Goal: Task Accomplishment & Management: Manage account settings

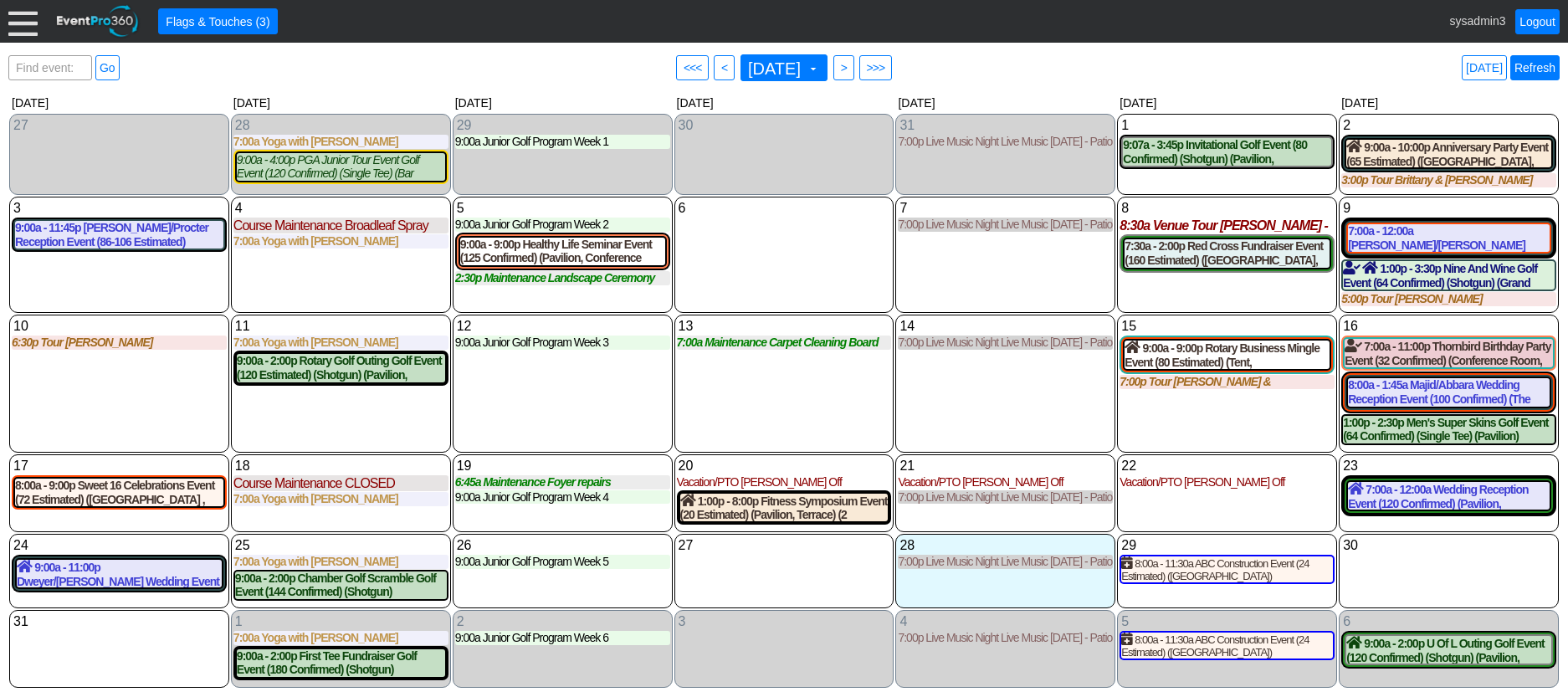
click at [1526, 62] on link "Refresh" at bounding box center [1535, 68] width 50 height 25
click at [1534, 68] on link "Refresh" at bounding box center [1535, 68] width 50 height 25
click at [1542, 66] on link "Refresh" at bounding box center [1535, 68] width 50 height 25
click at [1533, 68] on link "Refresh" at bounding box center [1535, 68] width 50 height 25
click at [1530, 23] on link "Logout" at bounding box center [1537, 21] width 44 height 25
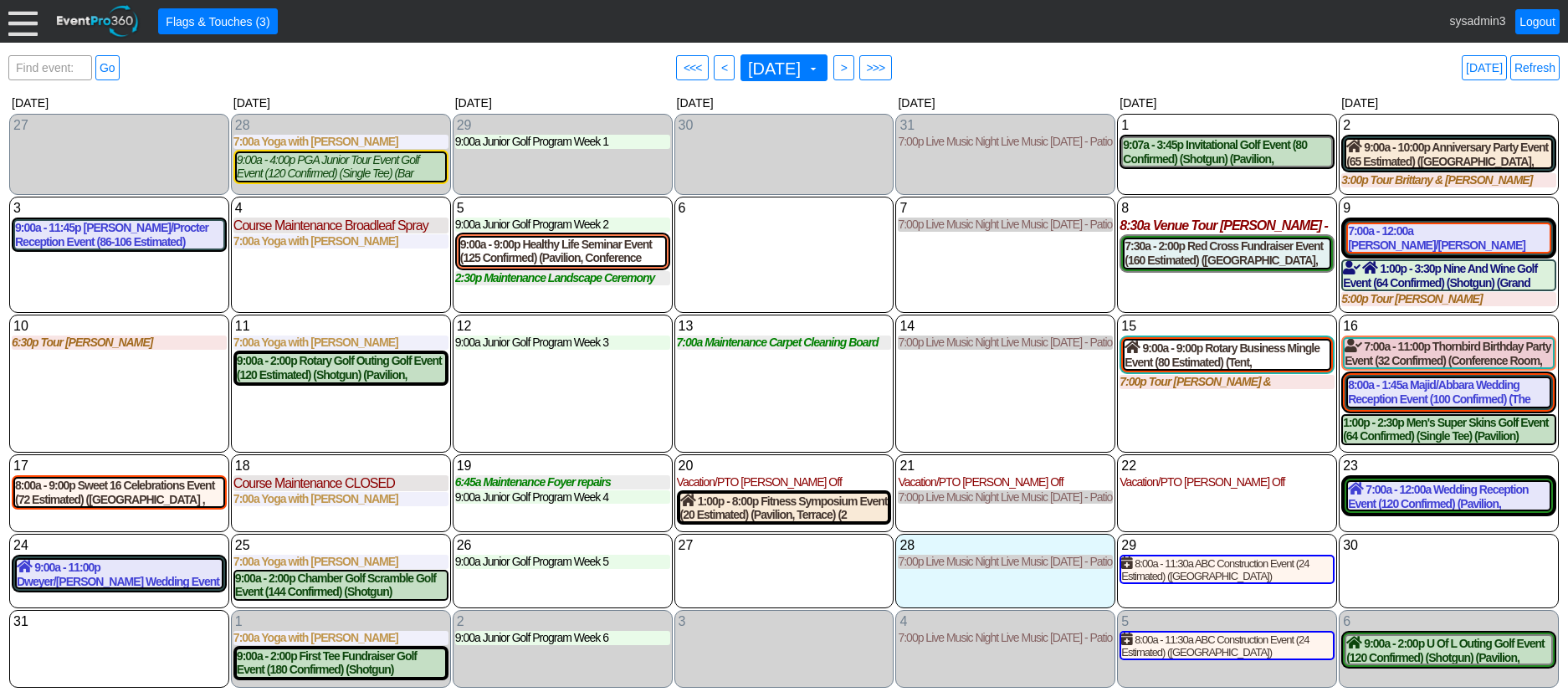
click at [19, 20] on div at bounding box center [23, 21] width 29 height 29
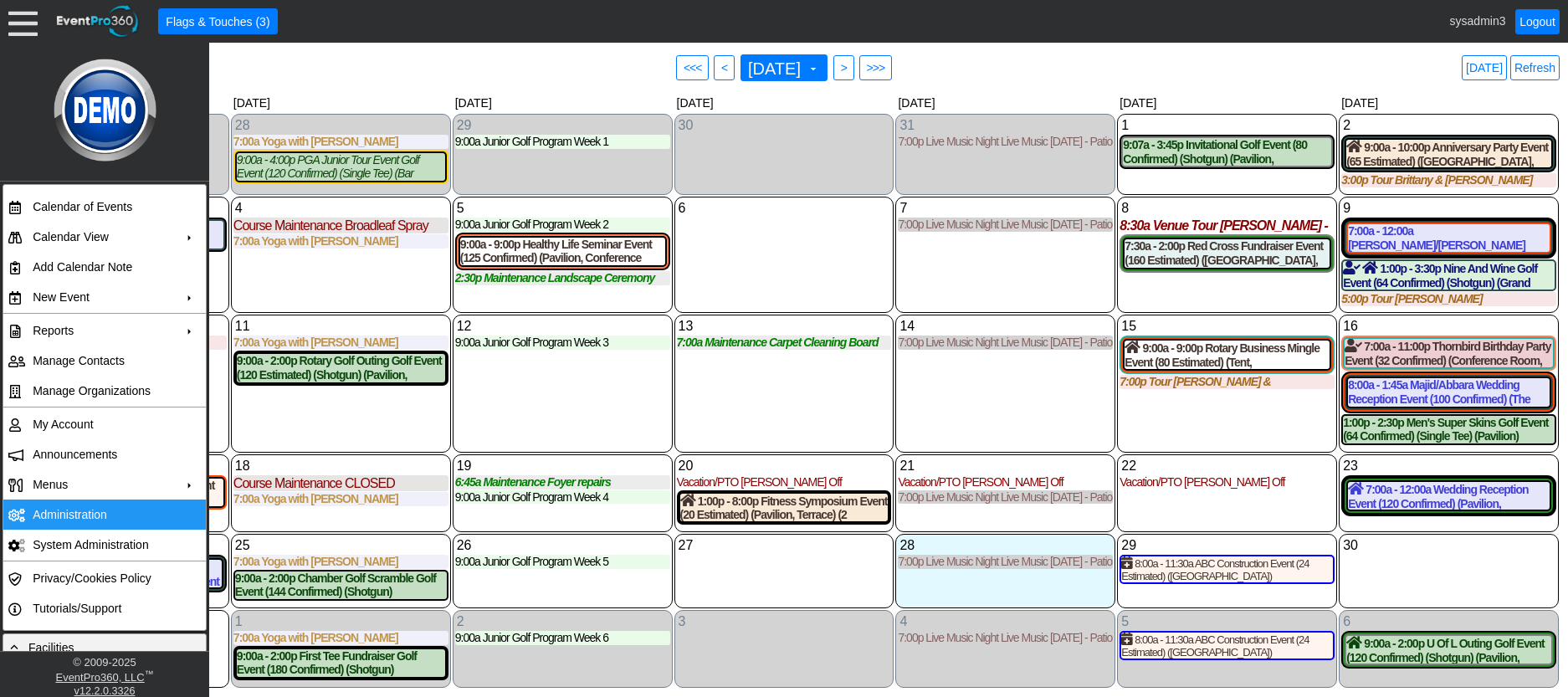
click at [78, 512] on td "Administration" at bounding box center [101, 514] width 149 height 30
click at [598, 383] on div "12 Tuesday 9:00a Junior Golf Program Week 3 Week 3 at Demo Venue 1 Type: Junior…" at bounding box center [562, 383] width 220 height 138
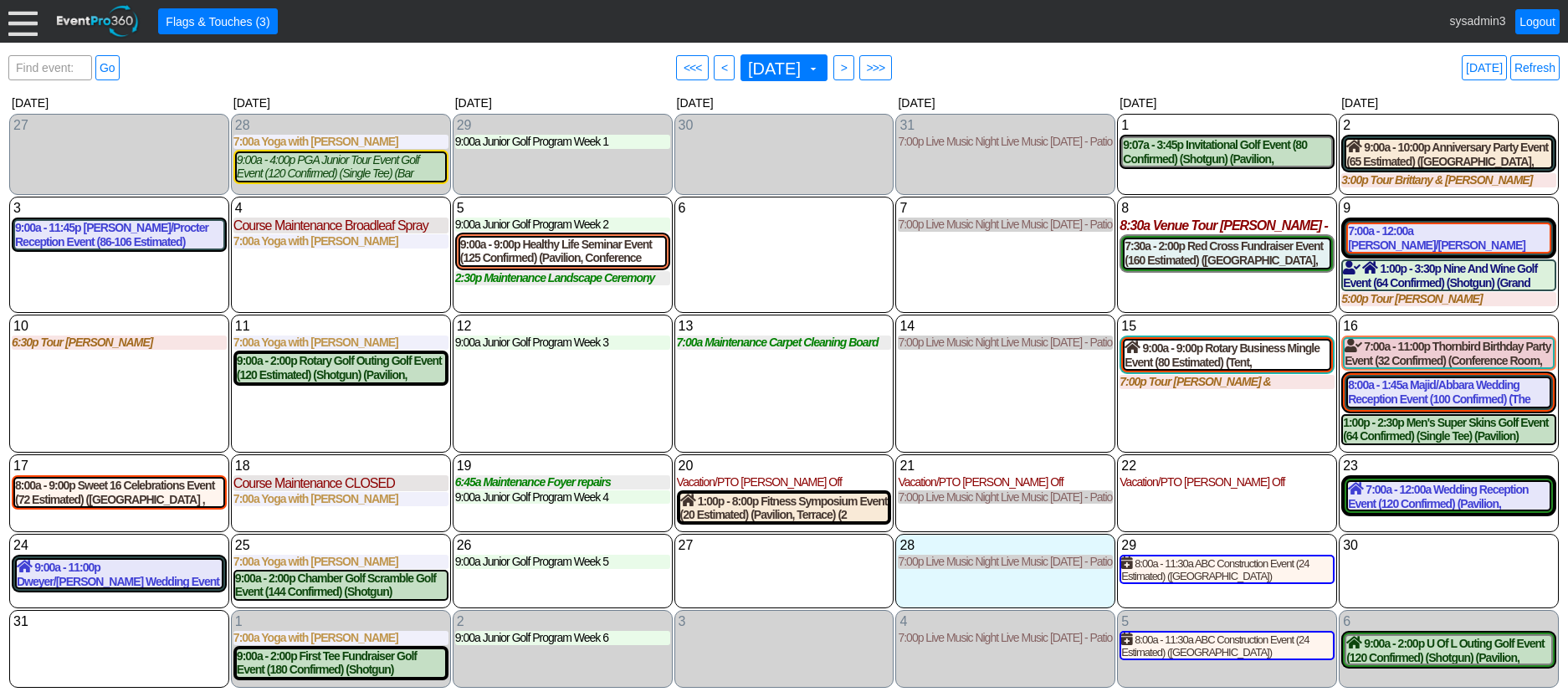
click at [25, 17] on div at bounding box center [23, 21] width 29 height 29
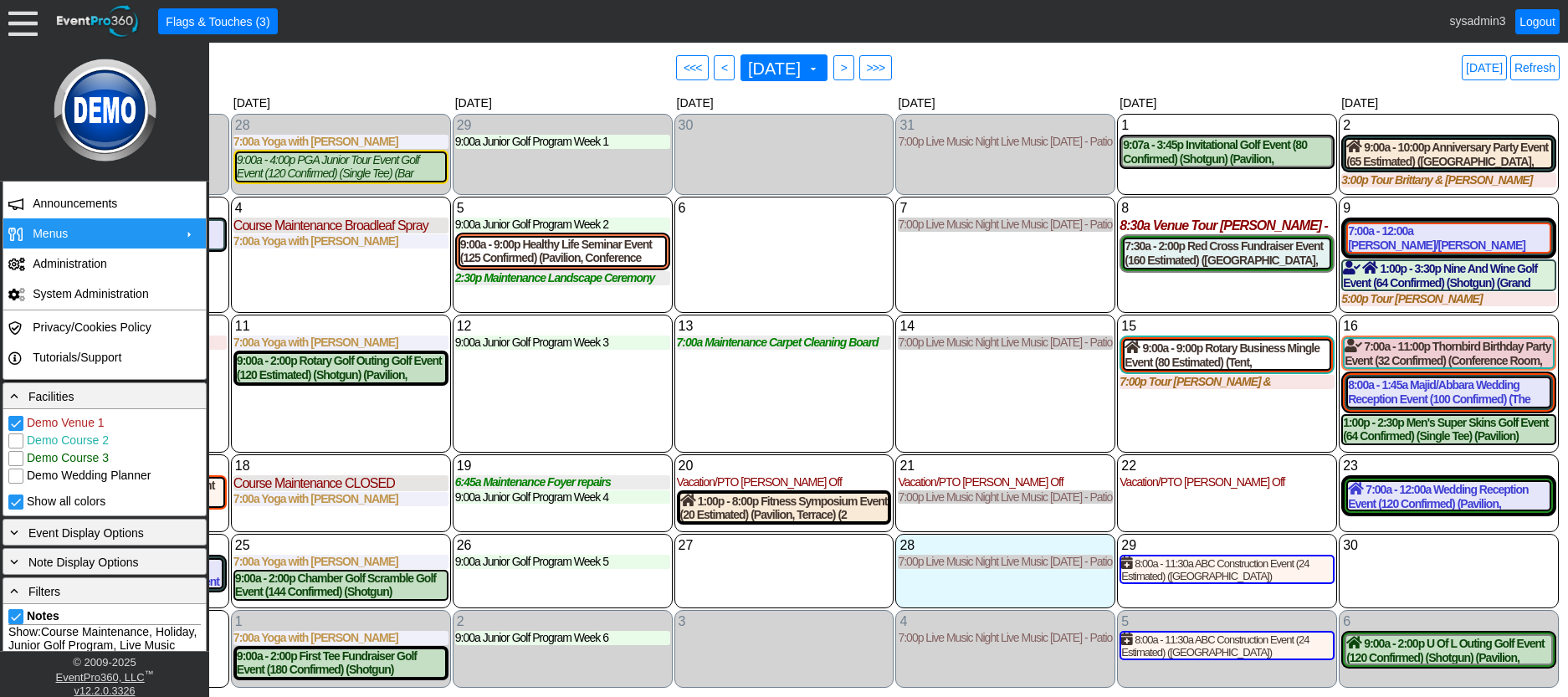
scroll to position [335, 0]
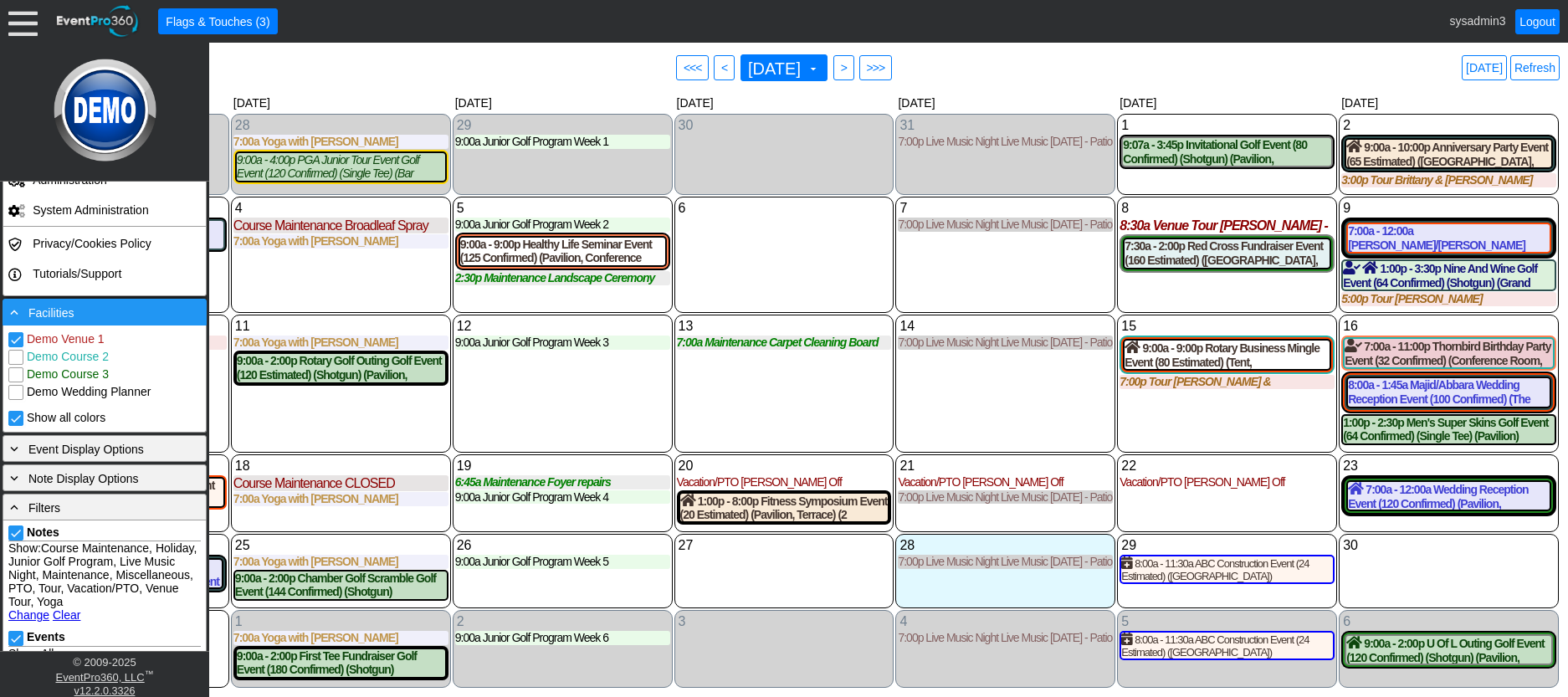
click at [110, 311] on div "- Facilities" at bounding box center [104, 311] width 196 height 19
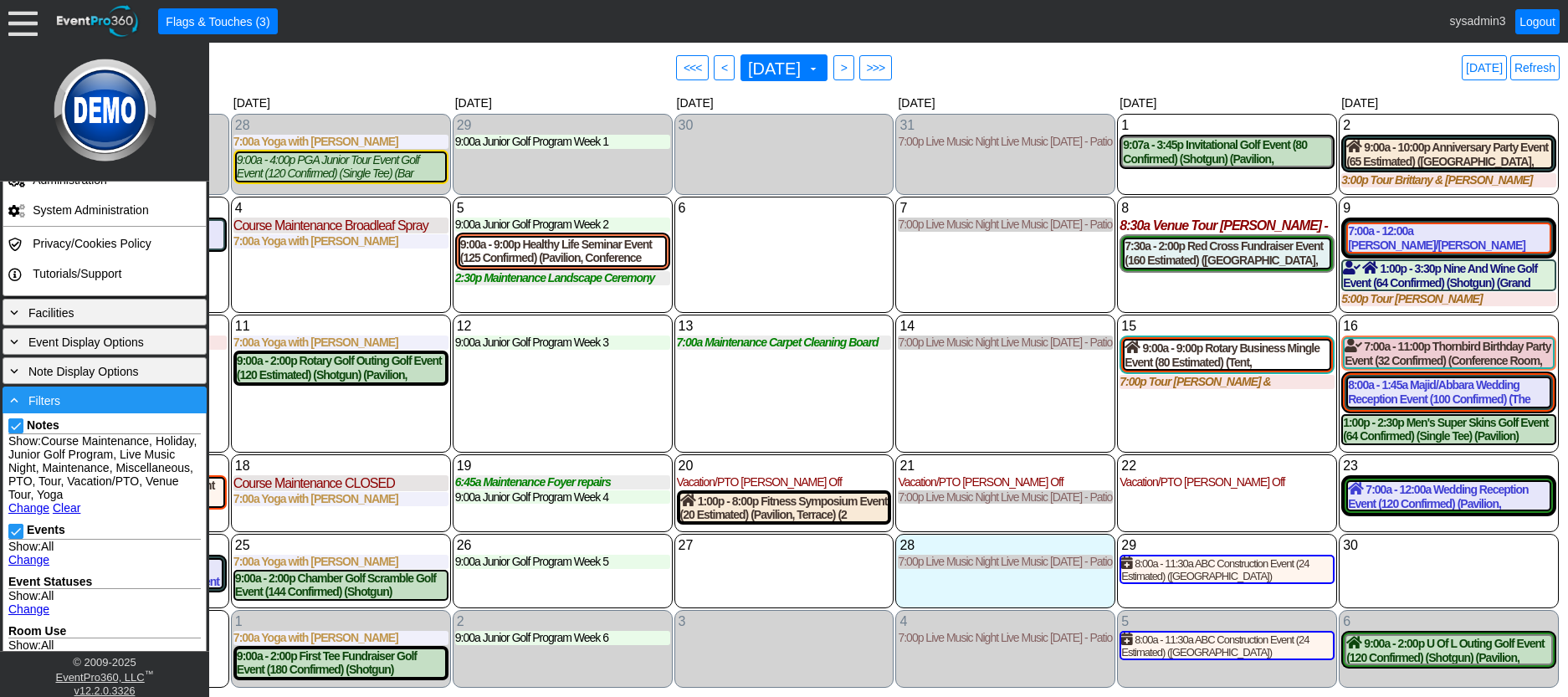
click at [103, 406] on div "- Filters" at bounding box center [104, 399] width 196 height 19
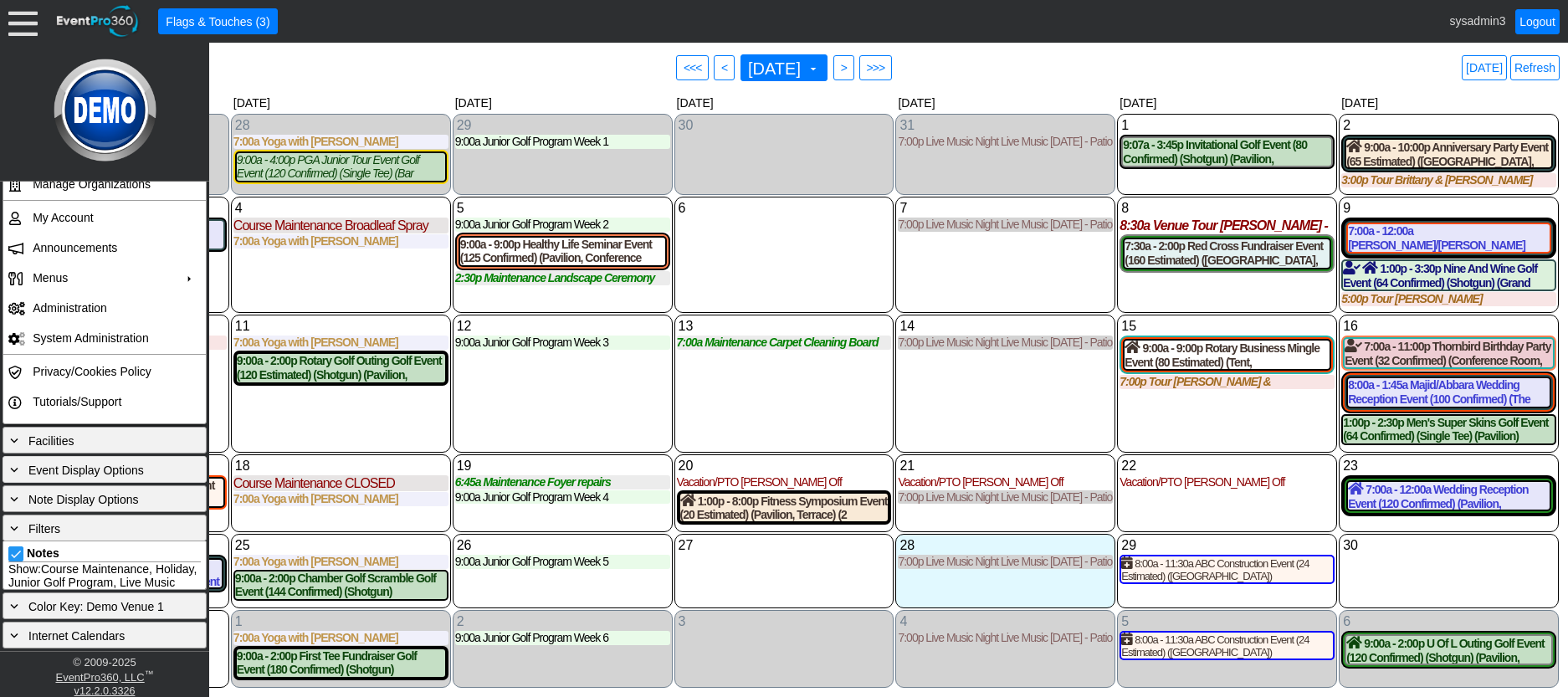
scroll to position [158, 0]
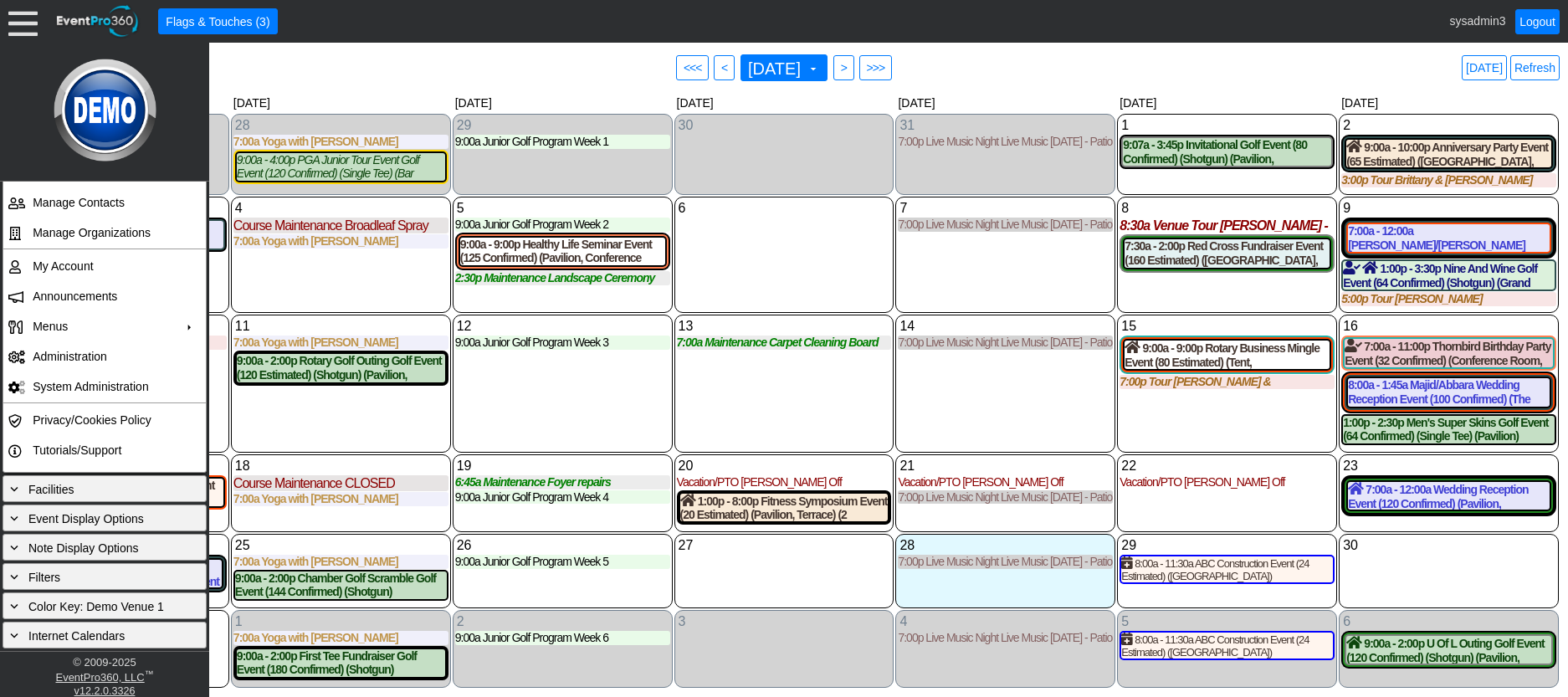
click at [775, 413] on div "13 Wednesday 7:00a Maintenance Carpet Cleaning Board Rooms Carpet Cleaning Boar…" at bounding box center [784, 383] width 220 height 138
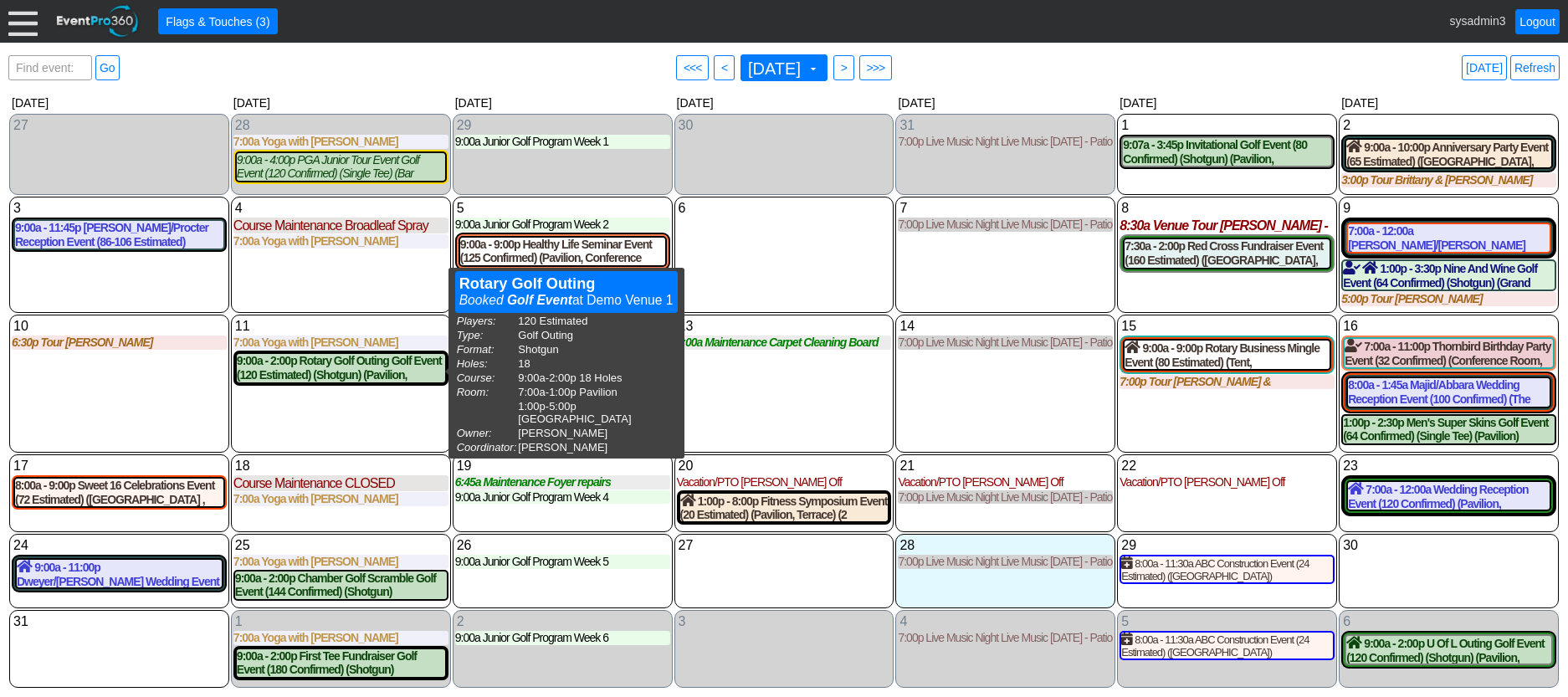
click at [401, 416] on div "11 Monday 7:00a Yoga with Ashley with Ashley at Demo Venue 1 Type: Yoga Time: 7…" at bounding box center [341, 383] width 220 height 138
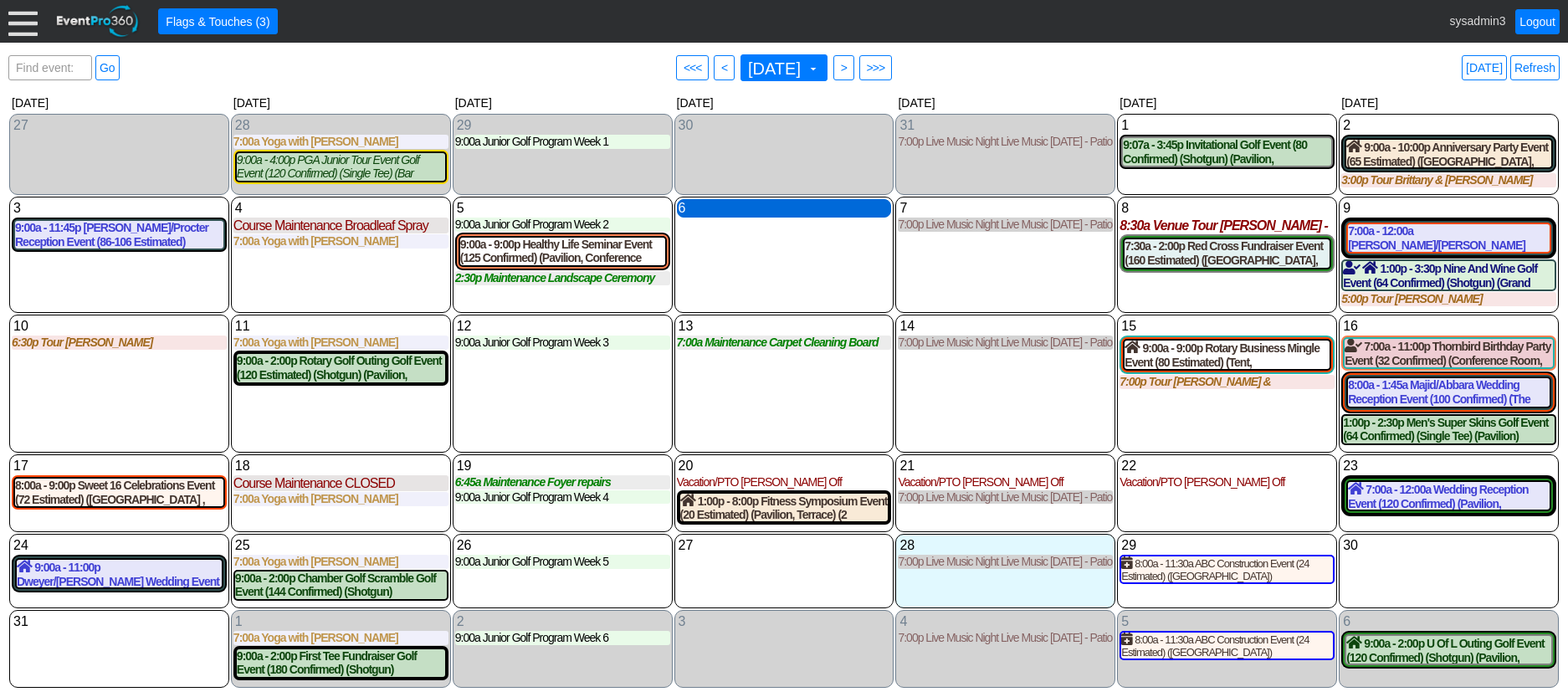
click at [771, 209] on div "6 Wednesday" at bounding box center [784, 208] width 215 height 19
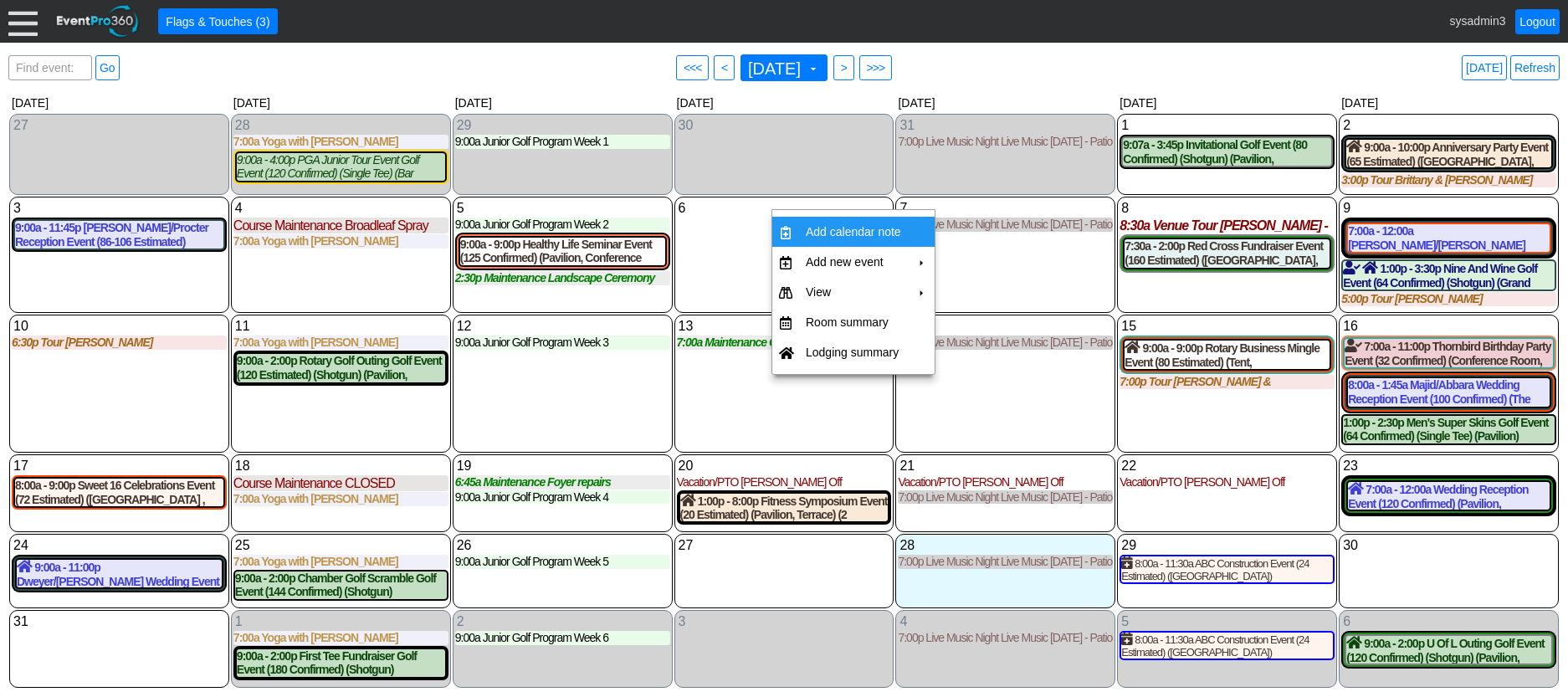
click at [746, 243] on div "6 Wednesday" at bounding box center [784, 255] width 220 height 117
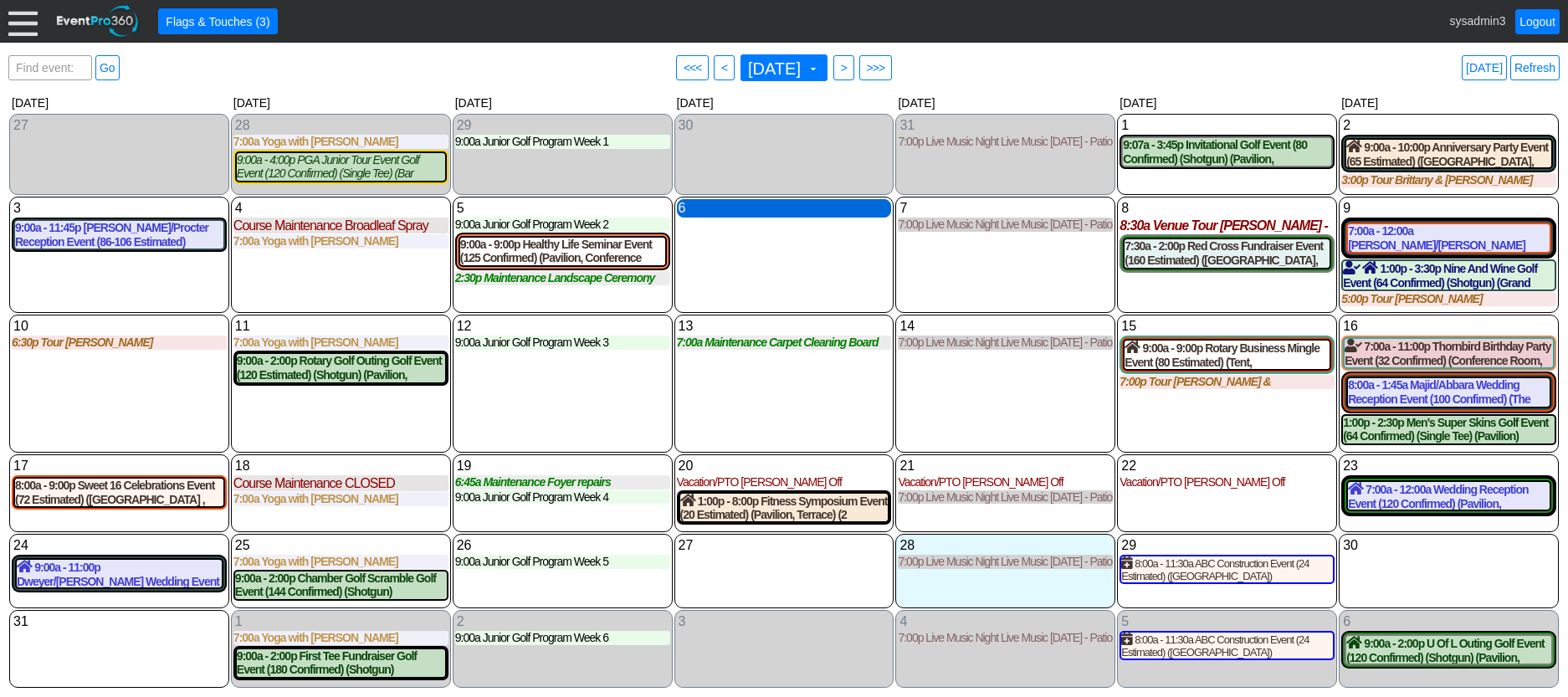
click at [793, 212] on div "6 Wednesday" at bounding box center [784, 208] width 215 height 19
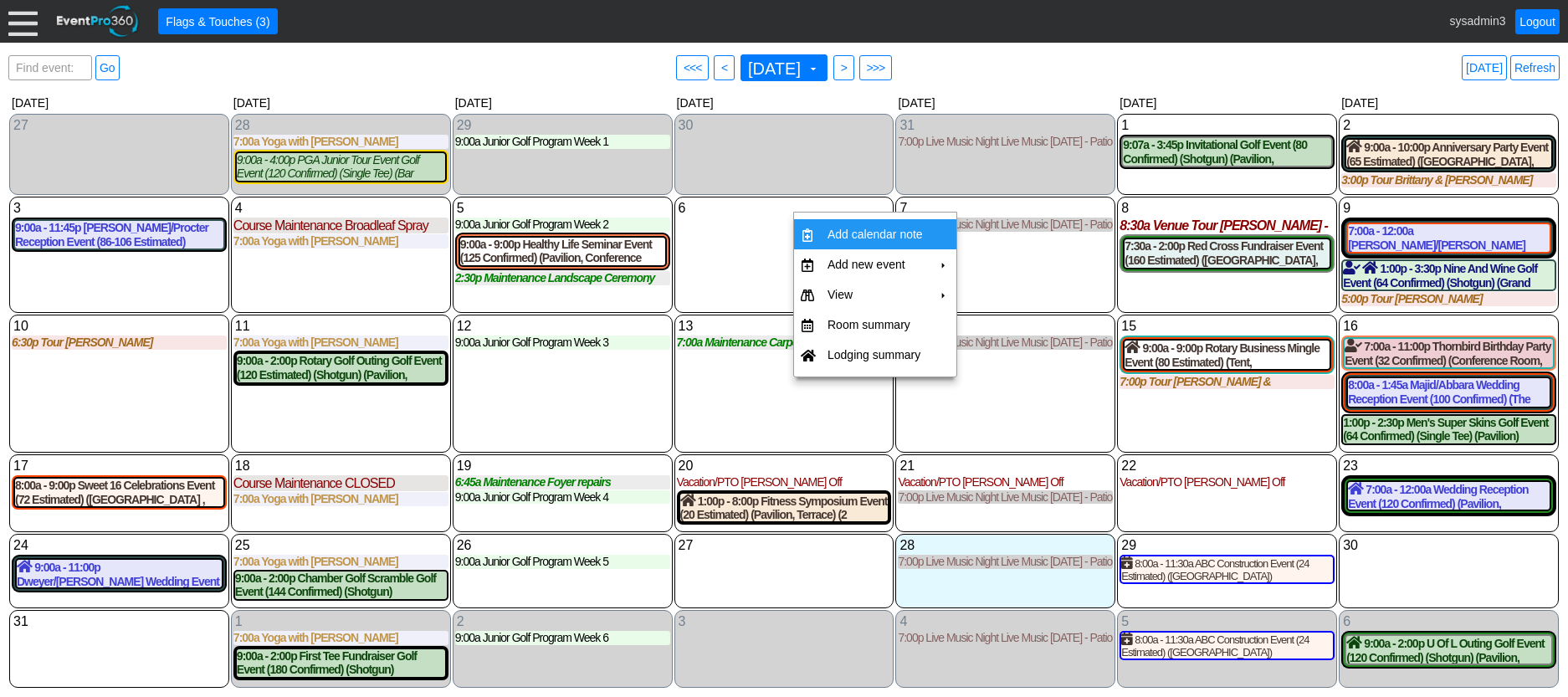
click at [864, 230] on td "Add calendar note" at bounding box center [875, 234] width 108 height 30
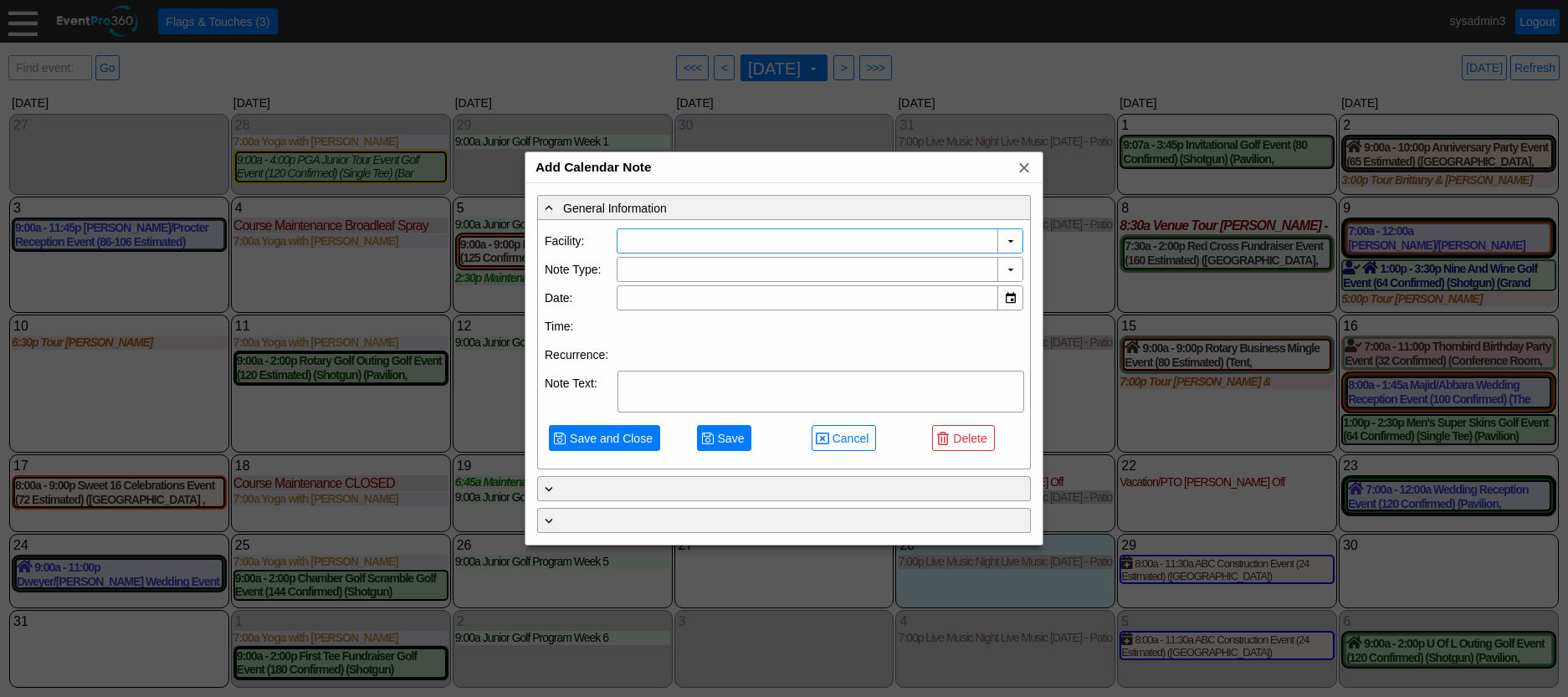
type input "Demo Venue 1"
type input "[DATE]"
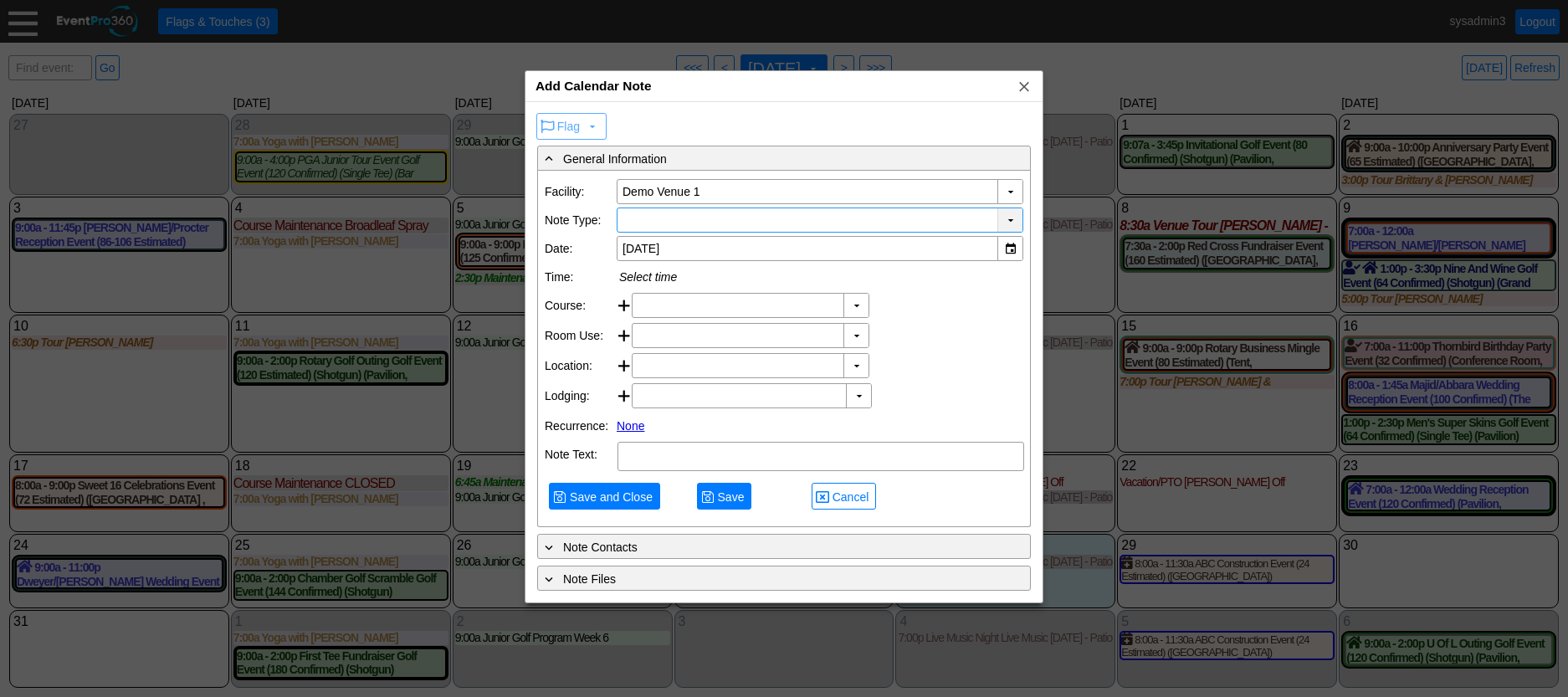
click at [1011, 220] on div "▼" at bounding box center [1011, 220] width 25 height 23
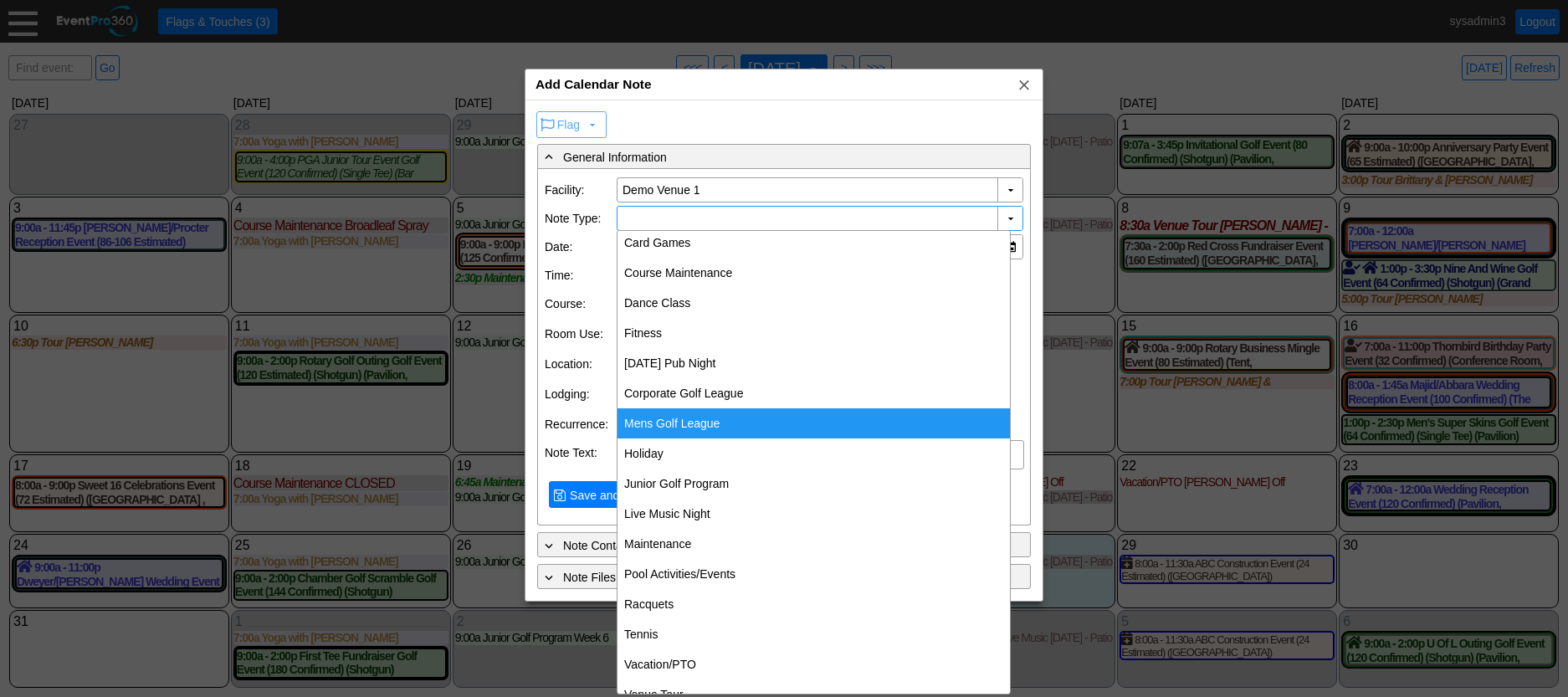
scroll to position [62, 0]
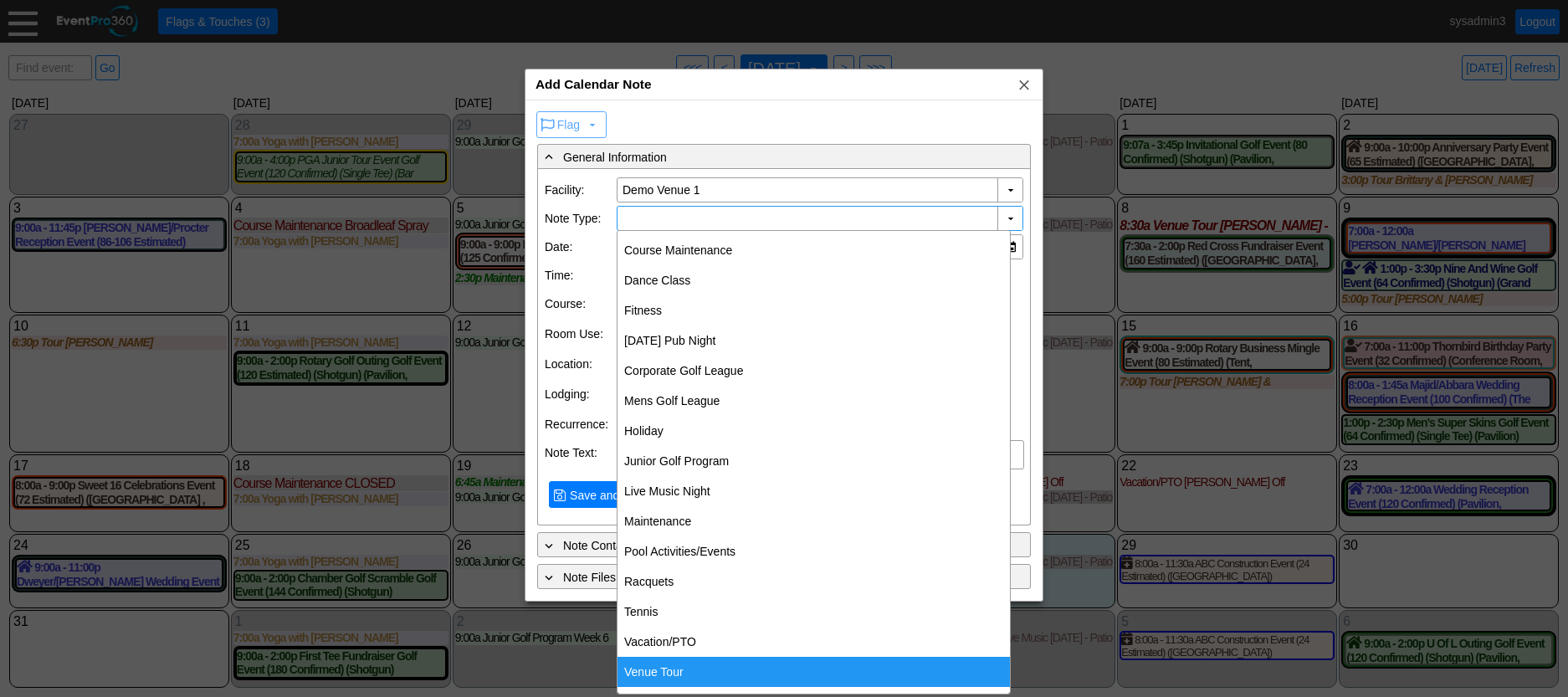
click at [676, 676] on div "Venue Tour" at bounding box center [813, 672] width 392 height 30
type input "Venue Tour"
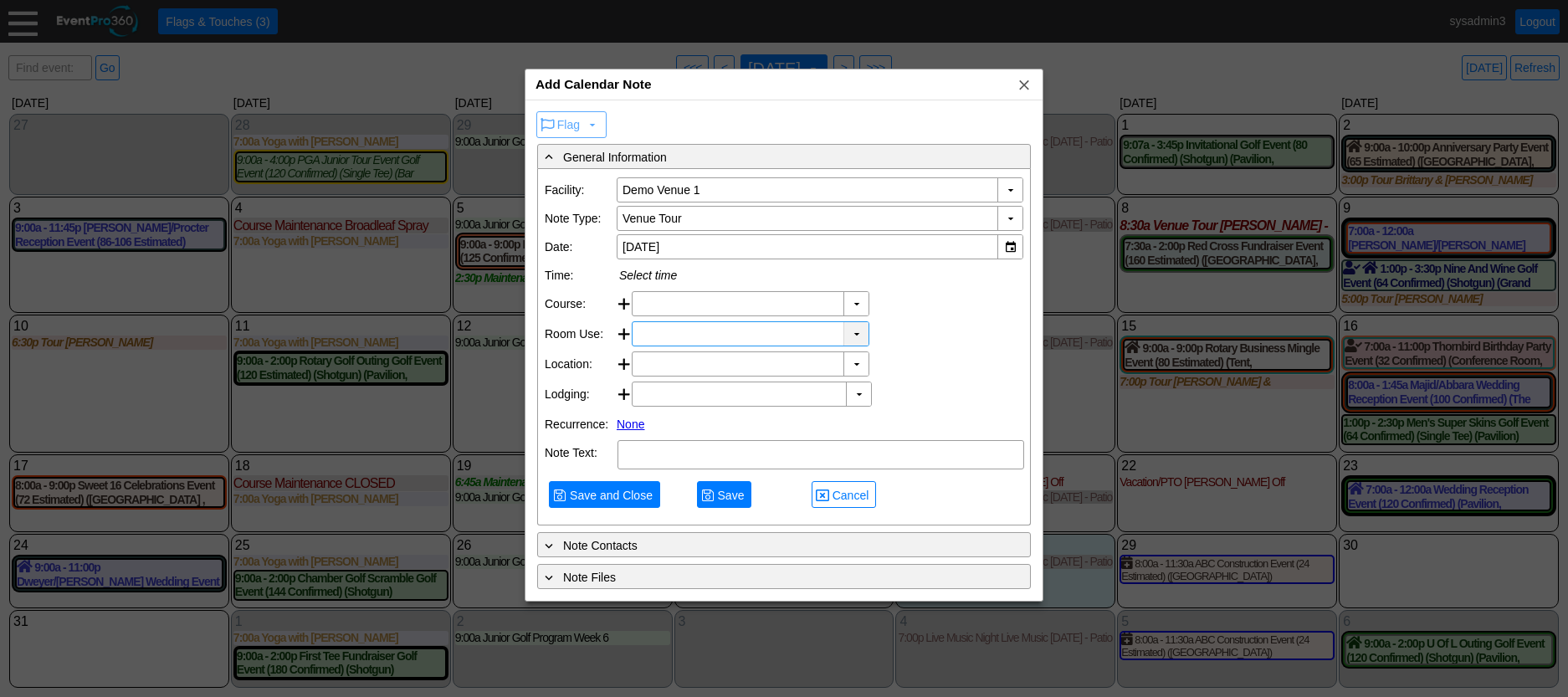
click at [856, 331] on div "▼" at bounding box center [856, 334] width 25 height 23
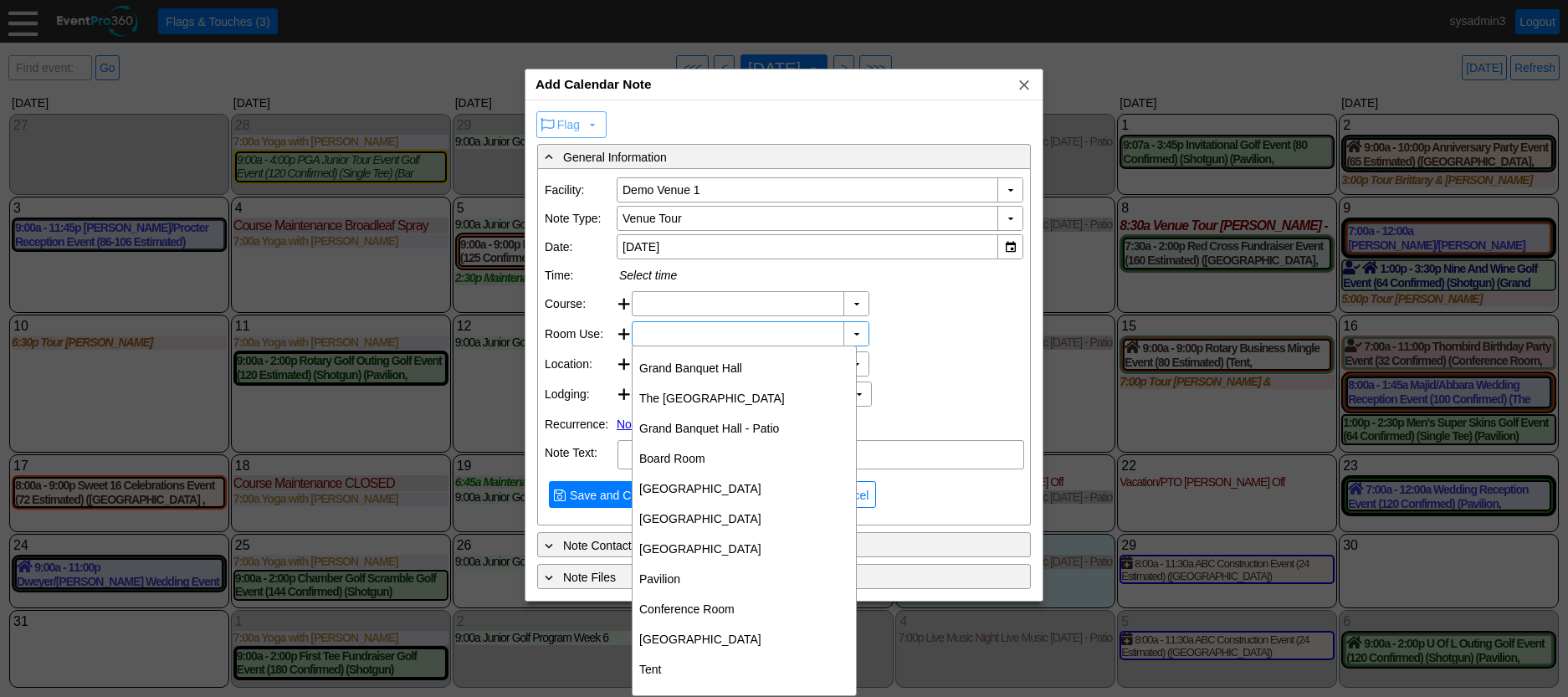
click at [938, 385] on div "Lodging: ▼ Χ Note" at bounding box center [784, 394] width 478 height 30
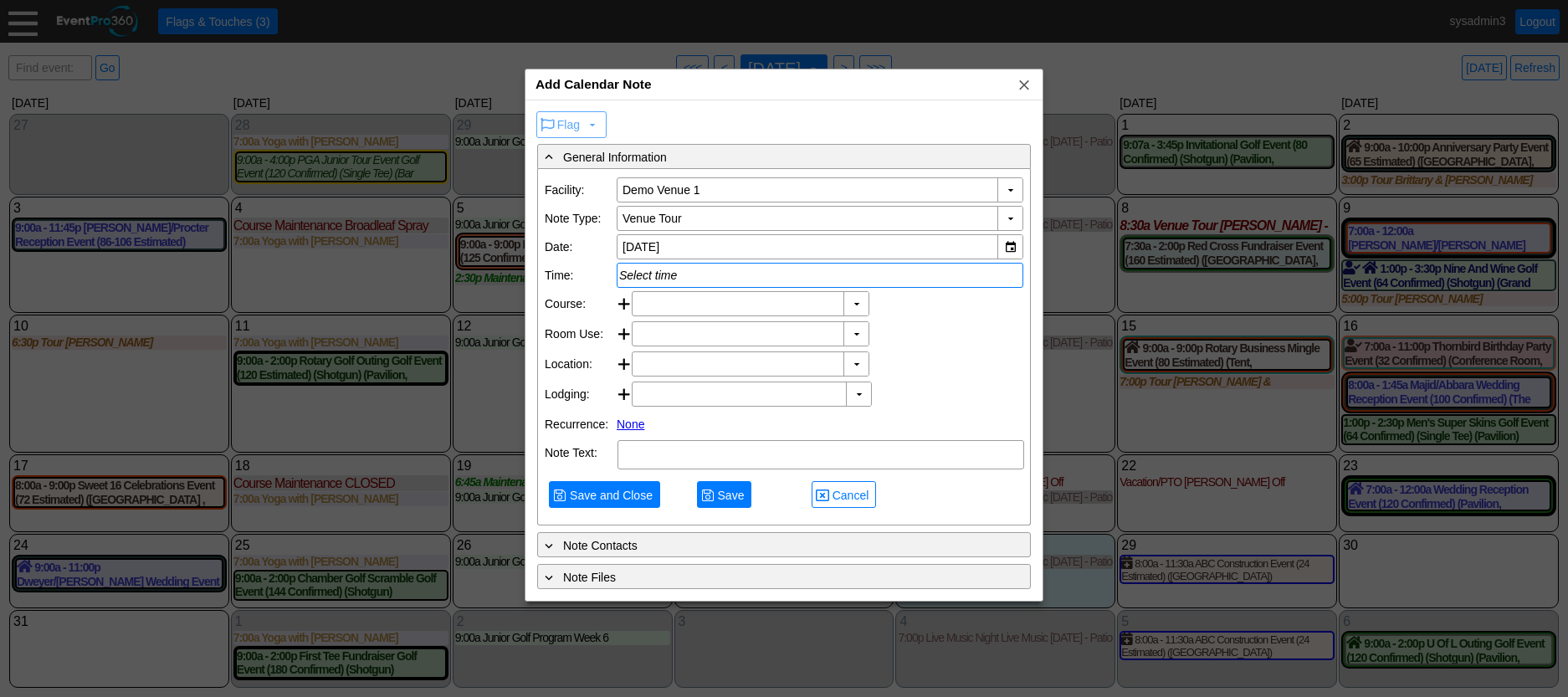
click at [657, 269] on div "Select time" at bounding box center [819, 275] width 401 height 14
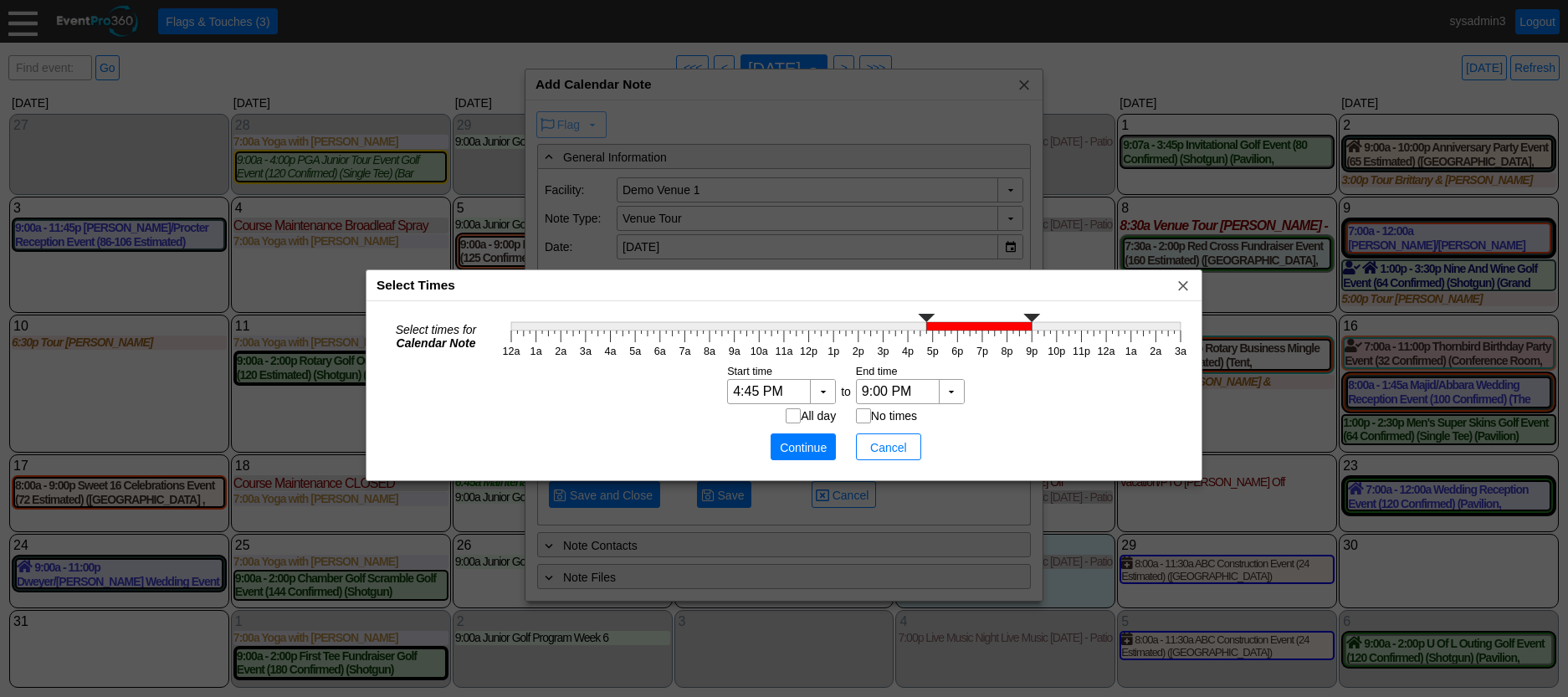
type input "5:00 PM"
click at [929, 331] on icon "12a 1a 2a 3a 4a 5a 6a 7a 8a 9a 10a 11a 12p 1p 2p 3p 4p 5p 6p 7p 8p 9p 10p 11p 1…" at bounding box center [846, 334] width 694 height 50
type input "5:15 PM"
click at [936, 321] on icon "12a 1a 2a 3a 4a 5a 6a 7a 8a 9a 10a 11a 12p 1p 2p 3p 4p 5p 6p 7p 8p 9p 10p 11p 1…" at bounding box center [846, 334] width 694 height 50
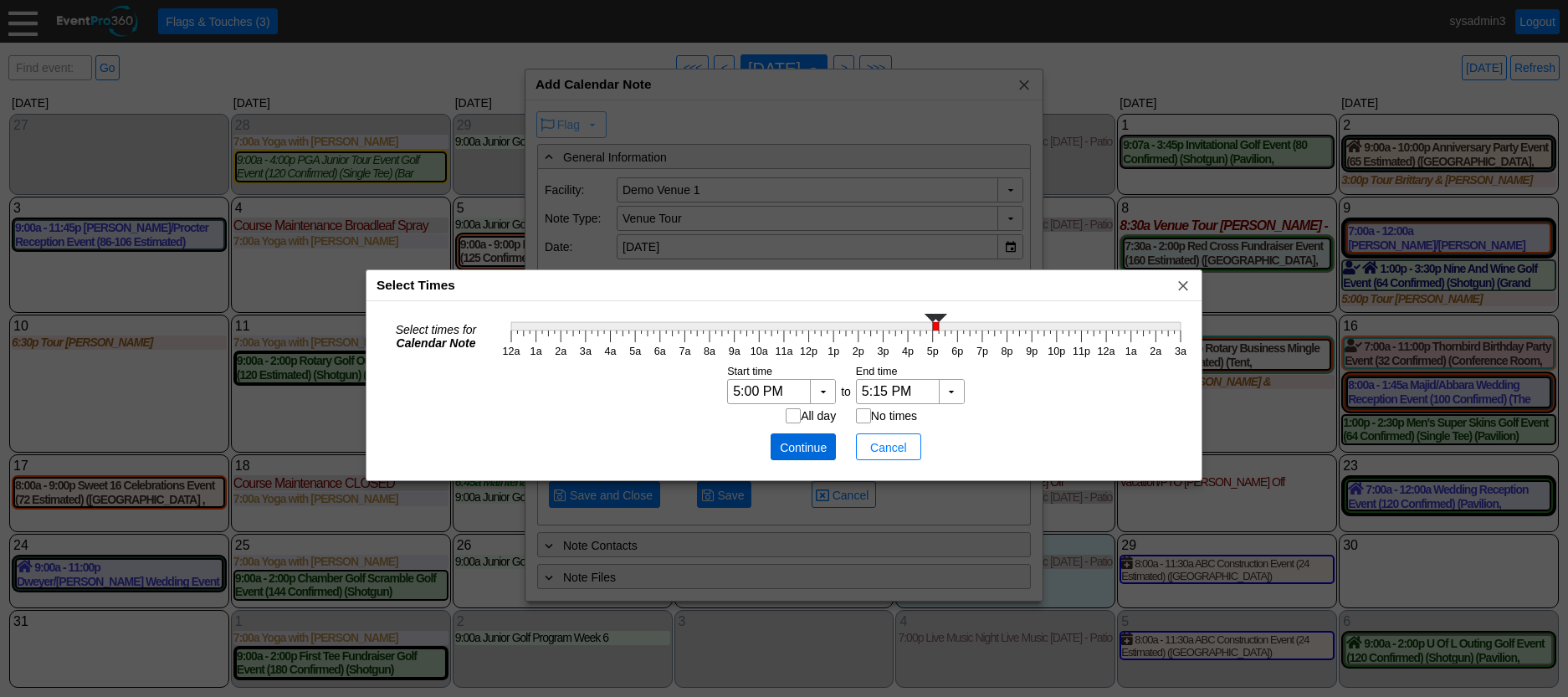
click at [805, 439] on span "Continue" at bounding box center [803, 447] width 50 height 17
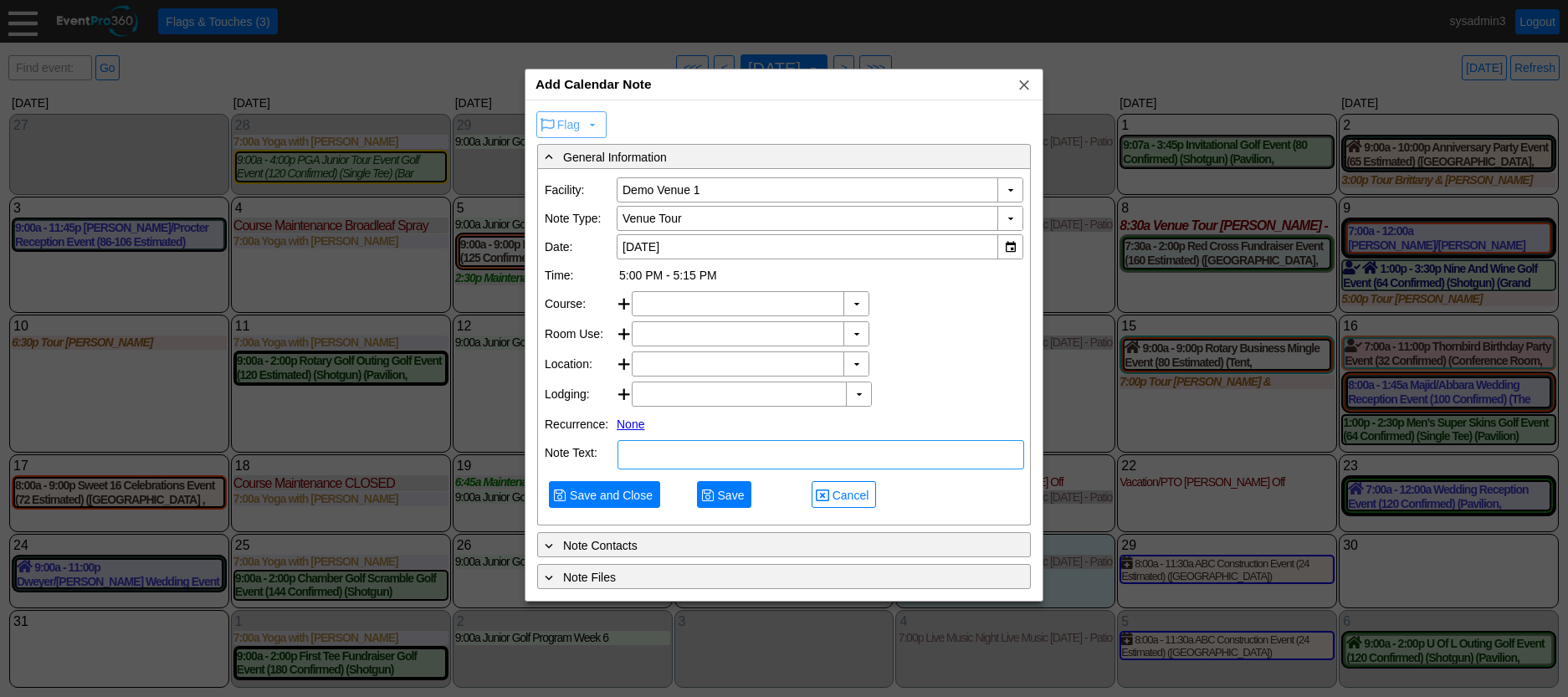
click at [710, 470] on textarea at bounding box center [820, 455] width 407 height 29
type textarea "NOTE"
click at [598, 504] on span "Save and Close" at bounding box center [611, 495] width 90 height 17
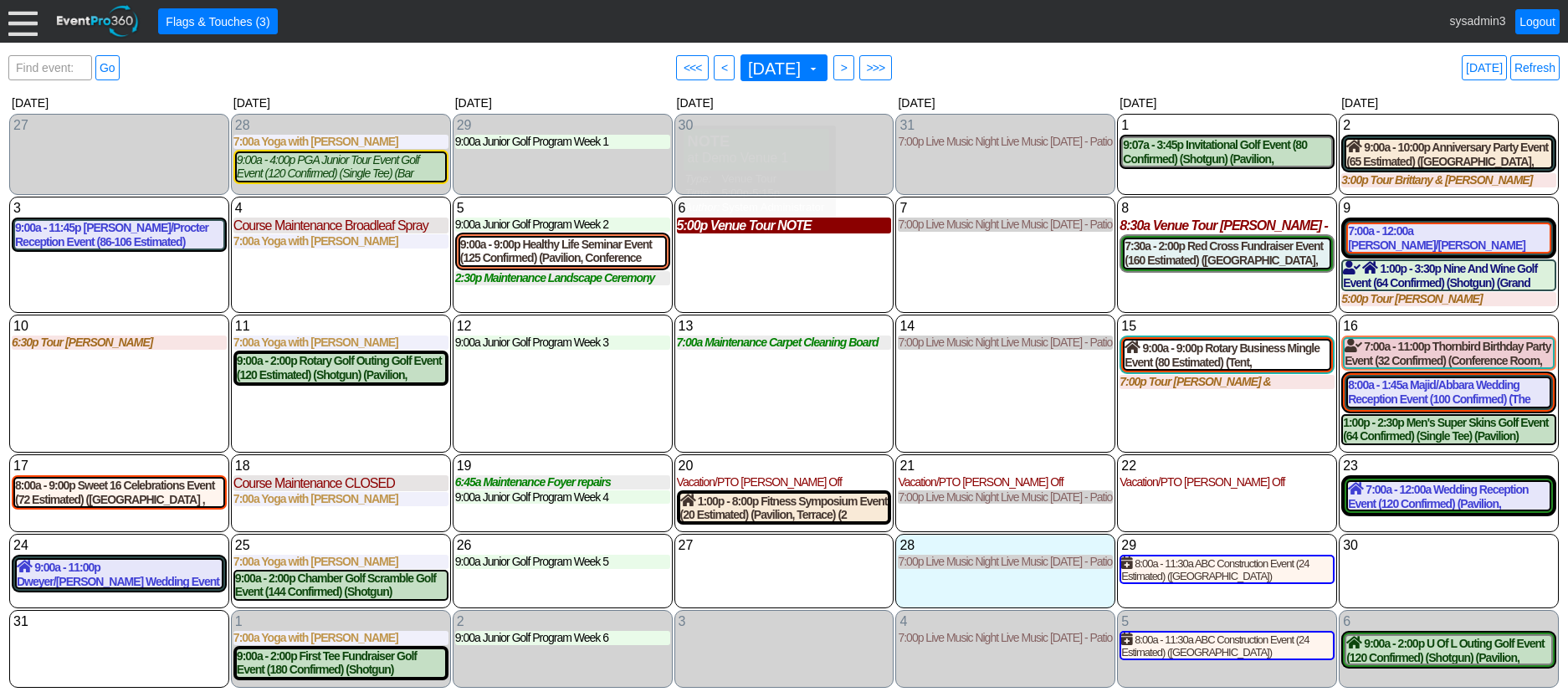
click at [752, 231] on div "5:00p Venue Tour NOTE" at bounding box center [784, 226] width 215 height 16
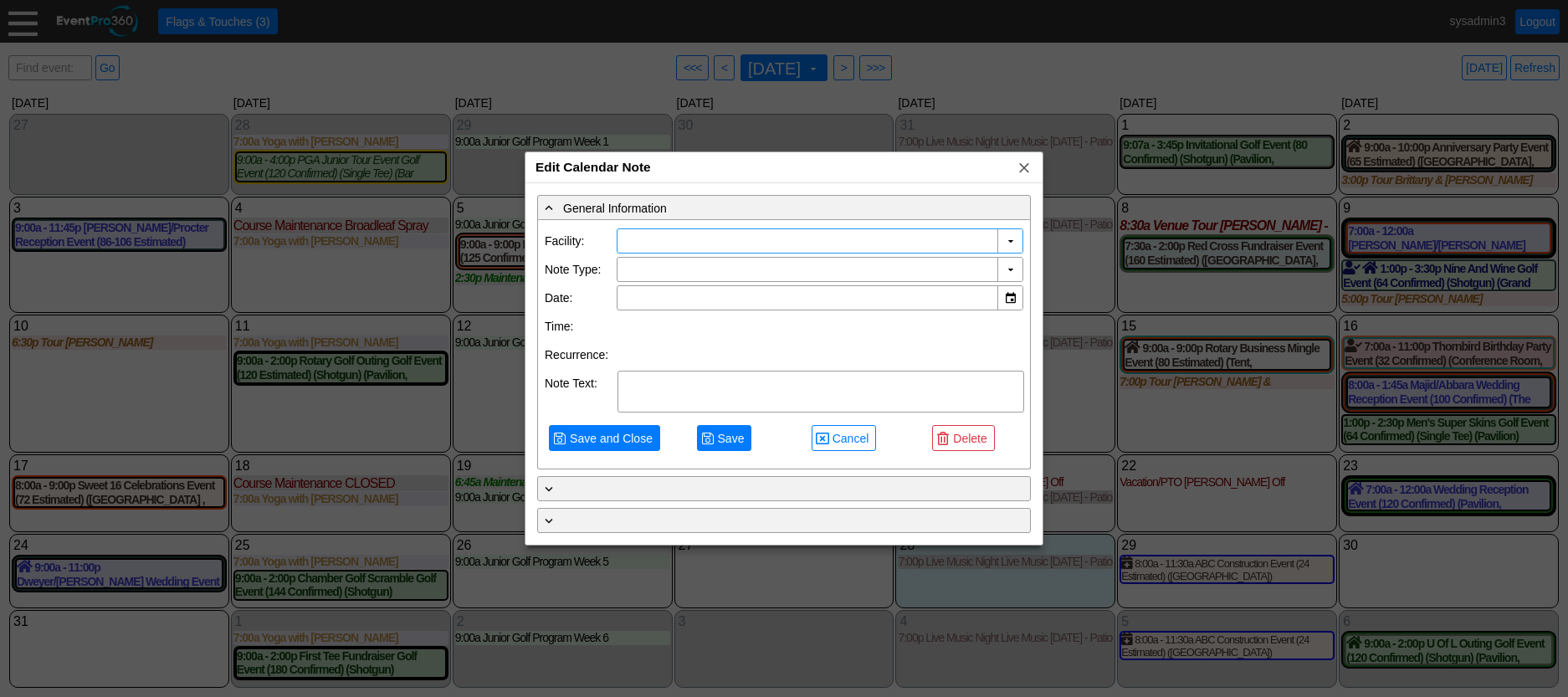
type input "Demo Venue 1"
type input "8/6/2025"
type textarea "NOTE"
type input "Venue Tour"
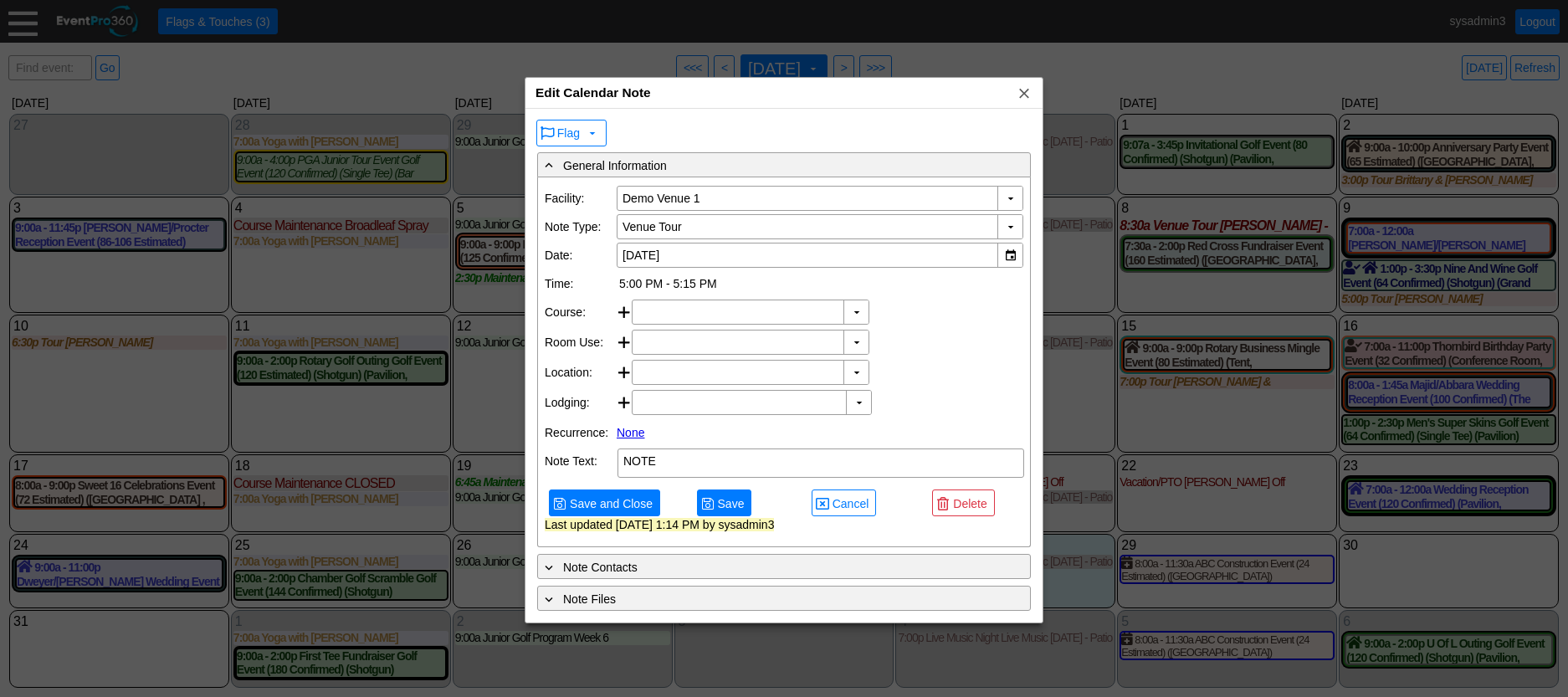
click at [629, 439] on link "None" at bounding box center [631, 432] width 27 height 14
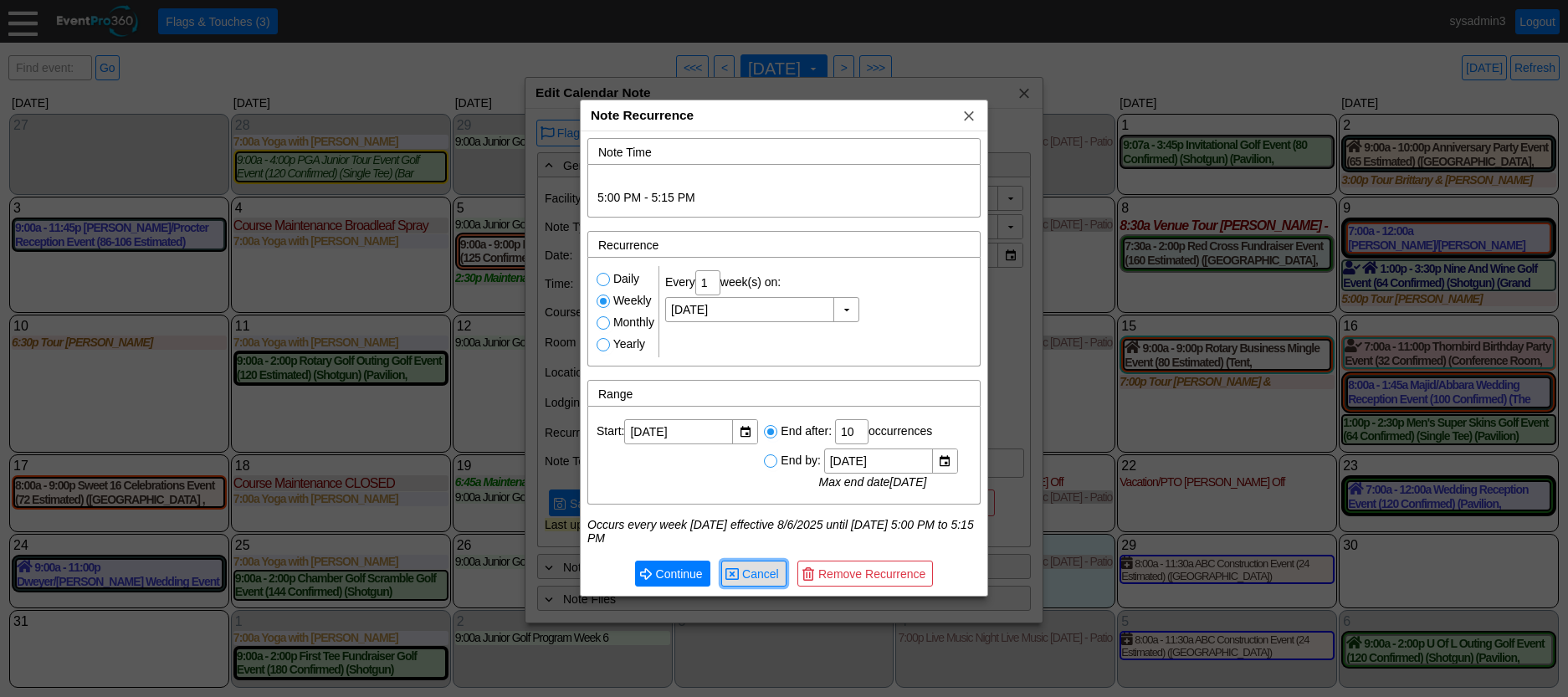
click at [756, 580] on span "Cancel" at bounding box center [761, 573] width 44 height 17
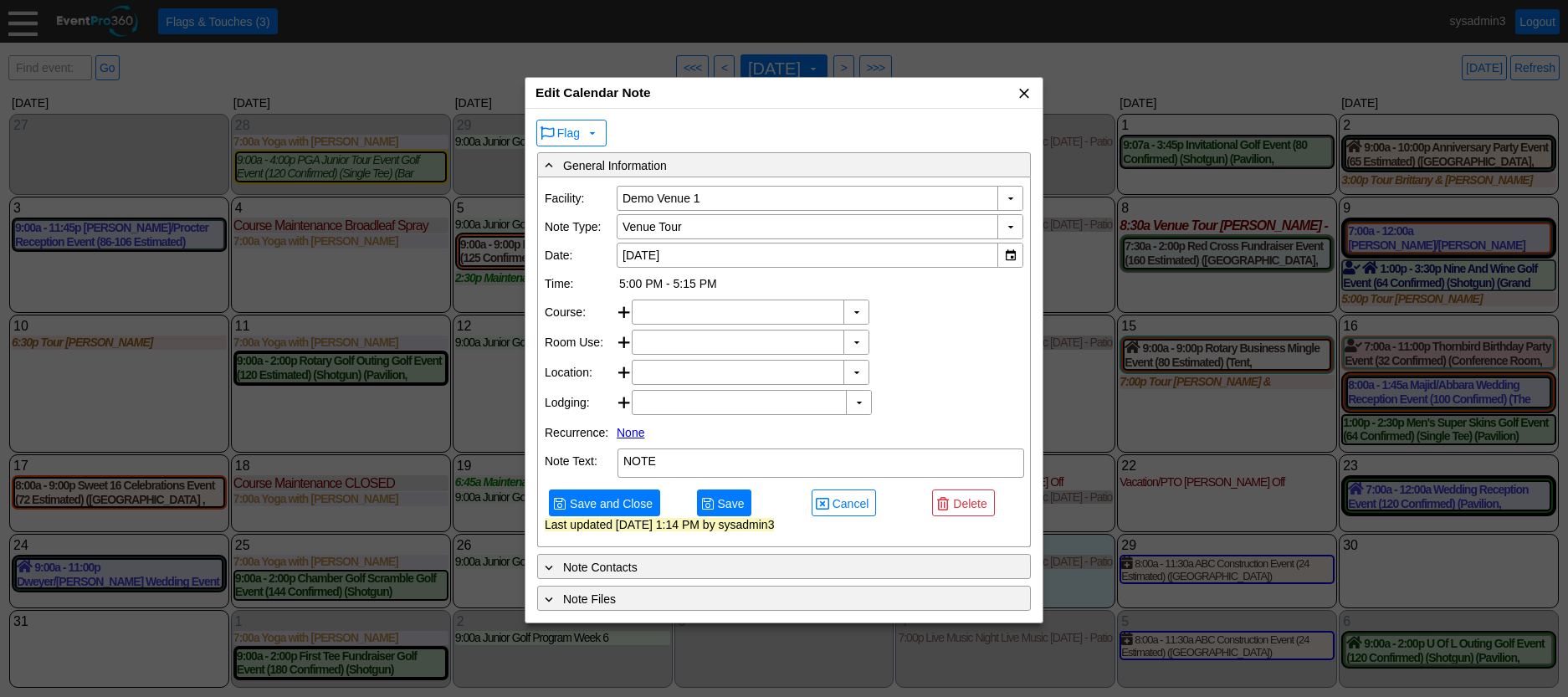
click at [1017, 91] on span "x" at bounding box center [1023, 93] width 17 height 17
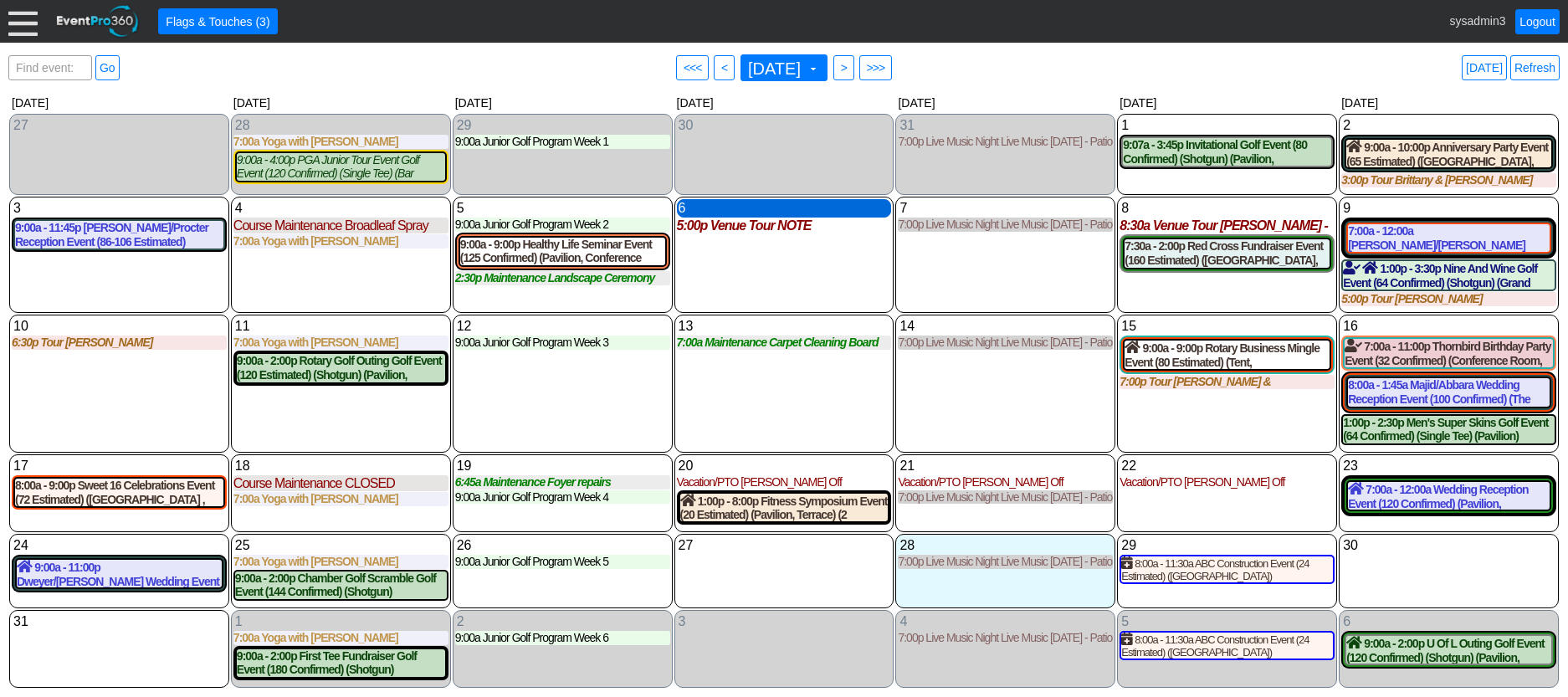
click at [772, 208] on div "6 Wednesday" at bounding box center [784, 208] width 215 height 19
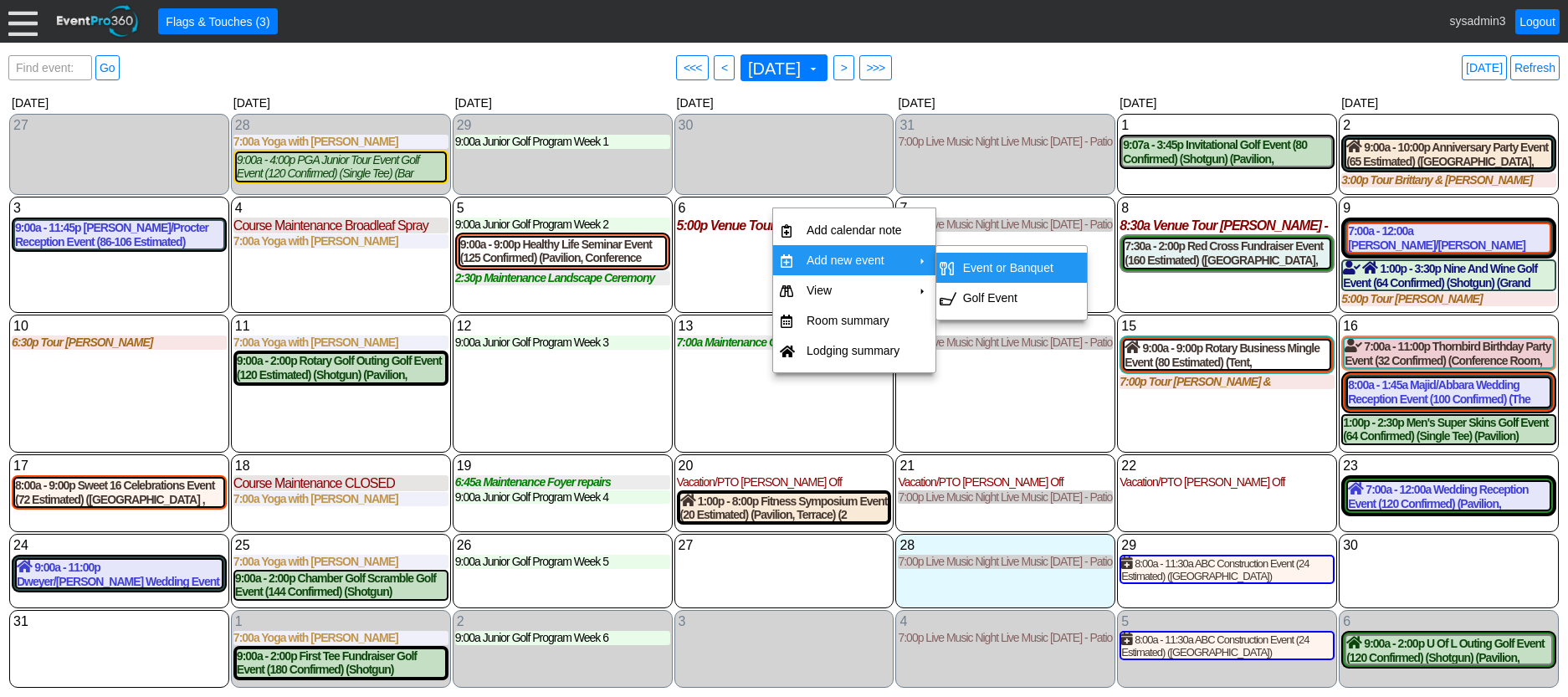
click at [986, 264] on td "Event or Banquet" at bounding box center [1009, 267] width 103 height 30
type input "8/6/2025"
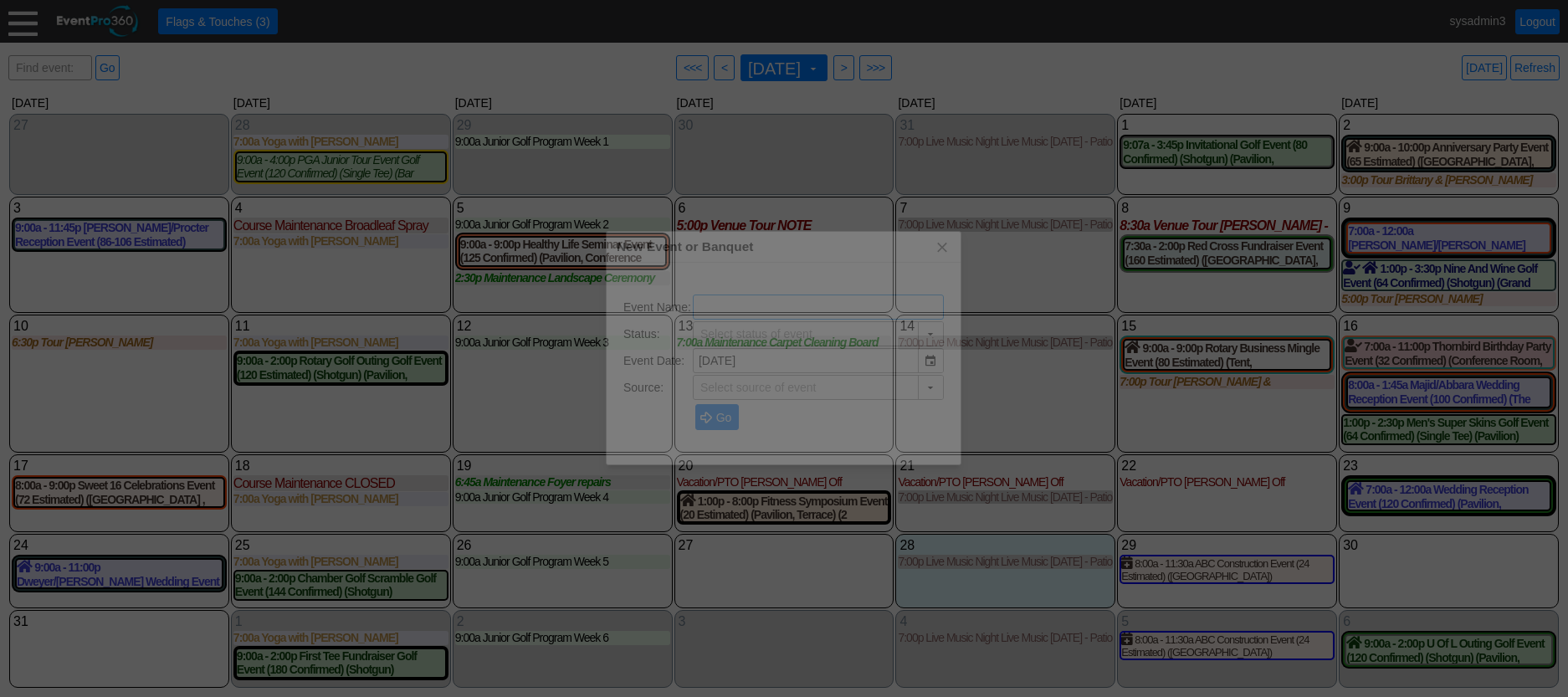
type input "Demo Venue 1"
type input "Lead"
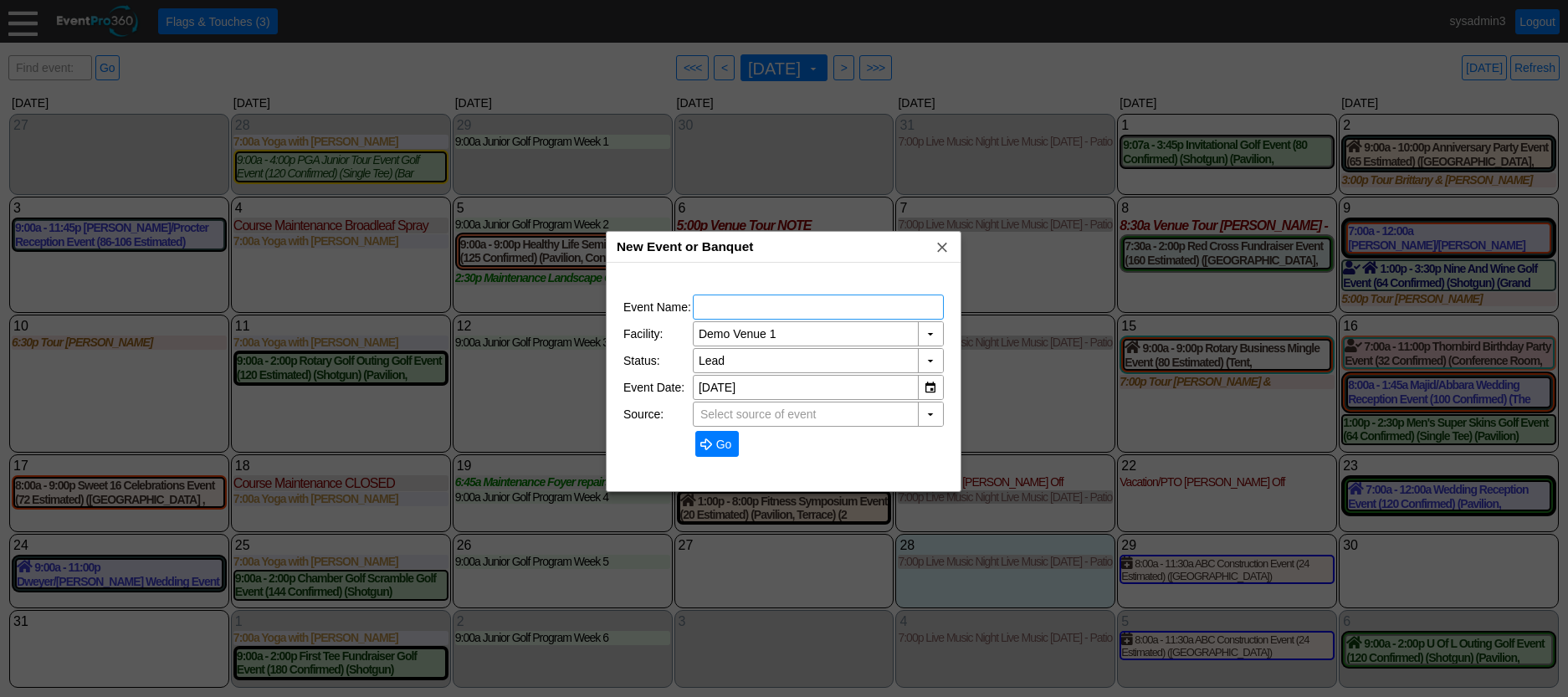
click at [781, 312] on input "text" at bounding box center [818, 308] width 239 height 23
type input "TEST"
click at [718, 442] on span "Go" at bounding box center [723, 444] width 22 height 17
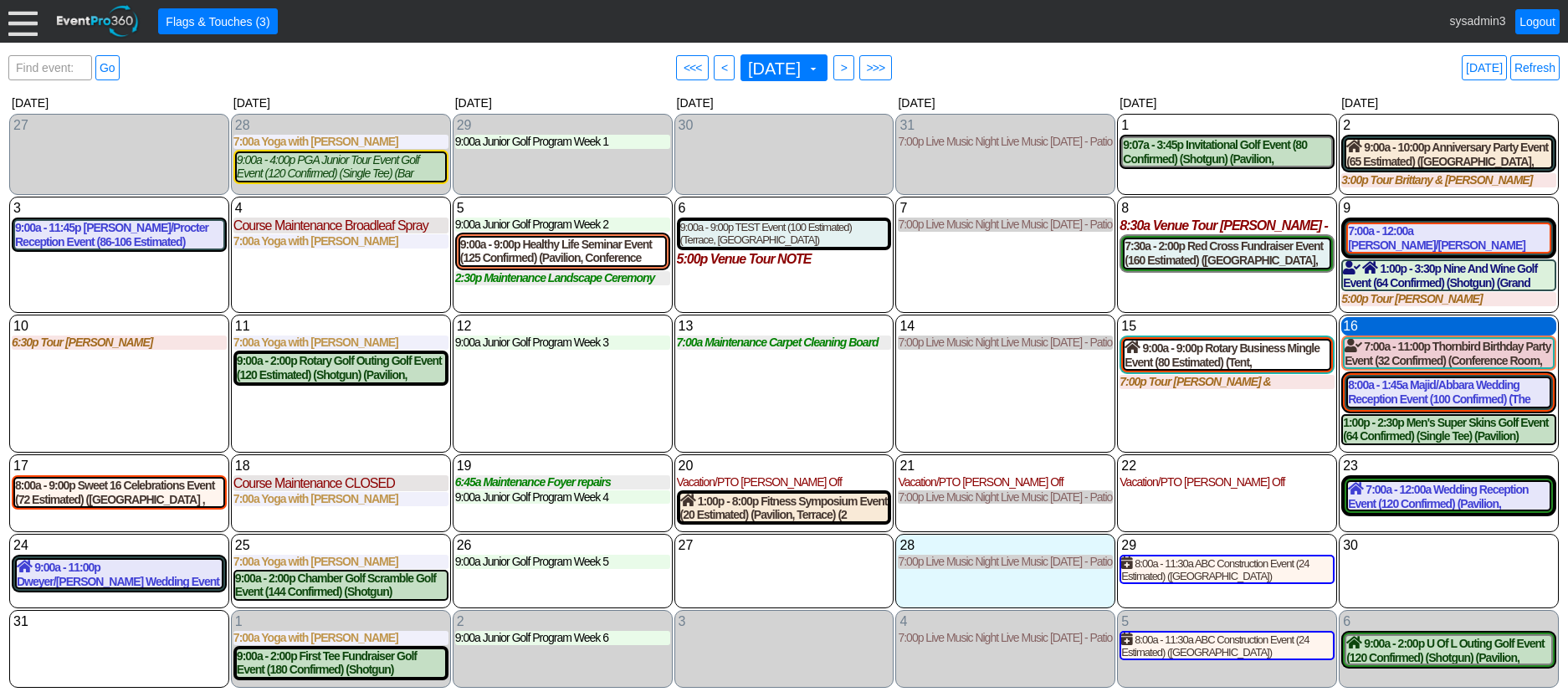
click at [1426, 326] on div "16 Saturday" at bounding box center [1449, 326] width 215 height 19
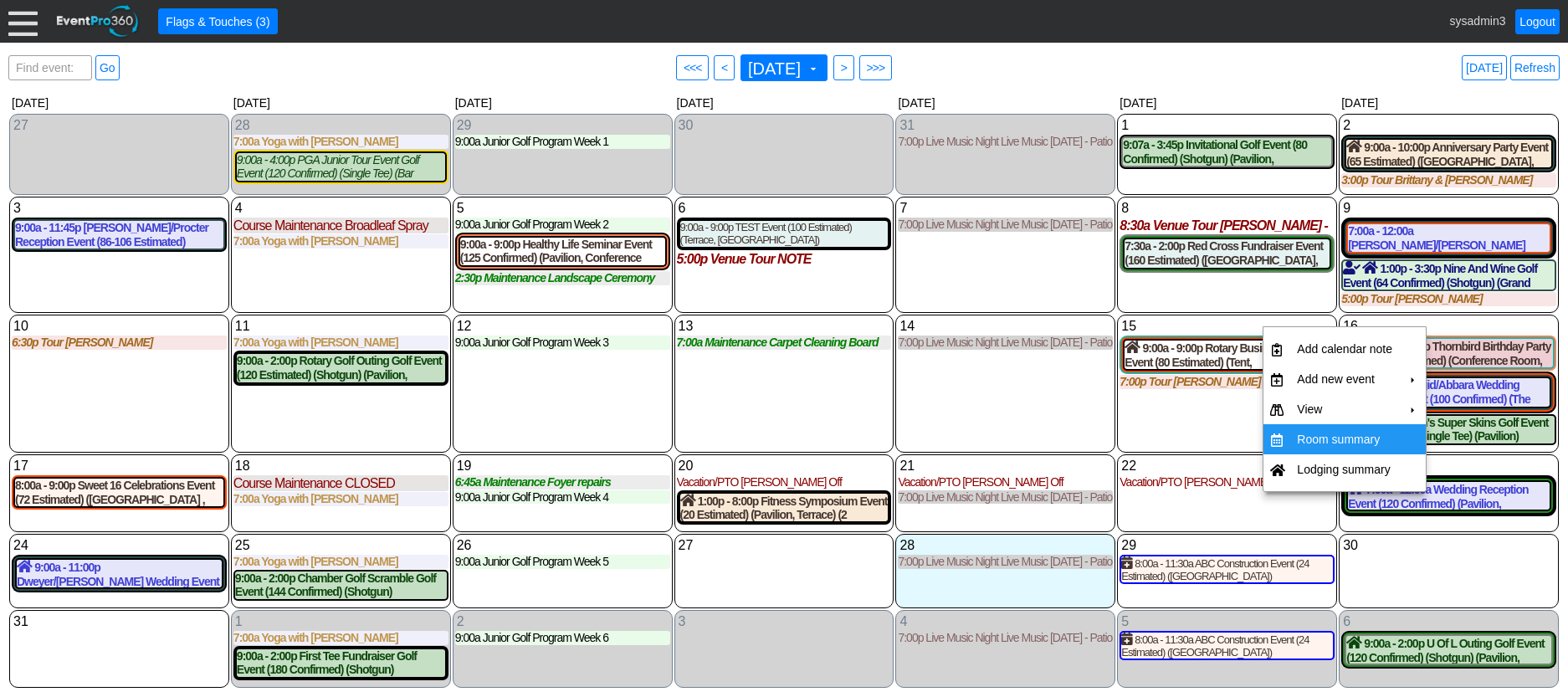
click at [1324, 437] on td "Room summary" at bounding box center [1344, 439] width 108 height 30
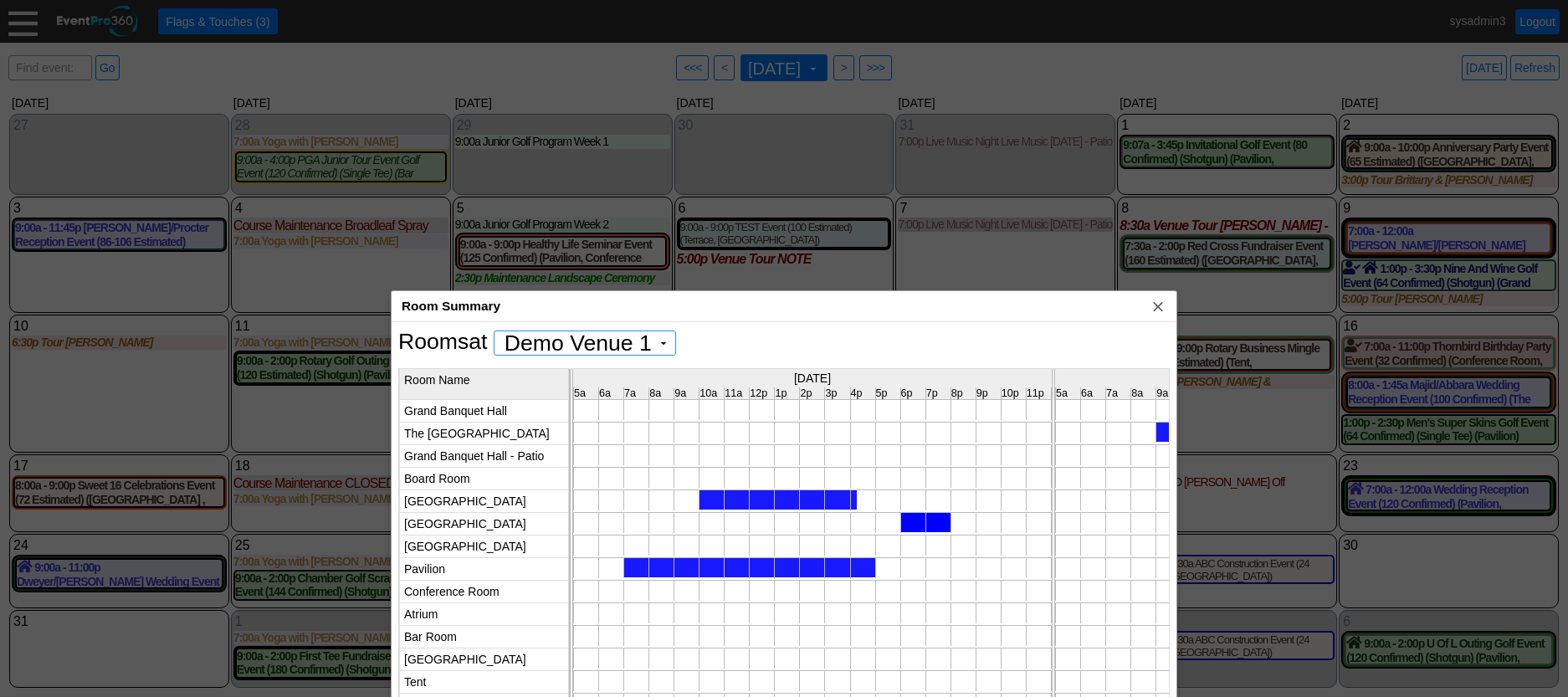
scroll to position [0, 0]
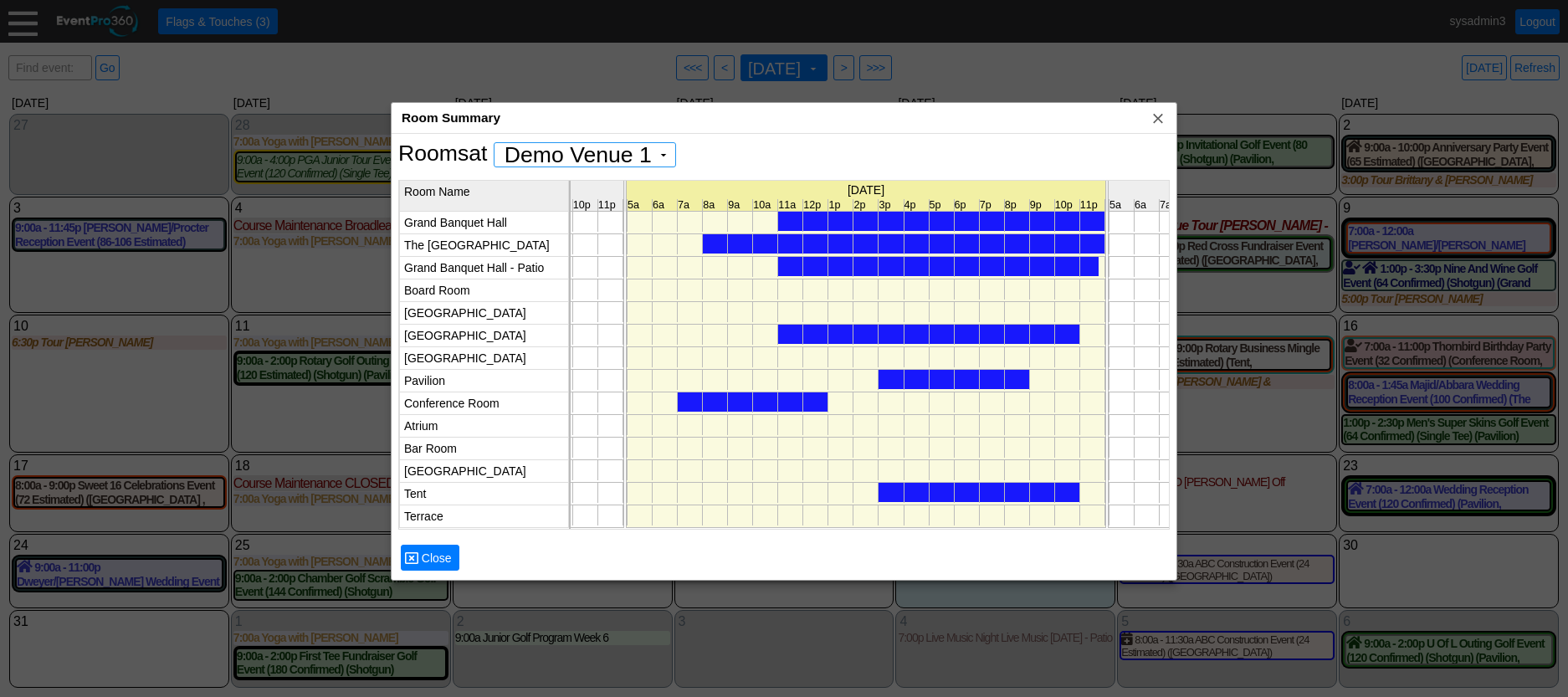
click at [889, 249] on div at bounding box center [903, 244] width 401 height 20
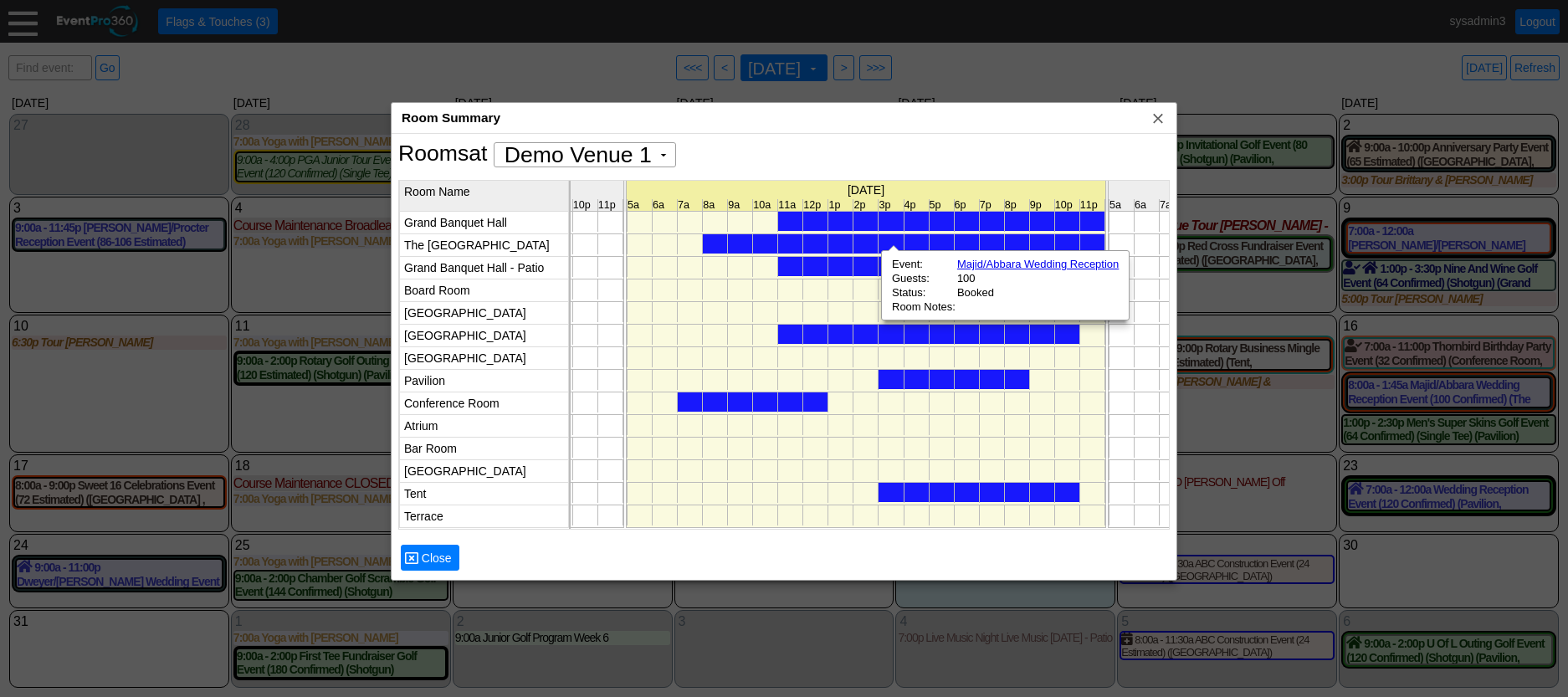
click at [867, 338] on div at bounding box center [928, 335] width 302 height 20
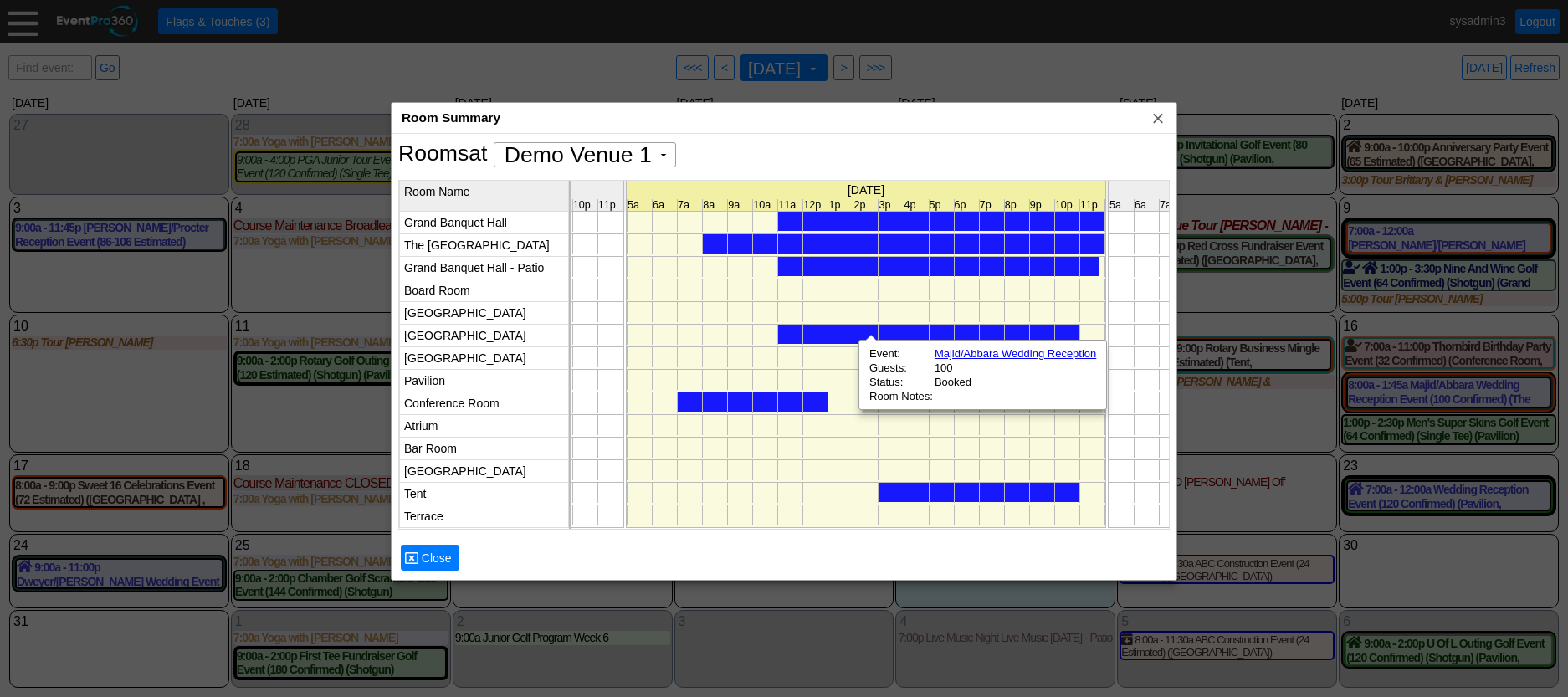
click at [816, 401] on div at bounding box center [753, 402] width 150 height 20
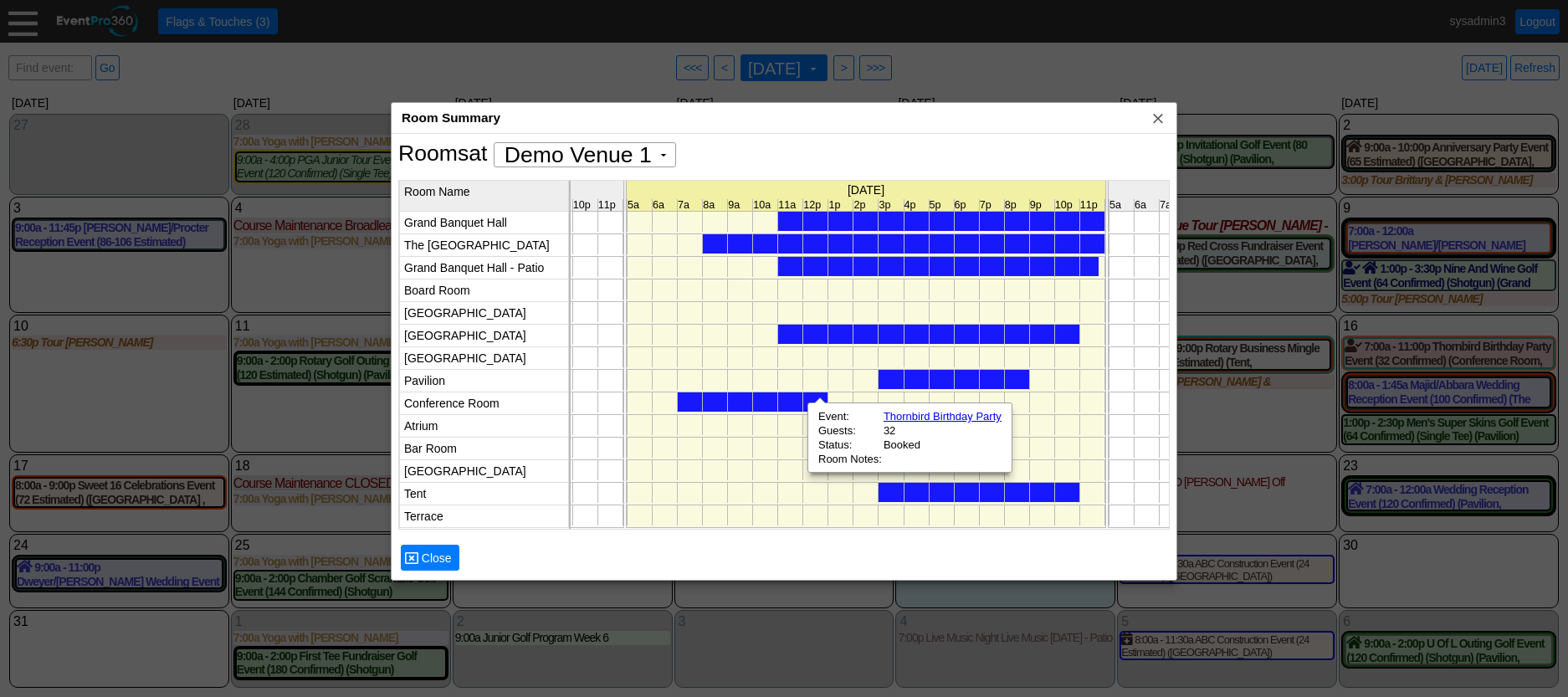
scroll to position [0, 7418]
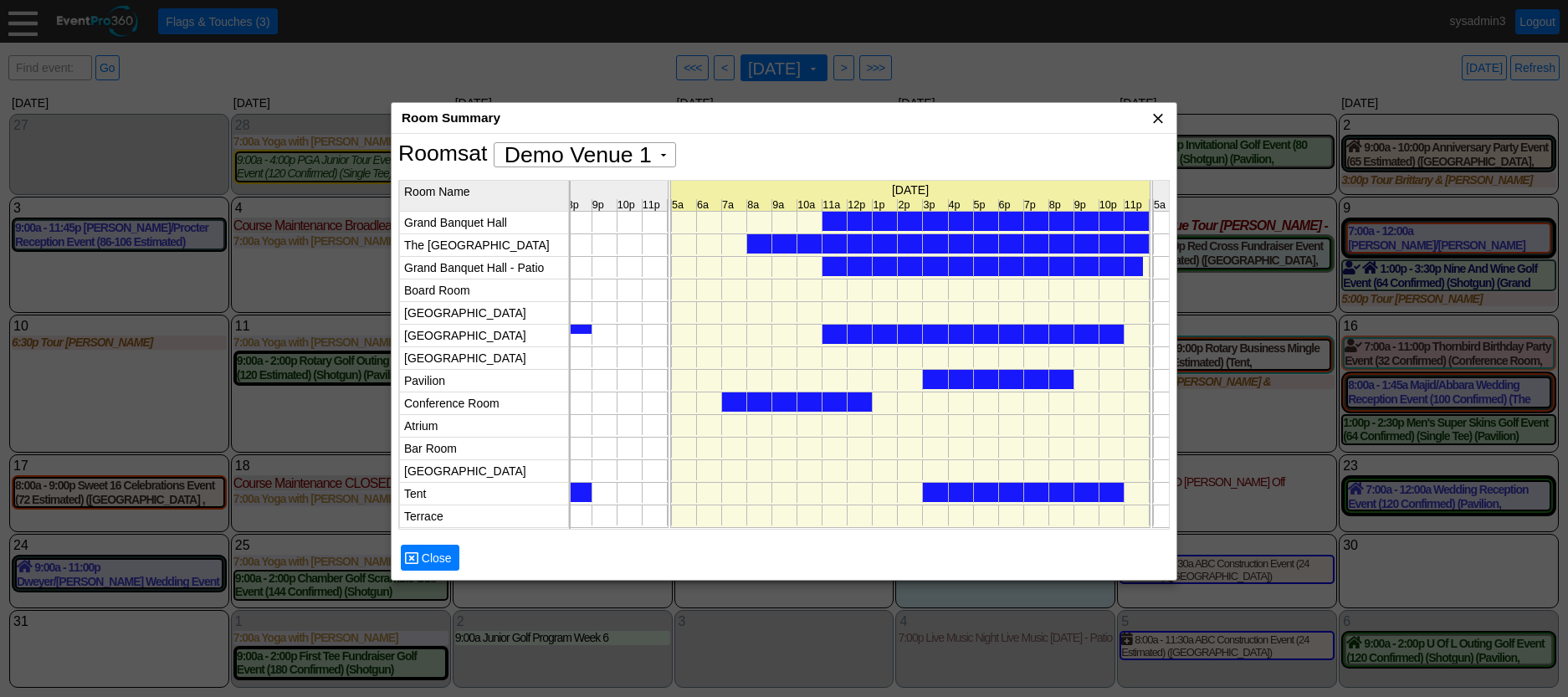
click at [1157, 116] on span "x" at bounding box center [1158, 117] width 17 height 17
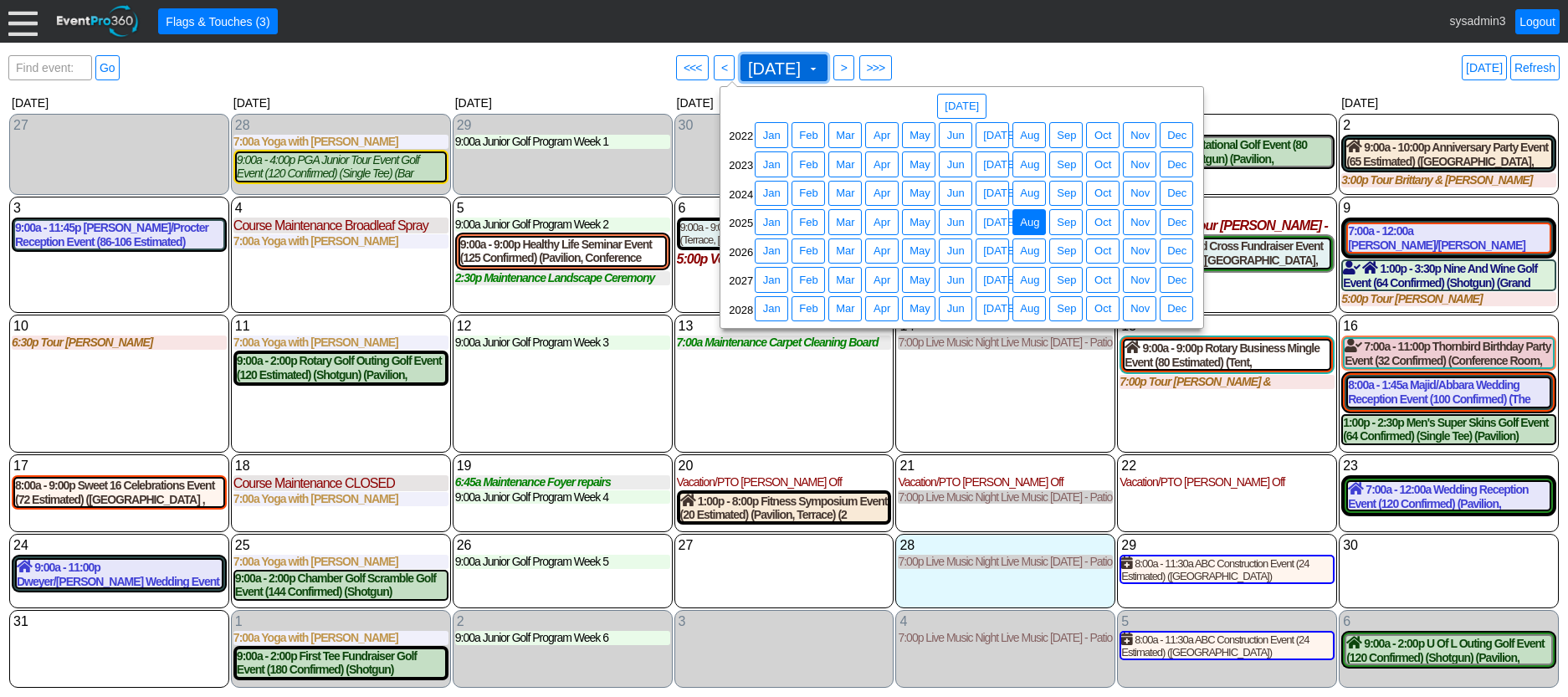
click at [805, 63] on span "August 2025" at bounding box center [774, 68] width 60 height 17
click at [882, 246] on span "Apr" at bounding box center [882, 251] width 23 height 17
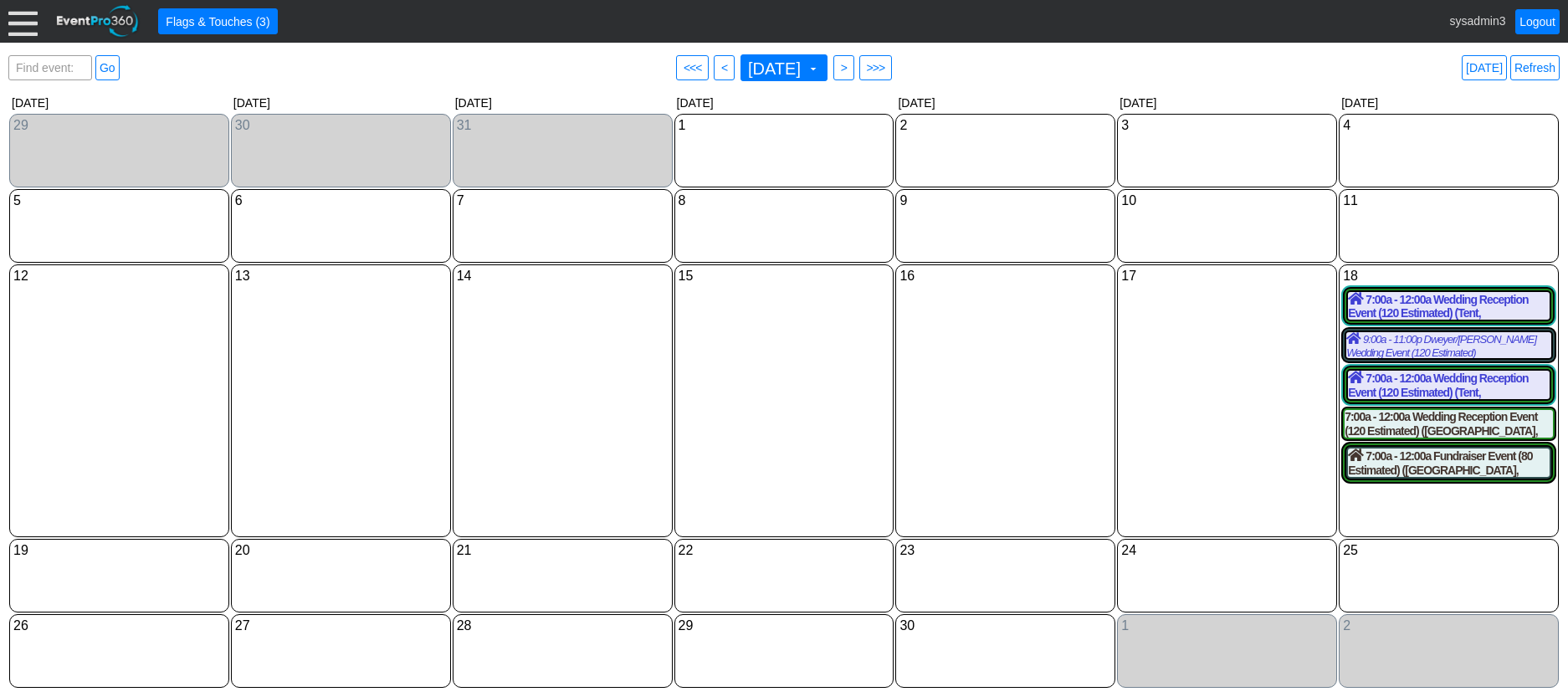
click at [1493, 67] on link "Today" at bounding box center [1484, 68] width 45 height 25
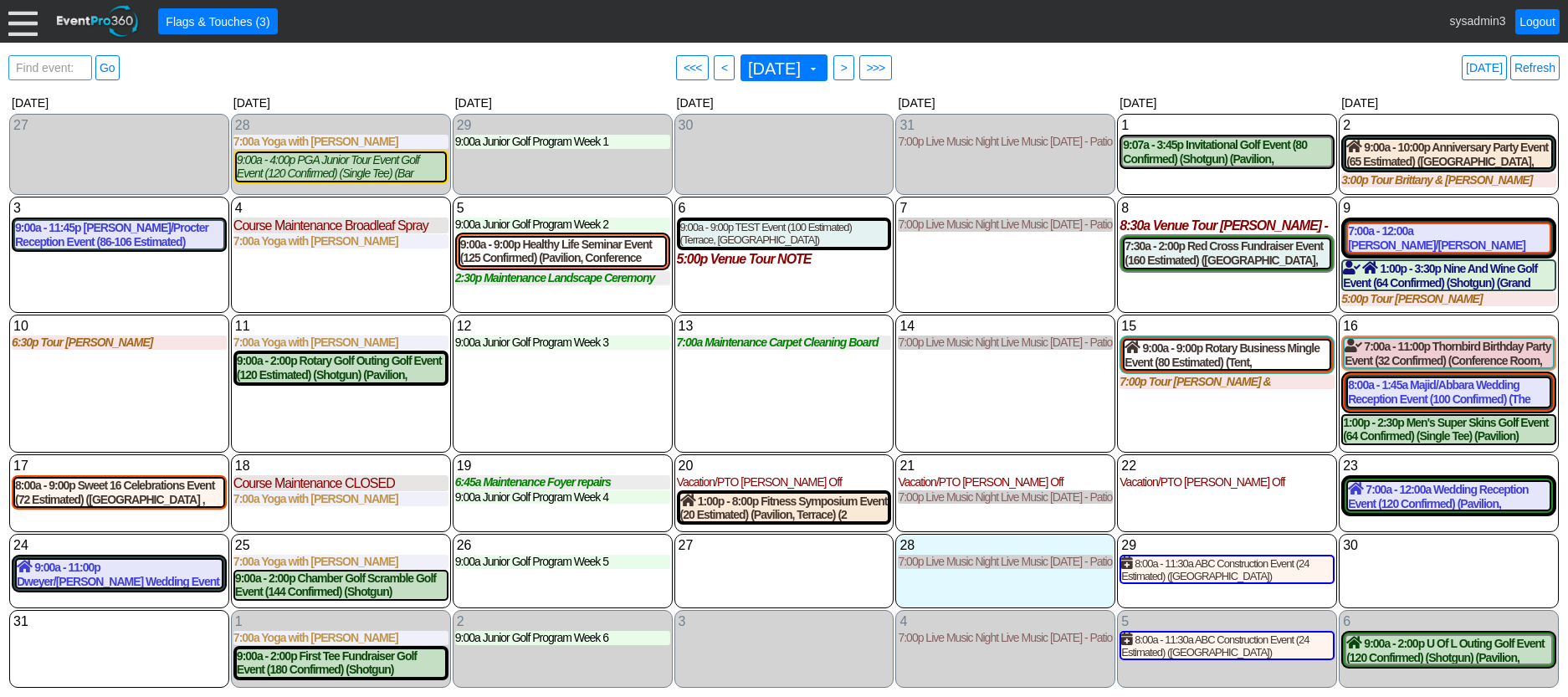
click at [62, 64] on span "Find event: enter title" at bounding box center [50, 75] width 75 height 40
type input "red cr"
click at [107, 65] on link "Go" at bounding box center [107, 68] width 24 height 25
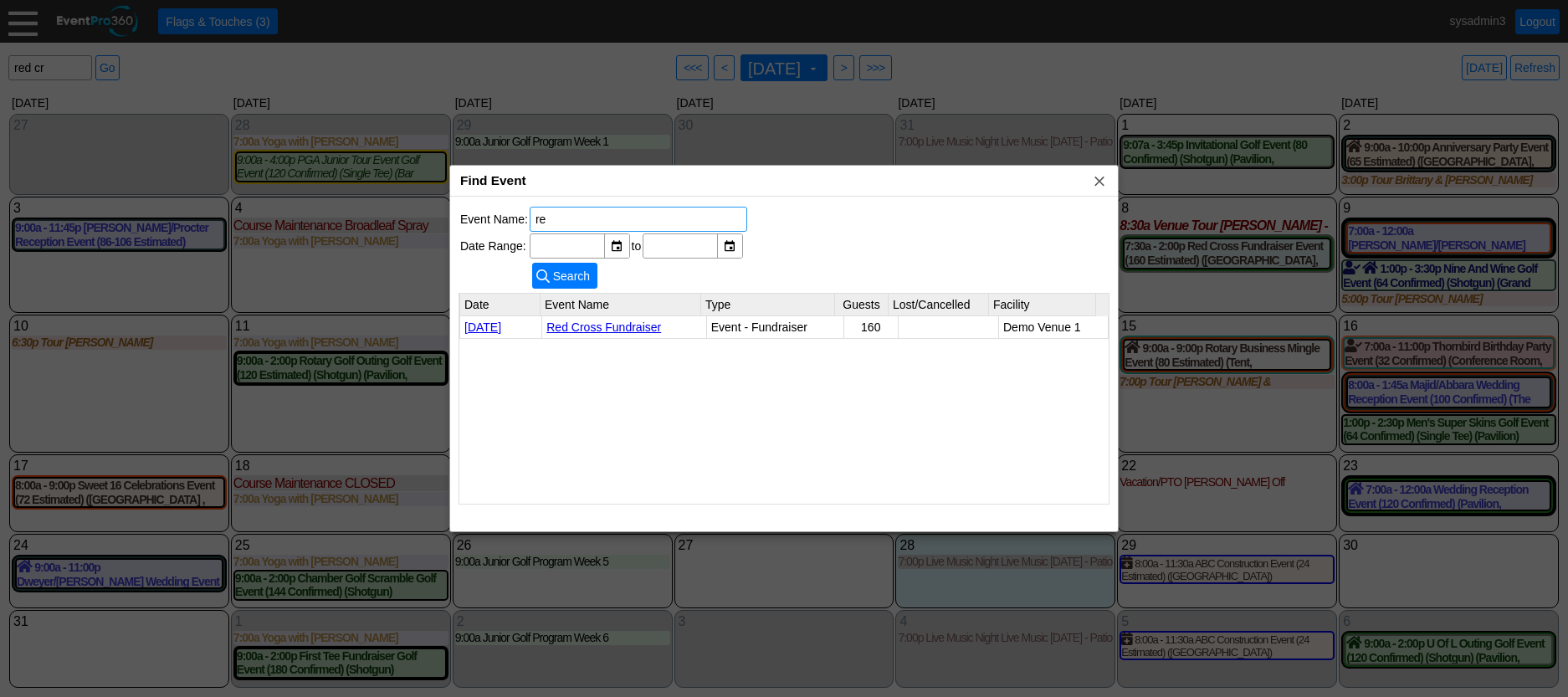
type input "r"
click at [1095, 180] on span "x" at bounding box center [1099, 181] width 17 height 17
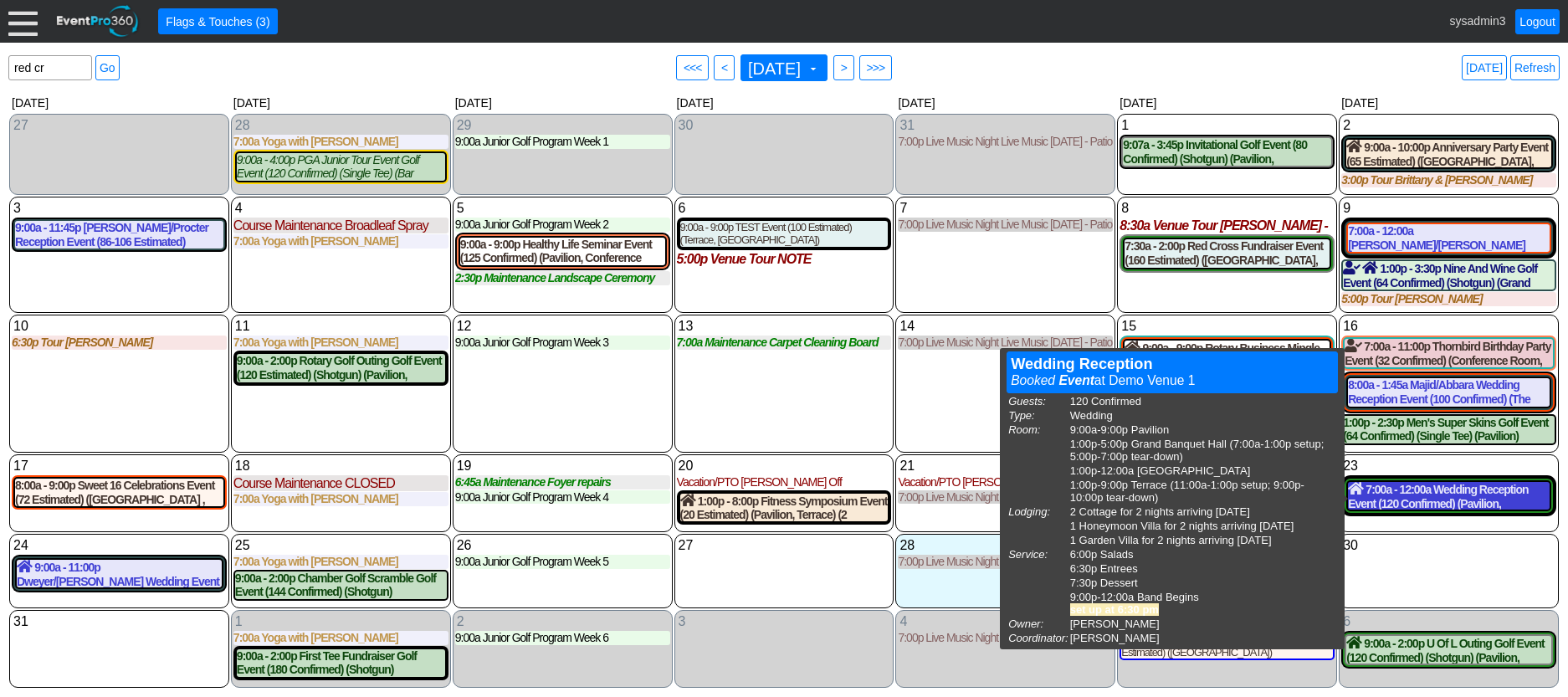
click at [1418, 494] on div "7:00a - 12:00a Wedding Reception Event (120 Confirmed) (Pavilion, Grand Banquet…" at bounding box center [1449, 496] width 202 height 28
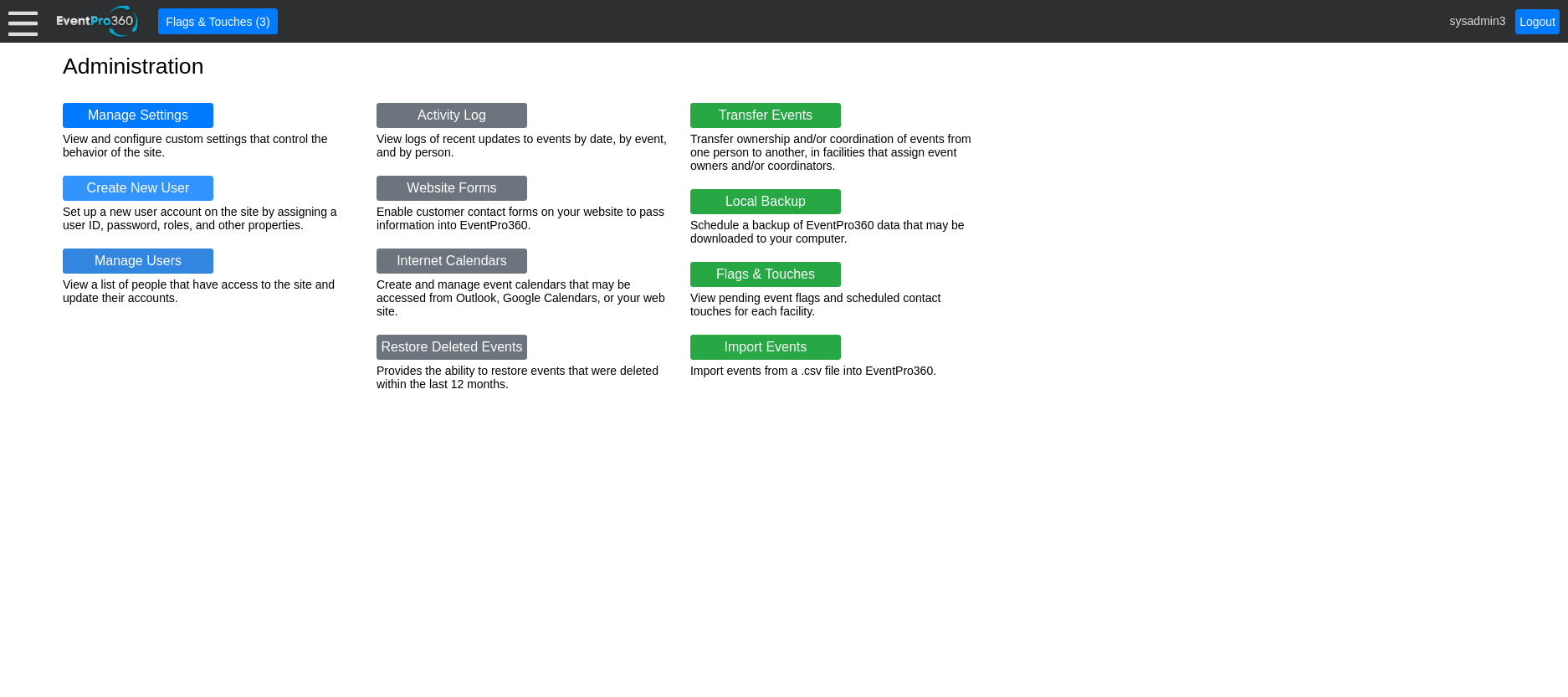
click at [118, 257] on link "Manage Users" at bounding box center [138, 262] width 150 height 25
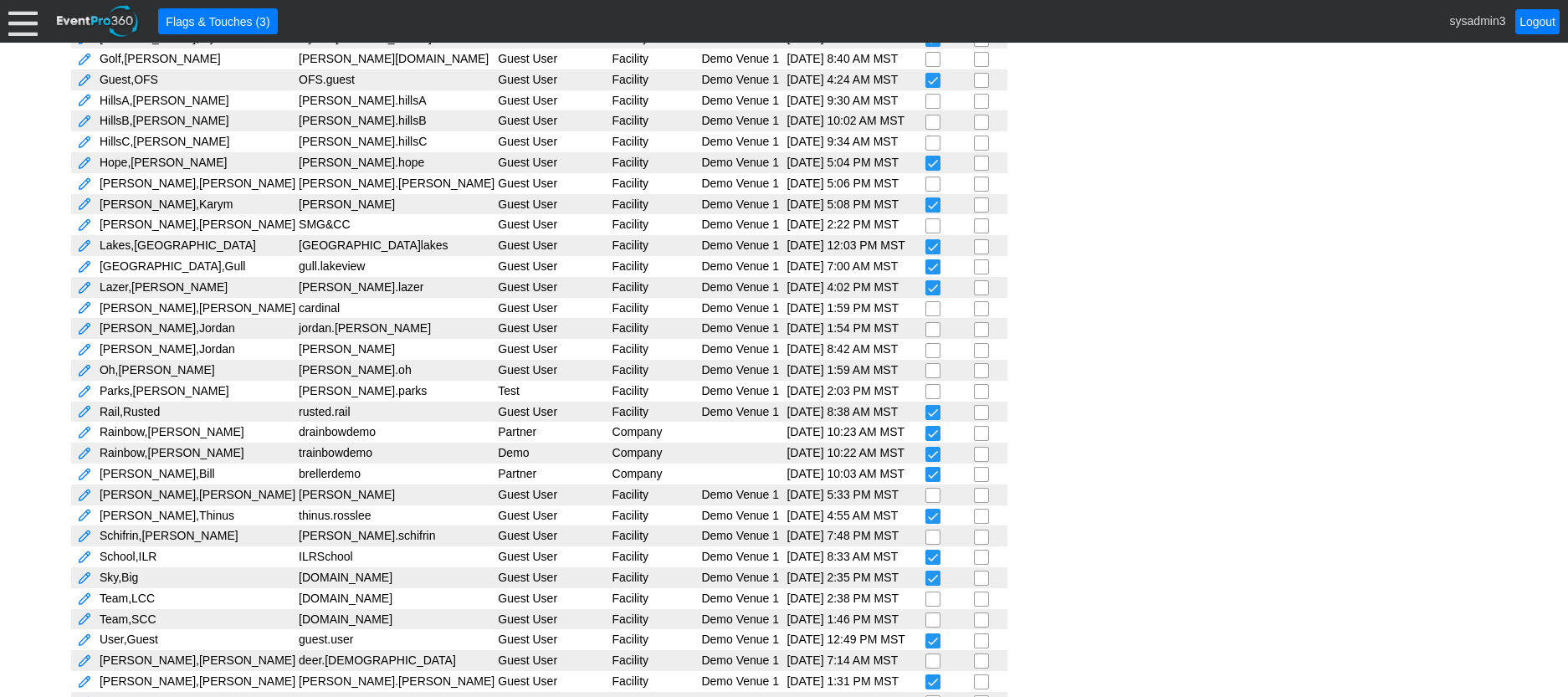
scroll to position [603, 0]
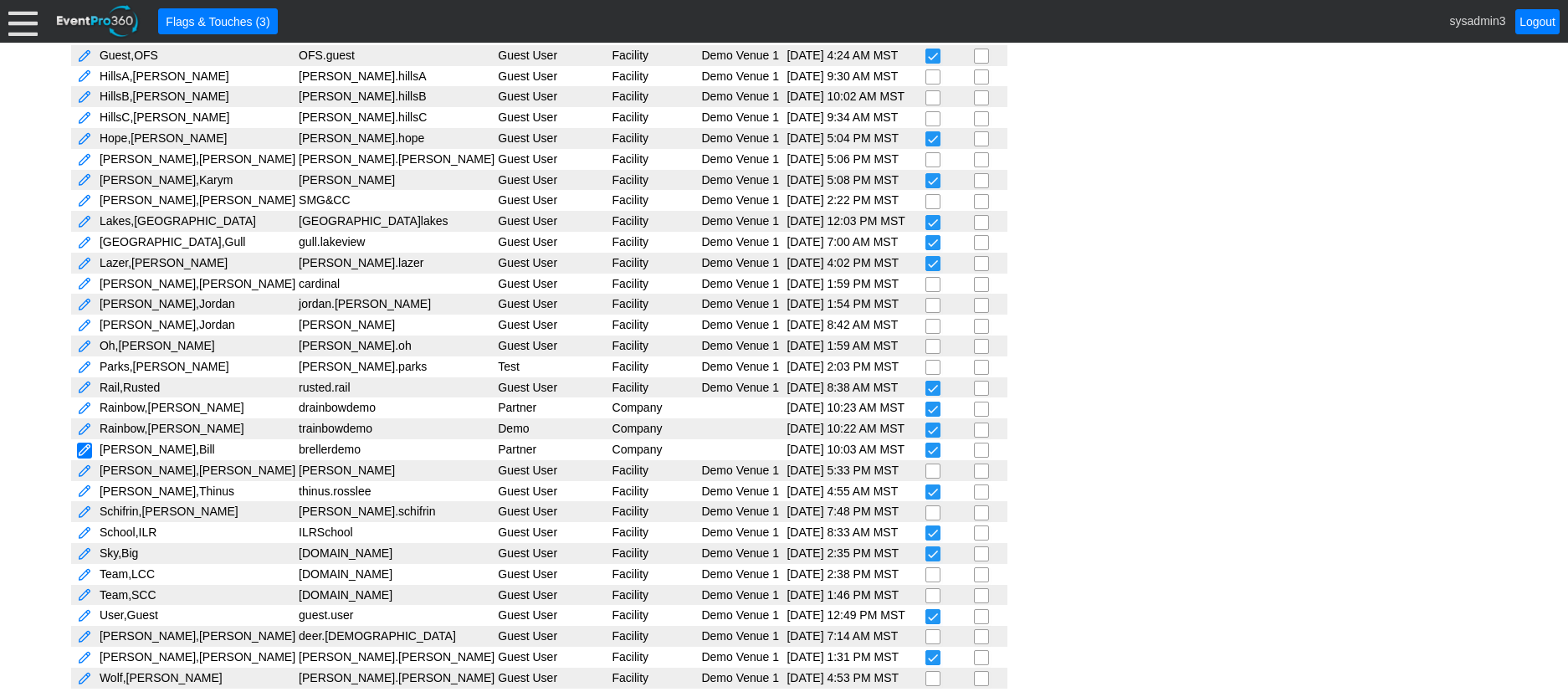
click at [85, 449] on link at bounding box center [84, 450] width 15 height 16
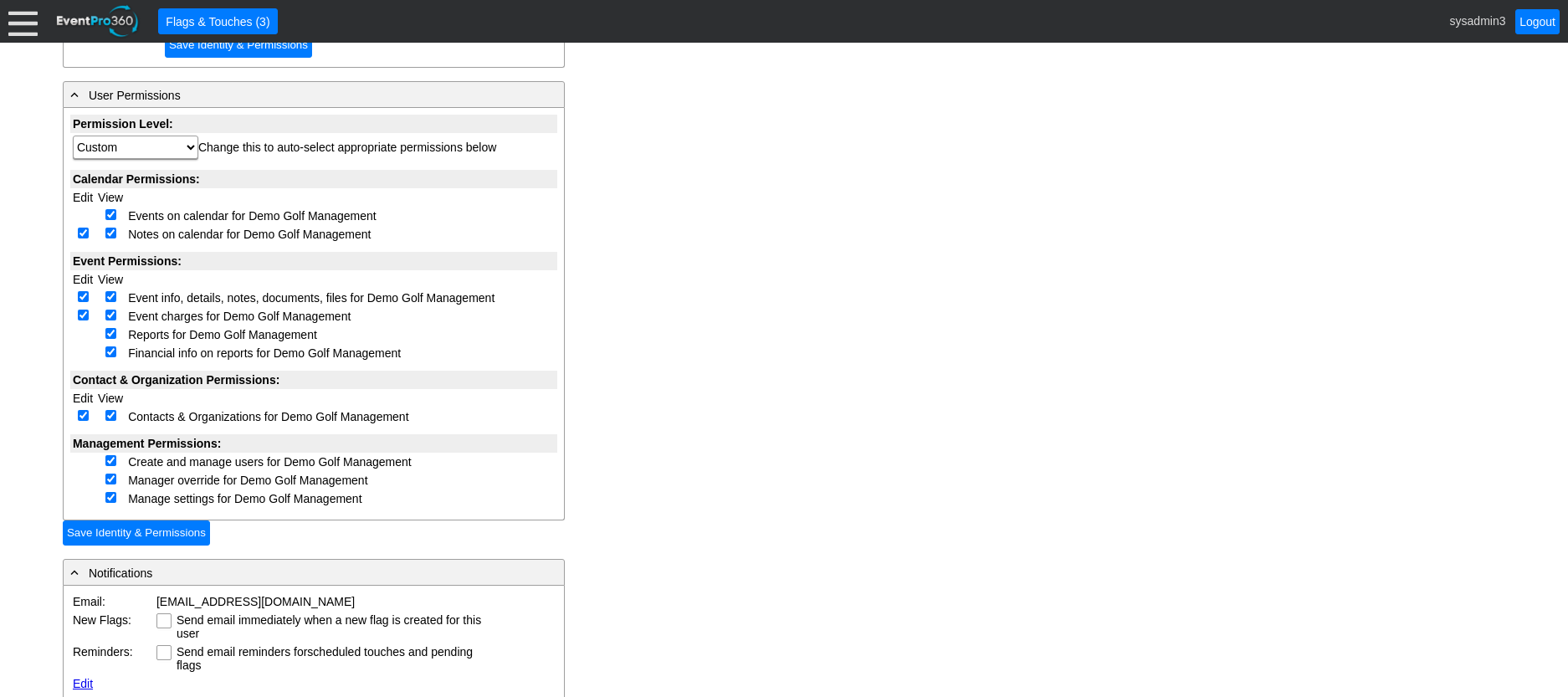
scroll to position [419, 0]
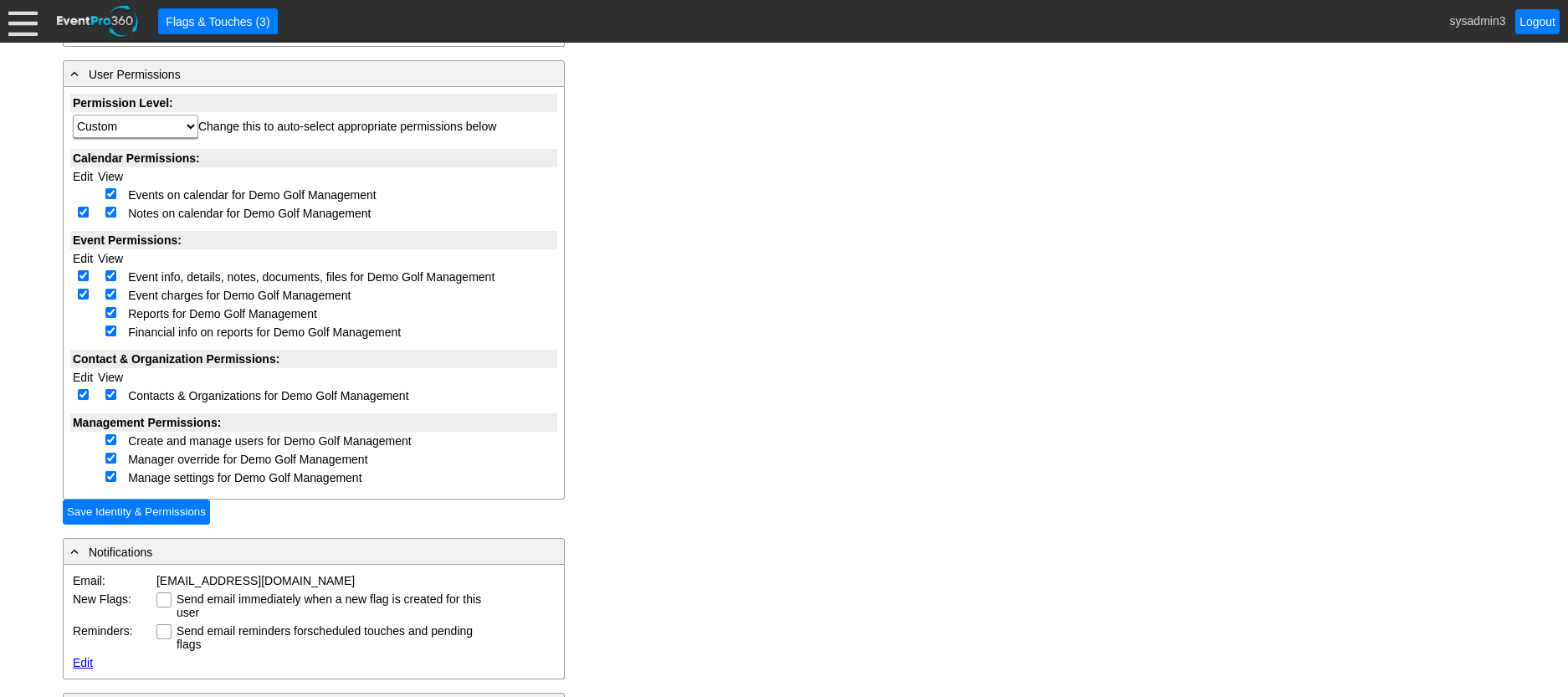
click at [83, 212] on input "checkbox" at bounding box center [83, 212] width 11 height 11
checkbox input "false"
select select "Custom"
click at [83, 267] on td at bounding box center [83, 276] width 25 height 19
click at [83, 278] on input "checkbox" at bounding box center [83, 275] width 11 height 11
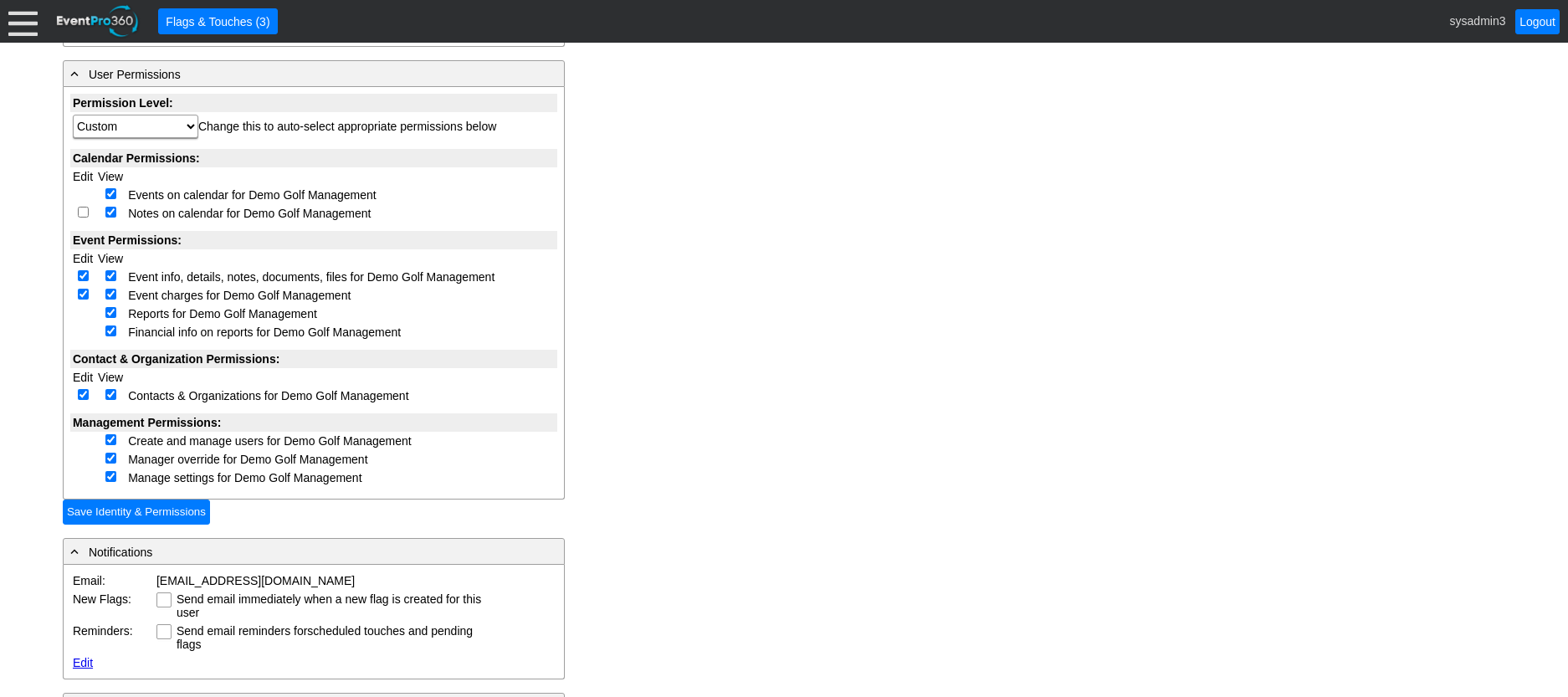
checkbox input "false"
select select "Custom"
checkbox input "false"
click at [81, 401] on td at bounding box center [83, 395] width 25 height 19
click at [84, 395] on input "checkbox" at bounding box center [83, 394] width 11 height 11
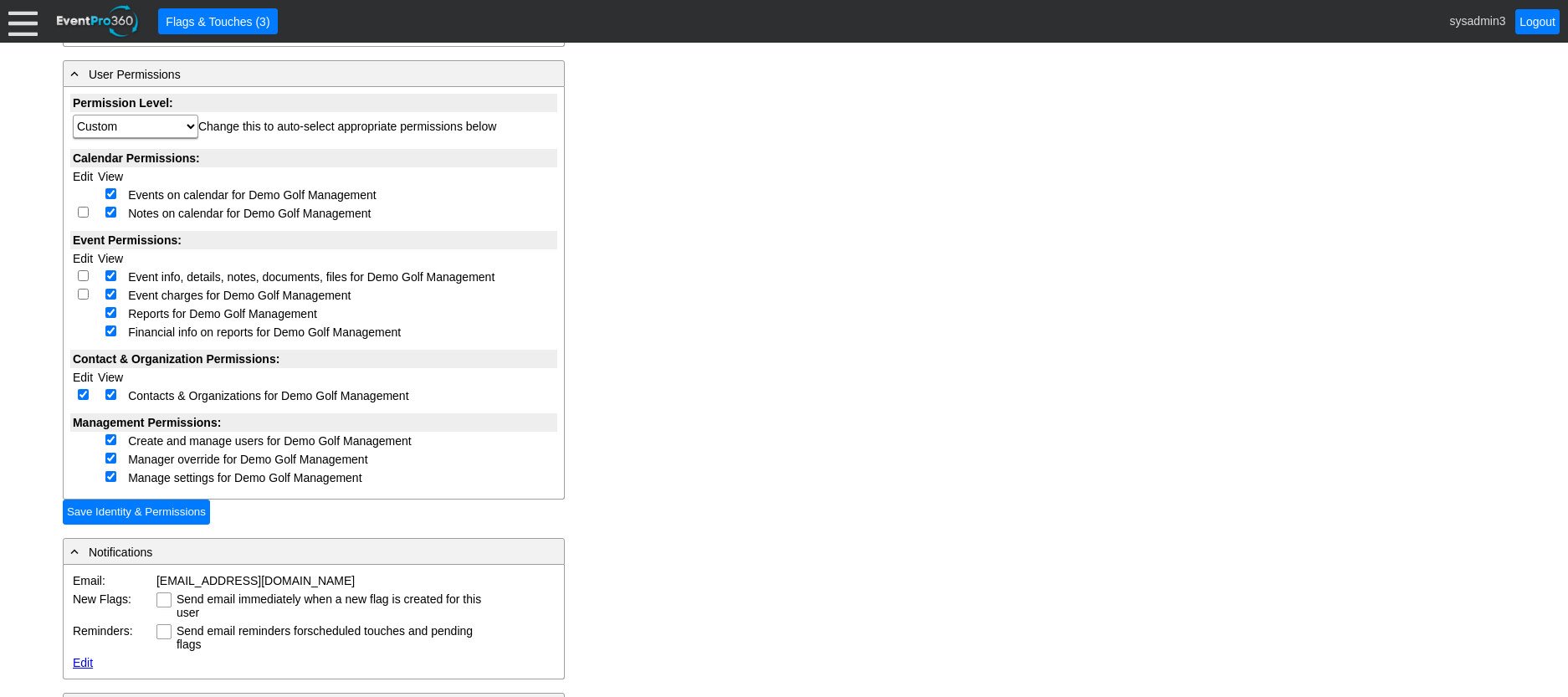
checkbox input "false"
select select "Custom"
click at [79, 214] on input "checkbox" at bounding box center [83, 212] width 11 height 11
checkbox input "true"
select select "Custom"
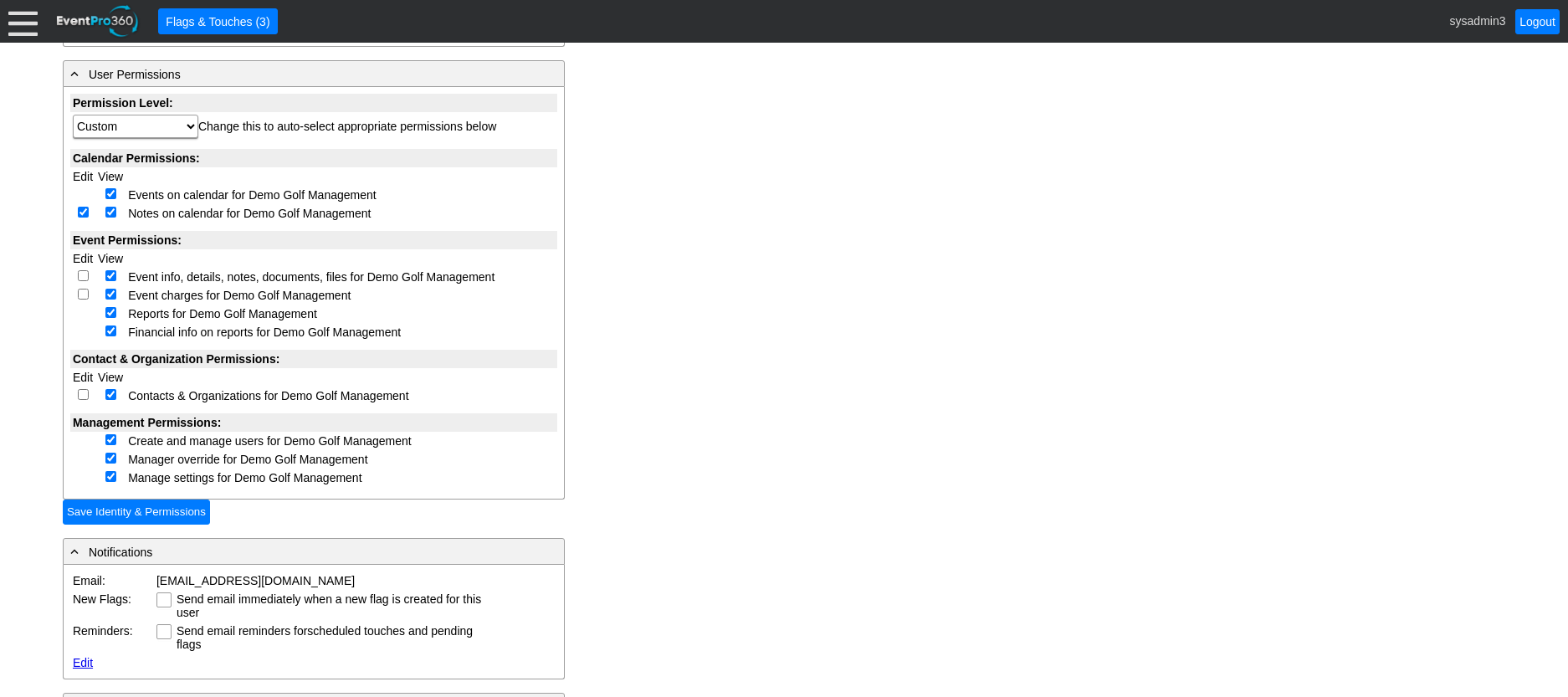
click at [82, 274] on input "checkbox" at bounding box center [83, 275] width 11 height 11
checkbox input "true"
select select "Custom"
click at [83, 301] on td at bounding box center [83, 295] width 25 height 19
click at [84, 293] on input "checkbox" at bounding box center [83, 294] width 11 height 11
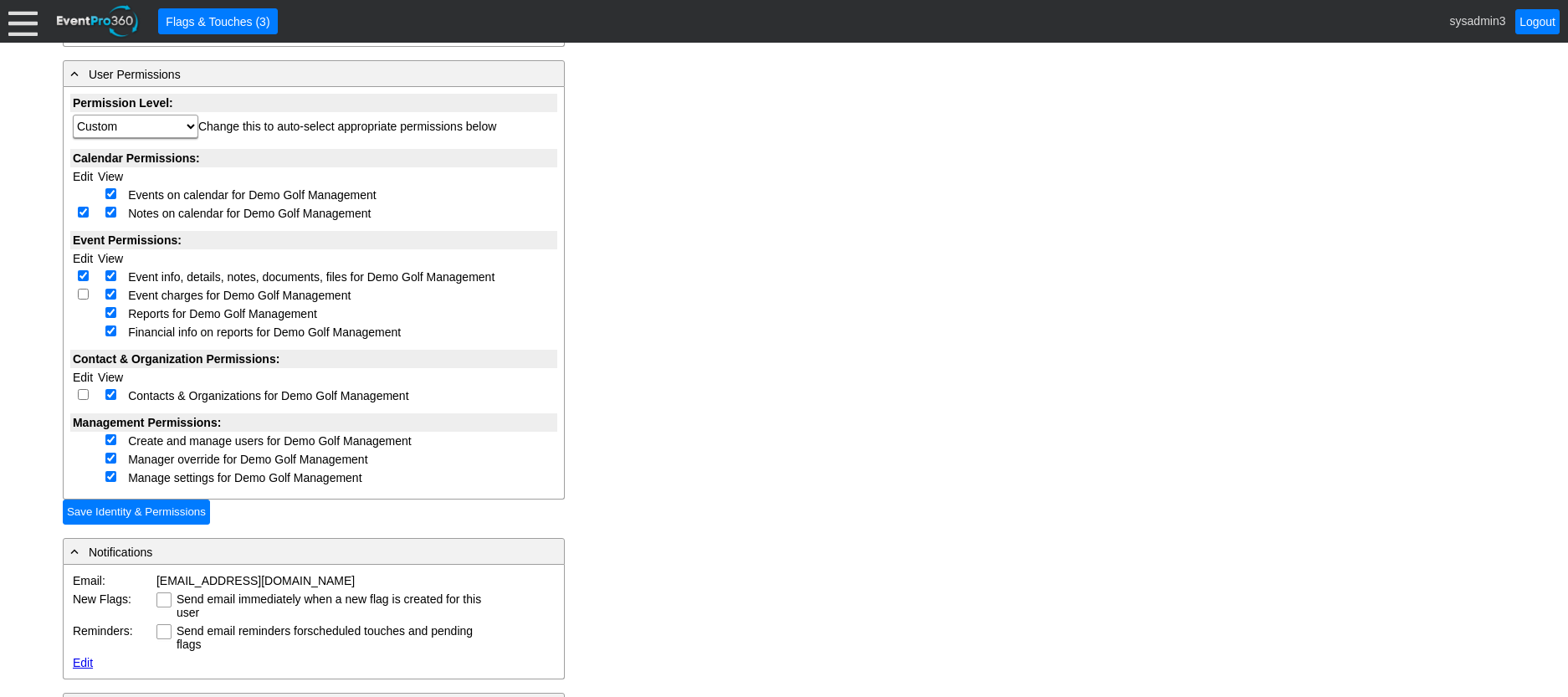
checkbox input "true"
select select "Custom"
click at [80, 393] on input "checkbox" at bounding box center [83, 394] width 11 height 11
checkbox input "true"
select select "Custom"
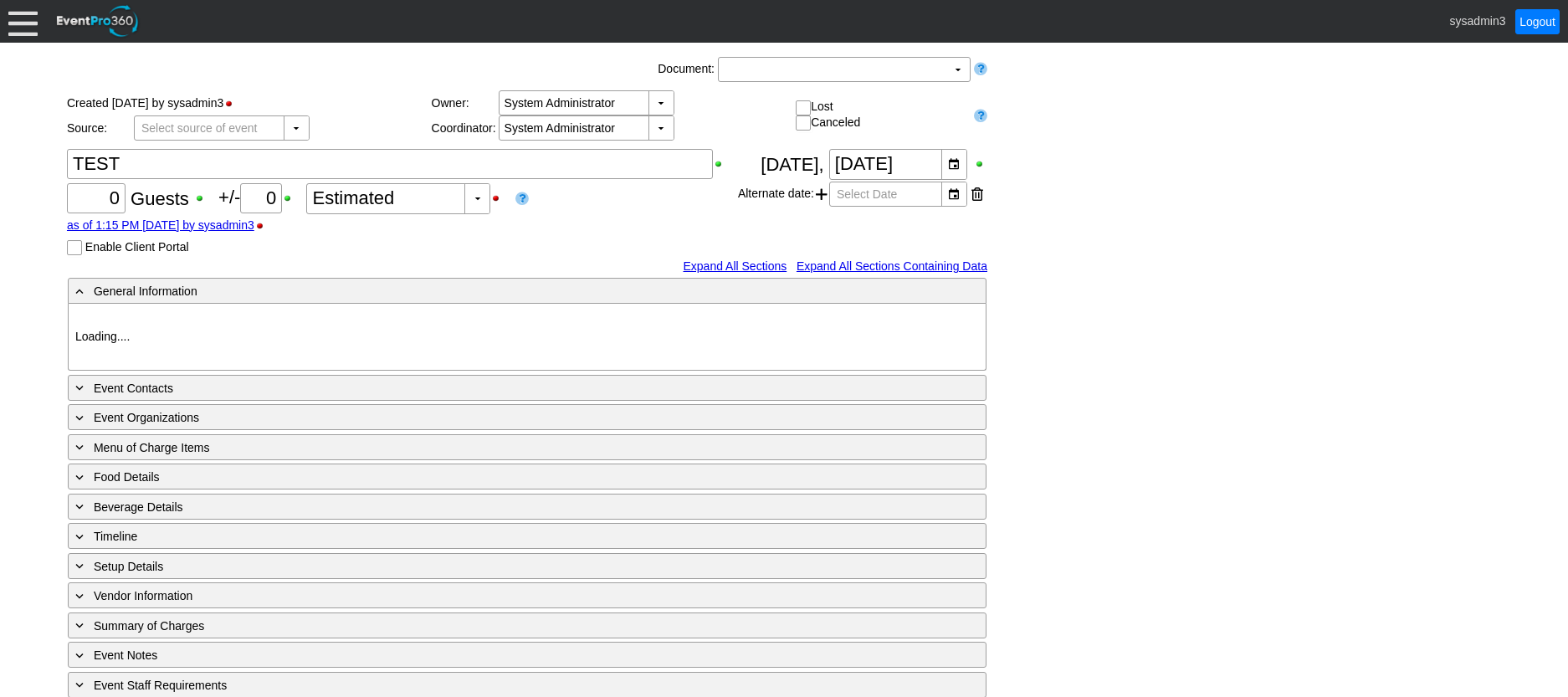
type input "Demo Venue 1"
type input "1205249"
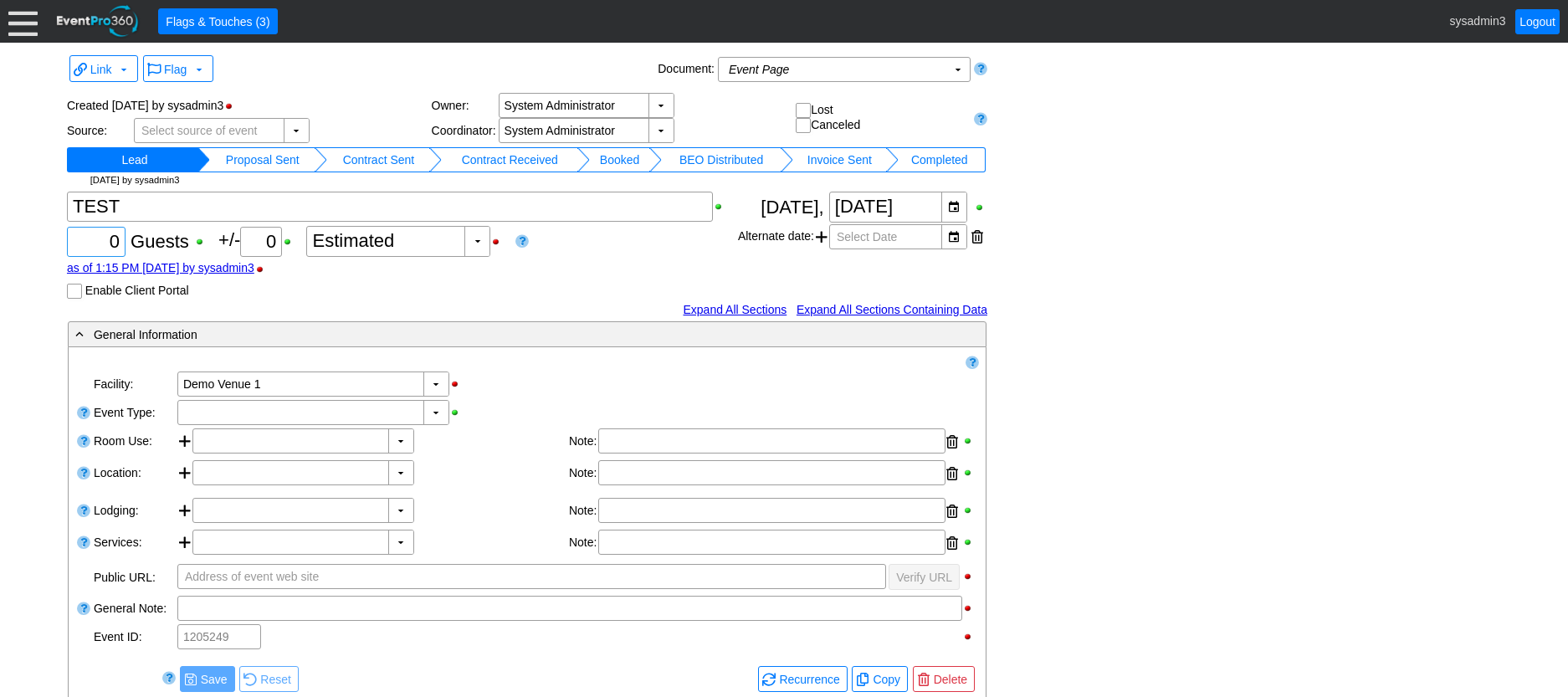
click at [117, 242] on input "0" at bounding box center [97, 241] width 47 height 28
type input "100"
click at [434, 405] on div "▼" at bounding box center [436, 413] width 25 height 23
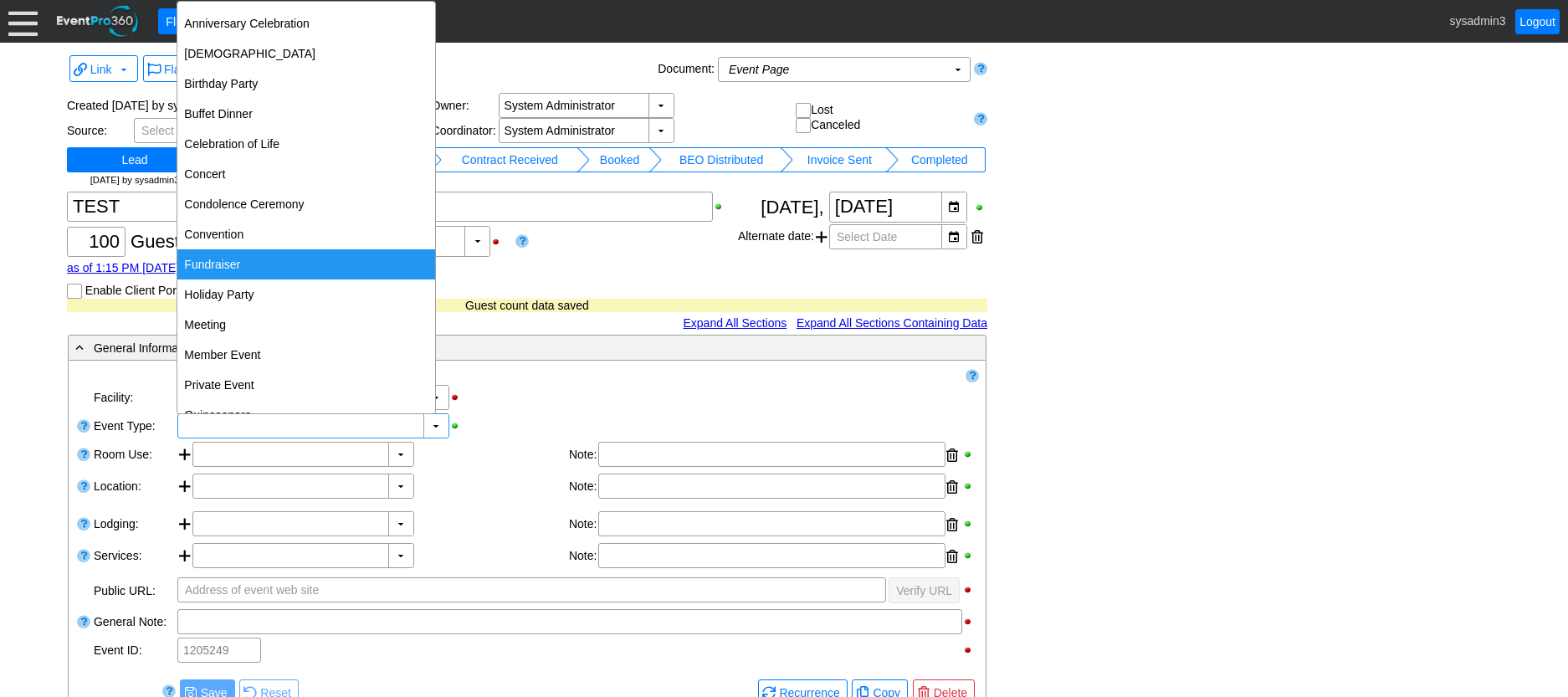
click at [237, 262] on div "Fundraiser" at bounding box center [307, 264] width 258 height 30
type input "Fundraiser"
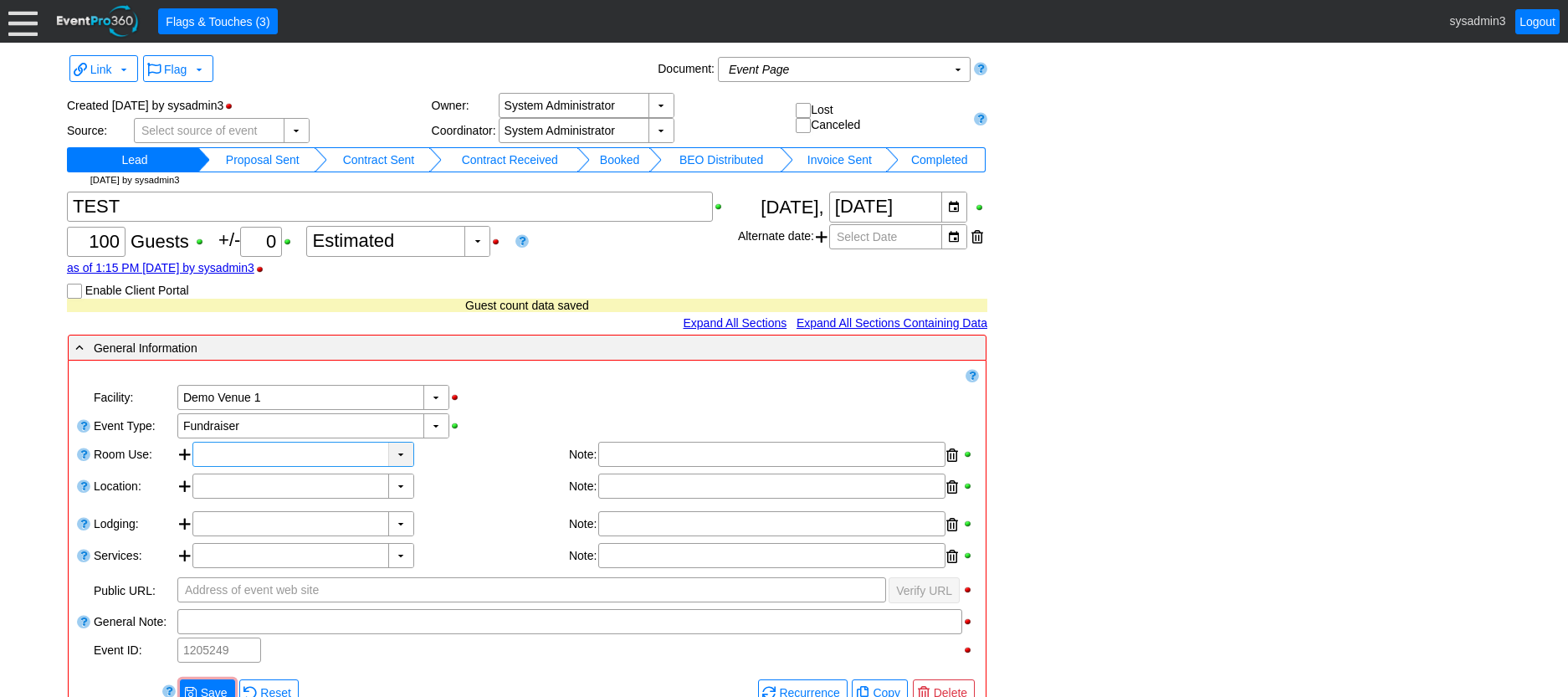
click at [400, 447] on div "▼" at bounding box center [401, 454] width 25 height 23
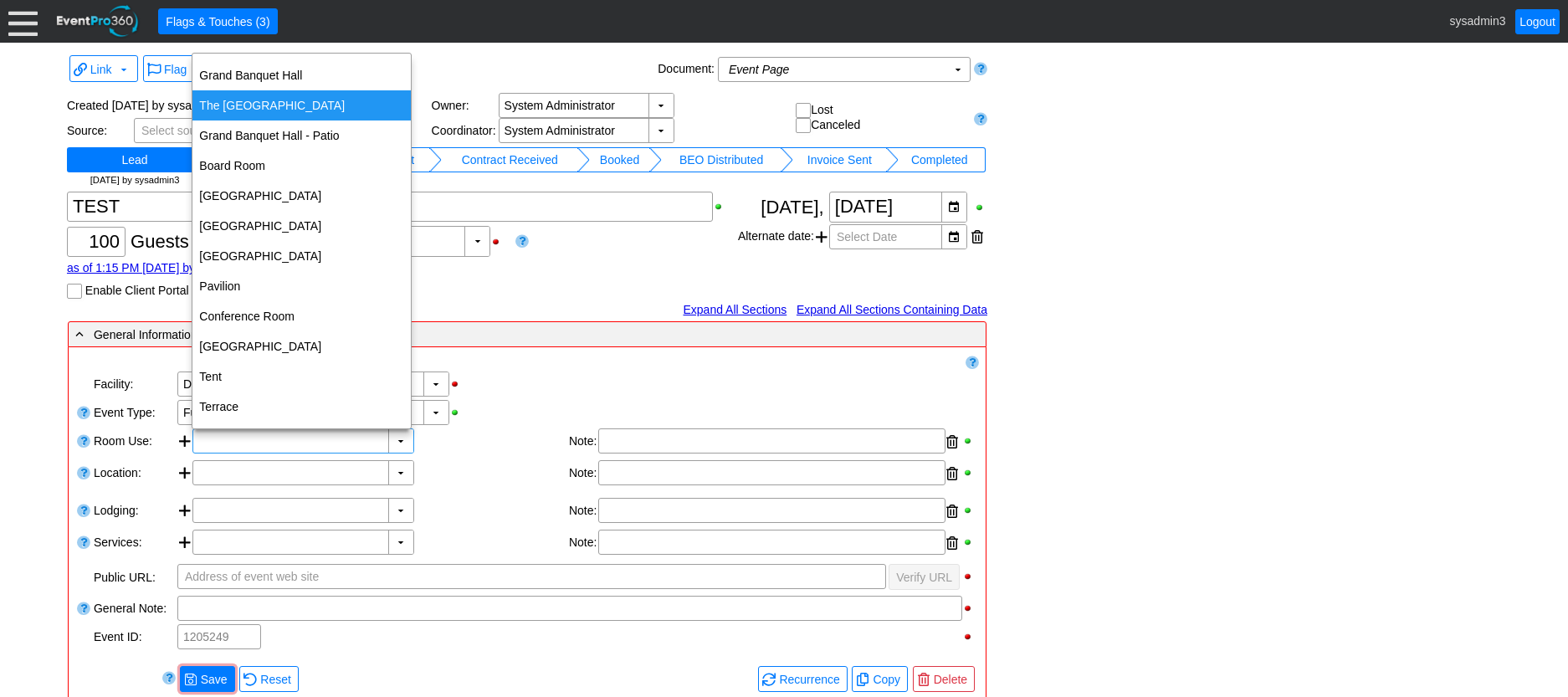
click at [267, 108] on div "The [GEOGRAPHIC_DATA]" at bounding box center [302, 105] width 219 height 30
type input "The [GEOGRAPHIC_DATA]"
type input "0:00"
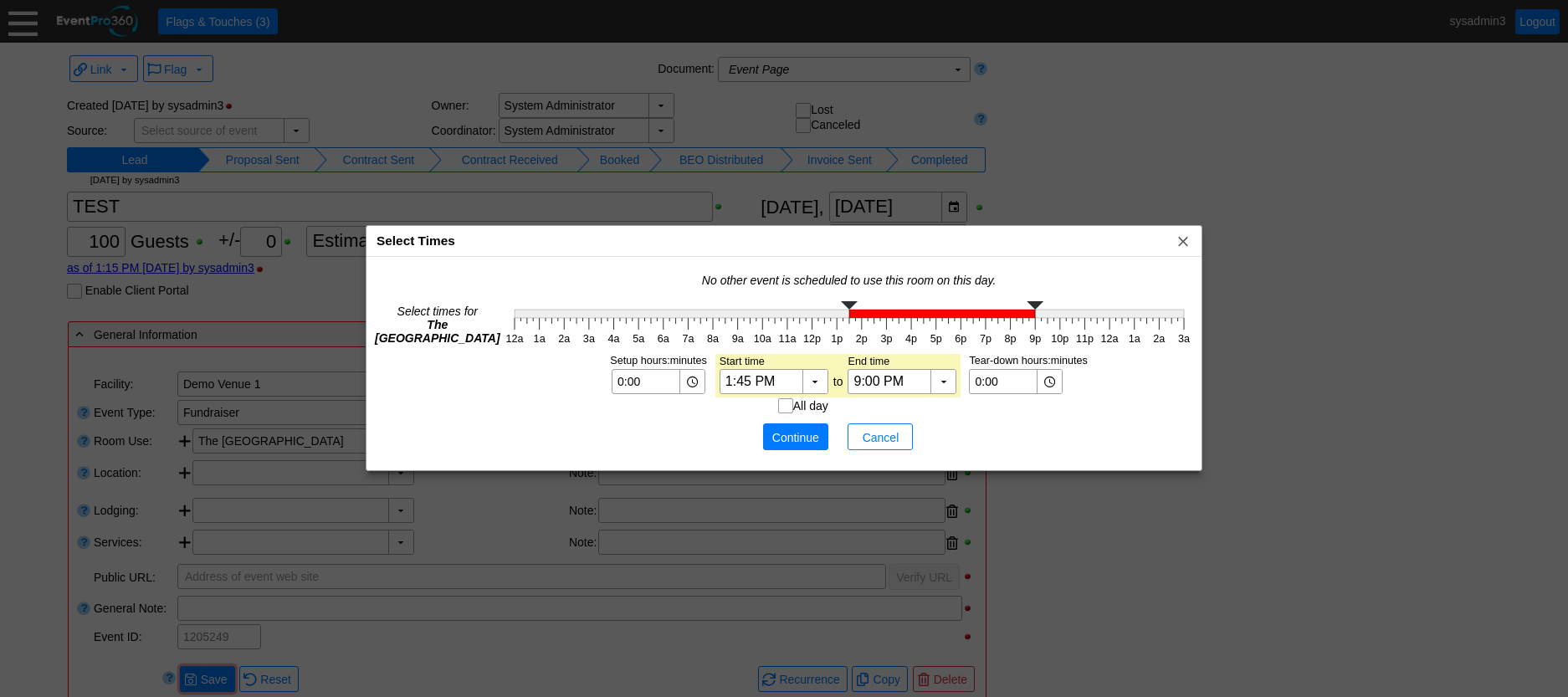
type input "2:00 PM"
click at [861, 321] on g "12a 1a 2a 3a 4a 5a 6a 7a 8a 9a 10a 11a 12p 1p 2p 3p 4p 5p 6p 7p 8p 9p 10p 11p 1…" at bounding box center [848, 323] width 694 height 53
click at [785, 438] on span "Continue" at bounding box center [795, 437] width 50 height 17
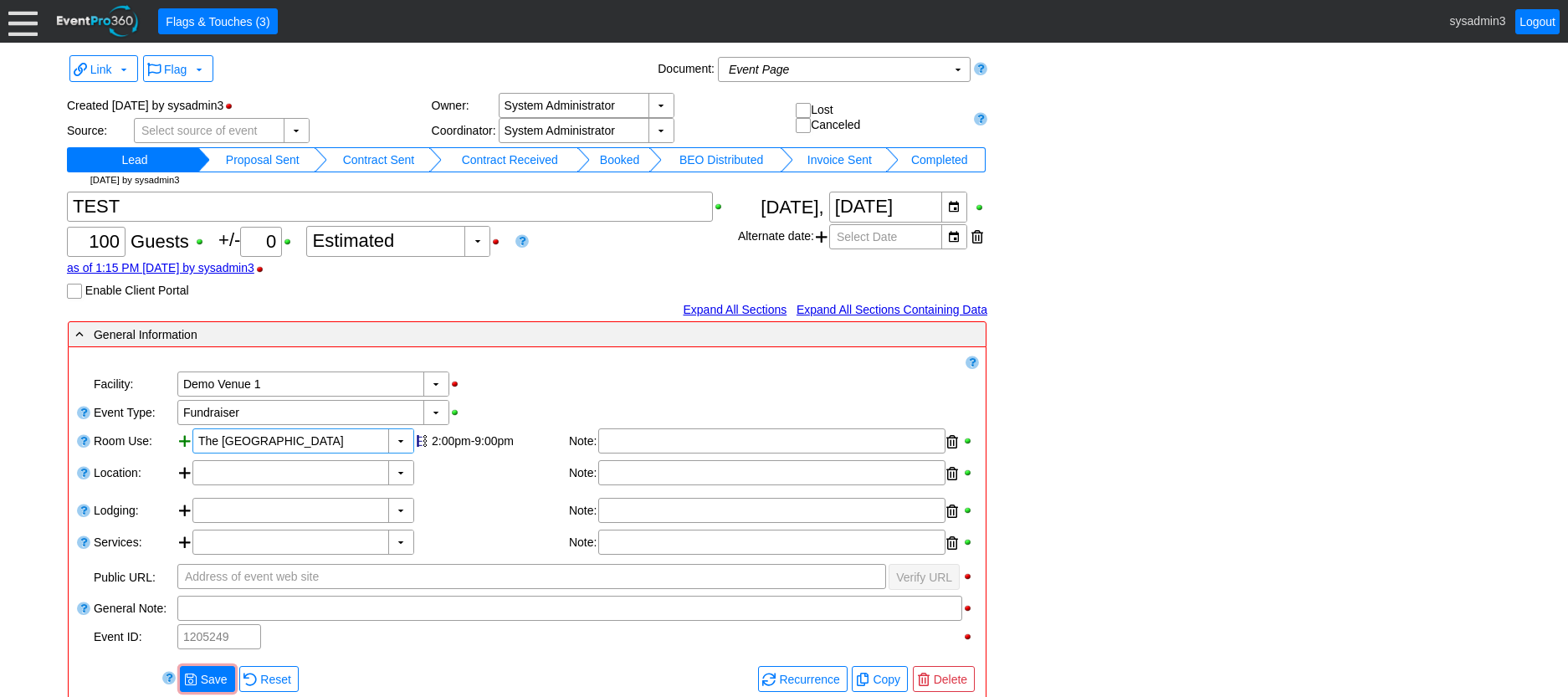
click at [184, 440] on div at bounding box center [185, 442] width 15 height 28
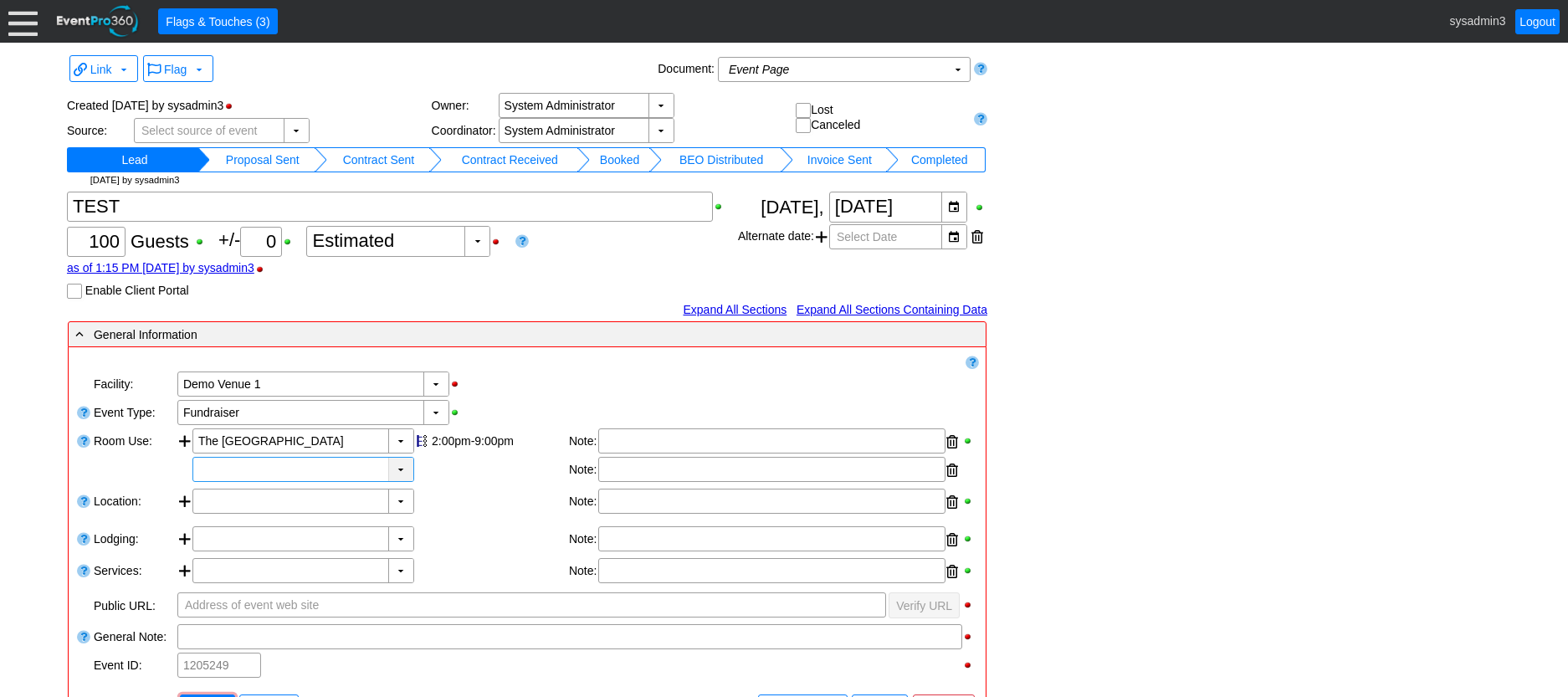
click at [395, 467] on div "▼" at bounding box center [401, 470] width 25 height 23
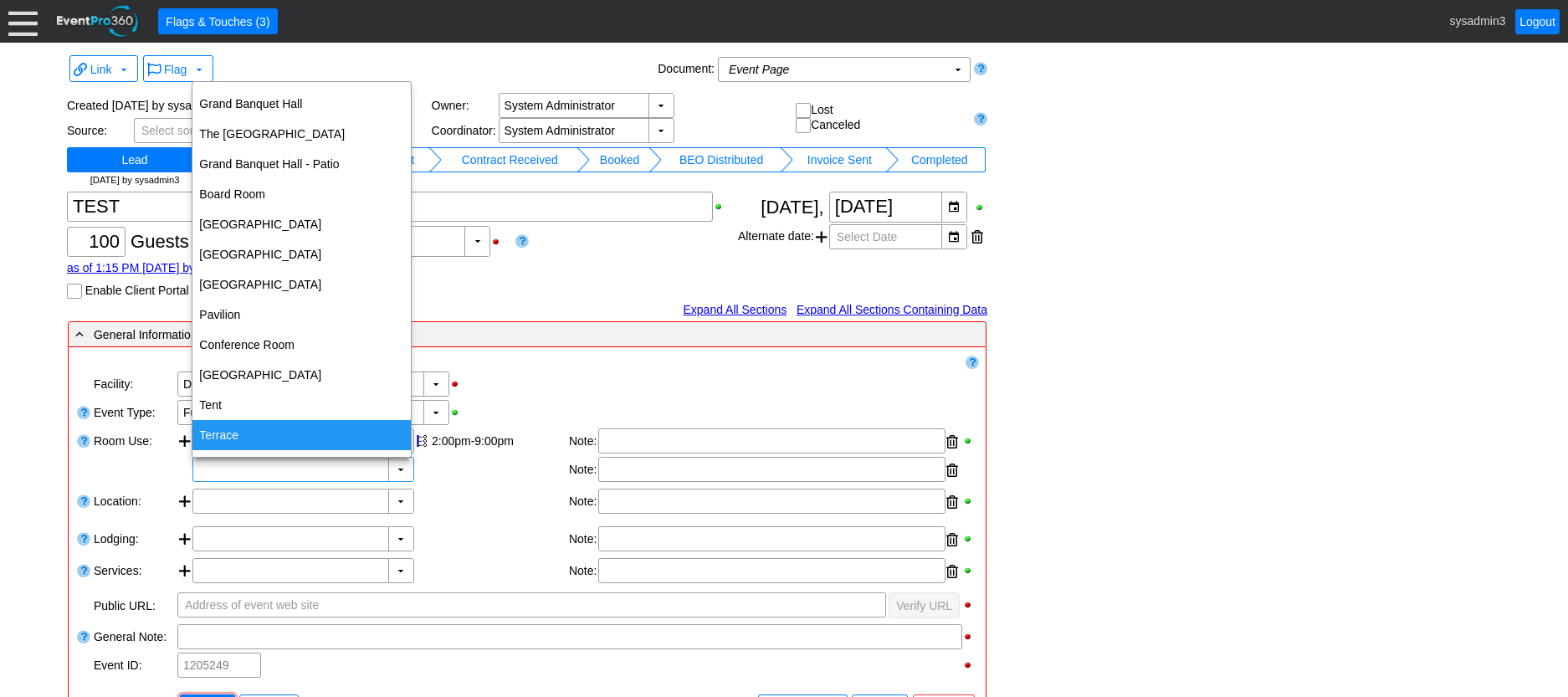
click at [226, 434] on div "Terrace" at bounding box center [302, 434] width 219 height 30
type input "Terrace"
type input "0:00"
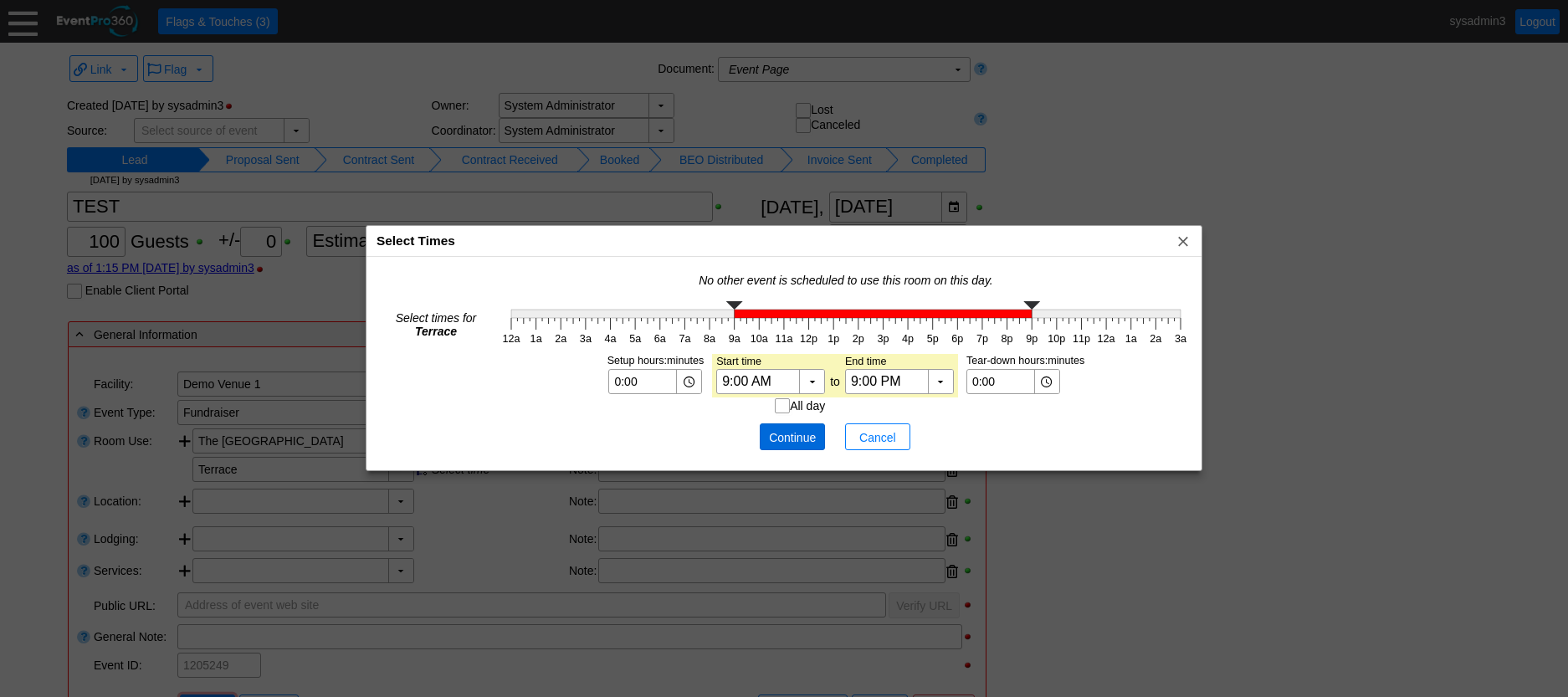
click at [801, 438] on span "Continue" at bounding box center [792, 437] width 50 height 17
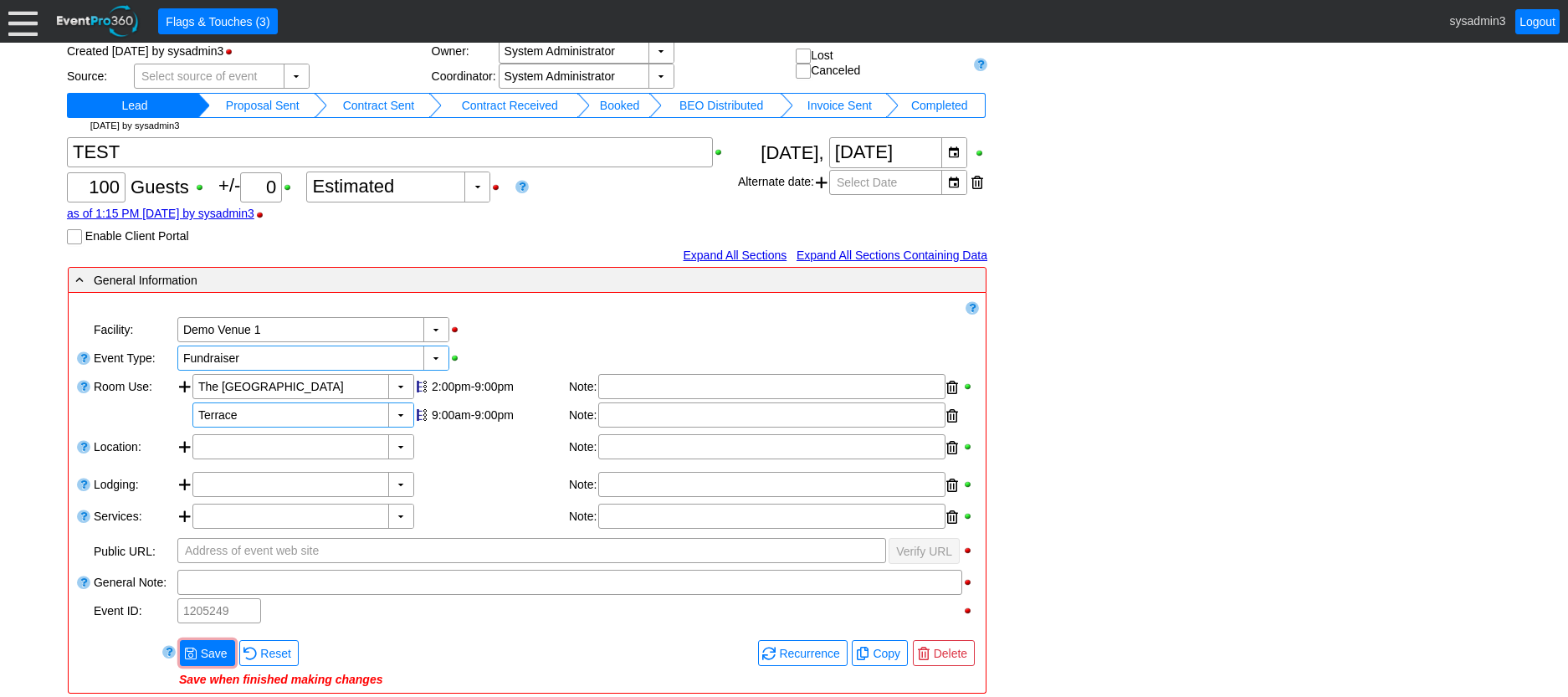
scroll to position [167, 0]
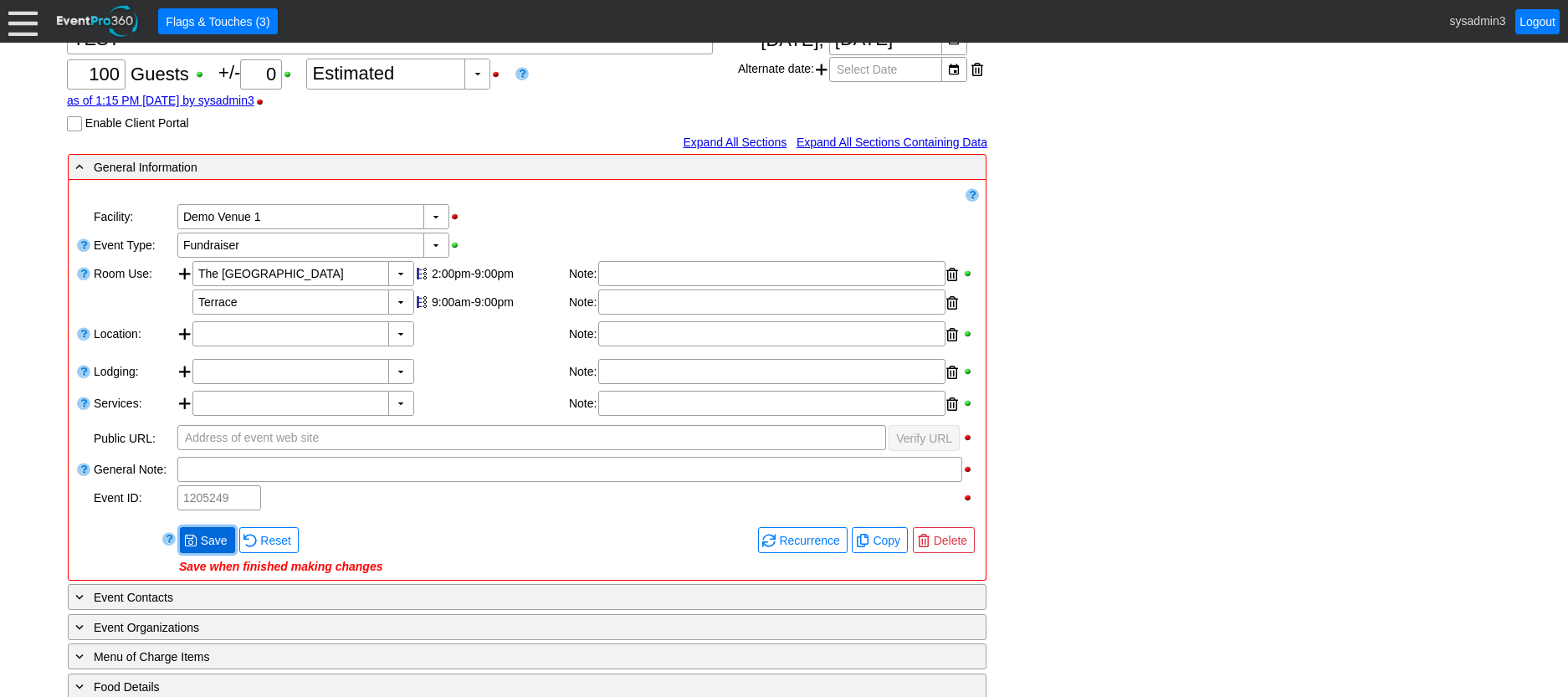
click at [212, 541] on span "Save" at bounding box center [214, 540] width 33 height 17
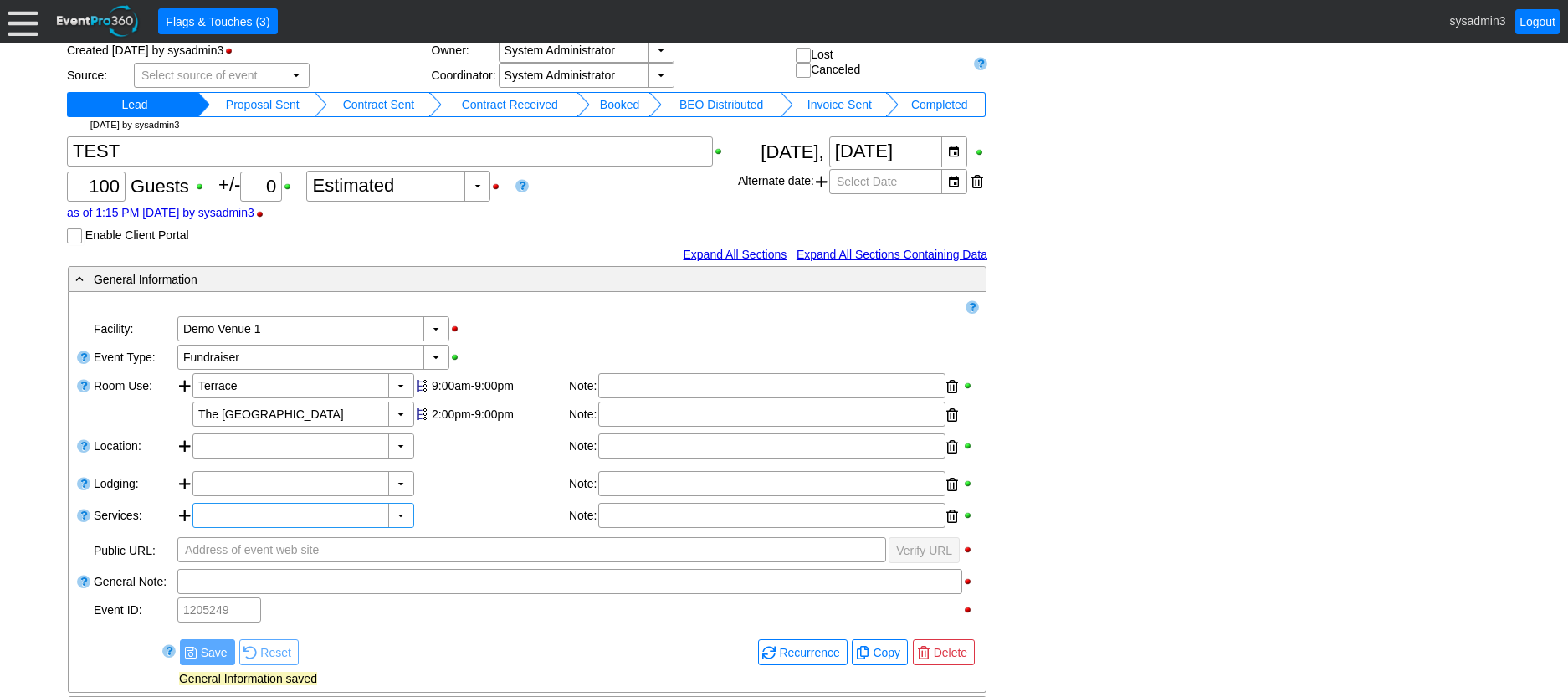
scroll to position [0, 0]
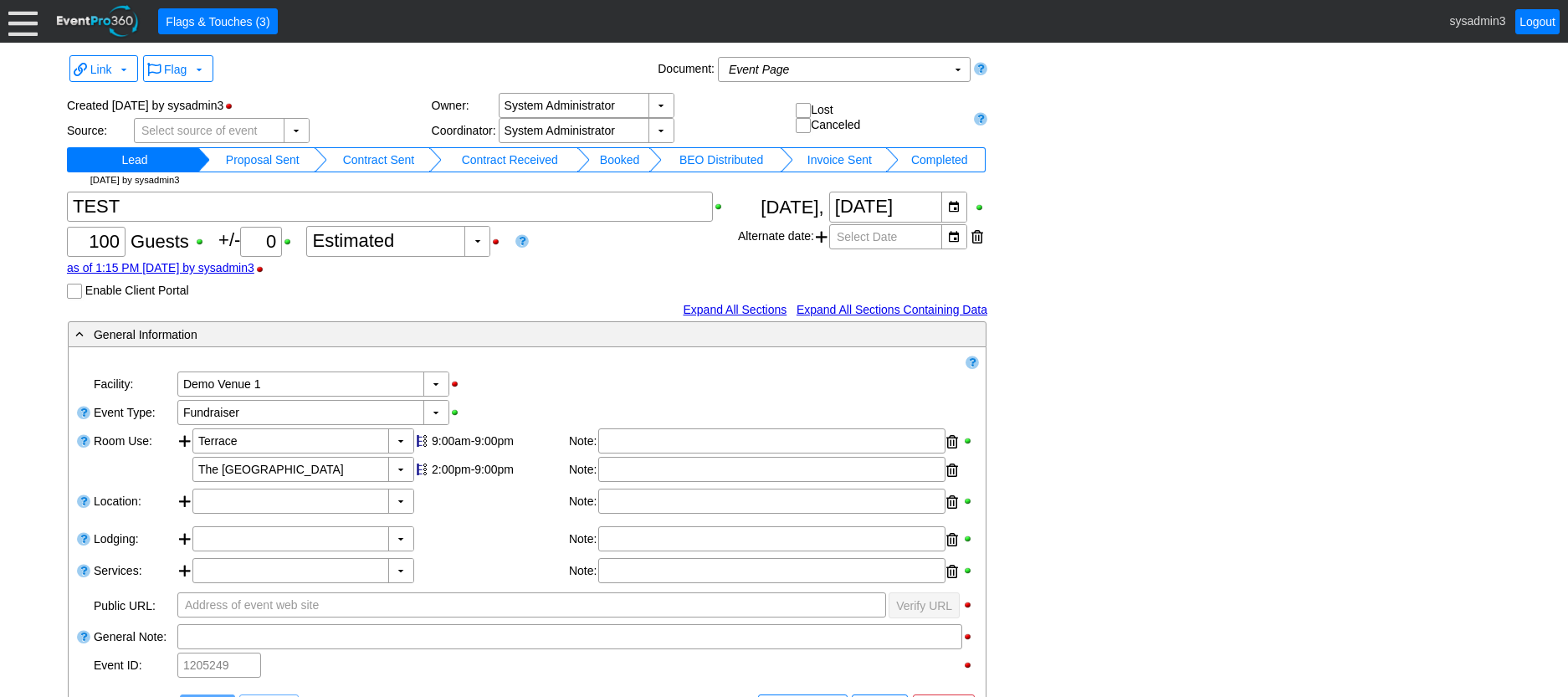
click at [272, 156] on td "Proposal Sent" at bounding box center [262, 160] width 104 height 25
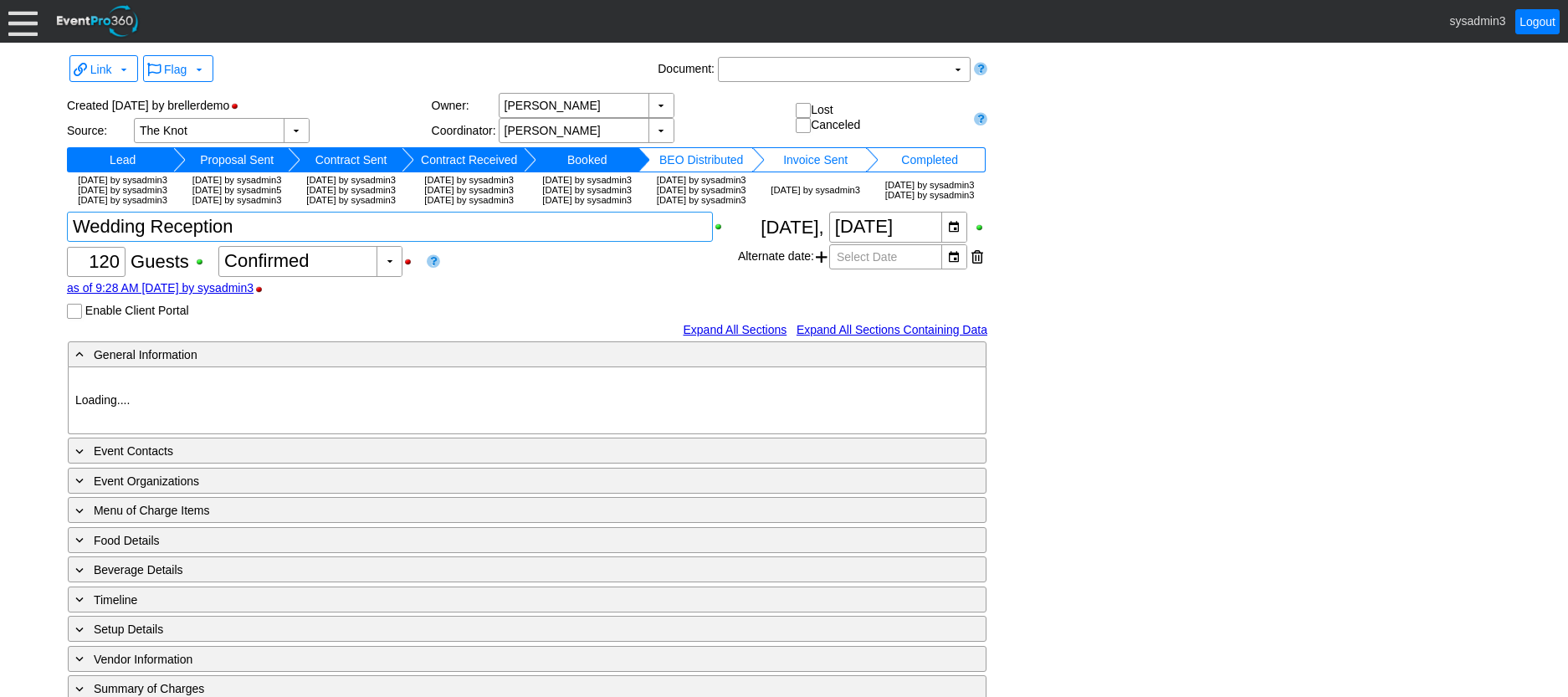
type input "Demo Venue 1"
type input "Wedding"
type input "[URL][DOMAIN_NAME]"
type input "675609"
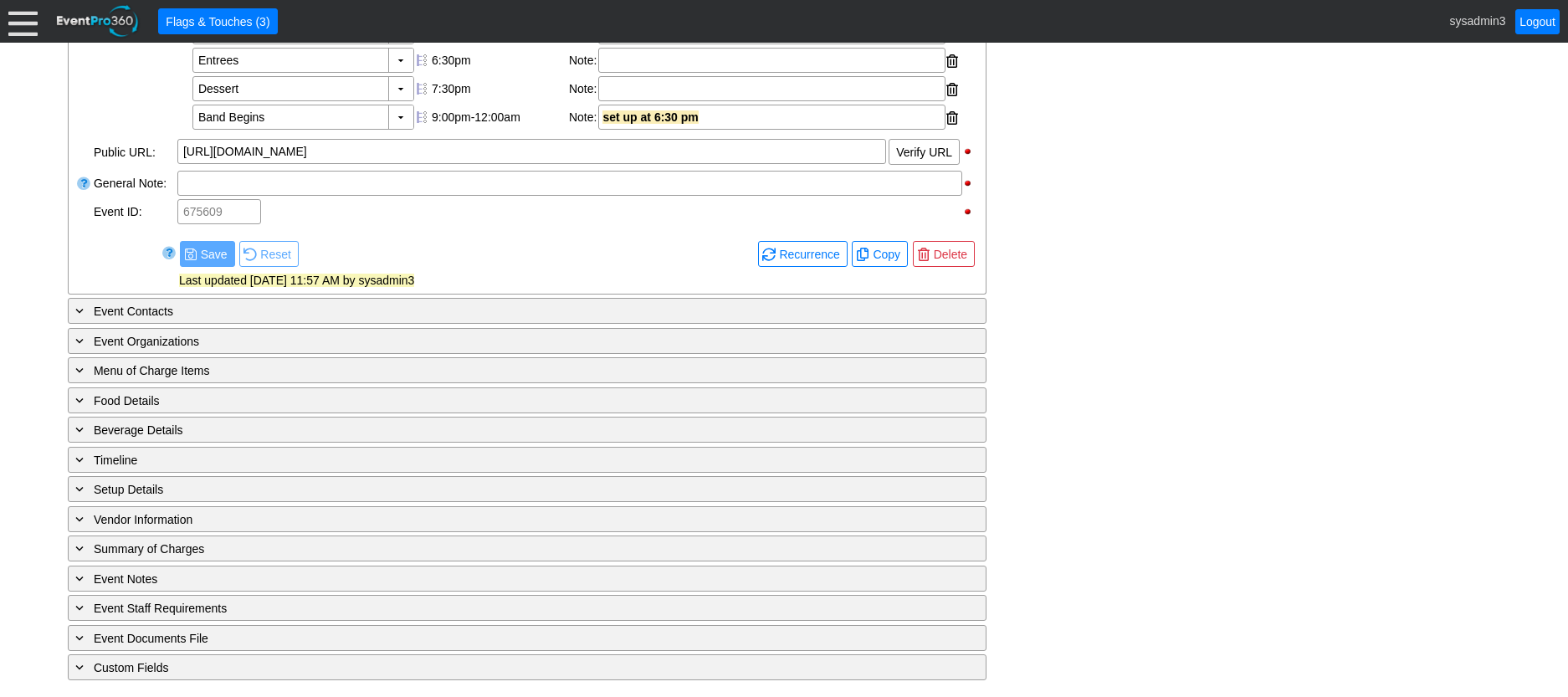
scroll to position [703, 0]
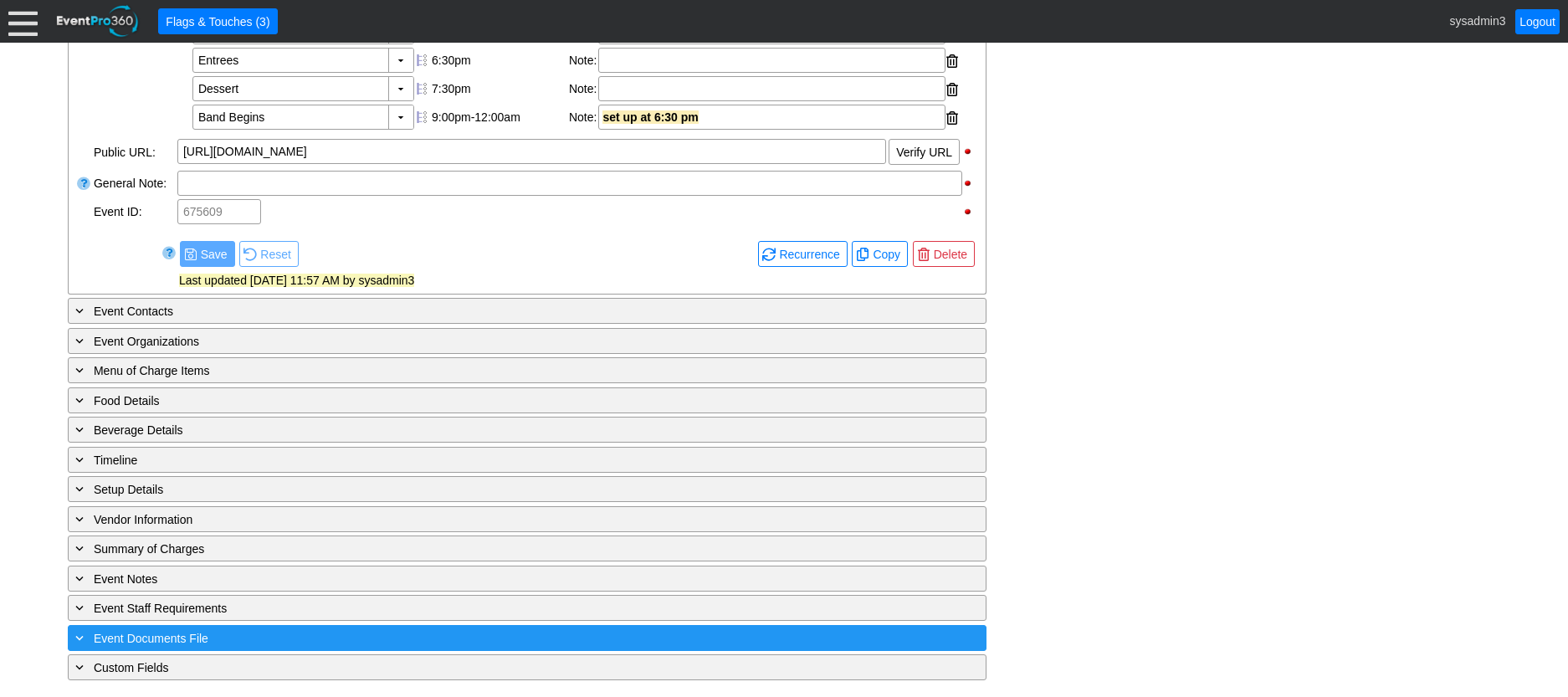
click at [289, 635] on div "+ Event Documents File" at bounding box center [493, 638] width 842 height 20
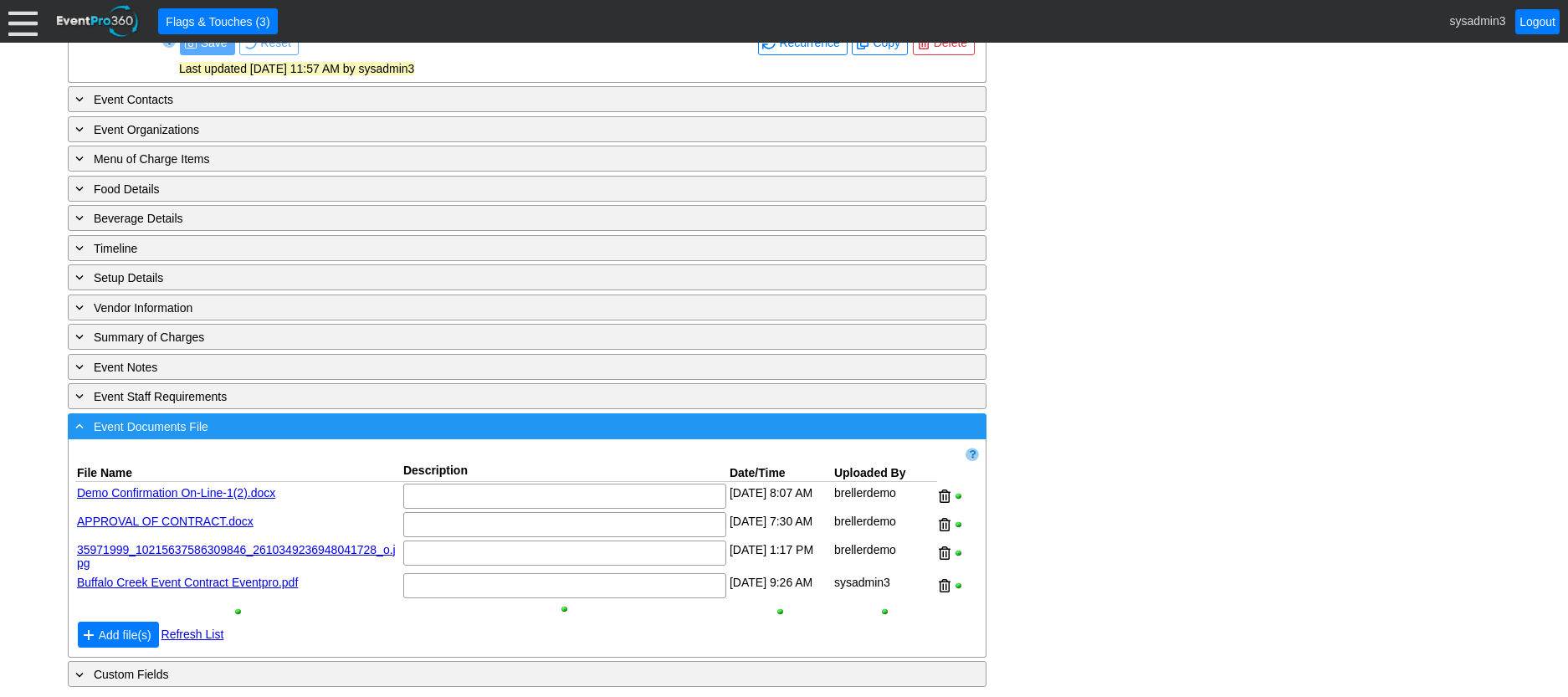
scroll to position [922, 0]
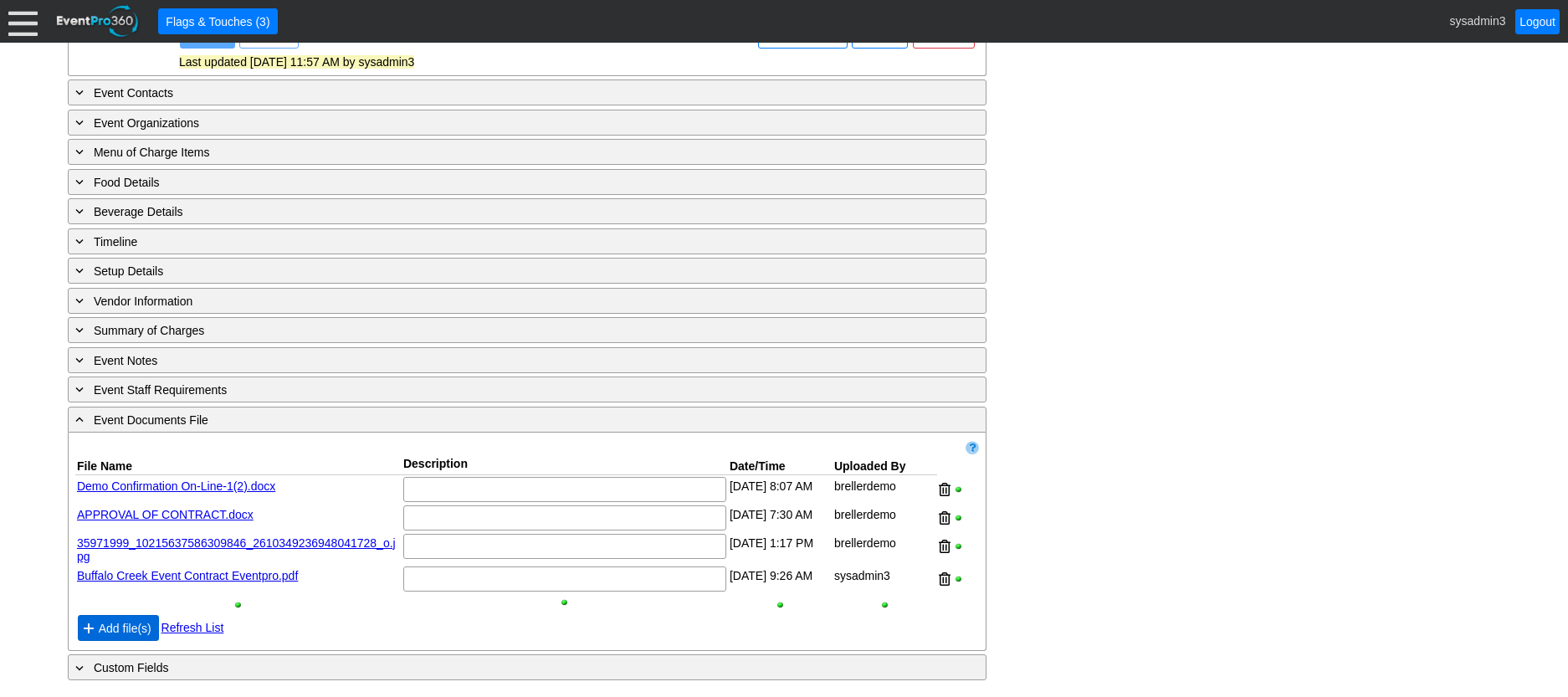
click at [120, 629] on span "Add file(s)" at bounding box center [125, 628] width 60 height 17
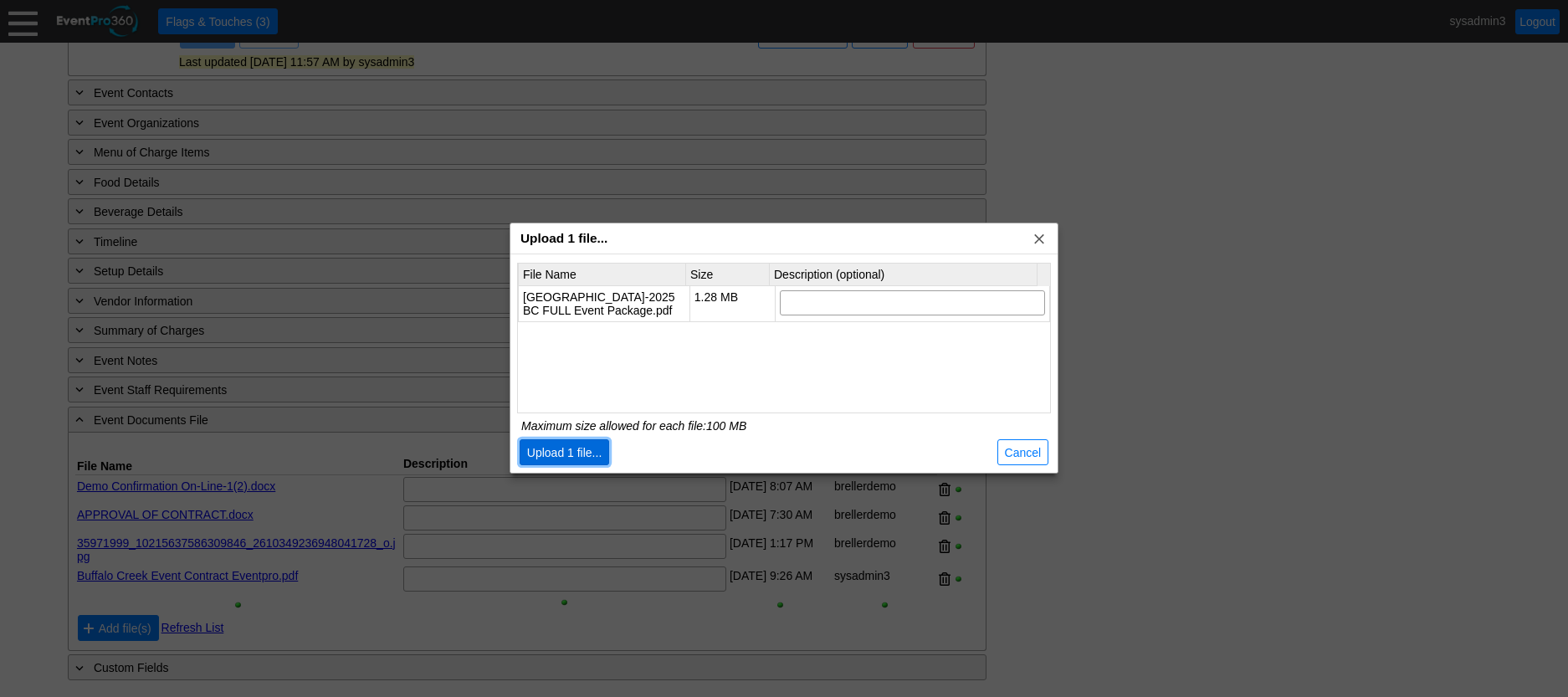
click at [568, 449] on span "Upload 1 file..." at bounding box center [564, 452] width 82 height 17
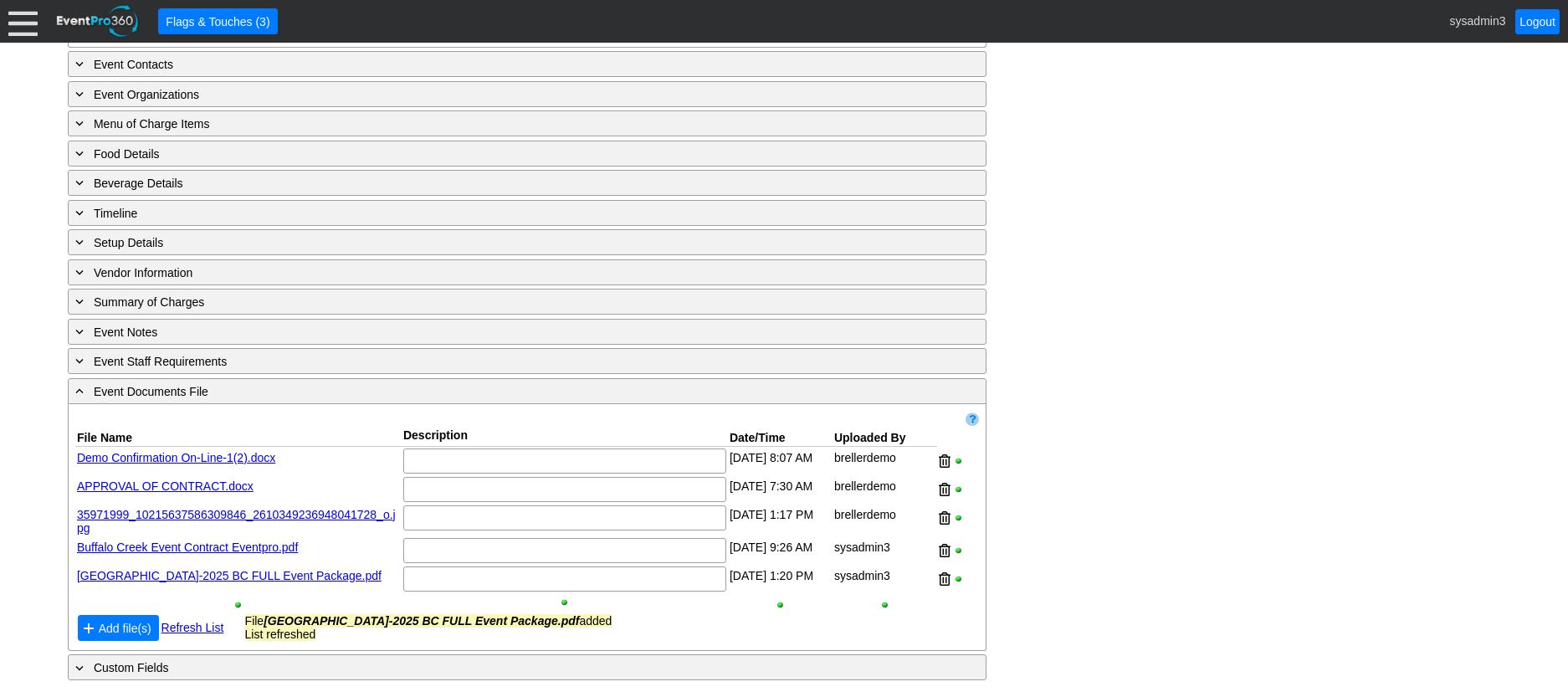
scroll to position [950, 0]
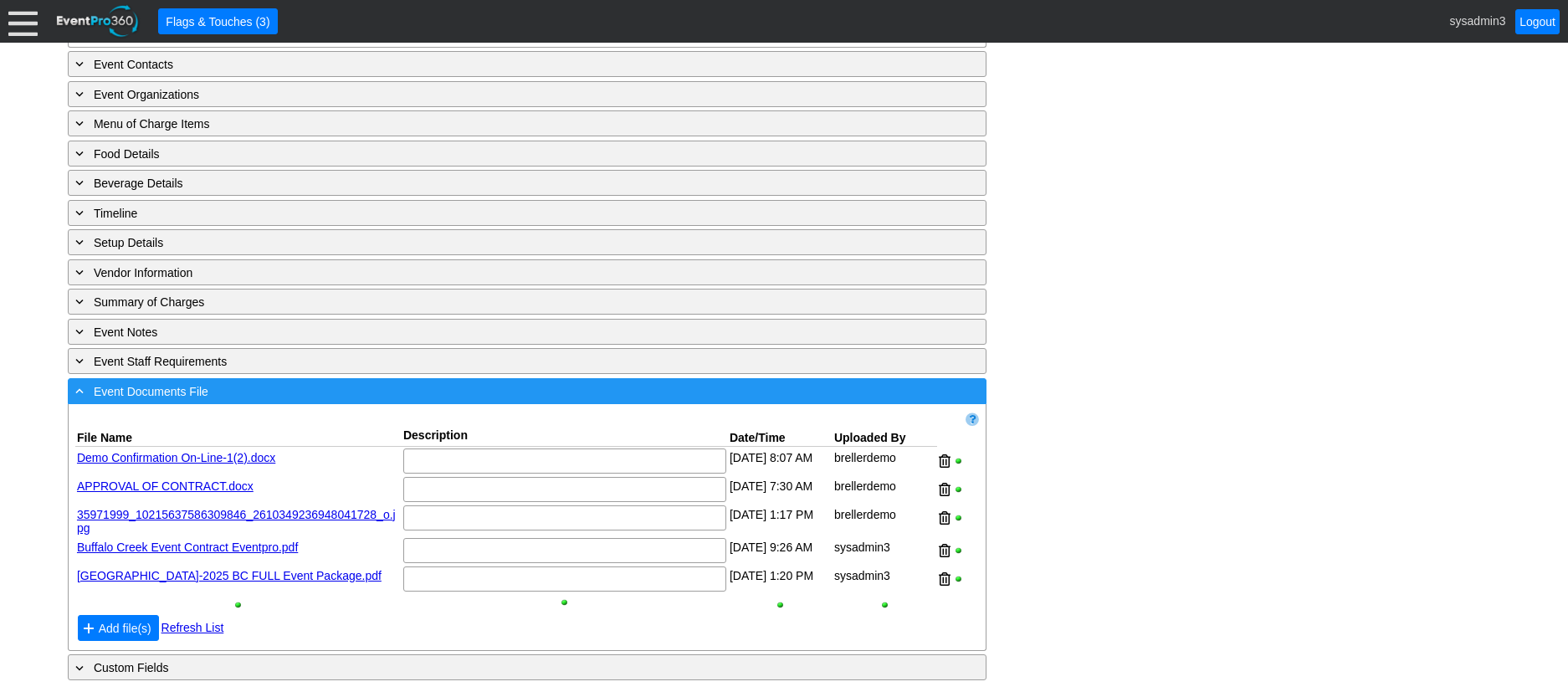
click at [274, 388] on div "- Event Documents File" at bounding box center [493, 391] width 842 height 20
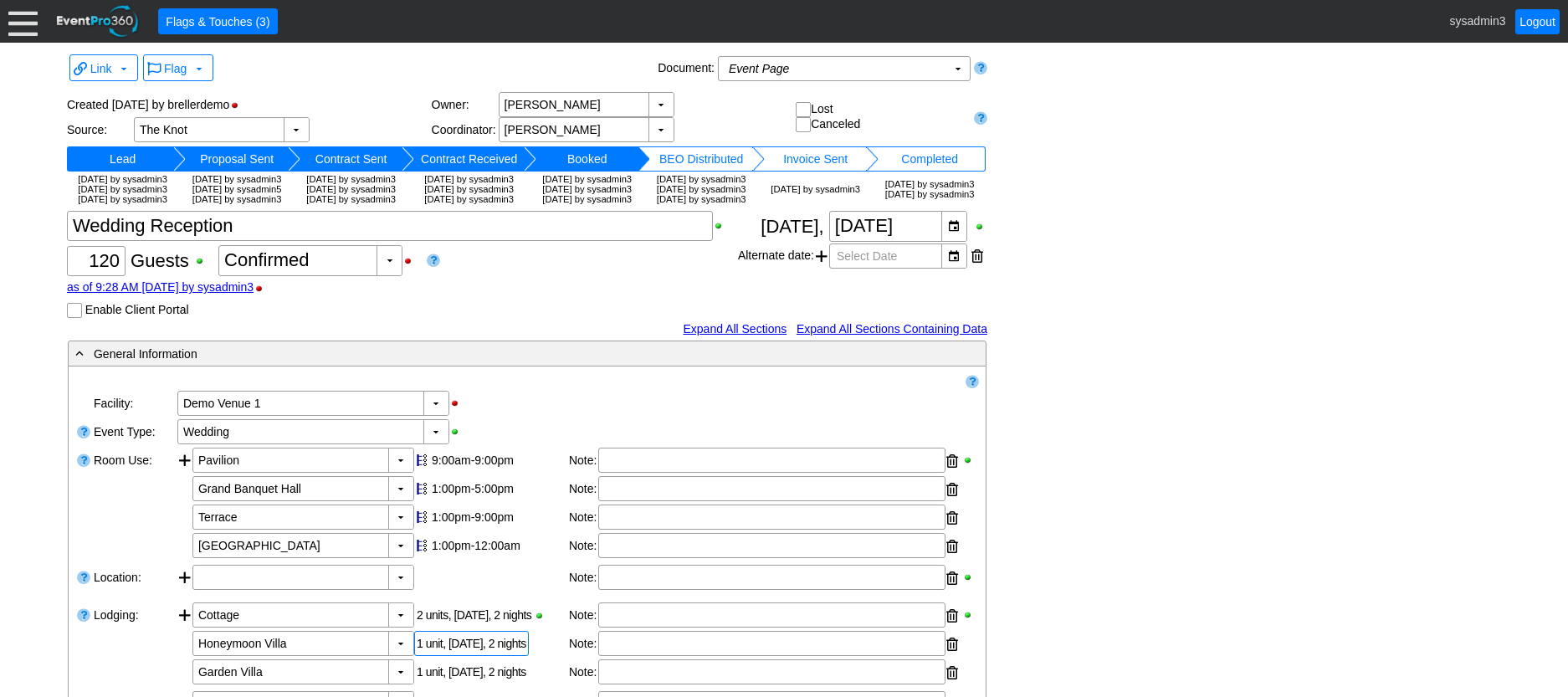
scroll to position [0, 0]
click at [391, 276] on div "▼" at bounding box center [390, 262] width 25 height 29
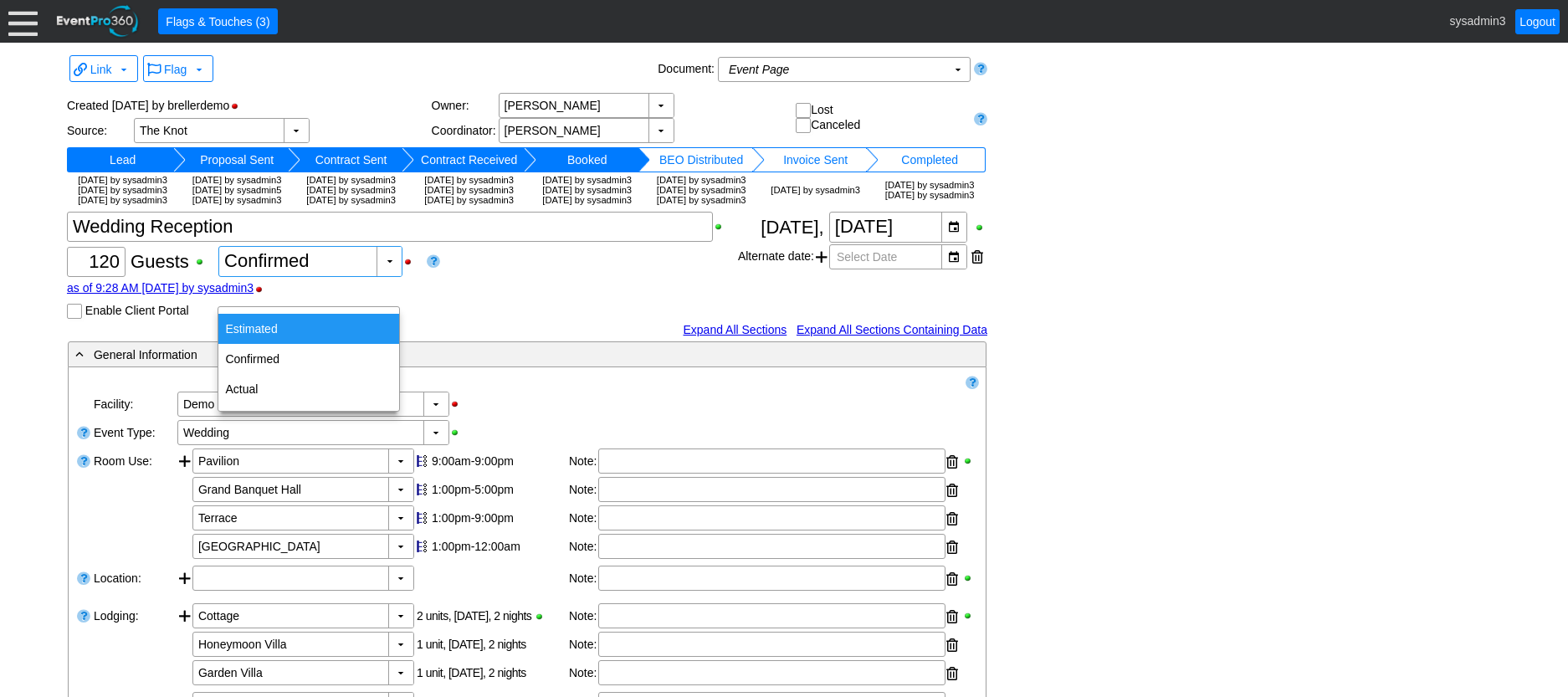
click at [288, 328] on div "Estimated" at bounding box center [309, 328] width 181 height 30
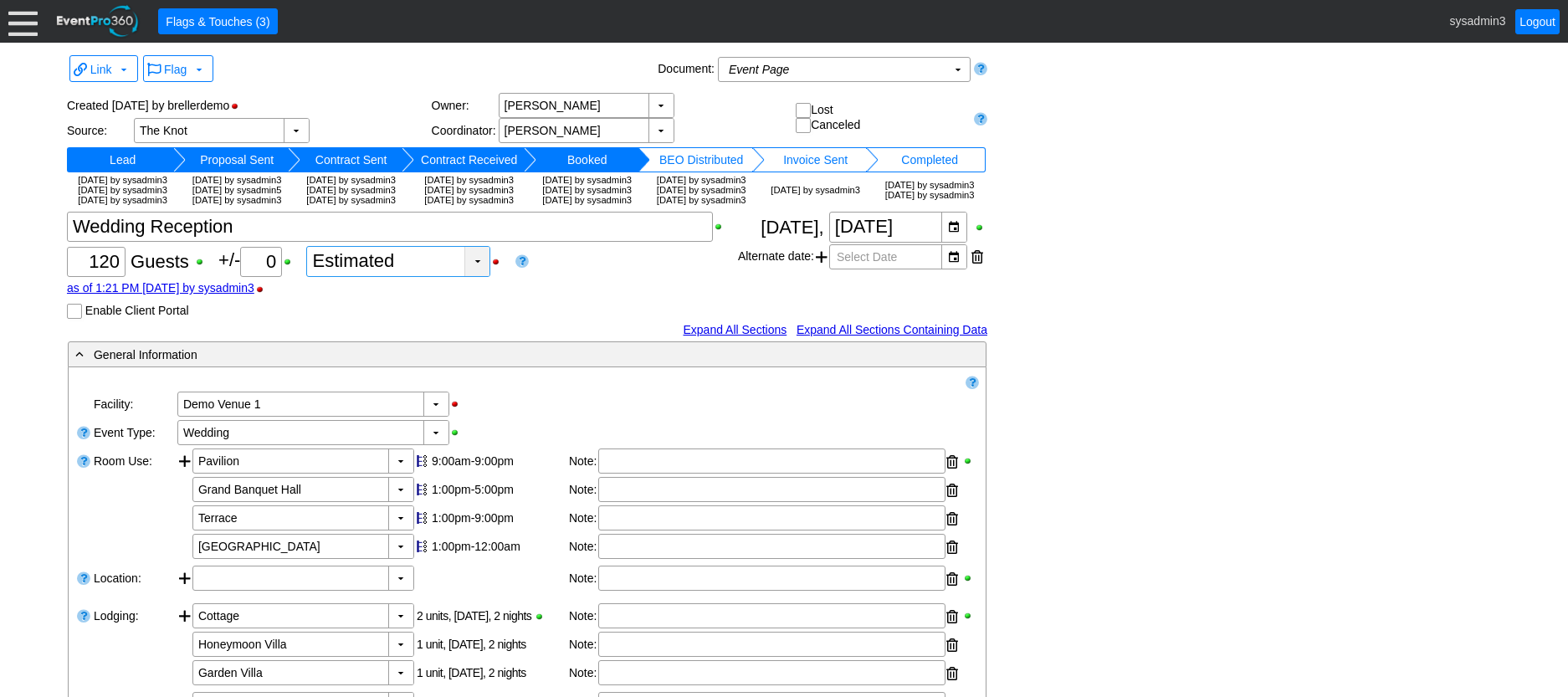
click at [482, 276] on div "▼" at bounding box center [477, 262] width 25 height 29
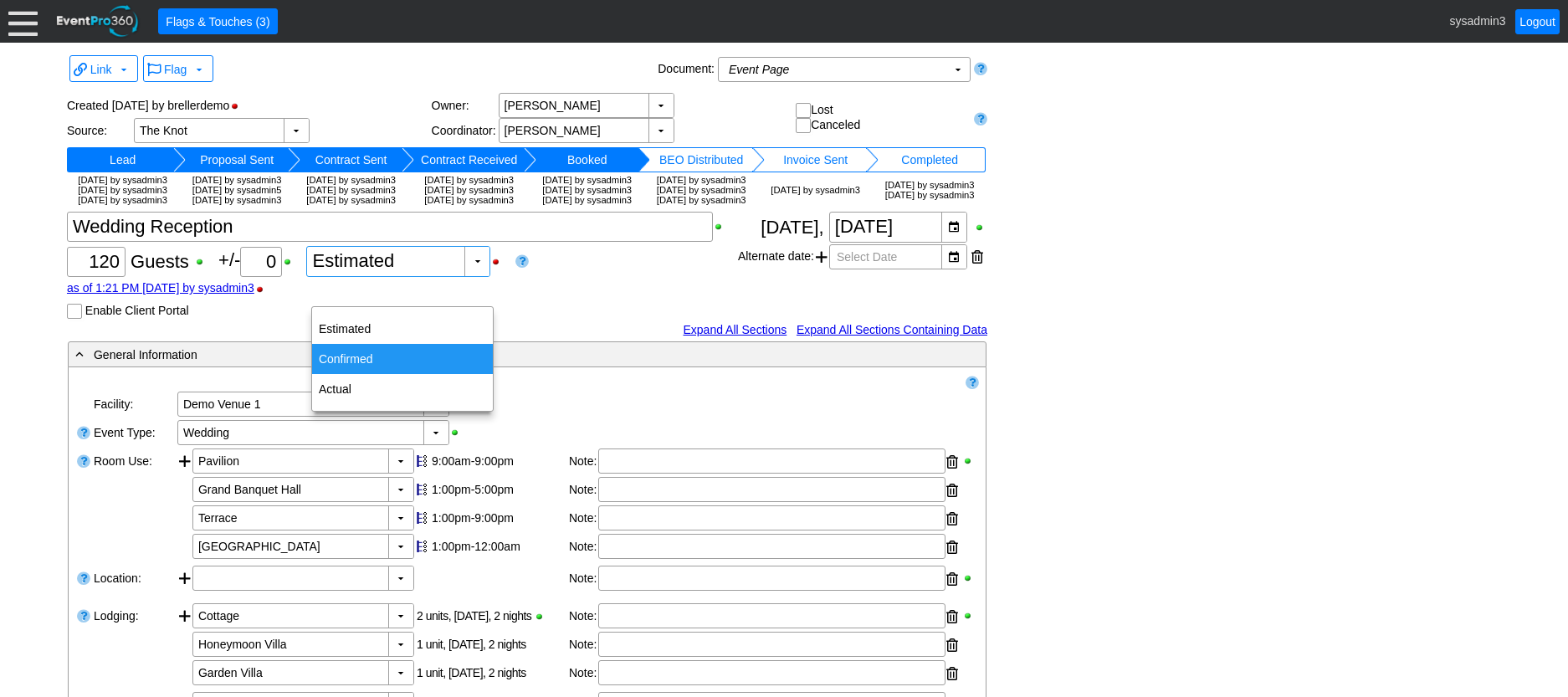
click at [360, 358] on div "Confirmed" at bounding box center [402, 358] width 181 height 30
type input "Confirmed"
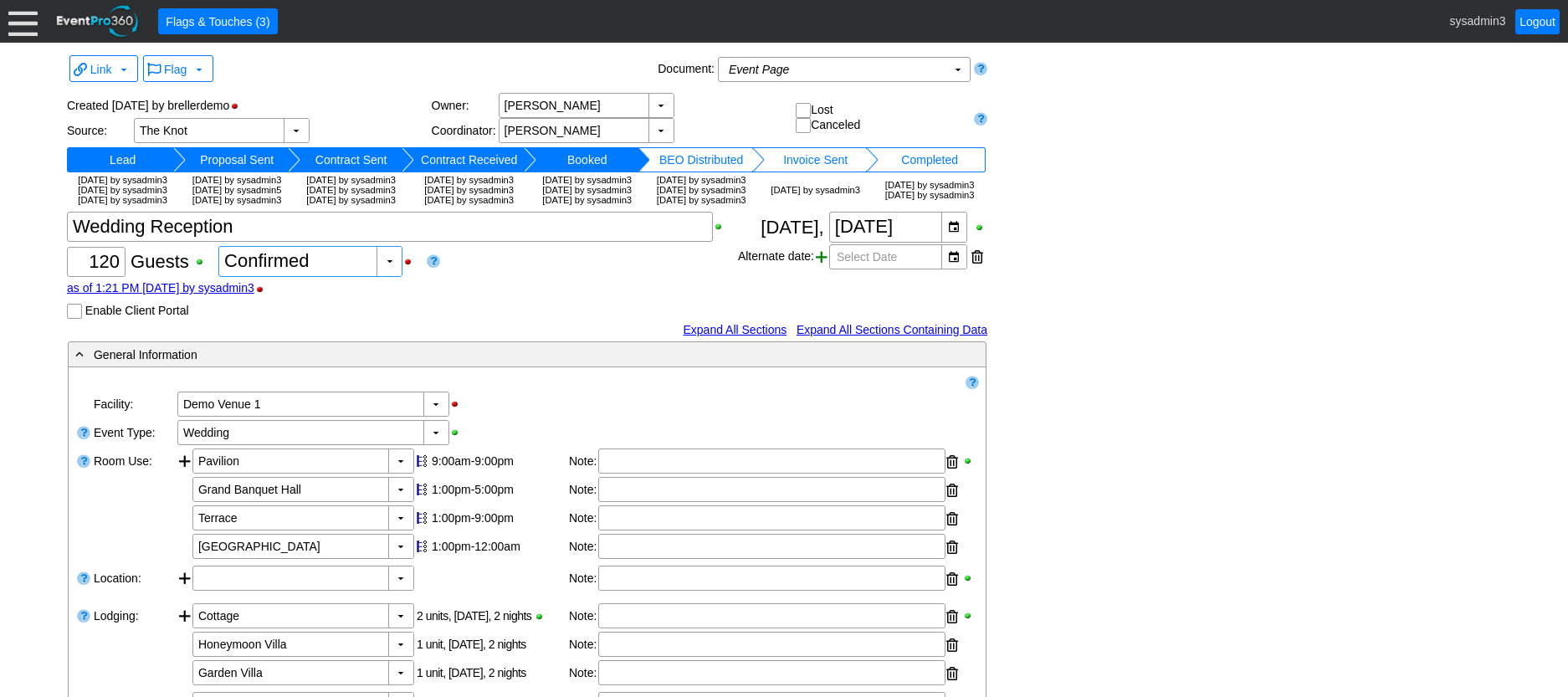
click at [819, 269] on span at bounding box center [822, 257] width 12 height 25
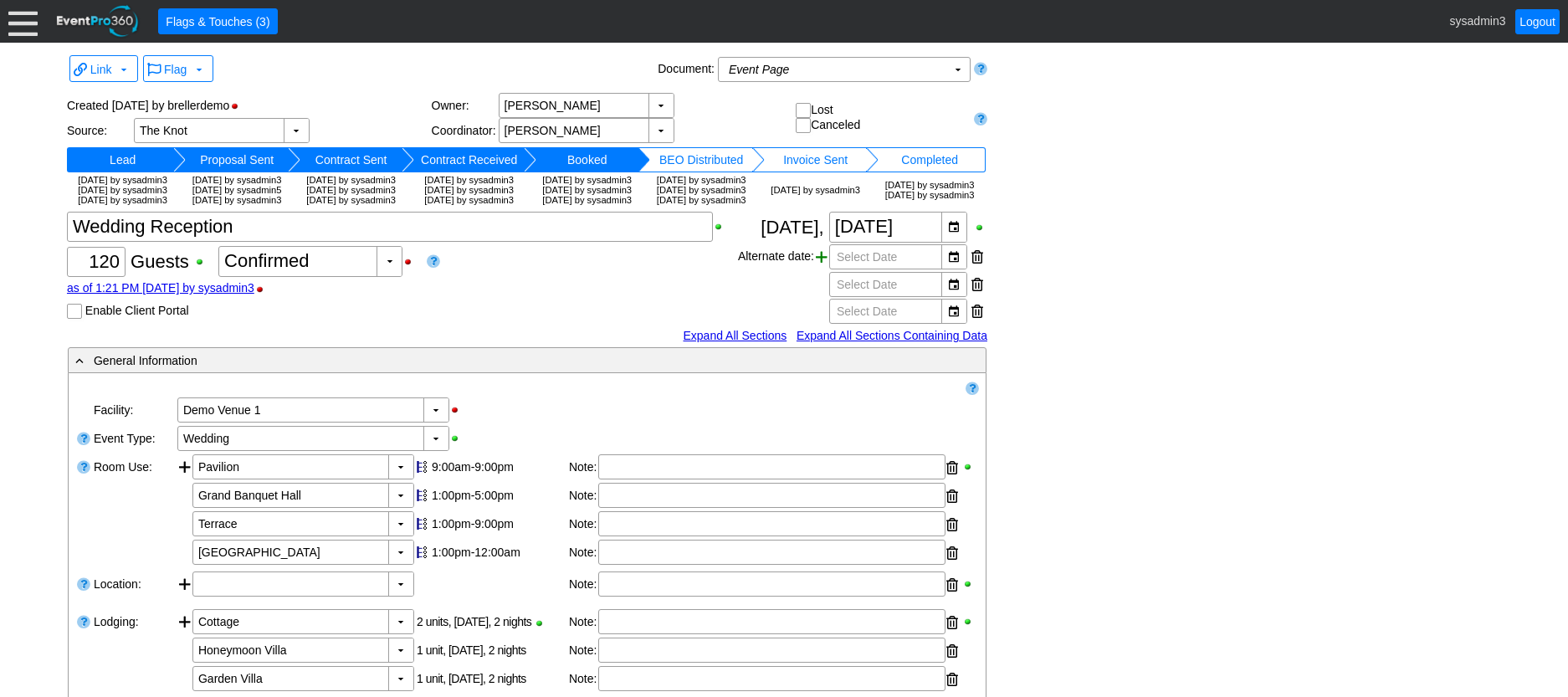
click at [819, 269] on span at bounding box center [822, 257] width 12 height 25
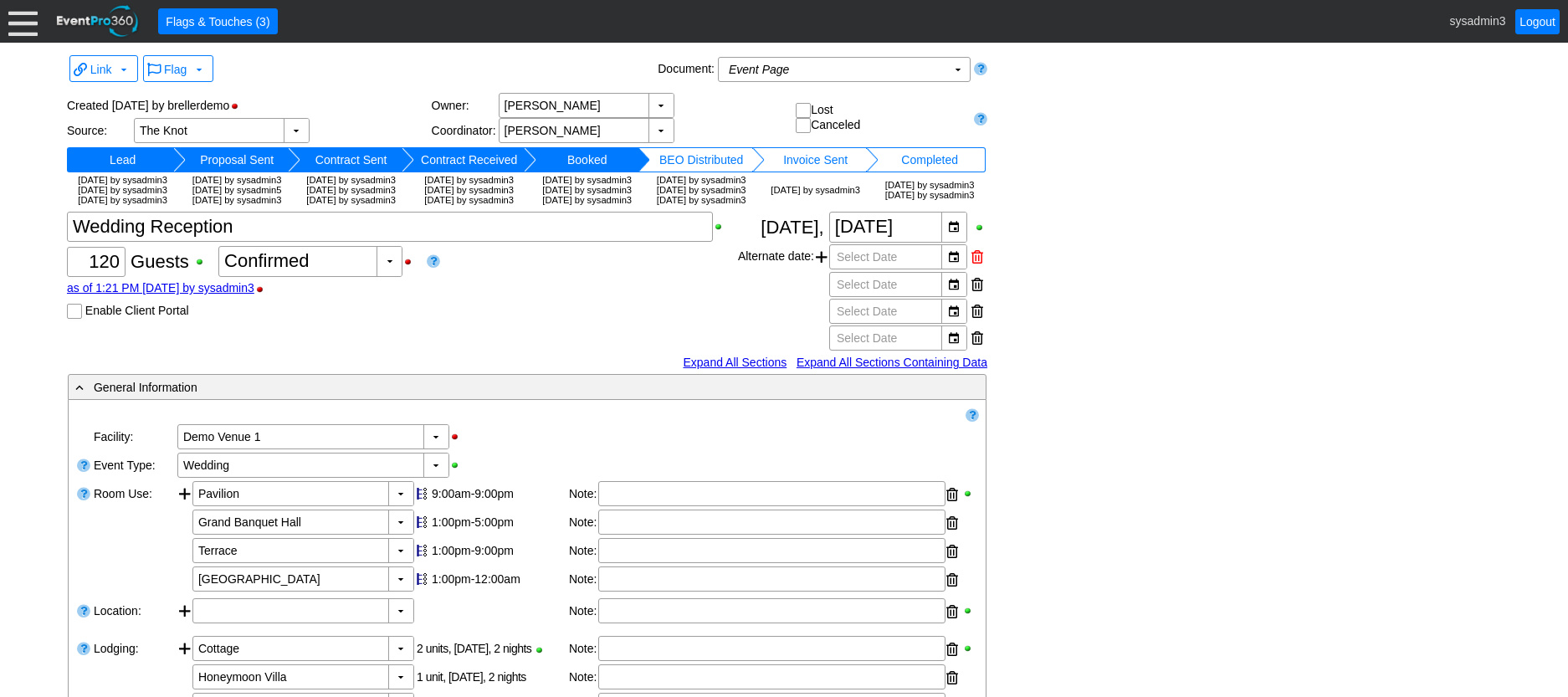
click at [977, 269] on div at bounding box center [977, 257] width 12 height 25
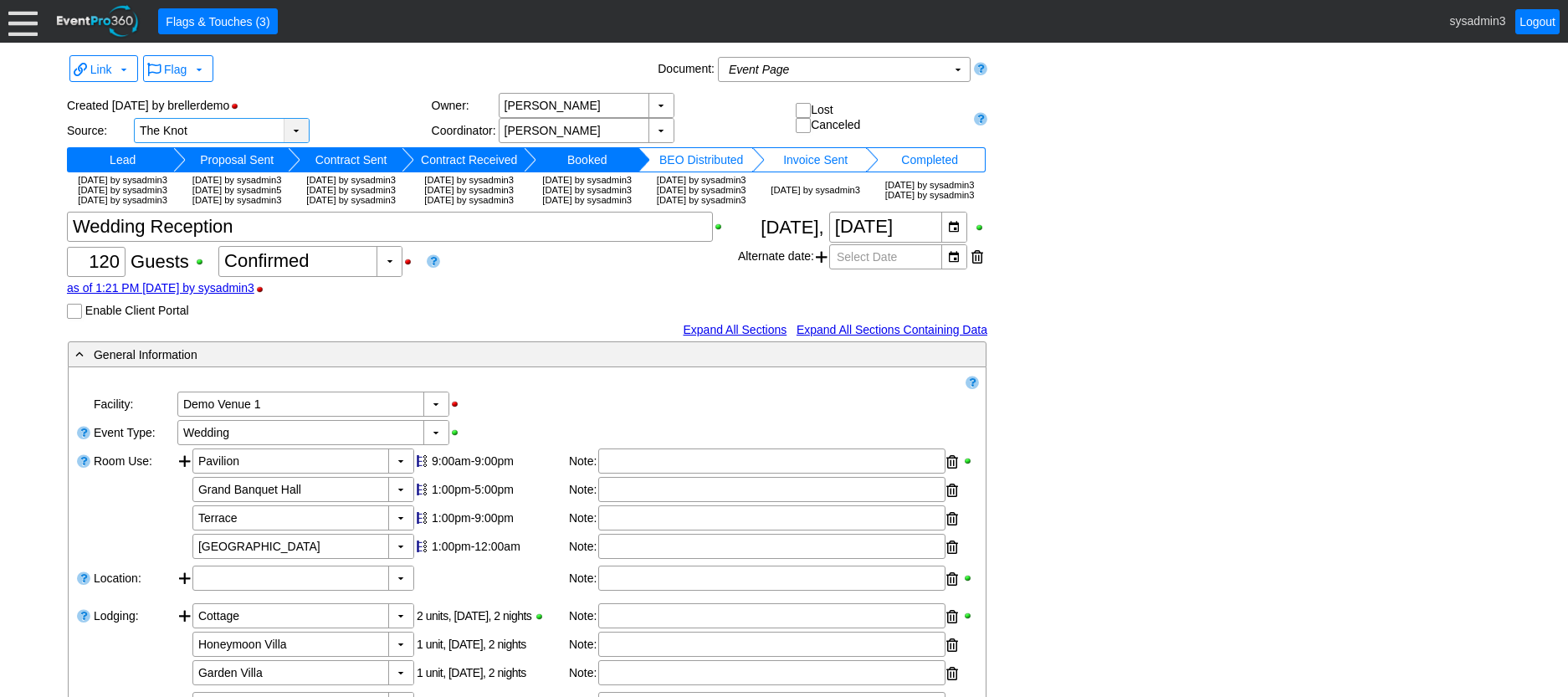
click at [297, 128] on div "▼" at bounding box center [297, 131] width 25 height 23
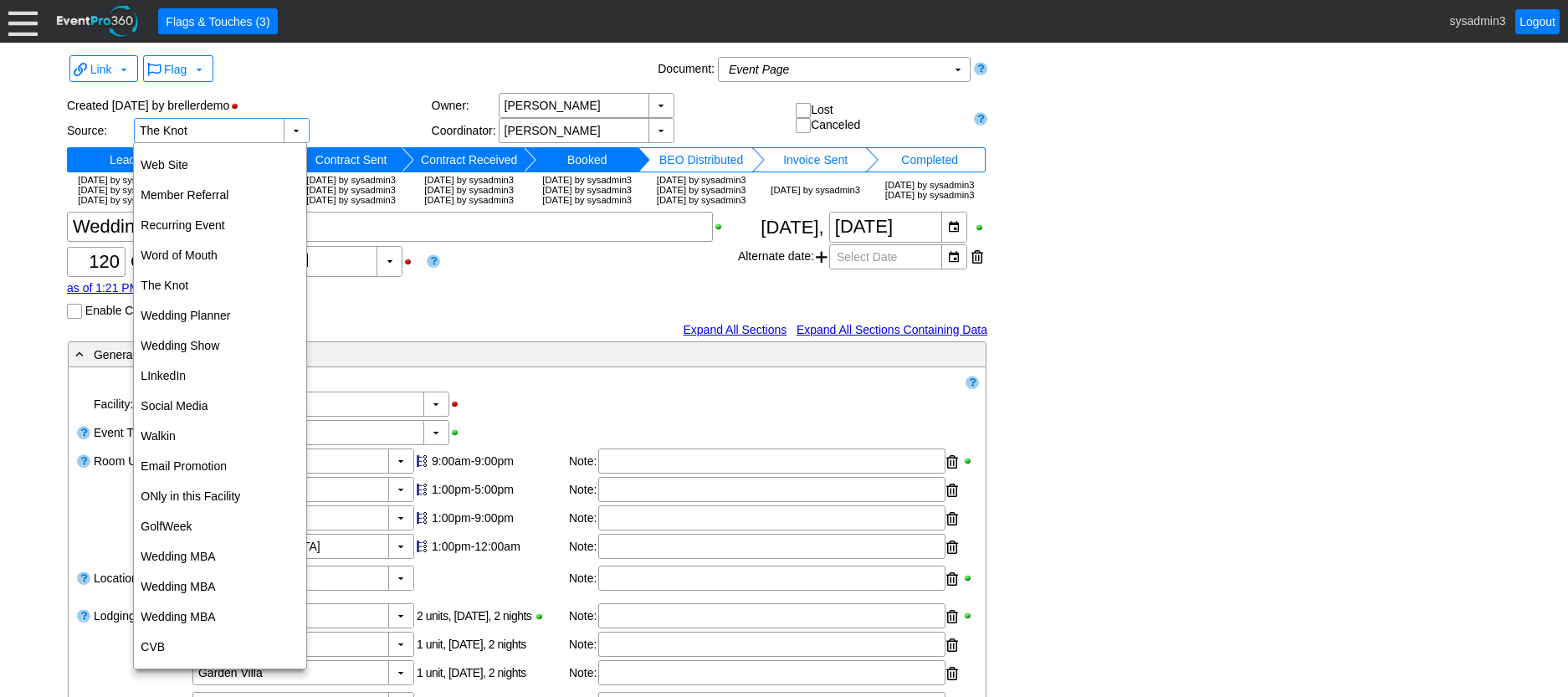
click at [384, 111] on div "Created 6/16/2022 by brellerdemo" at bounding box center [250, 105] width 365 height 25
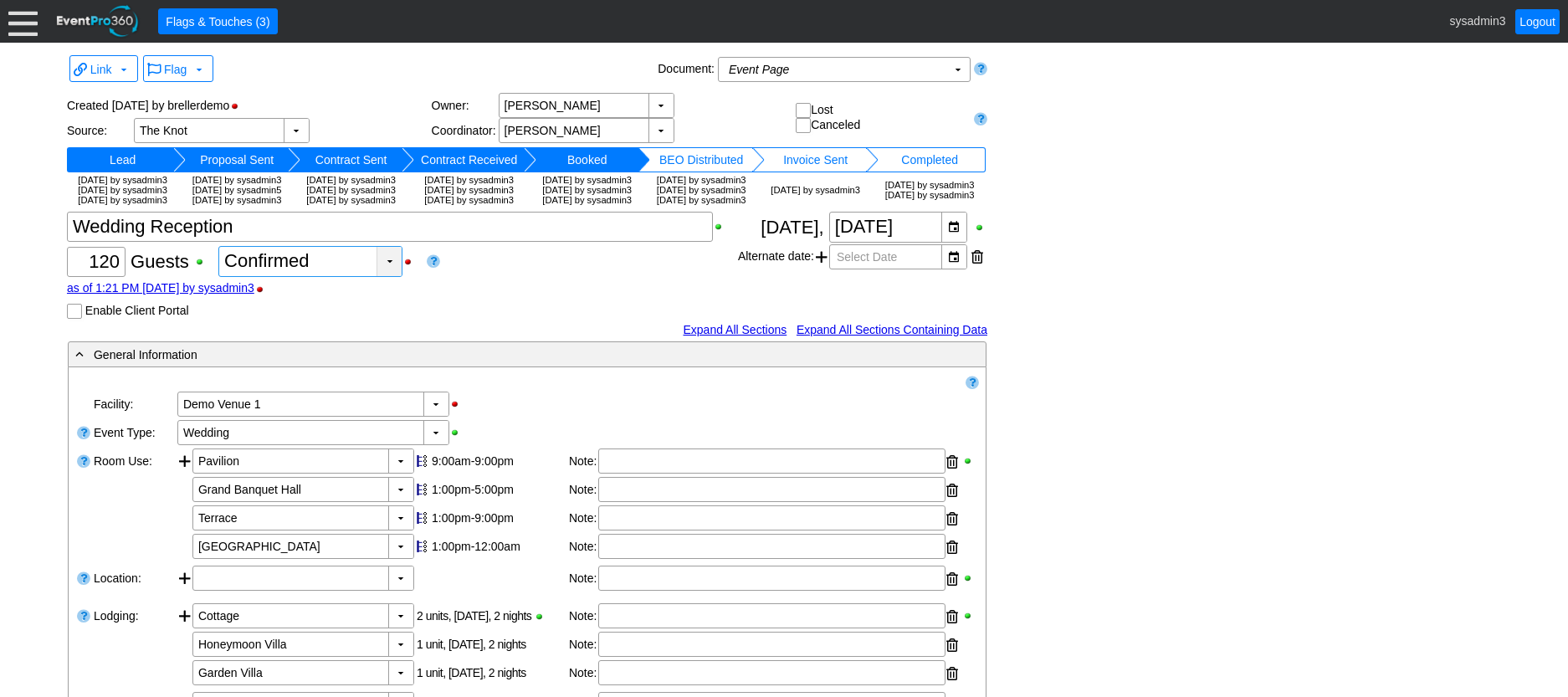
click at [384, 276] on div "▼" at bounding box center [390, 262] width 25 height 29
click at [479, 295] on div "as of 1:21 PM on Thursday, 8/28/2025 by sysadmin3" at bounding box center [402, 288] width 671 height 14
click at [210, 295] on link "as of 1:21 PM on Thursday, 8/28/2025 by sysadmin3" at bounding box center [161, 288] width 187 height 14
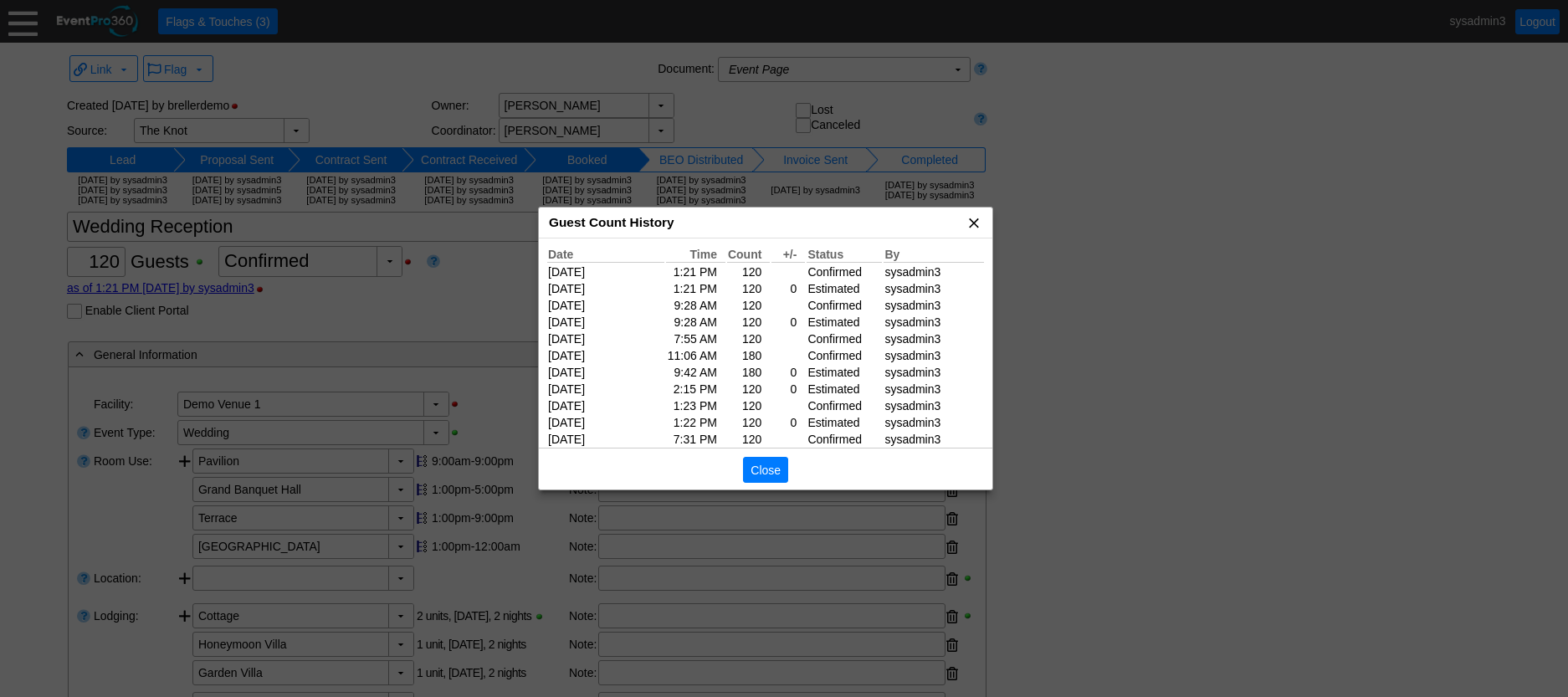
click at [982, 220] on span "x" at bounding box center [973, 222] width 17 height 17
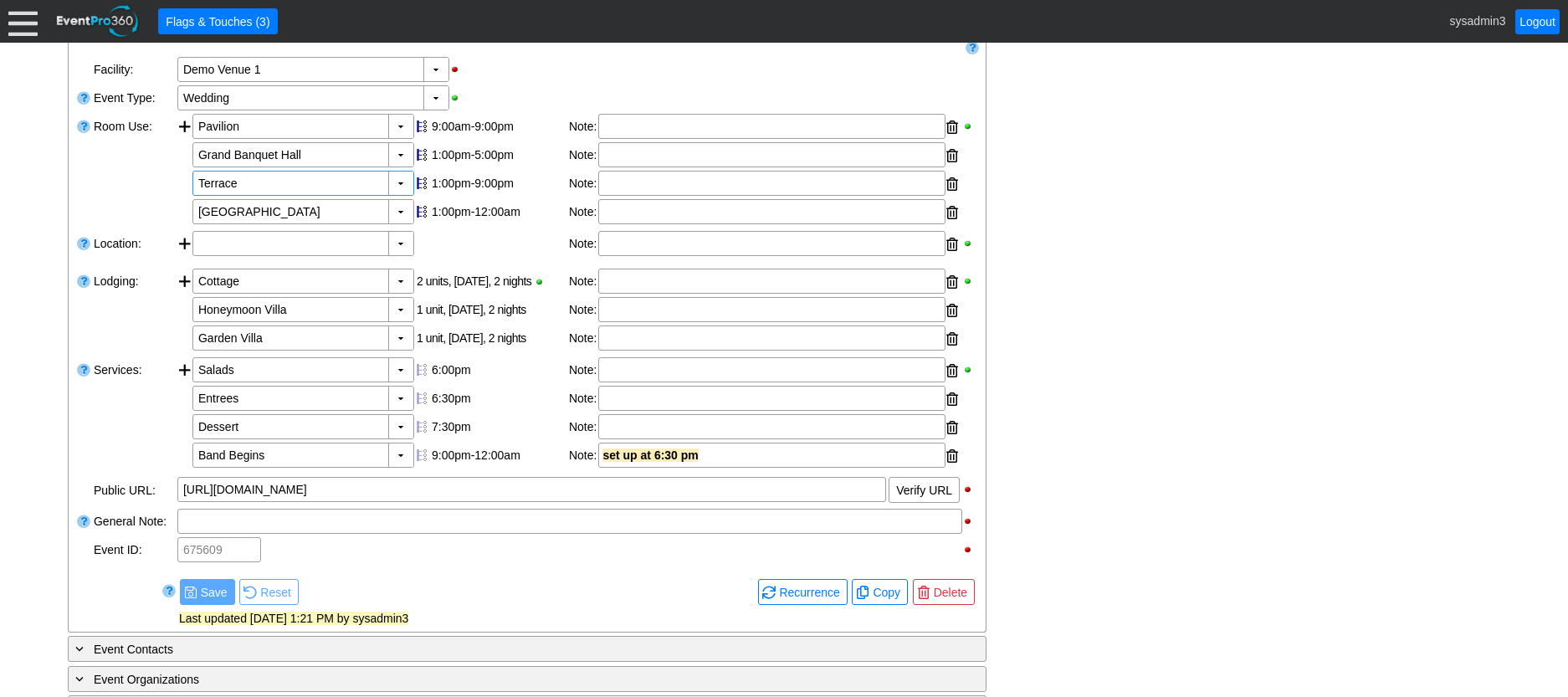
scroll to position [251, 0]
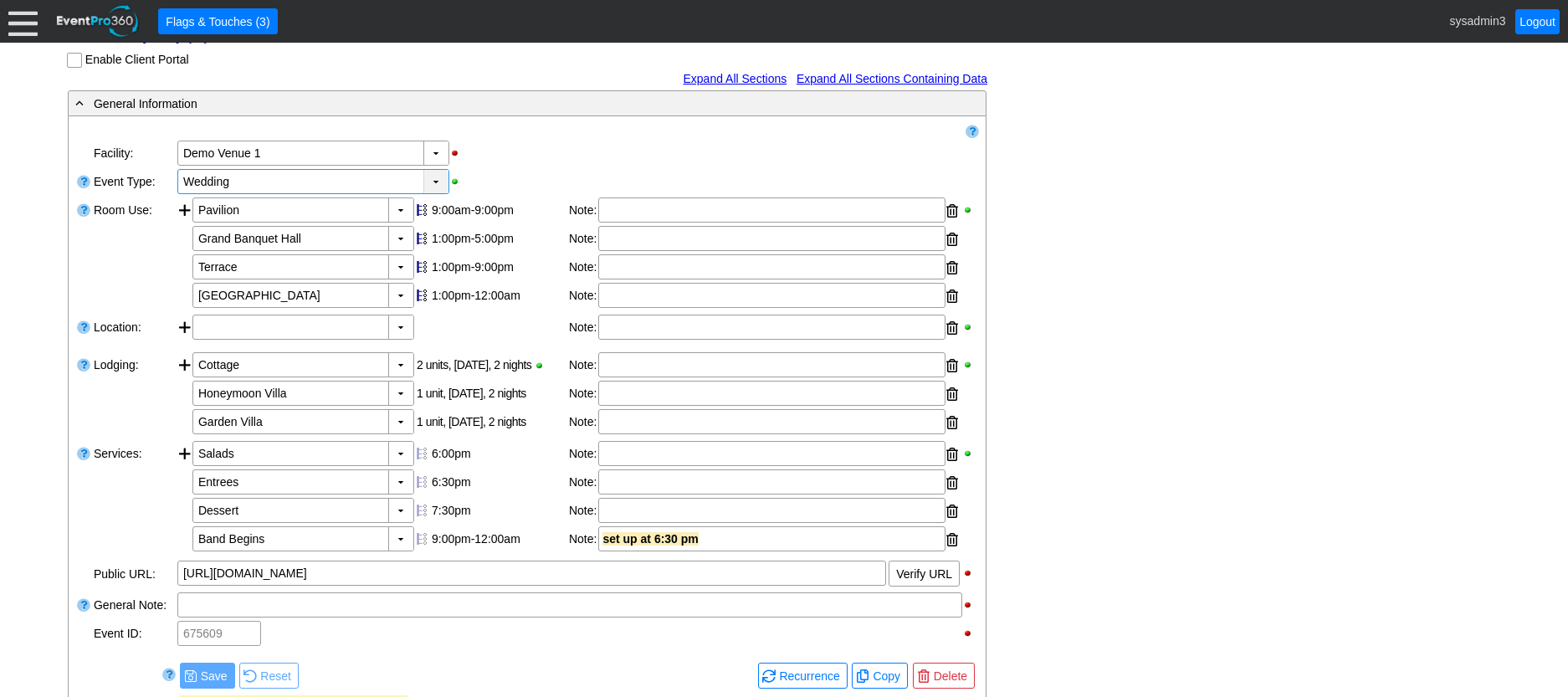
click at [440, 193] on div "▼" at bounding box center [436, 182] width 25 height 23
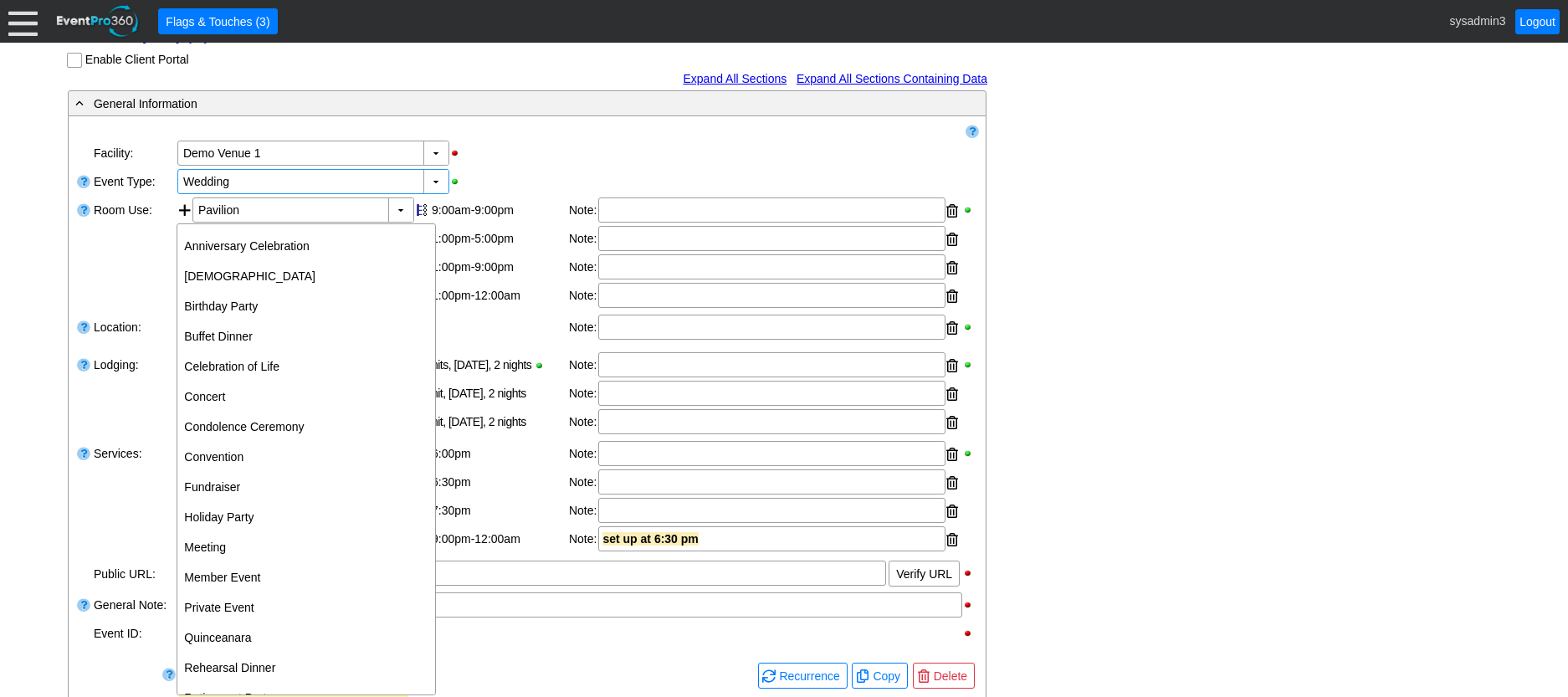
click at [535, 167] on div "▼ Χ Demo Venue 1" at bounding box center [577, 152] width 804 height 28
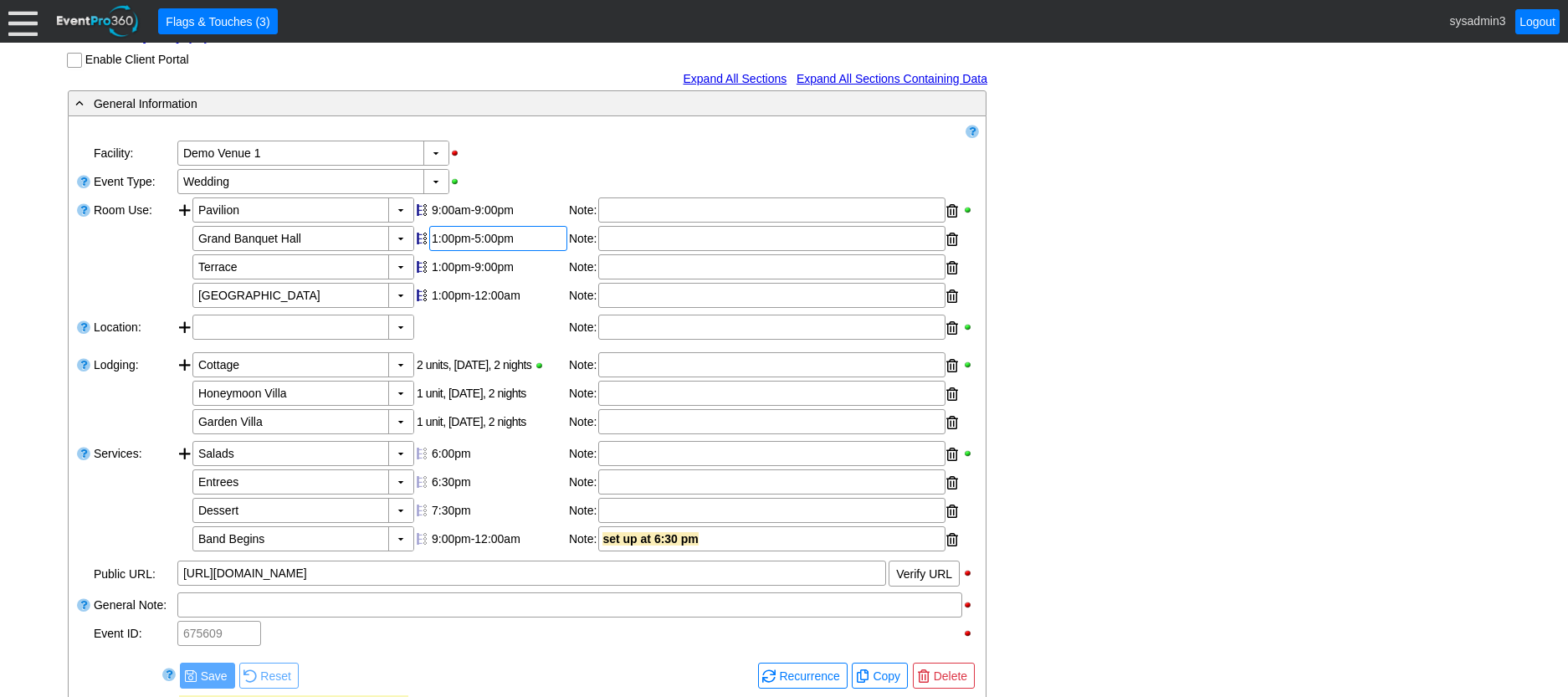
click at [468, 245] on div "1:00pm-5:00pm" at bounding box center [498, 238] width 133 height 14
type input "6:00"
type input "2:00"
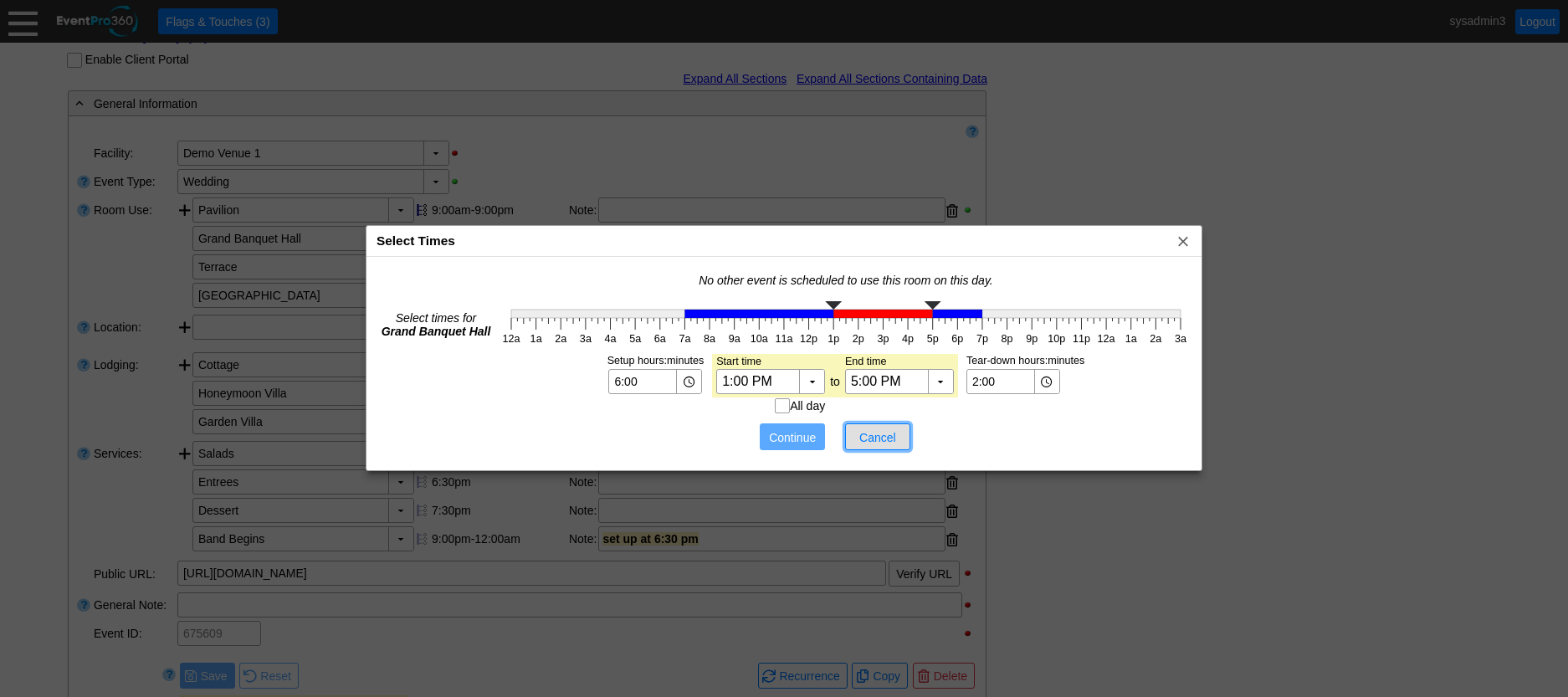
click at [884, 436] on span "Cancel" at bounding box center [877, 437] width 50 height 17
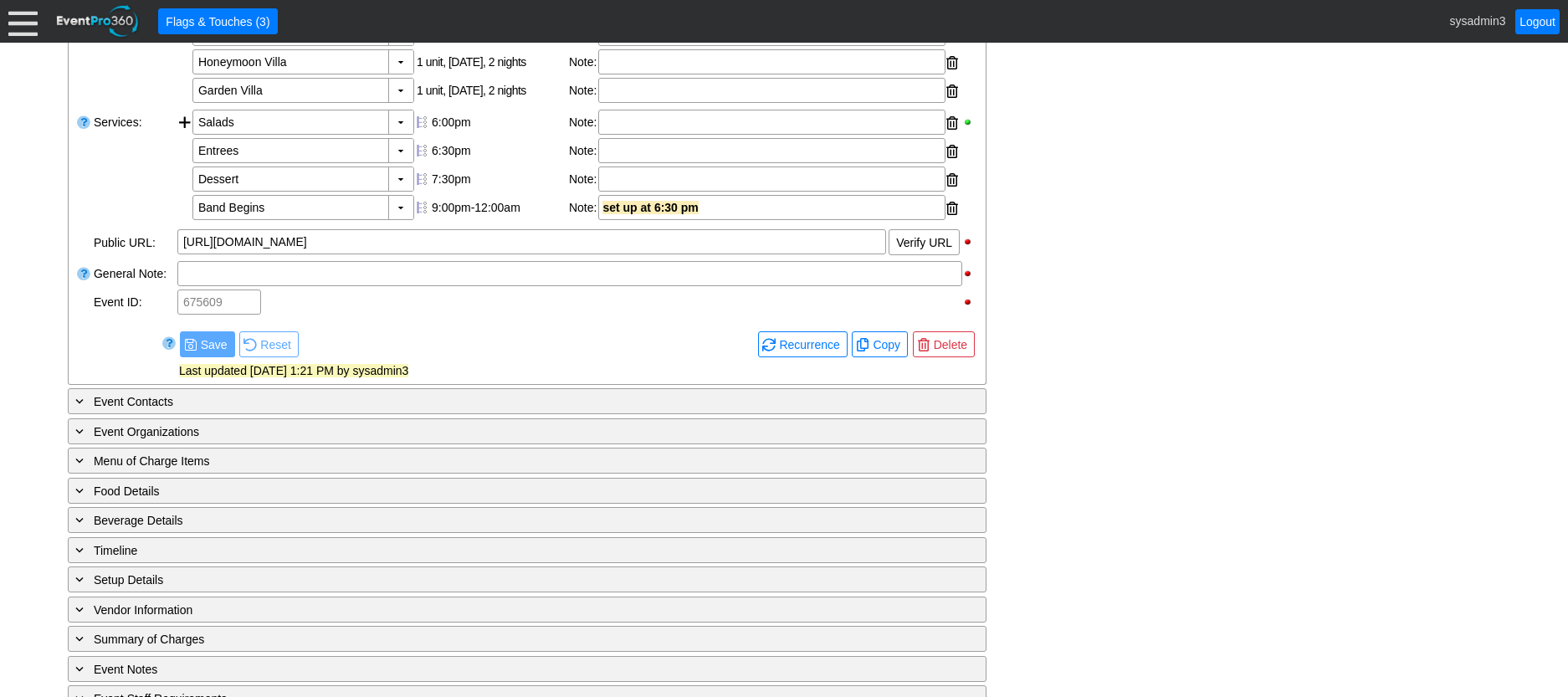
scroll to position [586, 0]
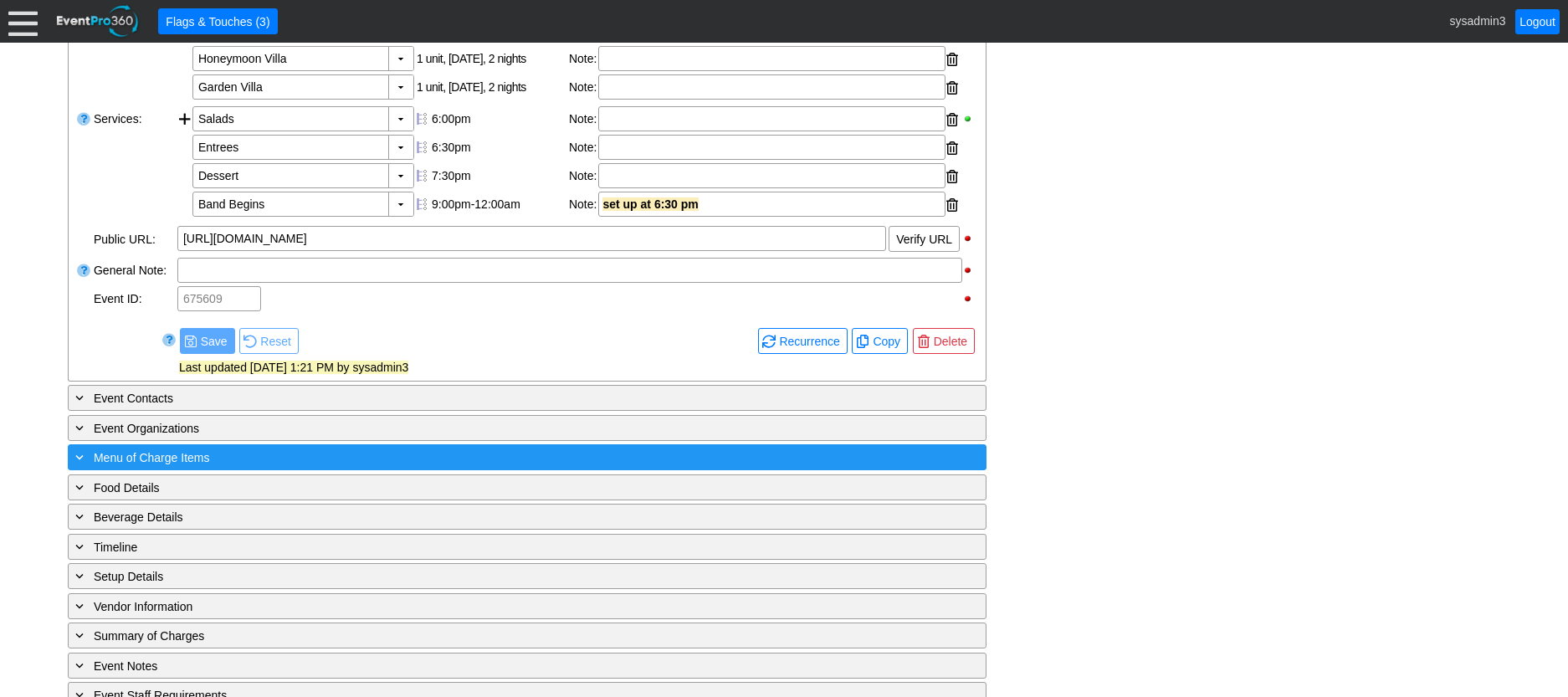
click at [295, 467] on div "+ Menu of Charge Items" at bounding box center [493, 458] width 842 height 20
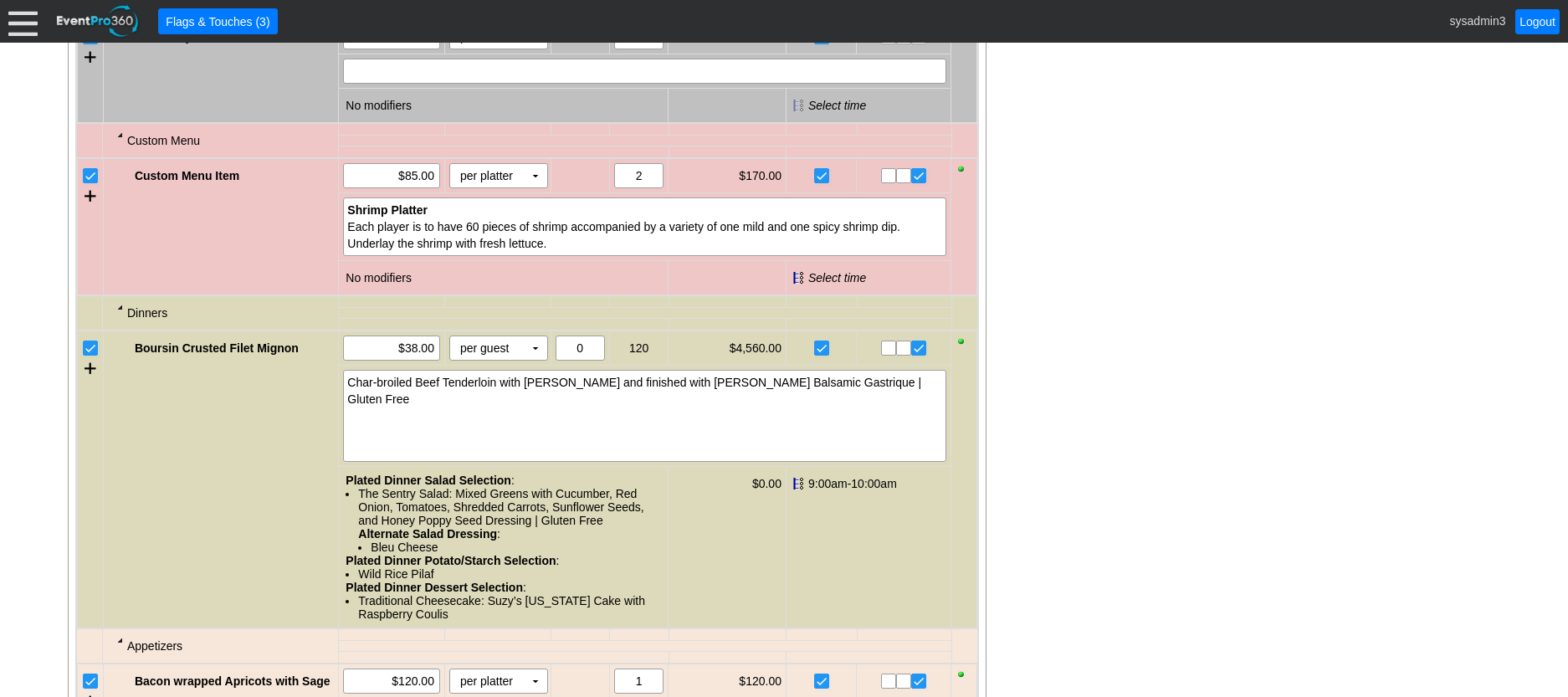
scroll to position [1338, 0]
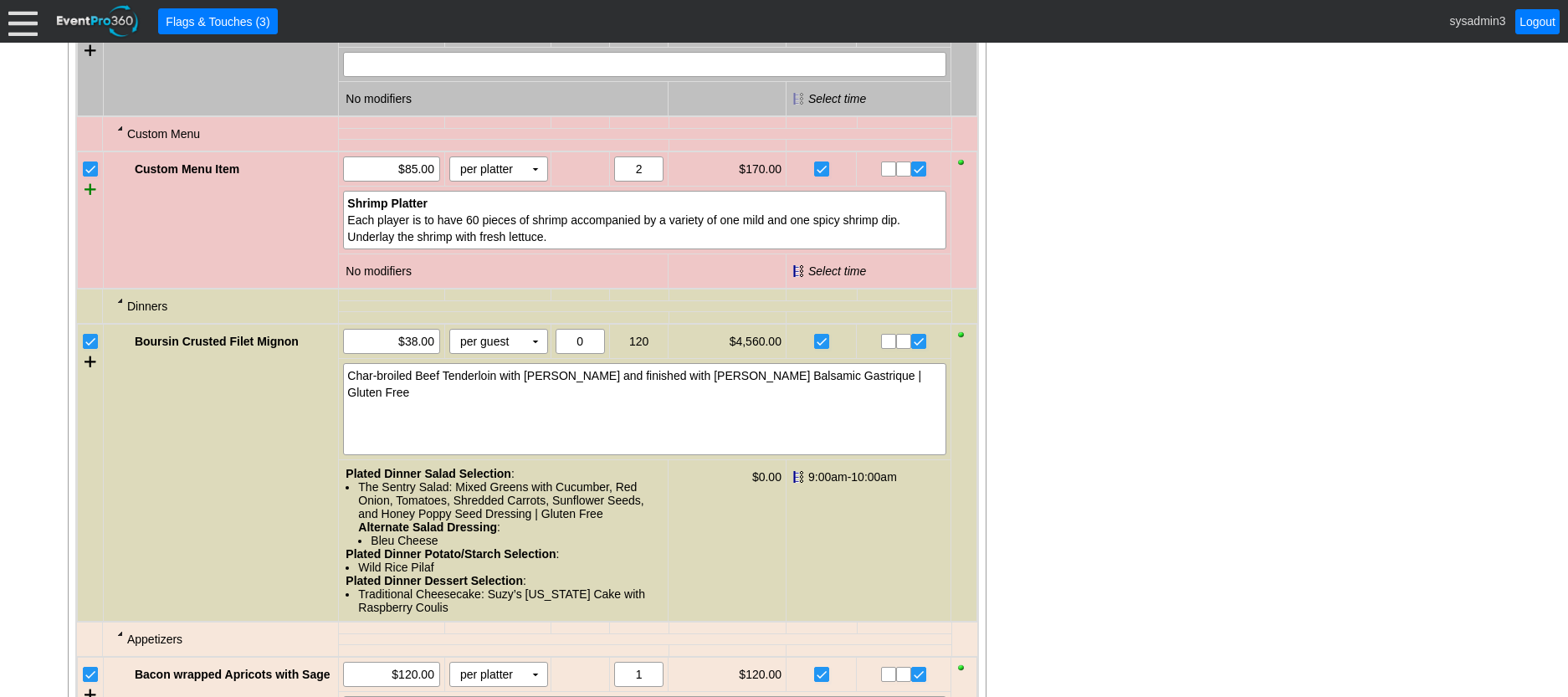
click at [88, 202] on div at bounding box center [91, 189] width 12 height 25
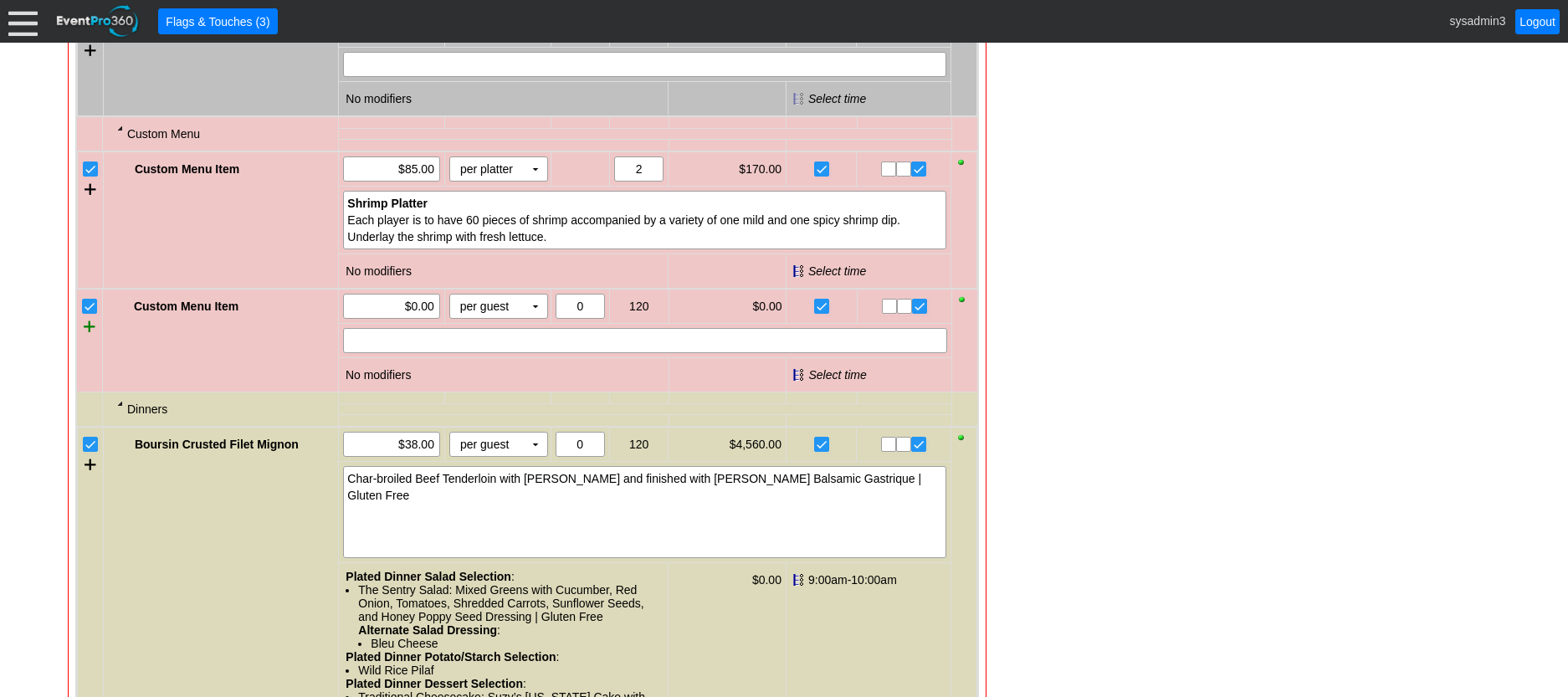
click at [91, 339] on div at bounding box center [90, 326] width 12 height 25
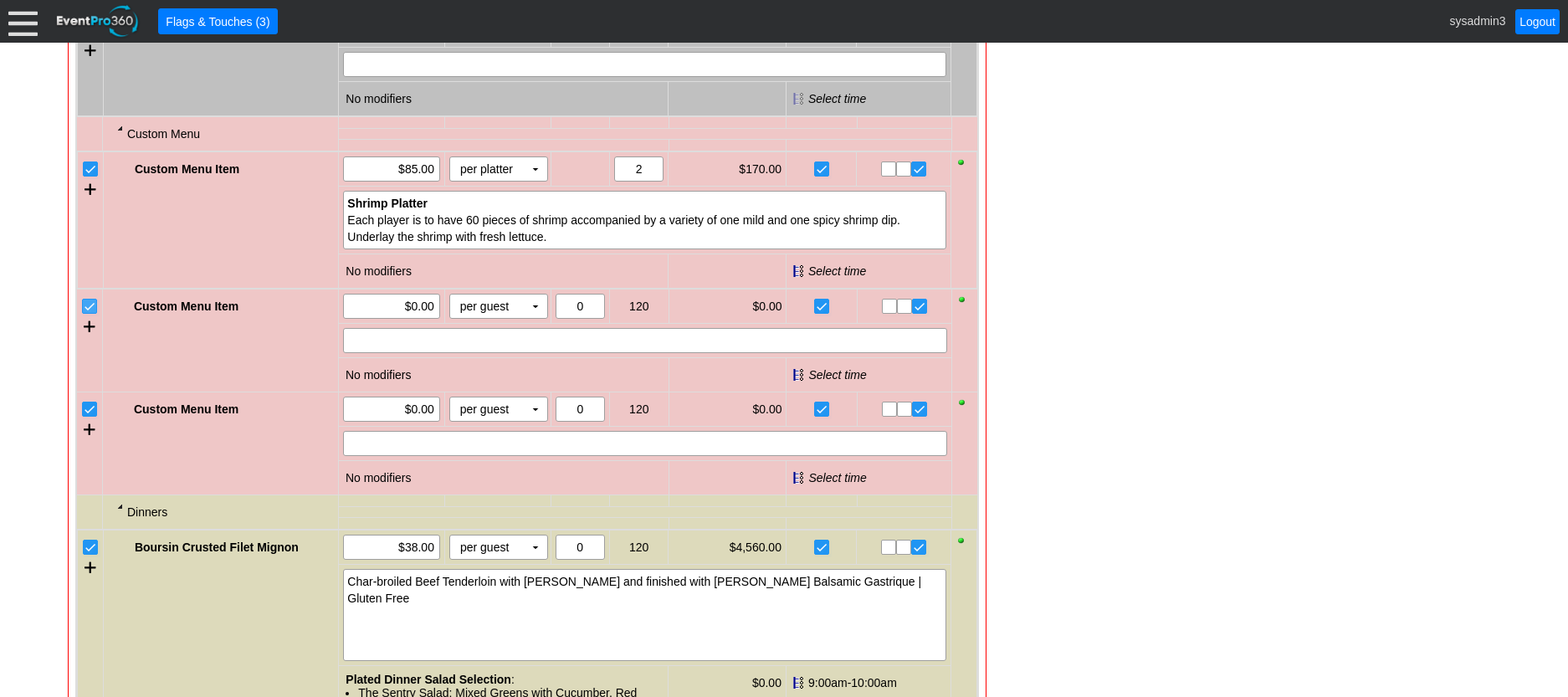
click at [87, 316] on input "checkbox" at bounding box center [91, 308] width 17 height 17
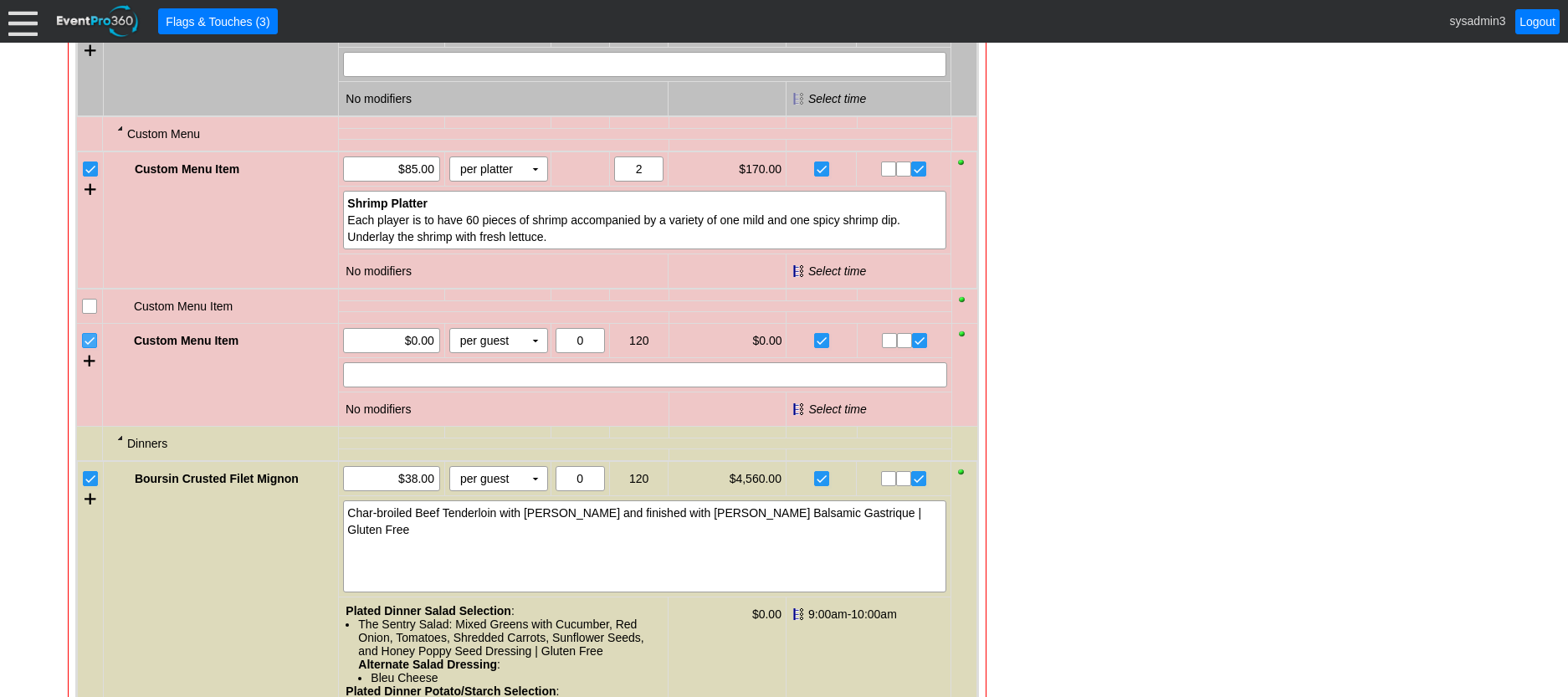
click at [89, 350] on input "checkbox" at bounding box center [91, 342] width 17 height 17
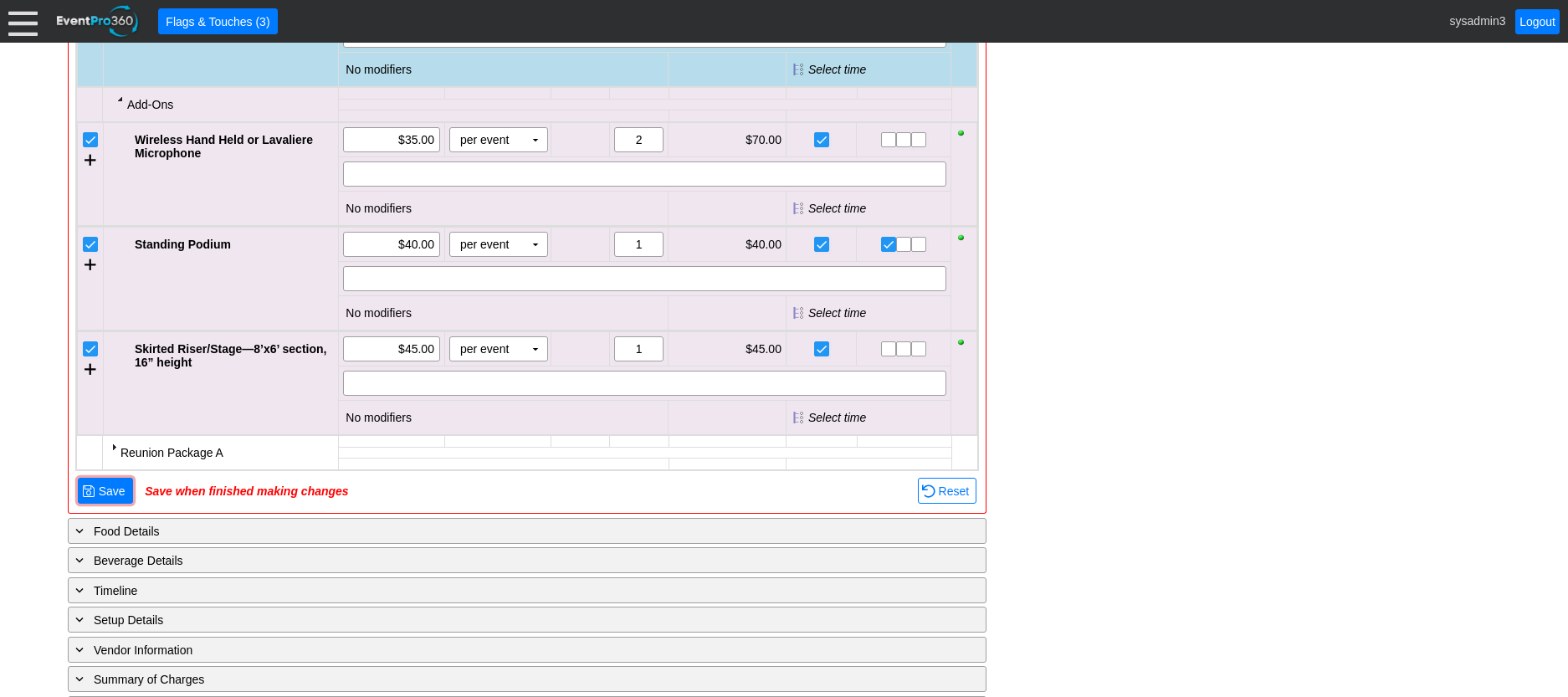
scroll to position [2426, 0]
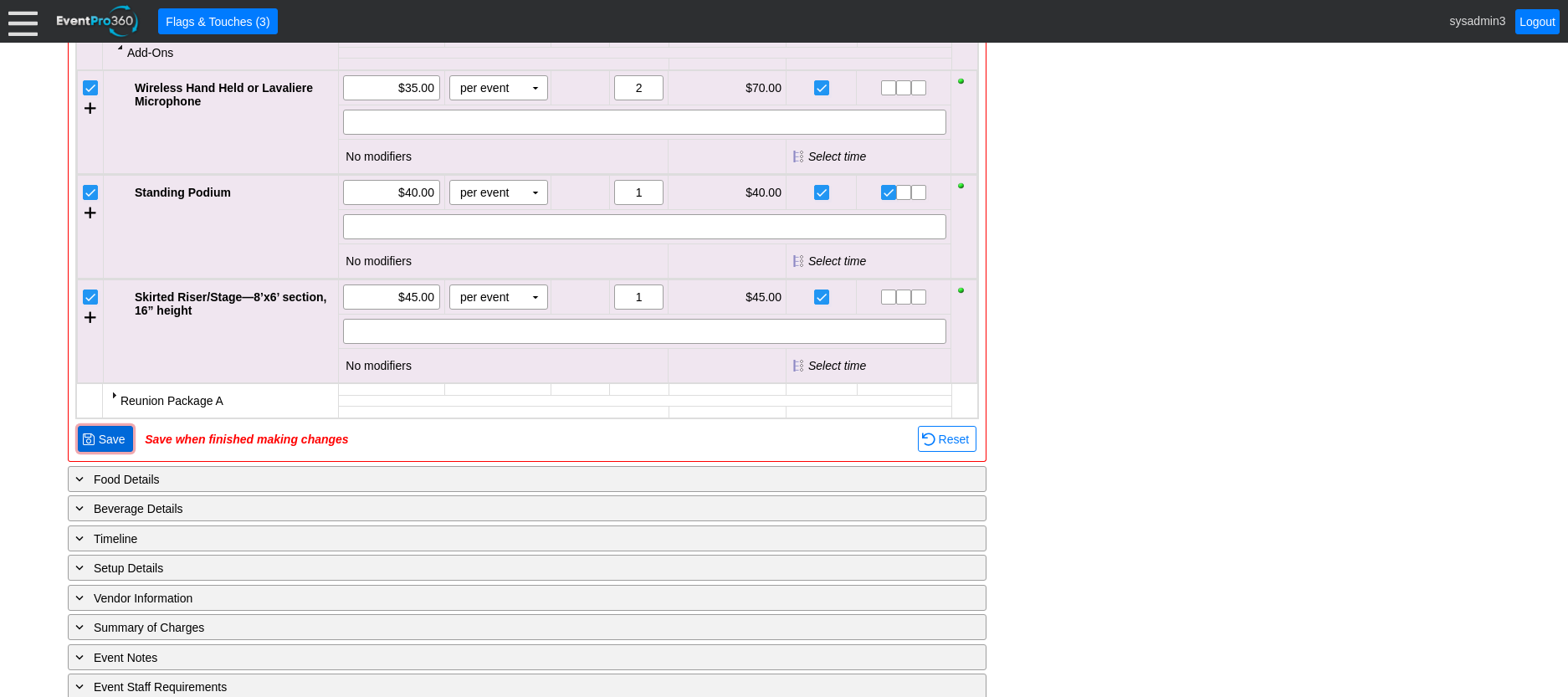
click at [117, 448] on span "Save" at bounding box center [112, 438] width 33 height 17
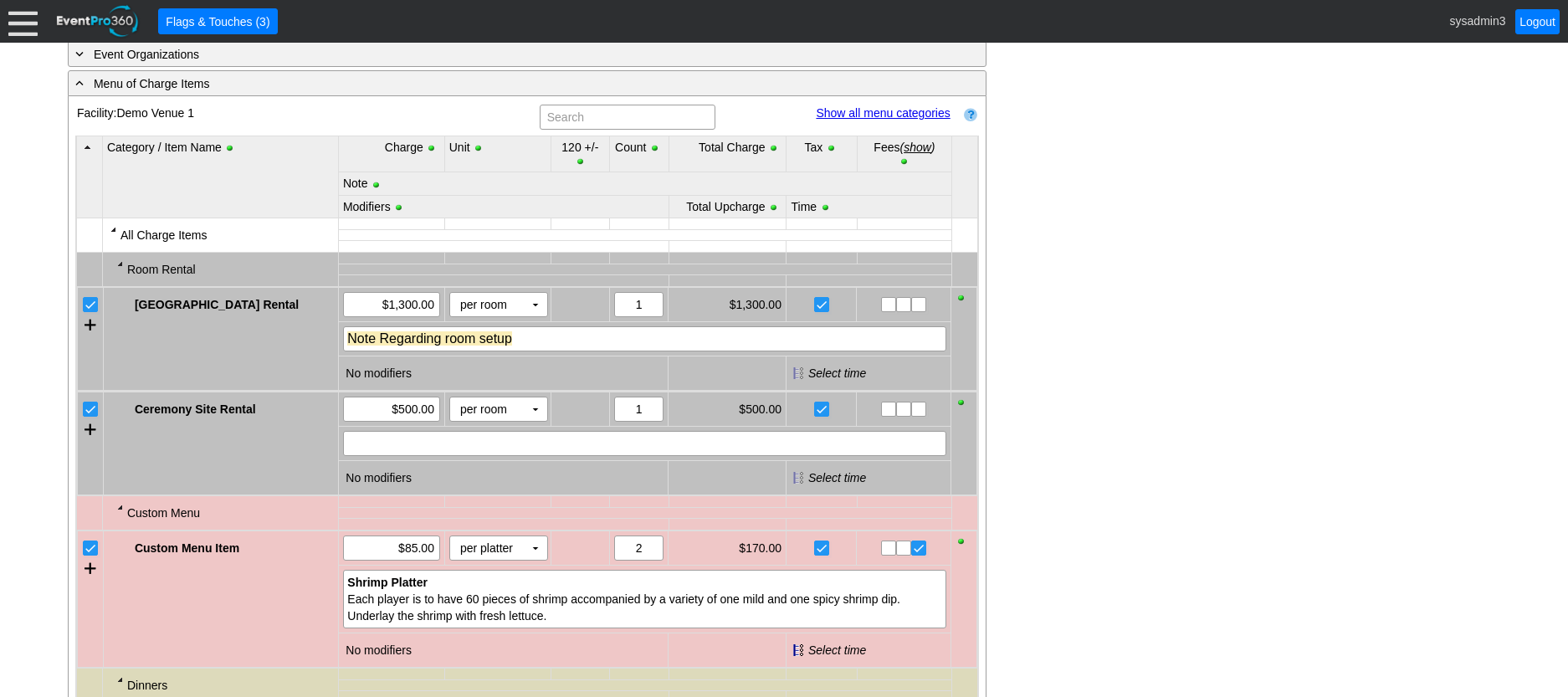
scroll to position [937, 0]
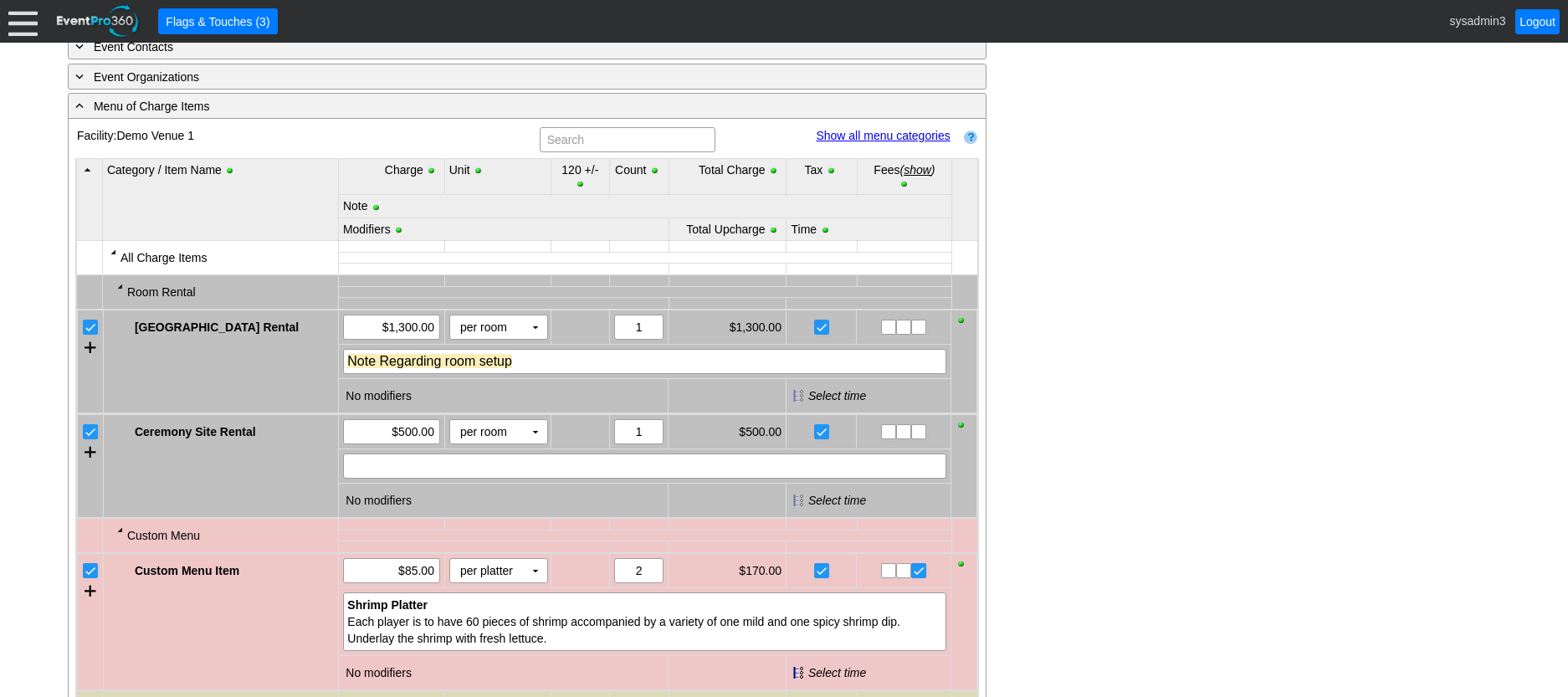
click at [874, 143] on link "Show all menu categories" at bounding box center [883, 136] width 134 height 14
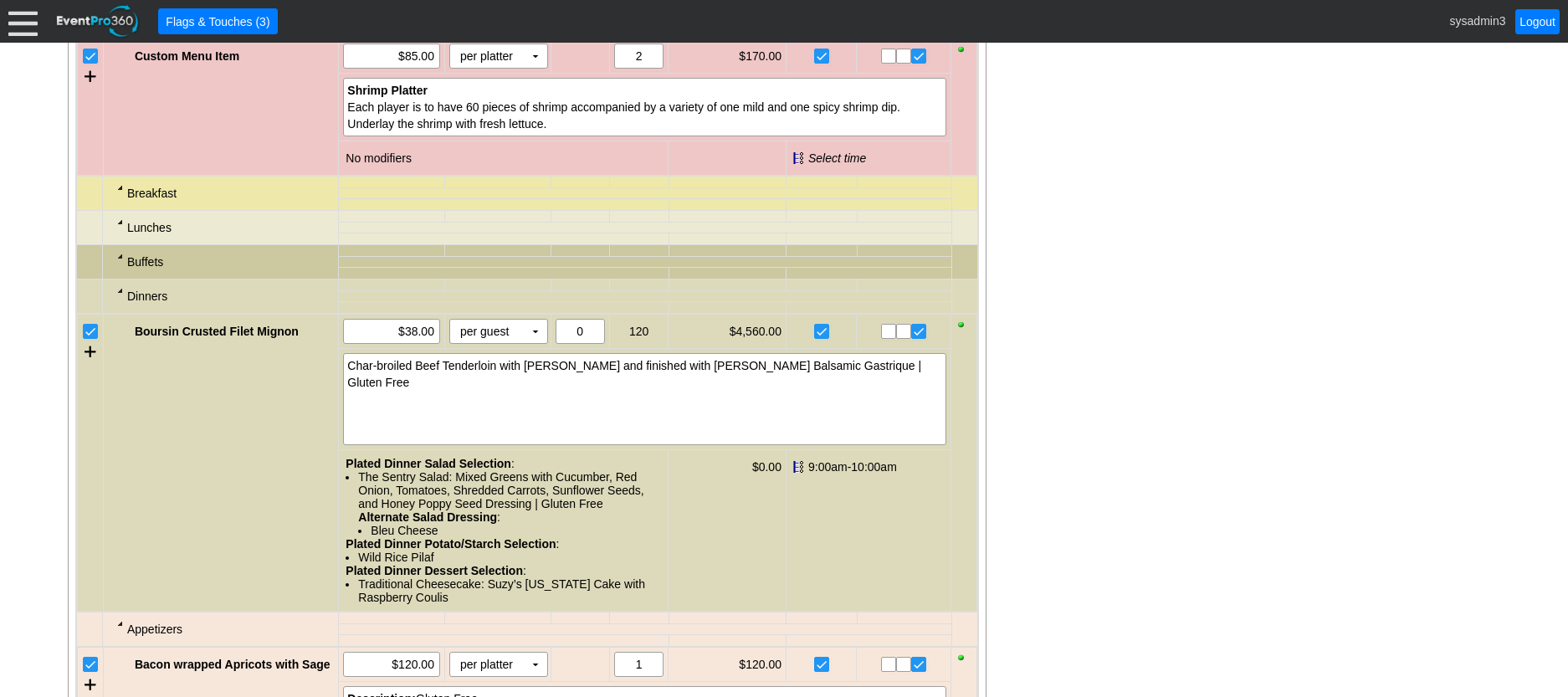
scroll to position [1523, 0]
click at [120, 191] on div at bounding box center [121, 185] width 14 height 14
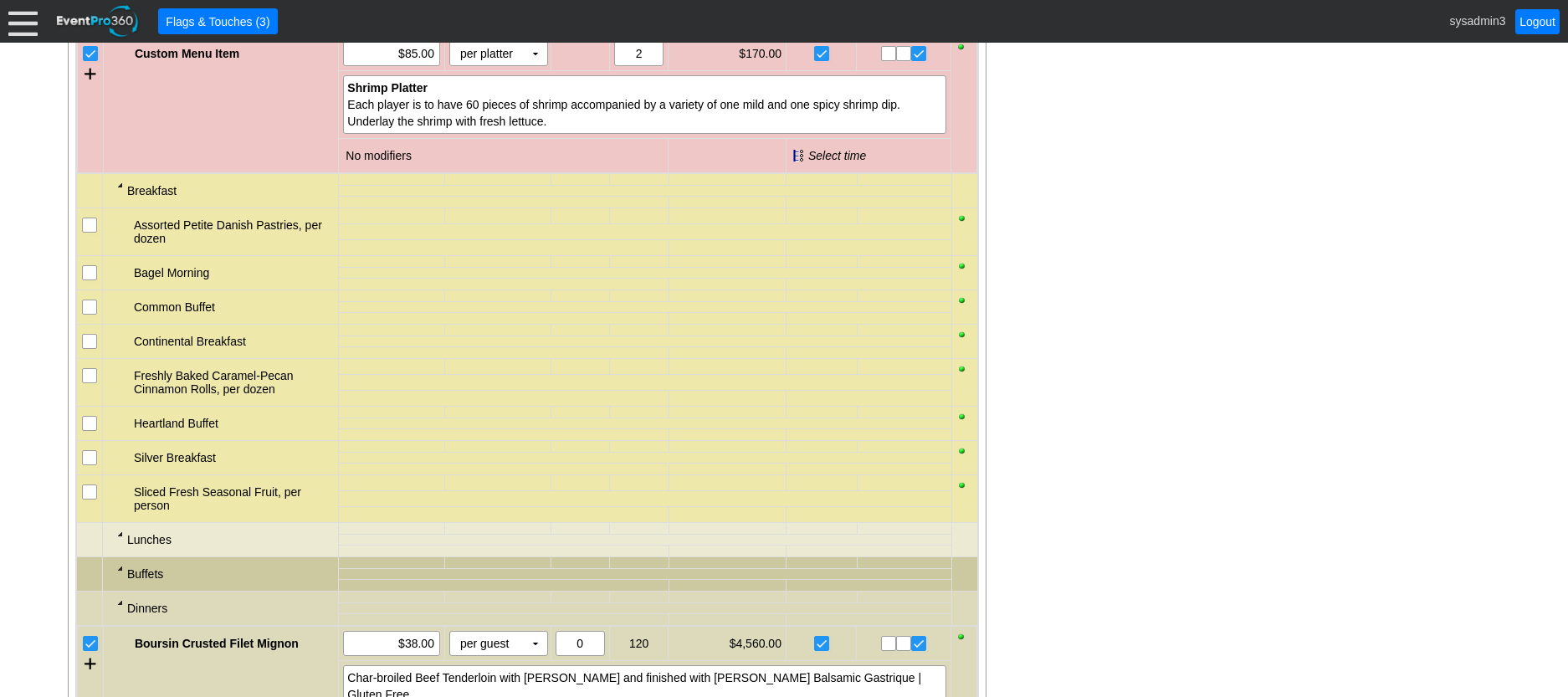
click at [118, 191] on div at bounding box center [121, 185] width 14 height 14
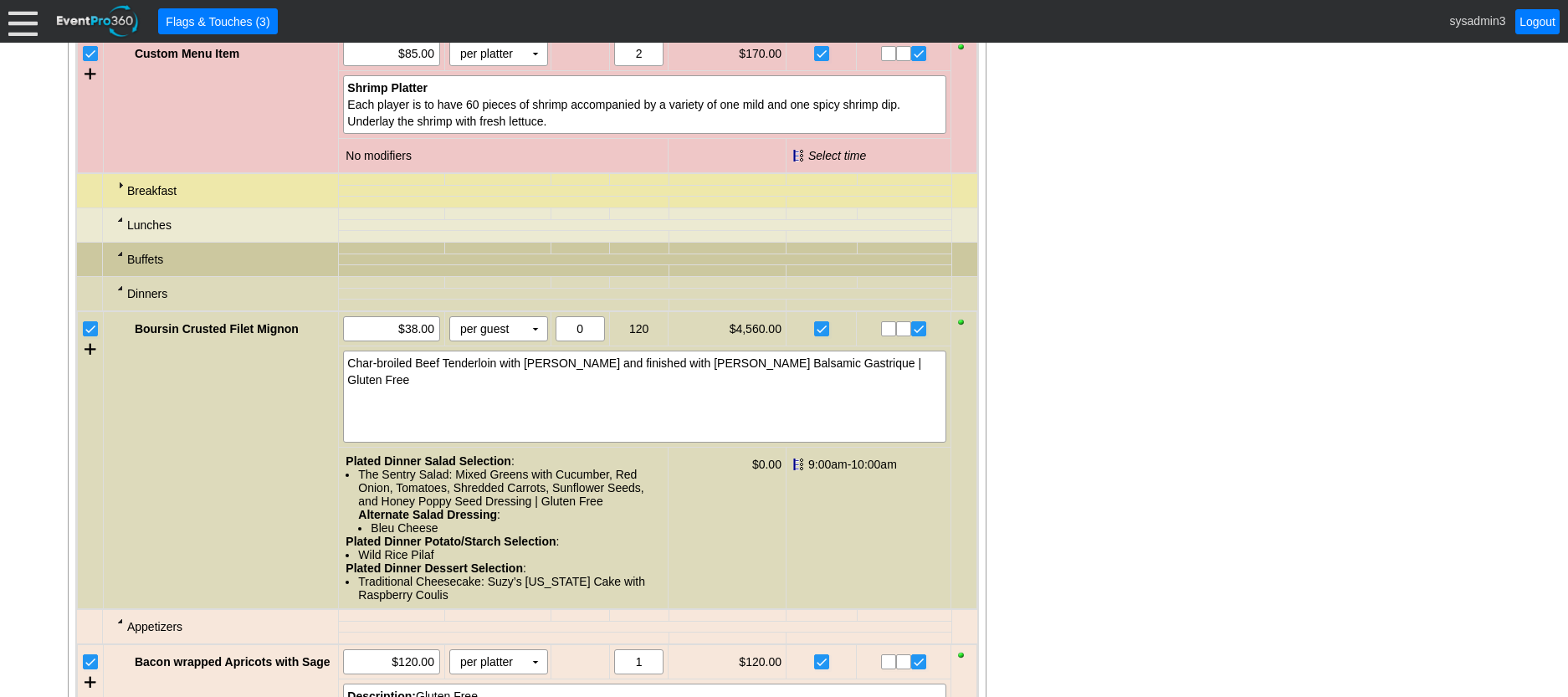
click at [120, 226] on div at bounding box center [121, 220] width 14 height 14
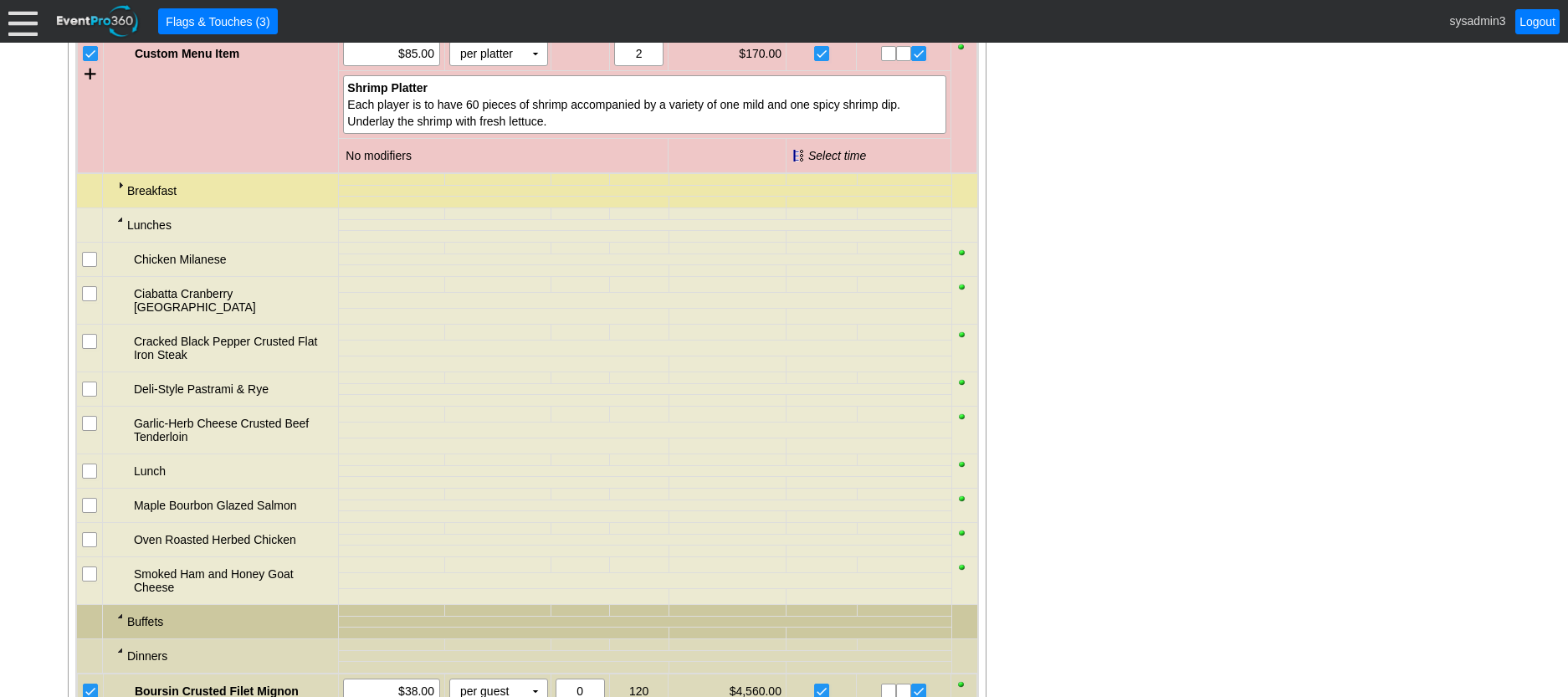
click at [120, 226] on div at bounding box center [121, 220] width 14 height 14
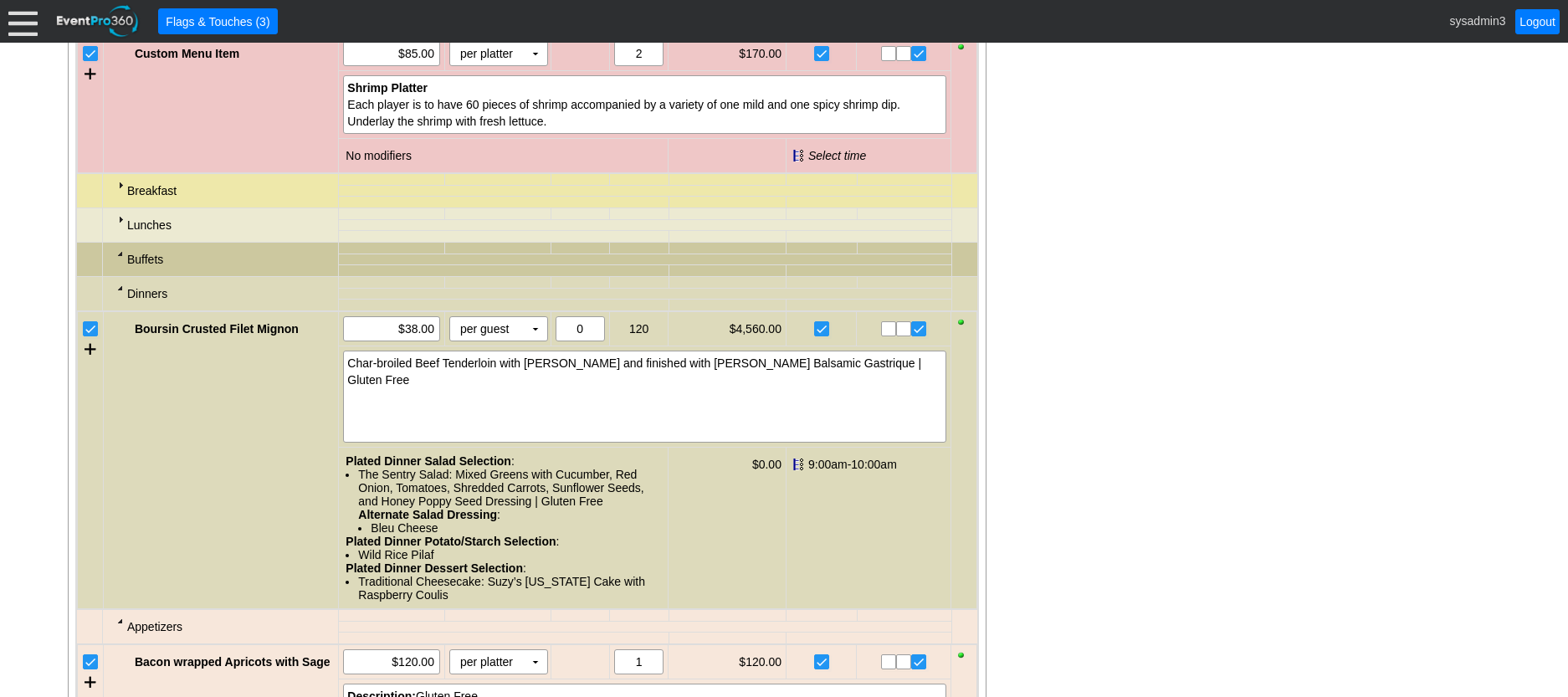
click at [119, 295] on div at bounding box center [121, 288] width 14 height 14
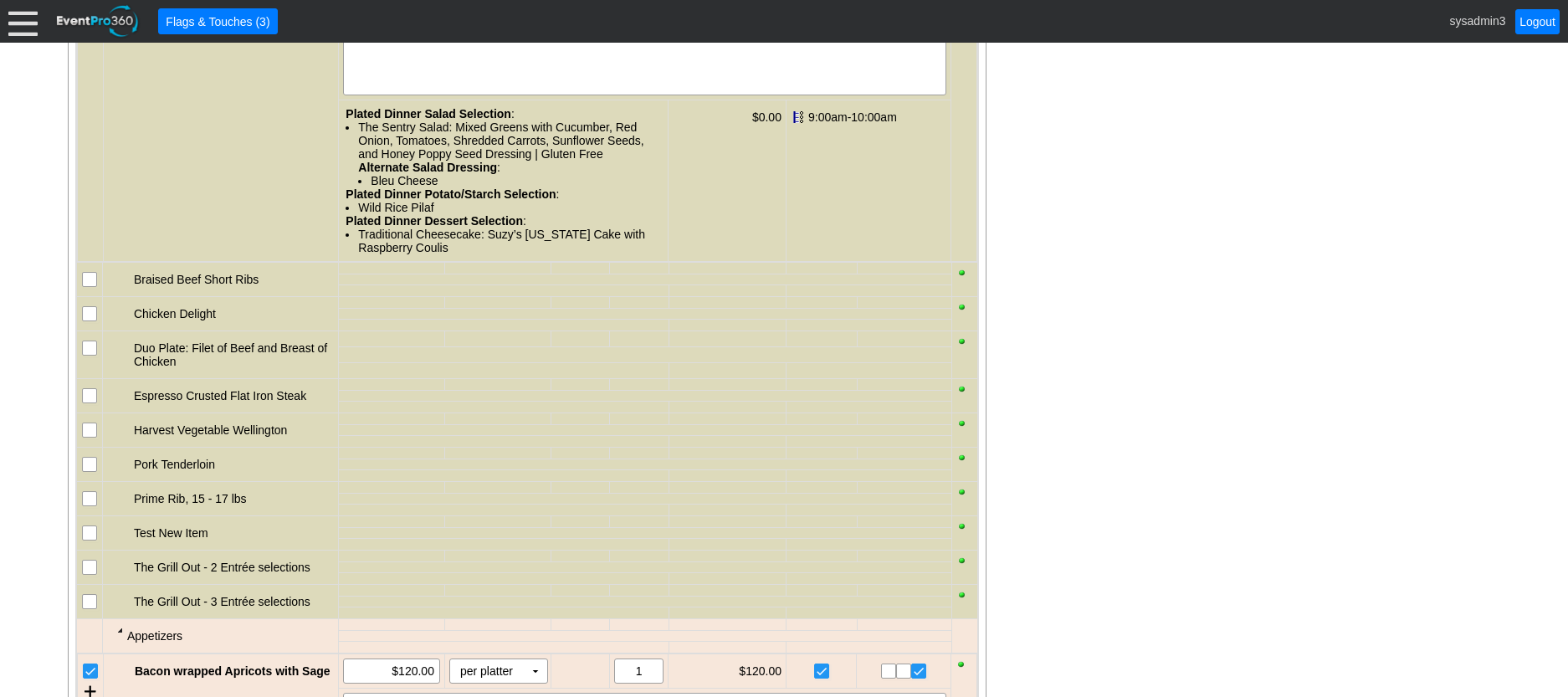
scroll to position [1941, 0]
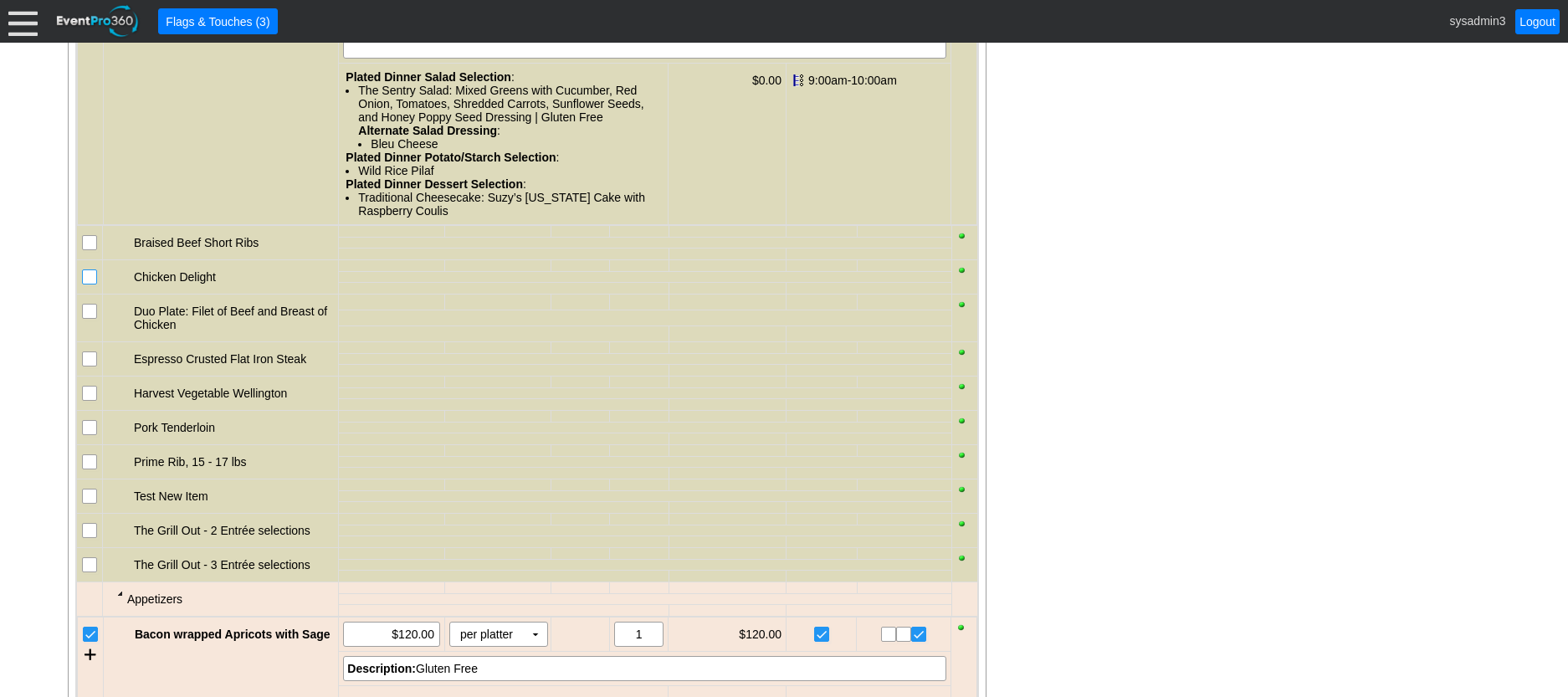
click at [88, 287] on input "checkbox" at bounding box center [91, 278] width 17 height 17
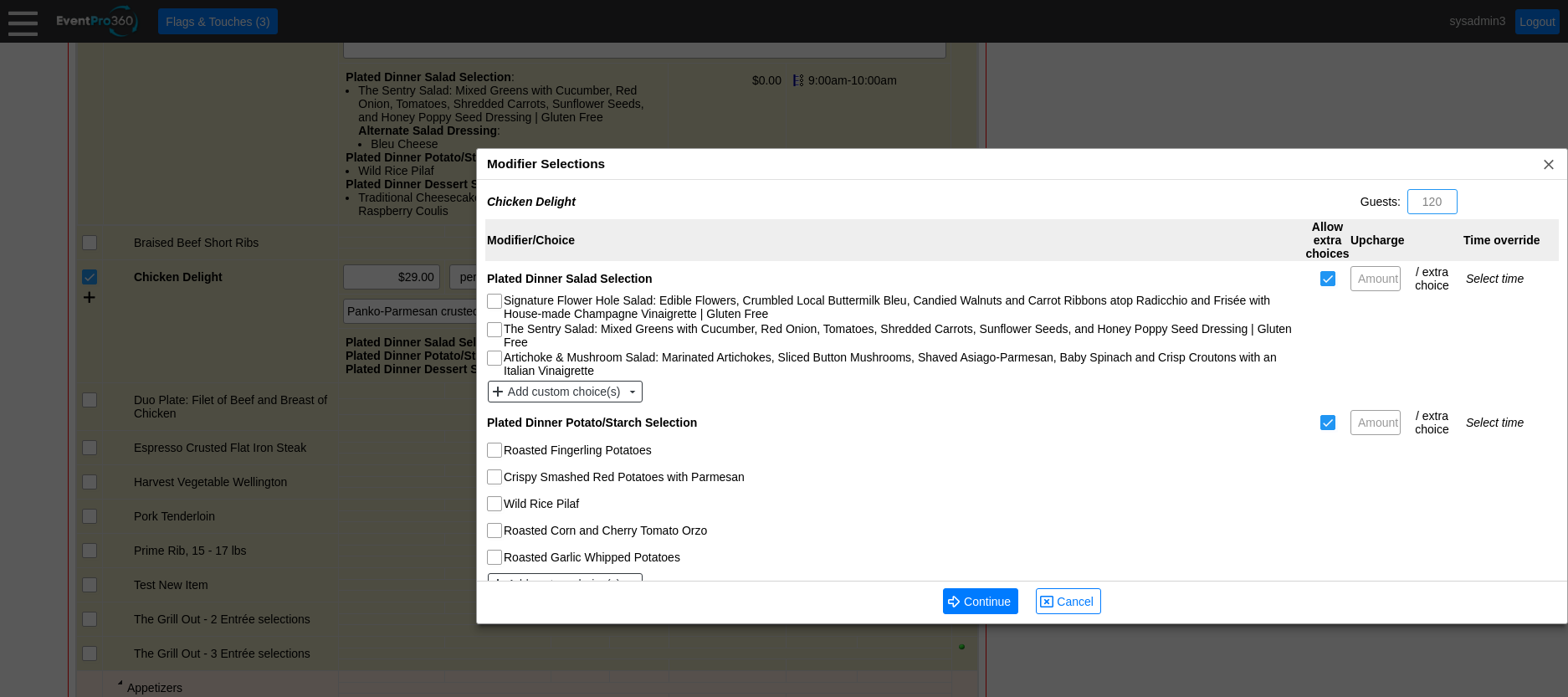
click at [675, 166] on div "Modifier Selections x" at bounding box center [1021, 165] width 1091 height 31
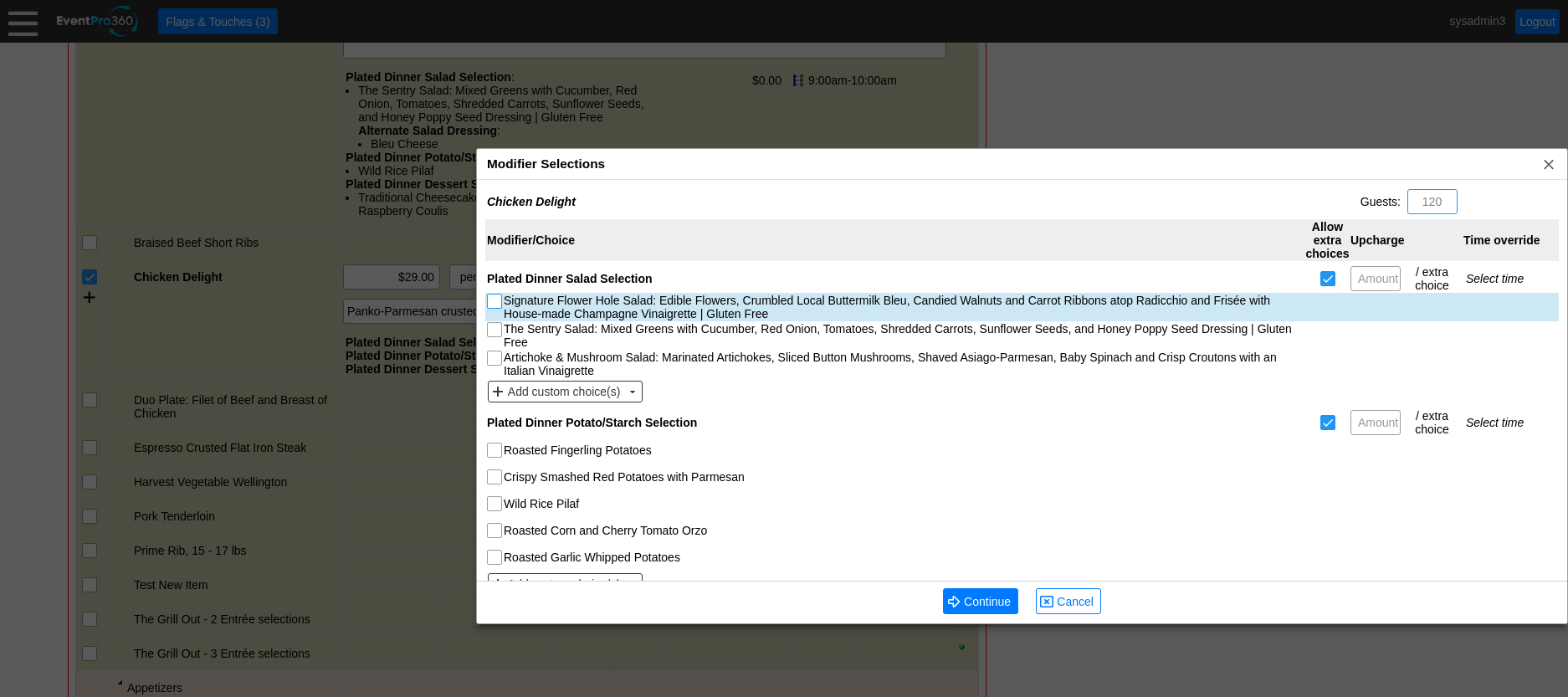
click at [496, 302] on input "Signature Flower Hole Salad: Edible Flowers, Crumbled Local Buttermilk Bleu, Ca…" at bounding box center [496, 303] width 17 height 17
checkbox input "true"
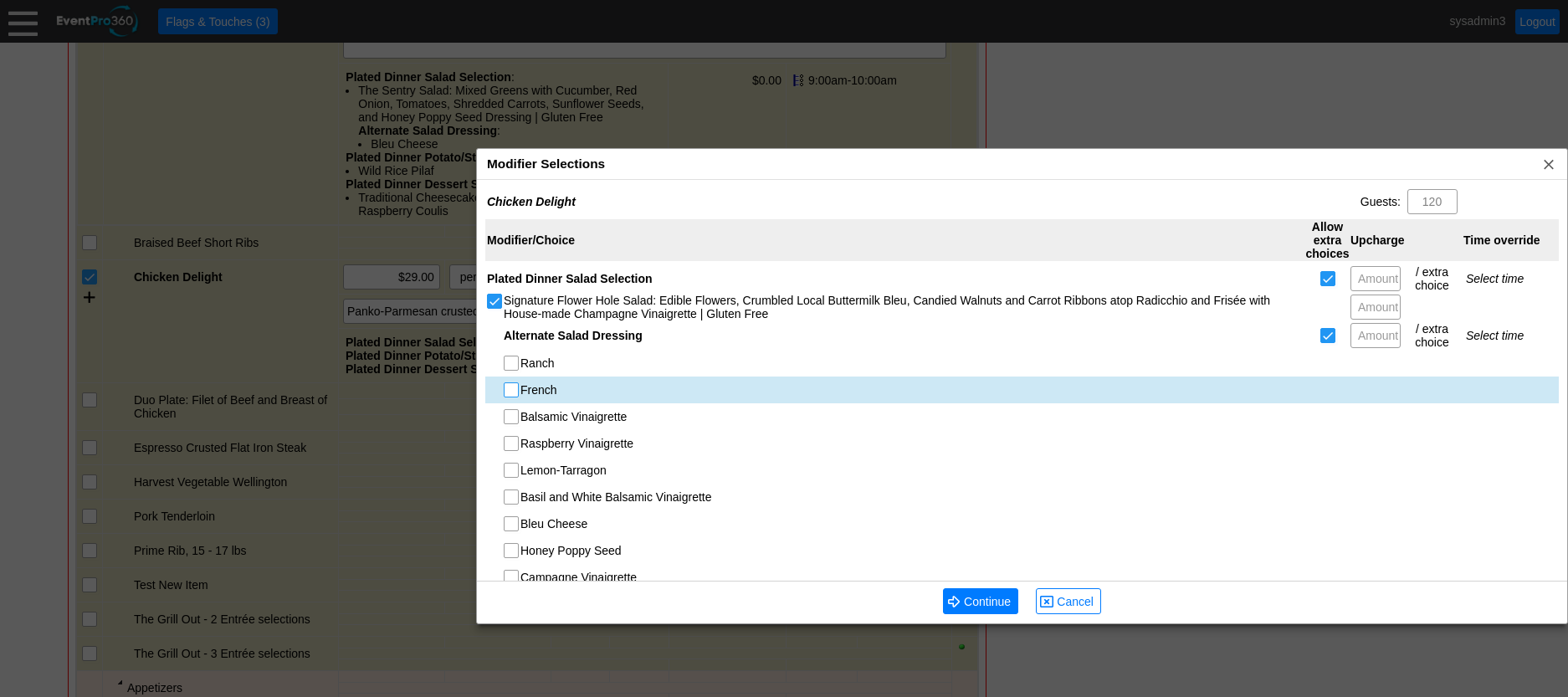
click at [513, 390] on input "French" at bounding box center [513, 391] width 17 height 17
checkbox input "true"
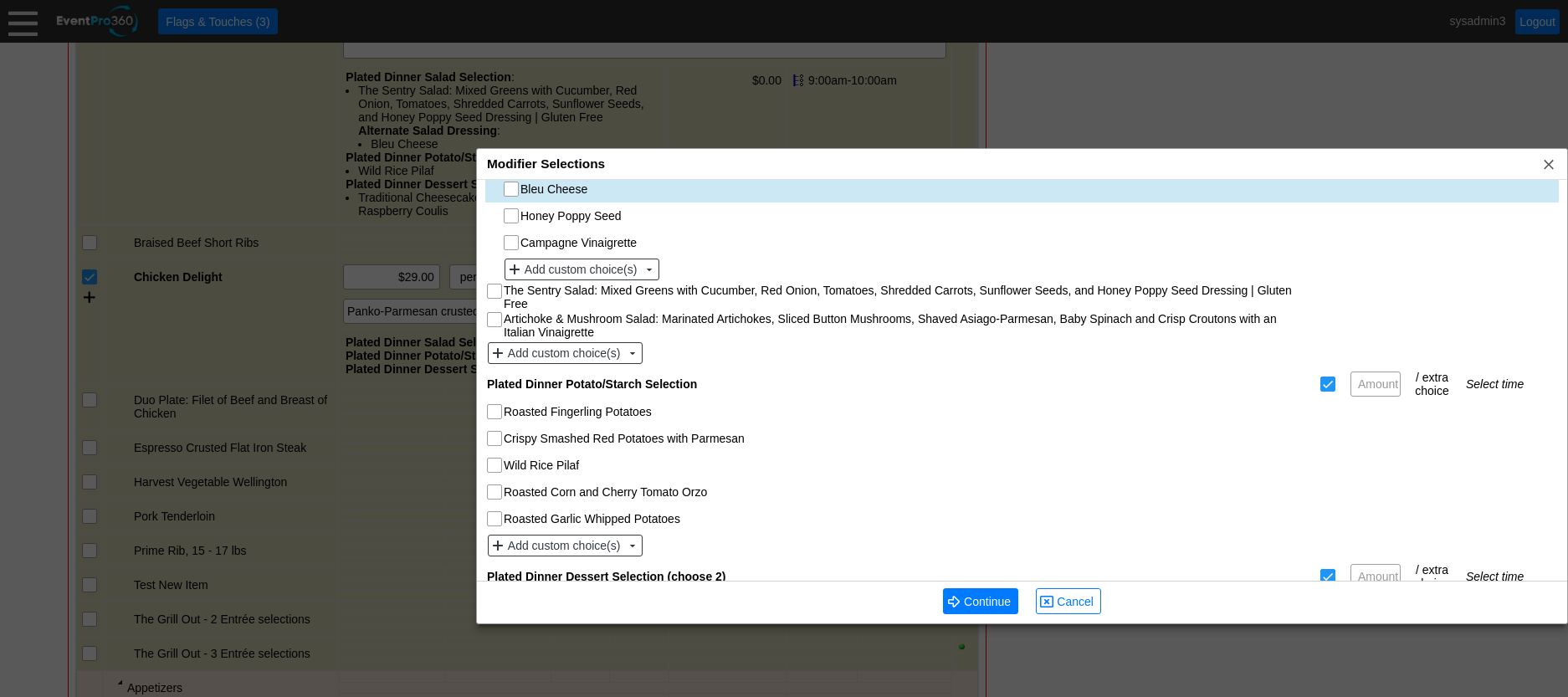
scroll to position [419, 0]
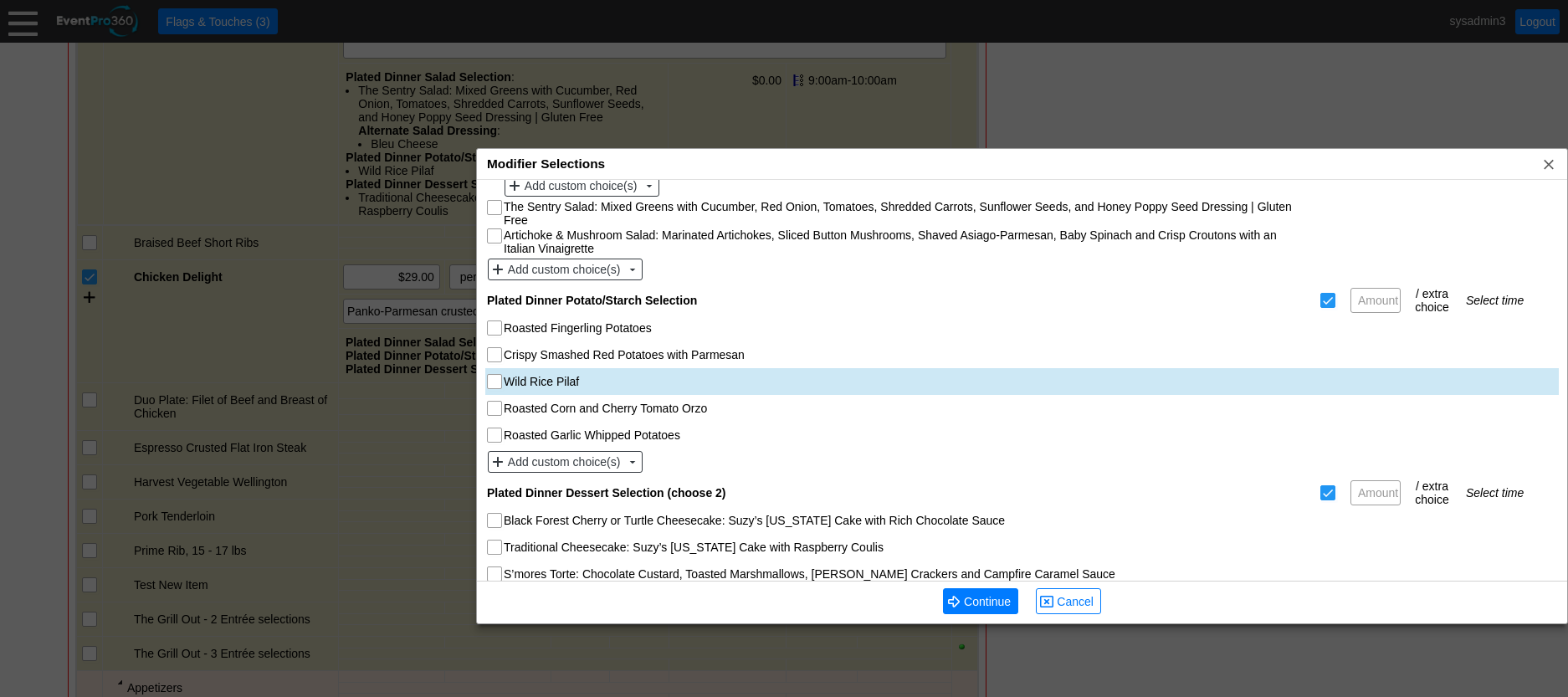
click at [495, 374] on div at bounding box center [495, 381] width 17 height 15
click at [489, 381] on input "Wild Rice Pilaf" at bounding box center [496, 383] width 17 height 17
checkbox input "true"
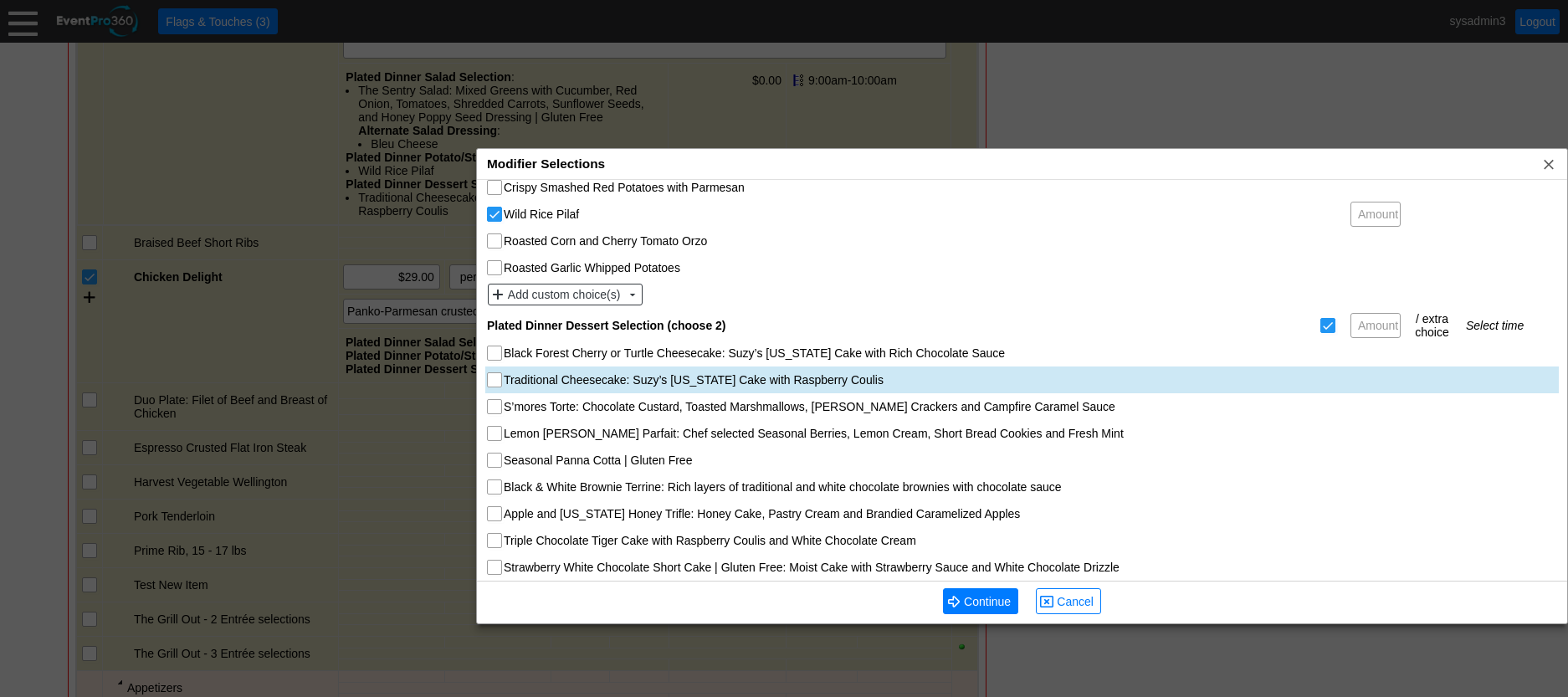
scroll to position [621, 0]
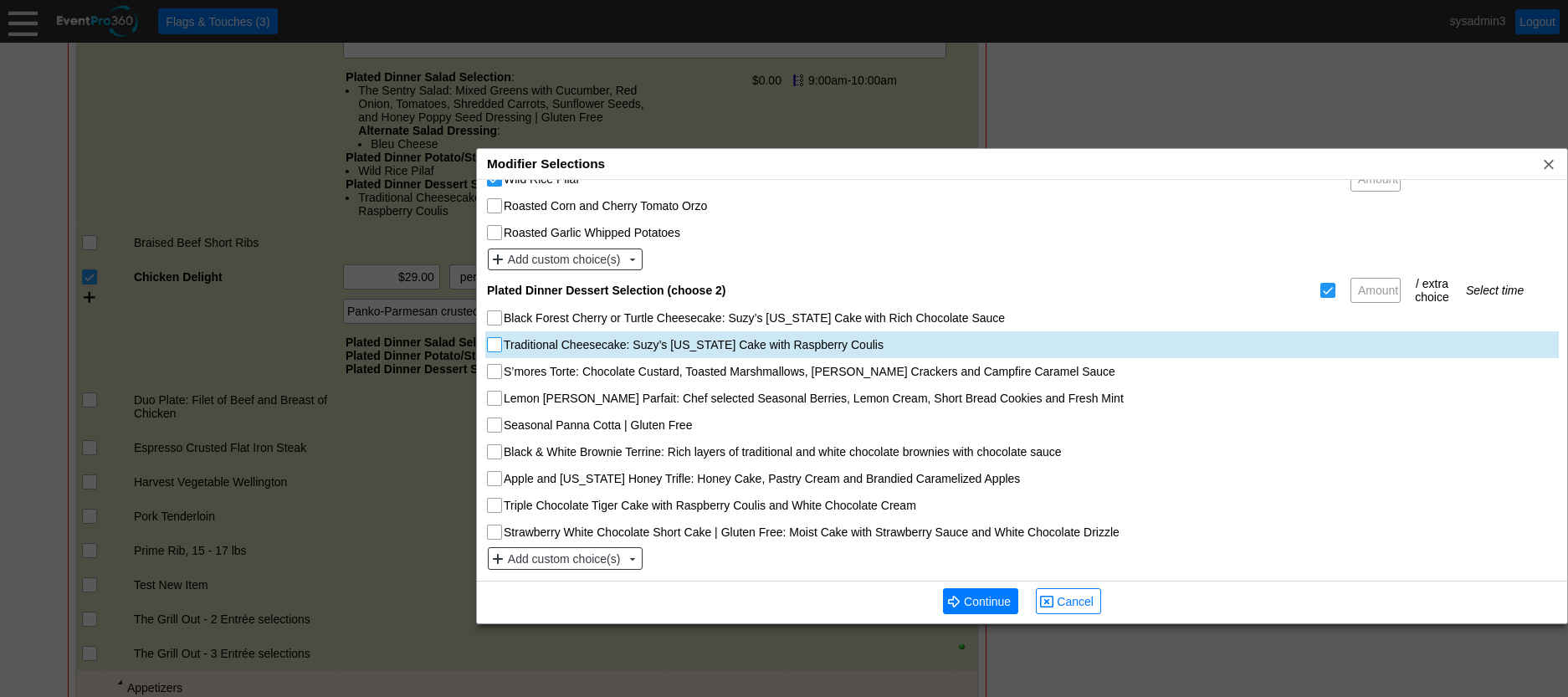
click at [493, 346] on input "Traditional Cheesecake: Suzy’s Wisconsin Cake with Raspberry Coulis" at bounding box center [496, 346] width 17 height 17
checkbox input "true"
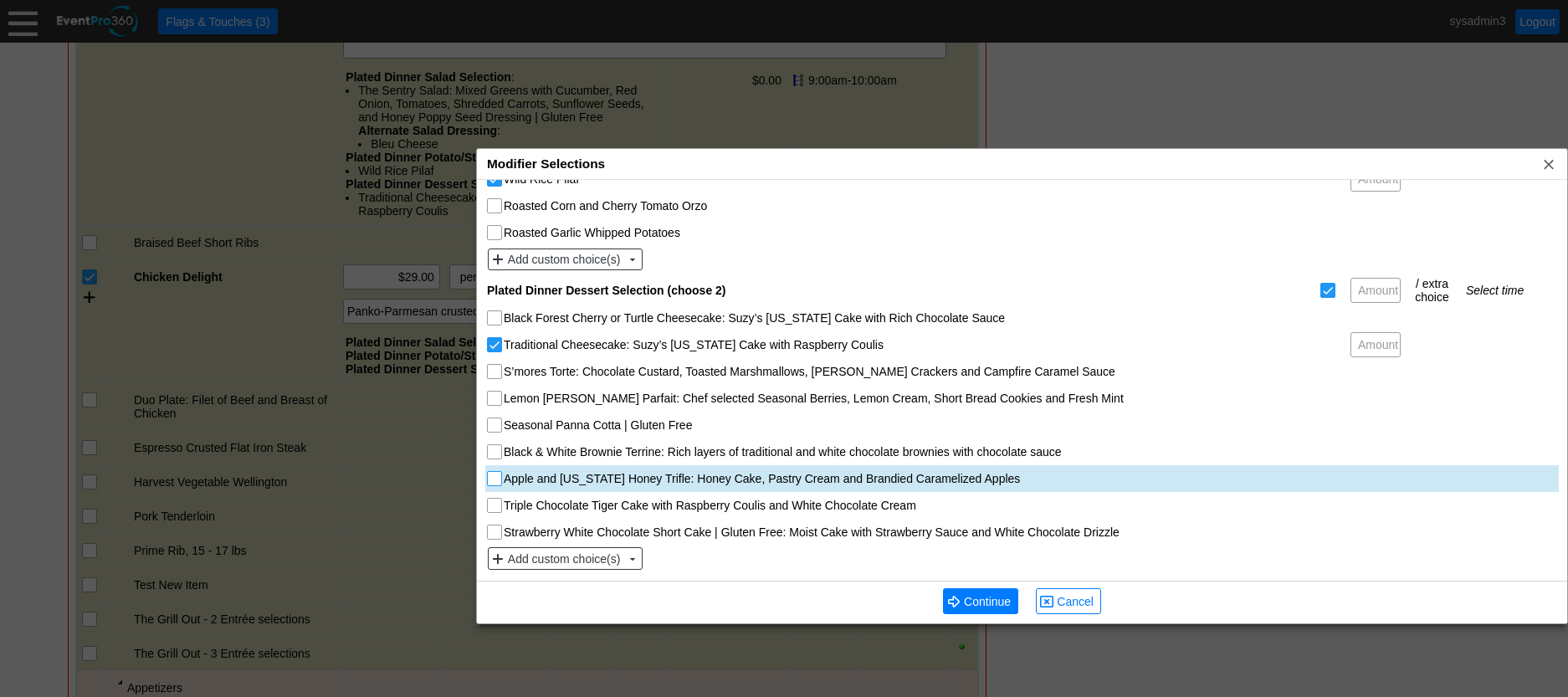
click at [489, 471] on div at bounding box center [494, 477] width 15 height 15
click at [500, 482] on input "Apple and Wisconsin Honey Trifle: Honey Cake, Pastry Cream and Brandied Caramel…" at bounding box center [496, 479] width 17 height 17
checkbox input "true"
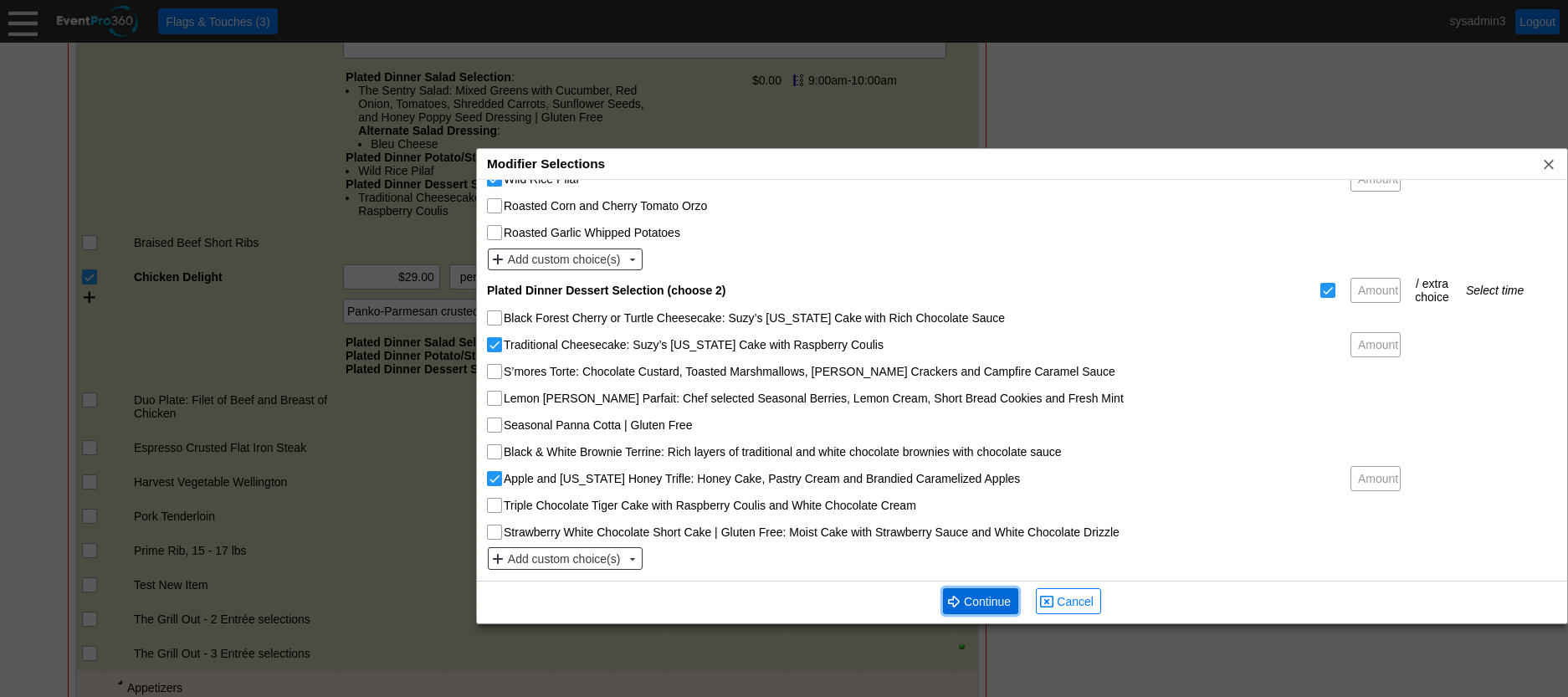
click at [978, 598] on span "Continue" at bounding box center [987, 601] width 54 height 17
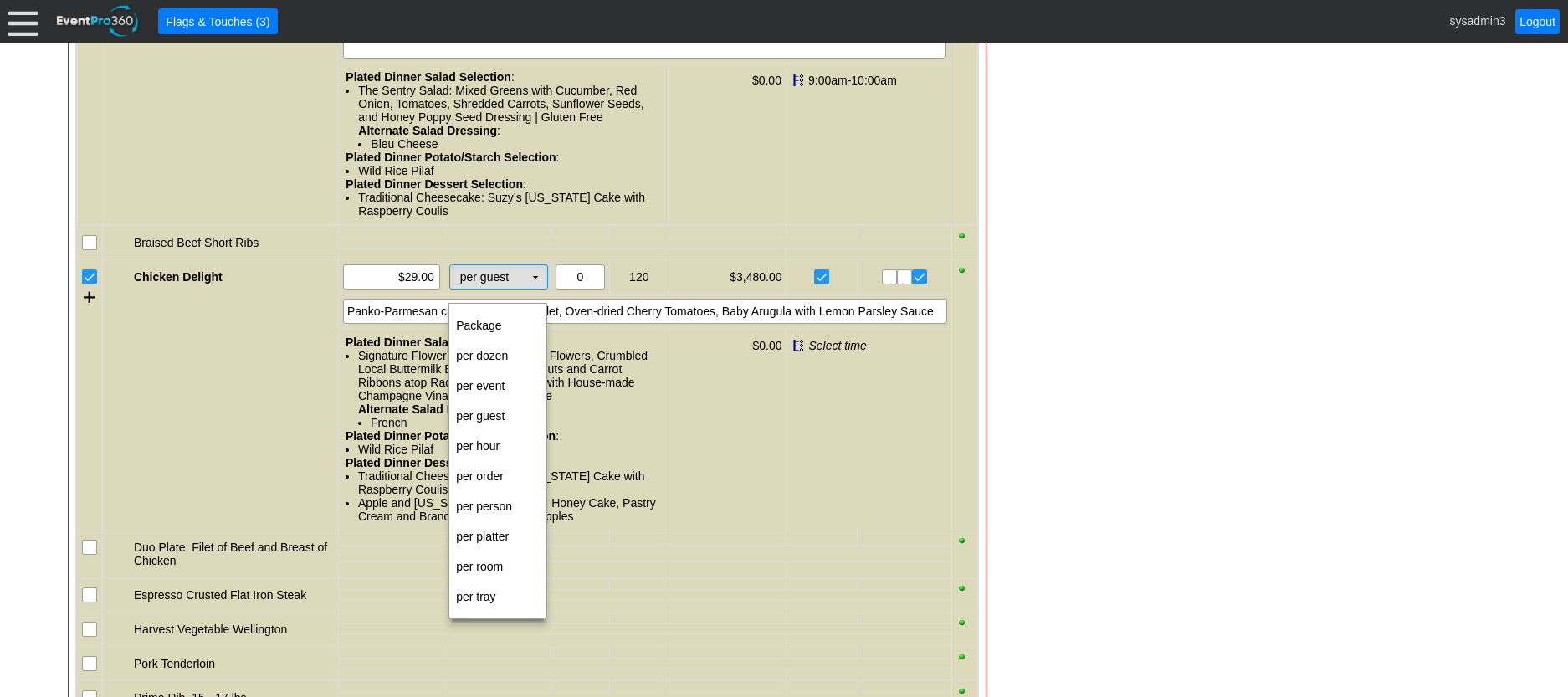
click at [533, 289] on td "▼" at bounding box center [535, 277] width 23 height 23
click at [482, 500] on td "per person" at bounding box center [497, 506] width 97 height 30
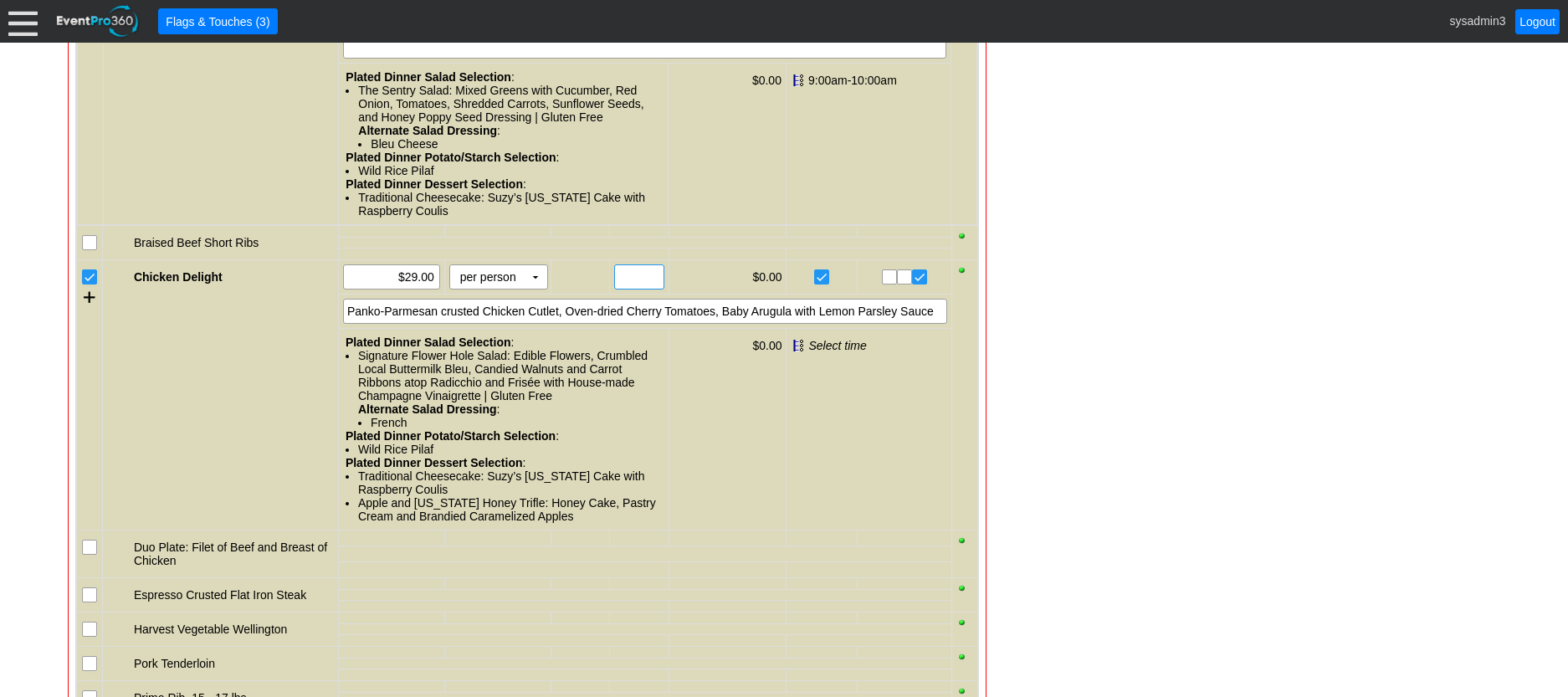
click at [629, 286] on input "text" at bounding box center [639, 277] width 38 height 23
type input "110"
click at [414, 282] on input "29.00" at bounding box center [391, 277] width 85 height 23
type input "$29.00"
click at [936, 324] on div "Panko-Parmesan crusted Chicken Cutlet, Oven-dried Cherry Tomatoes, Baby Arugula…" at bounding box center [644, 311] width 604 height 25
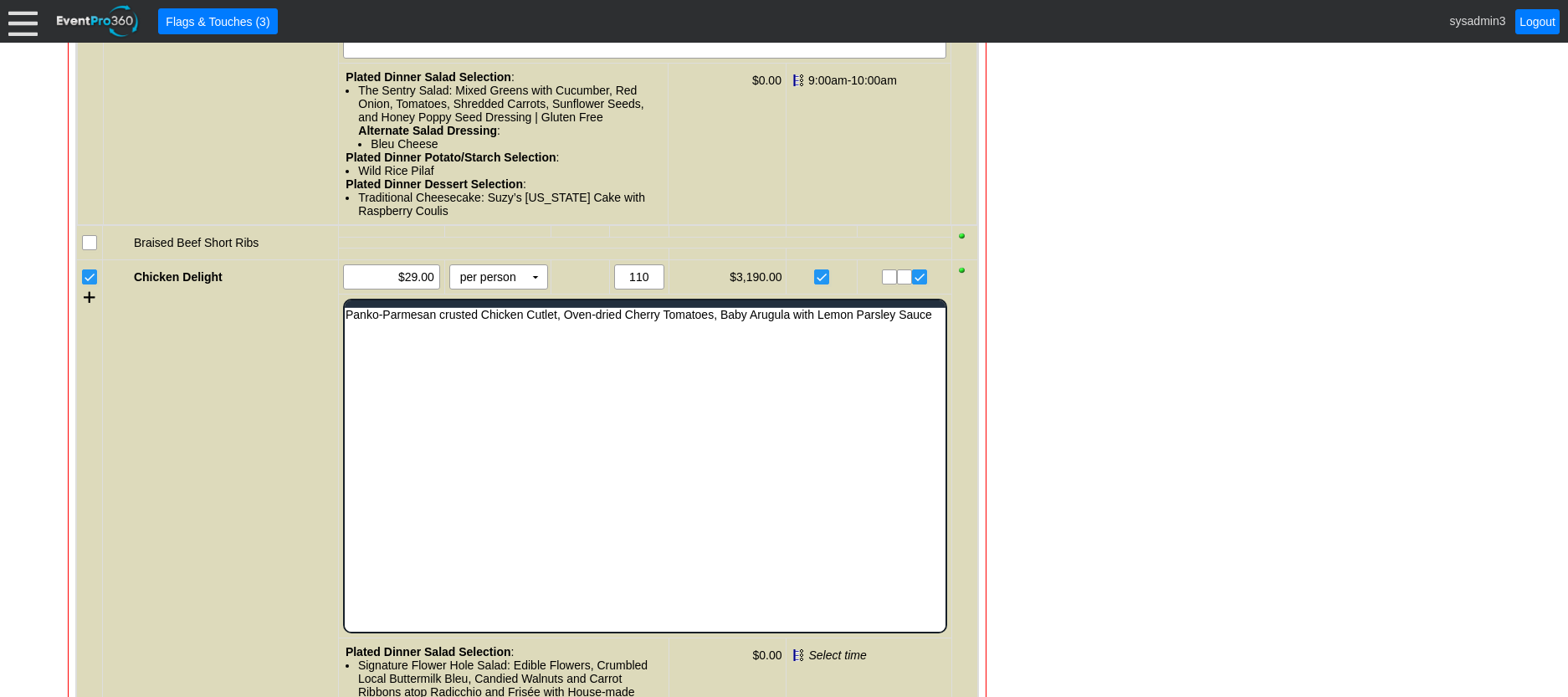
scroll to position [0, 0]
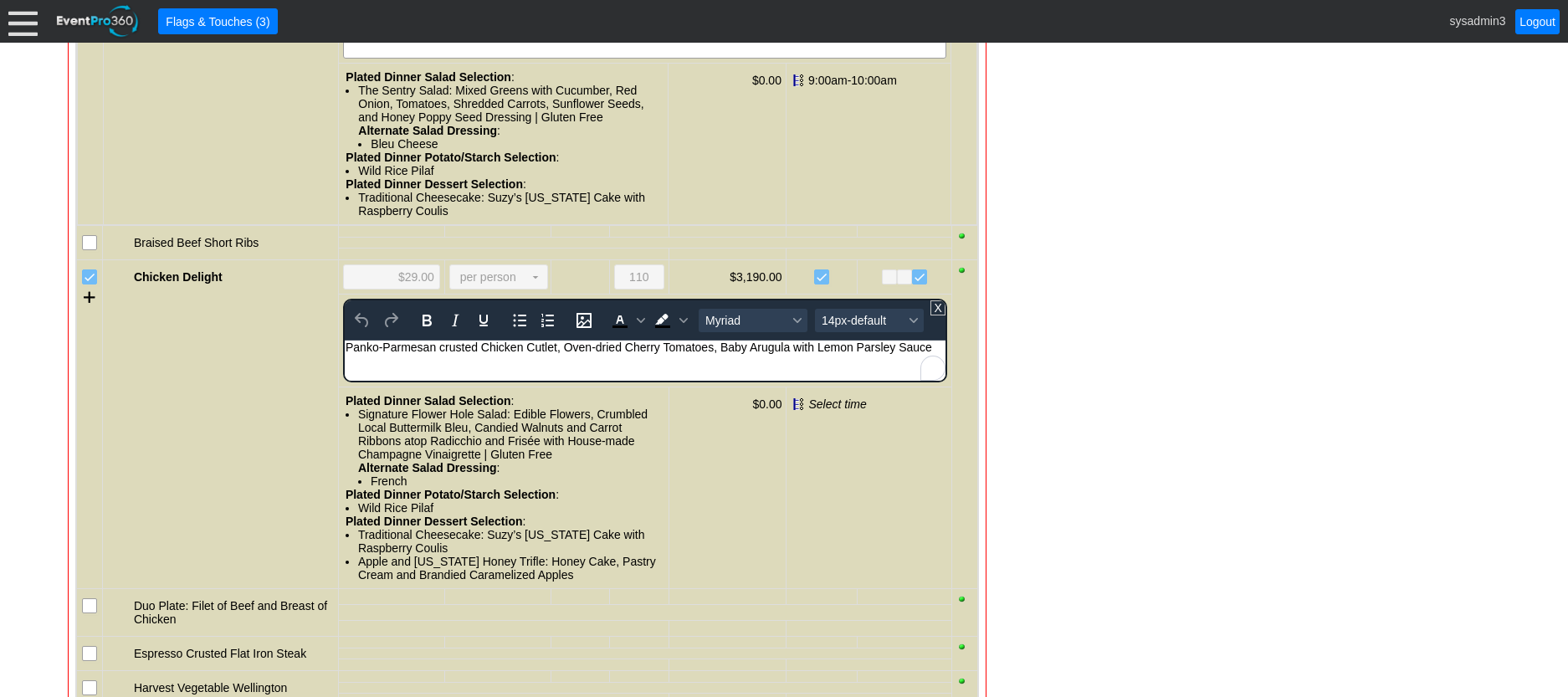
click at [932, 348] on div "Panko-Parmesan crusted Chicken Cutlet, Oven-dried Cherry Tomatoes, Baby Arugula…" at bounding box center [644, 348] width 599 height 14
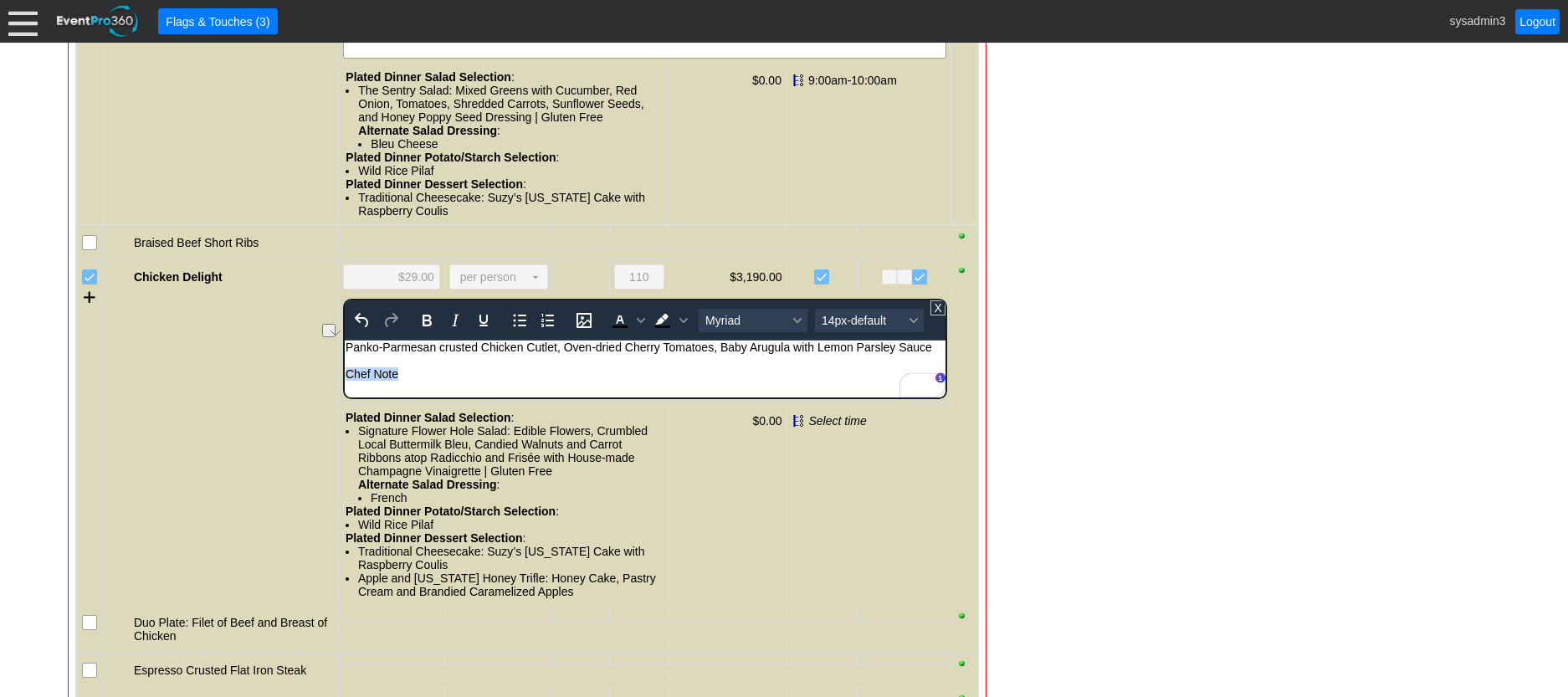
drag, startPoint x: 406, startPoint y: 374, endPoint x: 681, endPoint y: 727, distance: 447.5
click at [344, 373] on html "Panko-Parmesan crusted Chicken Cutlet, Oven-dried Cherry Tomatoes, Baby Arugula…" at bounding box center [643, 365] width 600 height 49
click at [428, 326] on icon "Bold" at bounding box center [427, 320] width 9 height 12
click at [850, 327] on span "14px-default" at bounding box center [863, 320] width 82 height 14
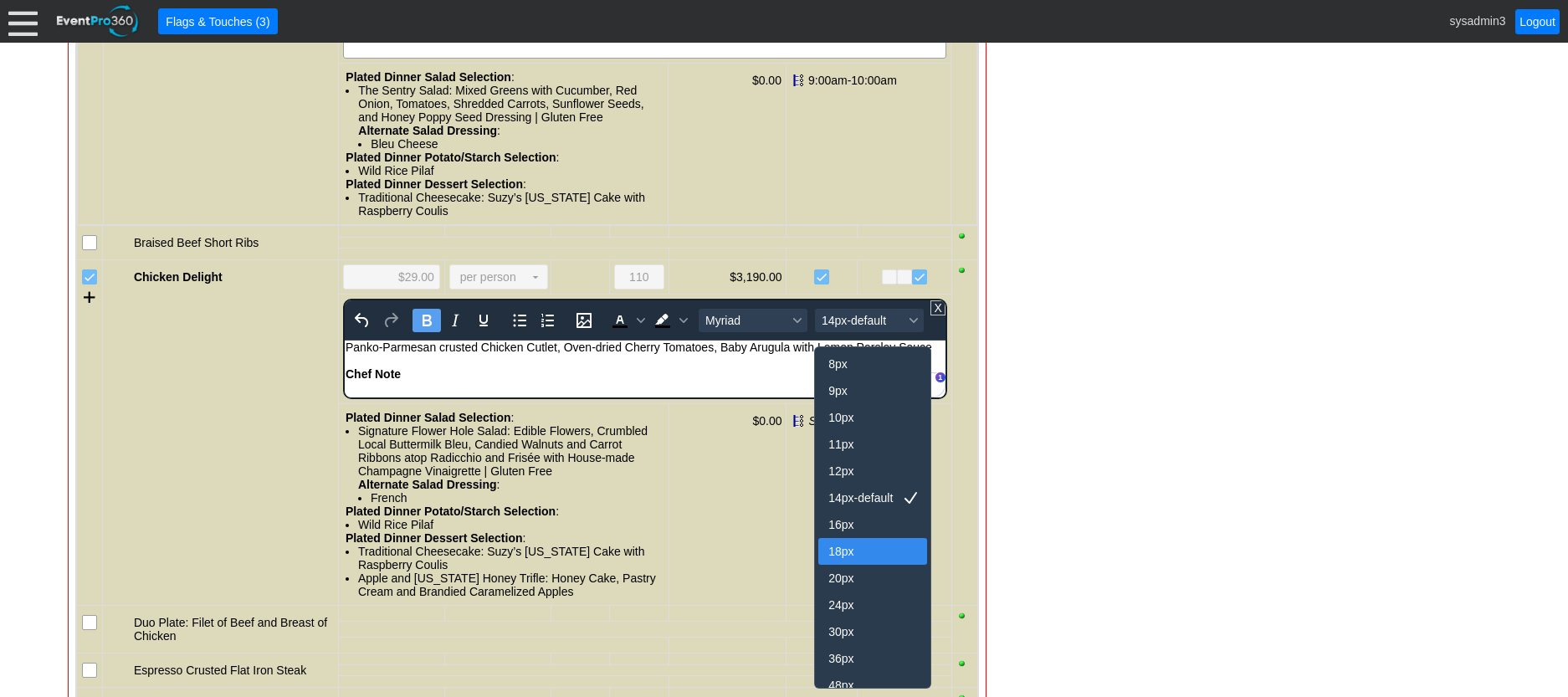
click at [846, 554] on div "18px" at bounding box center [860, 551] width 65 height 20
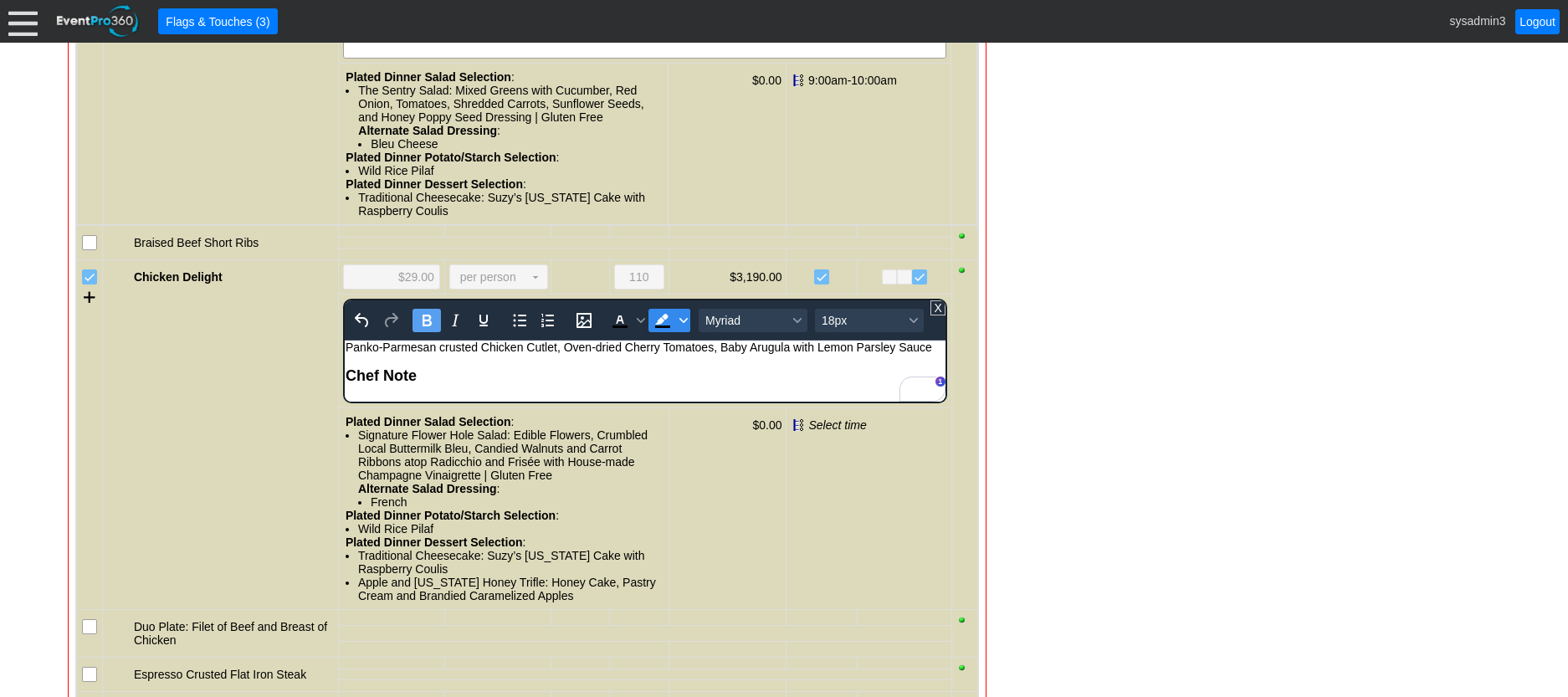
click at [680, 332] on span "Background color Black" at bounding box center [683, 320] width 14 height 23
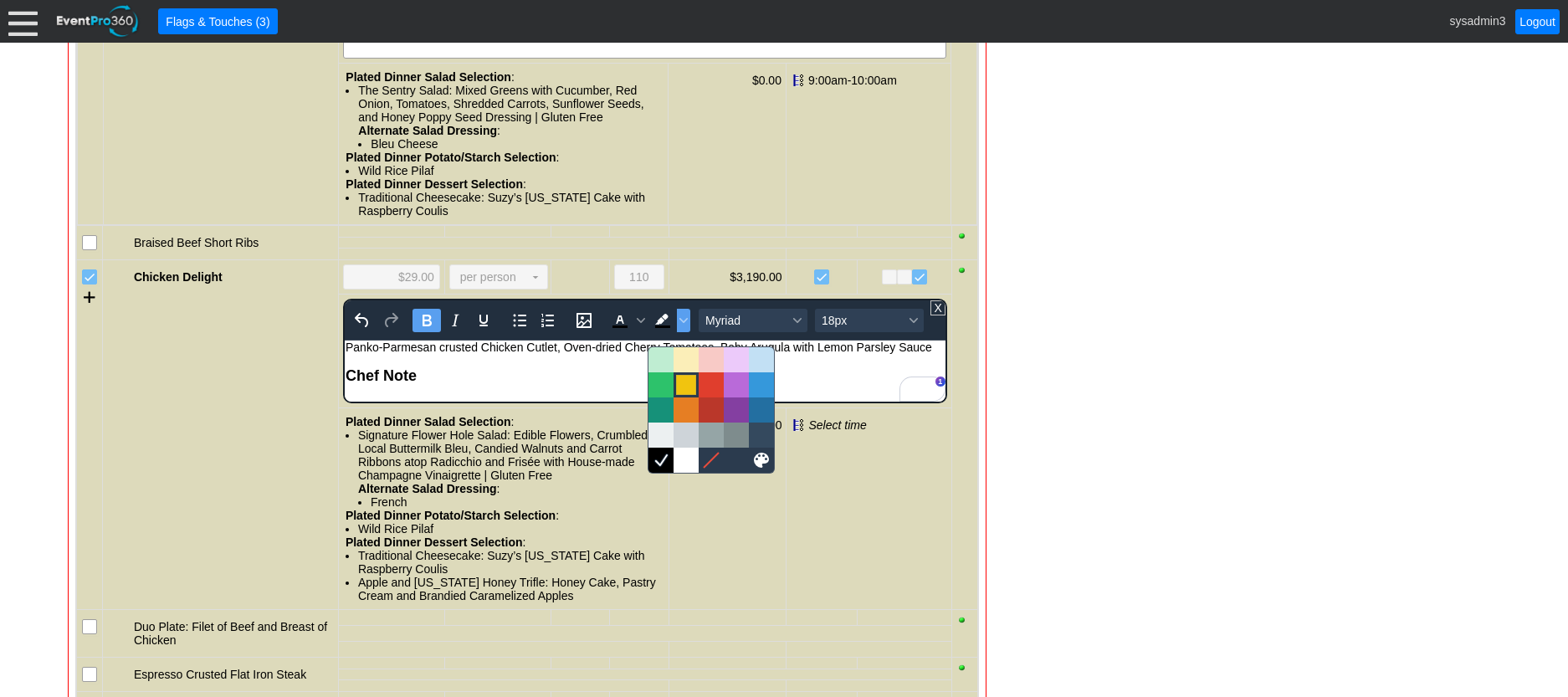
click at [681, 381] on div at bounding box center [685, 385] width 21 height 20
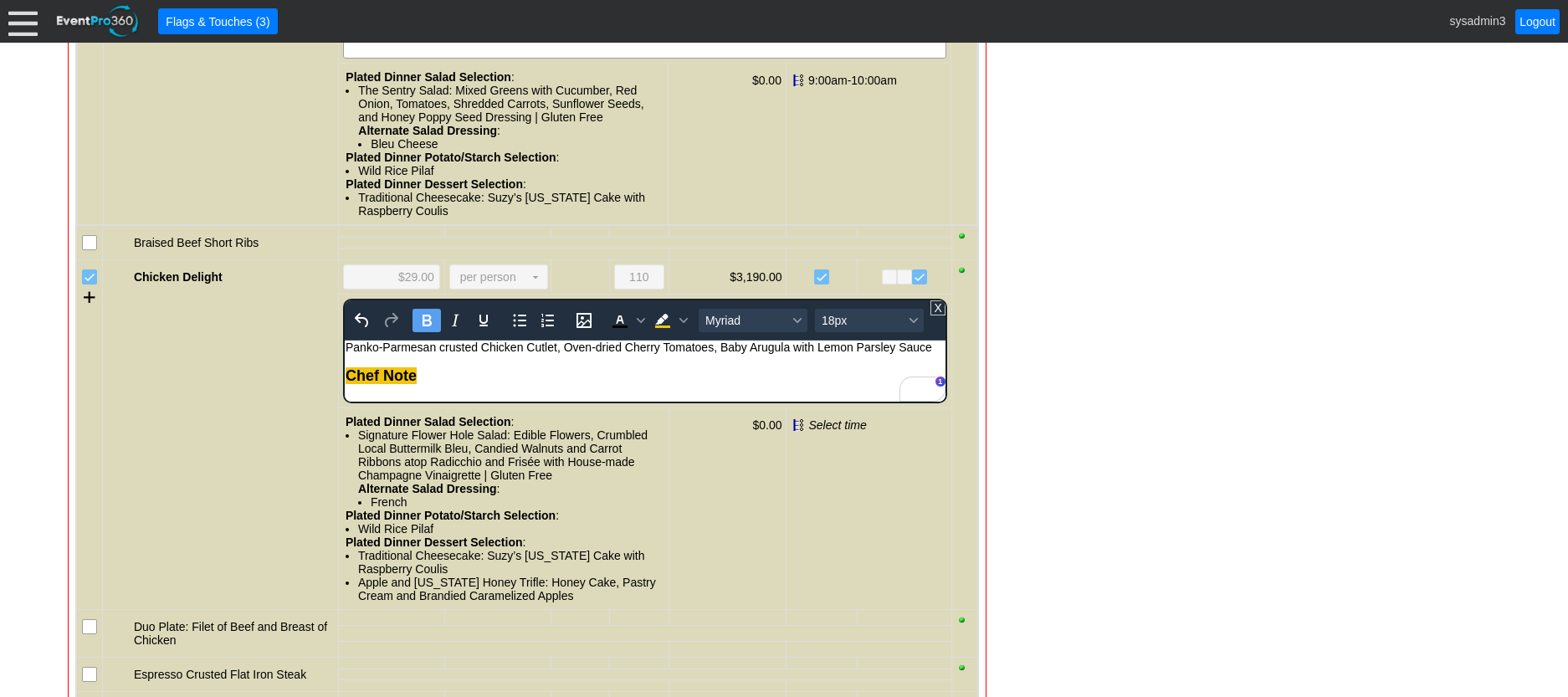
click at [1097, 350] on div "- General Information ▼ Loading.... Remove all highlights Facility: ▼ Χ Demo Ve…" at bounding box center [783, 364] width 1442 height 3929
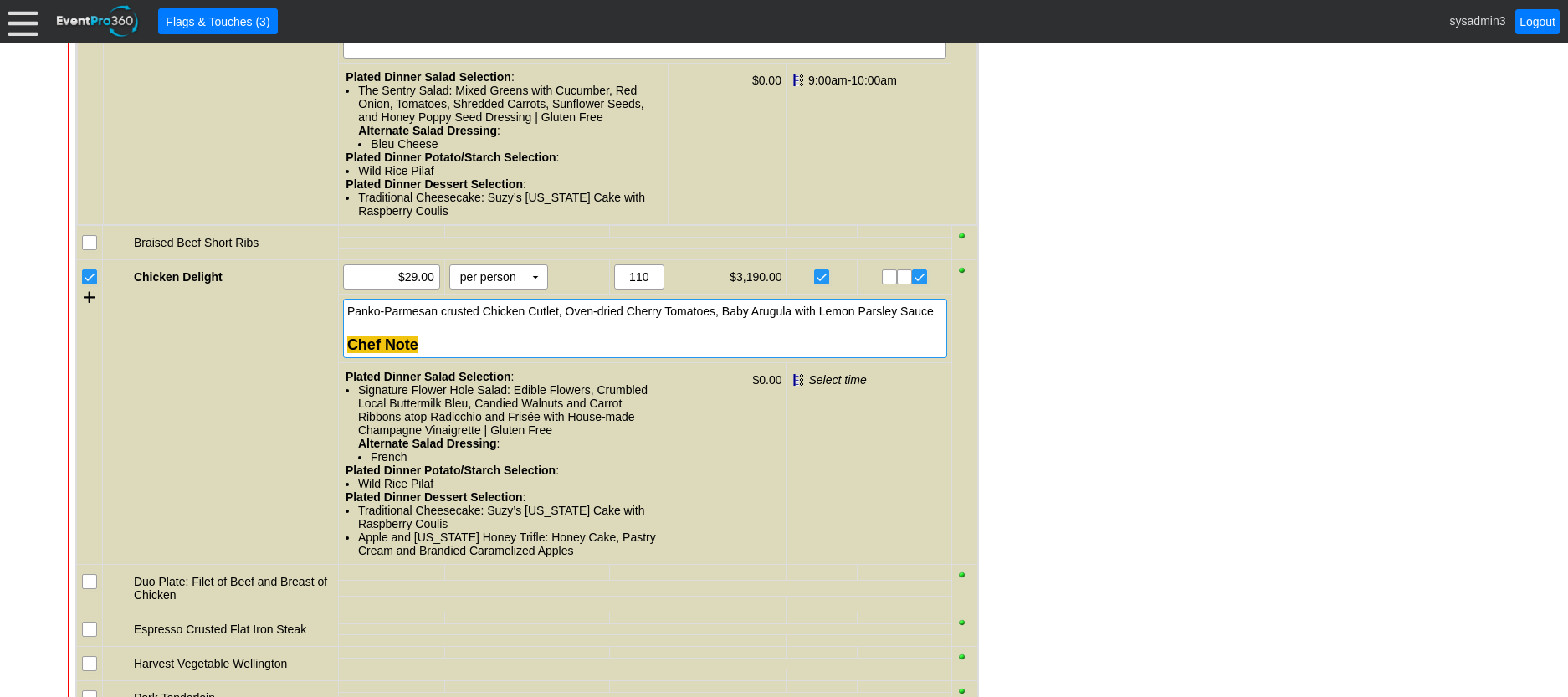
click at [449, 354] on div "Chef Note" at bounding box center [645, 346] width 596 height 18
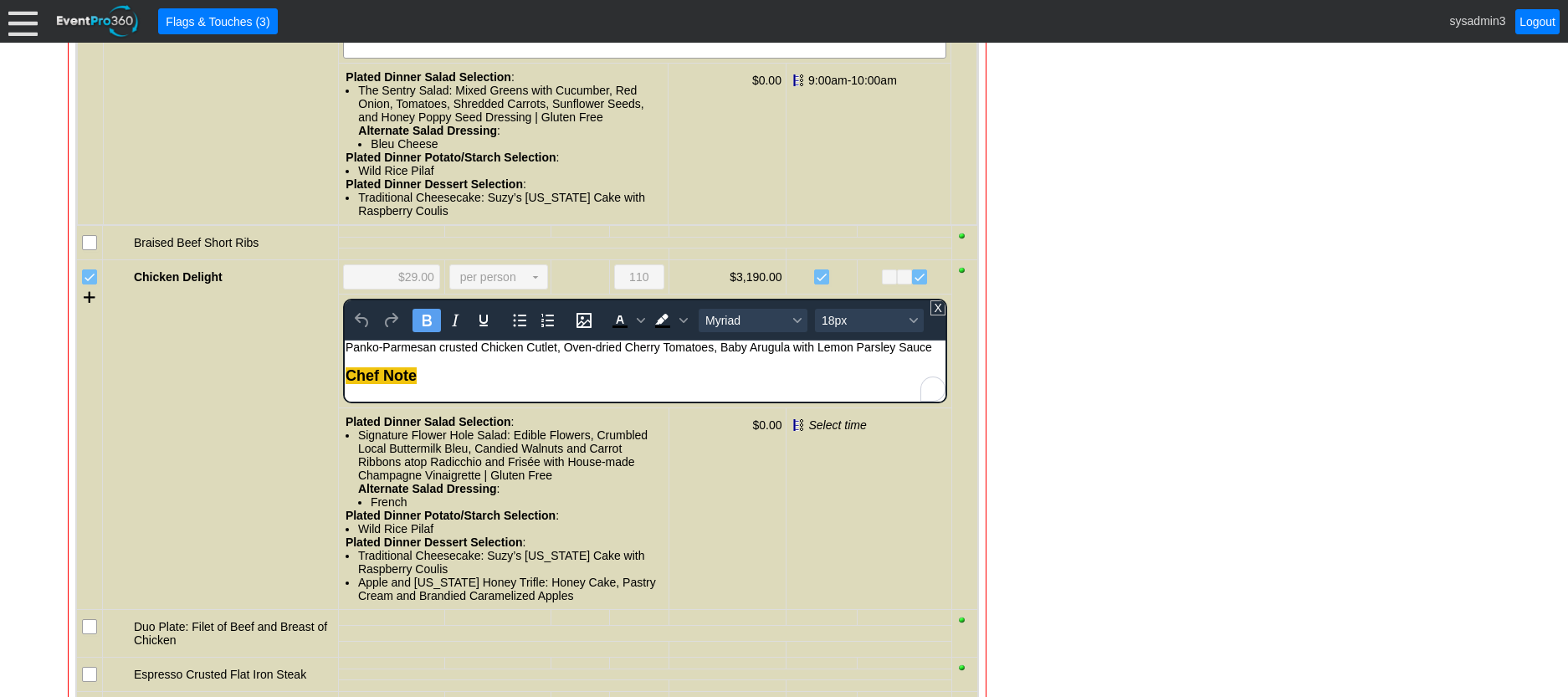
click at [440, 369] on div "Chef Note" at bounding box center [644, 376] width 599 height 18
click at [1247, 349] on div "- General Information ▼ Loading.... Remove all highlights Facility: ▼ Χ Demo Ve…" at bounding box center [783, 364] width 1442 height 3929
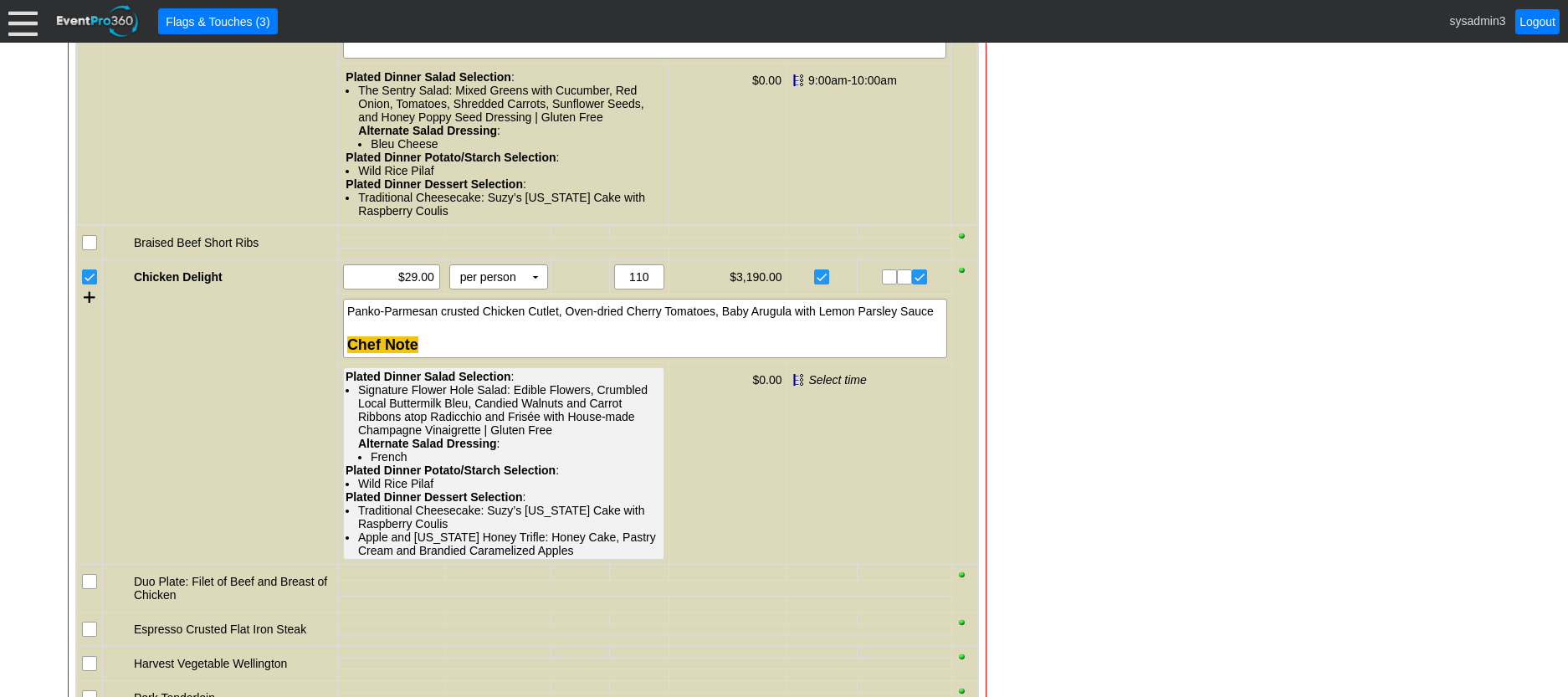
click at [419, 405] on div "Signature Flower Hole Salad: Edible Flowers, Crumbled Local Buttermilk Bleu, Ca…" at bounding box center [510, 424] width 304 height 80
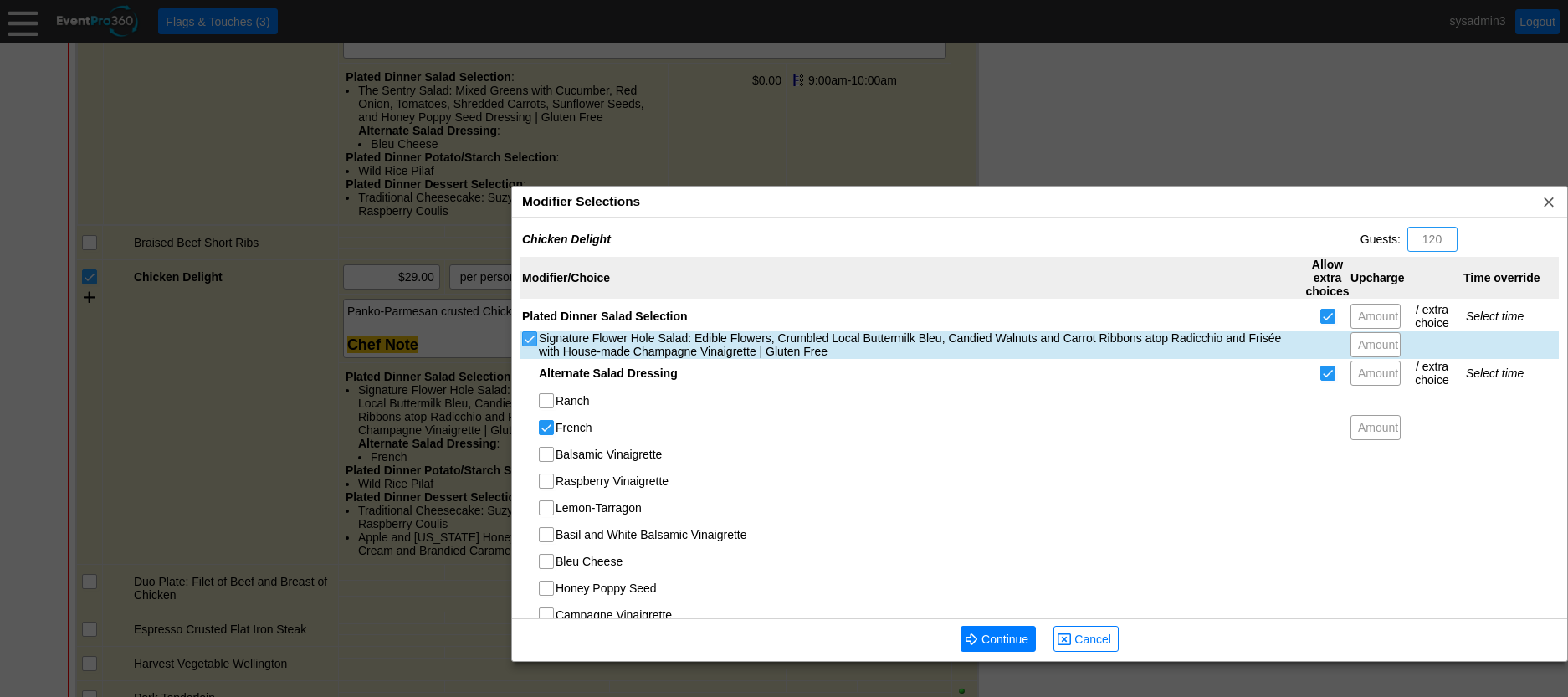
click at [529, 341] on input "Signature Flower Hole Salad: Edible Flowers, Crumbled Local Buttermilk Bleu, Ca…" at bounding box center [531, 340] width 17 height 17
checkbox input "false"
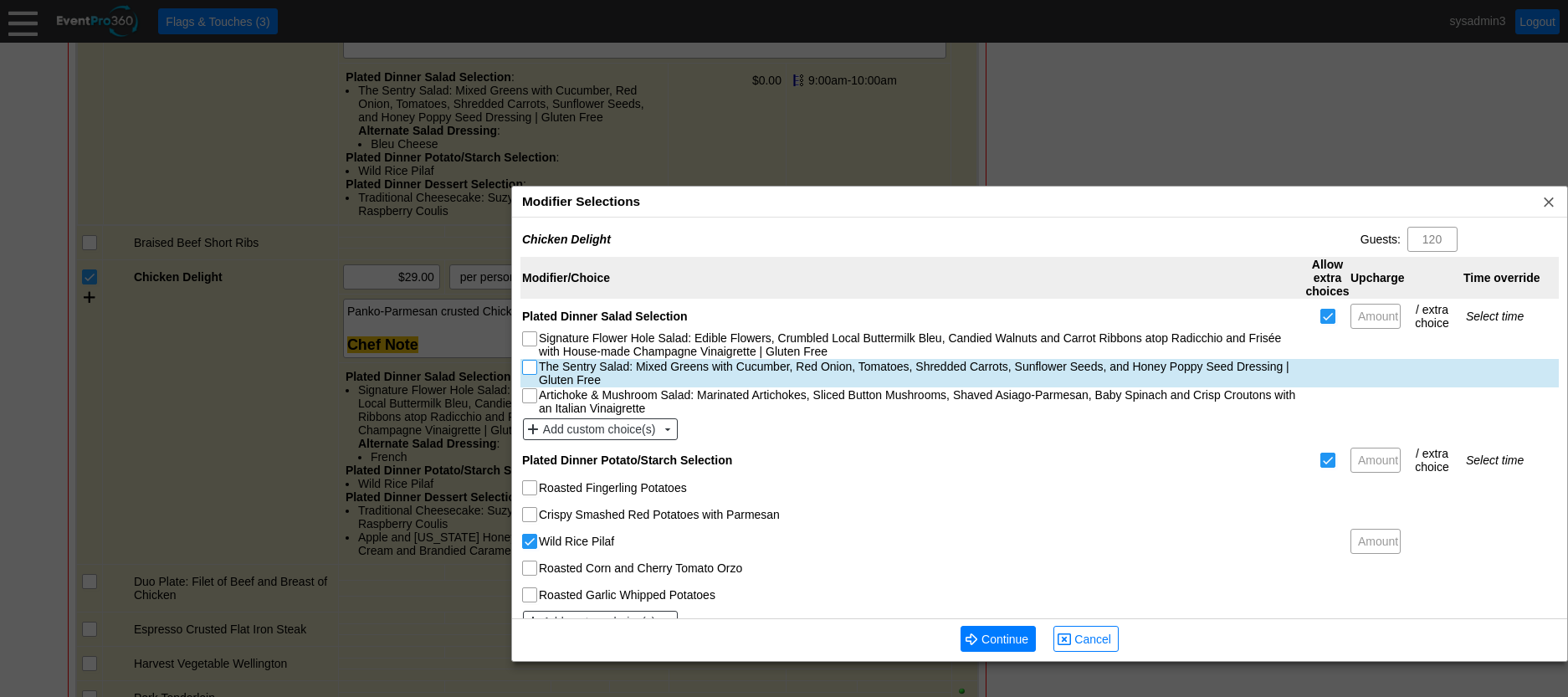
click at [532, 372] on input "The Sentry Salad: Mixed Greens with Cucumber, Red Onion, Tomatoes, Shredded Car…" at bounding box center [531, 368] width 17 height 17
checkbox input "true"
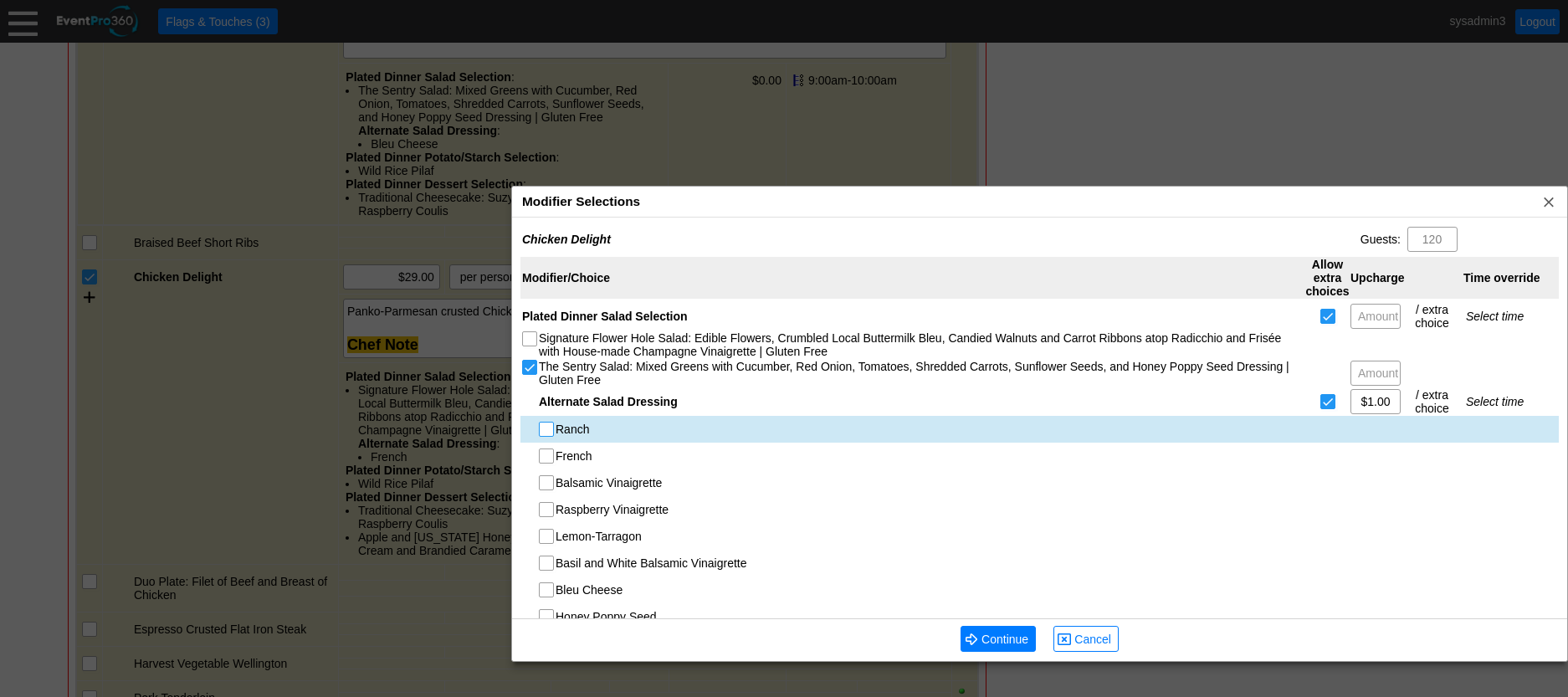
click at [547, 430] on input "Ranch" at bounding box center [548, 430] width 17 height 17
checkbox input "true"
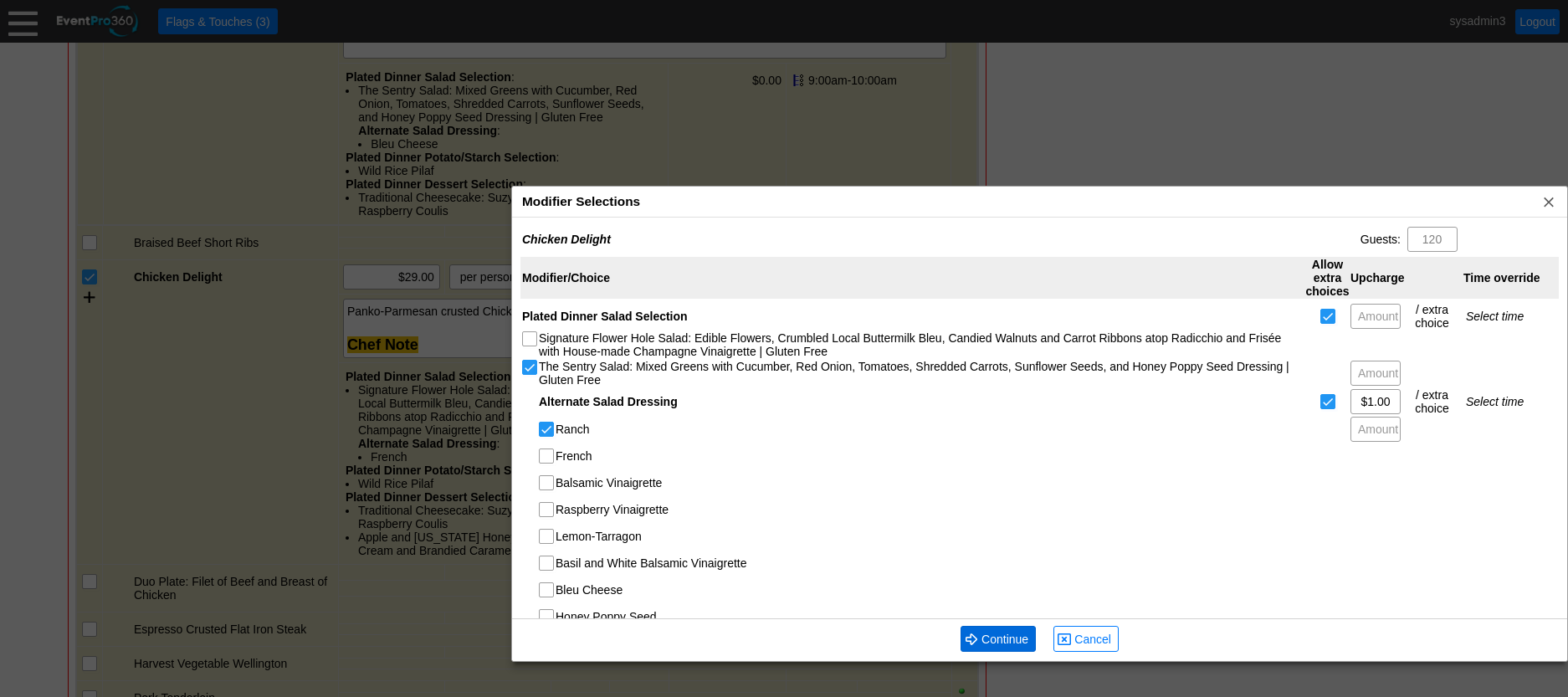
click at [1013, 642] on span "Continue" at bounding box center [1005, 638] width 54 height 17
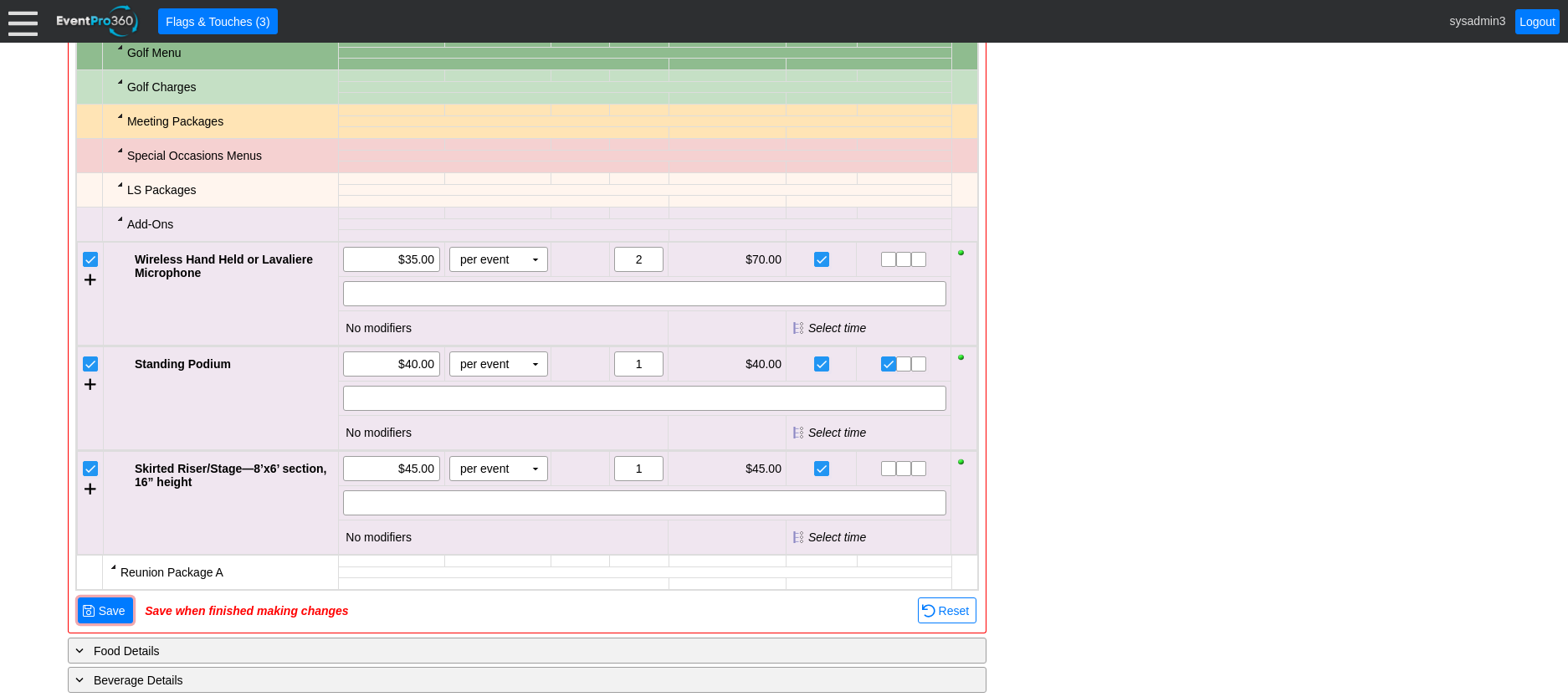
scroll to position [3447, 0]
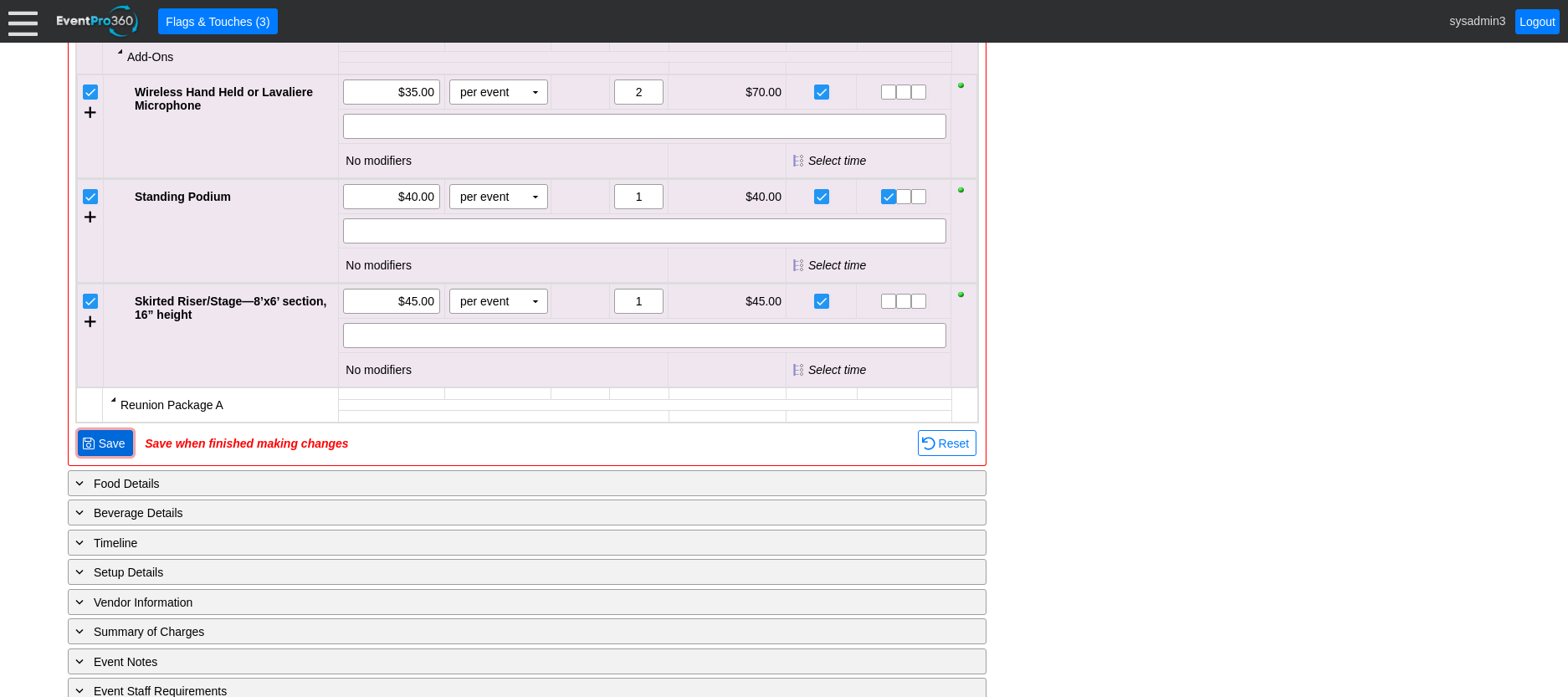
click at [103, 452] on span "Save" at bounding box center [112, 443] width 33 height 17
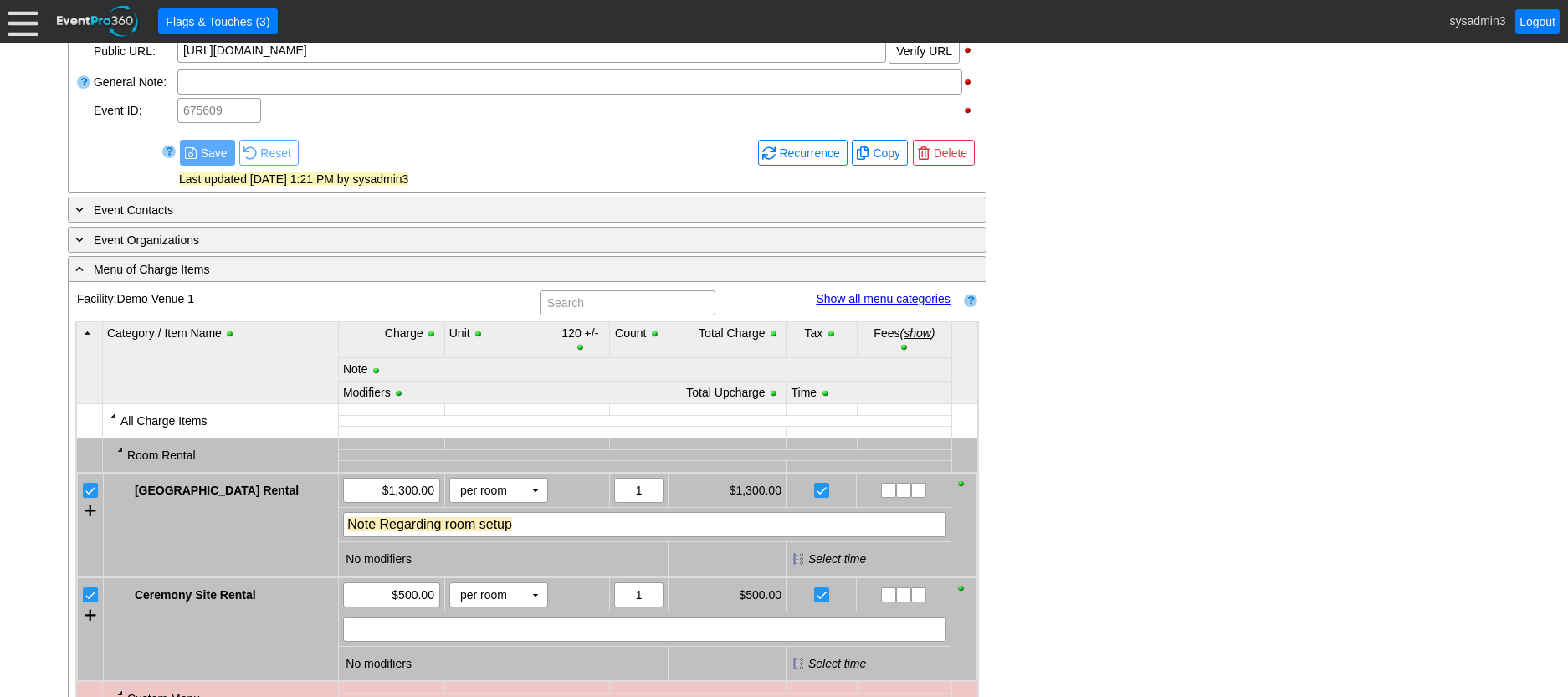
scroll to position [756, 0]
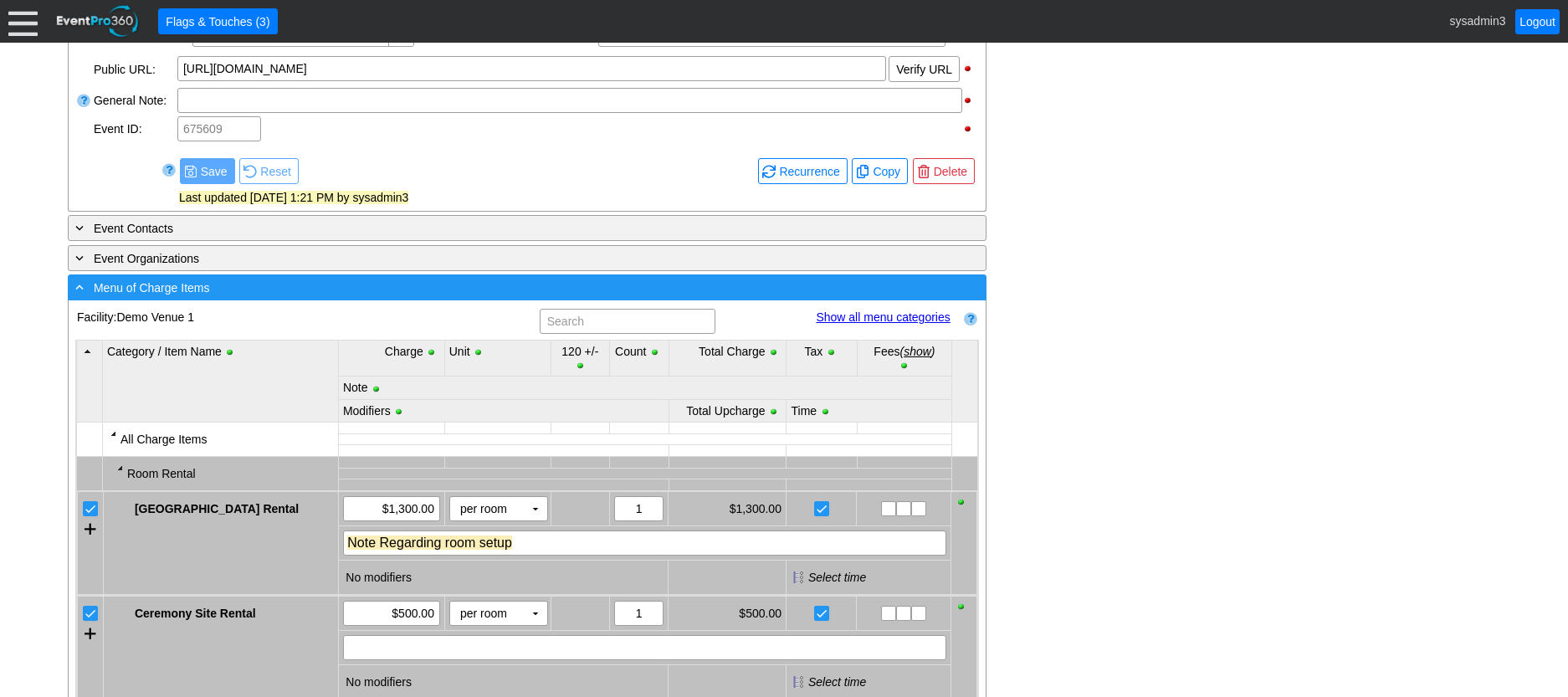
click at [284, 297] on div "- Menu of Charge Items" at bounding box center [493, 288] width 842 height 20
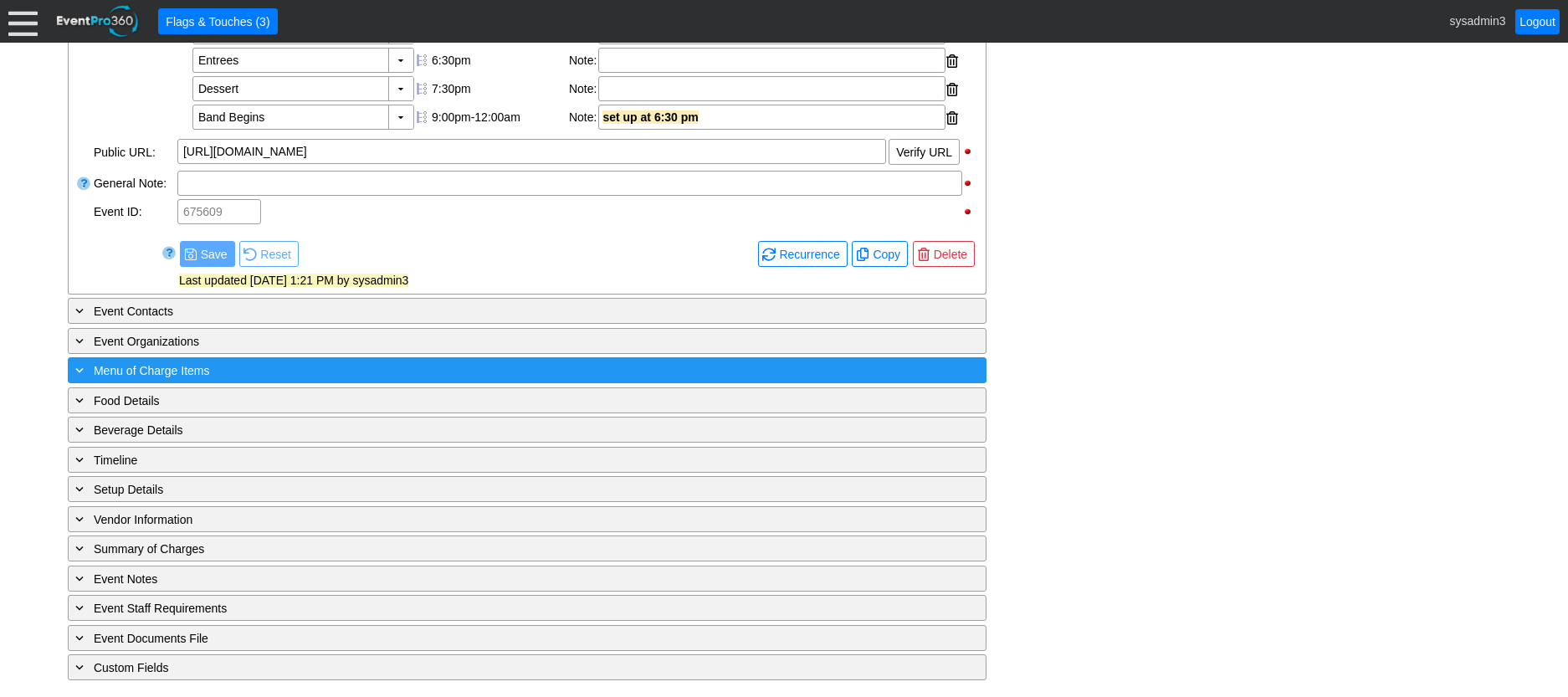
scroll to position [703, 0]
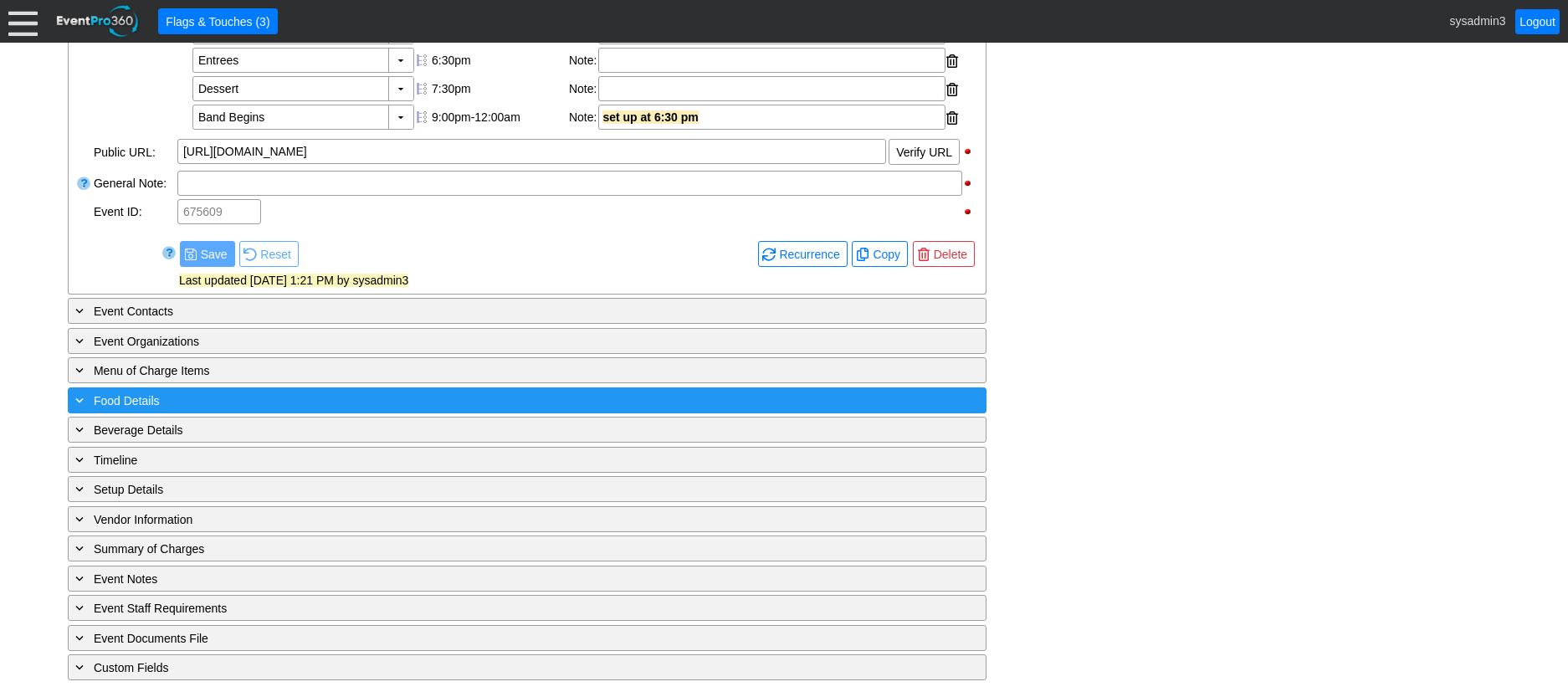
click at [267, 400] on div "+ Food Details" at bounding box center [493, 400] width 842 height 20
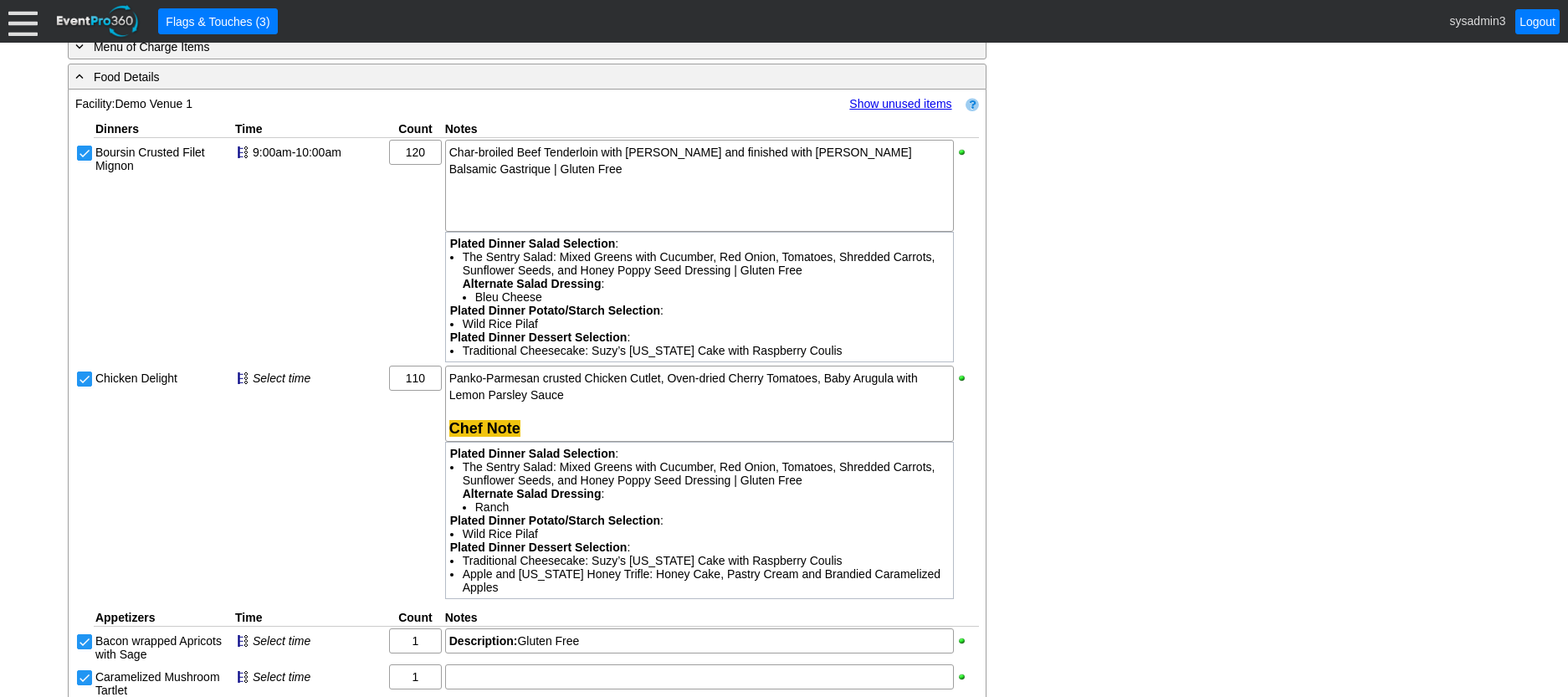
scroll to position [870, 0]
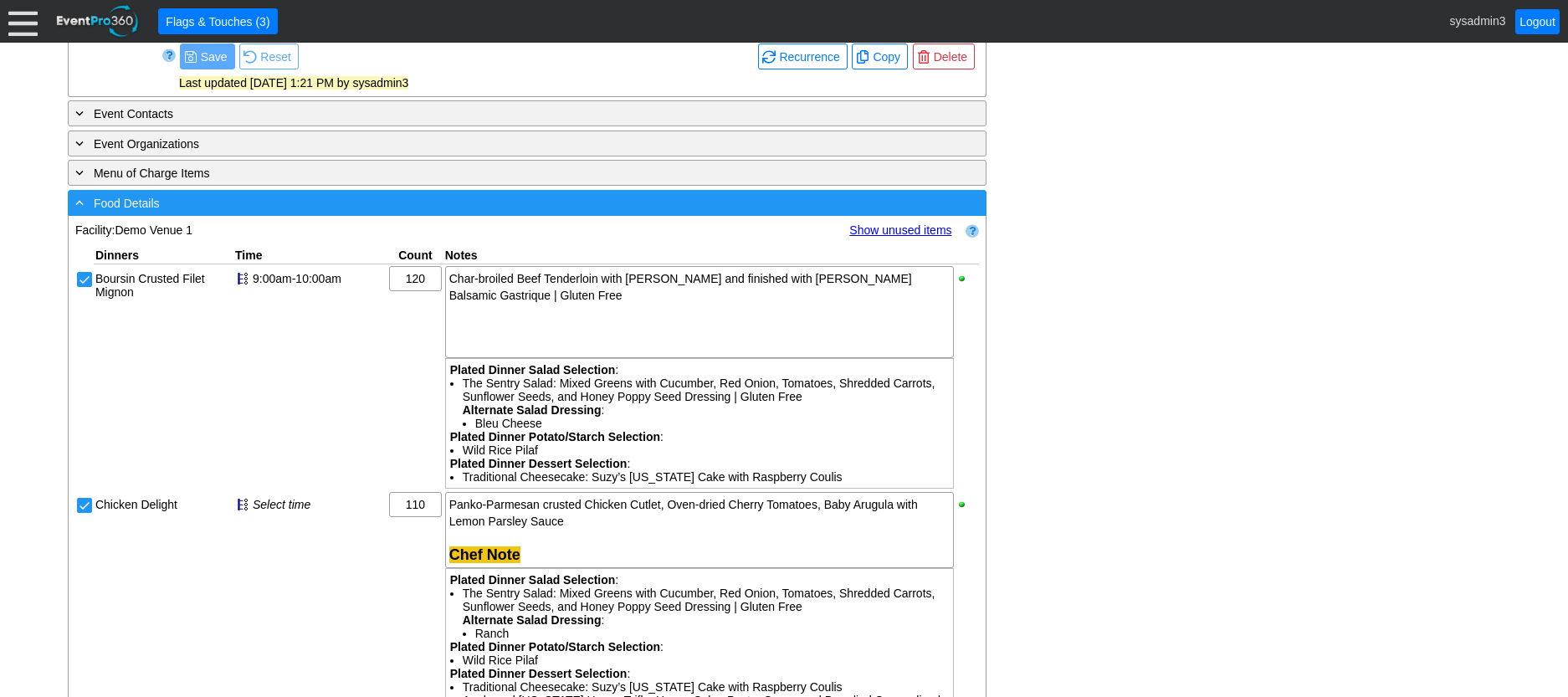
click at [371, 213] on div "- Food Details" at bounding box center [493, 203] width 842 height 20
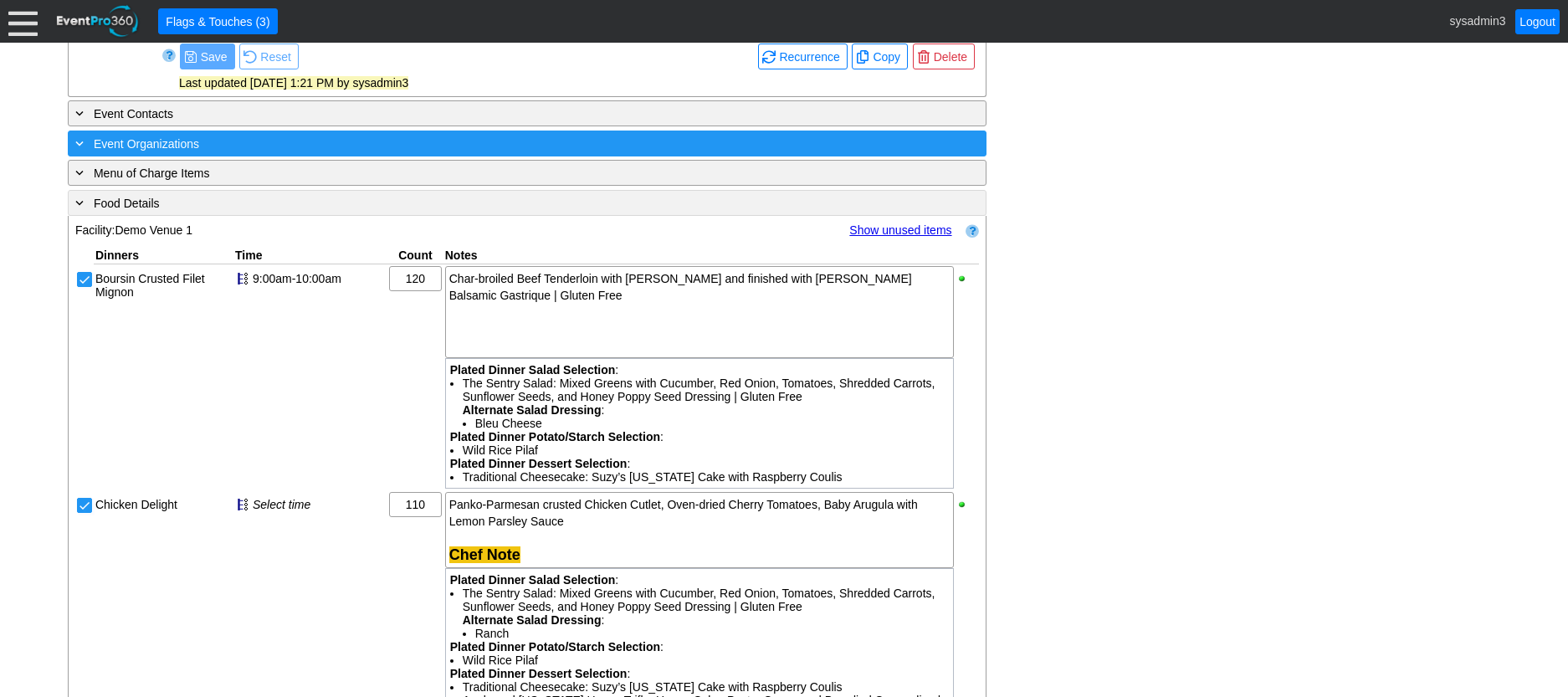
scroll to position [703, 0]
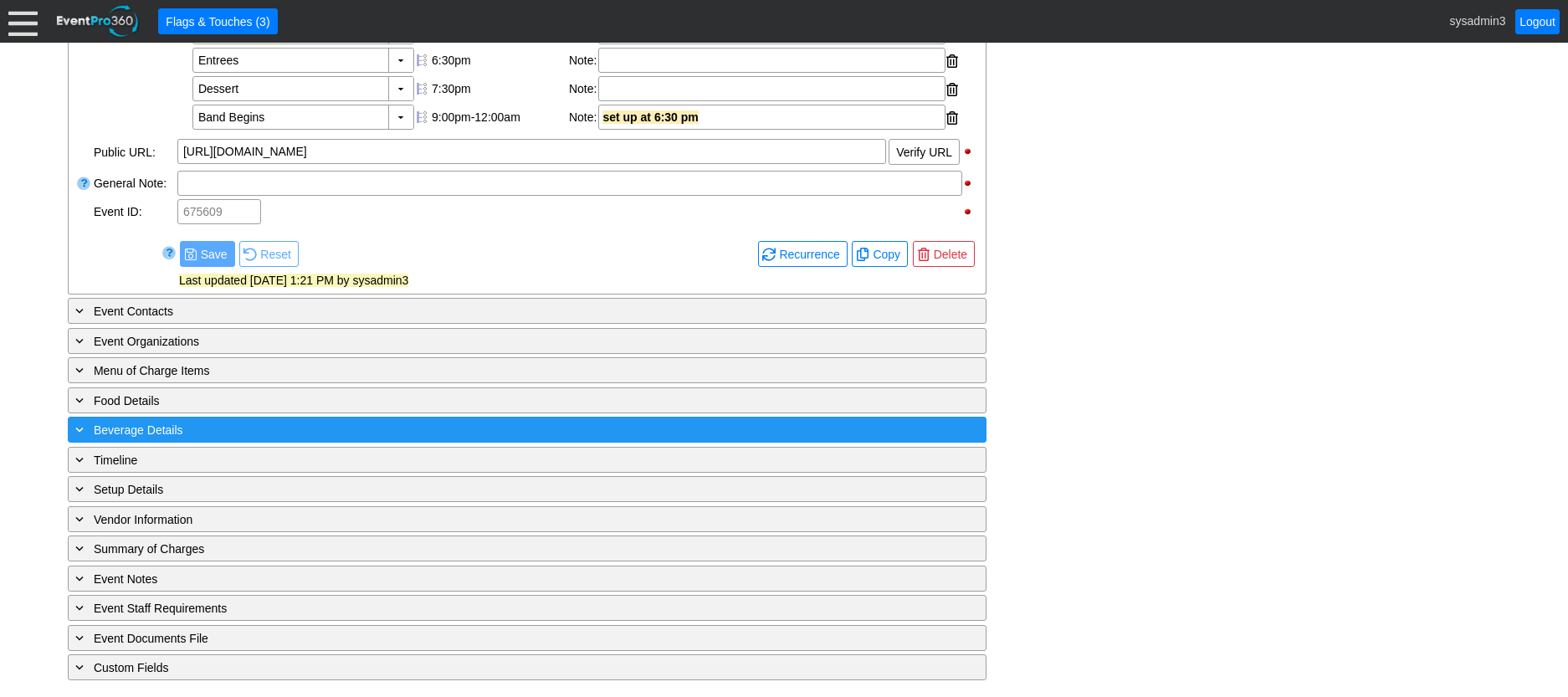
click at [280, 423] on div "+ Beverage Details" at bounding box center [493, 430] width 842 height 20
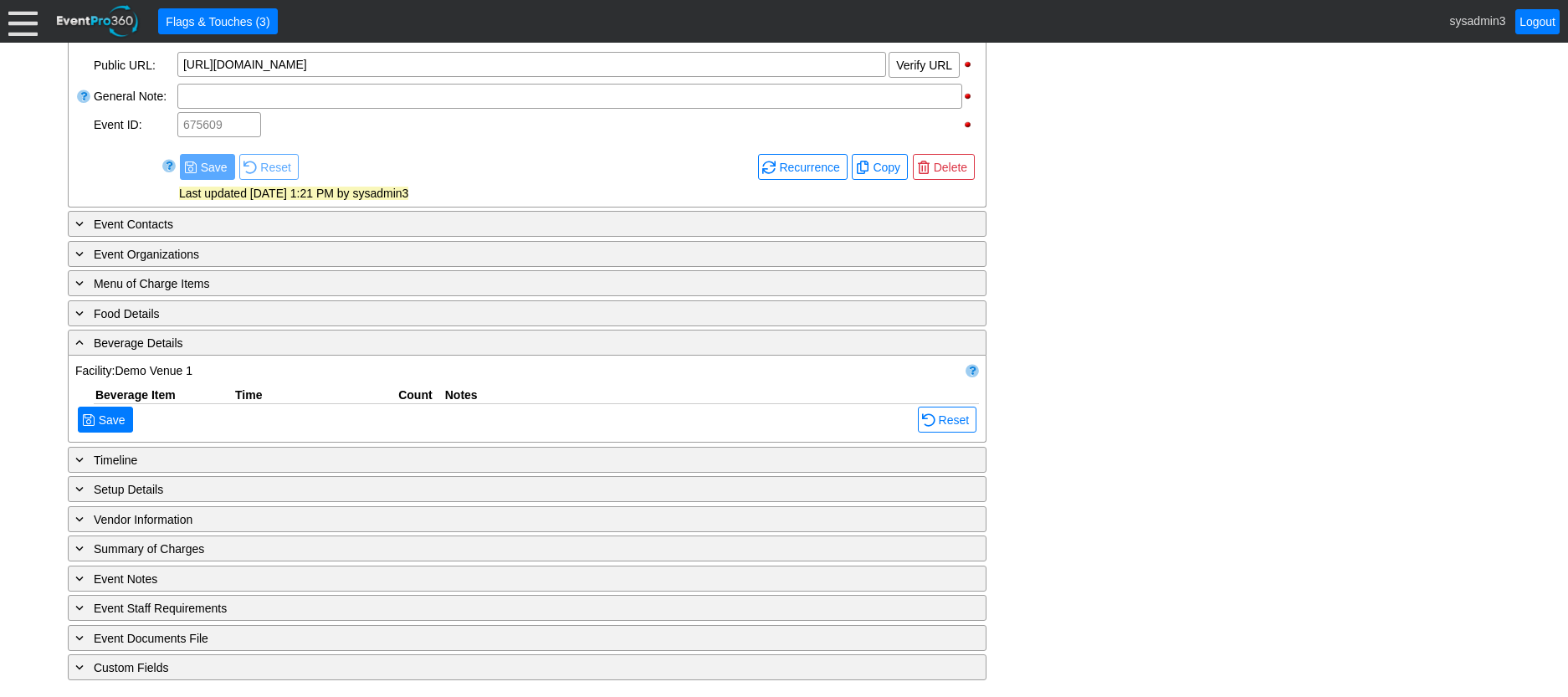
scroll to position [870, 0]
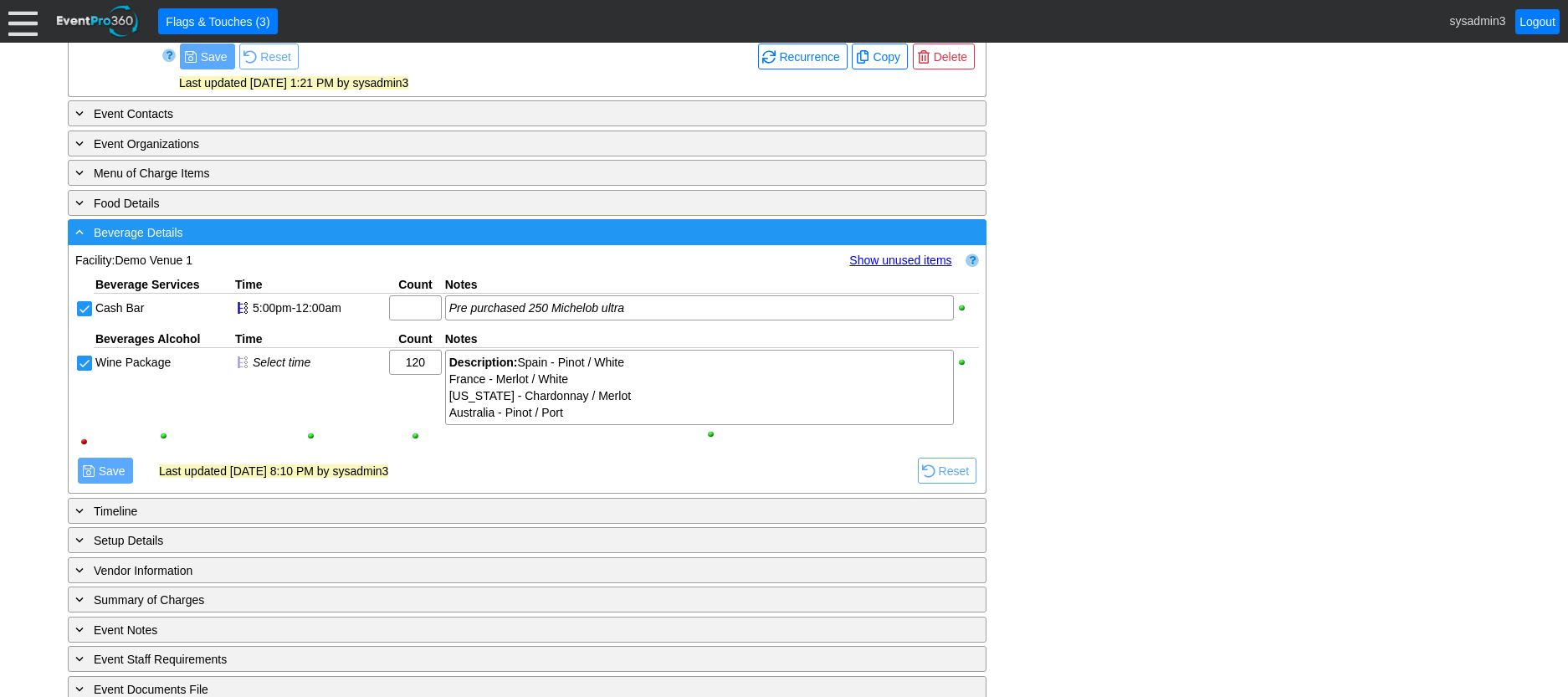
click at [373, 242] on div "- Beverage Details" at bounding box center [493, 232] width 842 height 20
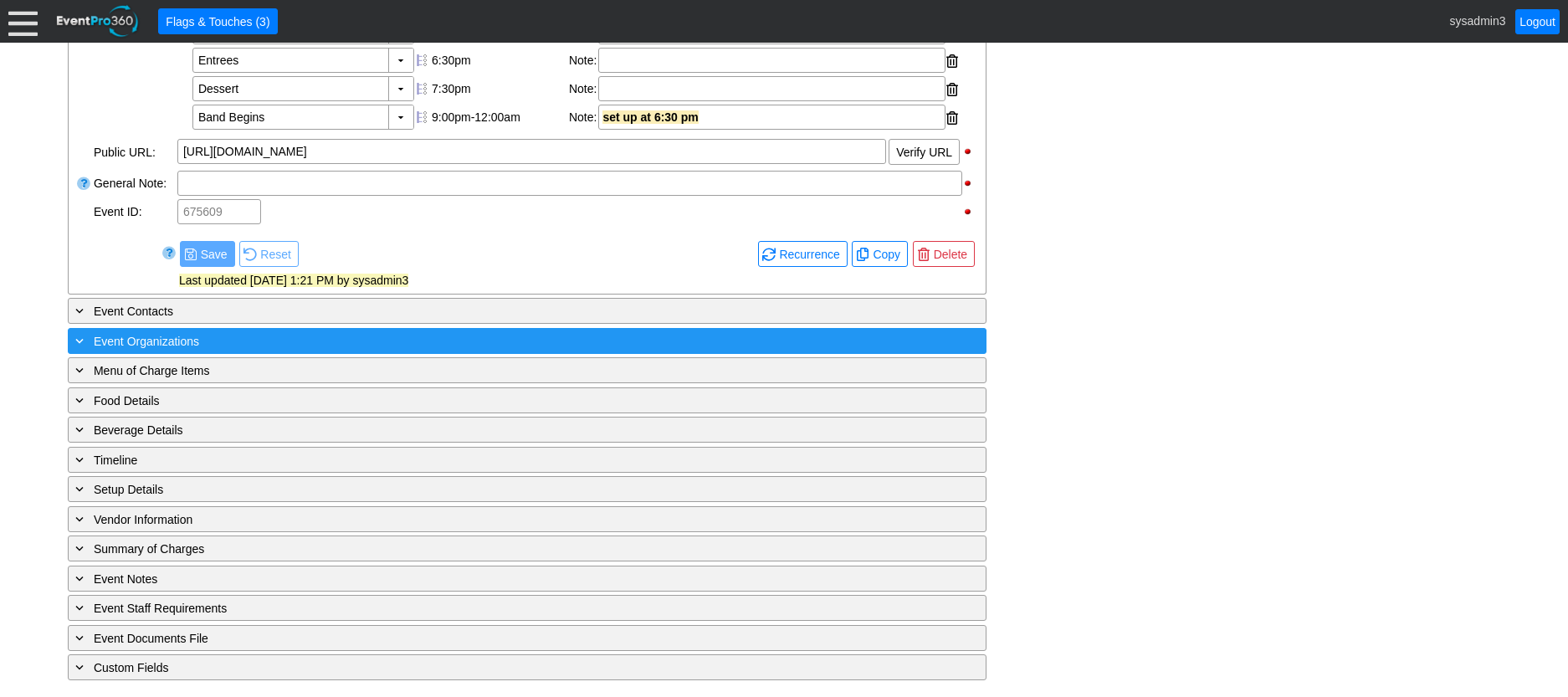
scroll to position [703, 0]
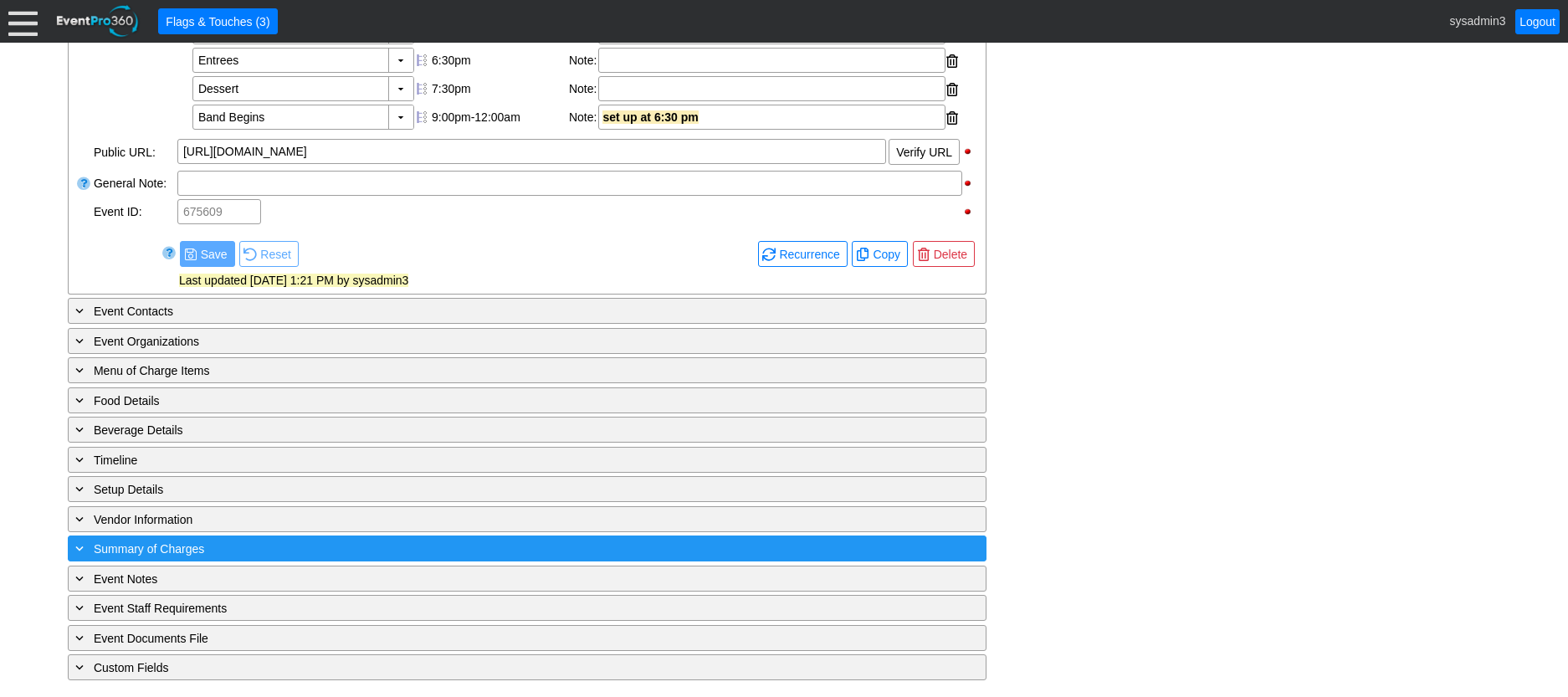
click at [391, 547] on div "+ Summary of Charges" at bounding box center [493, 549] width 842 height 20
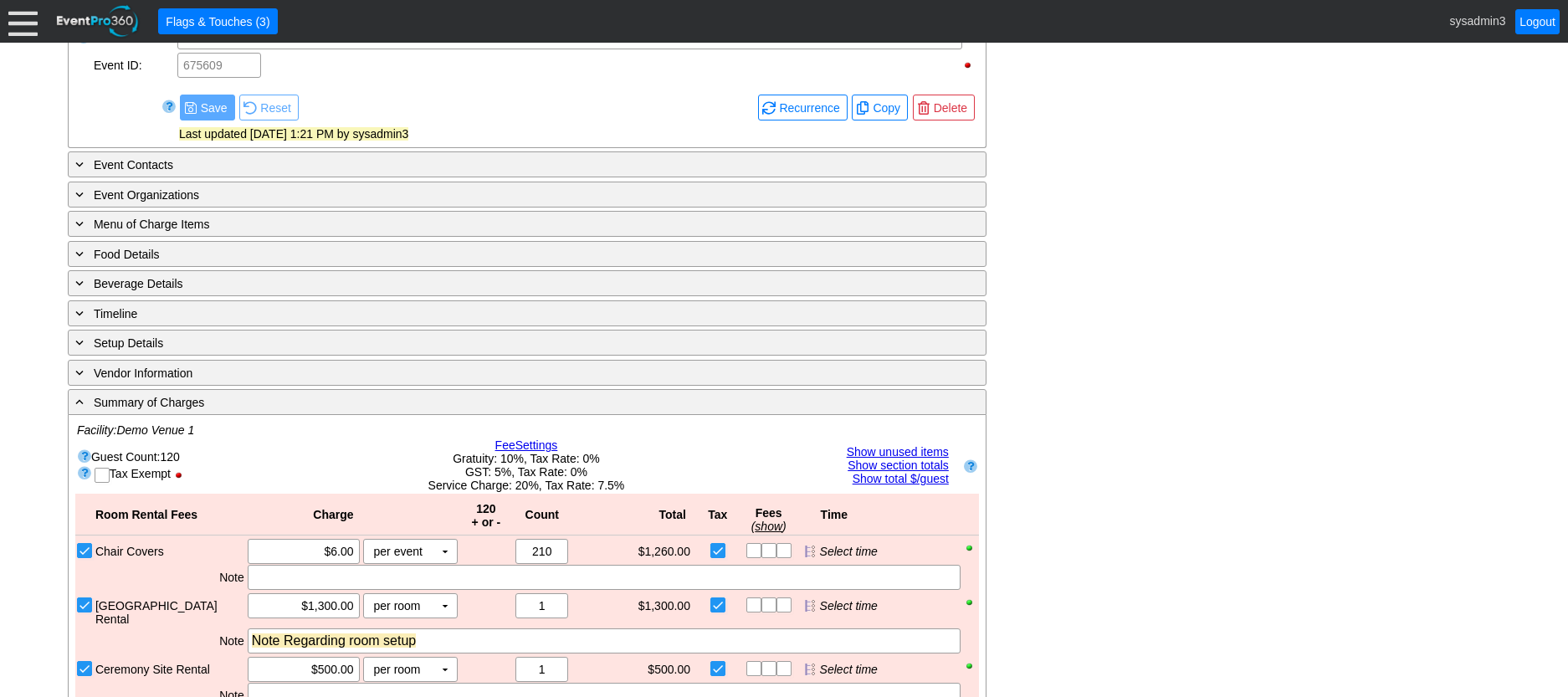
scroll to position [787, 0]
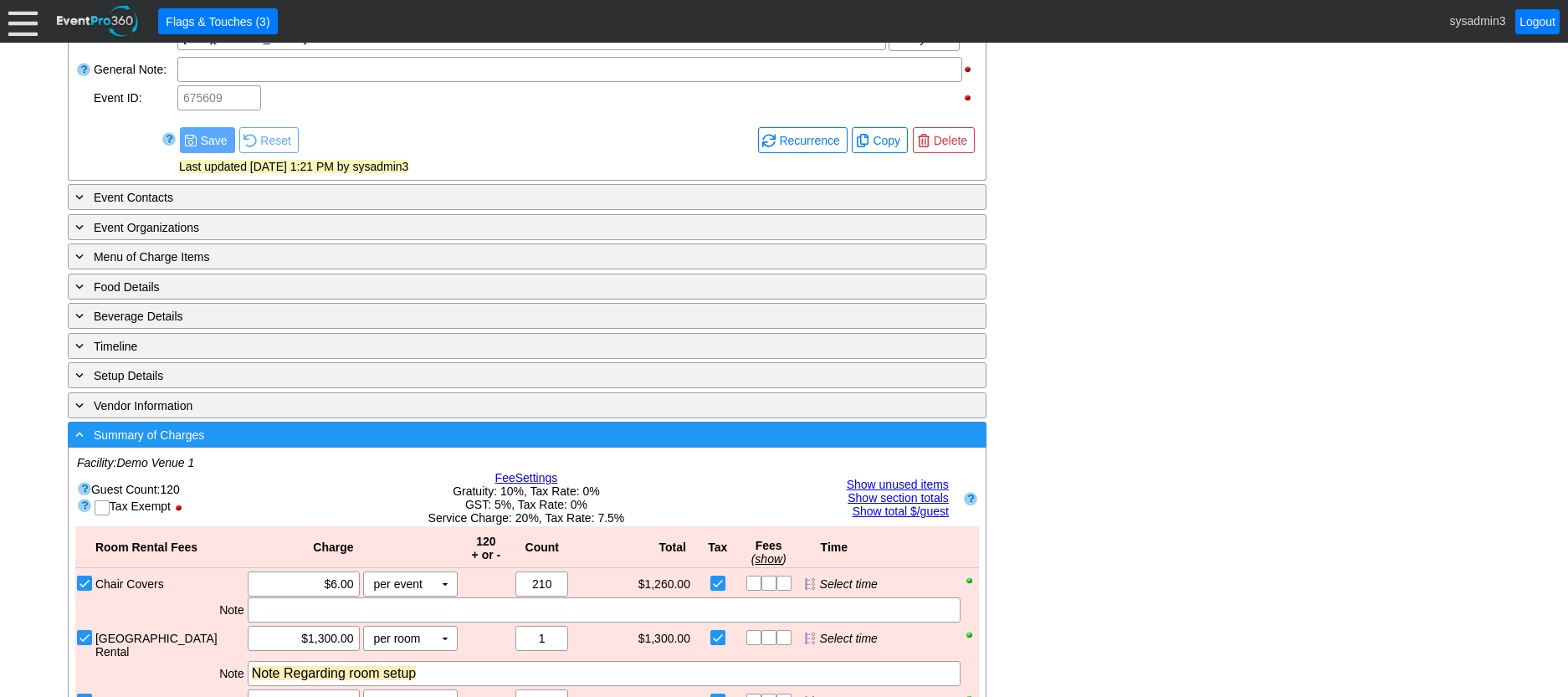
click at [355, 444] on div "- Summary of Charges" at bounding box center [493, 434] width 842 height 20
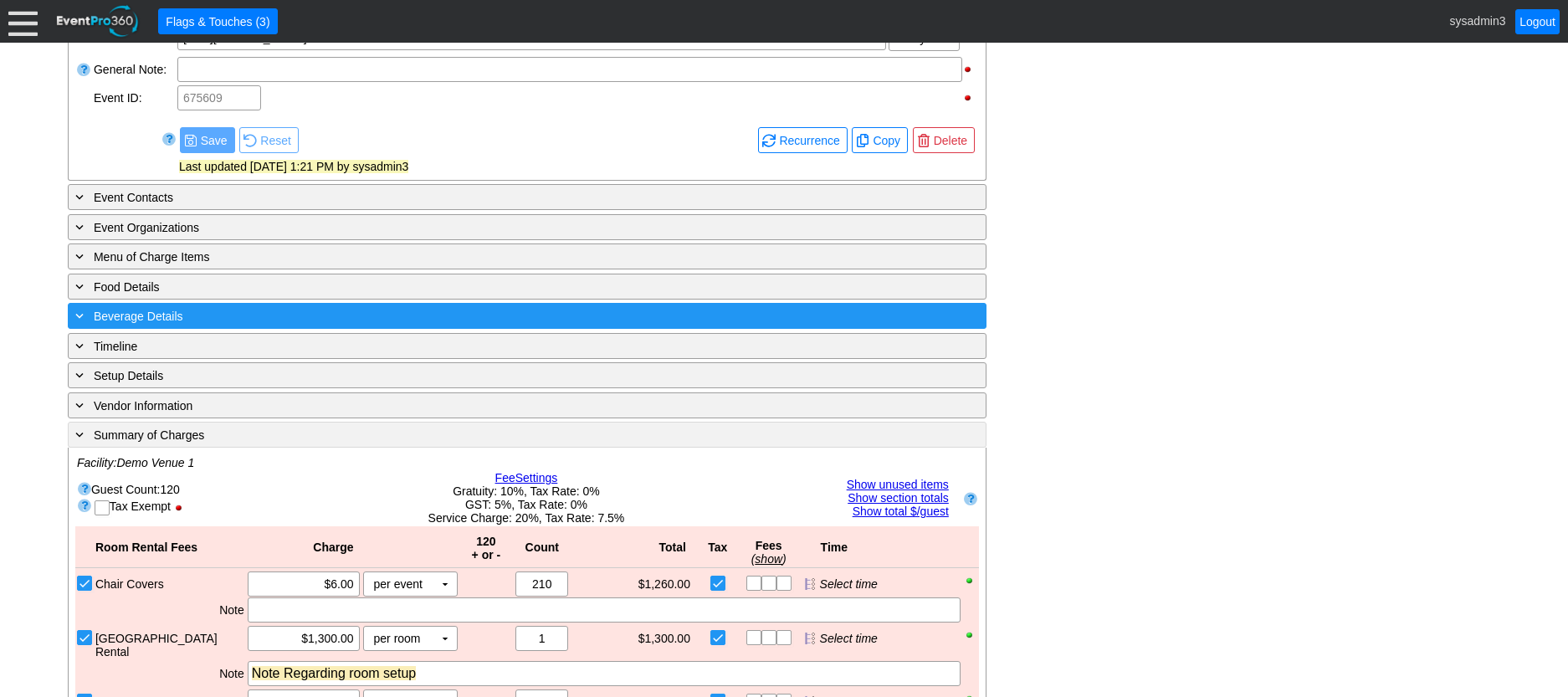
scroll to position [703, 0]
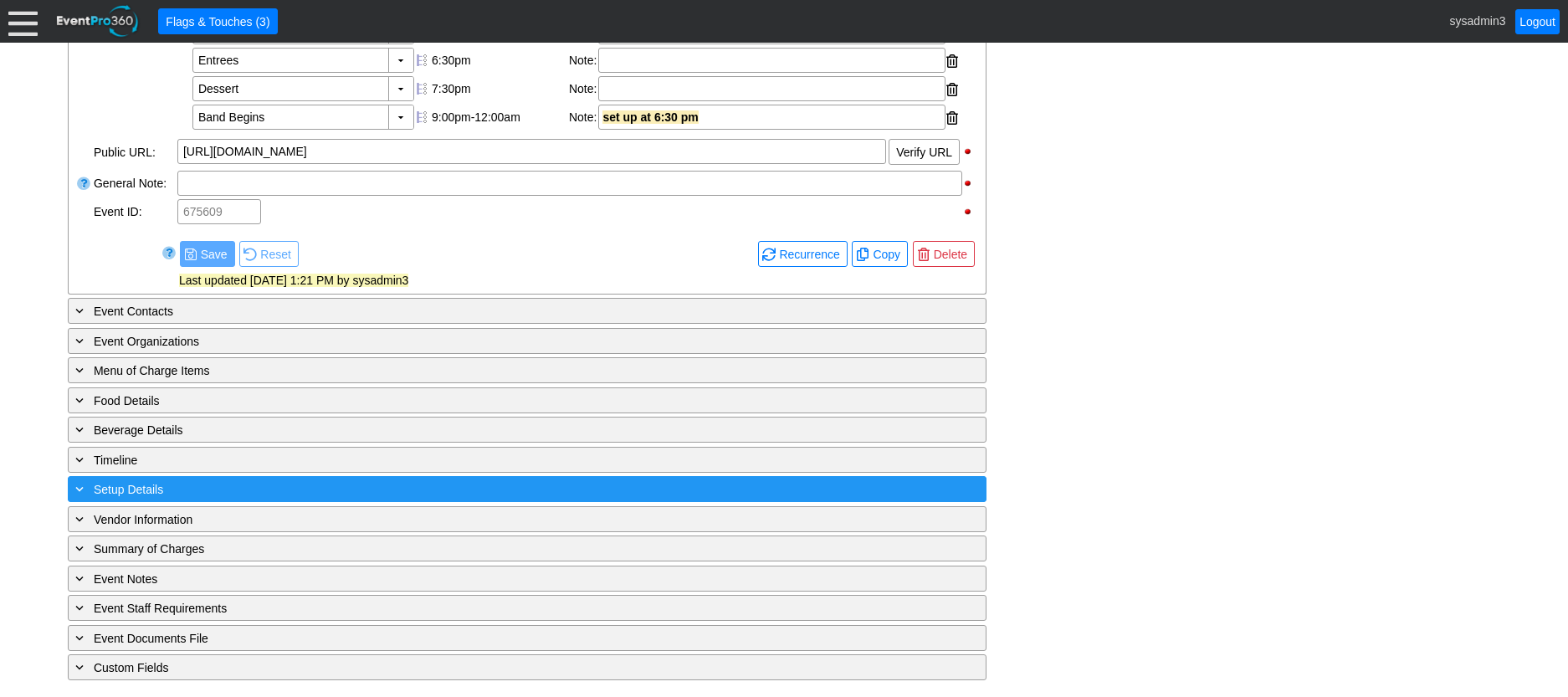
click at [247, 487] on div "+ Setup Details" at bounding box center [493, 489] width 842 height 20
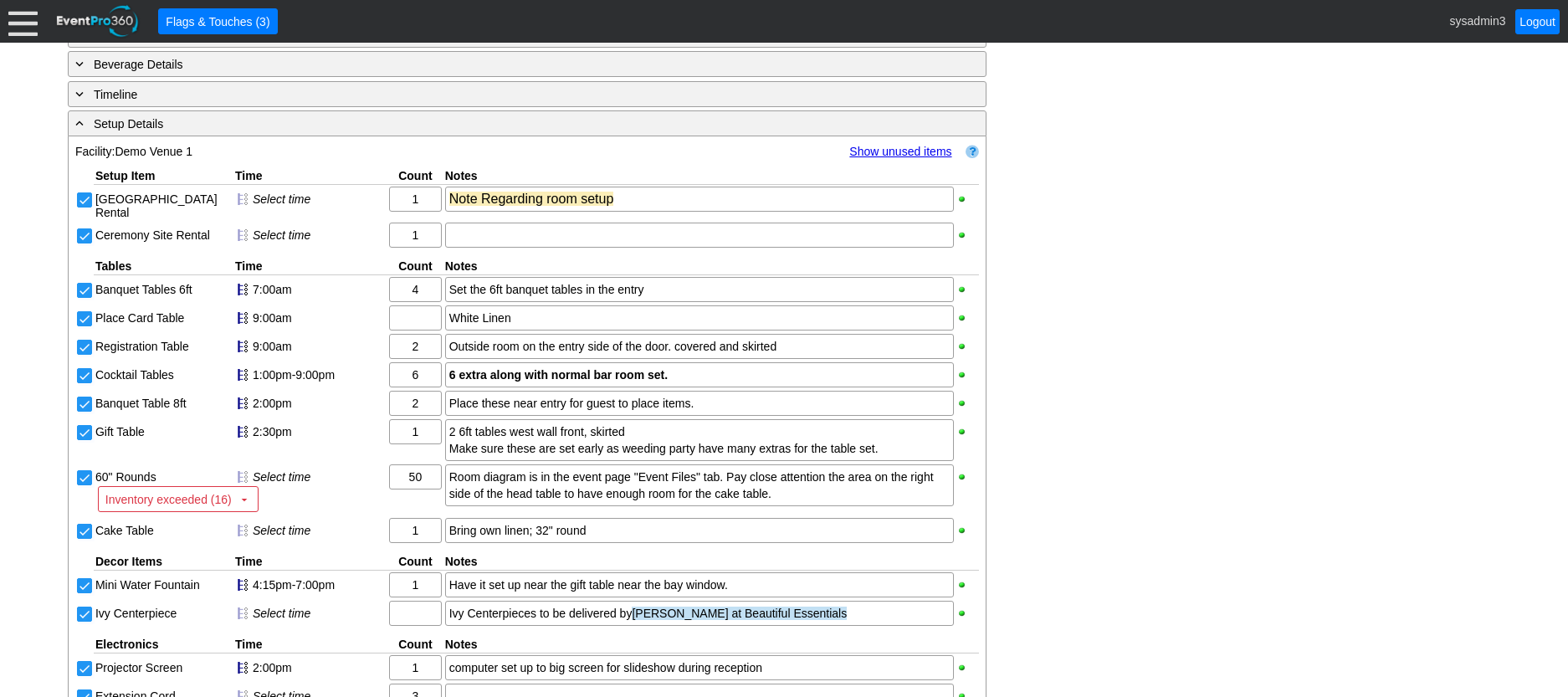
scroll to position [1038, 0]
click at [506, 299] on div "Set the 6ft banquet tables in the entry" at bounding box center [699, 290] width 500 height 17
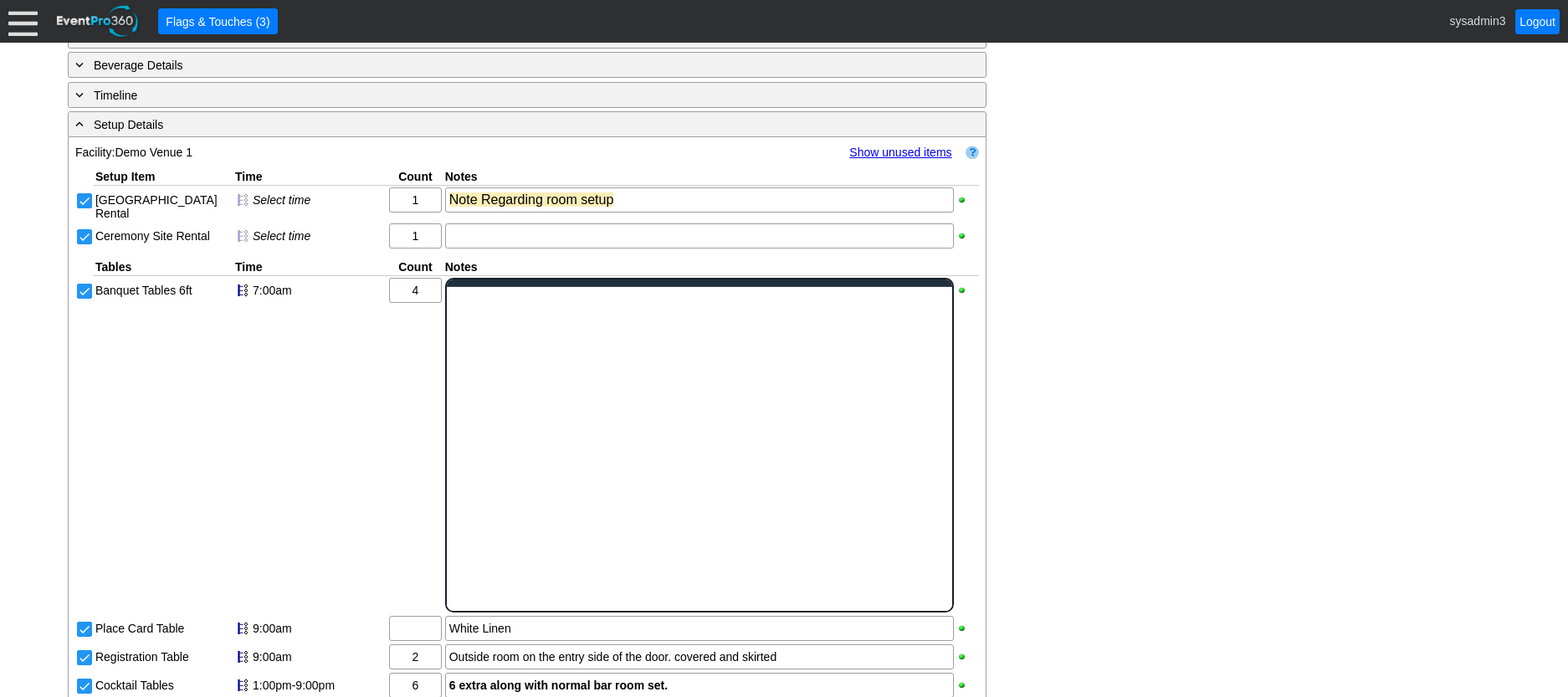
scroll to position [0, 0]
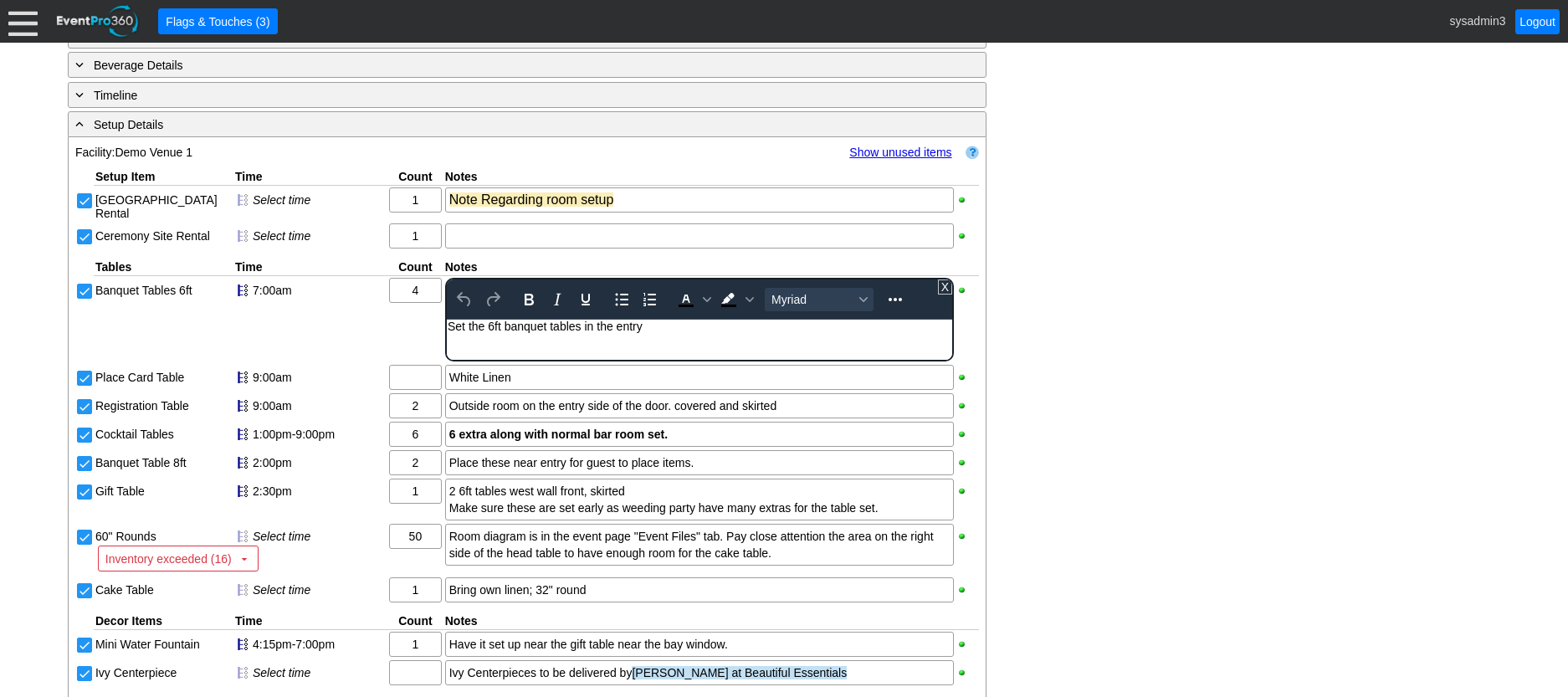
click at [670, 330] on div "Set the 6ft banquet tables in the entry" at bounding box center [699, 326] width 504 height 14
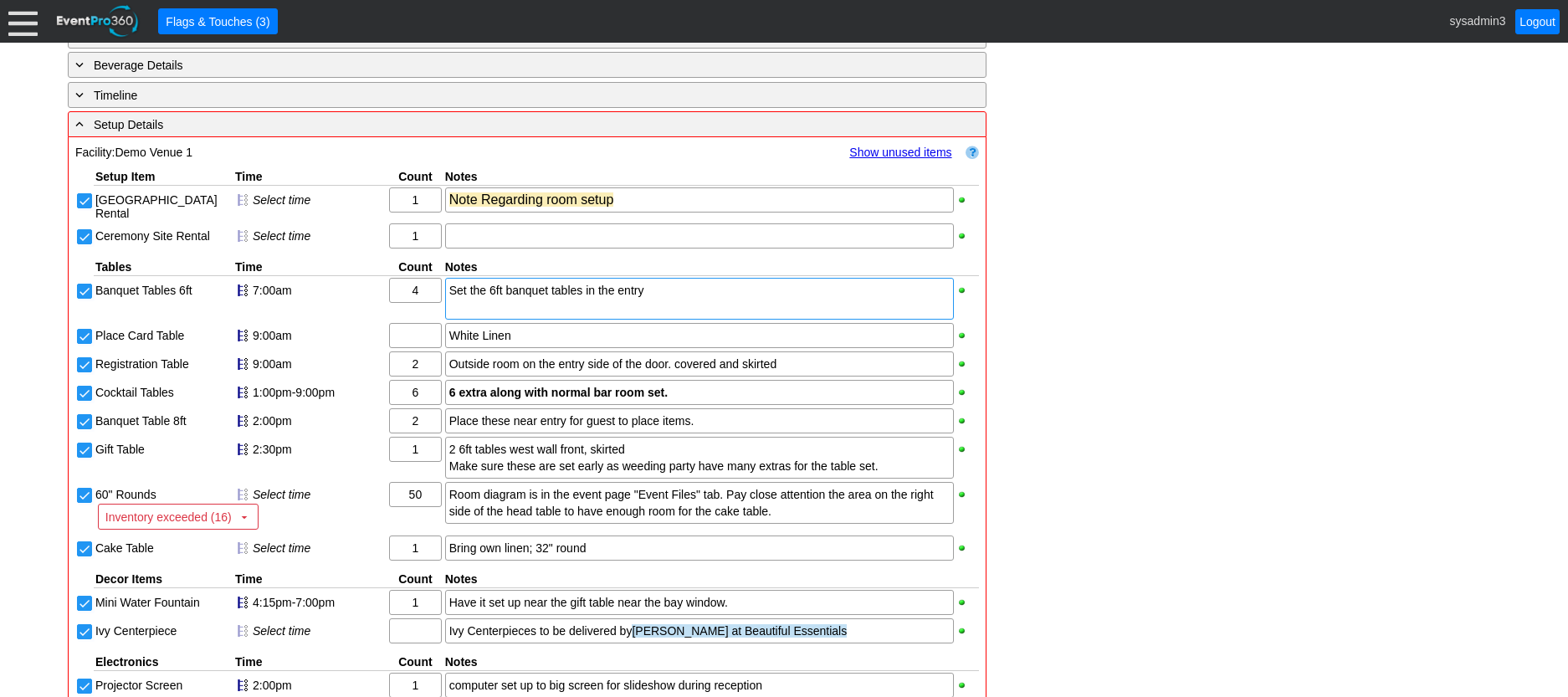
click at [1154, 341] on div "- General Information ▼ Loading.... Remove all highlights Facility: ▼ Χ Demo Ve…" at bounding box center [783, 294] width 1442 height 1982
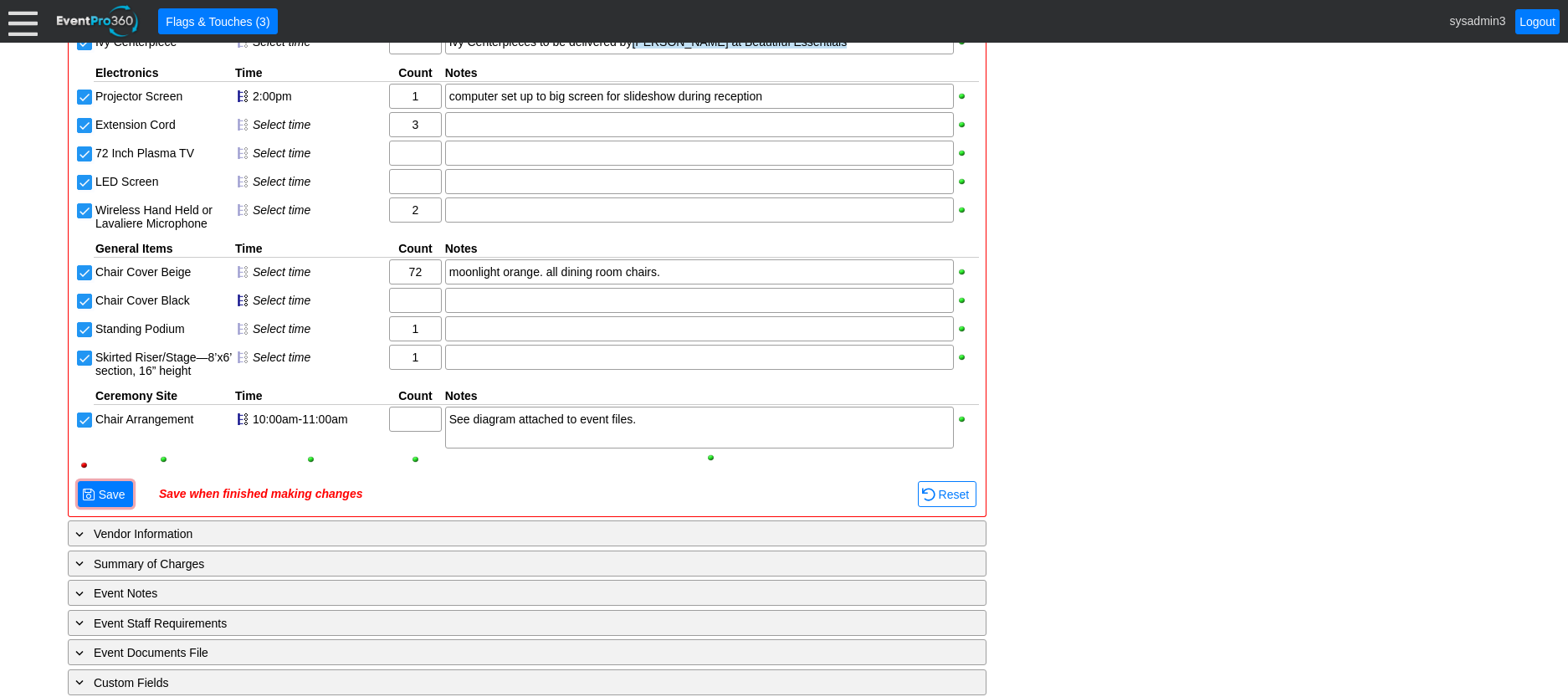
scroll to position [1664, 0]
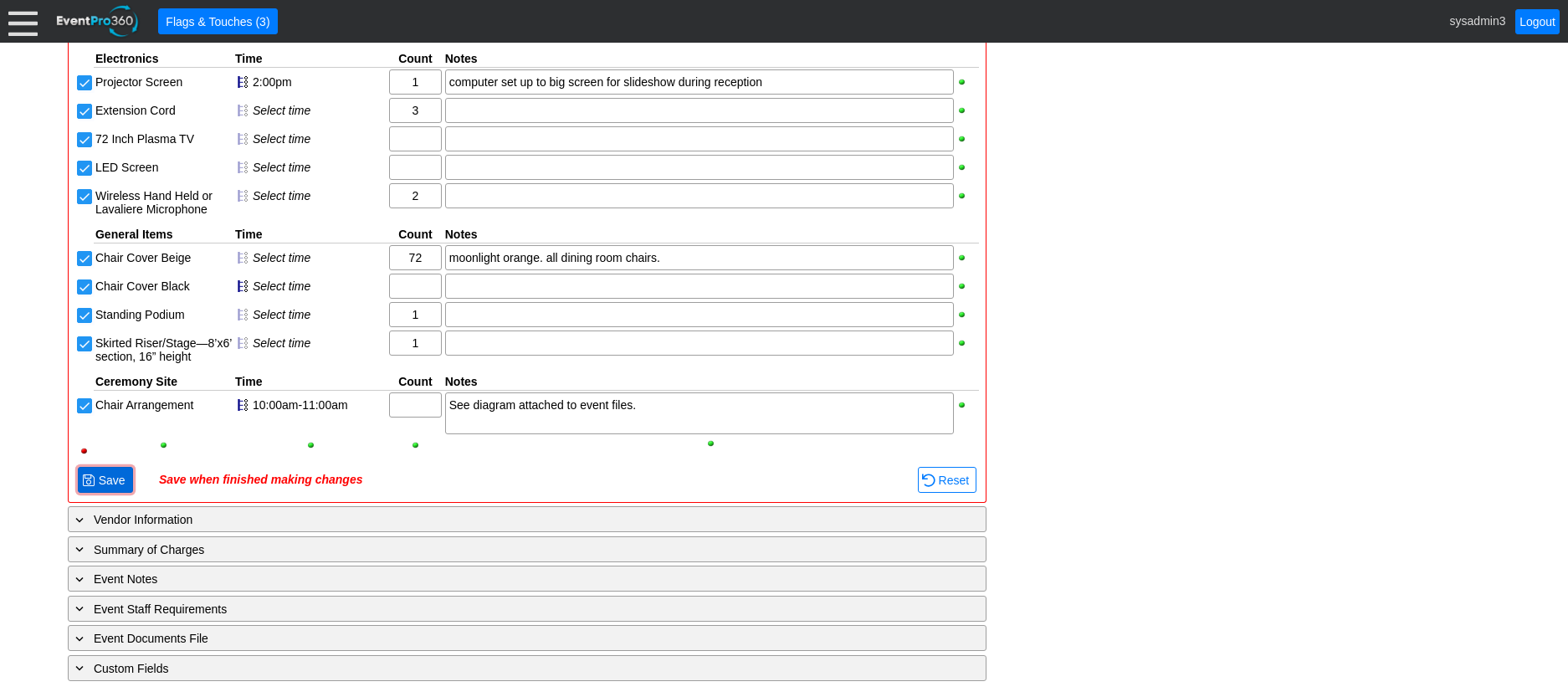
click at [112, 476] on span "Save" at bounding box center [112, 479] width 33 height 17
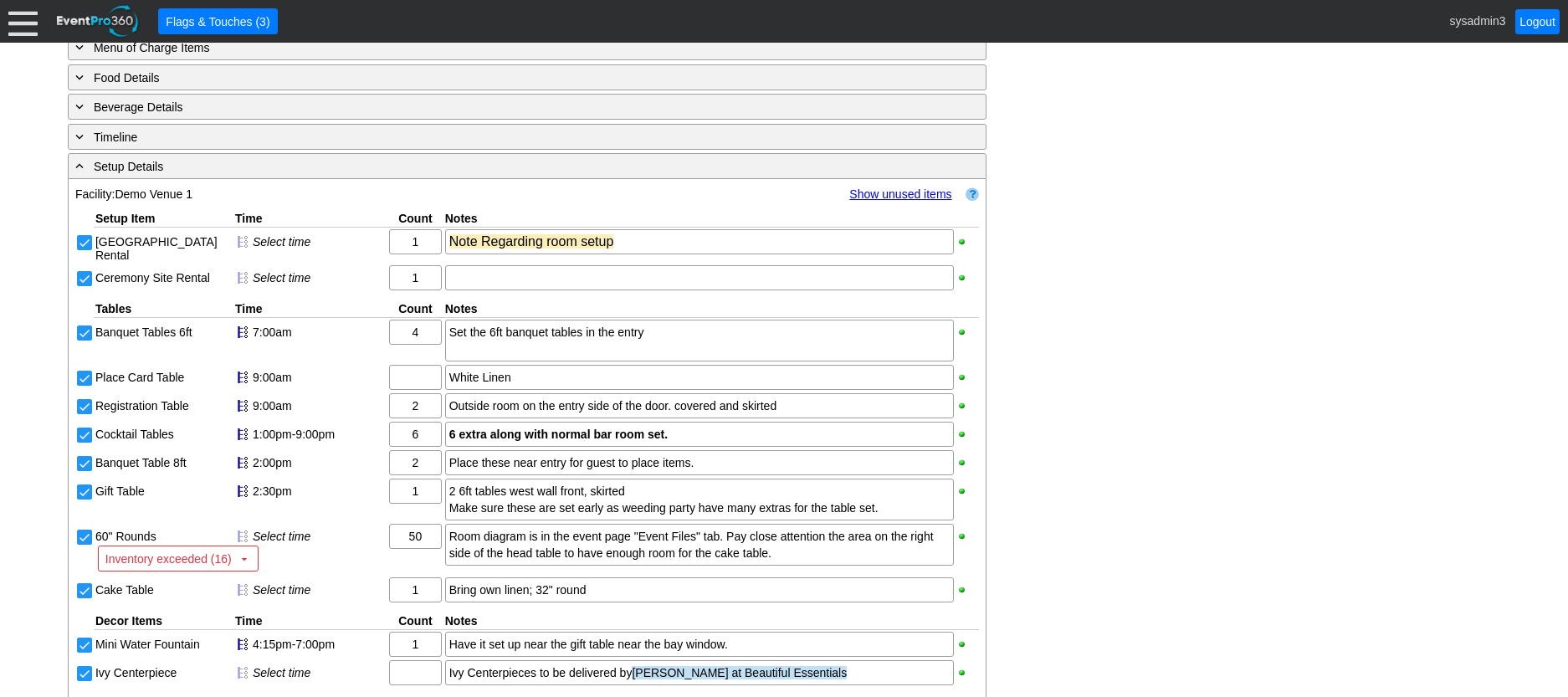
scroll to position [911, 0]
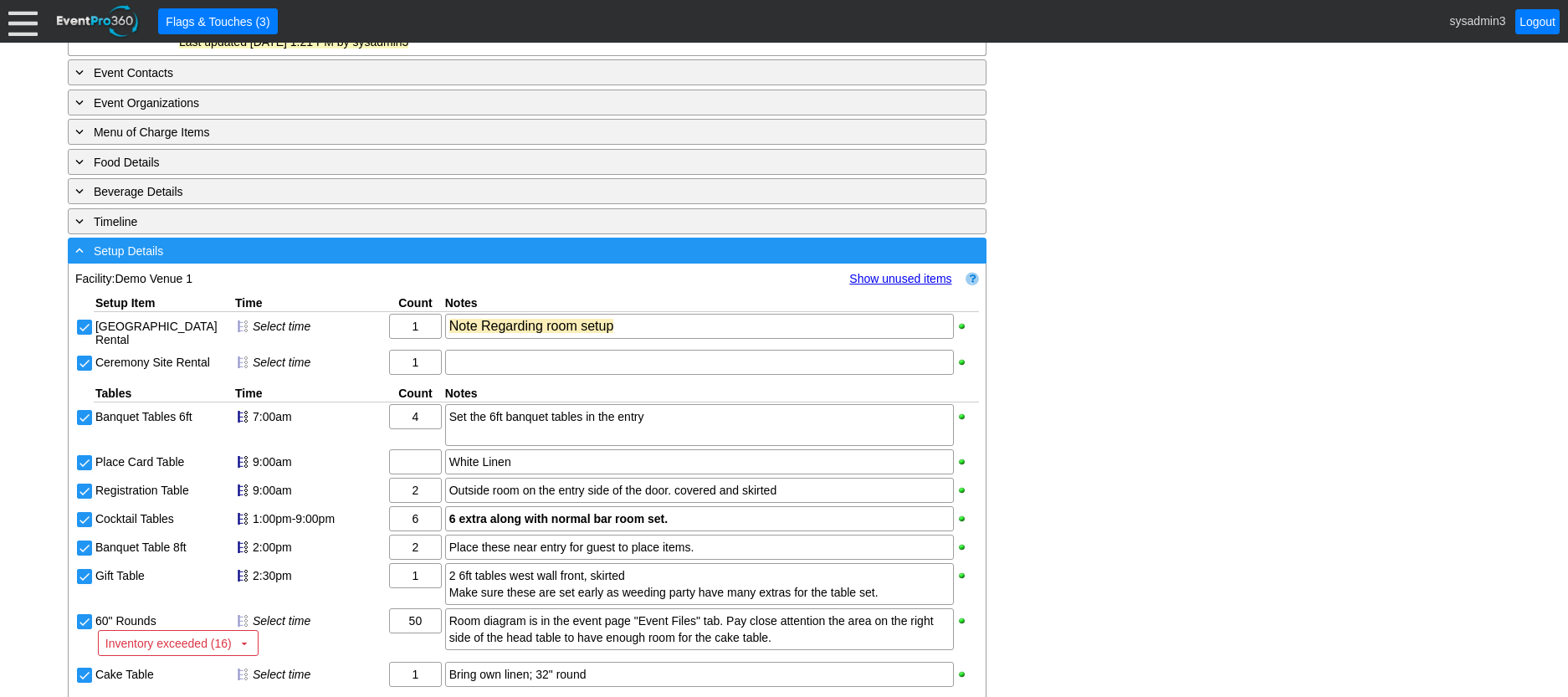
click at [365, 261] on div "- Setup Details" at bounding box center [493, 251] width 842 height 20
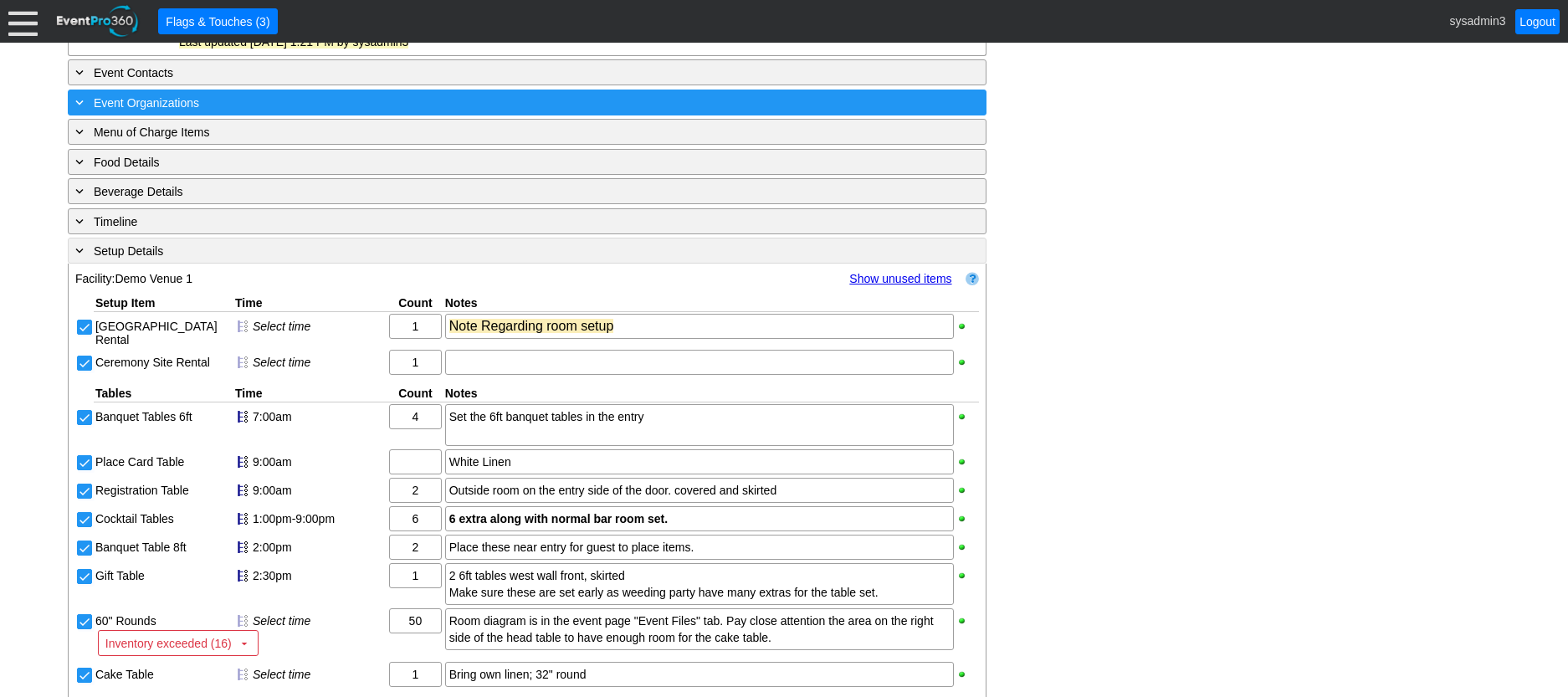
scroll to position [703, 0]
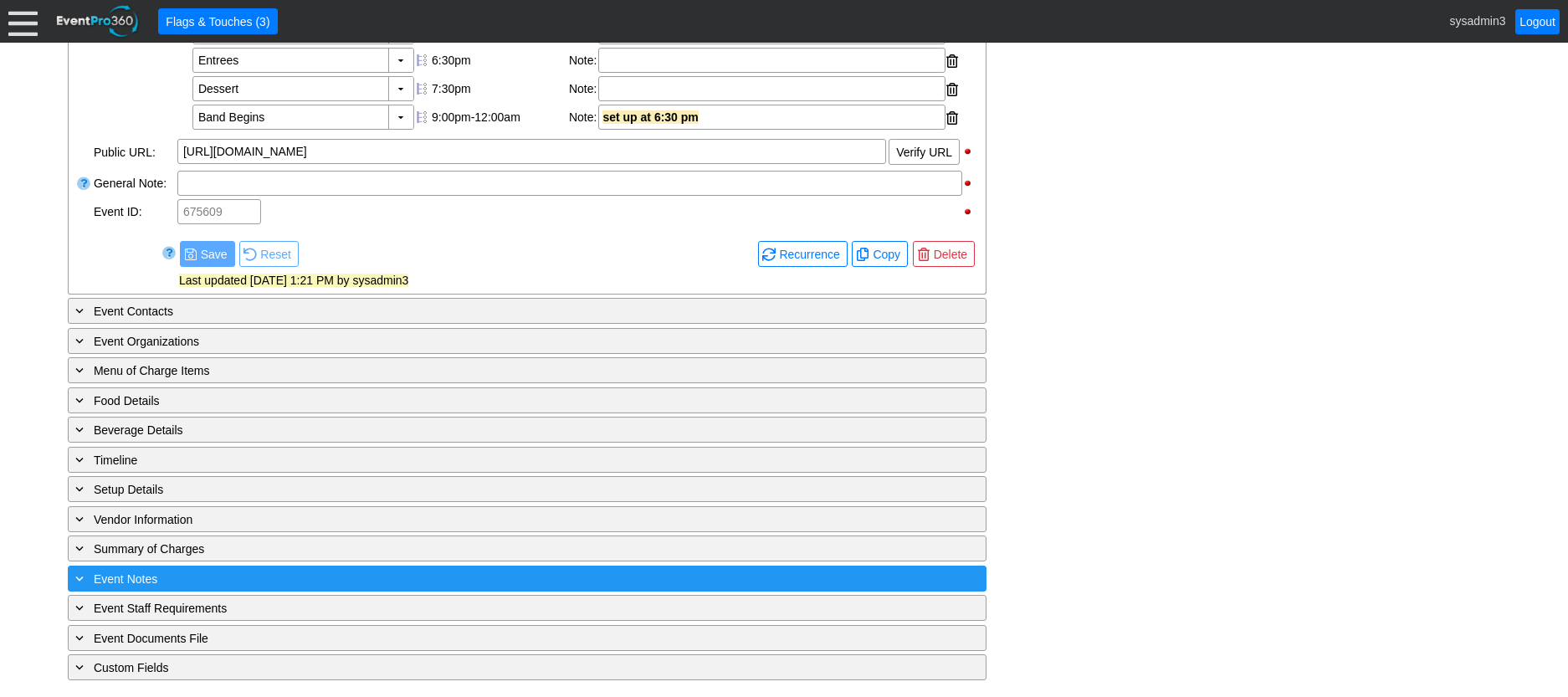
click at [274, 570] on div "+ Event Notes" at bounding box center [493, 579] width 842 height 20
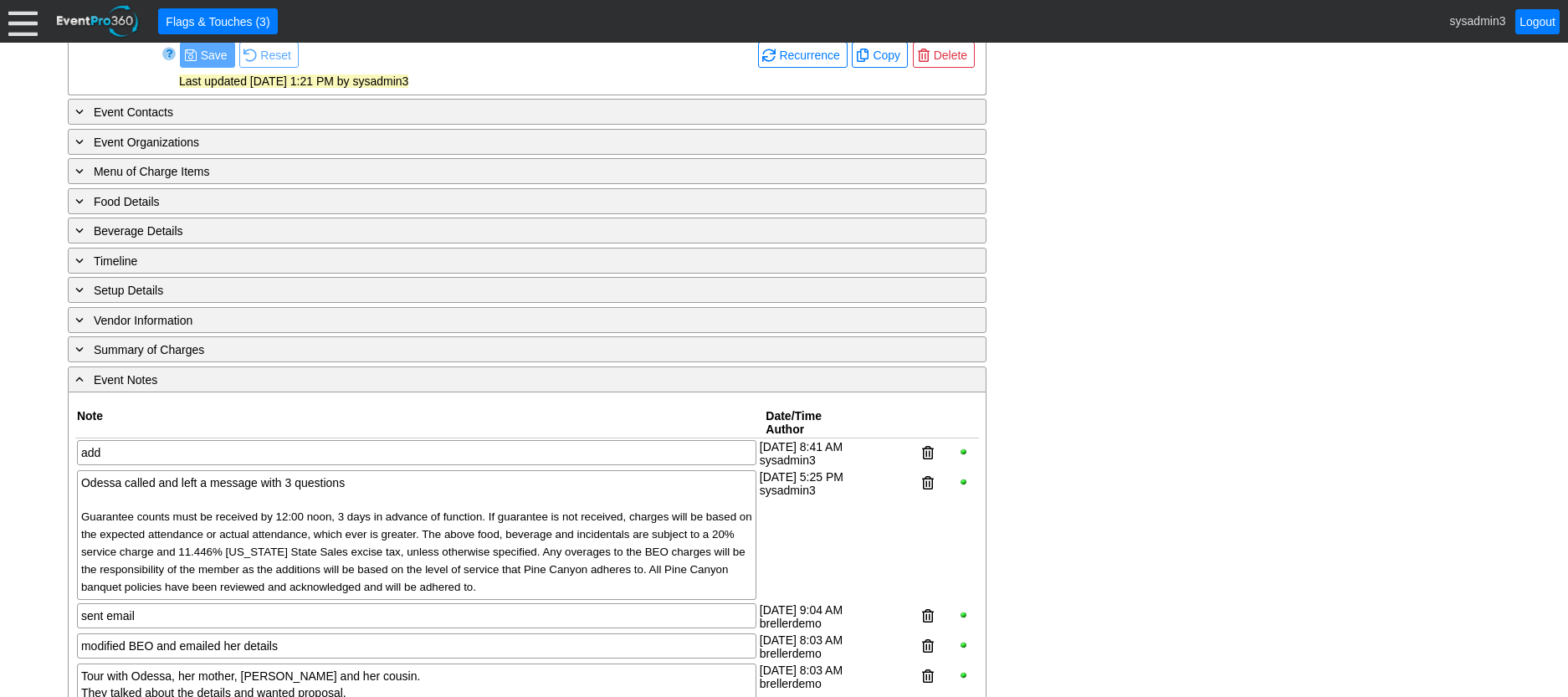
scroll to position [870, 0]
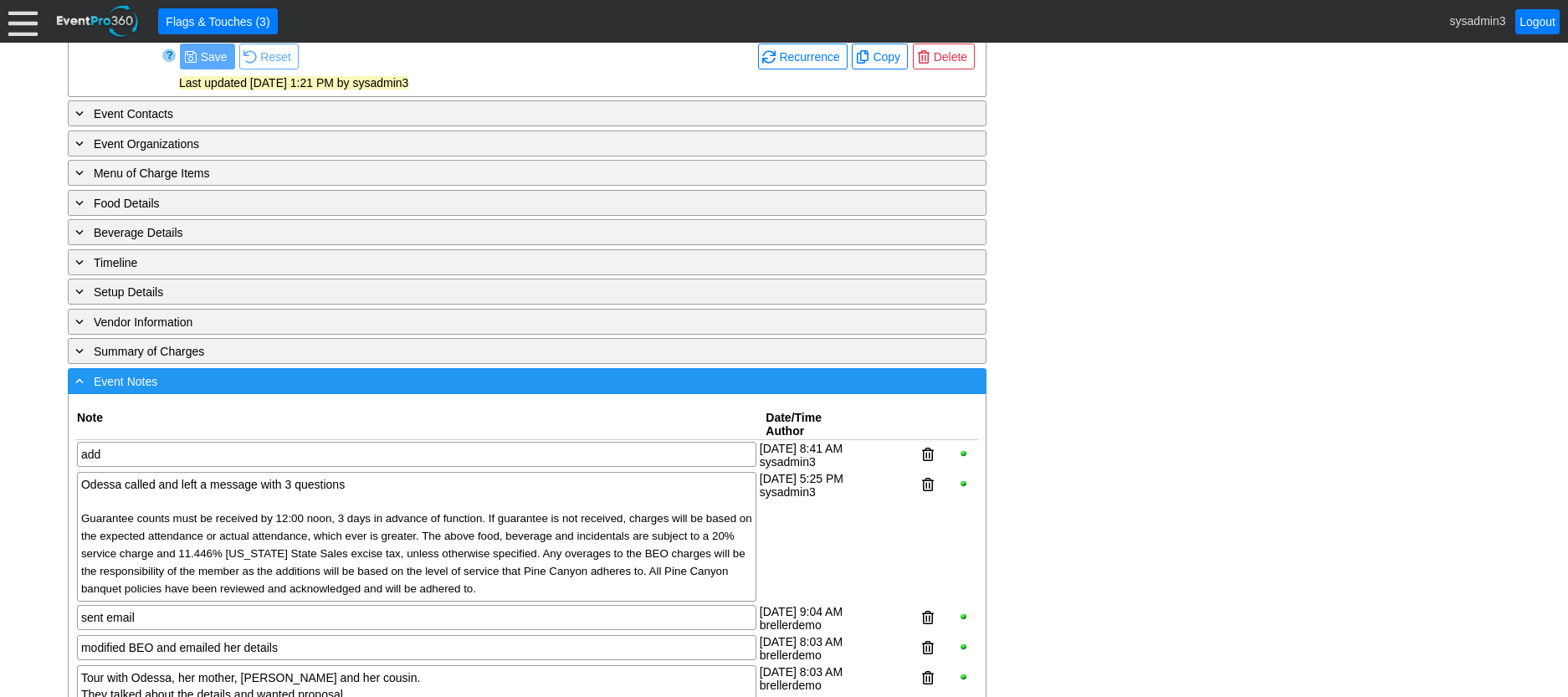
click at [351, 390] on div "- Event Notes" at bounding box center [493, 382] width 842 height 20
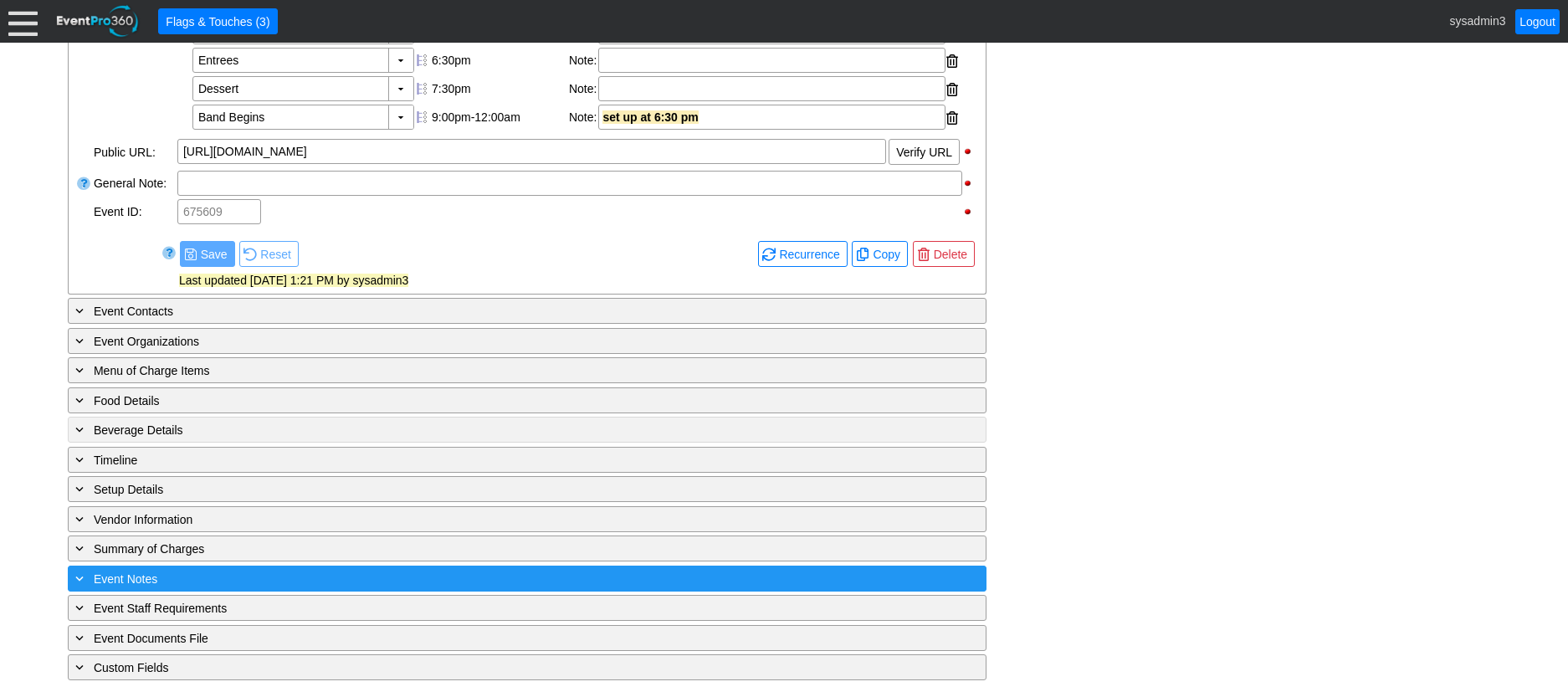
scroll to position [703, 0]
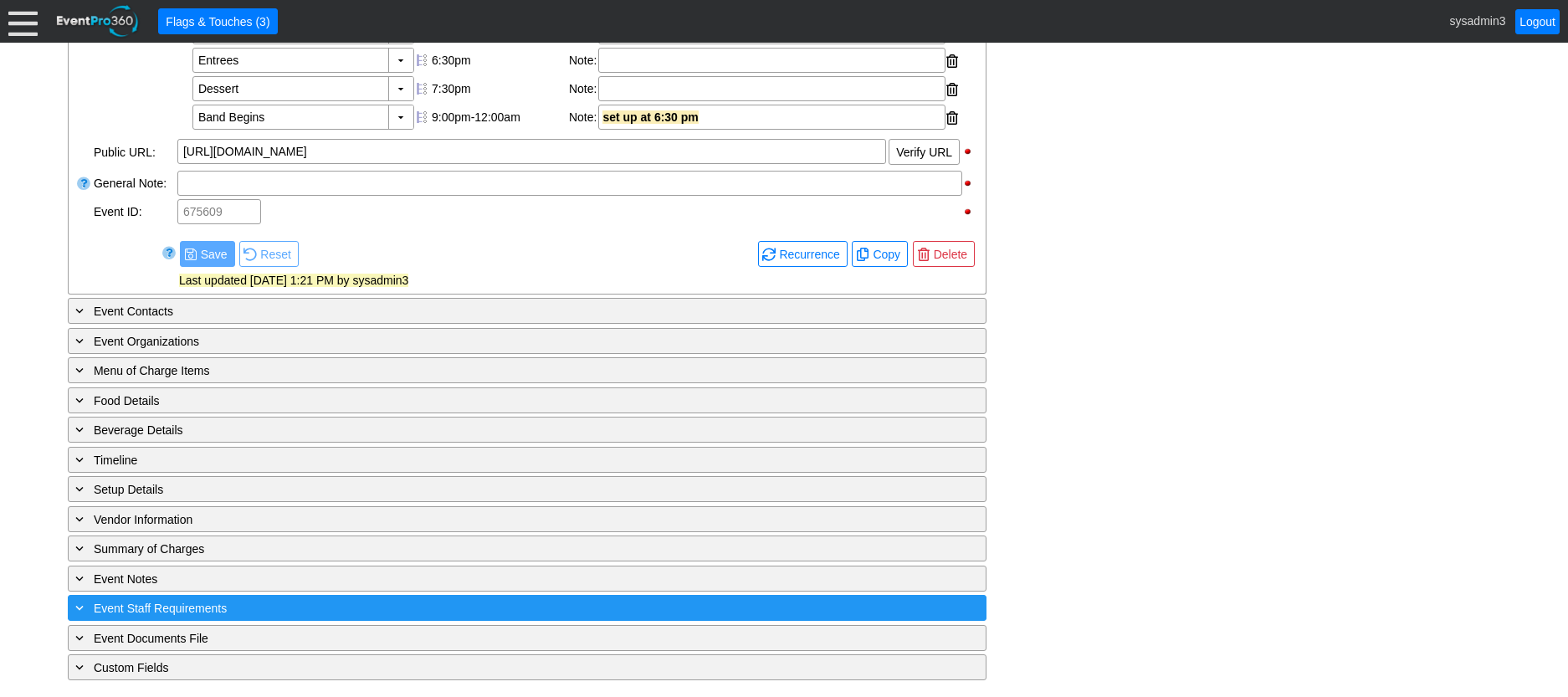
click at [313, 609] on div "+ Event Staff Requirements" at bounding box center [493, 608] width 842 height 20
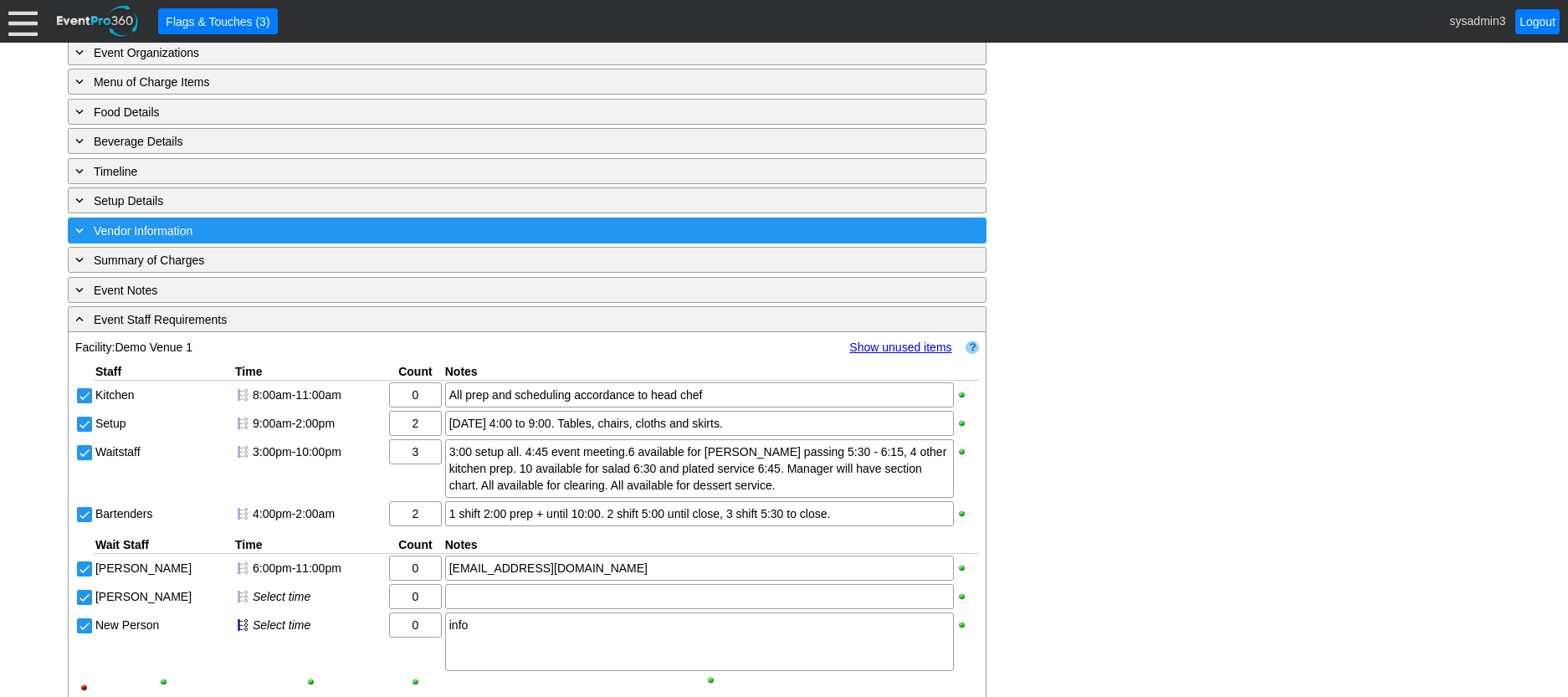
scroll to position [859, 0]
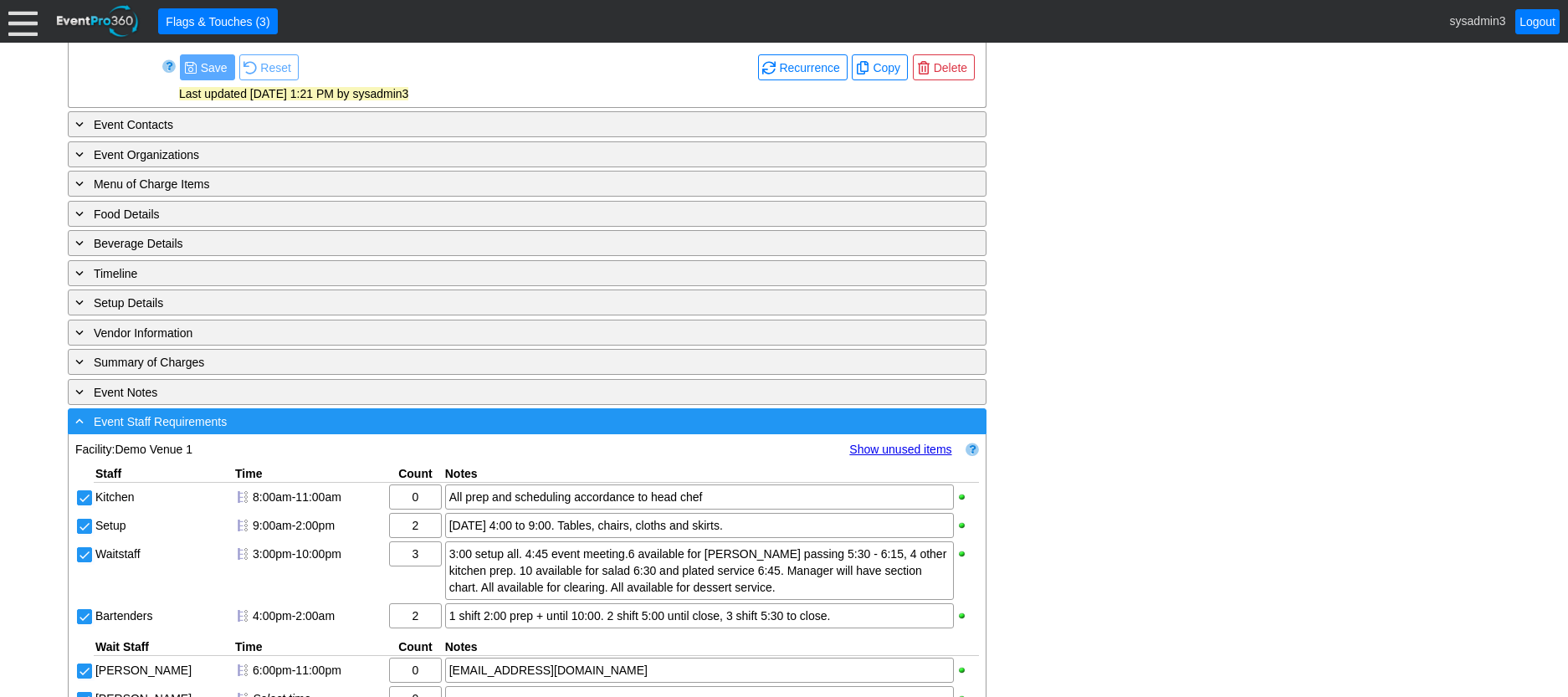
click at [345, 430] on div "- Event Staff Requirements" at bounding box center [493, 422] width 842 height 20
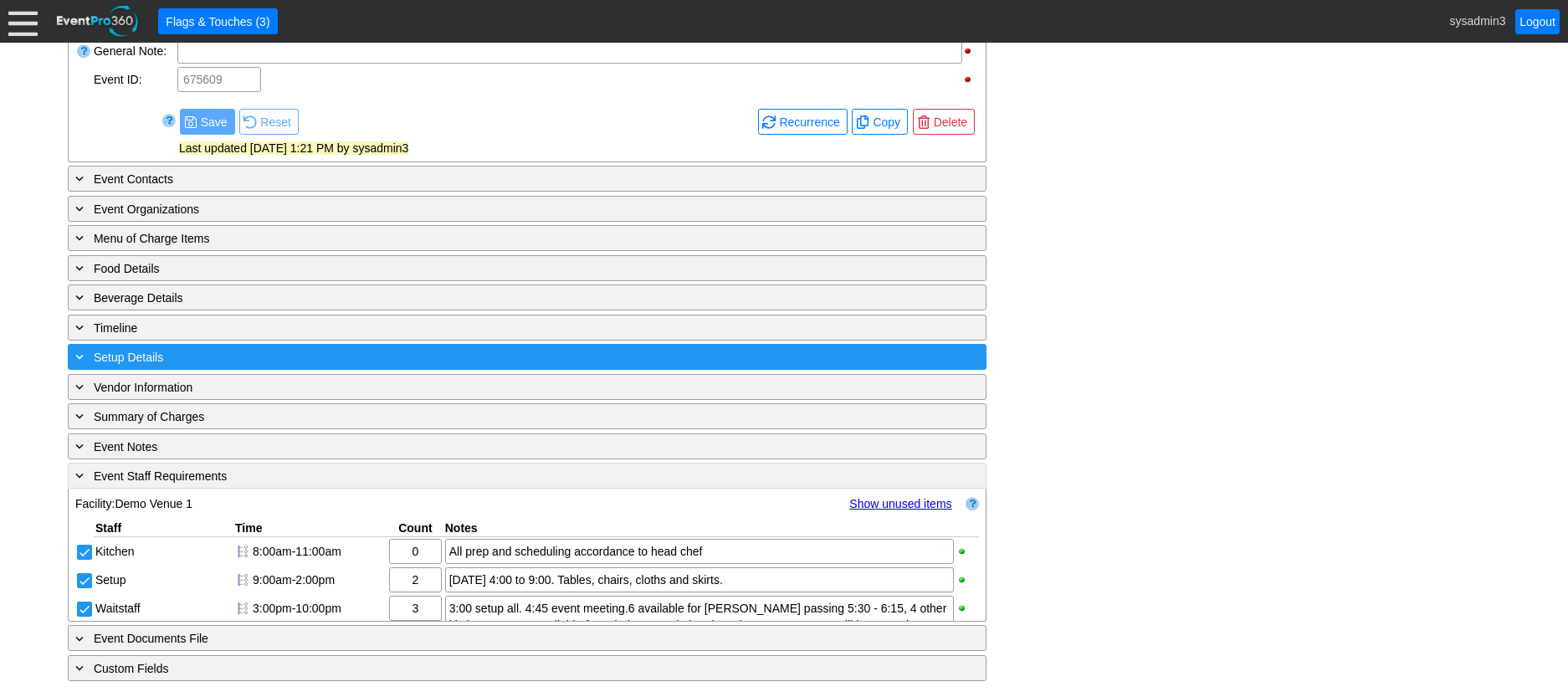
scroll to position [703, 0]
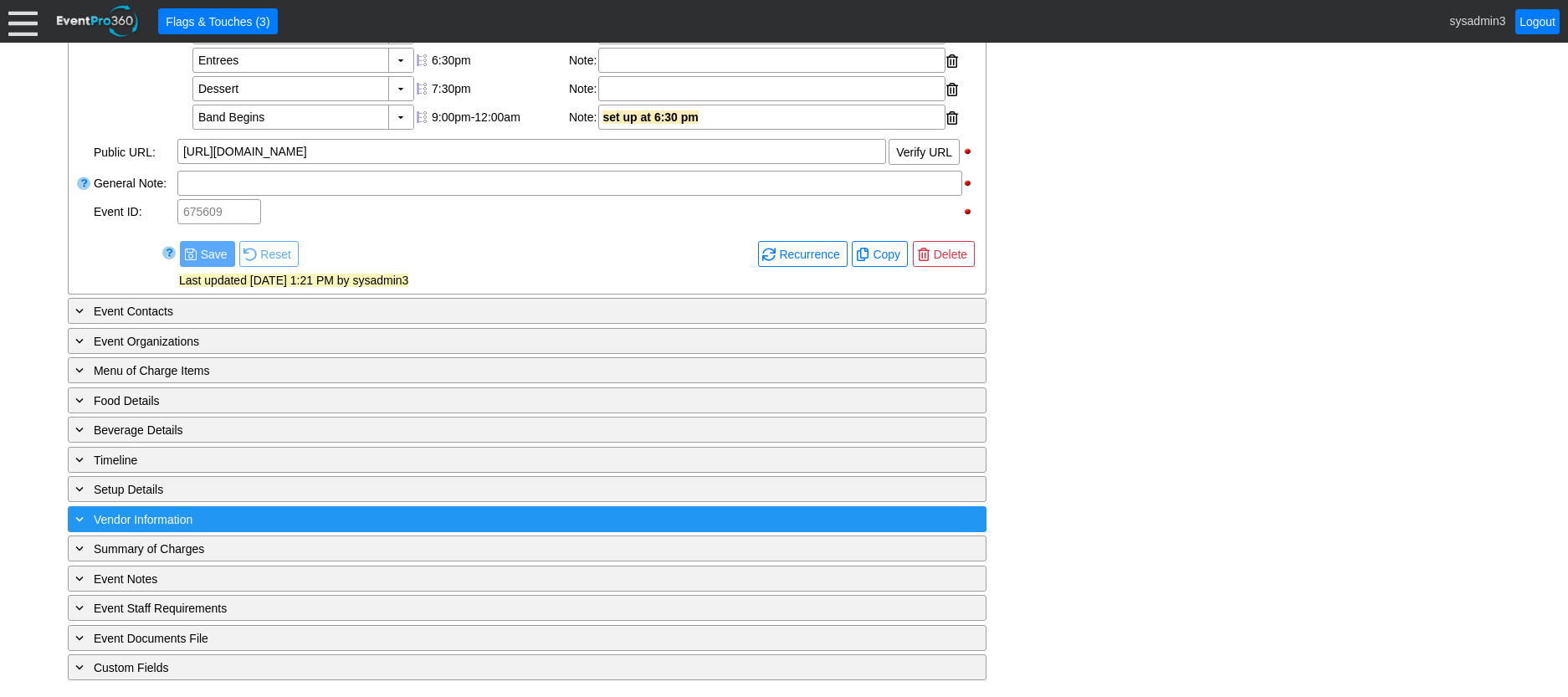
click at [302, 513] on div "+ Vendor Information" at bounding box center [493, 519] width 842 height 20
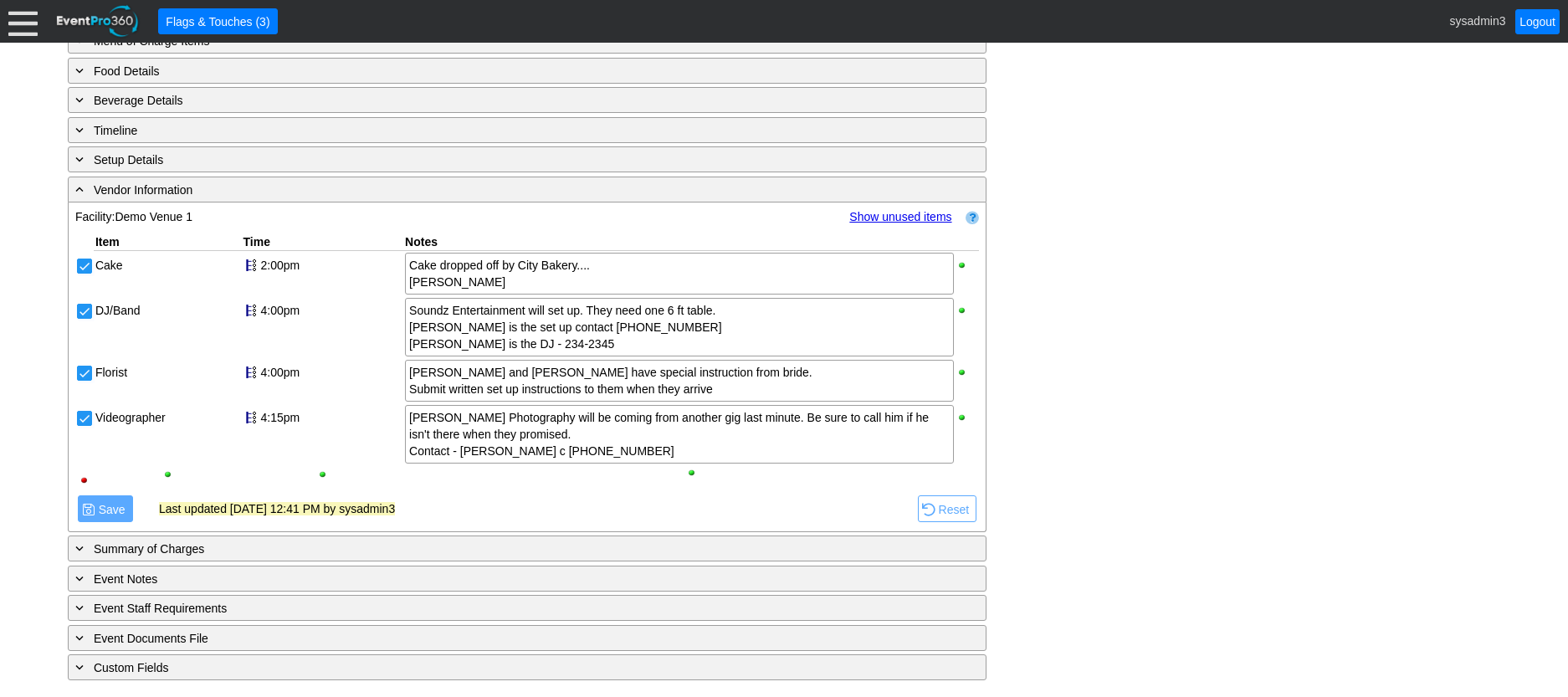
scroll to position [1027, 0]
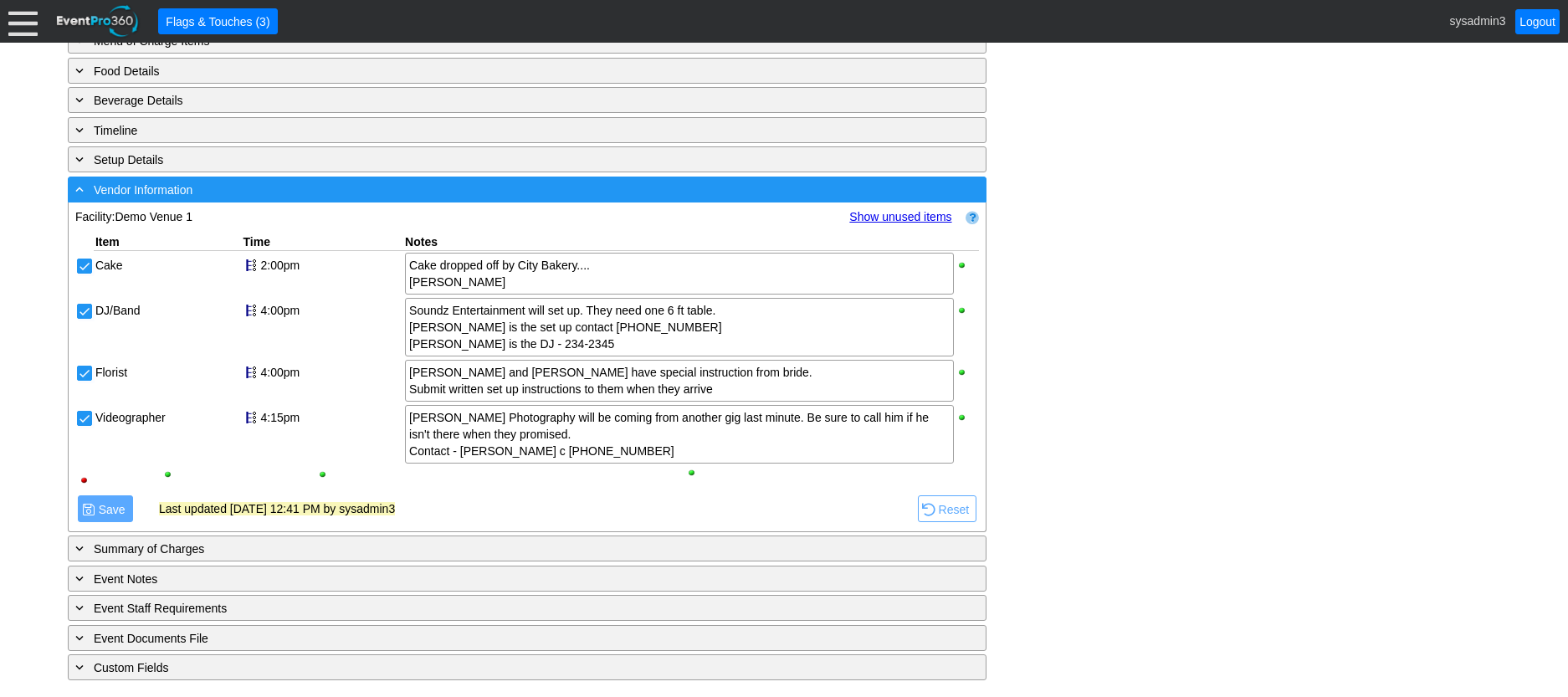
click at [315, 196] on div "- Vendor Information" at bounding box center [493, 189] width 842 height 20
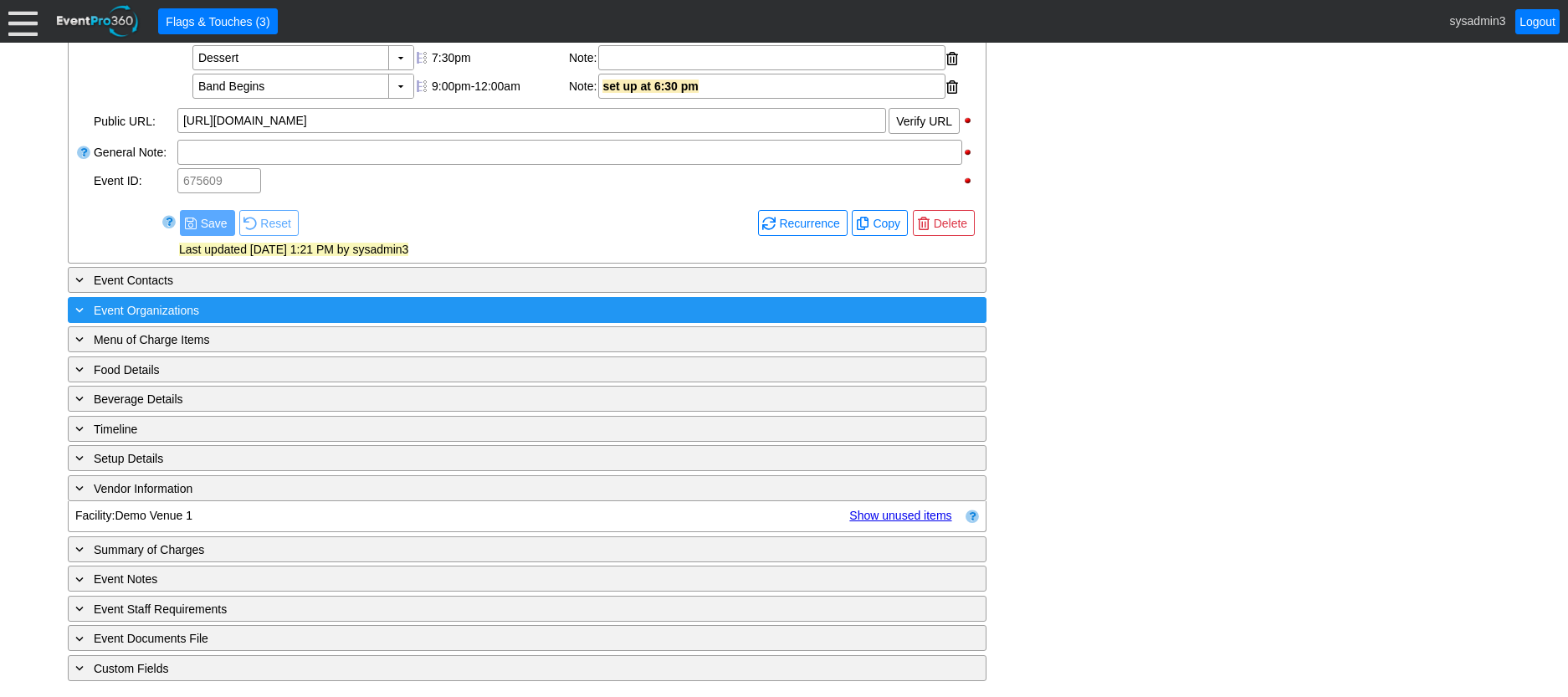
scroll to position [703, 0]
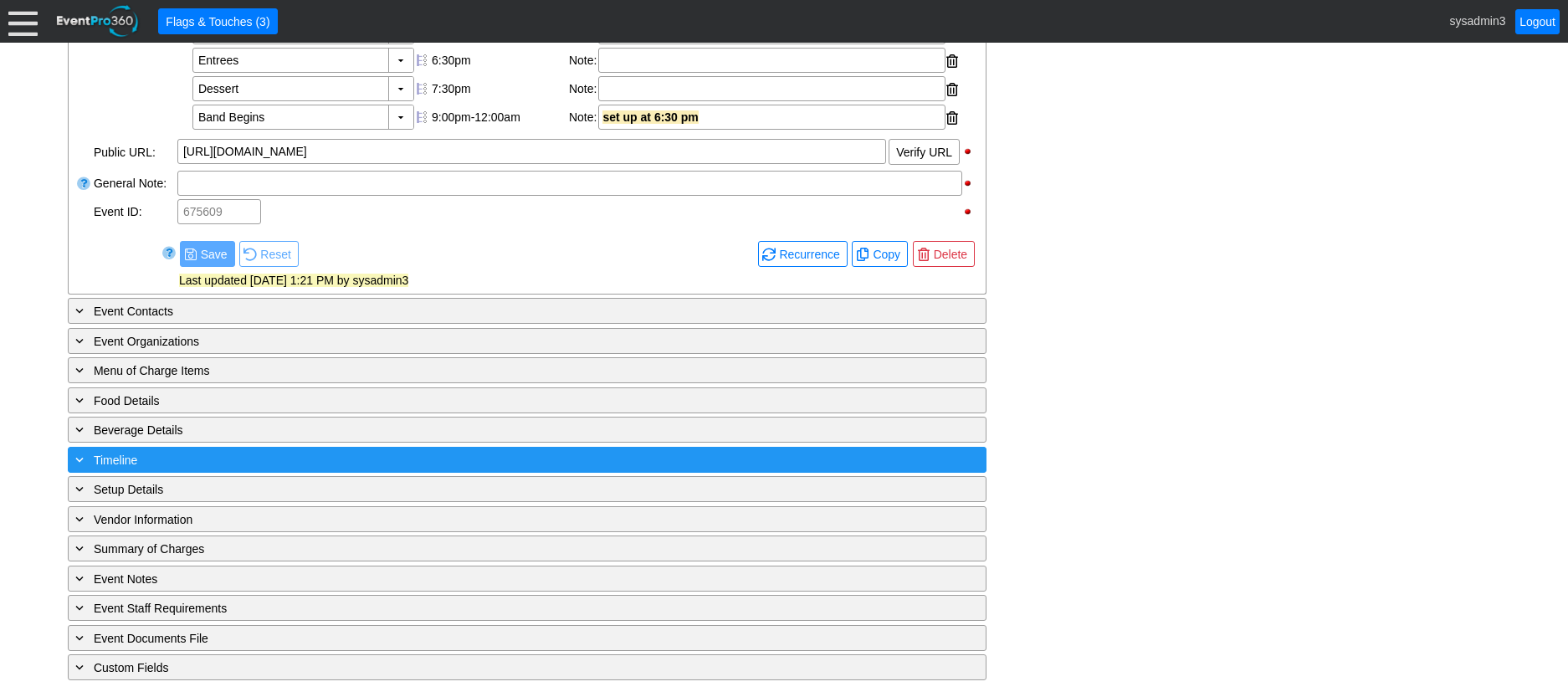
click at [290, 454] on div "+ Timeline" at bounding box center [493, 460] width 842 height 20
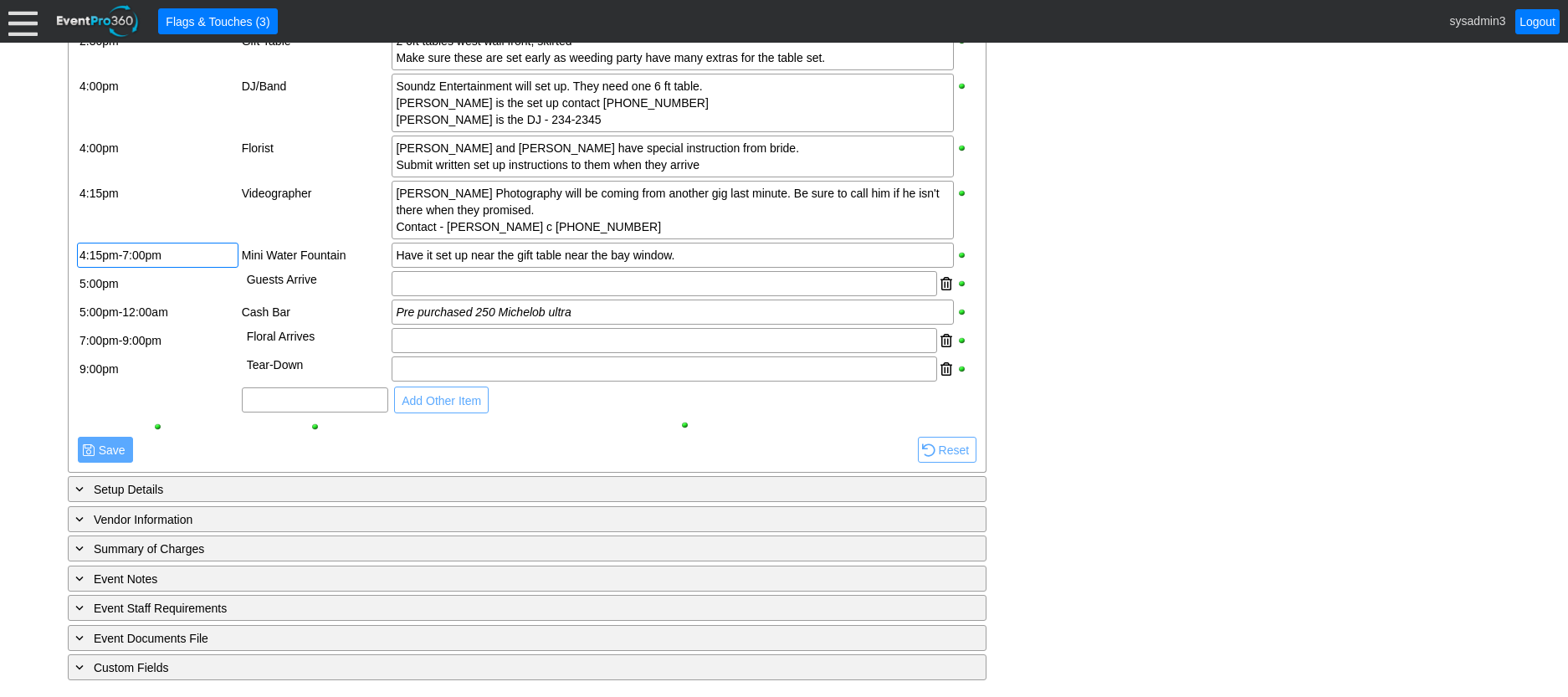
scroll to position [1815, 0]
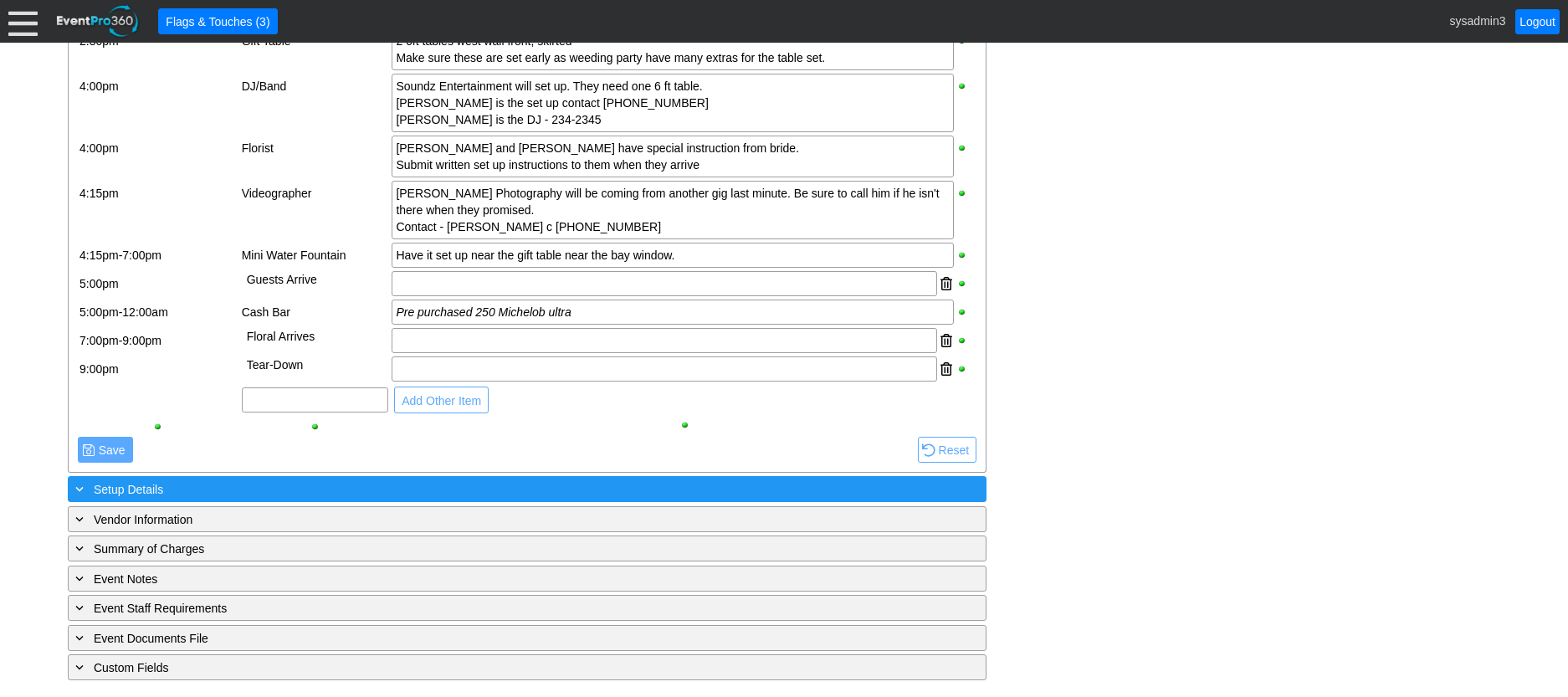
click at [267, 492] on div "+ Setup Details" at bounding box center [493, 489] width 842 height 20
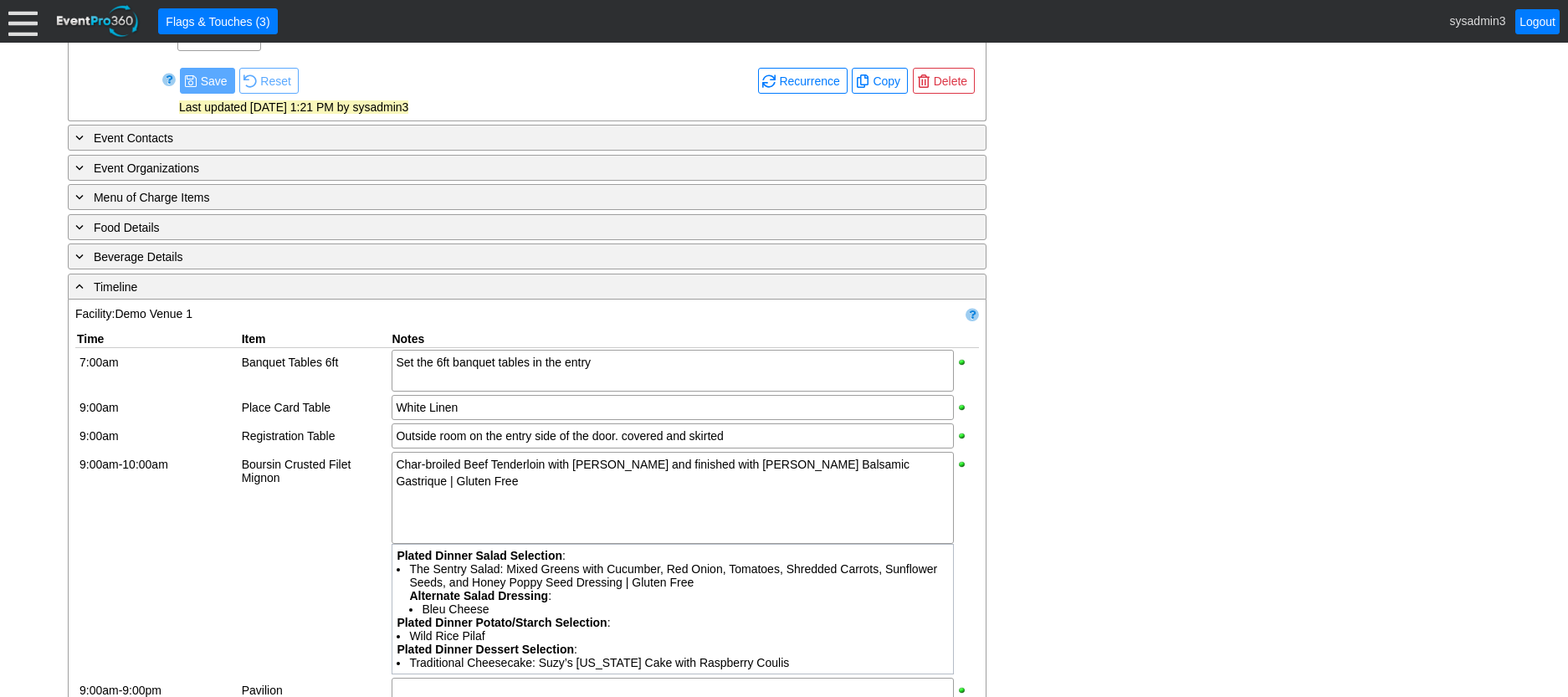
scroll to position [810, 0]
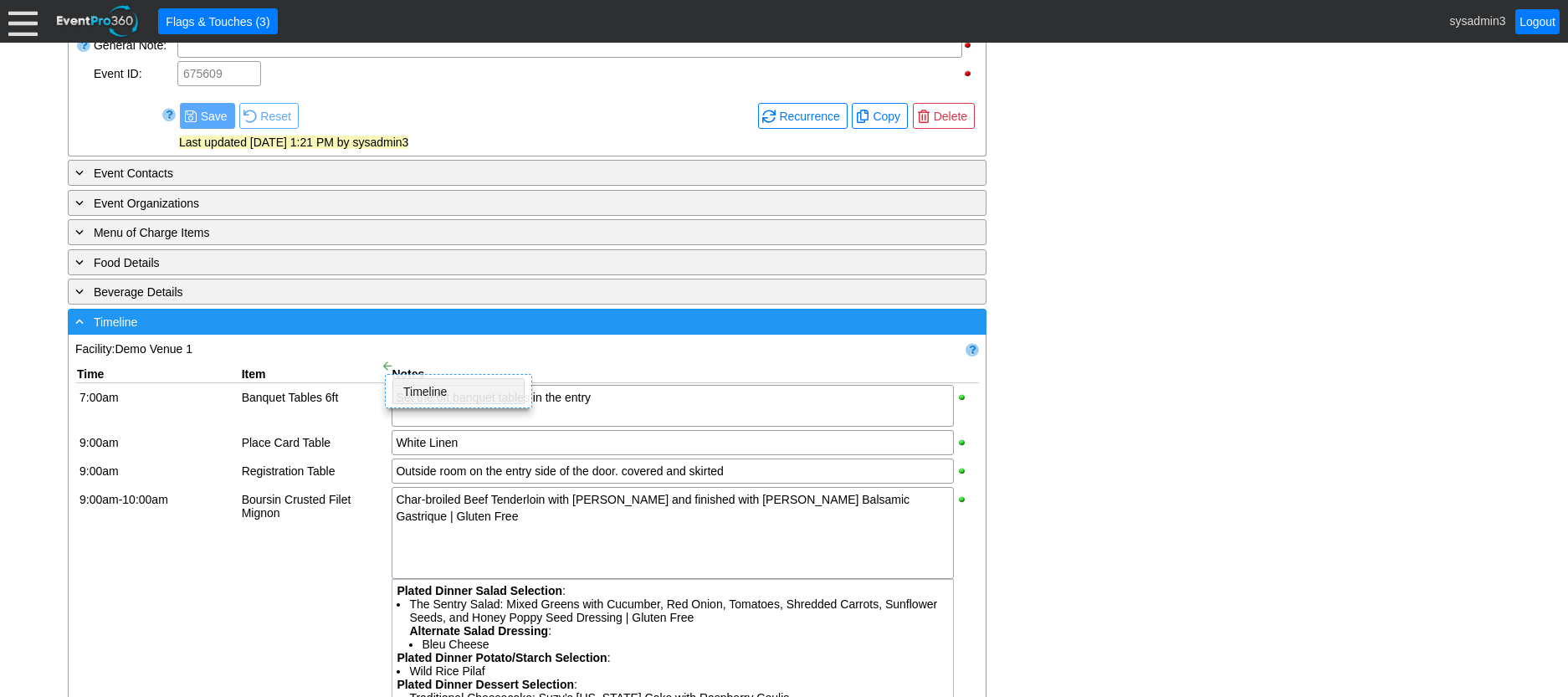
click at [366, 331] on div "- Timeline" at bounding box center [493, 322] width 842 height 20
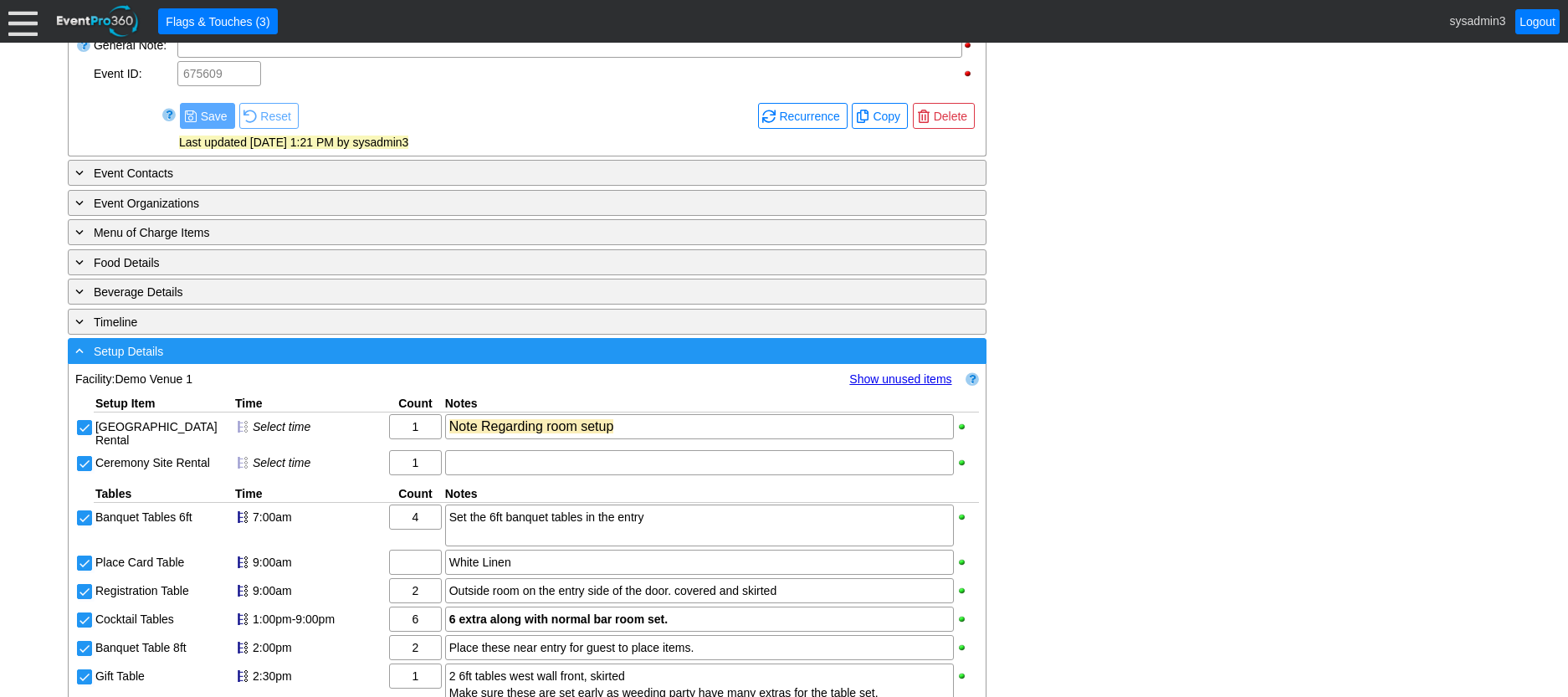
click at [331, 360] on div "- Setup Details" at bounding box center [493, 351] width 842 height 20
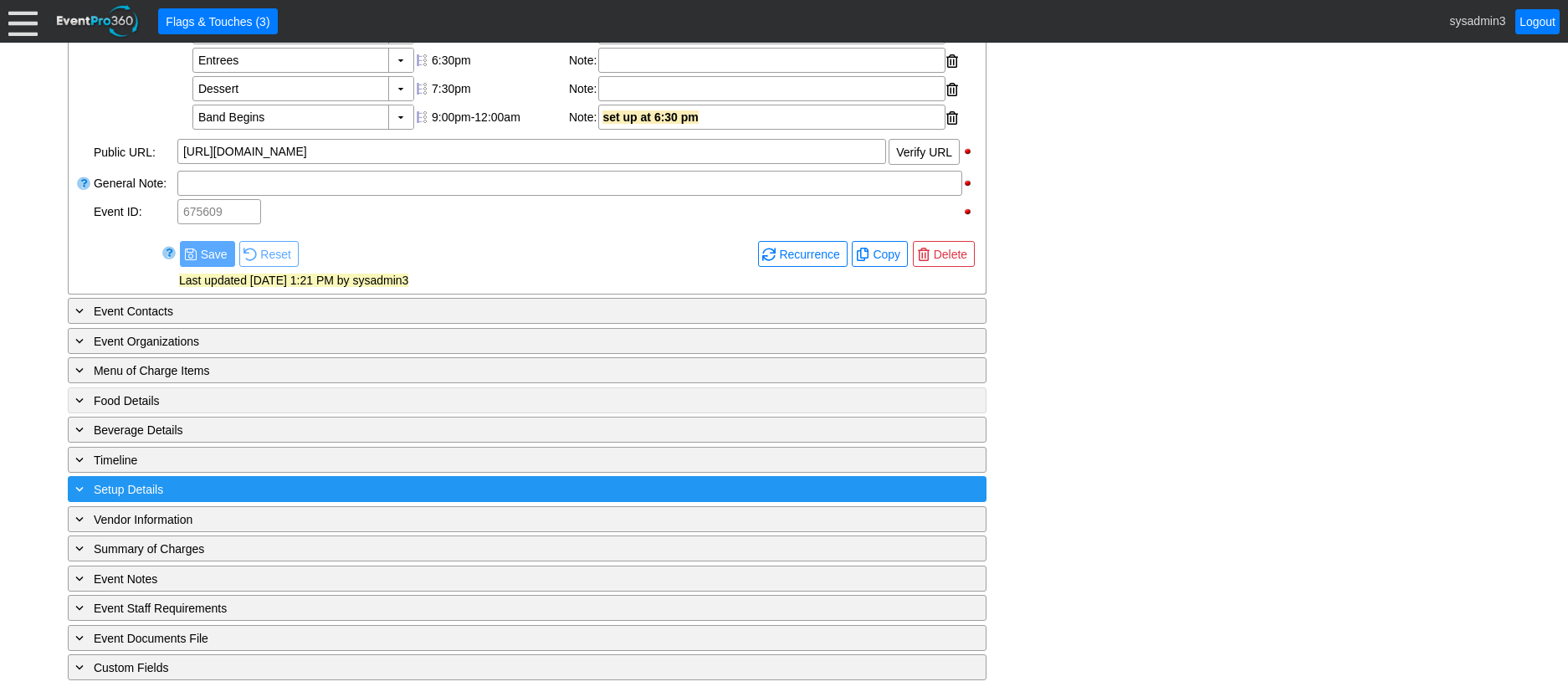
scroll to position [703, 0]
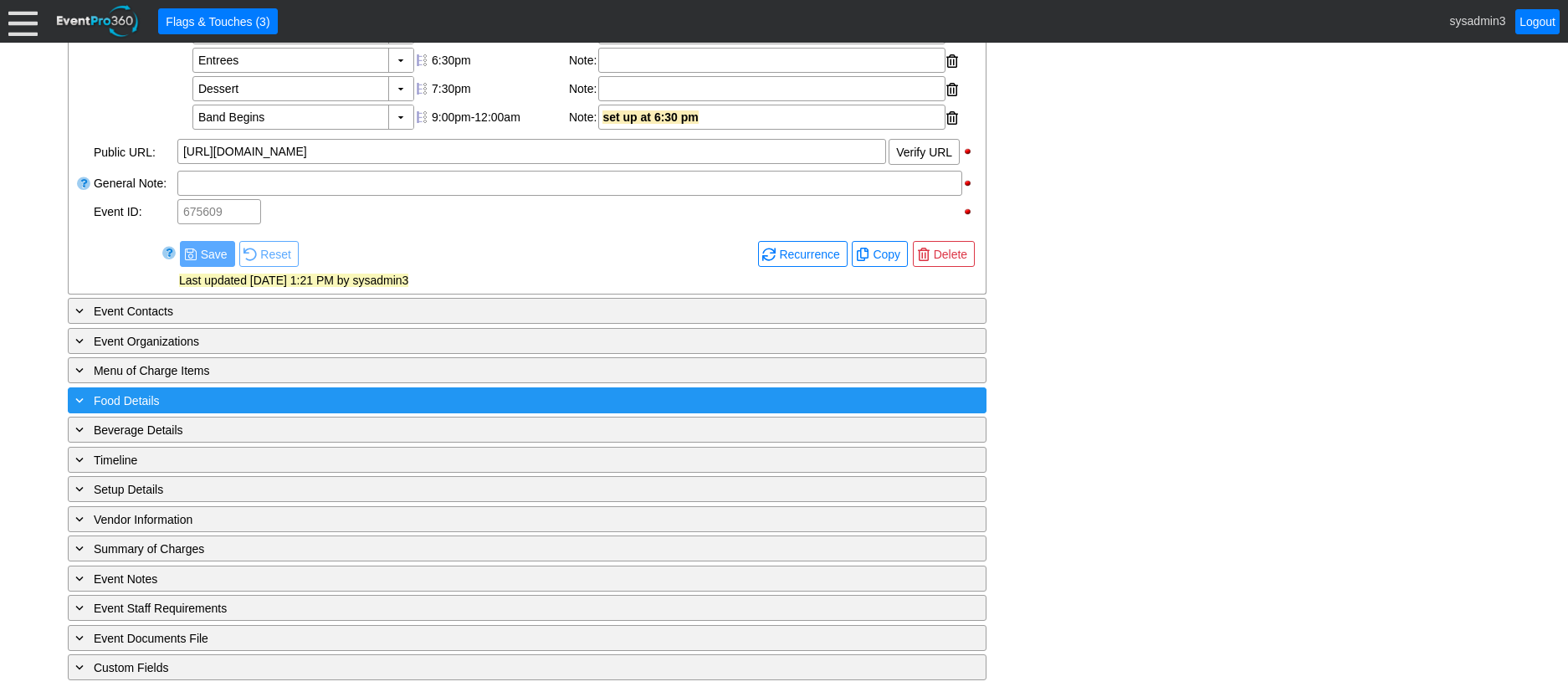
click at [231, 399] on div "+ Food Details" at bounding box center [493, 400] width 842 height 20
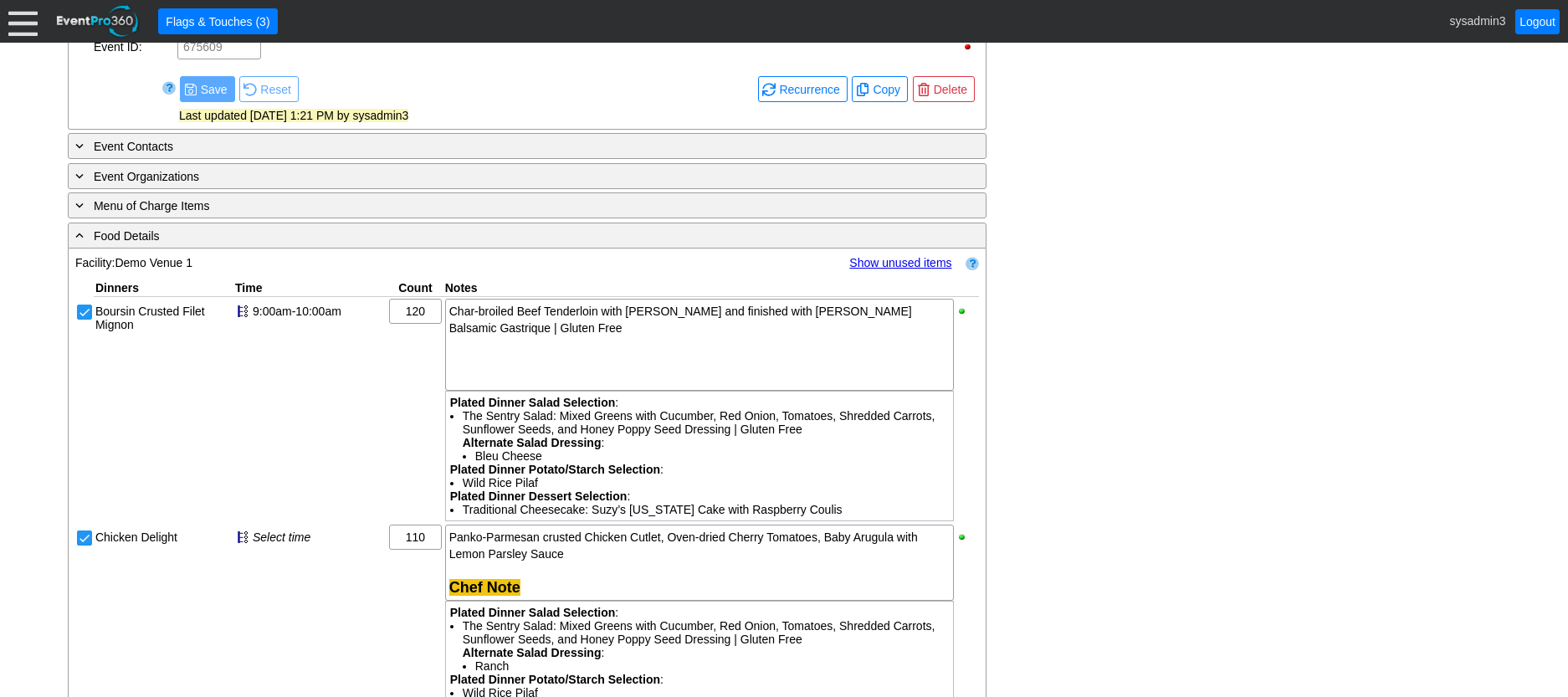
scroll to position [881, 0]
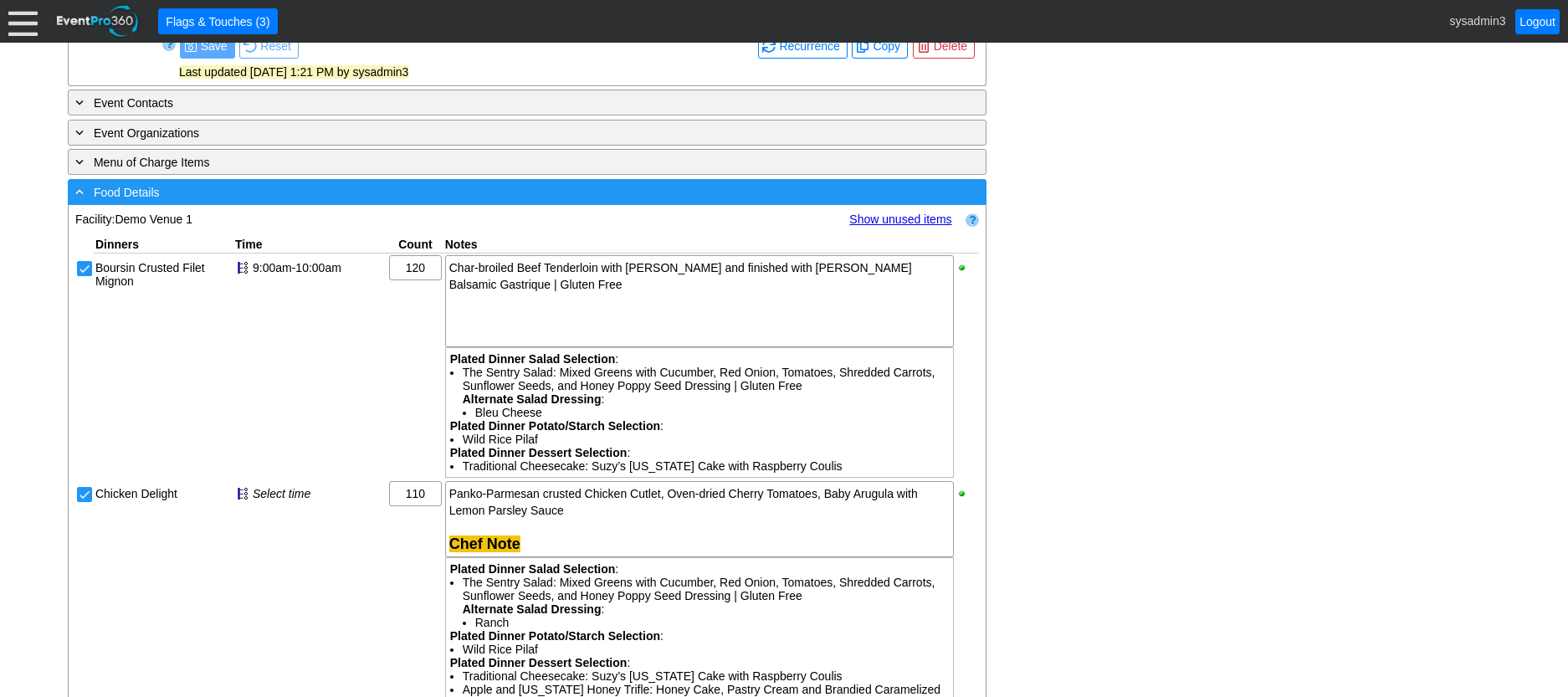
click at [454, 202] on div "- Food Details" at bounding box center [493, 192] width 842 height 20
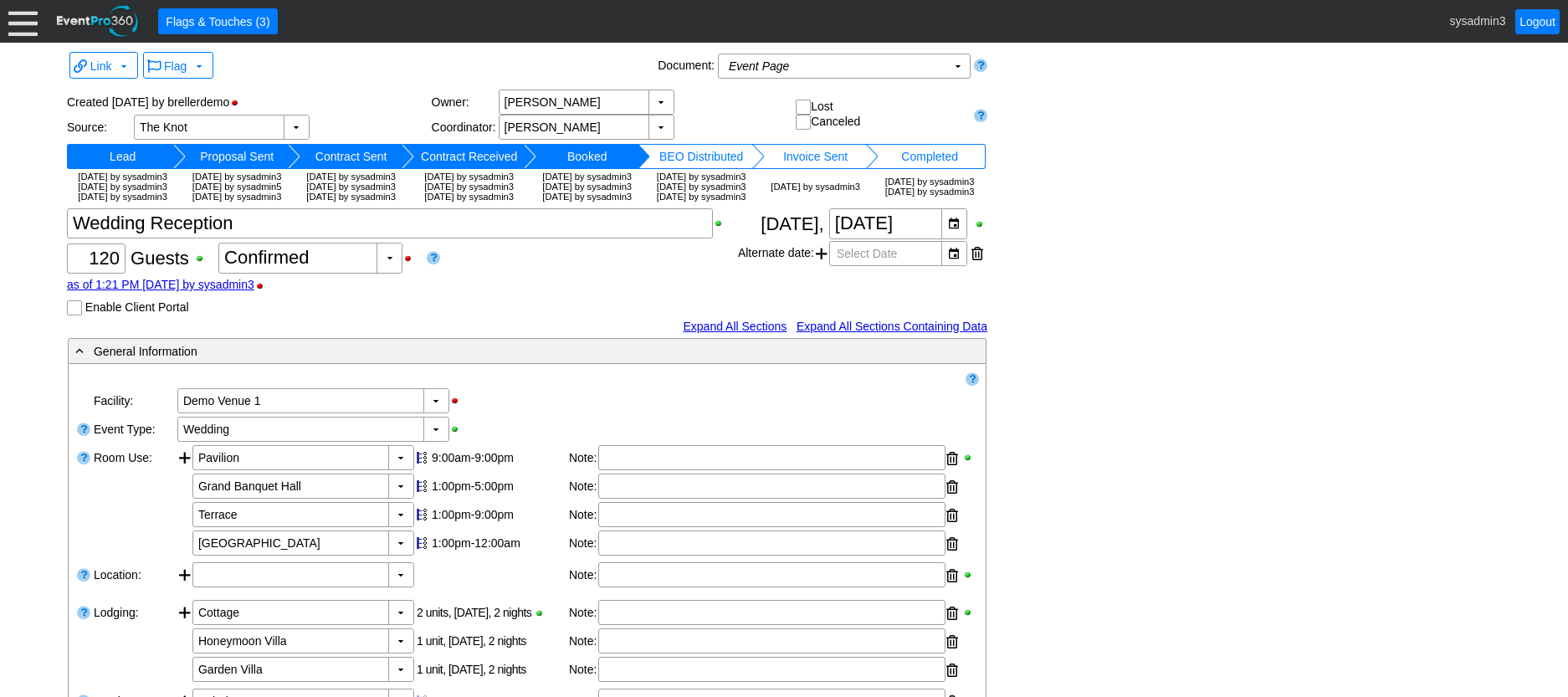
scroll to position [0, 0]
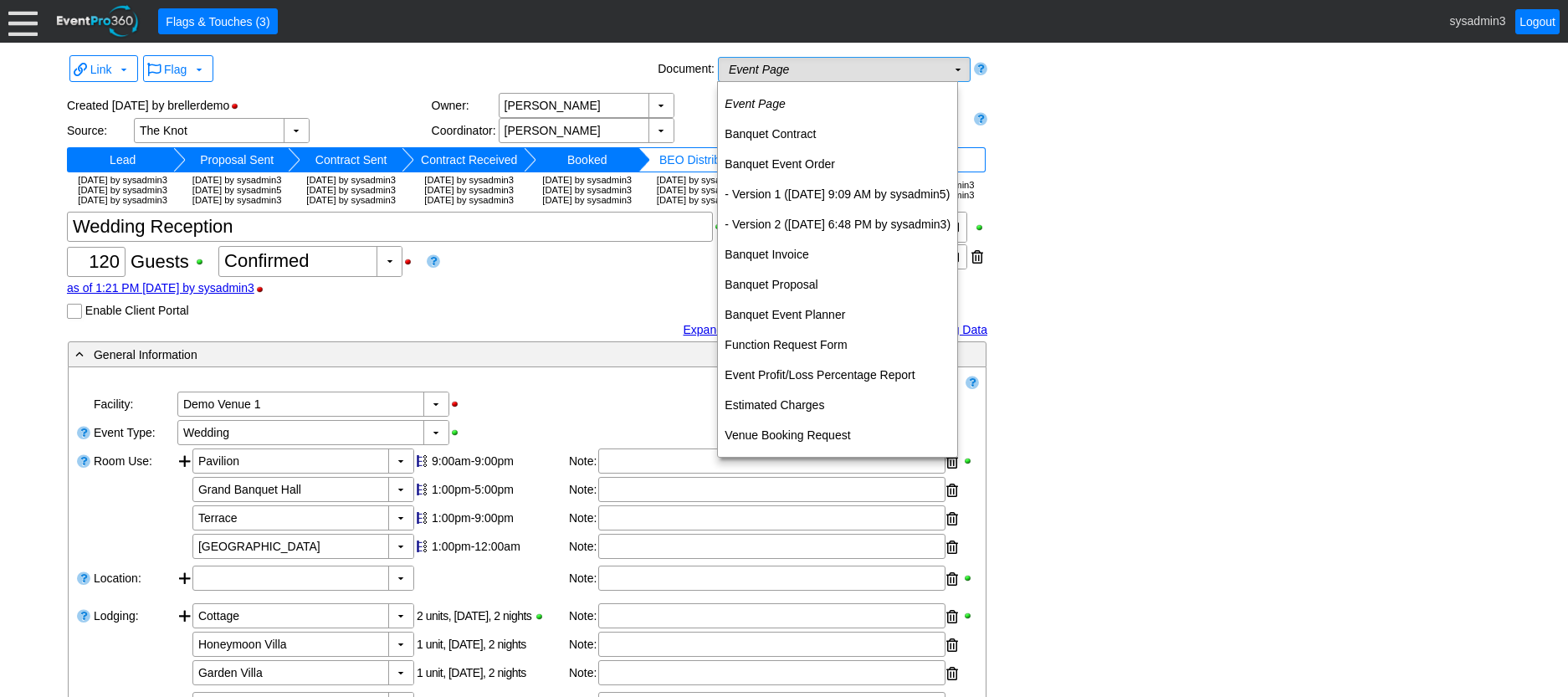
click at [909, 66] on td "Event Page Χ" at bounding box center [832, 69] width 227 height 23
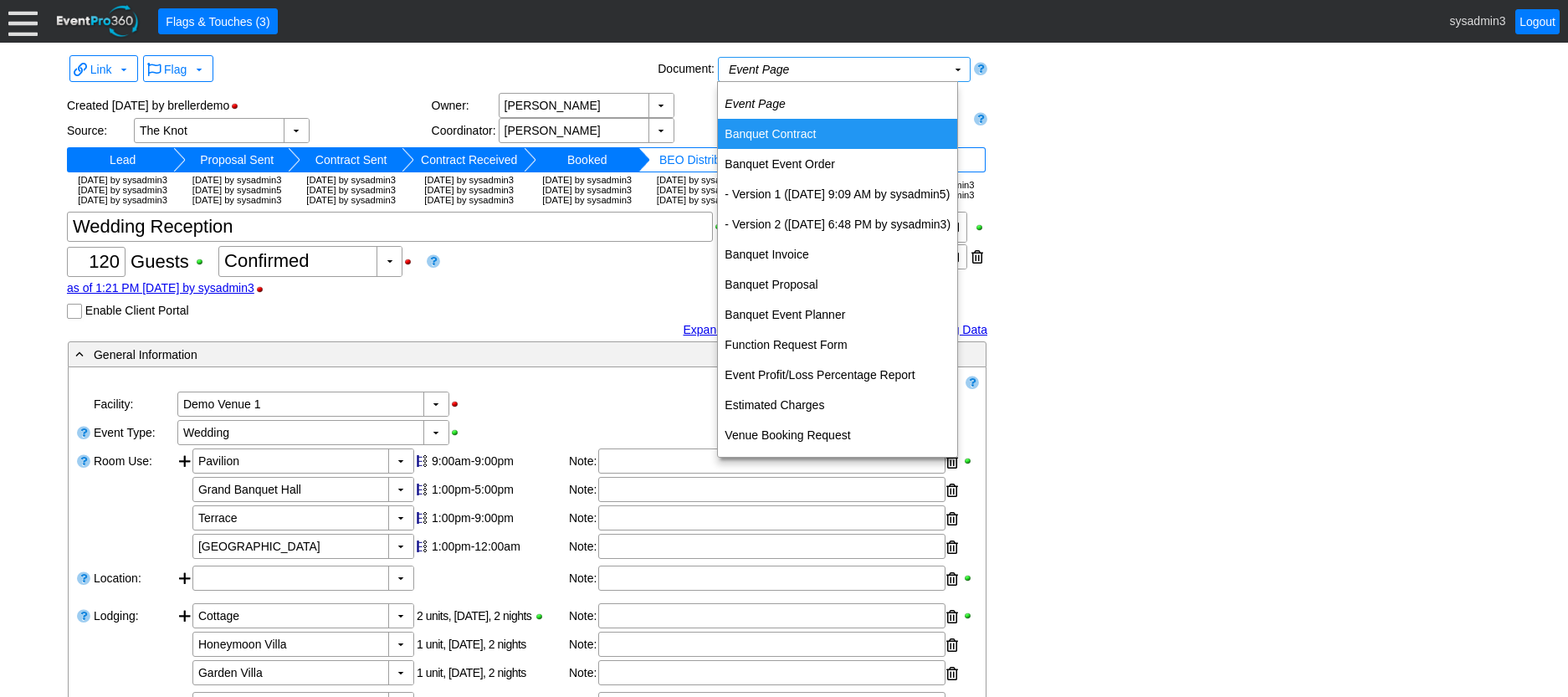
click at [779, 127] on td "Banquet Contract" at bounding box center [837, 134] width 239 height 30
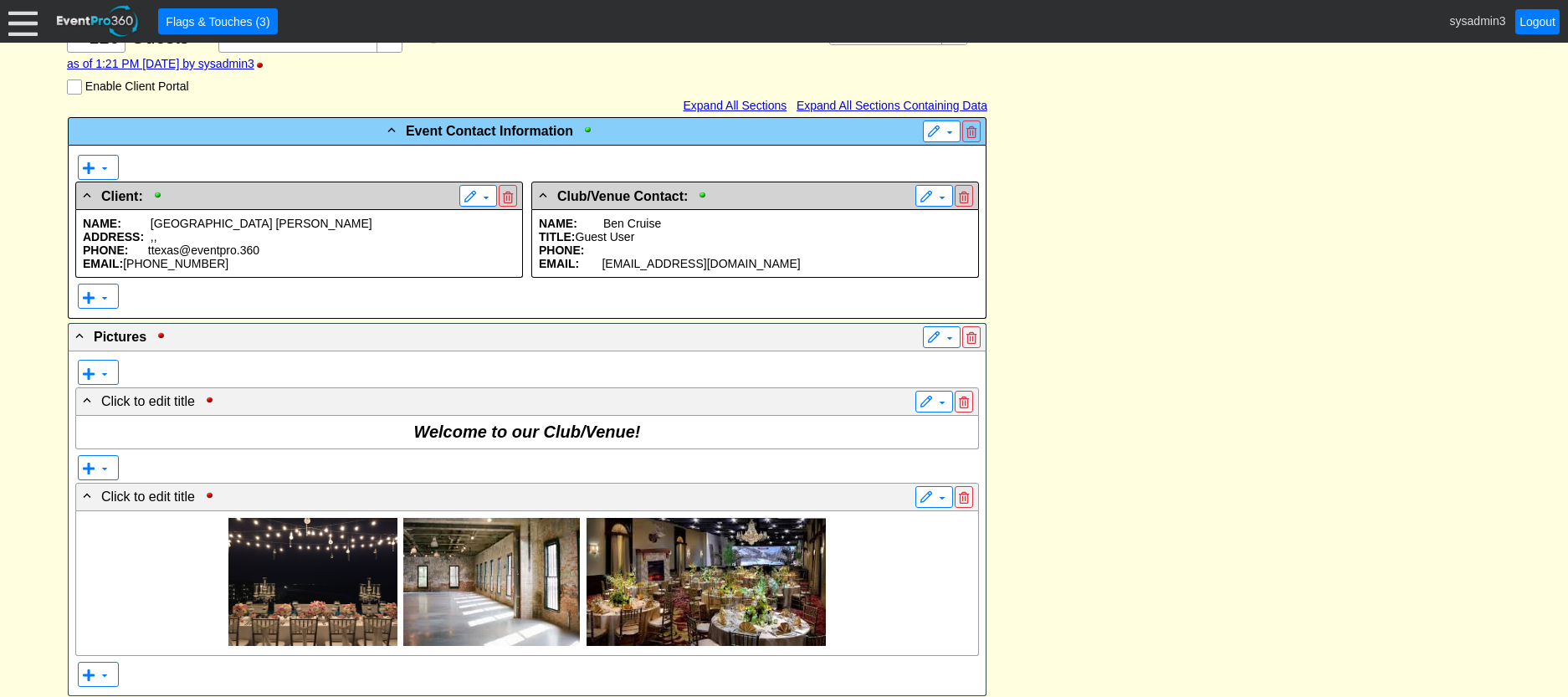
scroll to position [335, 0]
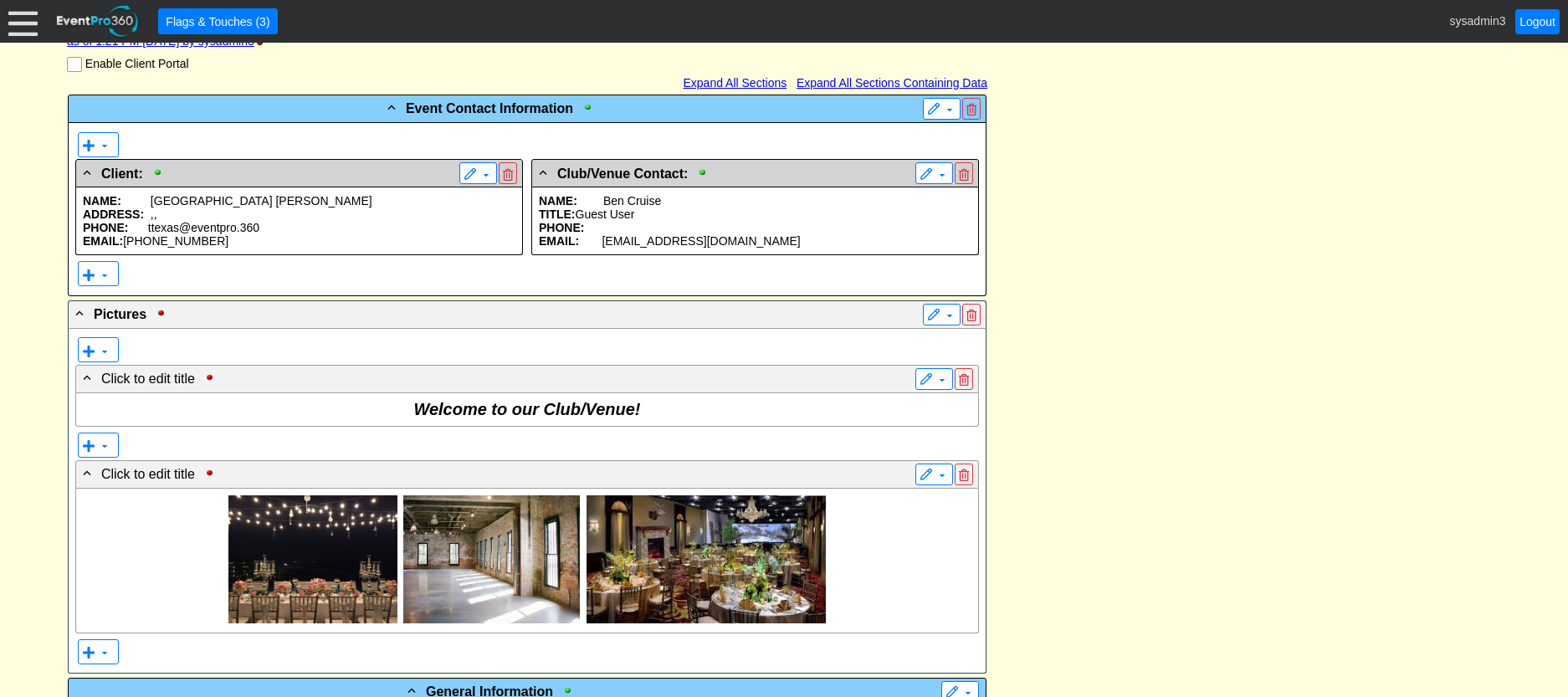
click at [277, 234] on p "PHONE: ttexas@eventpro.360" at bounding box center [299, 227] width 433 height 14
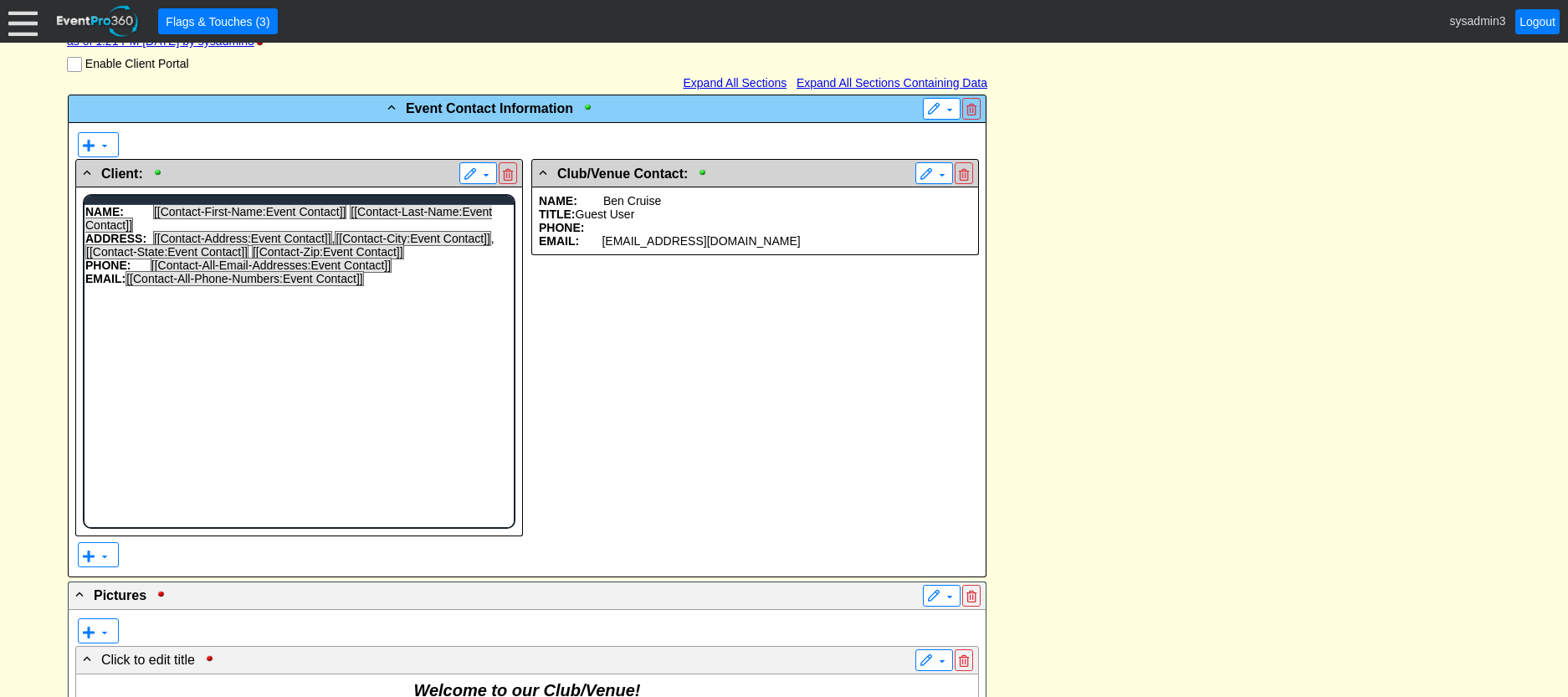
scroll to position [0, 0]
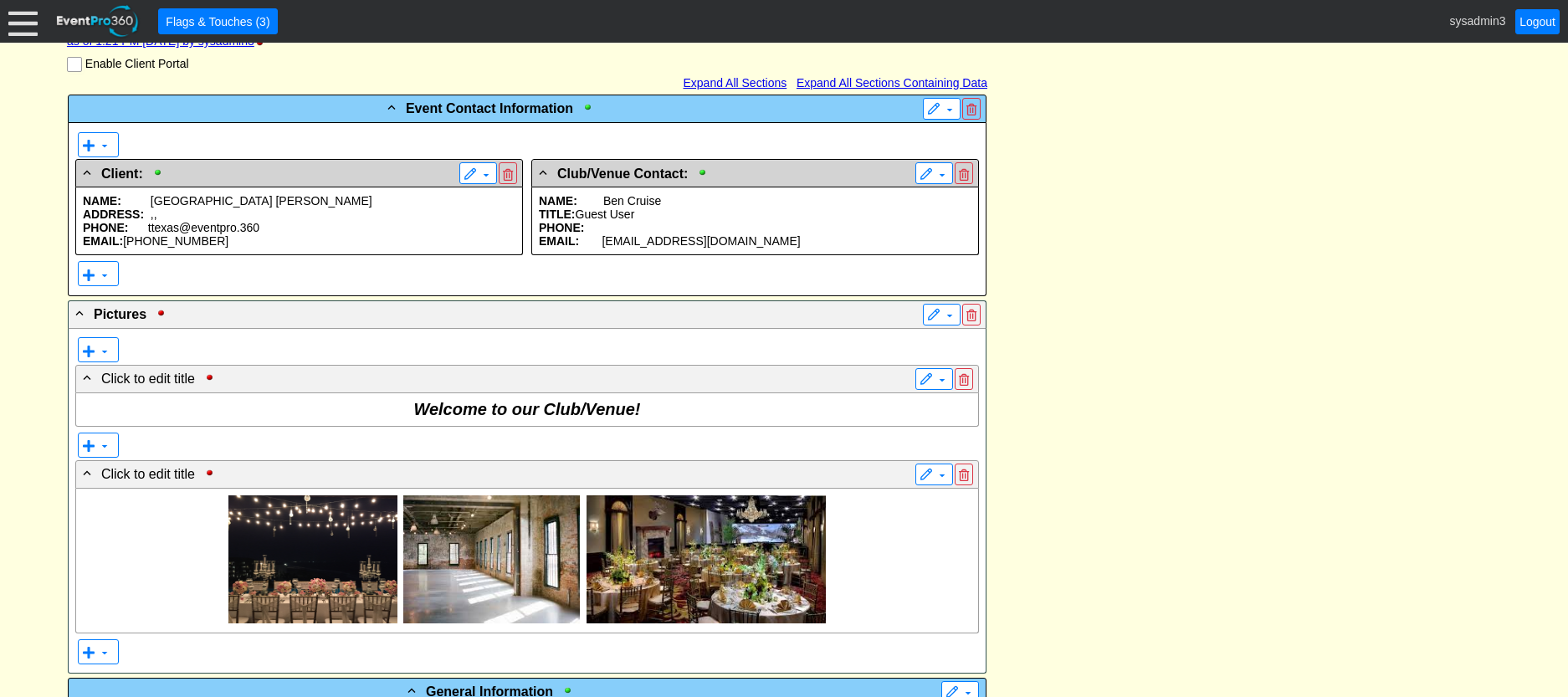
click at [672, 208] on p "NAME: Ben Cruise" at bounding box center [755, 201] width 433 height 14
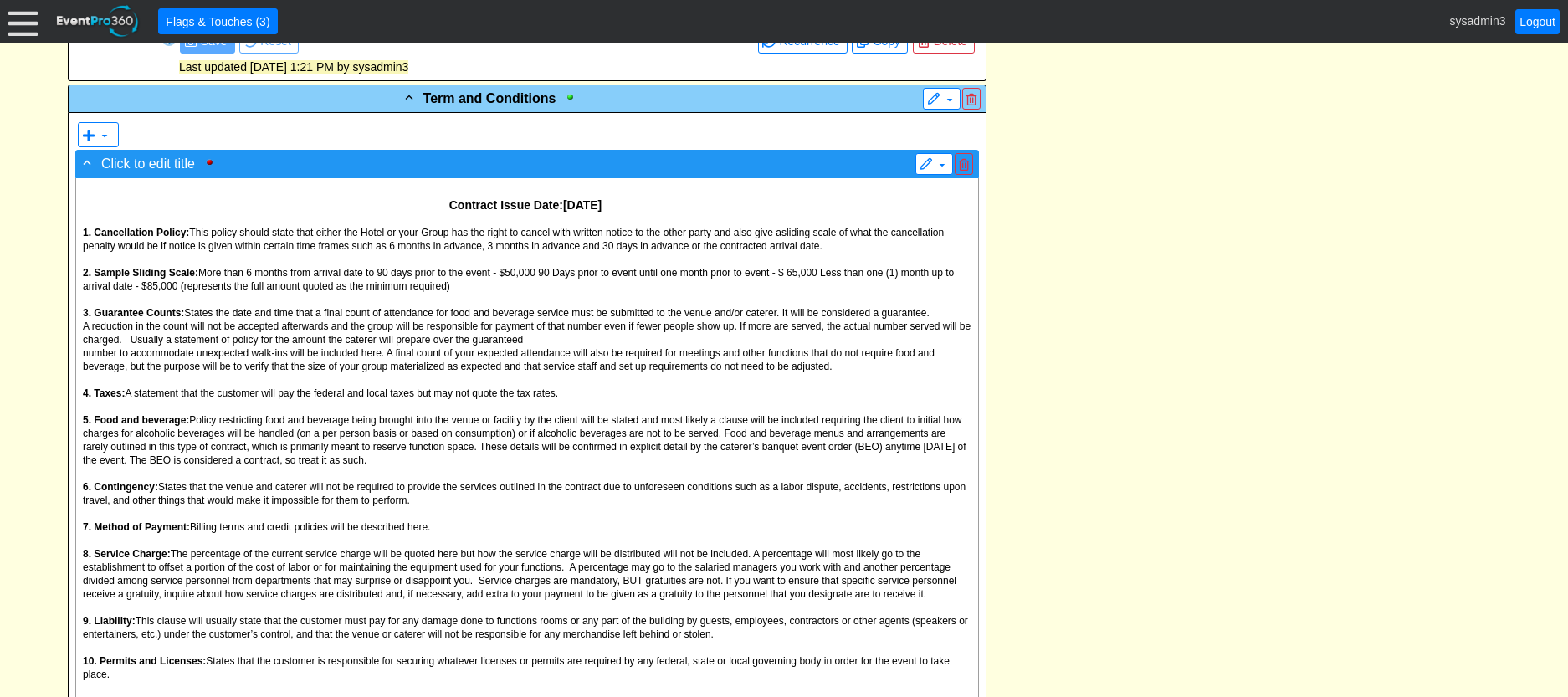
scroll to position [1589, 0]
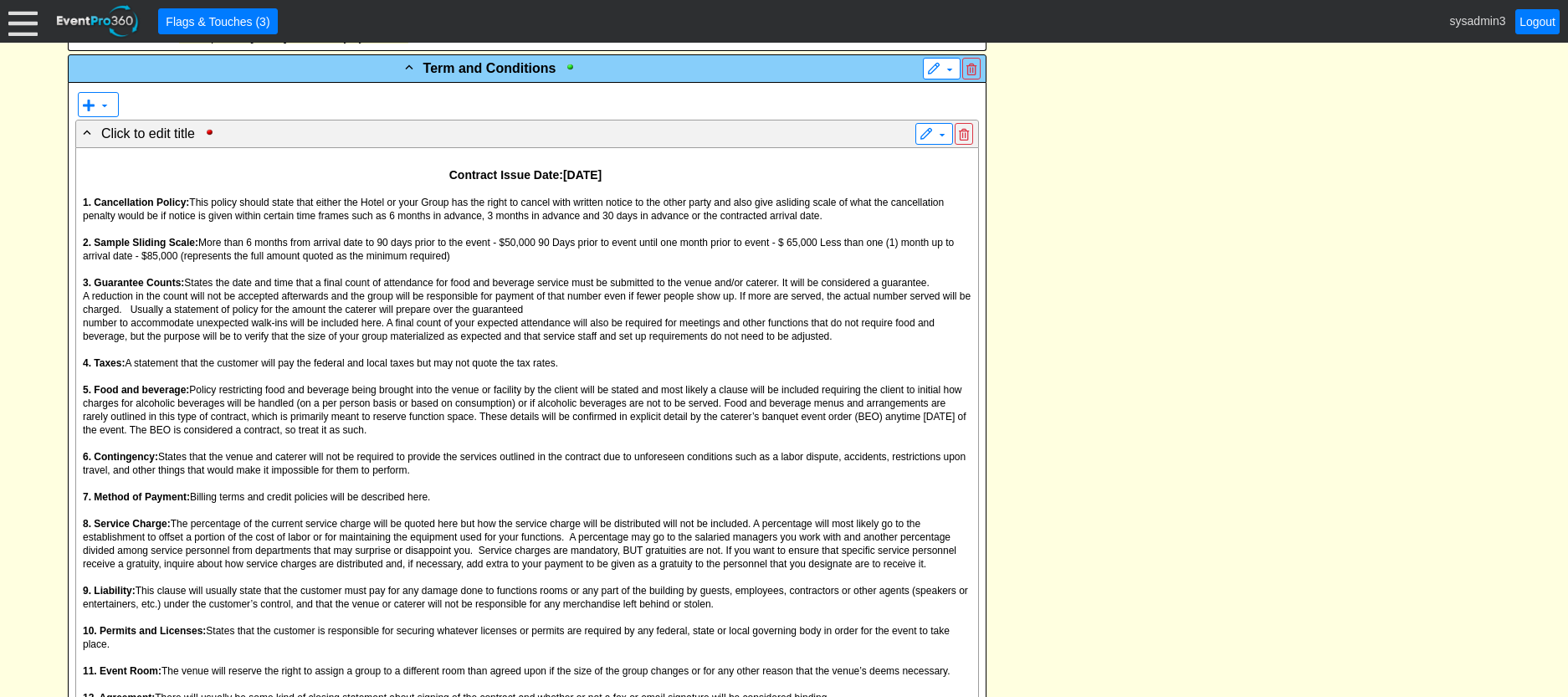
click at [426, 315] on span "A reduction in the count will not be accepted afterwards and the group will be …" at bounding box center [526, 303] width 887 height 25
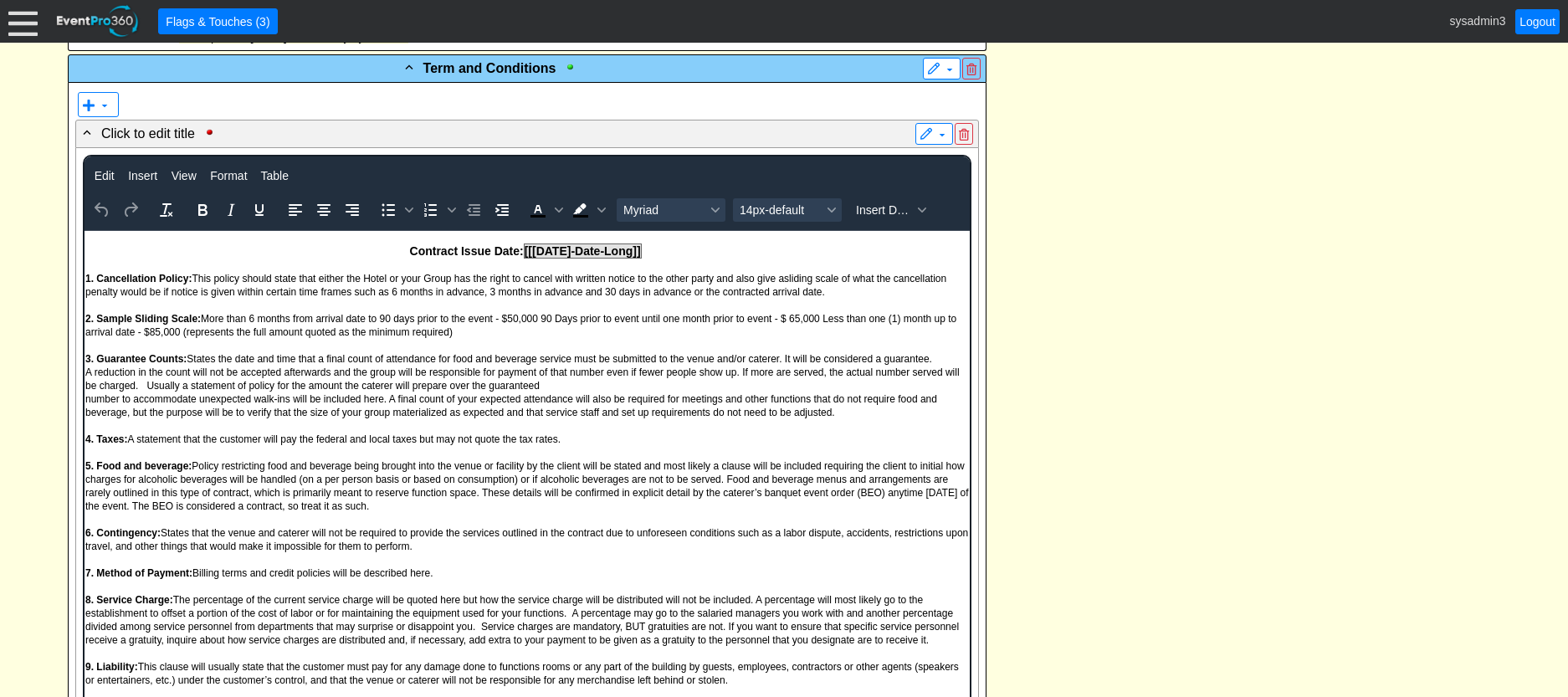
click at [1062, 196] on div "- Event Contact Information ▼ ▼ - Client: ▼ NAME: Odessa Jones ADDRESS: , , PHO…" at bounding box center [783, 433] width 1442 height 3191
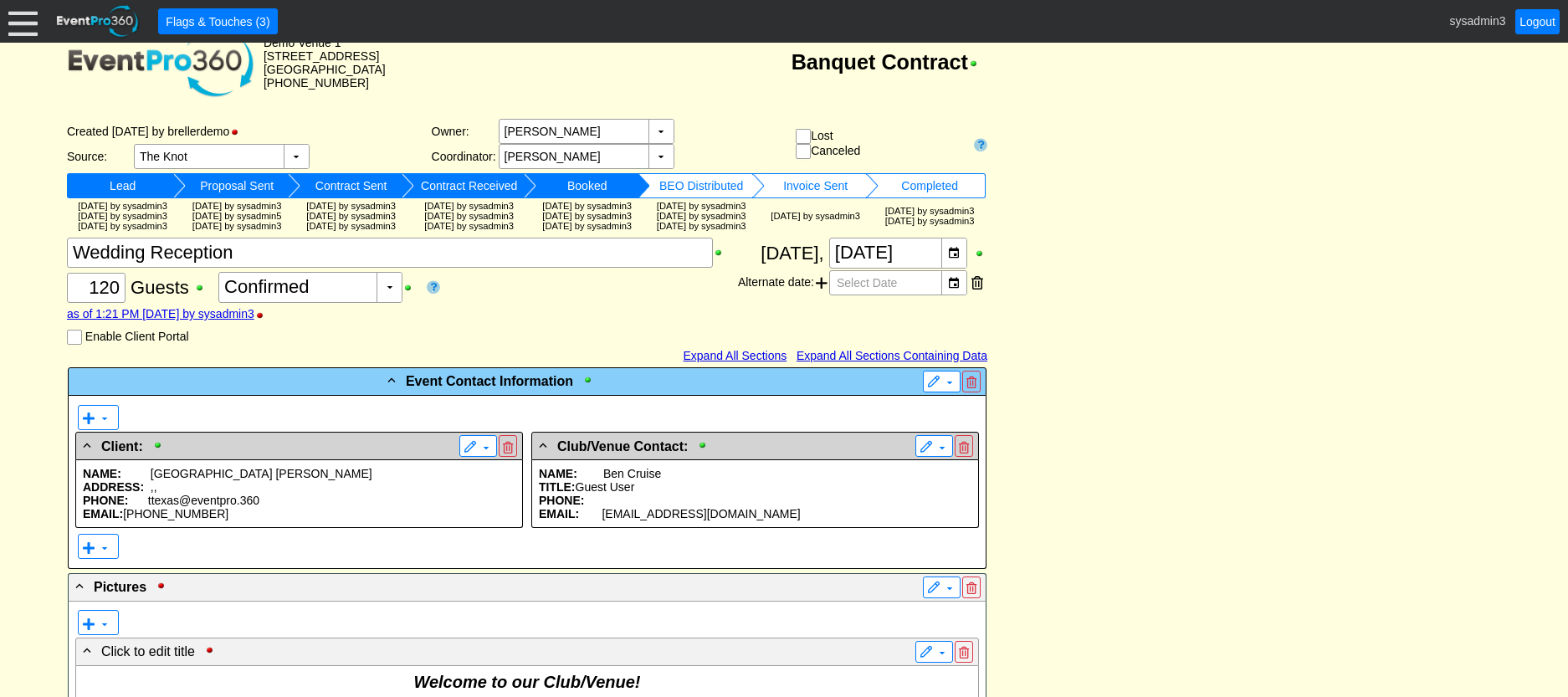
scroll to position [0, 0]
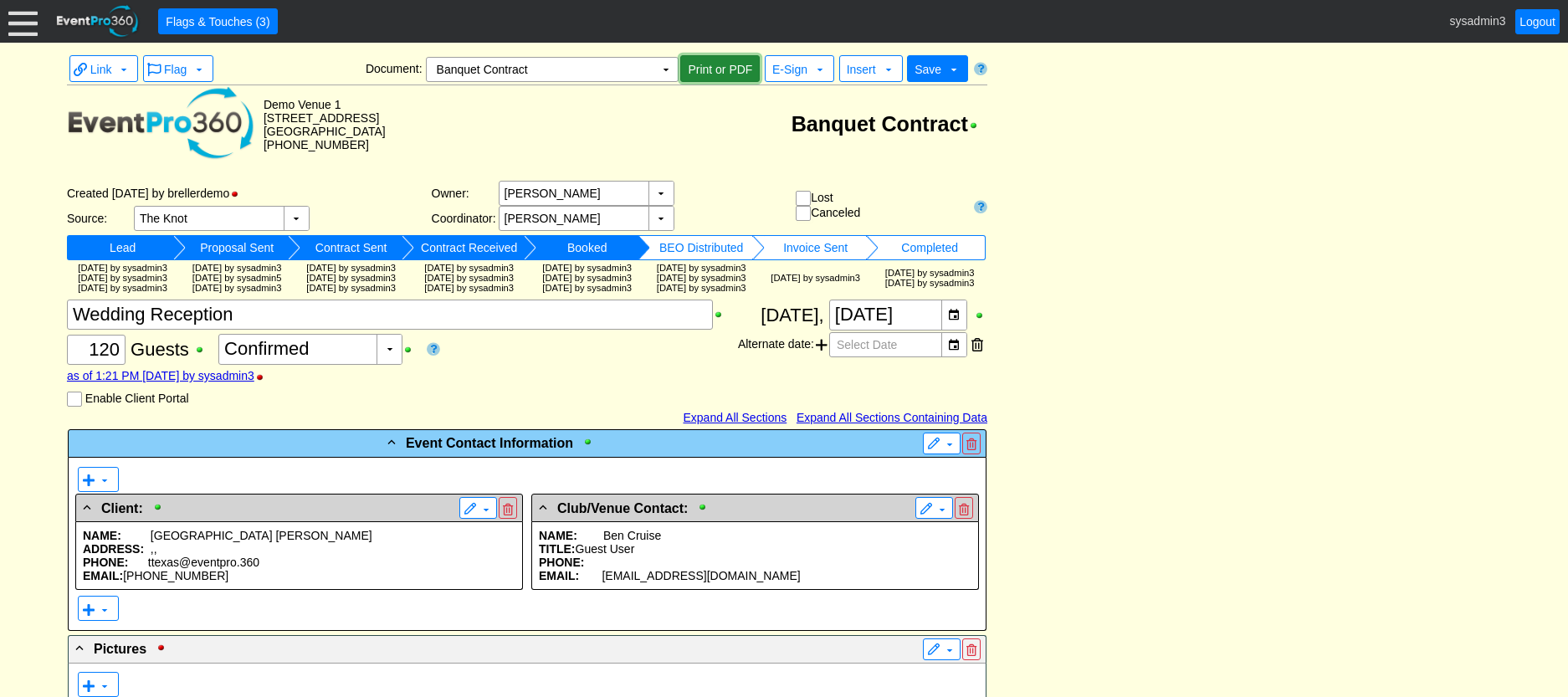
click at [715, 65] on span "Print or PDF" at bounding box center [720, 69] width 71 height 17
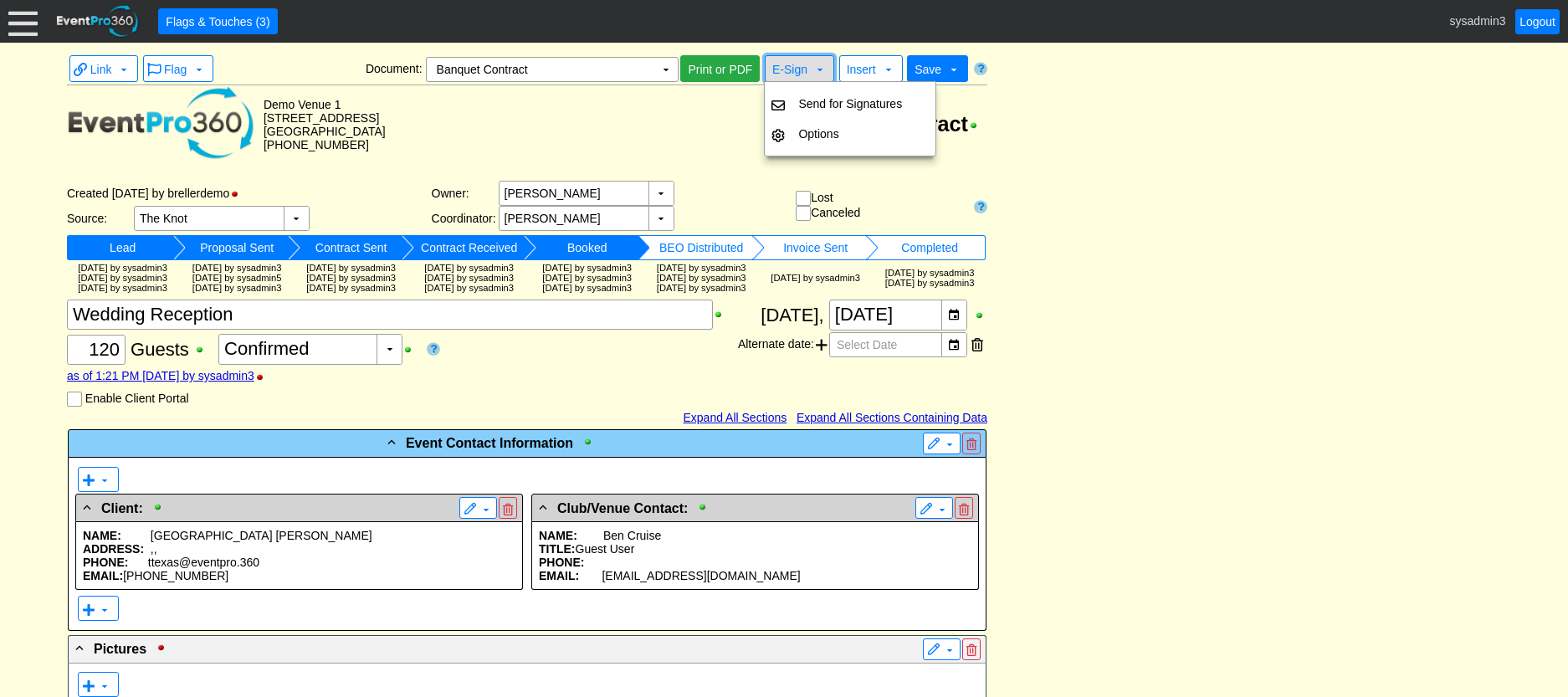
click at [794, 67] on span "E-Sign" at bounding box center [790, 69] width 35 height 14
click at [657, 138] on td "Banquet Contract" at bounding box center [686, 124] width 601 height 78
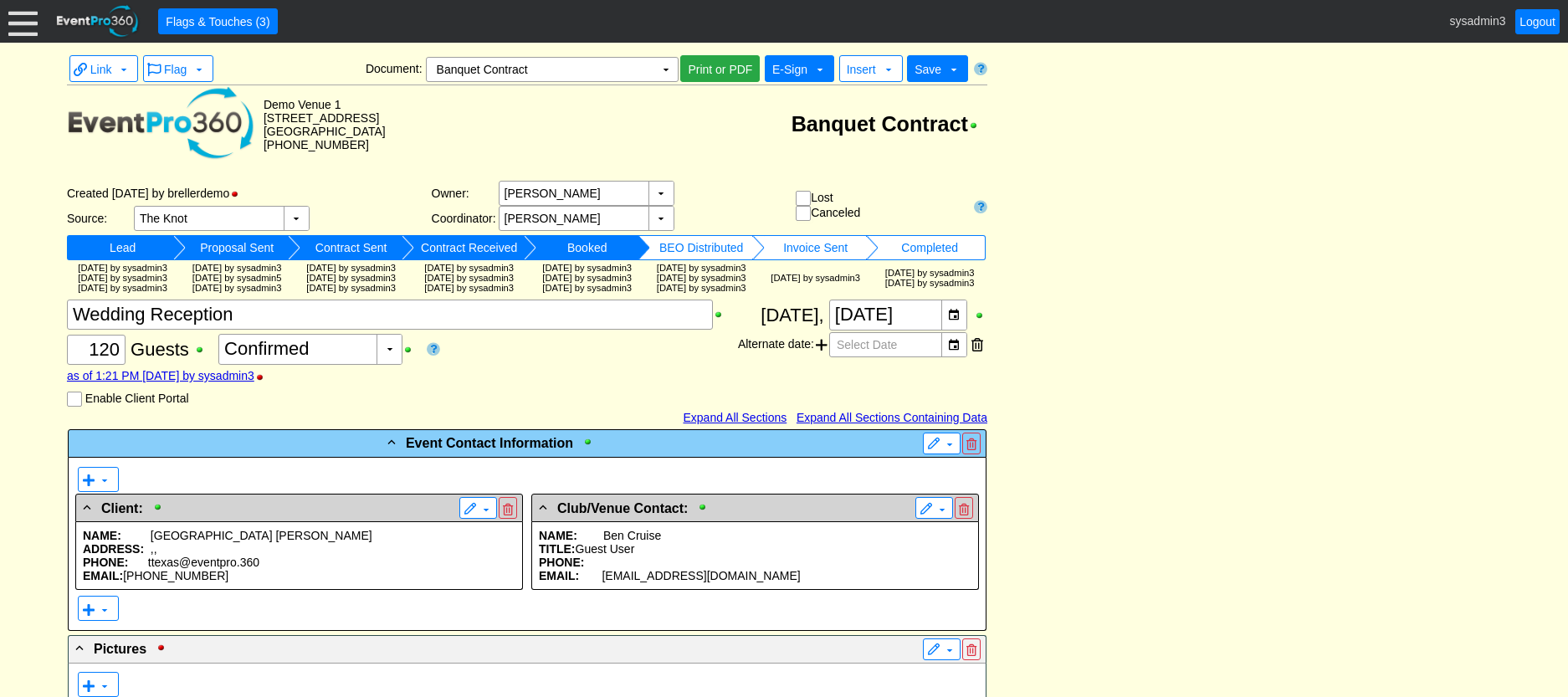
click at [792, 67] on span "E-Sign" at bounding box center [790, 69] width 35 height 14
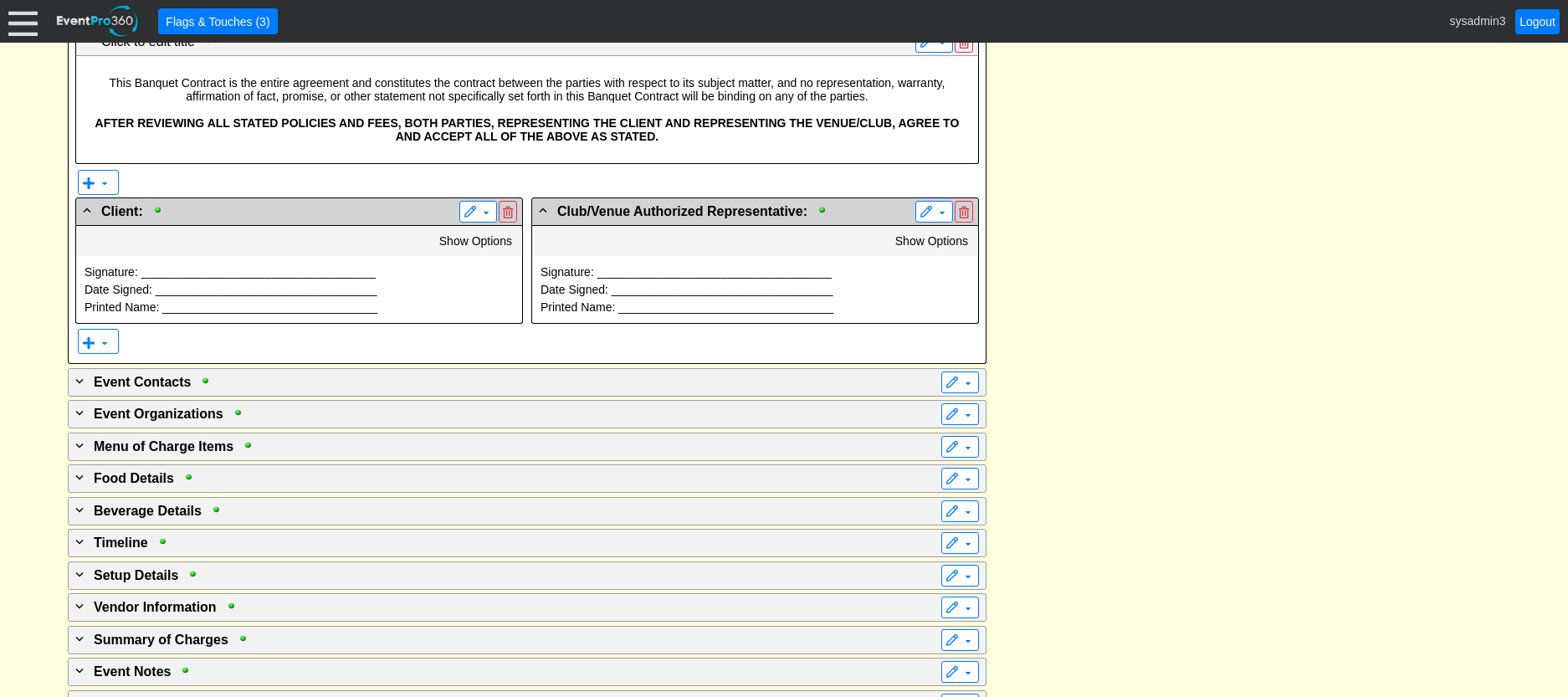
scroll to position [2815, 0]
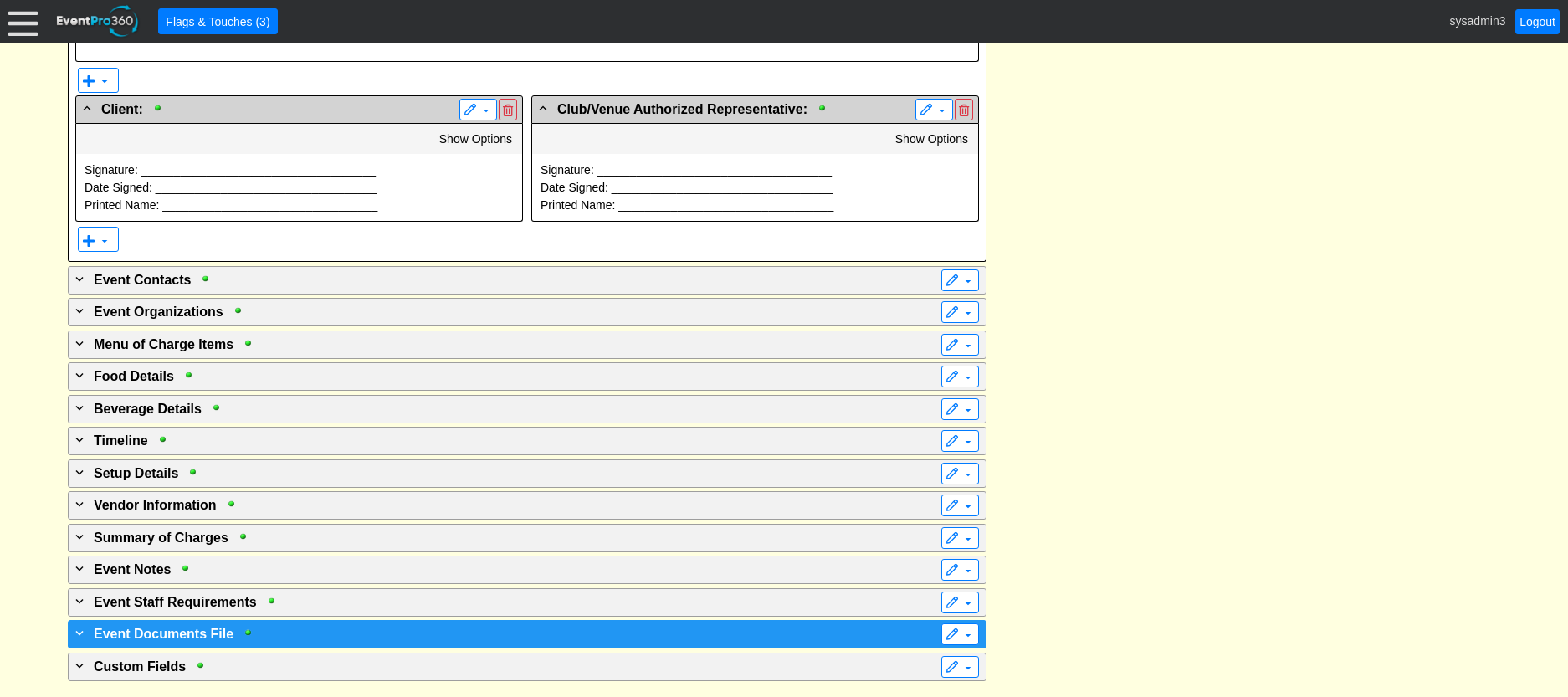
click at [290, 628] on div "+ Event Documents File" at bounding box center [493, 633] width 842 height 20
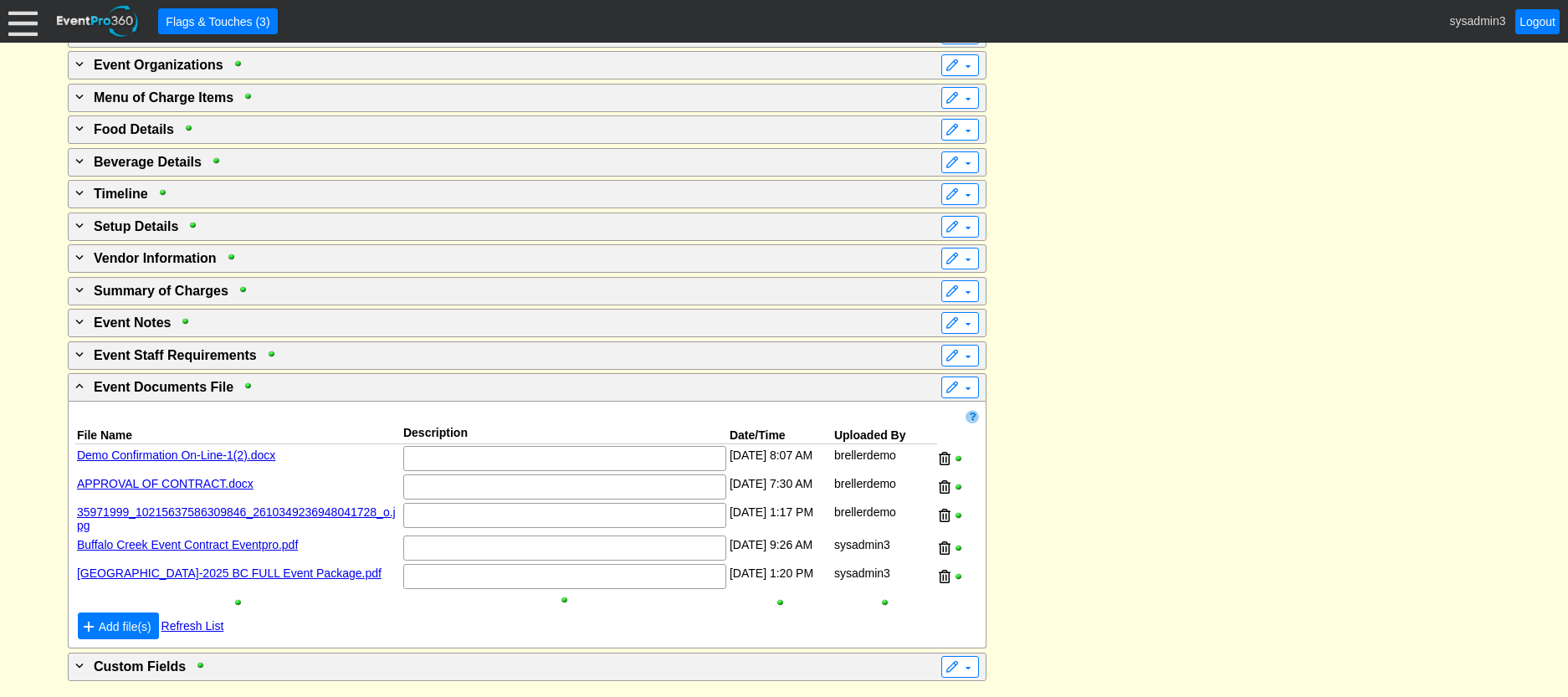
scroll to position [3062, 0]
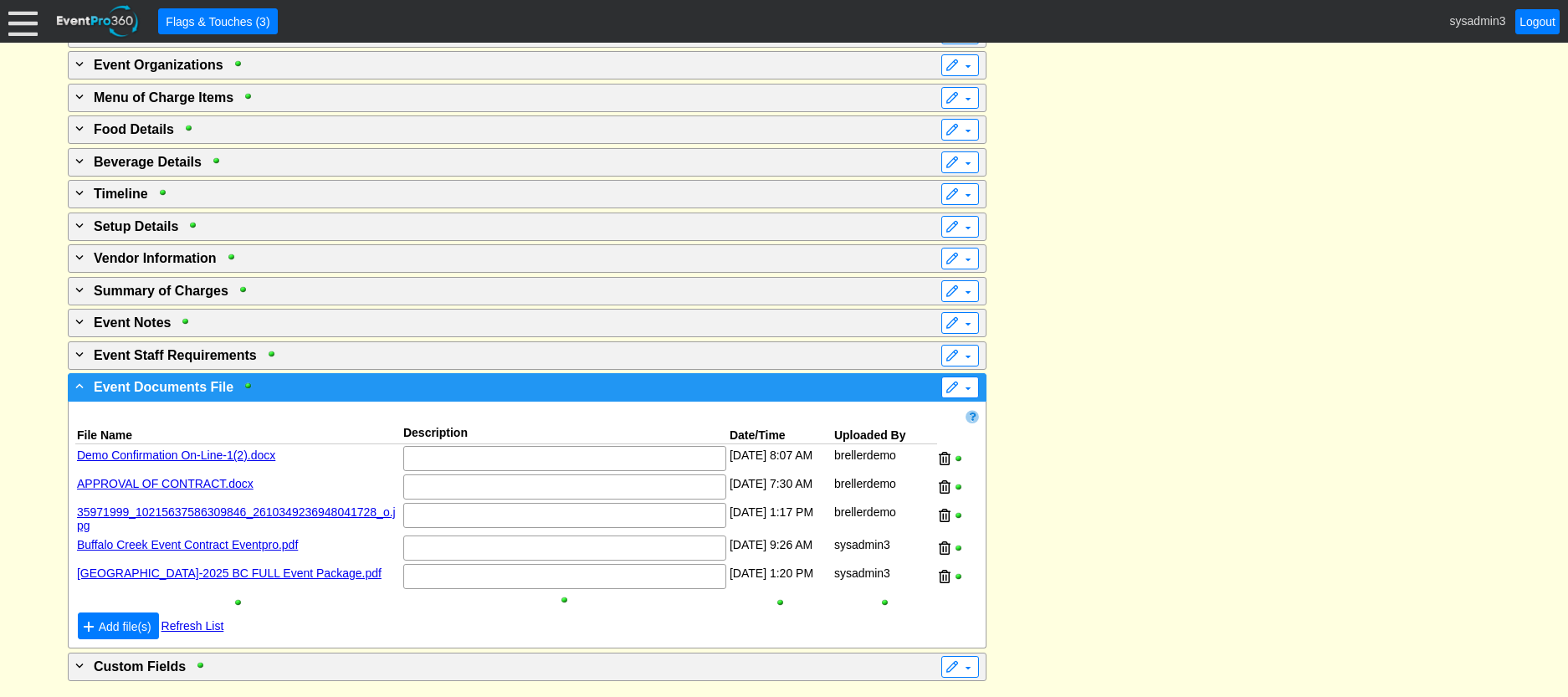
click at [842, 398] on div "- Event Documents File ▼" at bounding box center [526, 387] width 919 height 28
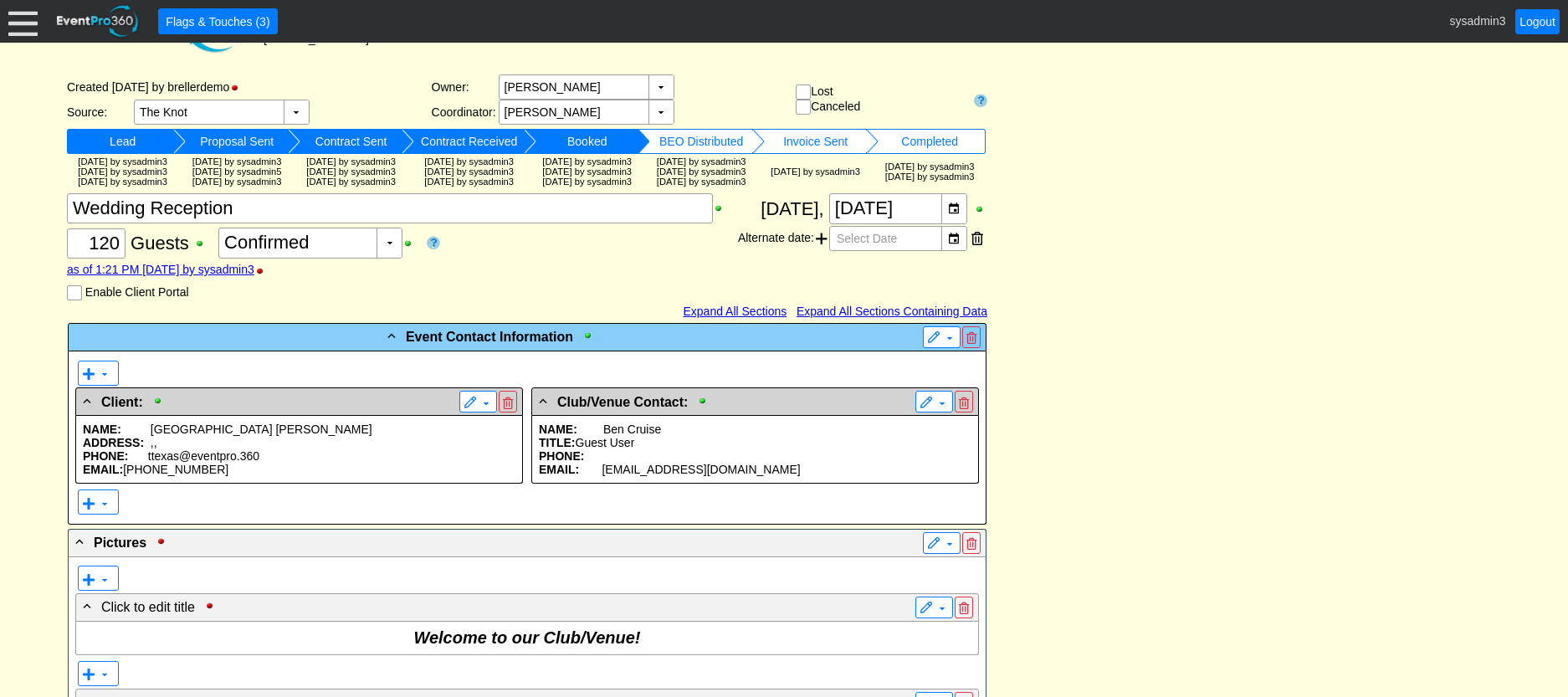
scroll to position [0, 0]
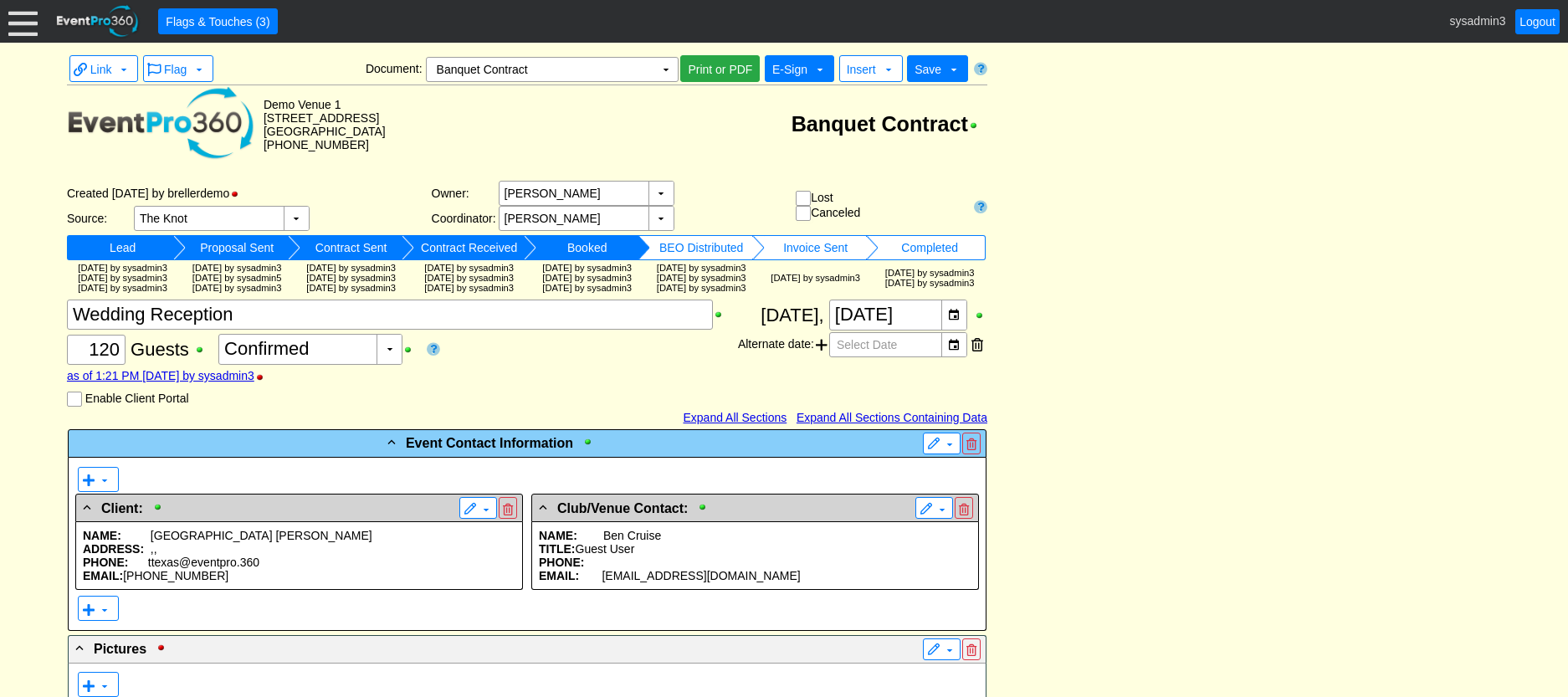
click at [797, 70] on span "E-Sign" at bounding box center [790, 69] width 35 height 14
click at [644, 141] on td "Banquet Contract" at bounding box center [686, 124] width 601 height 78
click at [663, 65] on td "▼" at bounding box center [666, 69] width 23 height 23
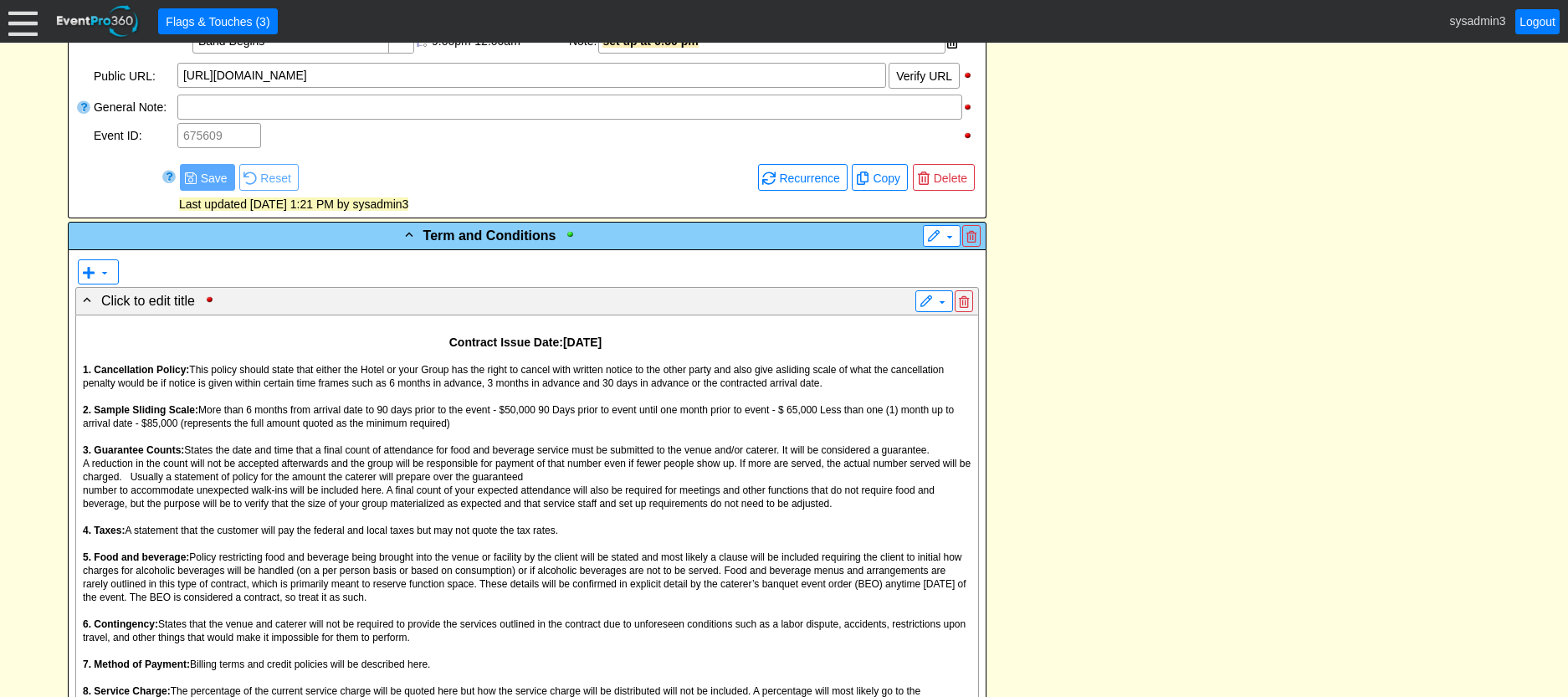
scroll to position [1506, 0]
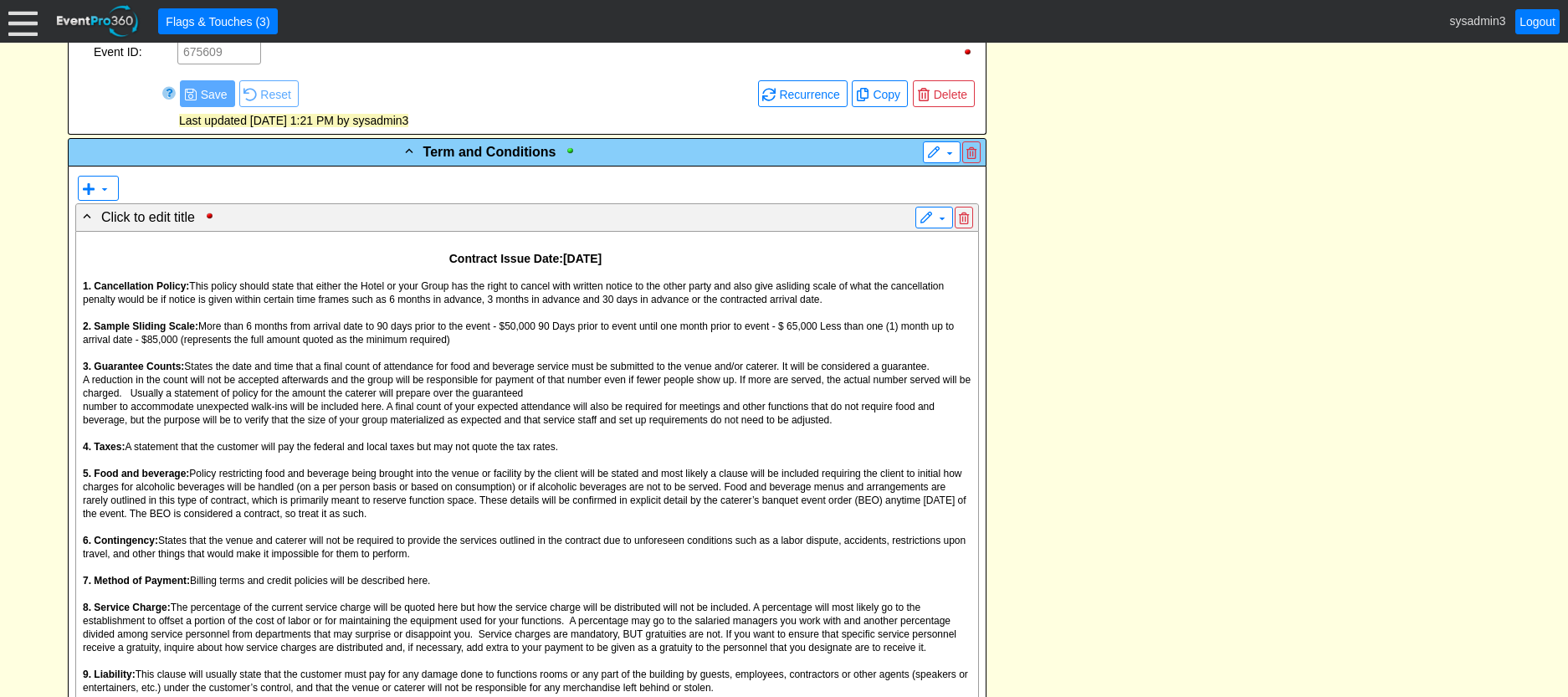
click at [501, 346] on span "More than 6 months from arrival date to 90 days prior to the event - $50,000 90…" at bounding box center [518, 333] width 871 height 25
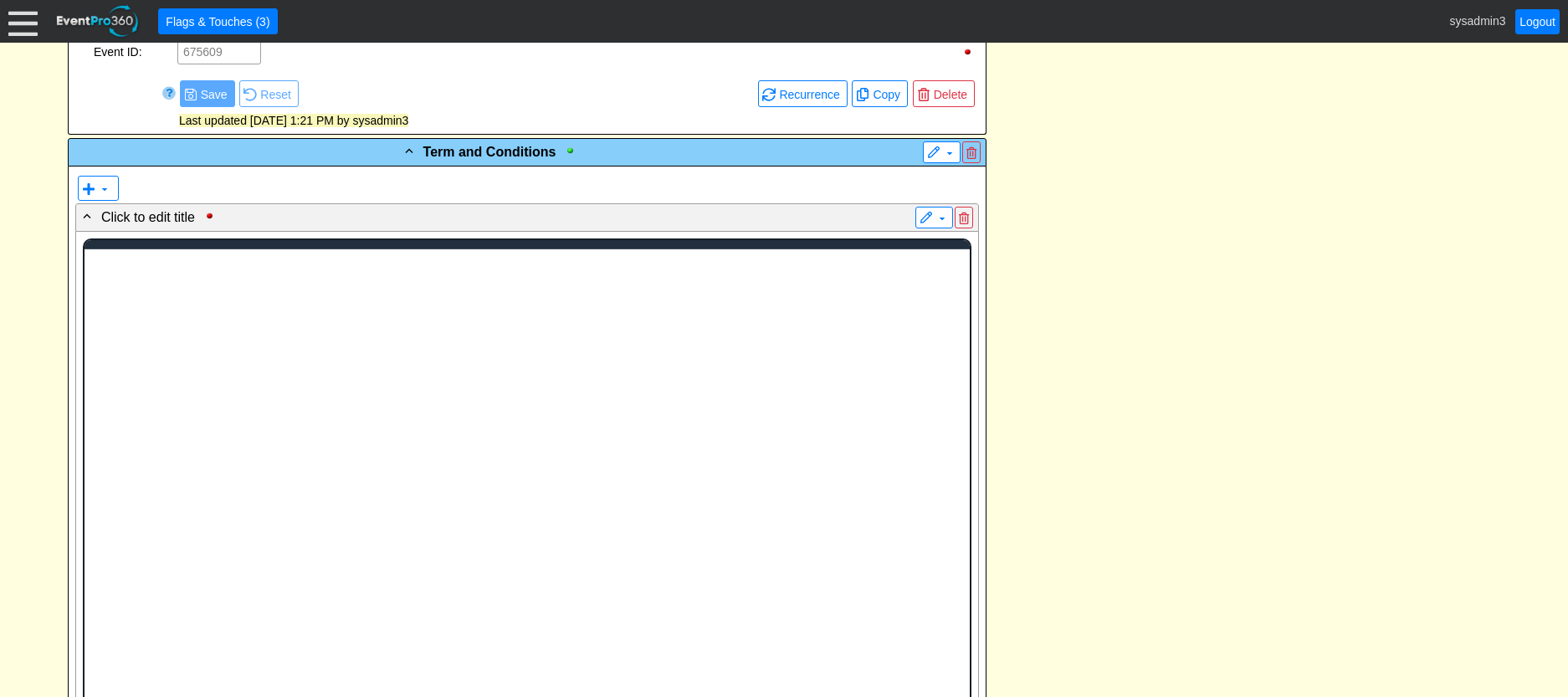
scroll to position [0, 0]
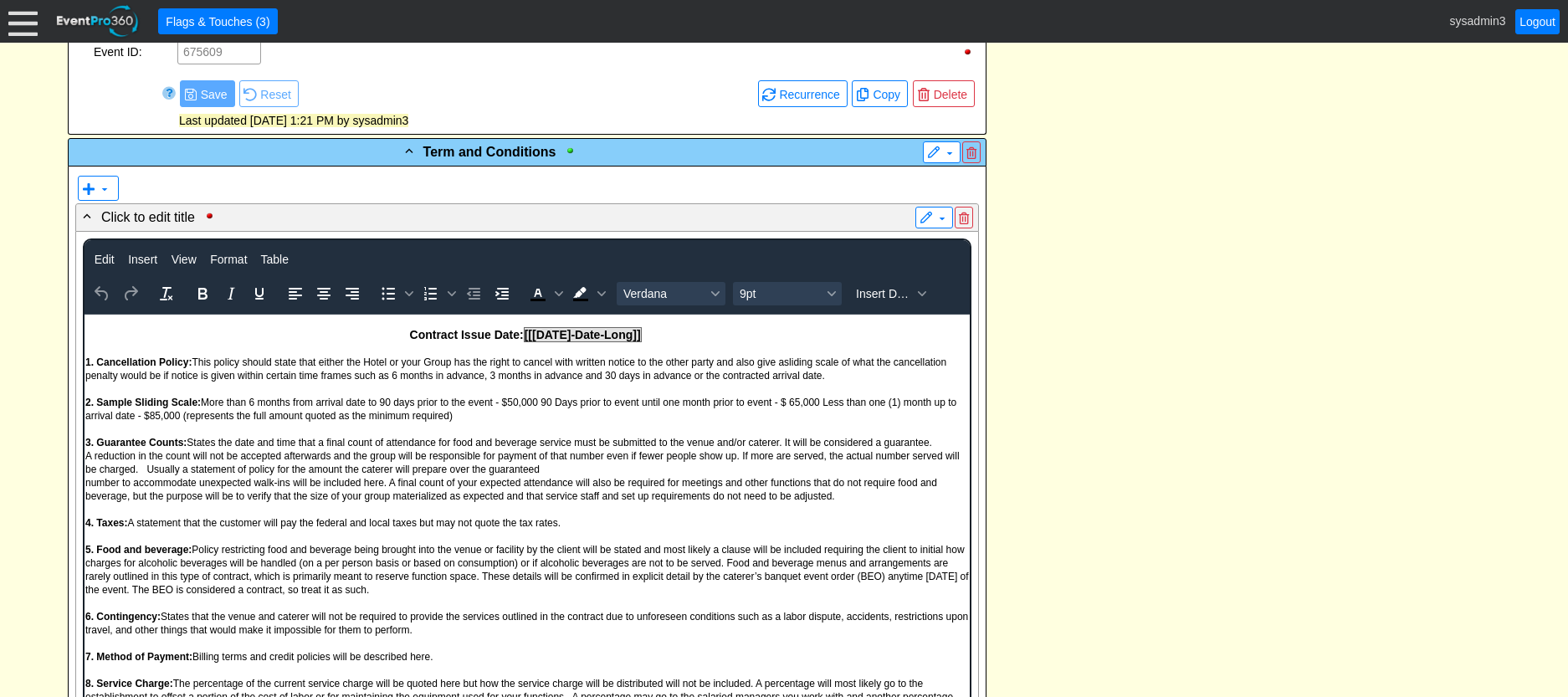
click at [497, 407] on span "More than 6 months from arrival date to 90 days prior to the event - $50,000 90…" at bounding box center [520, 408] width 871 height 25
click at [894, 301] on span "Insert Data" at bounding box center [884, 294] width 56 height 14
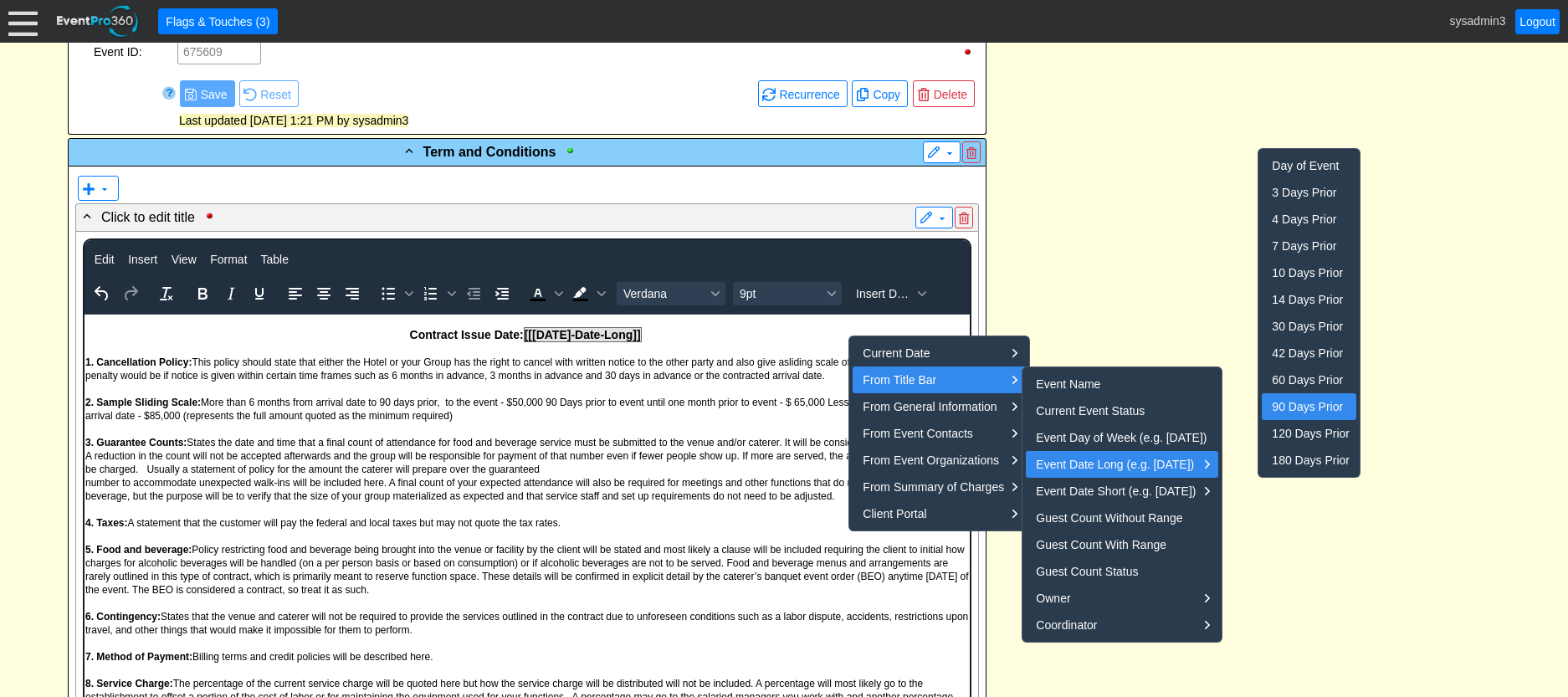
click at [1293, 400] on div "90 Days Prior" at bounding box center [1311, 406] width 78 height 20
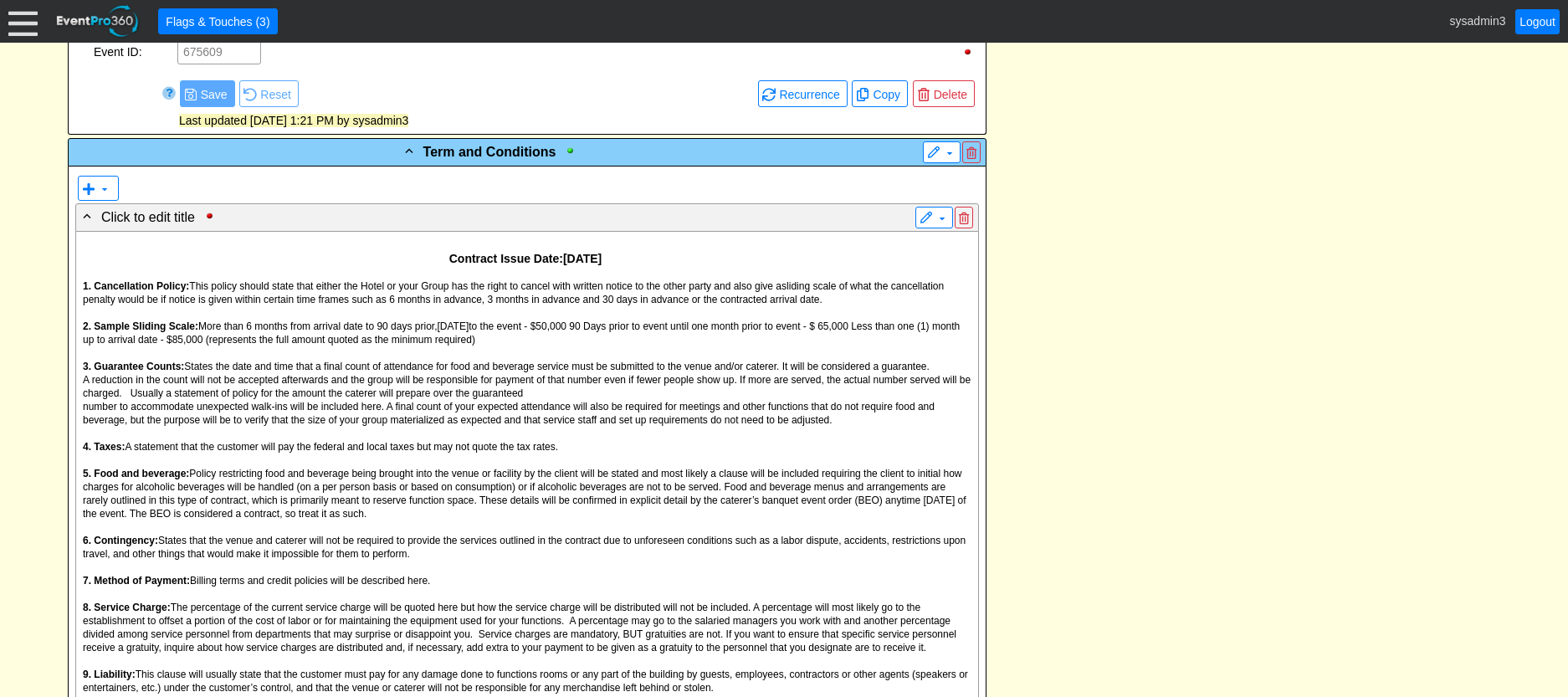
click at [1285, 341] on div "- Event Contact Information ▼ ▼ - Client: ▼ NAME: Odessa Jones ADDRESS: , , PHO…" at bounding box center [783, 407] width 1442 height 2971
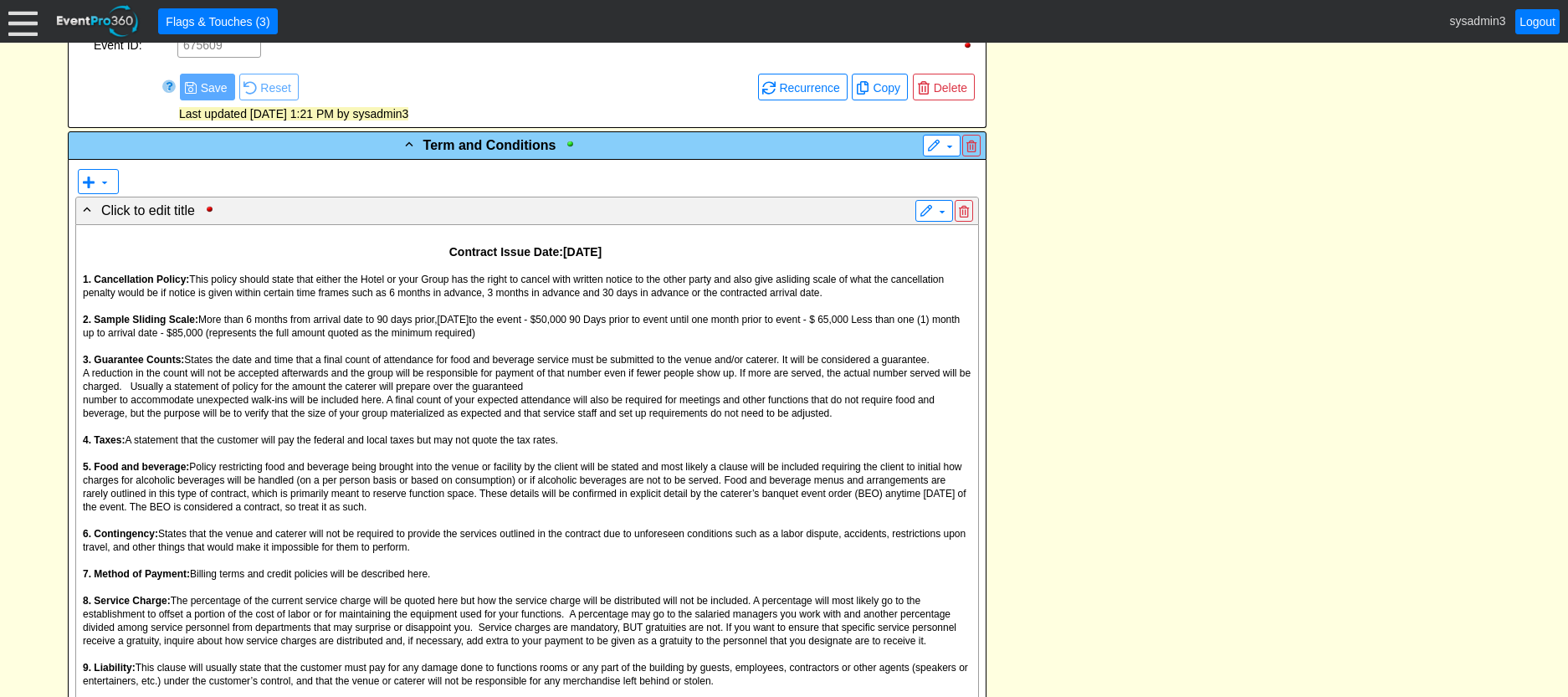
scroll to position [1506, 0]
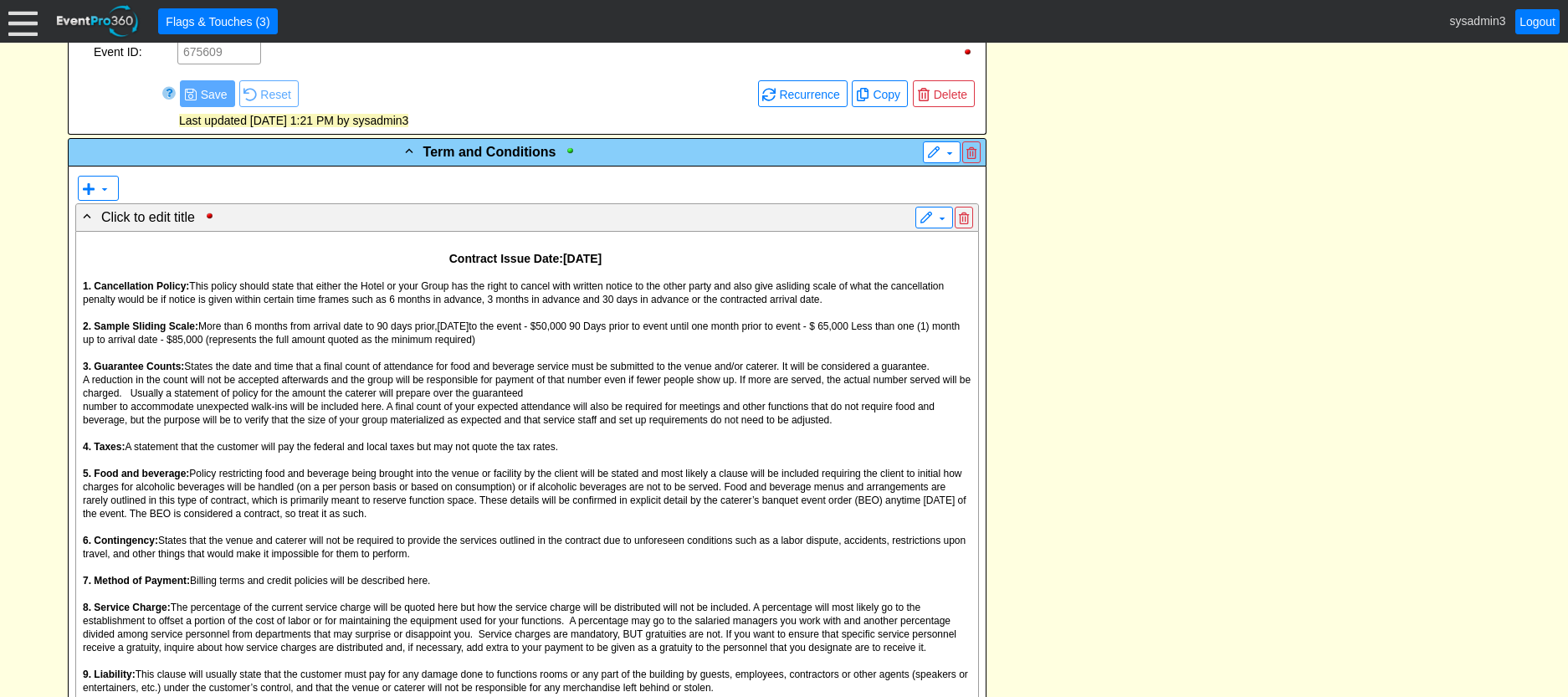
click at [469, 332] on span "May 25, 2025" at bounding box center [452, 326] width 32 height 12
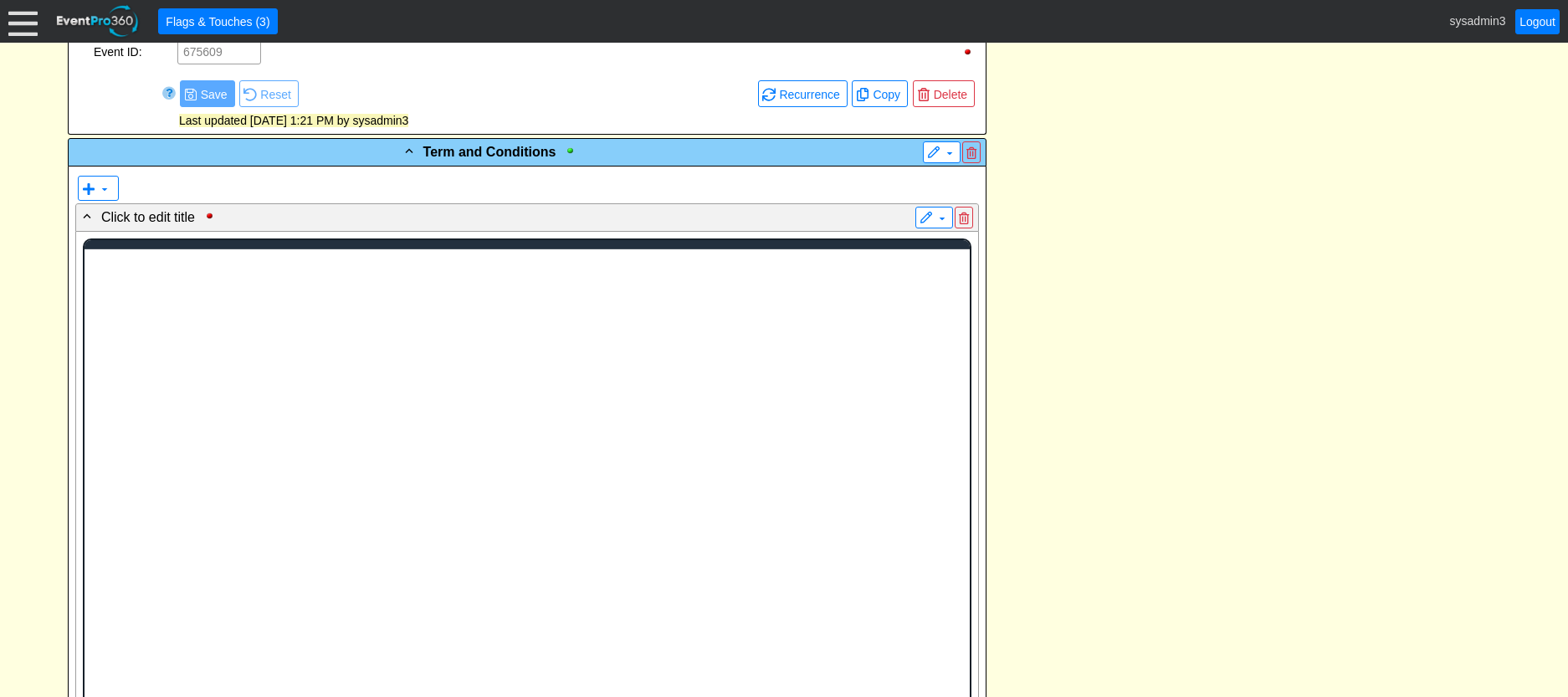
scroll to position [0, 0]
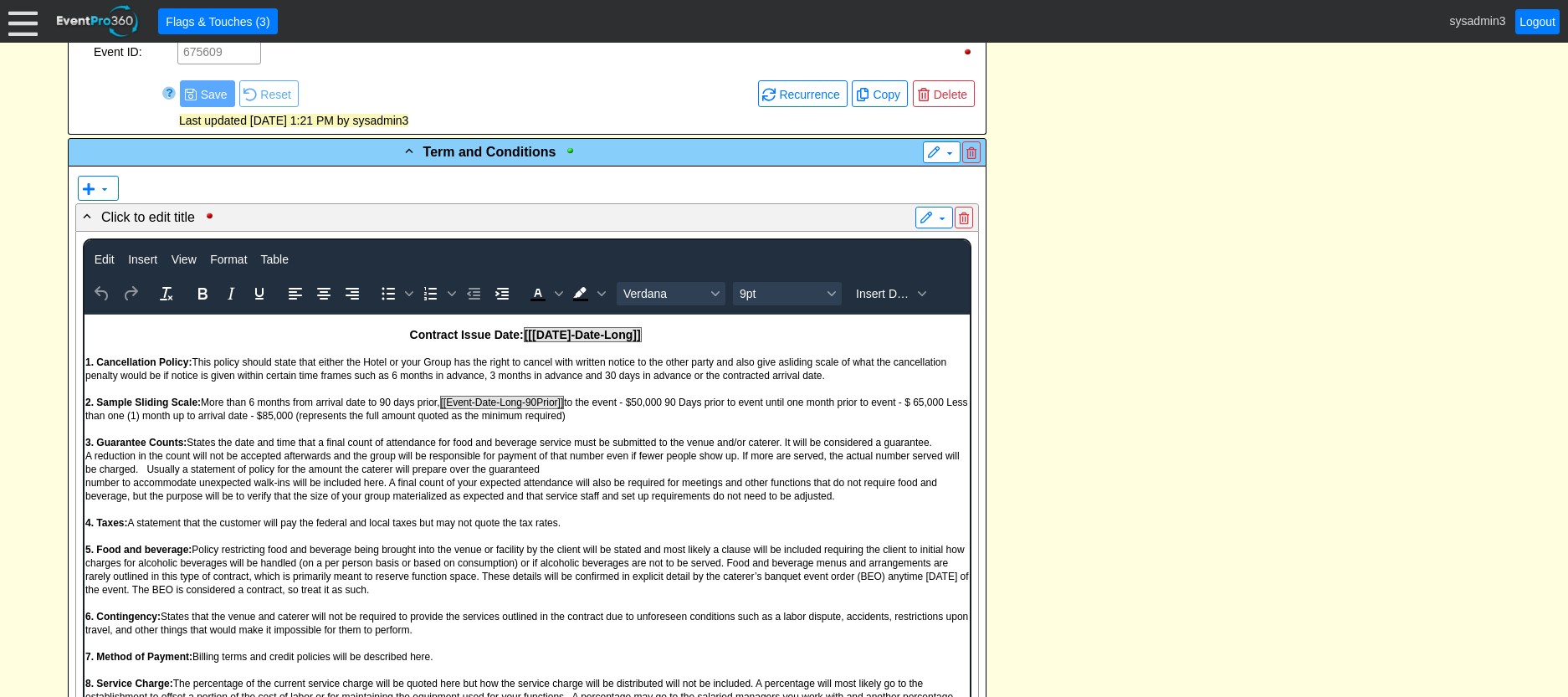
click at [506, 413] on span "More than 6 months from arrival date to 90 days prior, [[Event-Date-Long-90Prio…" at bounding box center [526, 408] width 883 height 26
click at [1074, 378] on div "- Event Contact Information ▼ ▼ - Client: ▼ NAME: Odessa Jones ADDRESS: , , PHO…" at bounding box center [783, 497] width 1442 height 3149
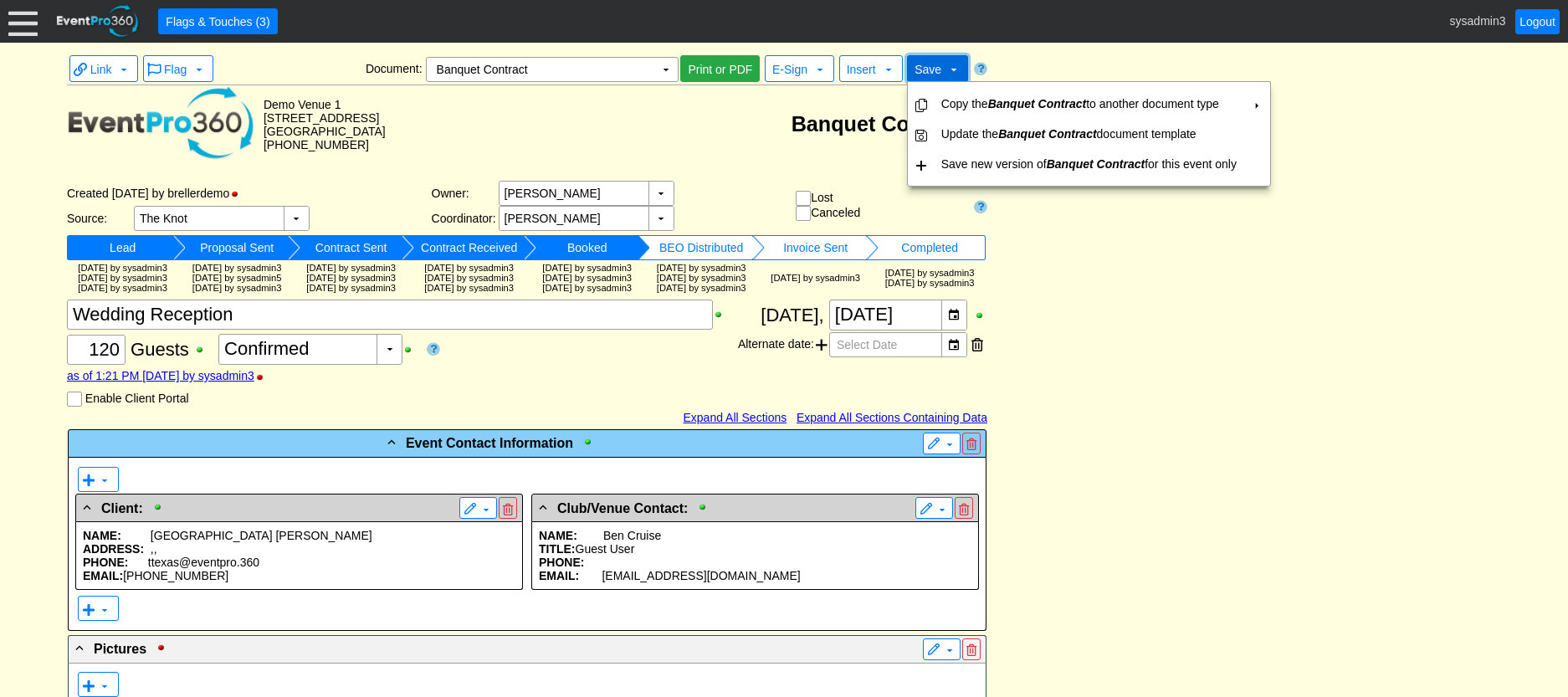
click at [940, 63] on span "Save" at bounding box center [928, 69] width 26 height 14
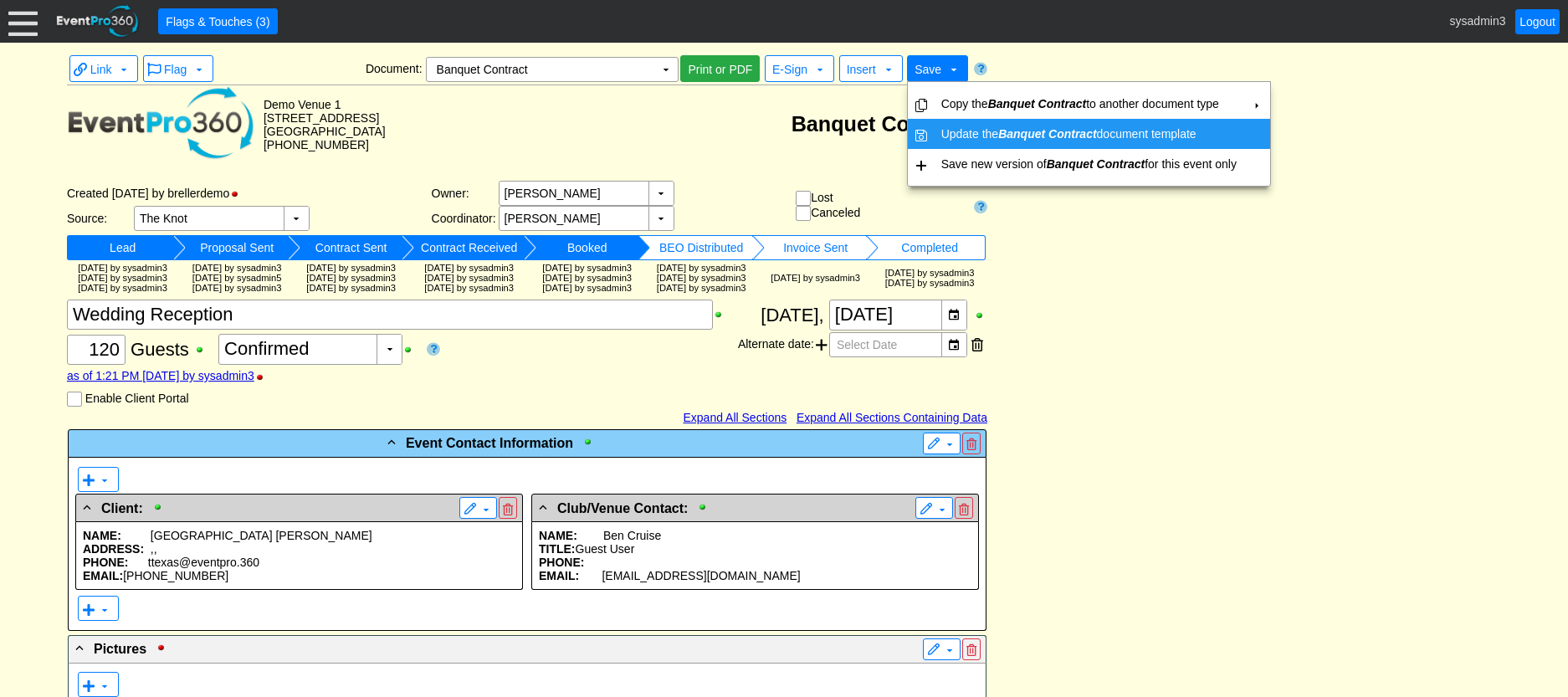
click at [1086, 130] on icon "Banquet Contract" at bounding box center [1047, 134] width 98 height 14
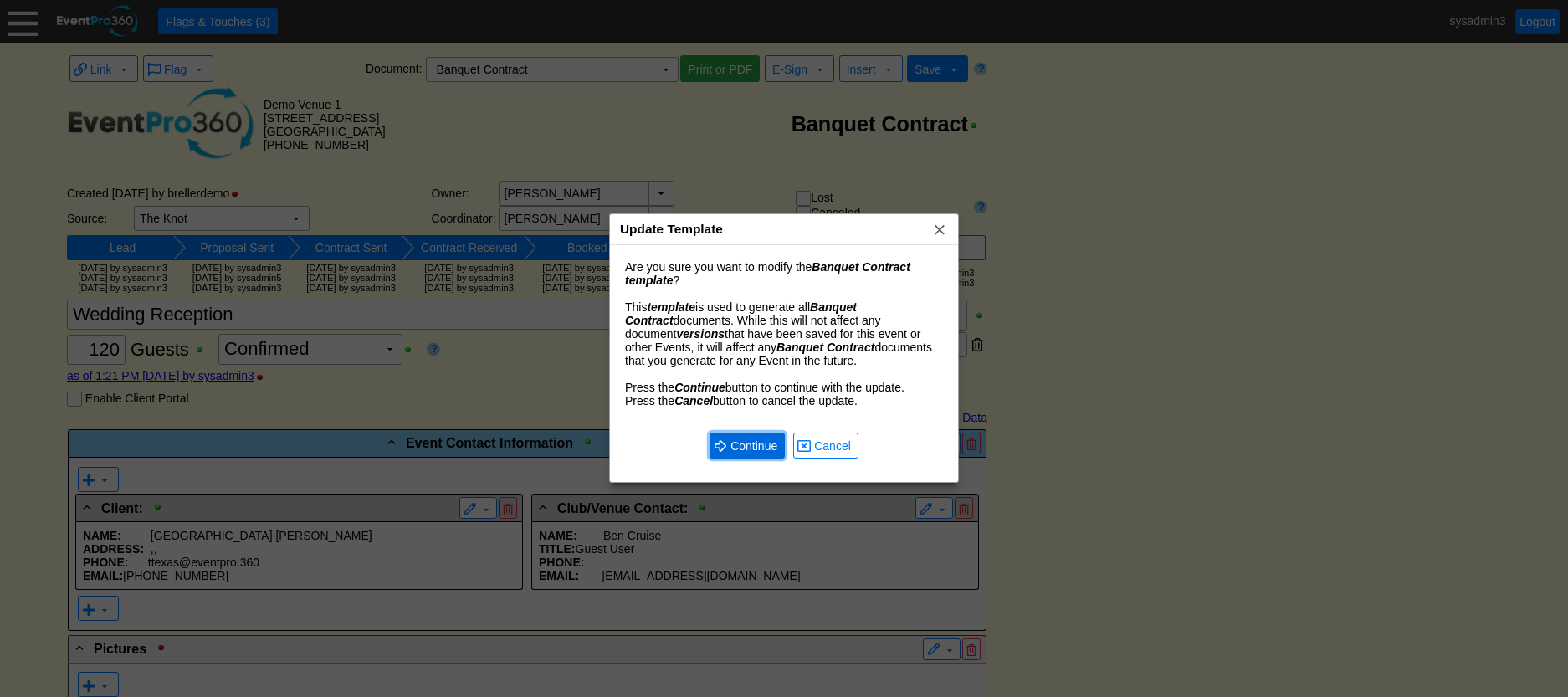
click at [760, 449] on span "Continue" at bounding box center [754, 445] width 54 height 17
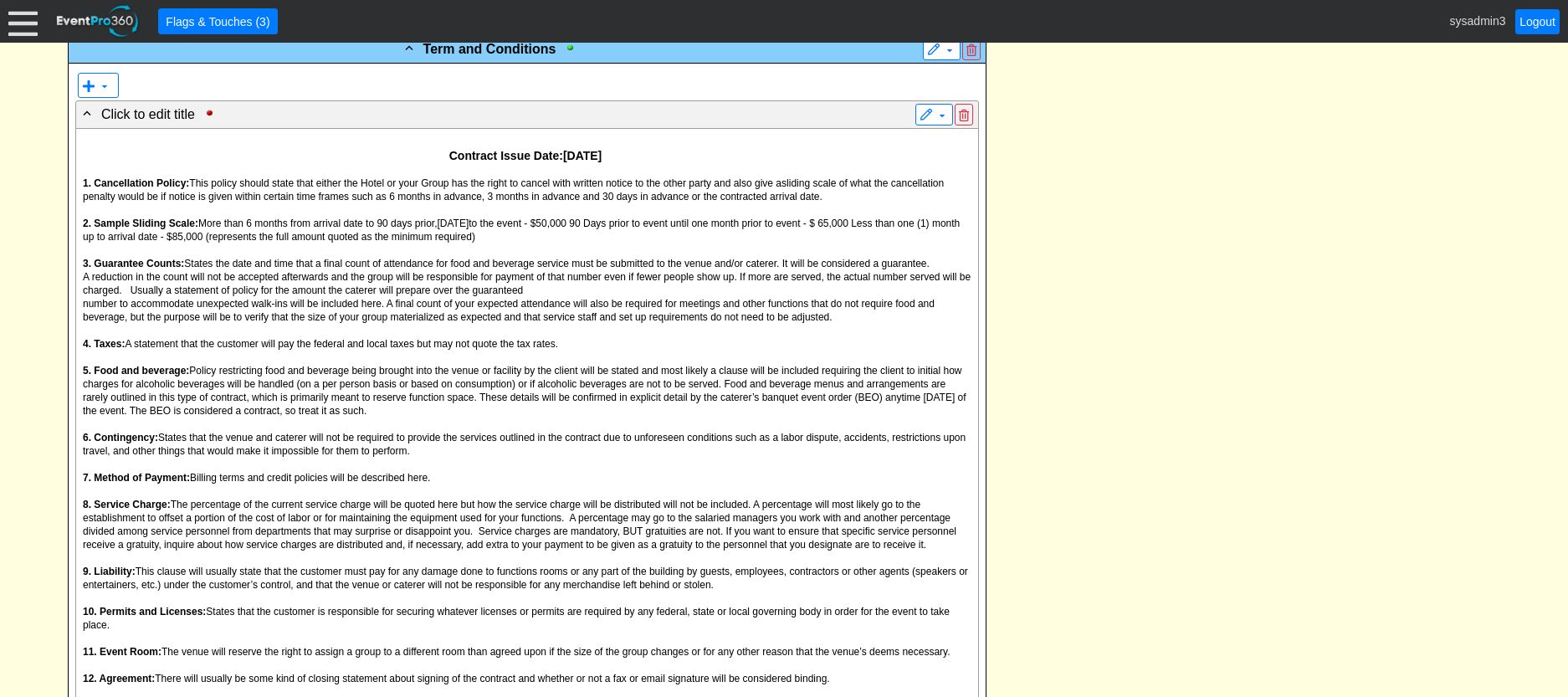
scroll to position [1673, 0]
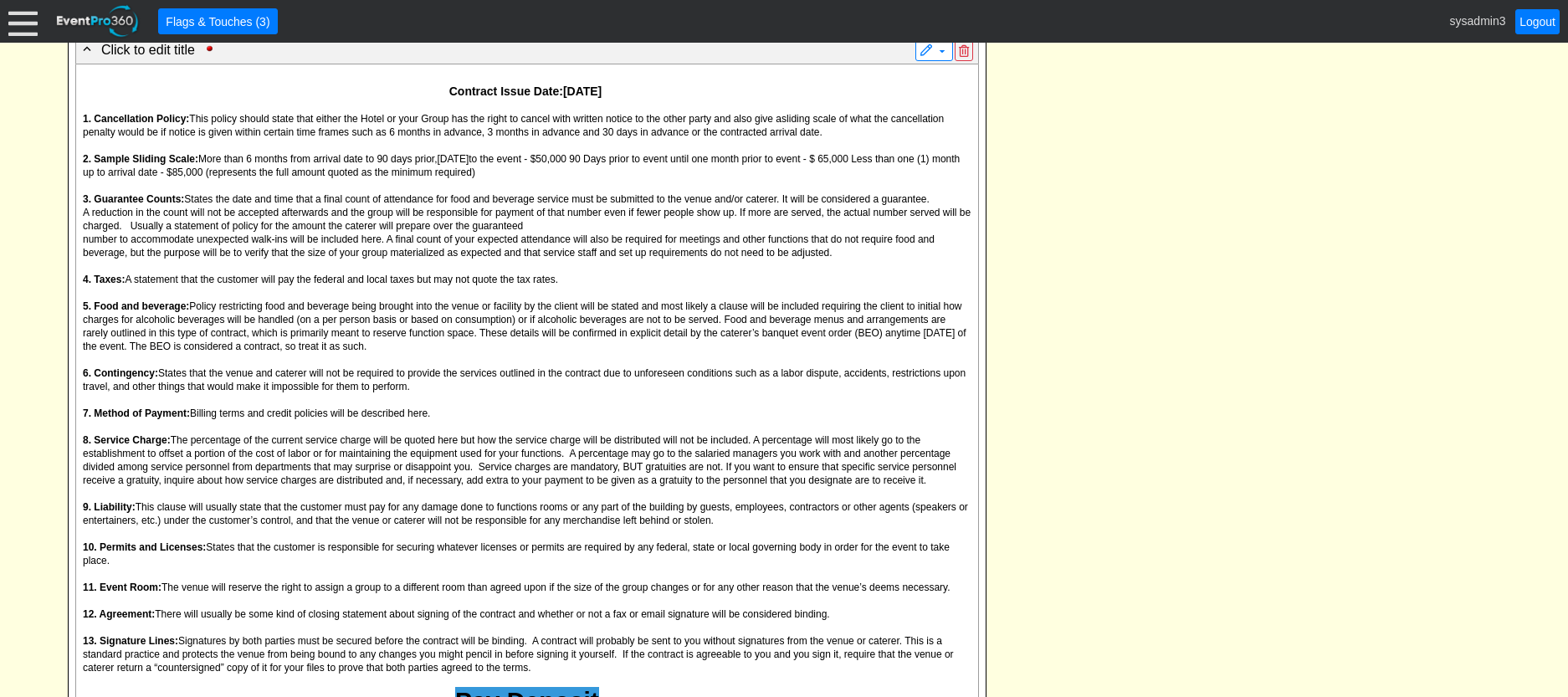
click at [577, 205] on span "States the date and time that a final count of attendance for food and beverage…" at bounding box center [557, 199] width 746 height 12
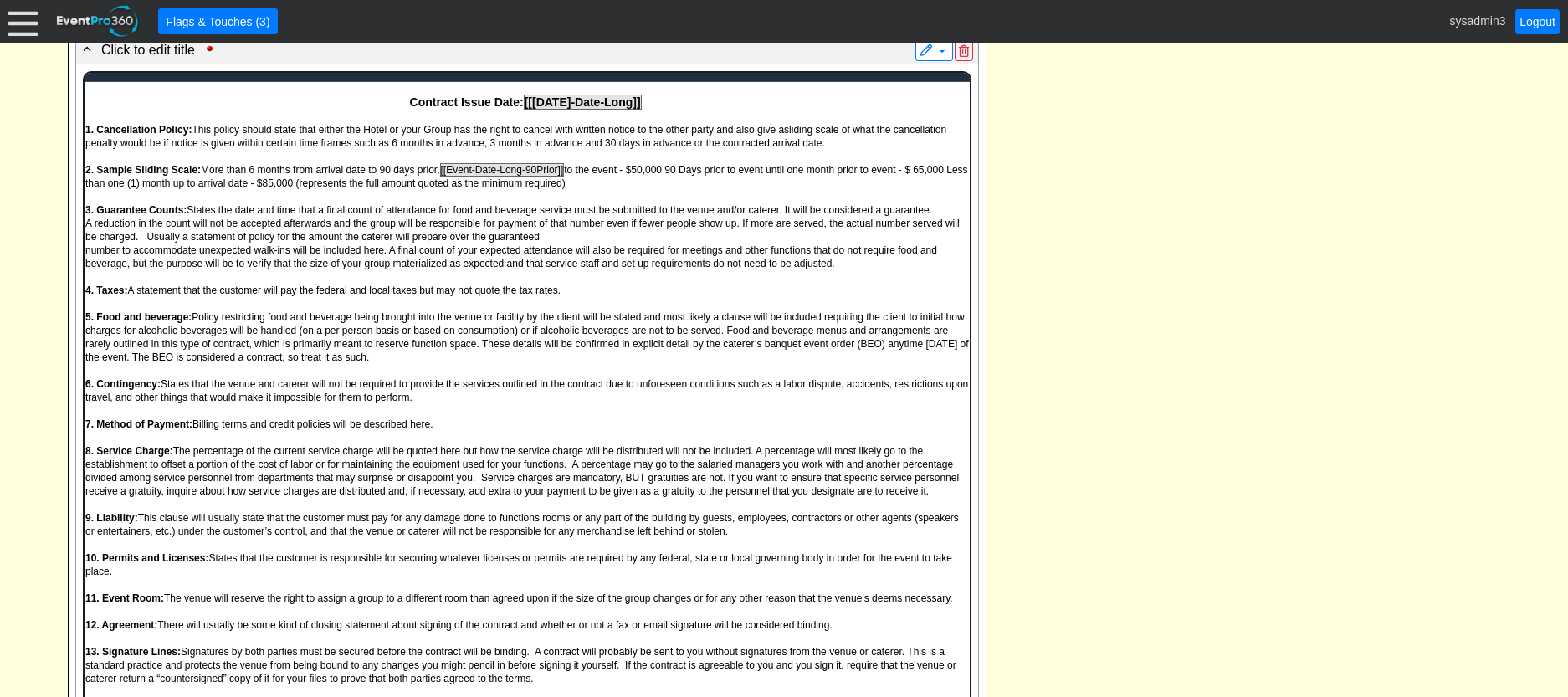
scroll to position [0, 0]
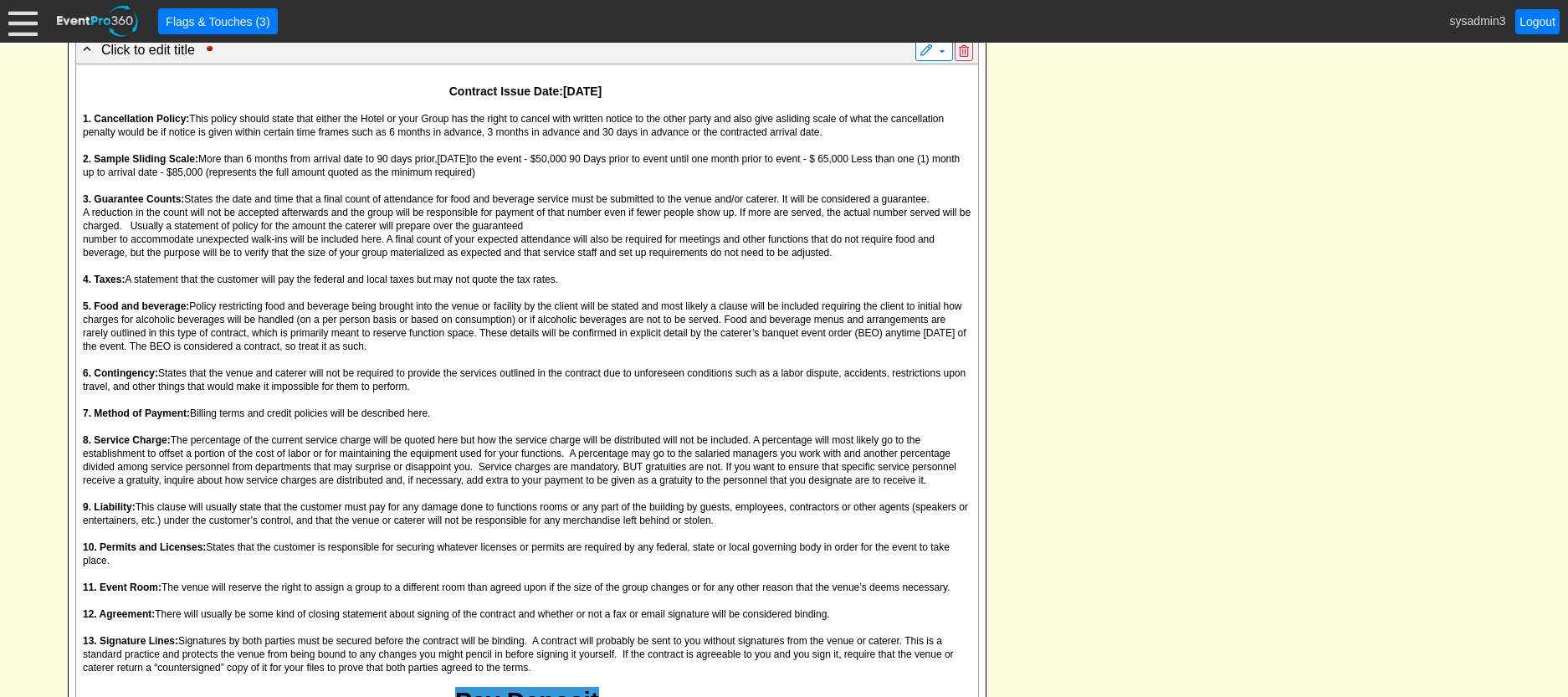
click at [1106, 294] on div "- Event Contact Information ▼ ▼ - Client: ▼ NAME: Odessa Jones ADDRESS: , , PHO…" at bounding box center [783, 240] width 1442 height 2971
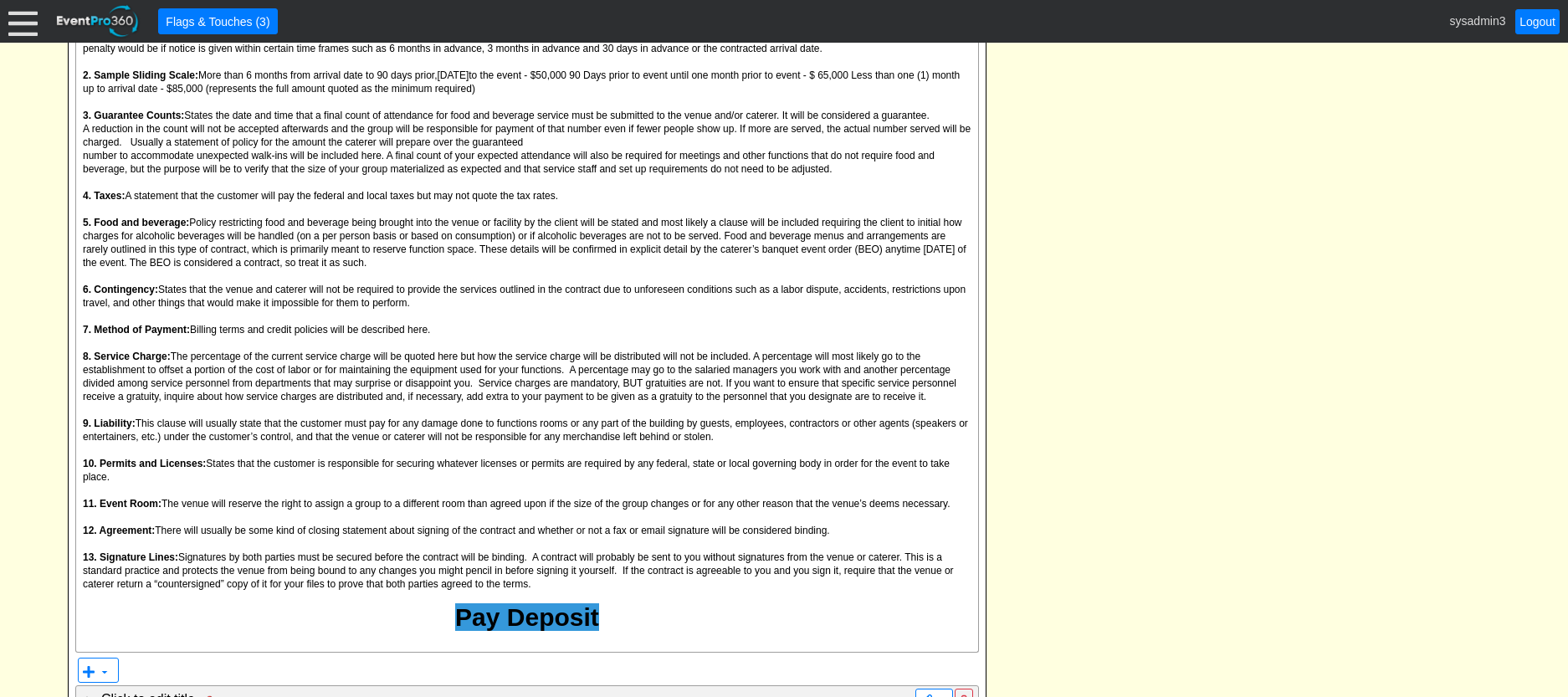
click at [1165, 218] on div "- Event Contact Information ▼ ▼ - Client: ▼ NAME: Odessa Jones ADDRESS: , , PHO…" at bounding box center [783, 156] width 1442 height 2971
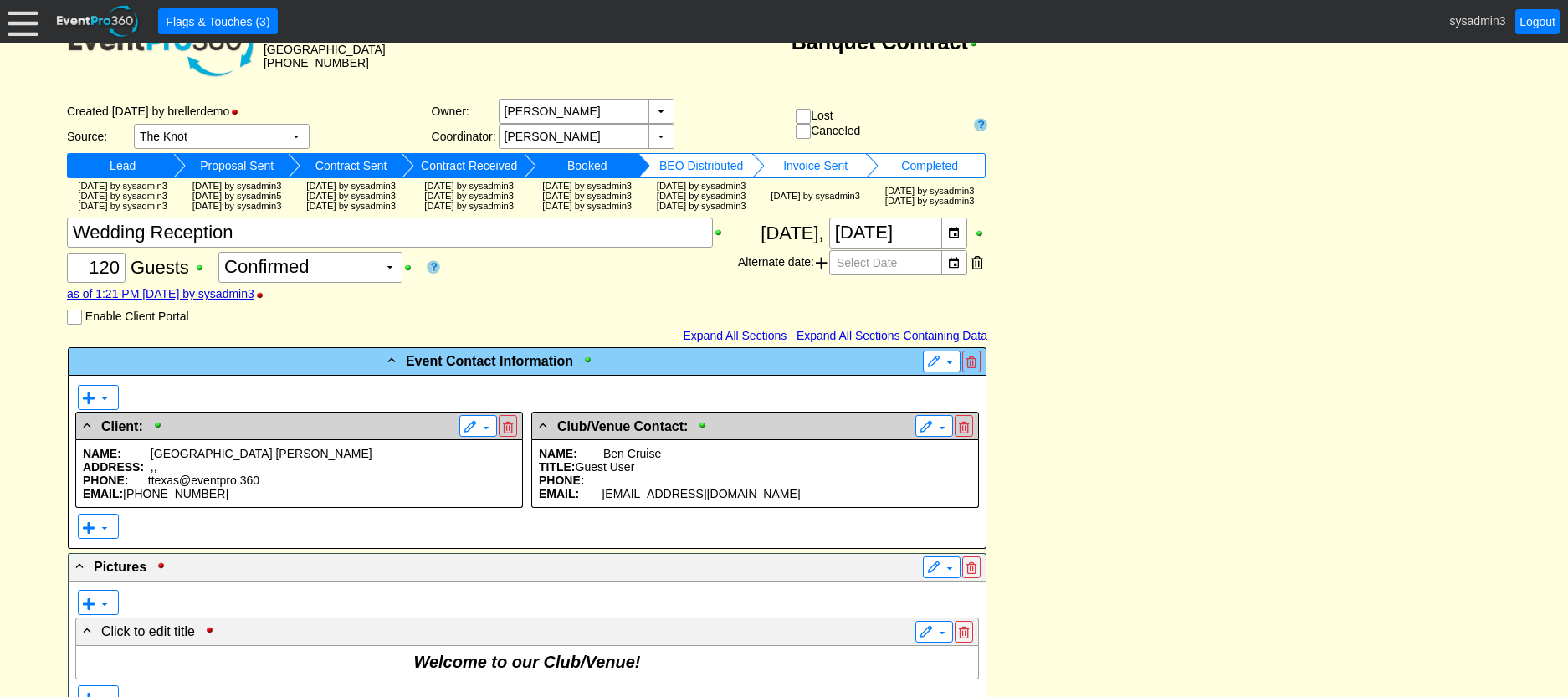
scroll to position [0, 0]
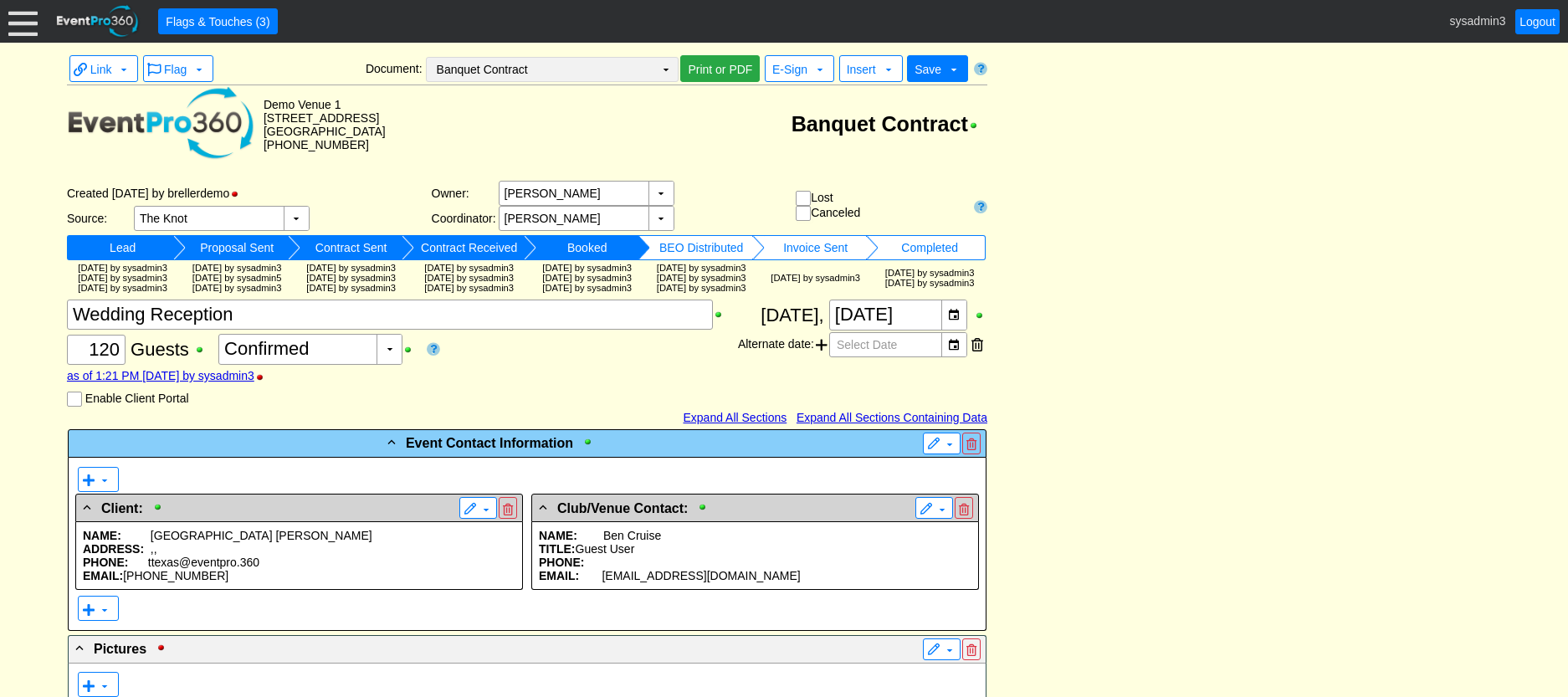
click at [662, 67] on td "▼" at bounding box center [666, 69] width 23 height 23
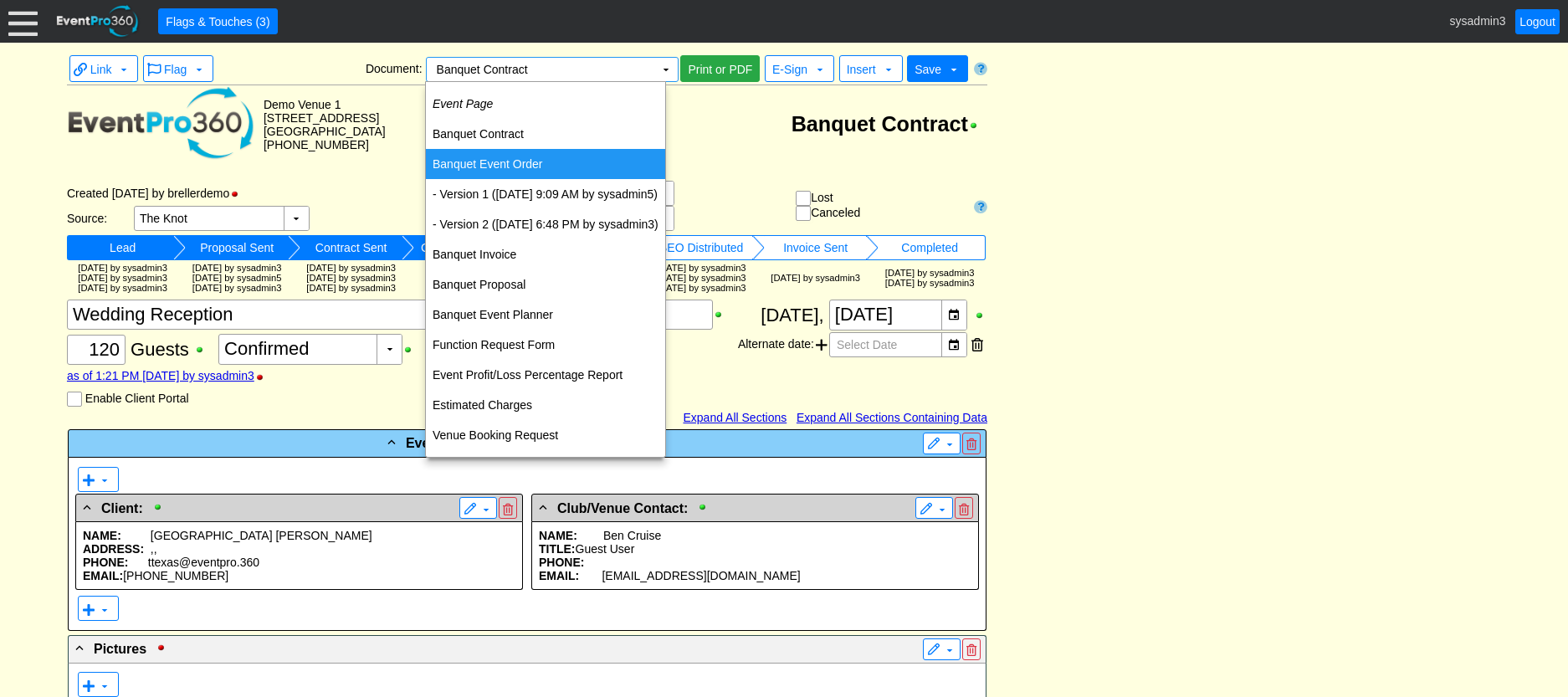
click at [496, 161] on td "Banquet Event Order" at bounding box center [545, 164] width 239 height 30
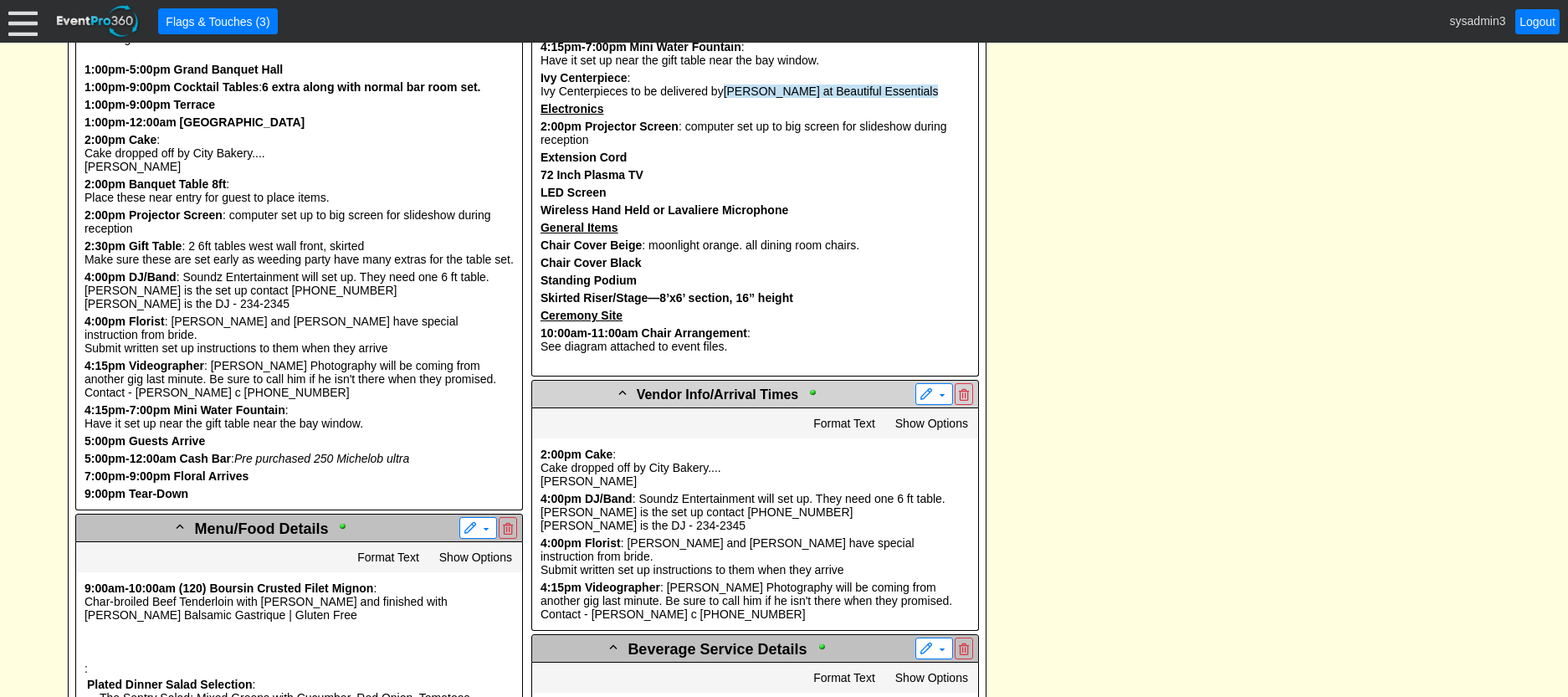
scroll to position [1673, 0]
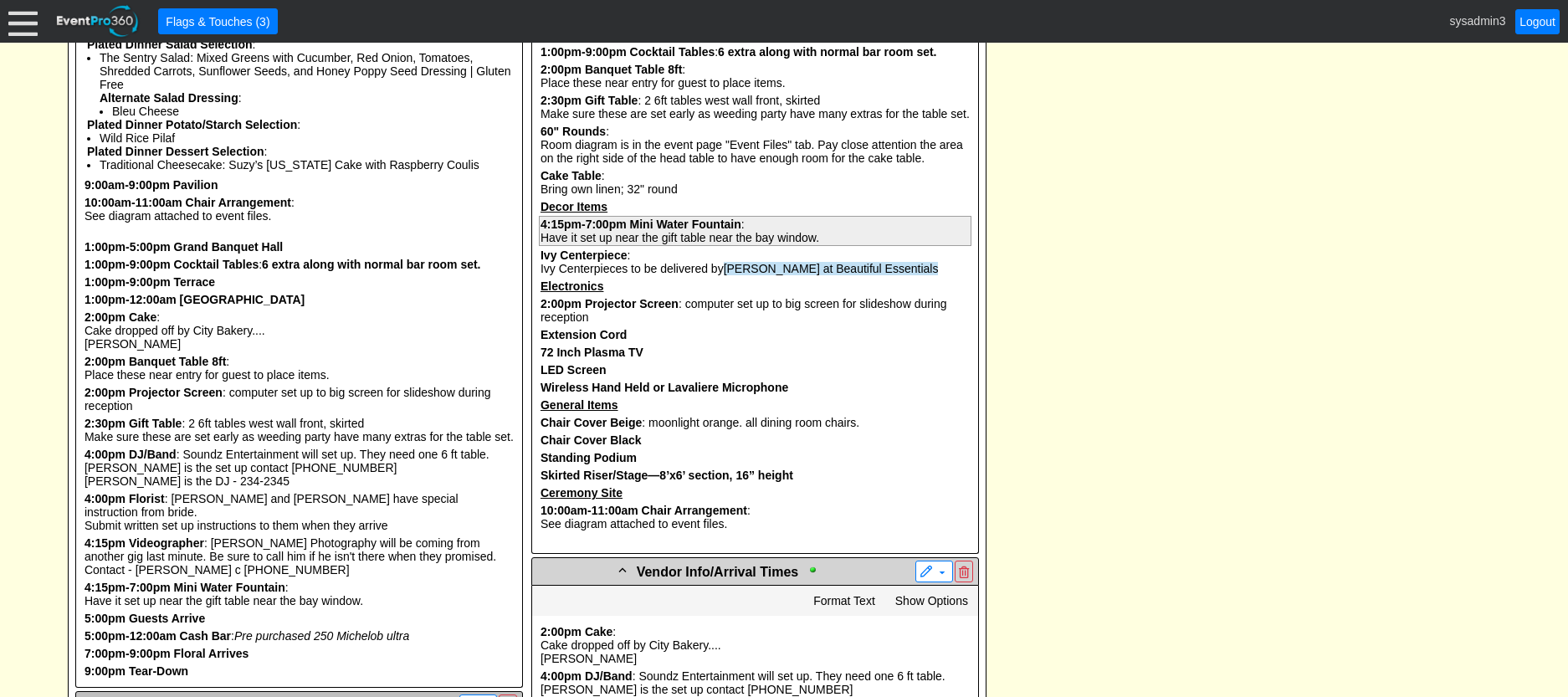
click at [673, 231] on b "Mini Water Fountain" at bounding box center [685, 225] width 111 height 14
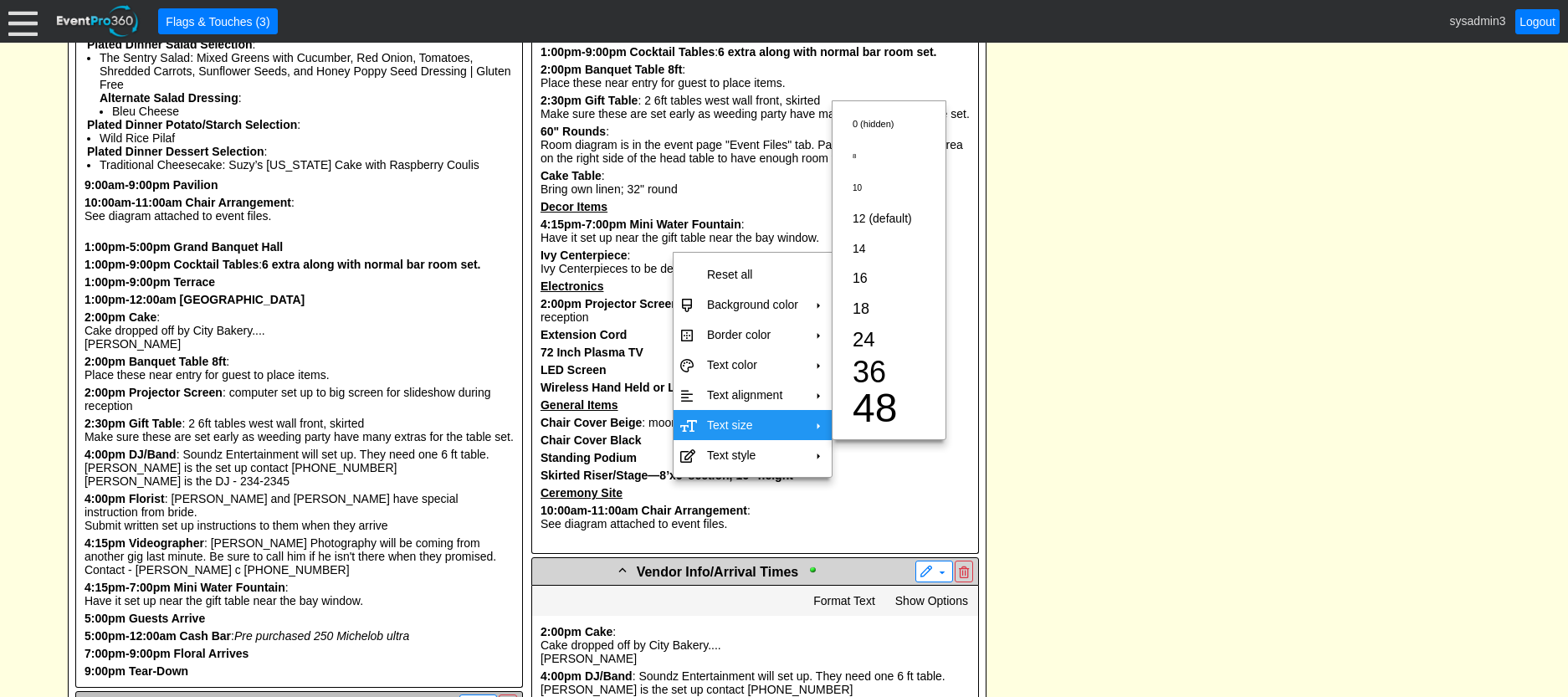
click at [751, 430] on td "Text size" at bounding box center [752, 425] width 104 height 30
click at [865, 341] on span "24" at bounding box center [863, 339] width 22 height 22
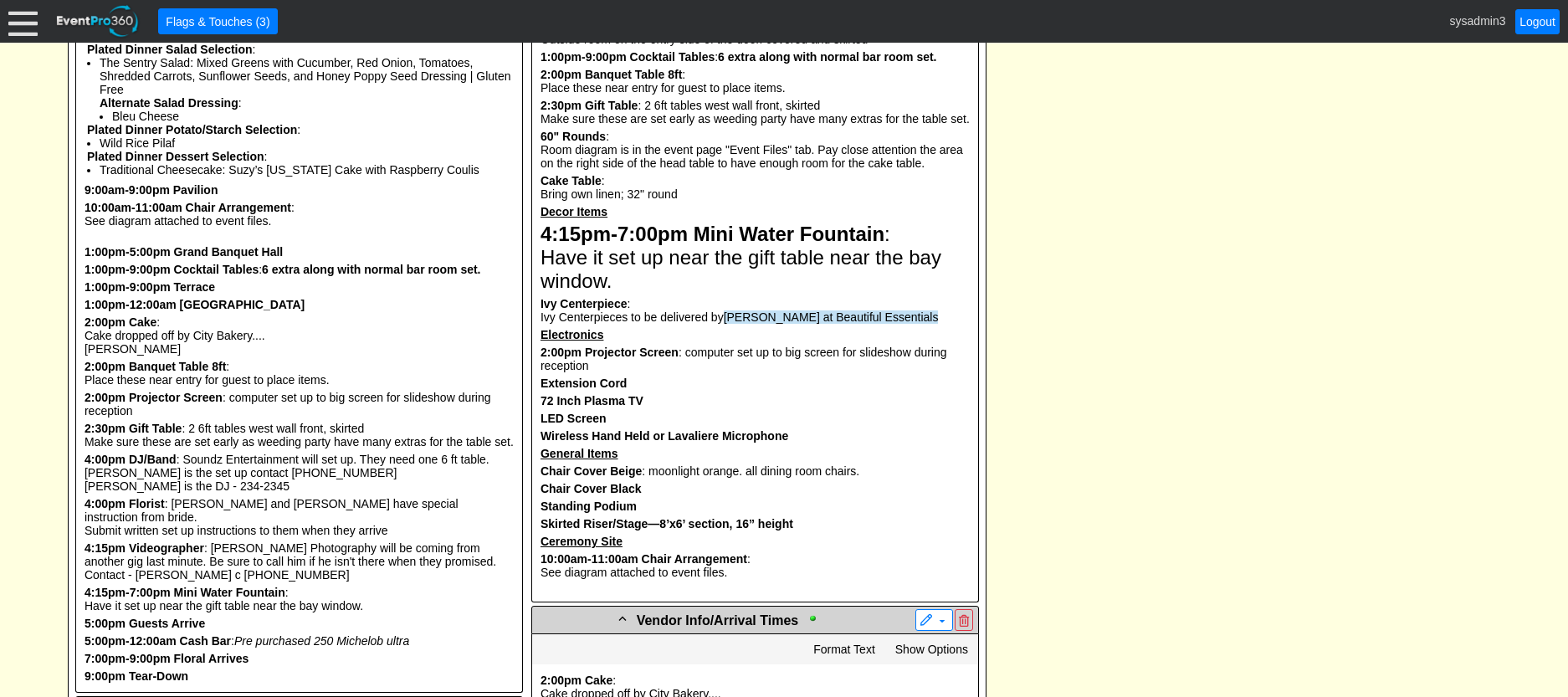
scroll to position [1673, 0]
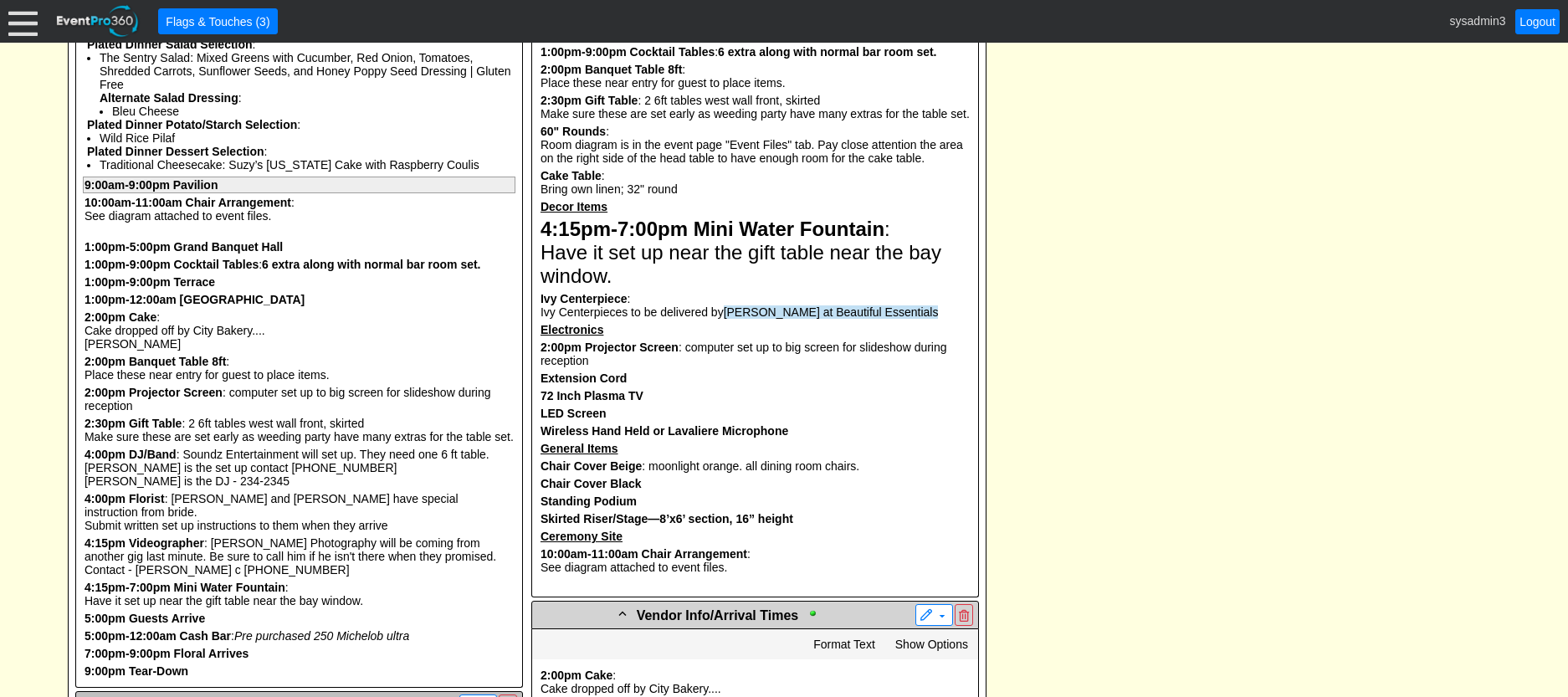
click at [194, 191] on b "Pavilion" at bounding box center [195, 185] width 45 height 14
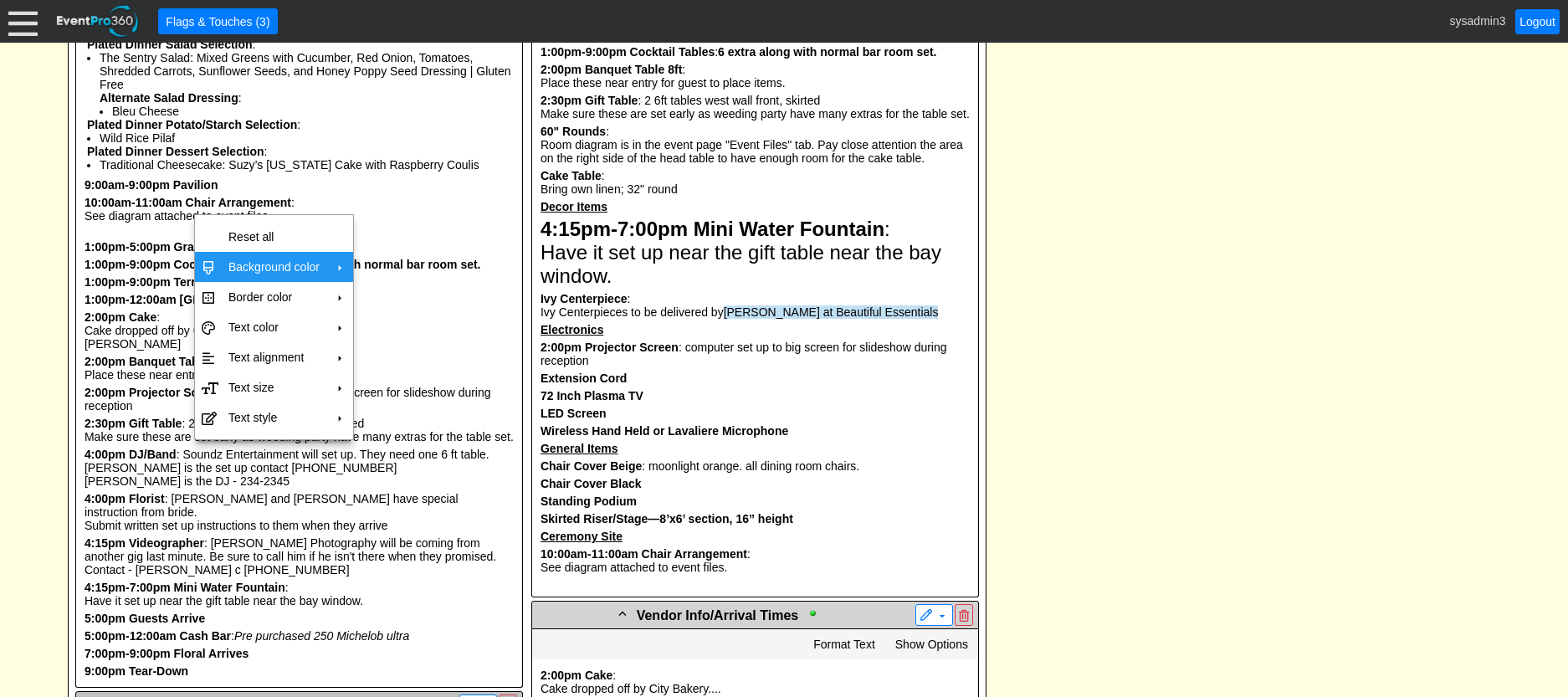
click at [273, 264] on td "Background color" at bounding box center [273, 266] width 104 height 30
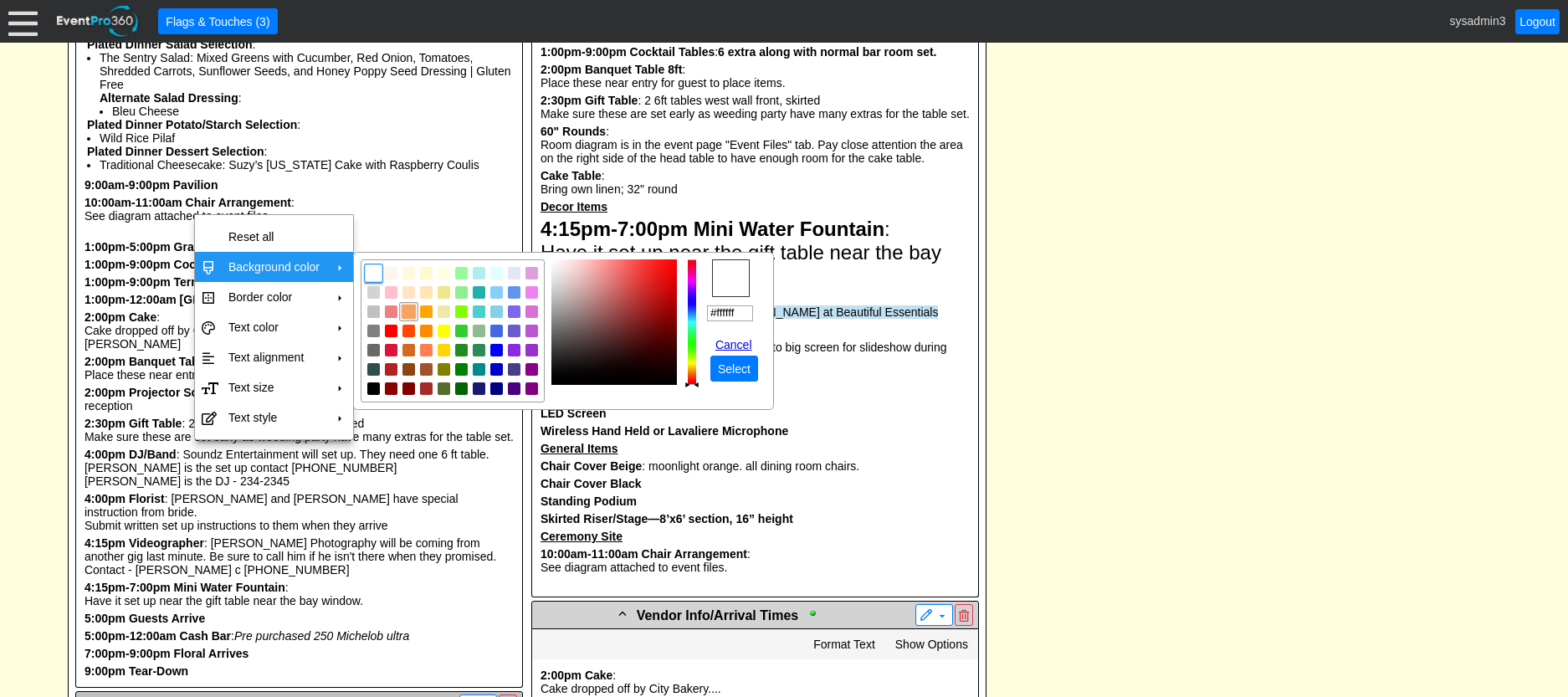
click at [401, 314] on img "focusNode" at bounding box center [408, 311] width 15 height 15
type input "#f4a460"
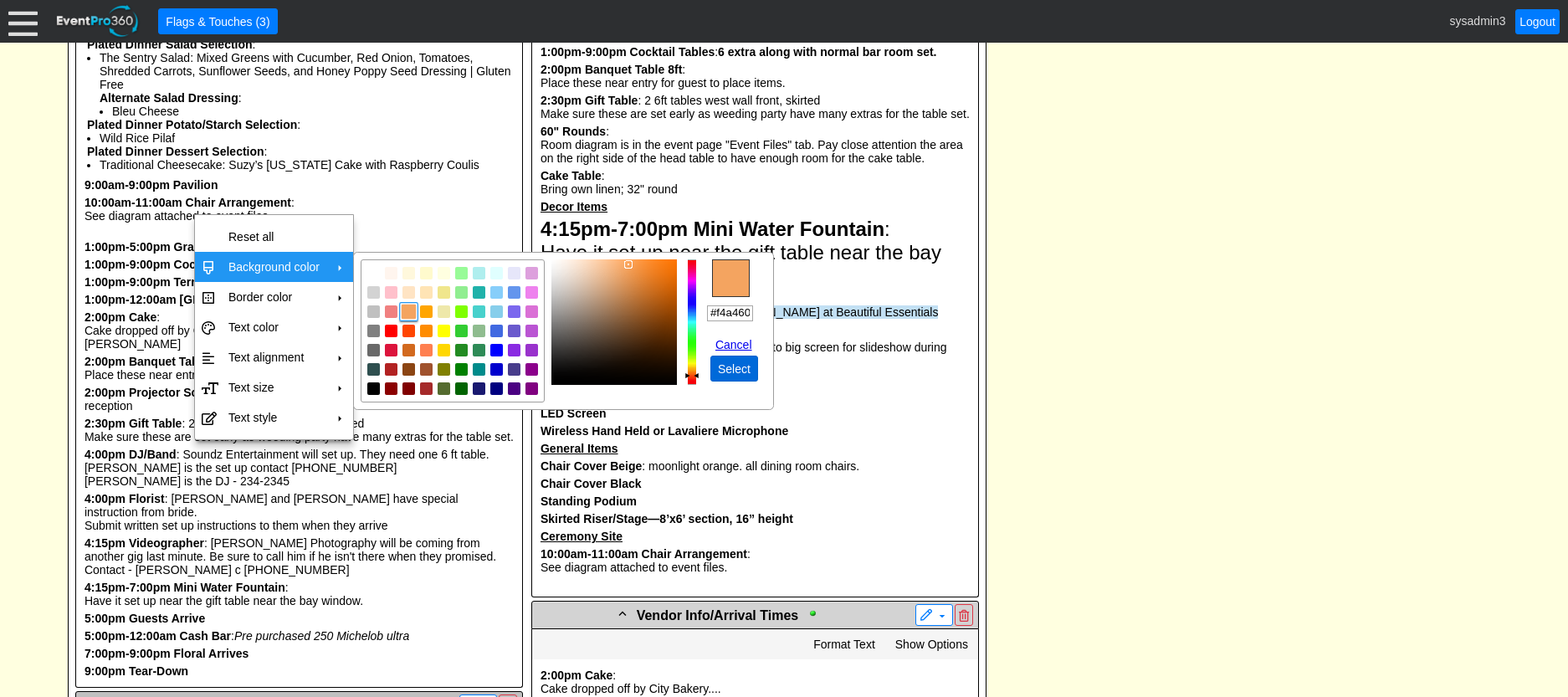
click at [736, 372] on span "Select" at bounding box center [734, 368] width 39 height 17
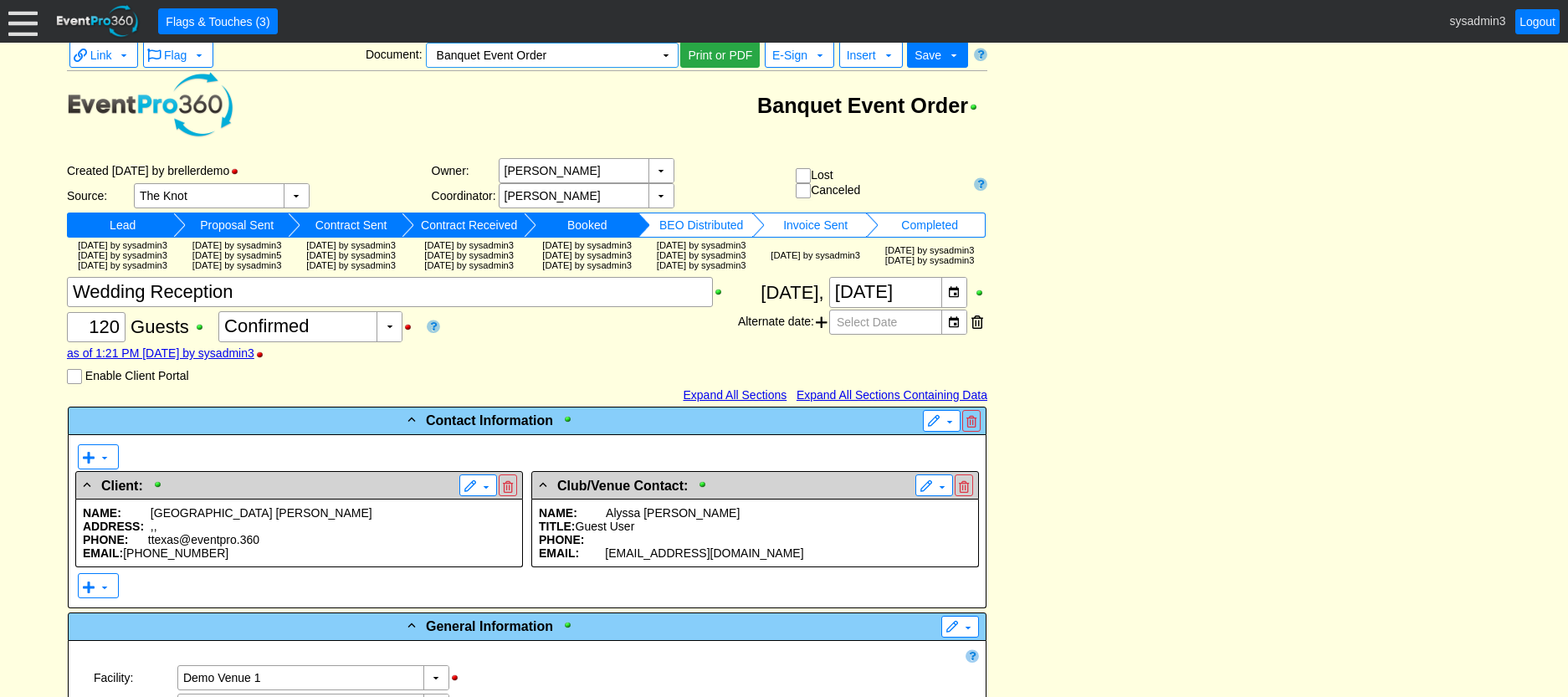
scroll to position [0, 0]
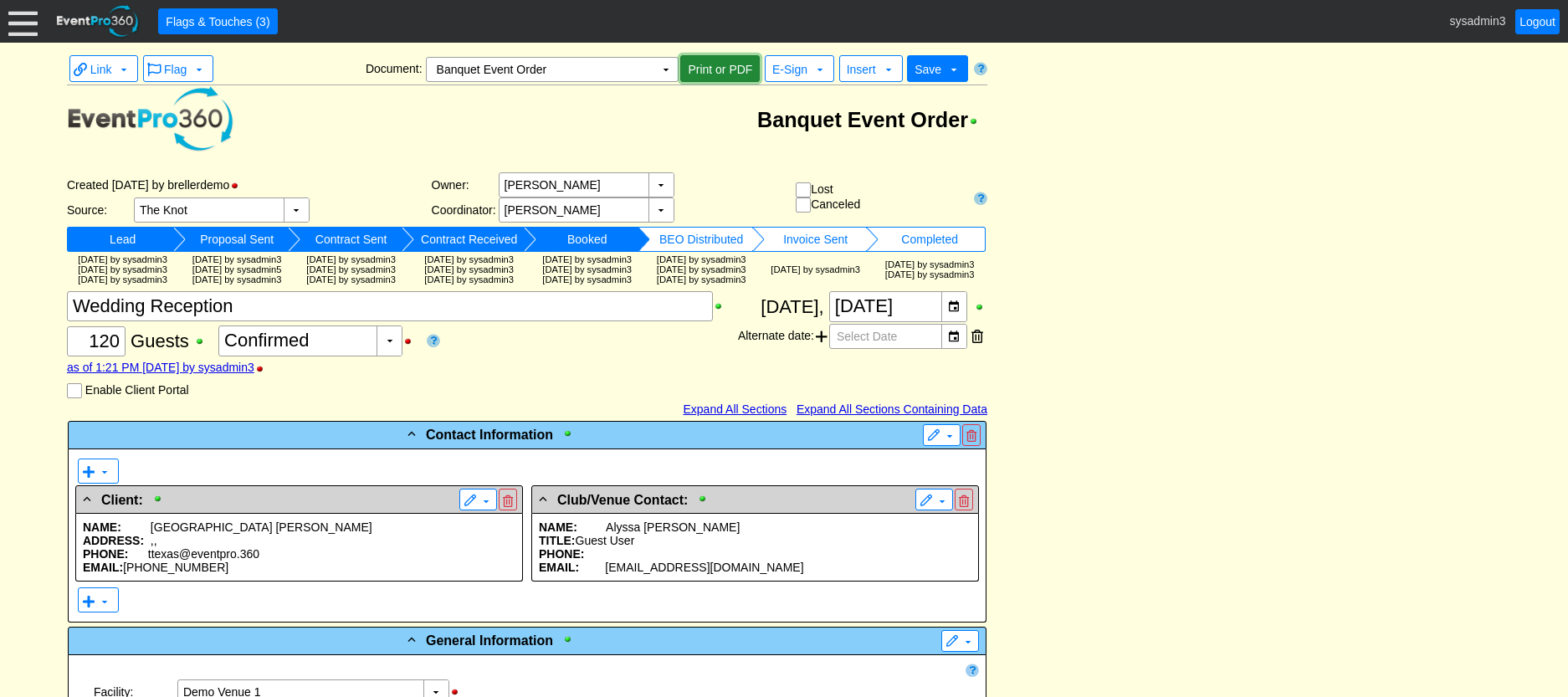
click at [729, 70] on span "Print or PDF" at bounding box center [720, 69] width 71 height 17
click at [665, 72] on td "▼" at bounding box center [666, 69] width 23 height 23
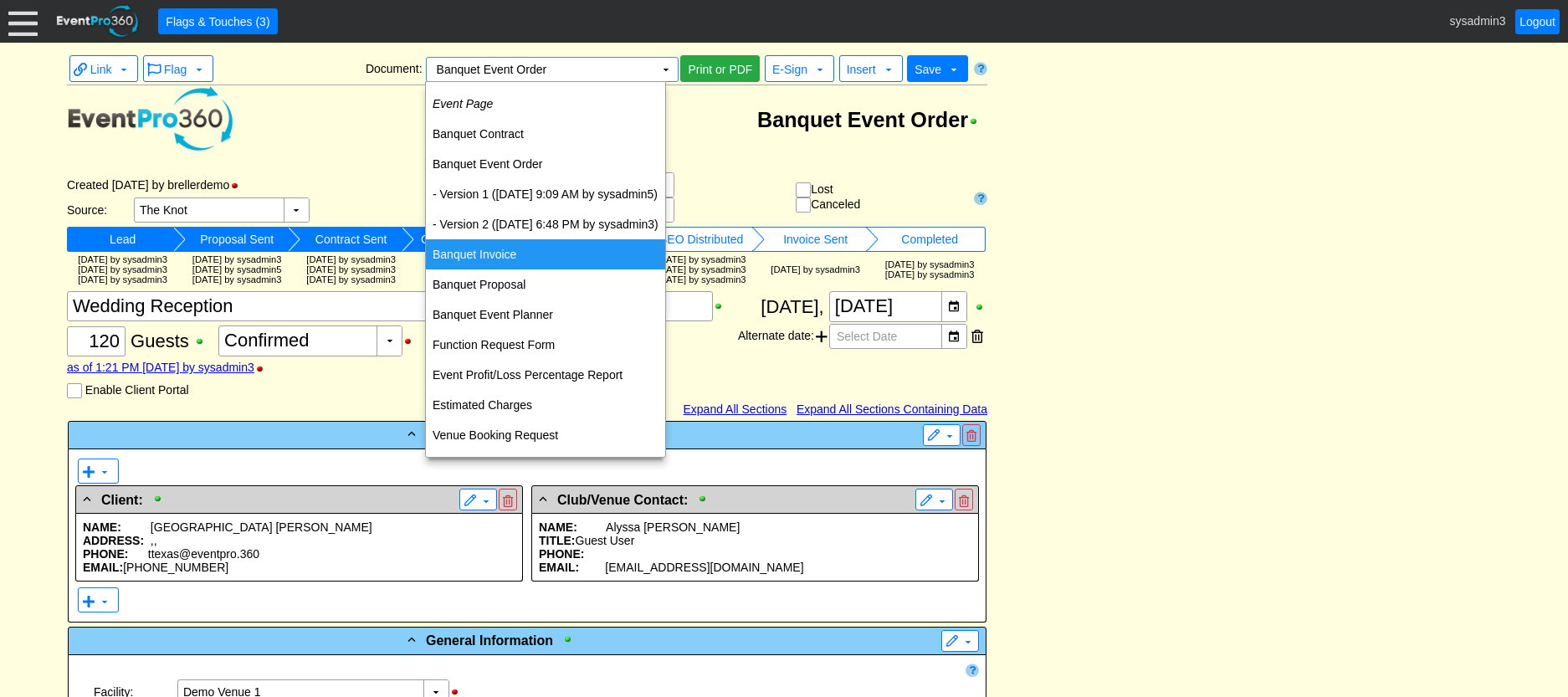
click at [487, 243] on td "Banquet Invoice" at bounding box center [545, 254] width 239 height 30
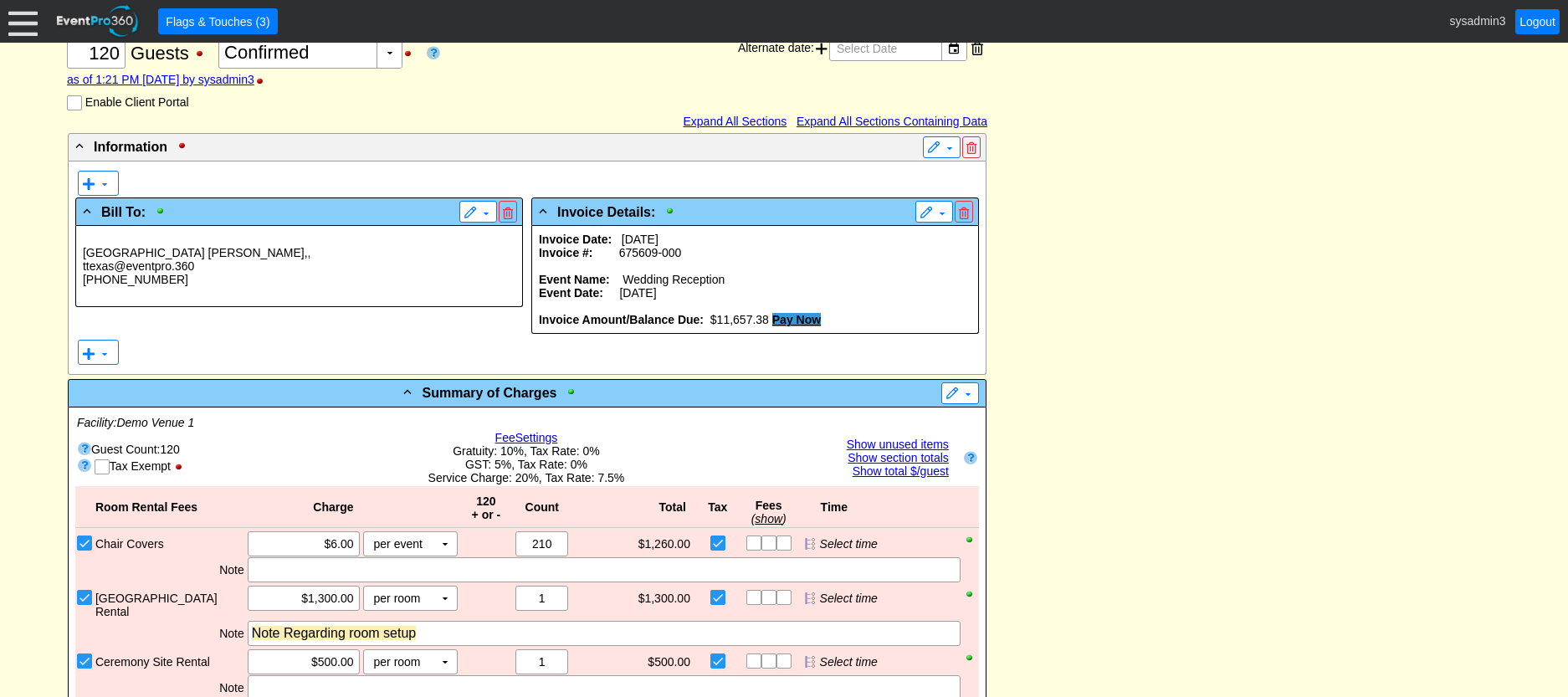
scroll to position [335, 0]
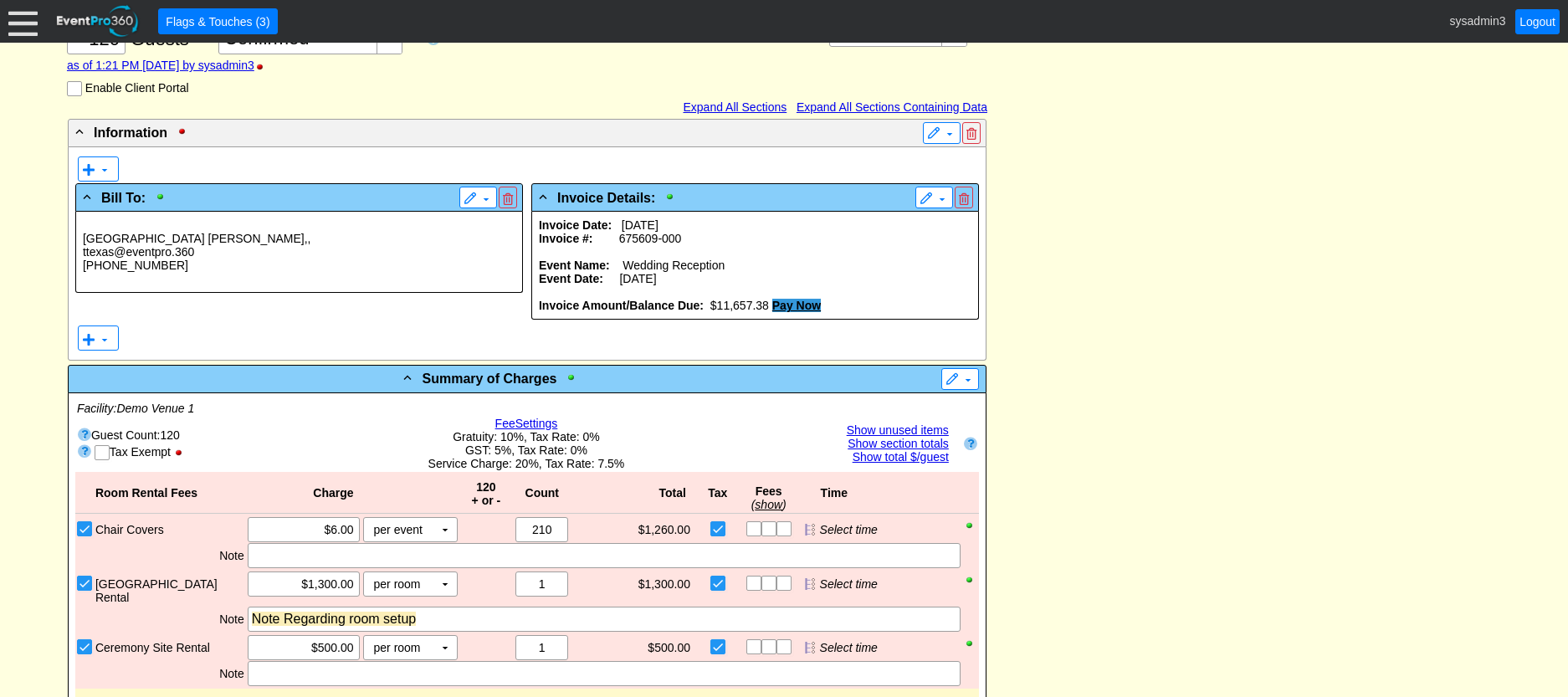
click at [267, 245] on p "Odessa Jones , ," at bounding box center [299, 238] width 433 height 14
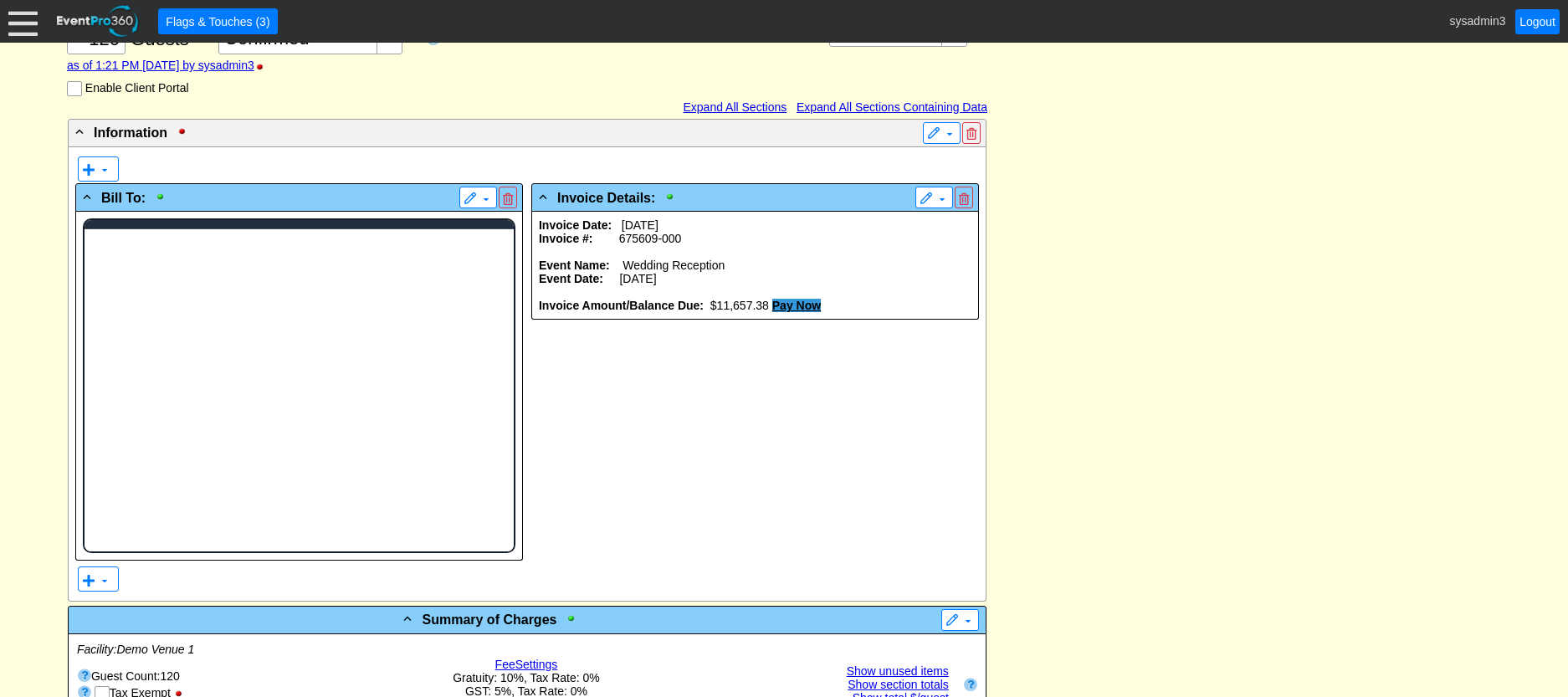
scroll to position [0, 0]
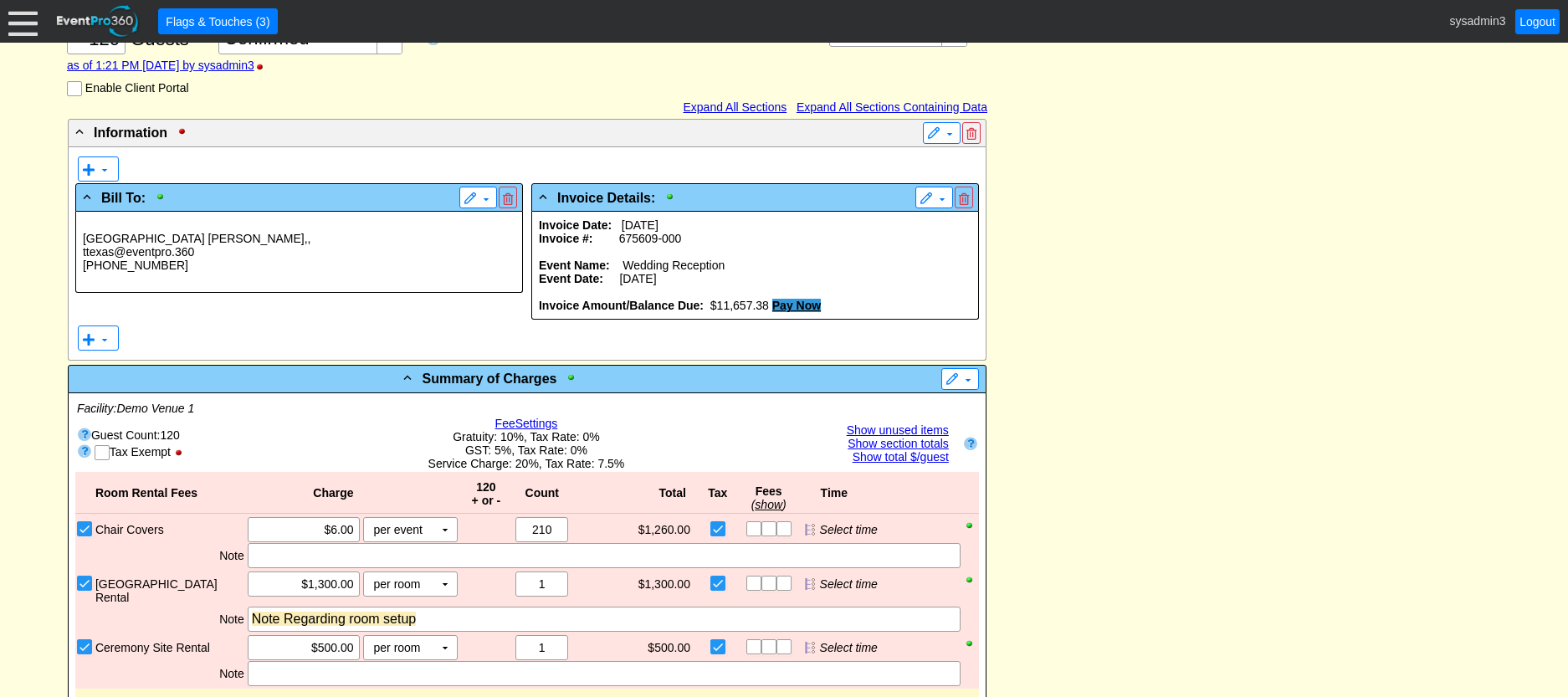
click at [777, 259] on p at bounding box center [755, 252] width 433 height 14
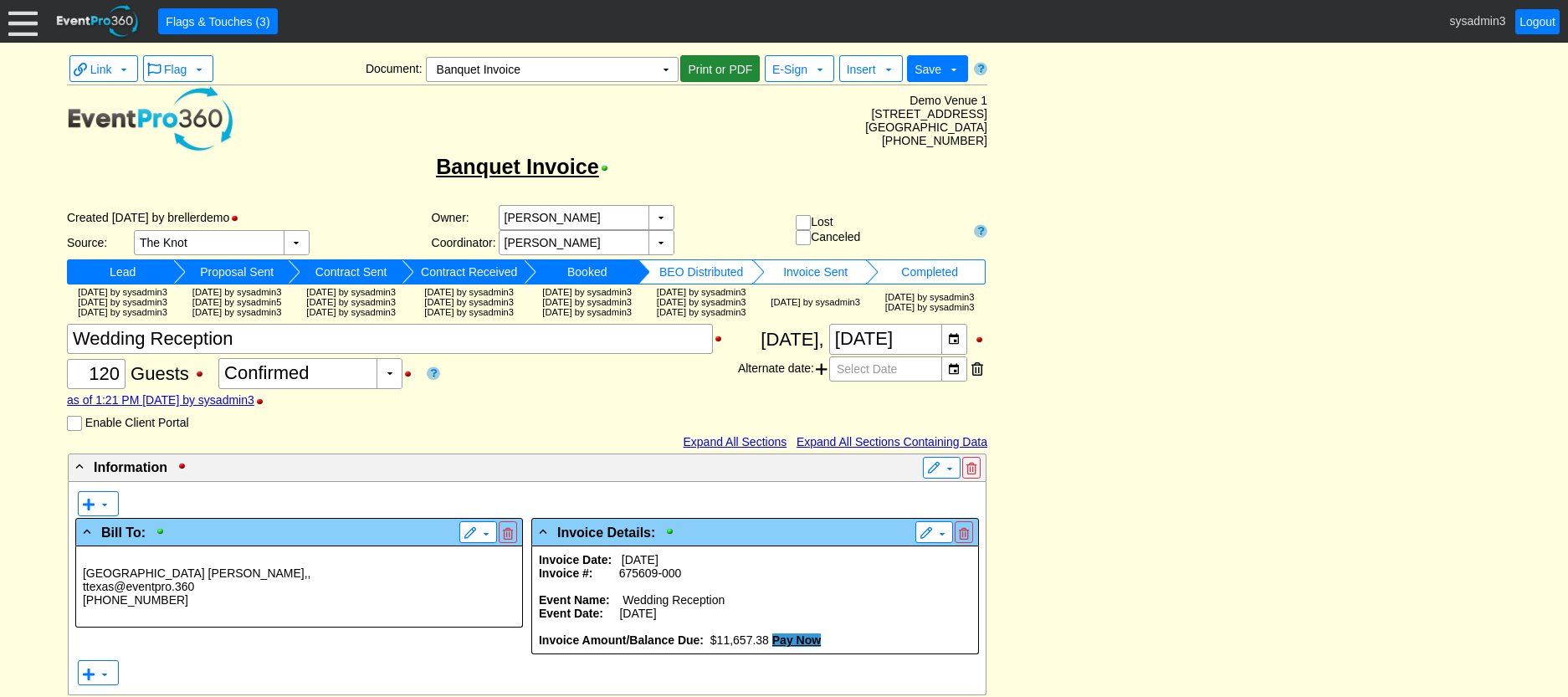
click at [716, 67] on span "Print or PDF" at bounding box center [720, 69] width 71 height 17
click at [666, 65] on td "▼" at bounding box center [666, 69] width 23 height 23
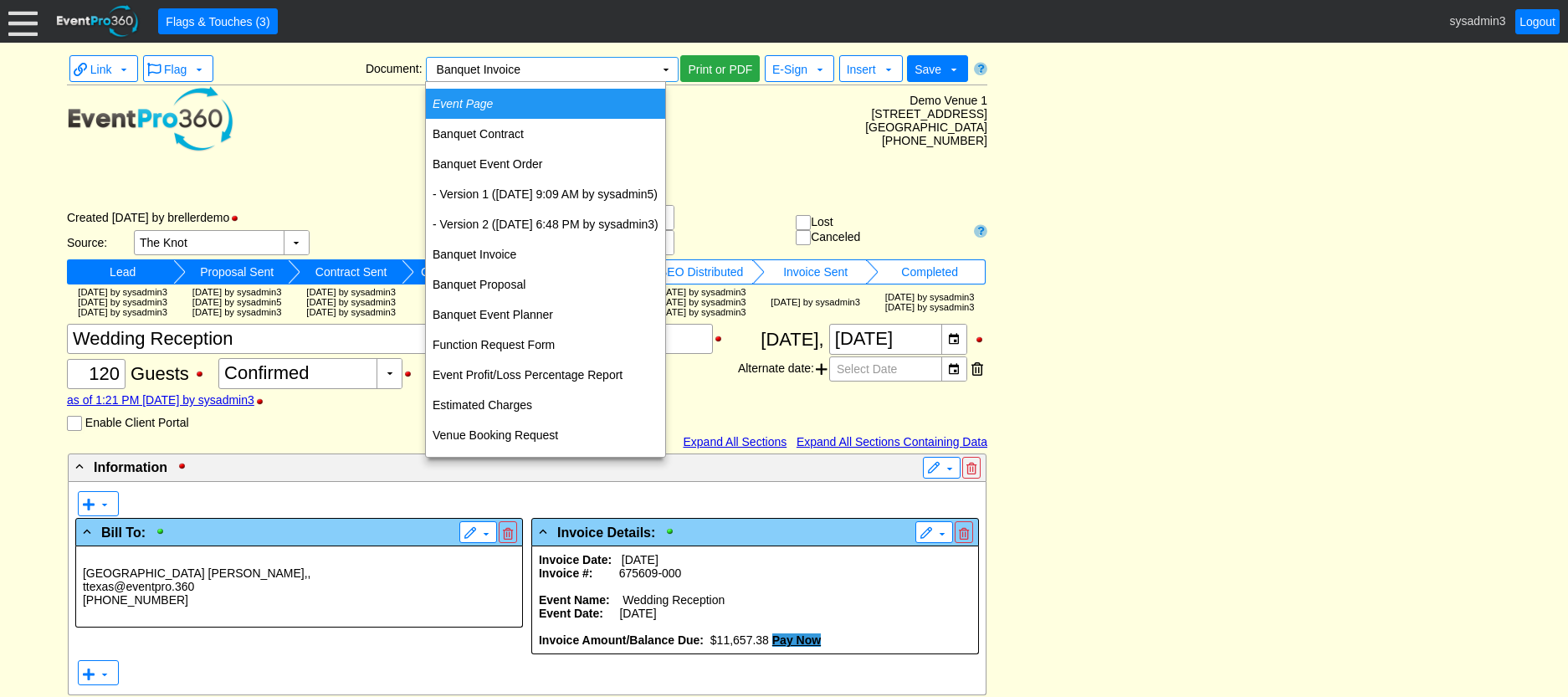
click at [481, 102] on icon "Event Page" at bounding box center [463, 103] width 61 height 14
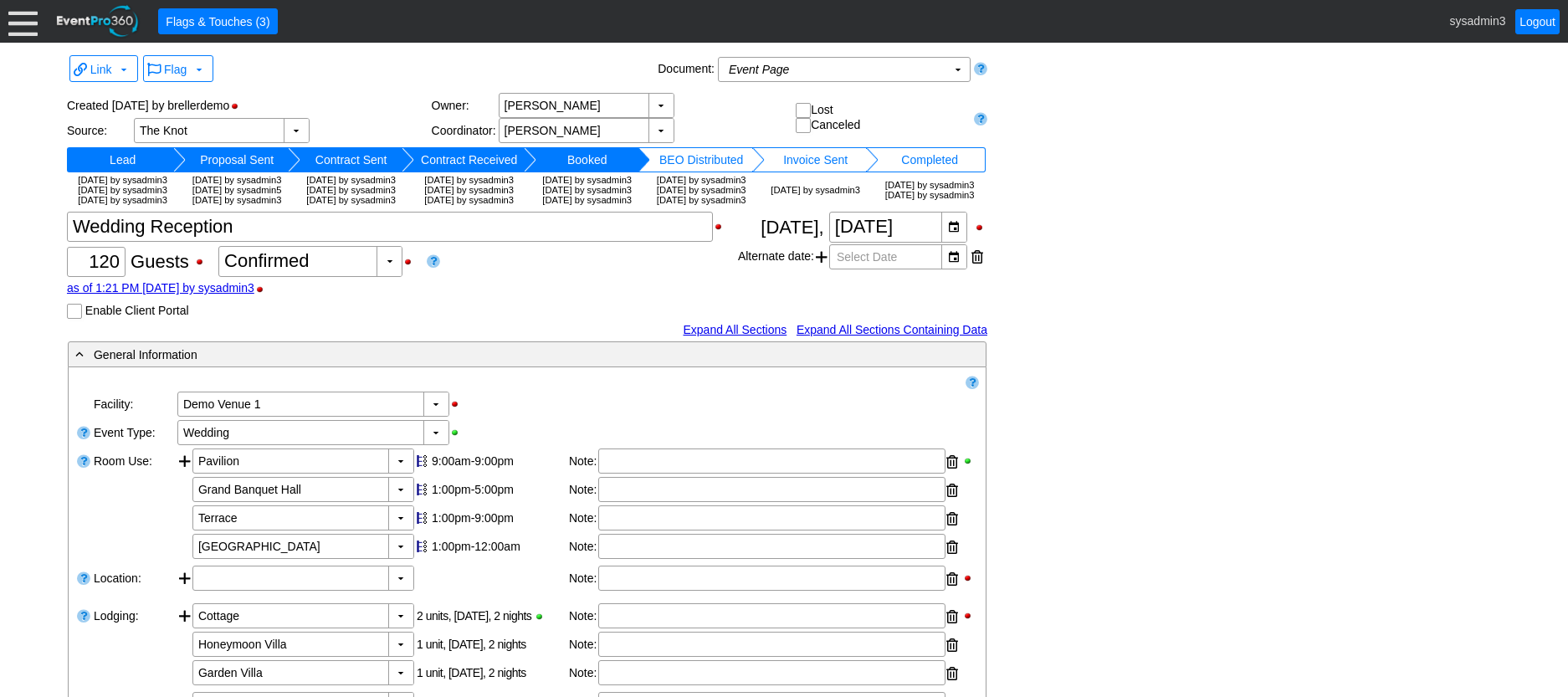
click at [21, 22] on div at bounding box center [23, 21] width 29 height 29
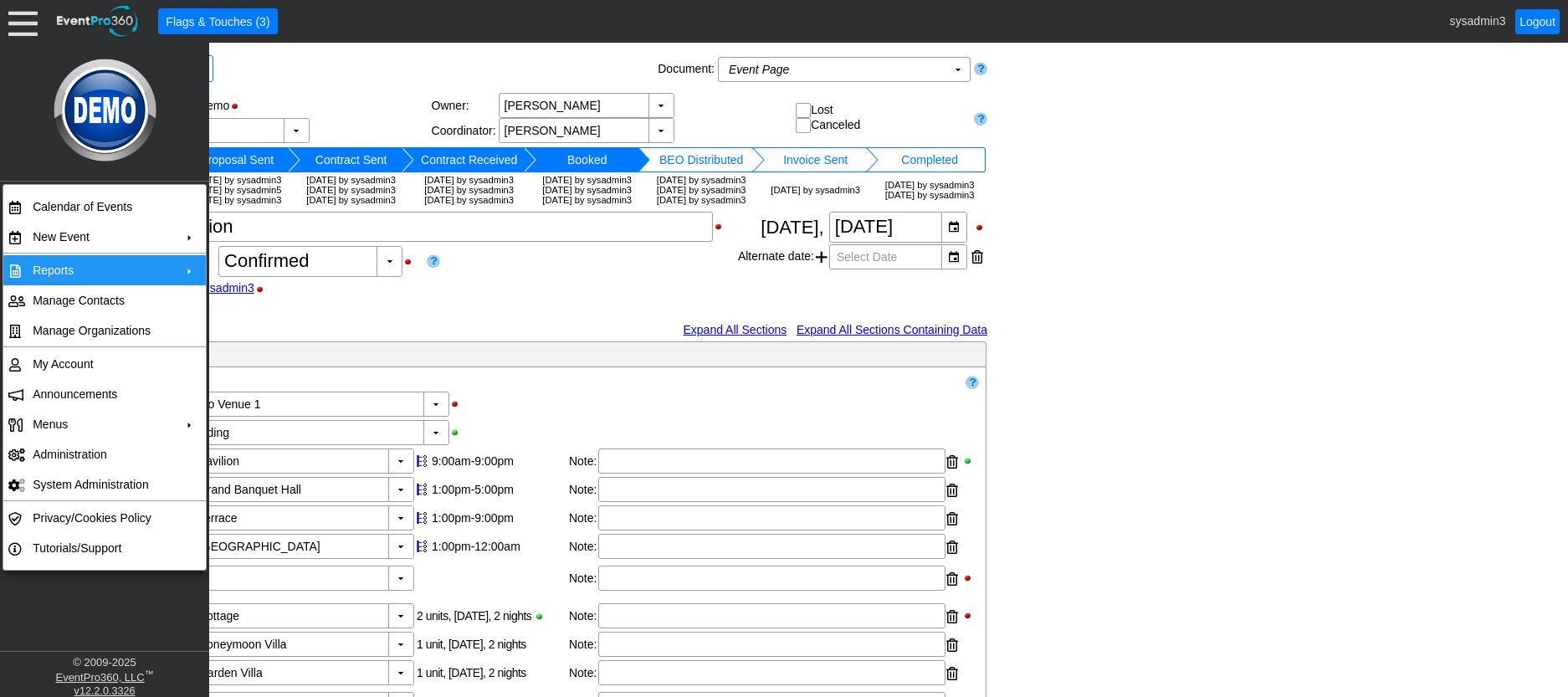
click at [110, 263] on td "Reports" at bounding box center [101, 269] width 149 height 30
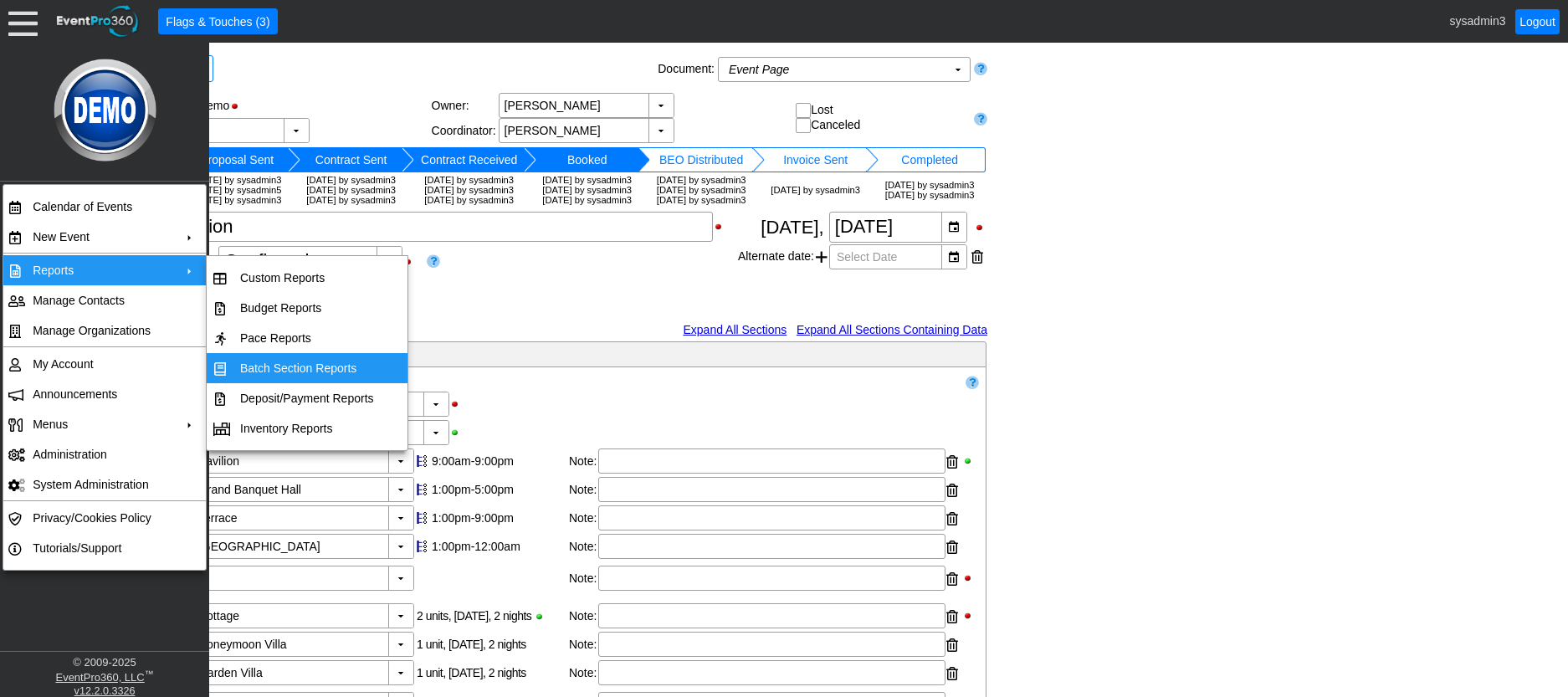
click at [317, 361] on td "Batch Section Reports" at bounding box center [307, 368] width 147 height 30
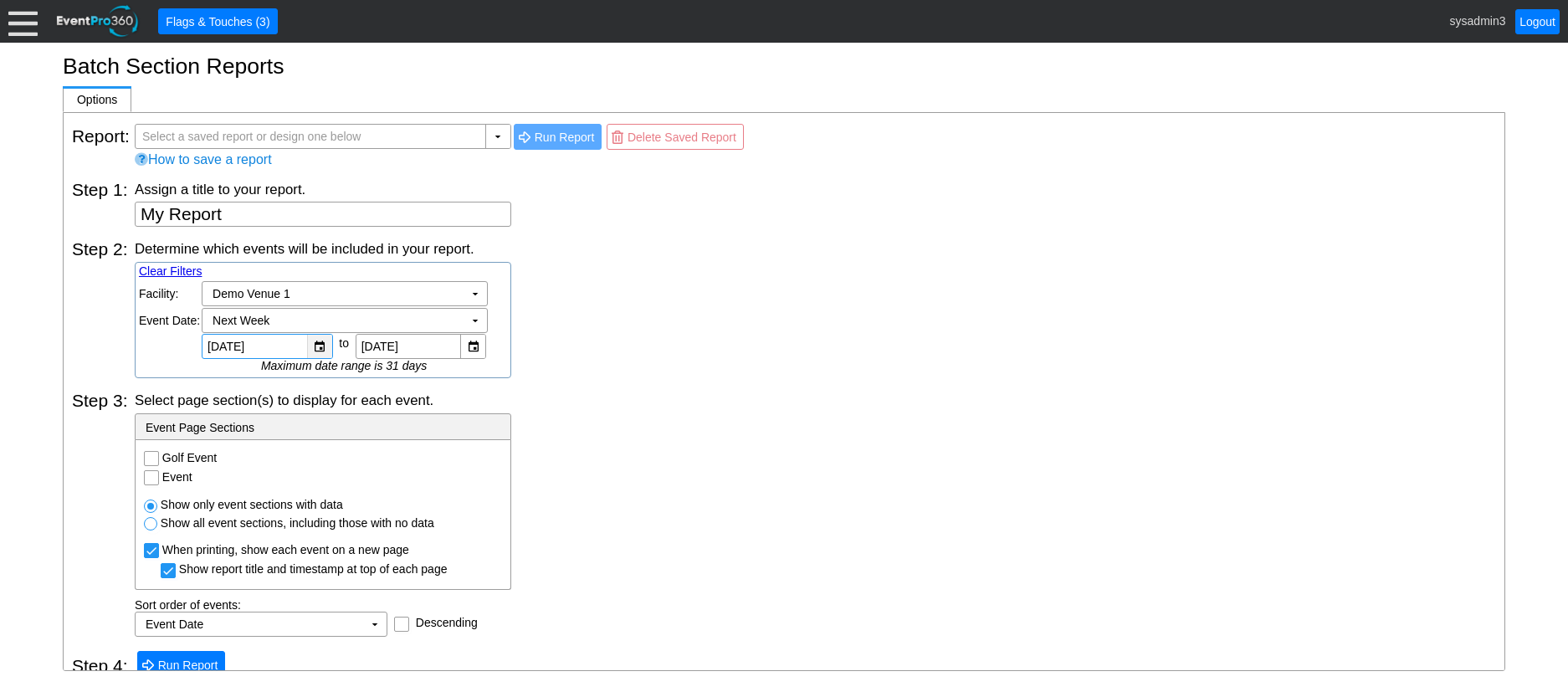
click at [322, 350] on div "▼" at bounding box center [320, 347] width 25 height 23
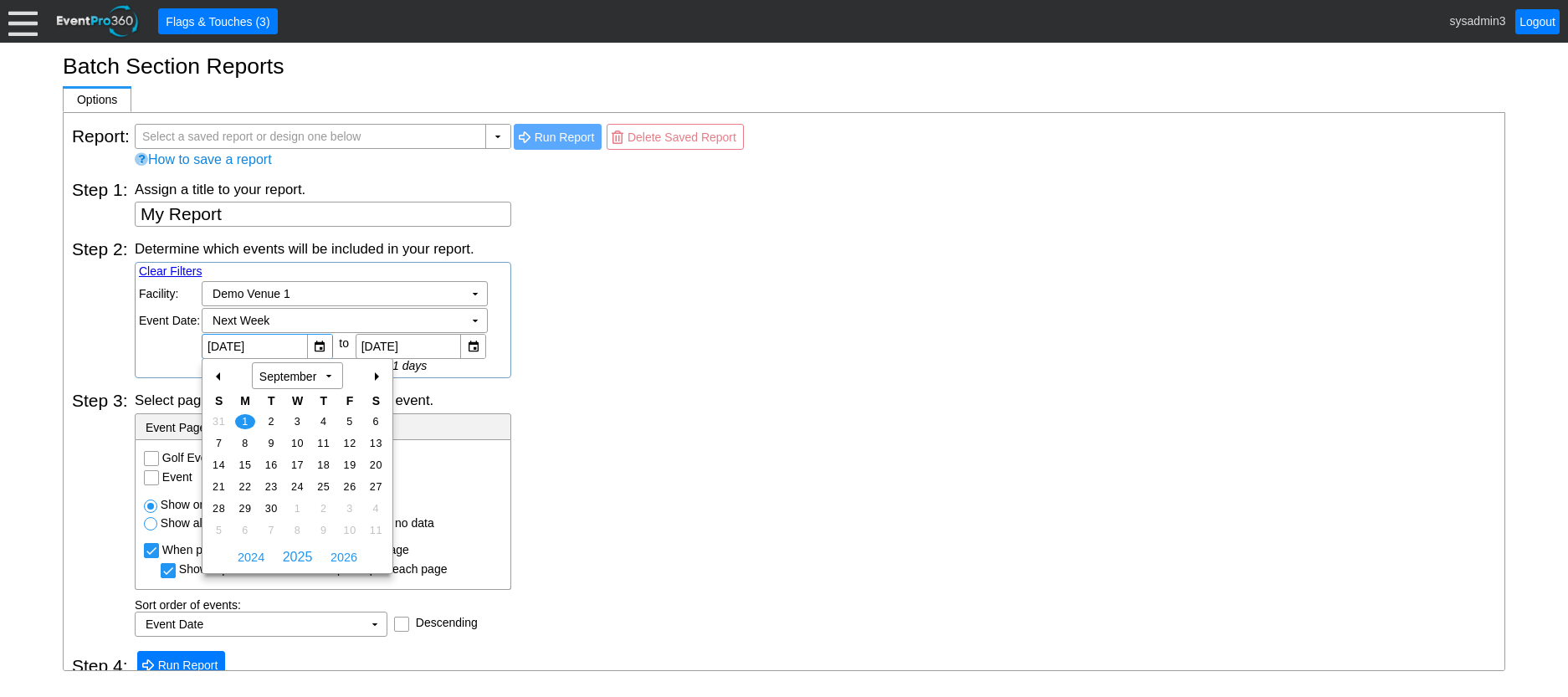
click at [220, 375] on div "-" at bounding box center [219, 376] width 26 height 28
click at [246, 489] on span "18" at bounding box center [245, 486] width 20 height 15
type input "[DATE]"
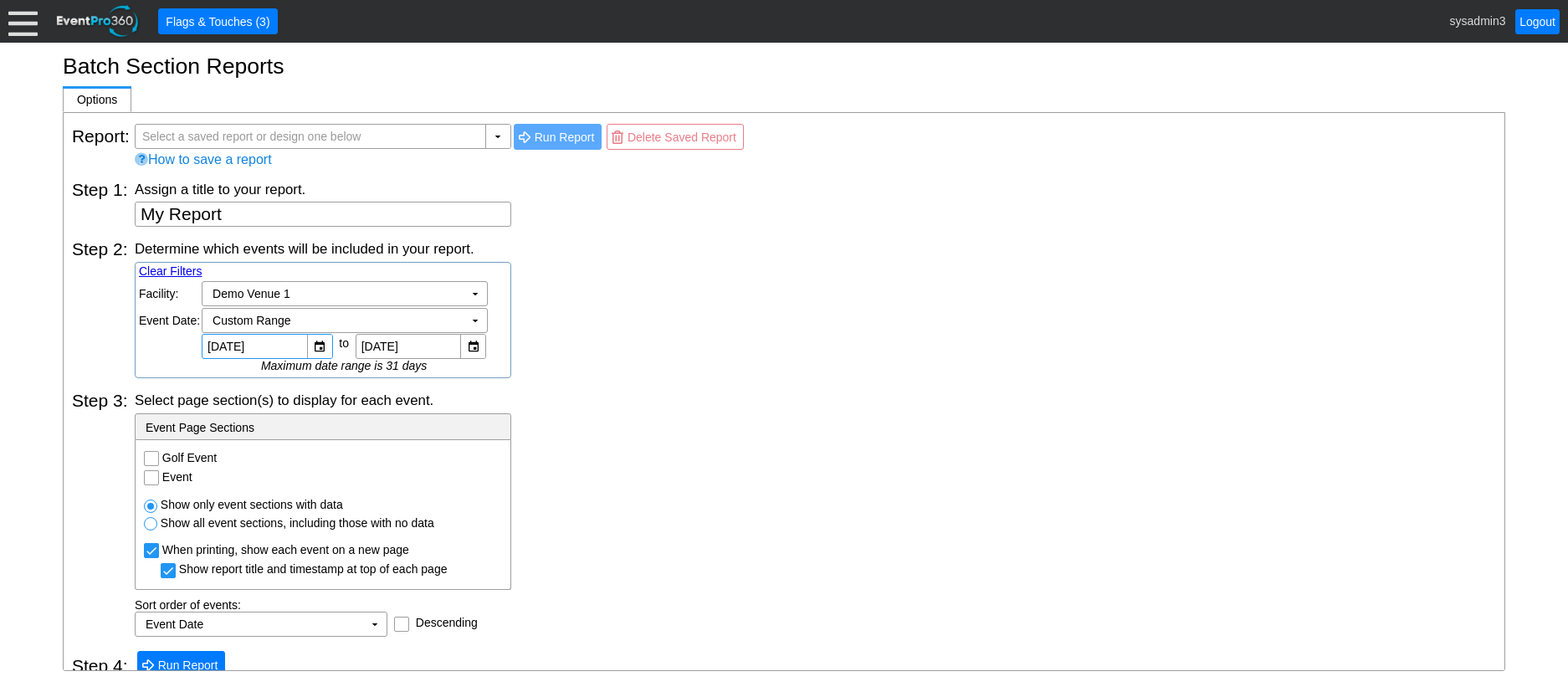
click at [648, 391] on div "Select page section(s) to display for each event." at bounding box center [815, 399] width 1361 height 19
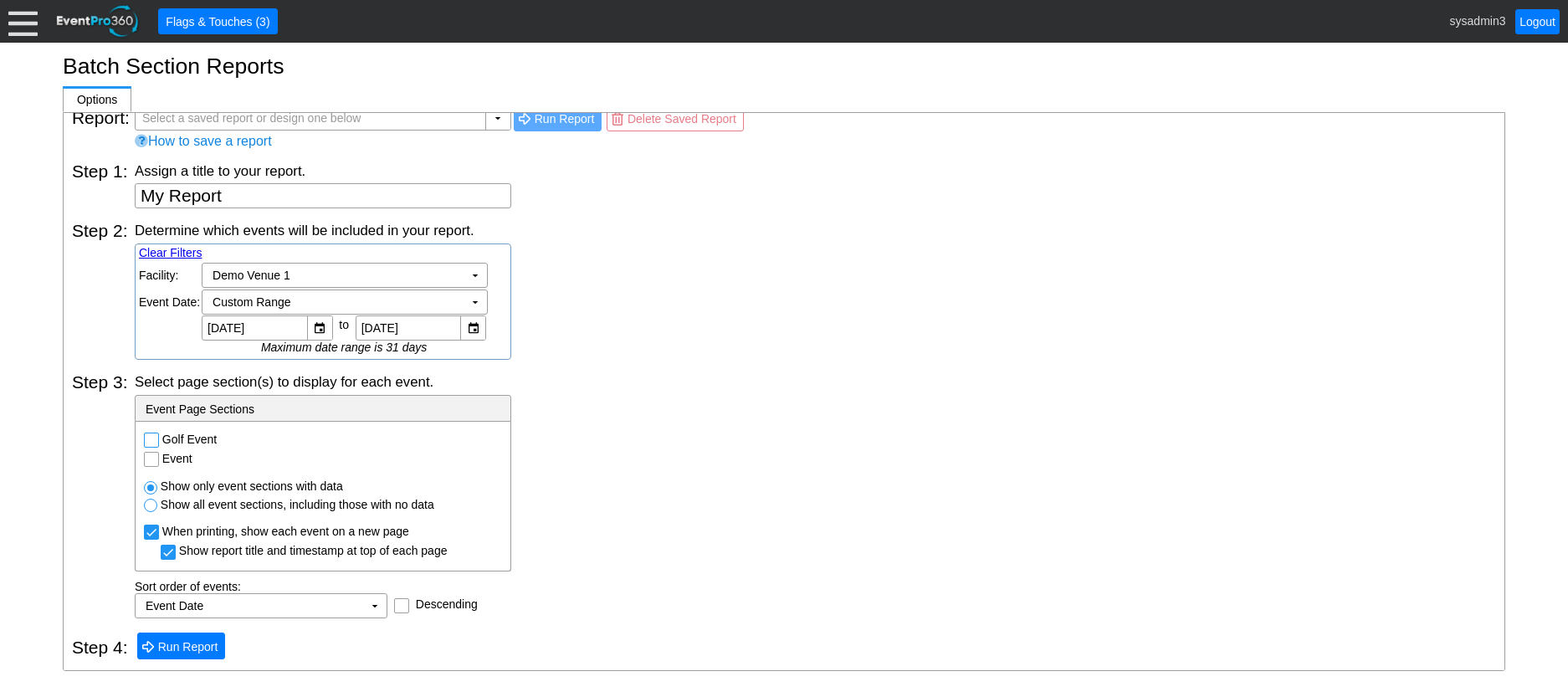
click at [153, 435] on input "Golf Event" at bounding box center [152, 441] width 17 height 17
checkbox input "true"
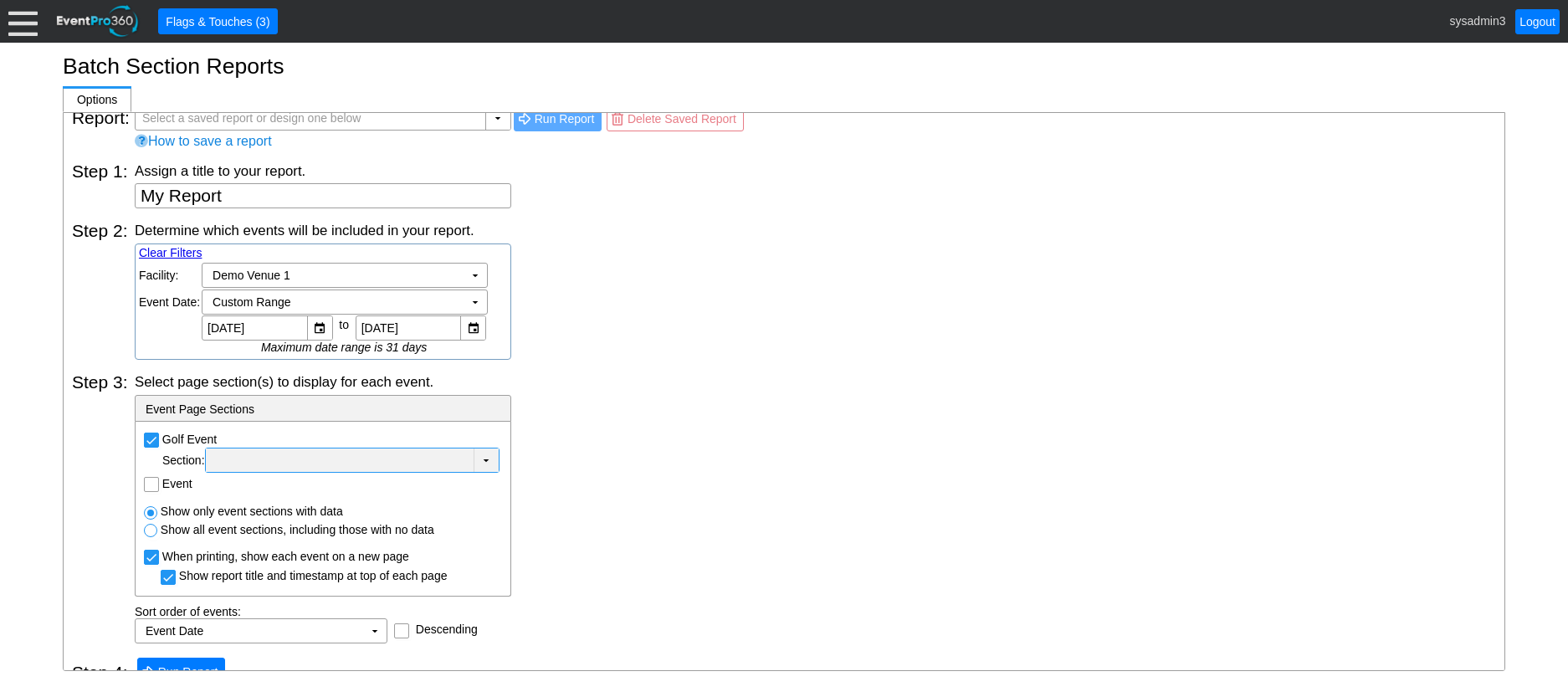
click at [458, 461] on div at bounding box center [339, 460] width 261 height 17
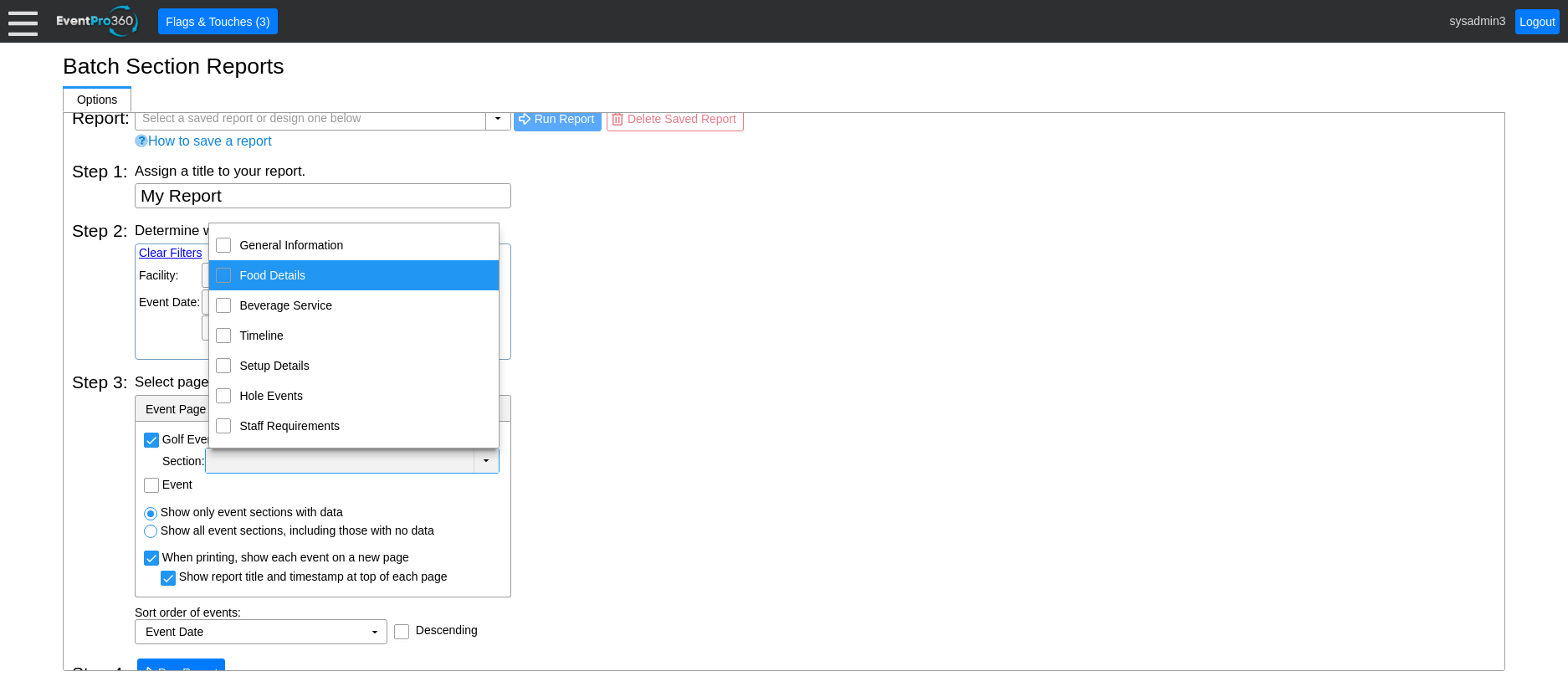
click at [227, 278] on input "Food Details" at bounding box center [224, 273] width 11 height 11
checkbox input "true"
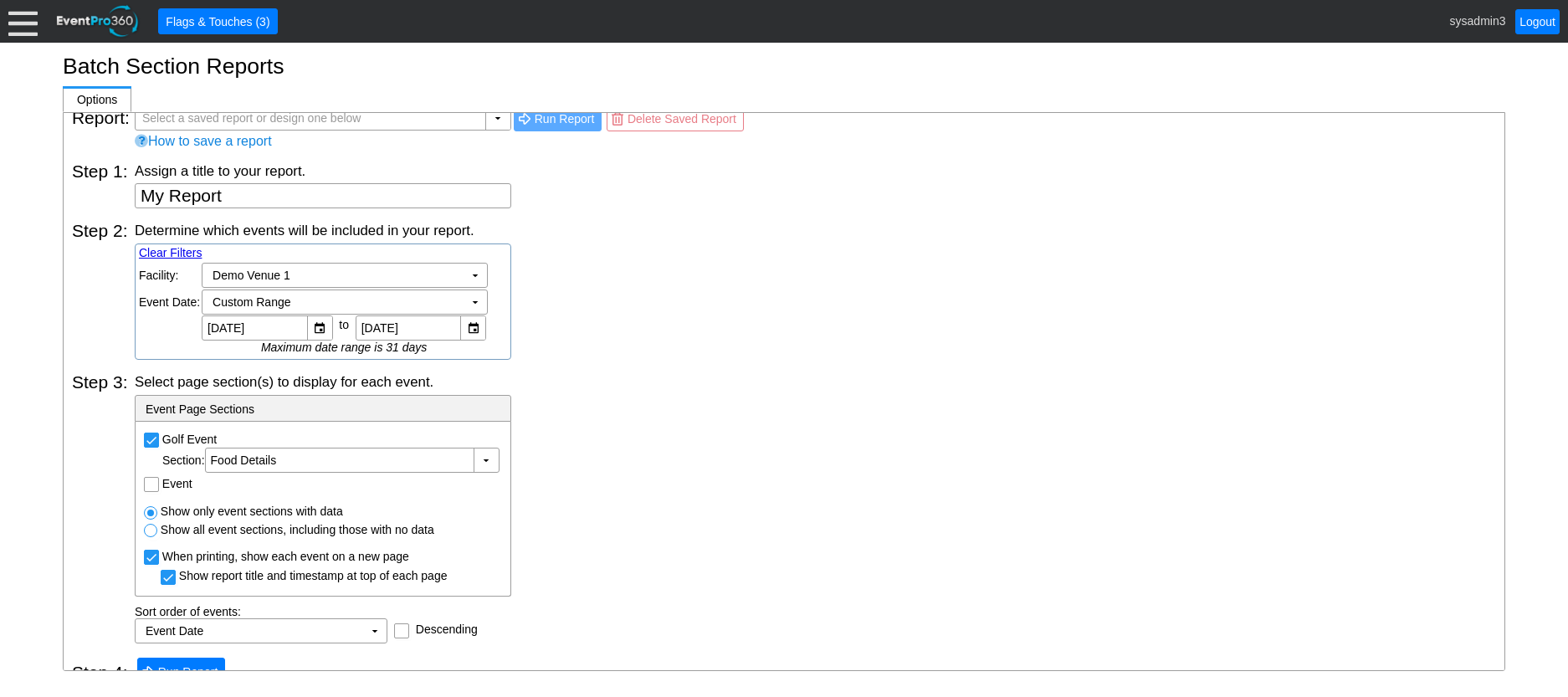
click at [658, 301] on div "Determine which events will be included in your report. Clear Filters Region: Χ…" at bounding box center [815, 290] width 1361 height 139
click at [154, 485] on input "Event" at bounding box center [152, 485] width 17 height 17
checkbox input "true"
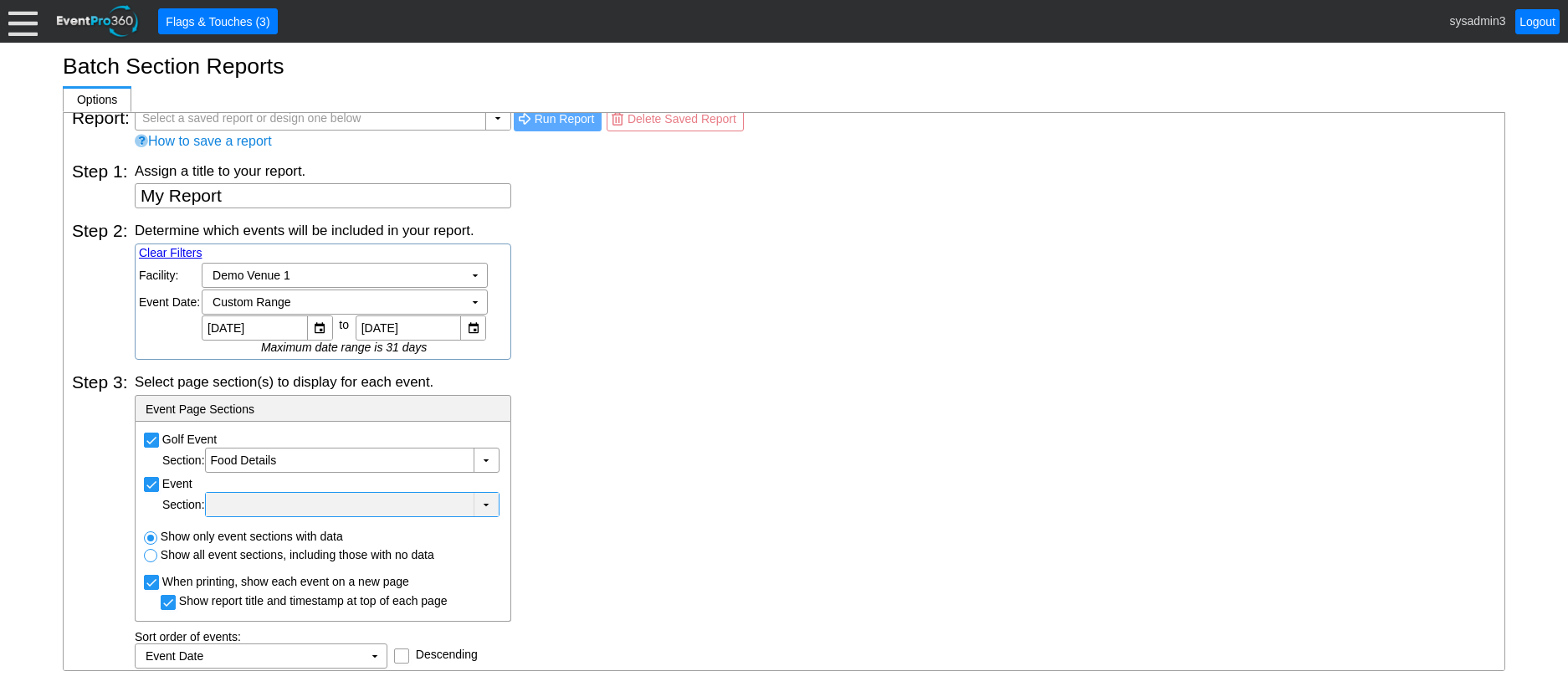
click at [424, 508] on div at bounding box center [339, 504] width 261 height 17
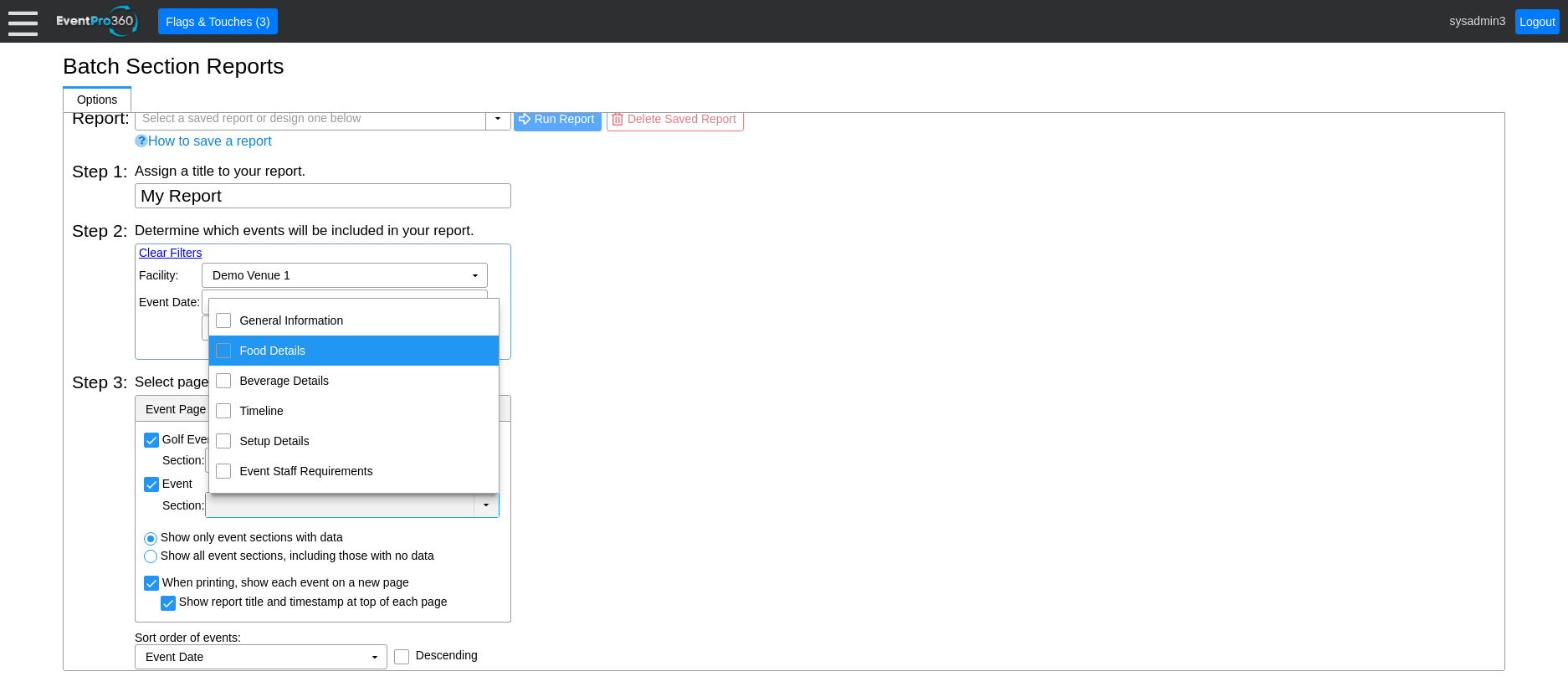
click at [220, 349] on input "Food Details" at bounding box center [224, 348] width 11 height 11
checkbox input "true"
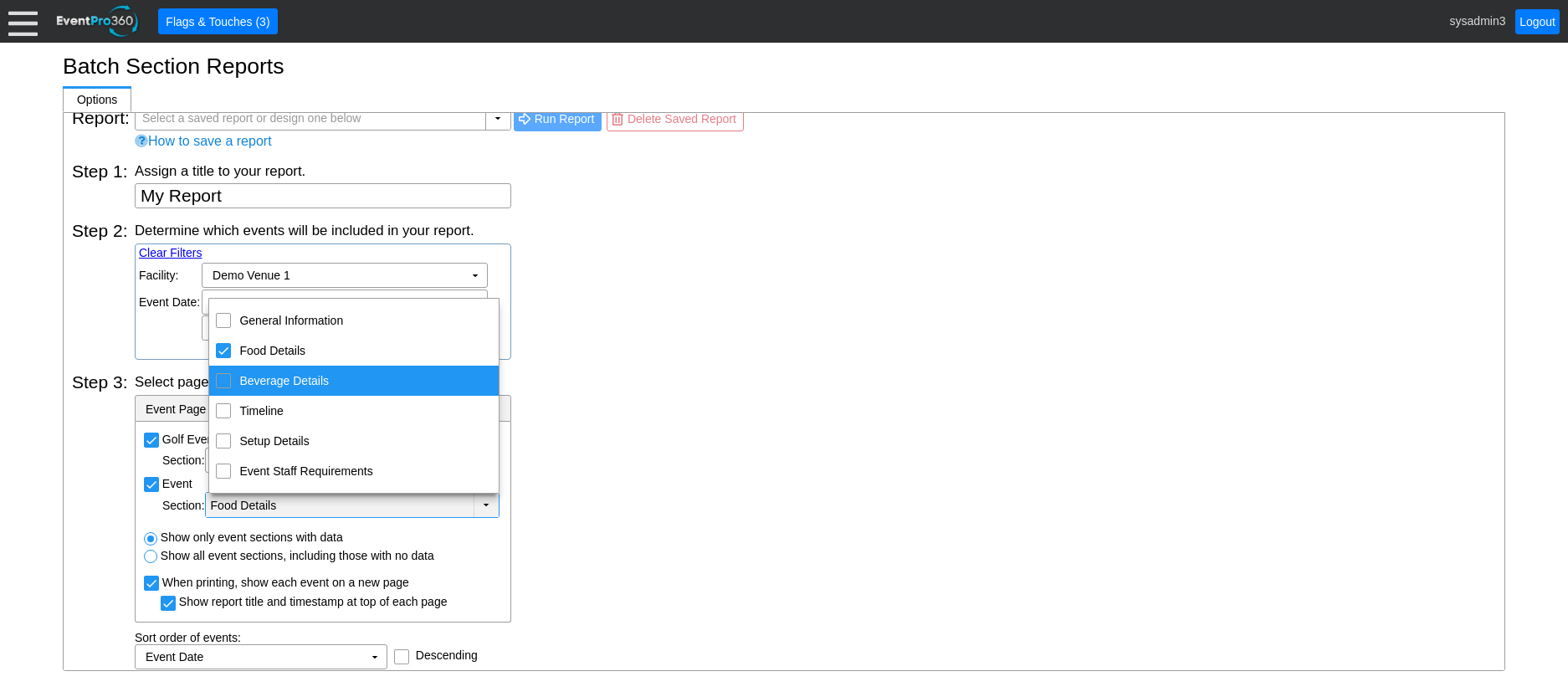
click at [715, 392] on div "Select page section(s) to display for each event. - Event Page Sections Golf Ev…" at bounding box center [815, 520] width 1361 height 297
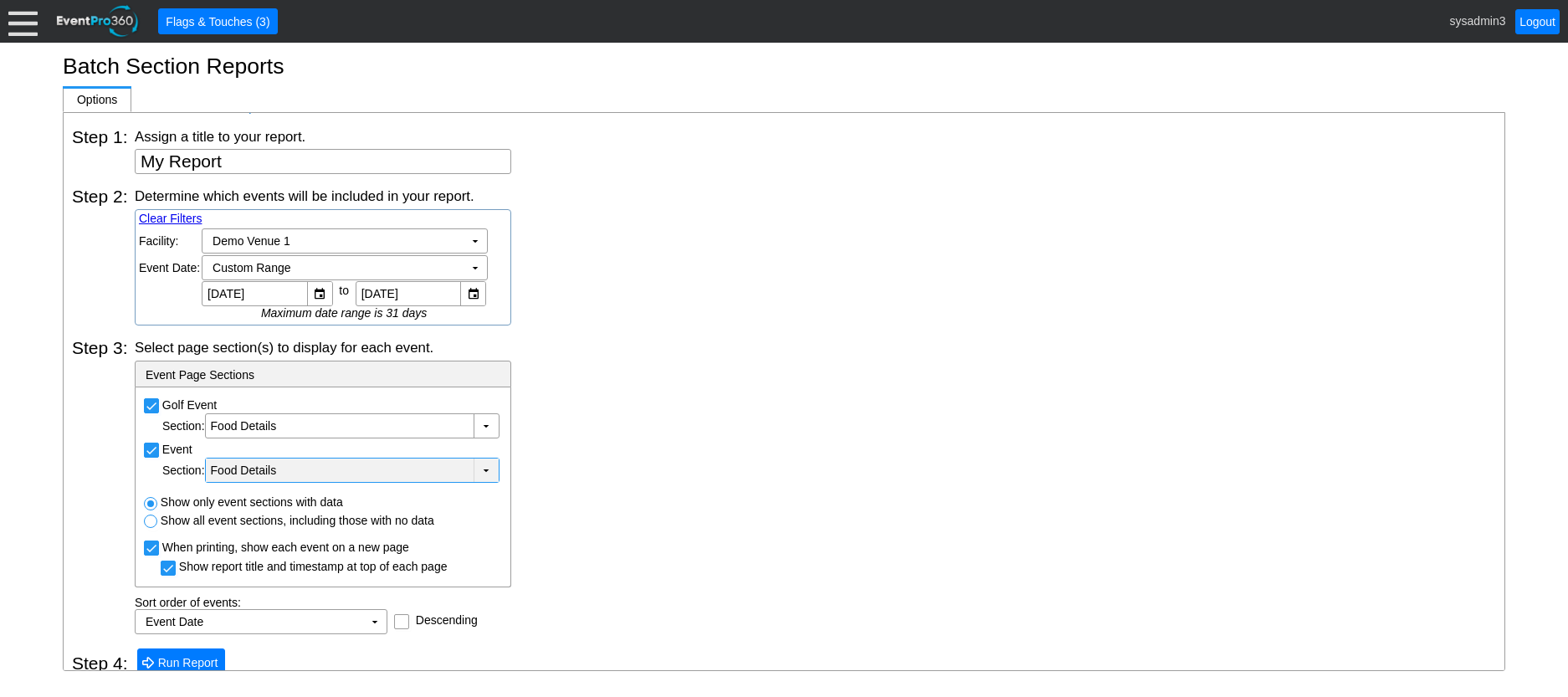
scroll to position [68, 0]
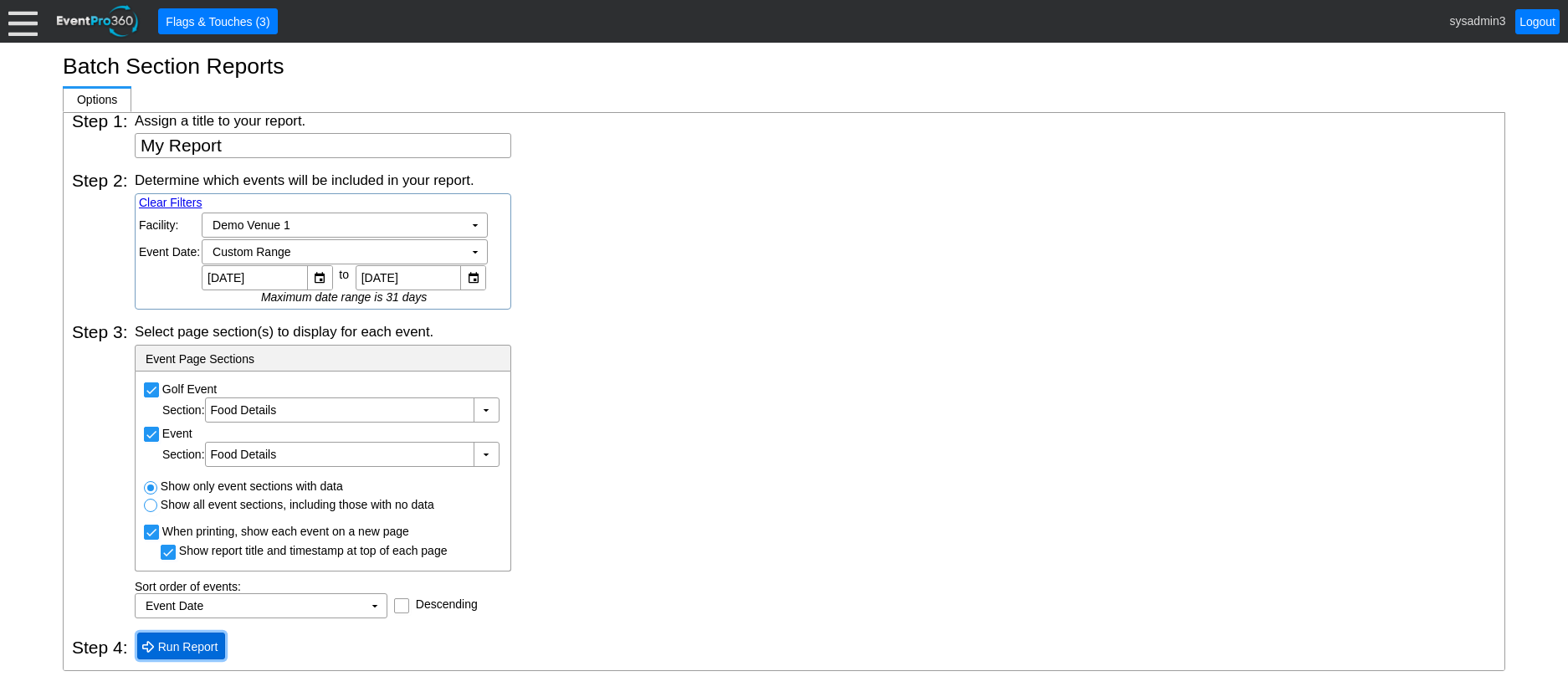
click at [173, 647] on span "Run Report" at bounding box center [188, 646] width 67 height 17
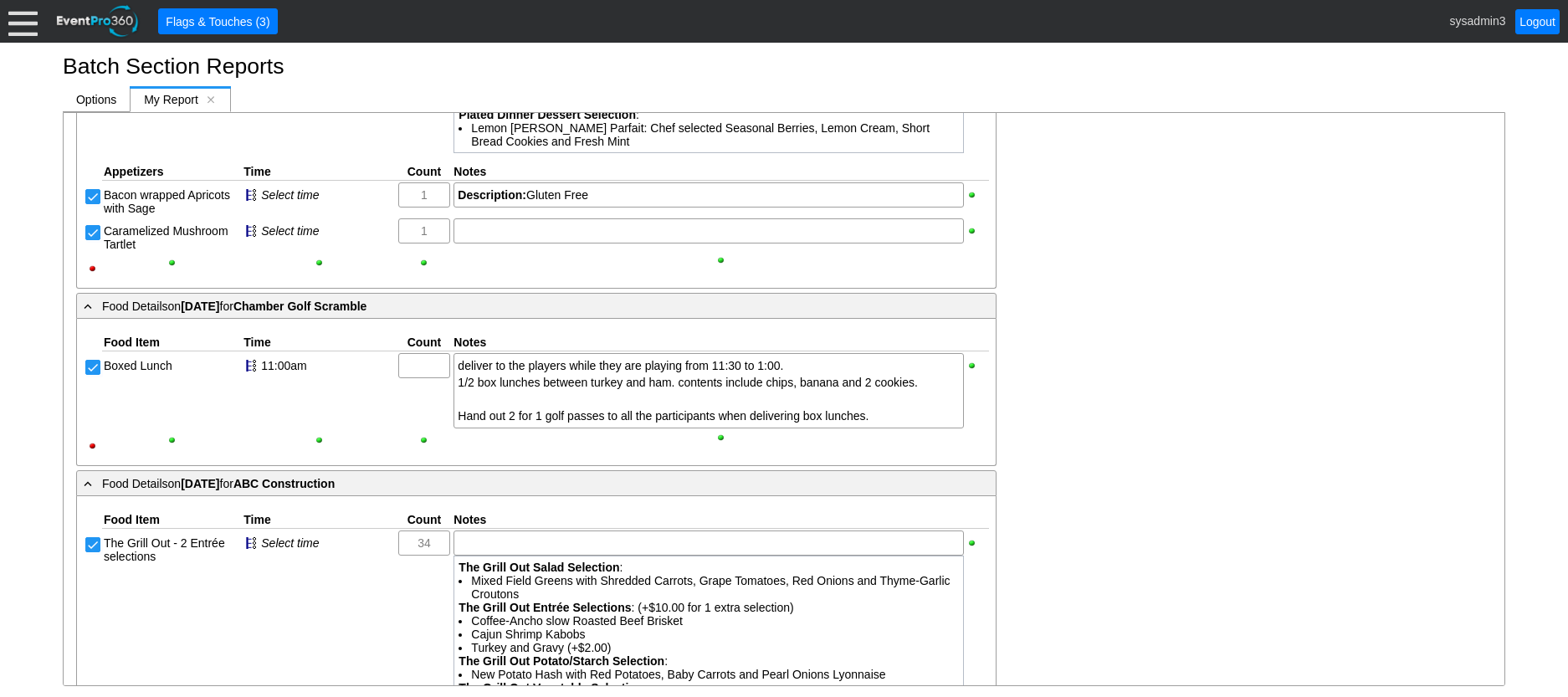
scroll to position [1338, 0]
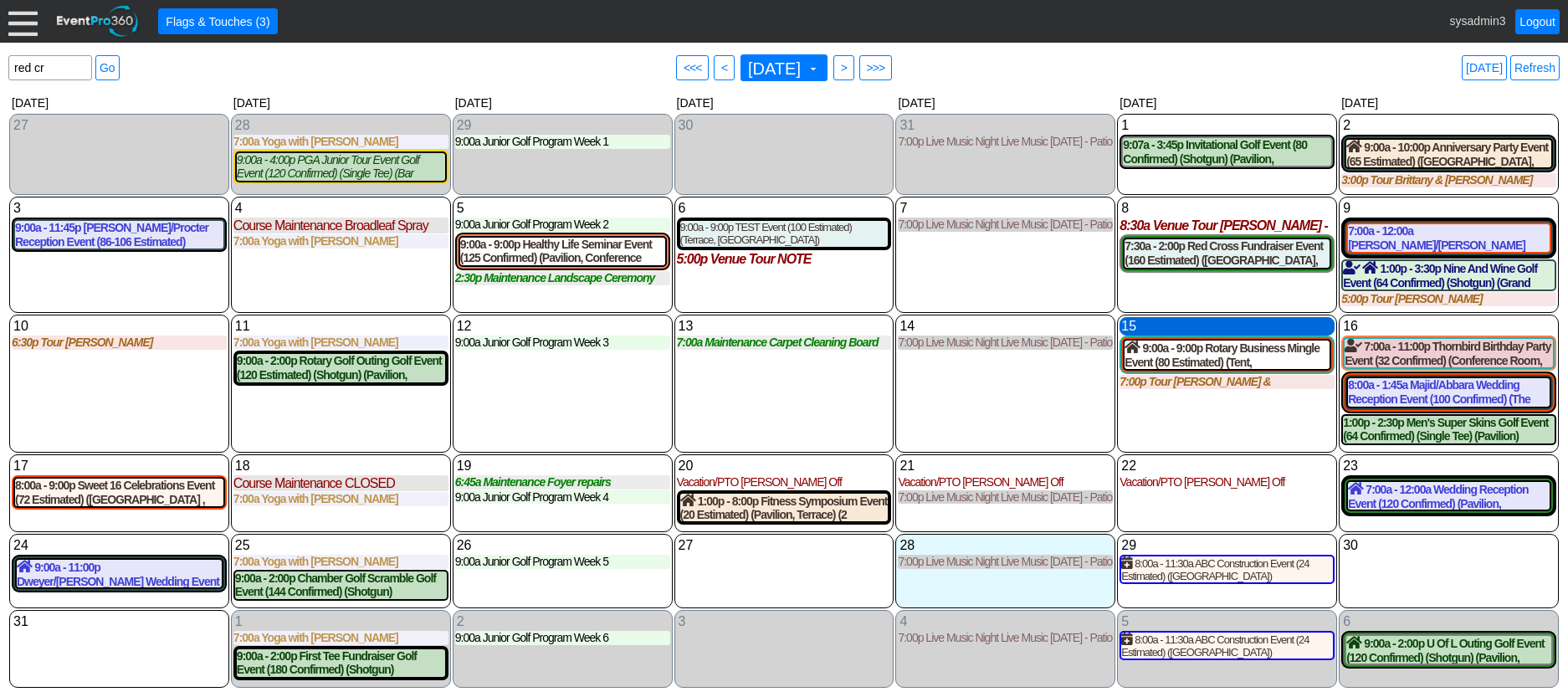
scroll to position [158, 0]
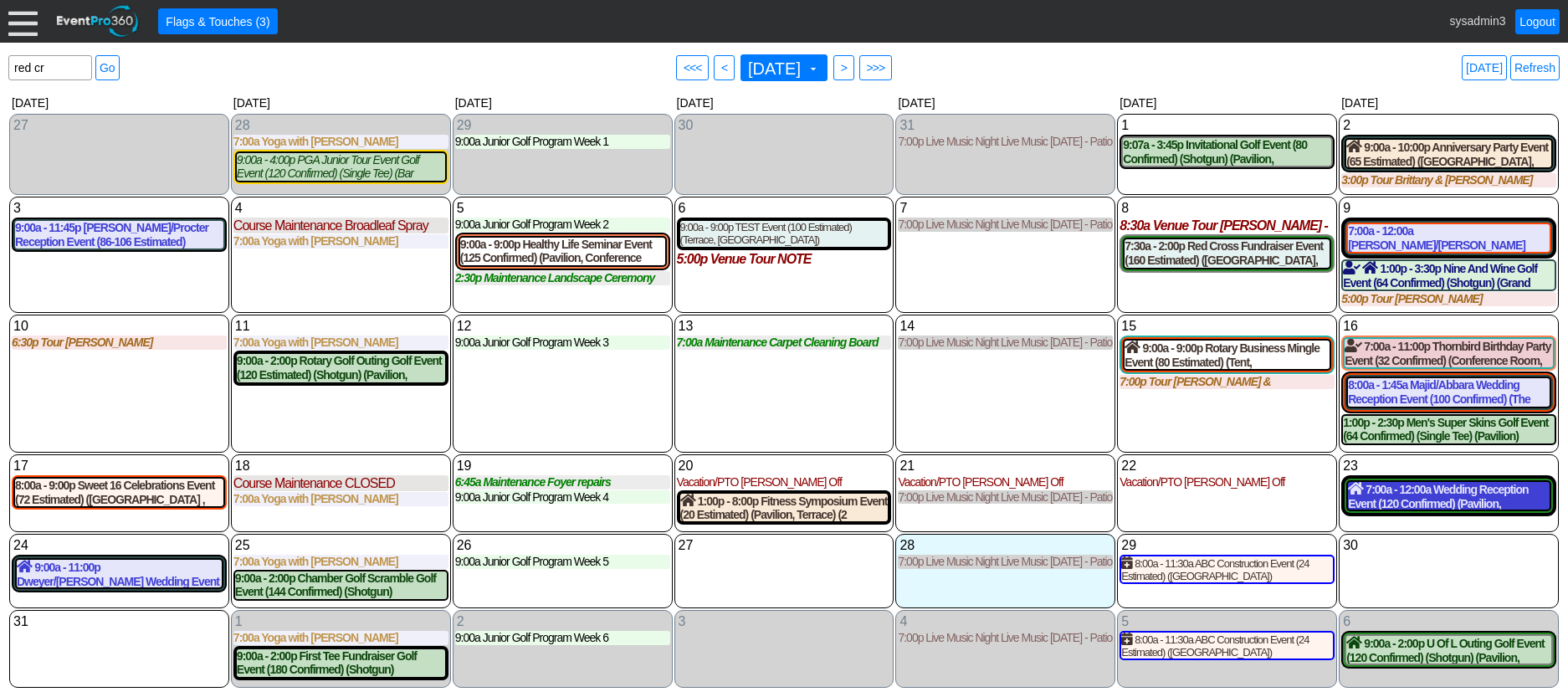
click at [1424, 506] on div "7:00a - 12:00a Wedding Reception Event (120 Confirmed) (Pavilion, [GEOGRAPHIC_D…" at bounding box center [1449, 496] width 202 height 28
click at [202, 19] on span "Flags & Touches (3)" at bounding box center [217, 21] width 110 height 17
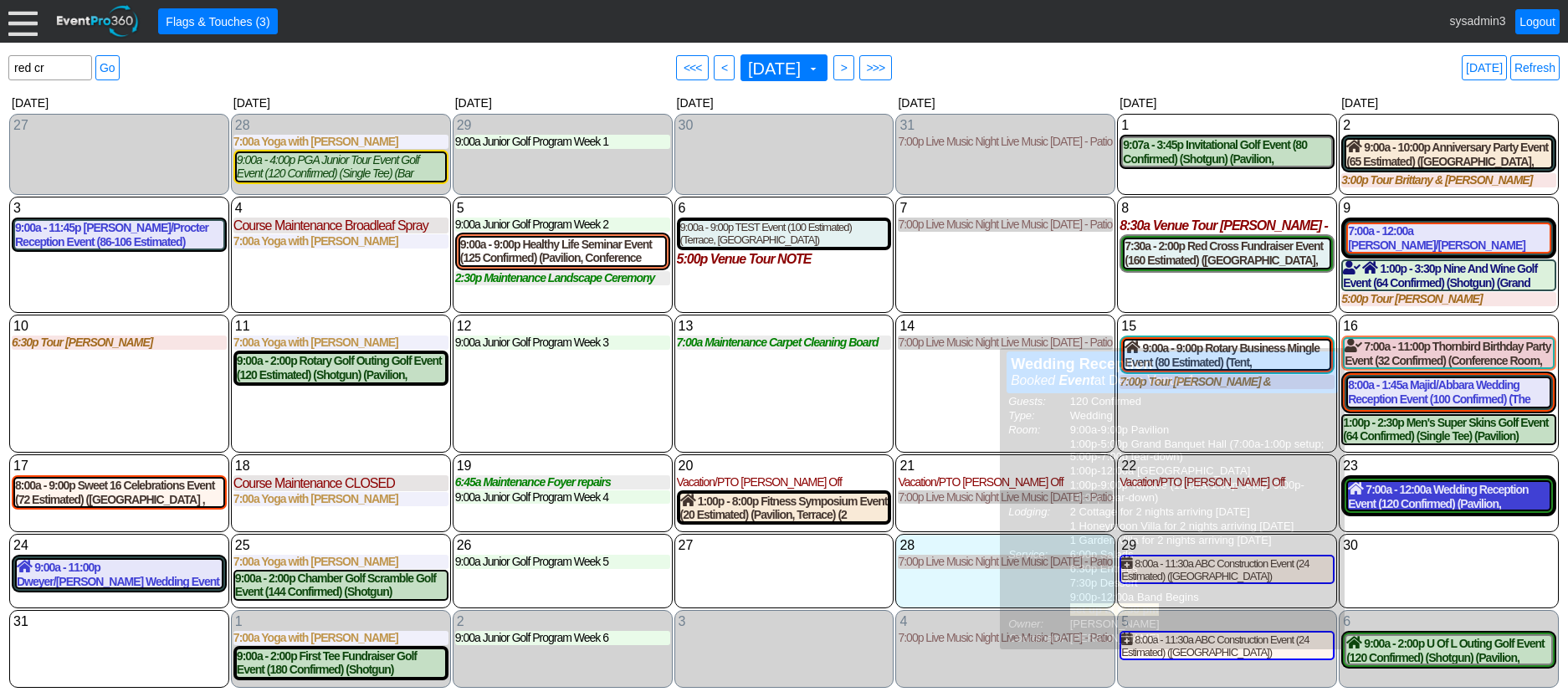
click at [1406, 502] on div "7:00a - 12:00a Wedding Reception Event (120 Confirmed) (Pavilion, [GEOGRAPHIC_D…" at bounding box center [1449, 496] width 202 height 28
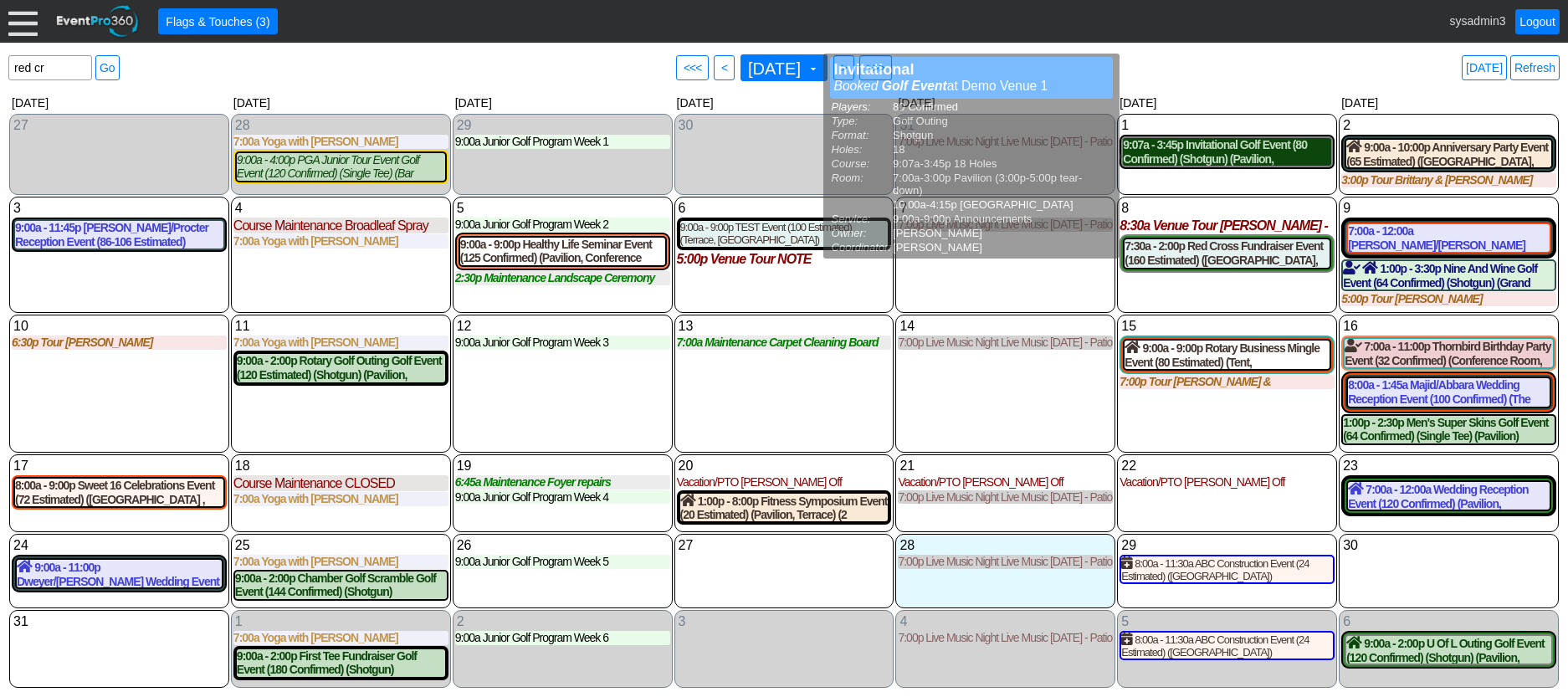
click at [1220, 152] on div "9:07a - 3:45p Invitational Golf Event (80 Confirmed) (Shotgun) (Pavilion, [GEOG…" at bounding box center [1226, 151] width 208 height 28
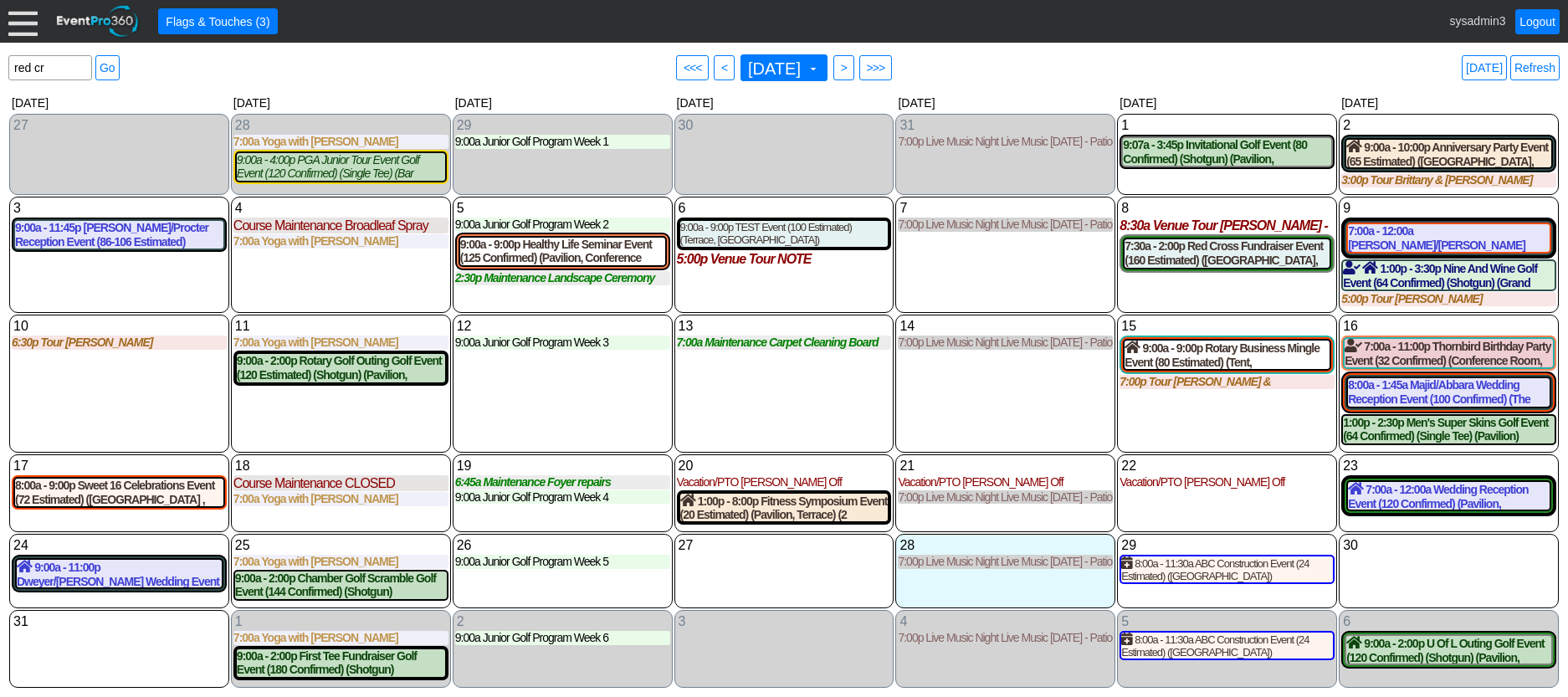
click at [20, 20] on div at bounding box center [23, 21] width 29 height 29
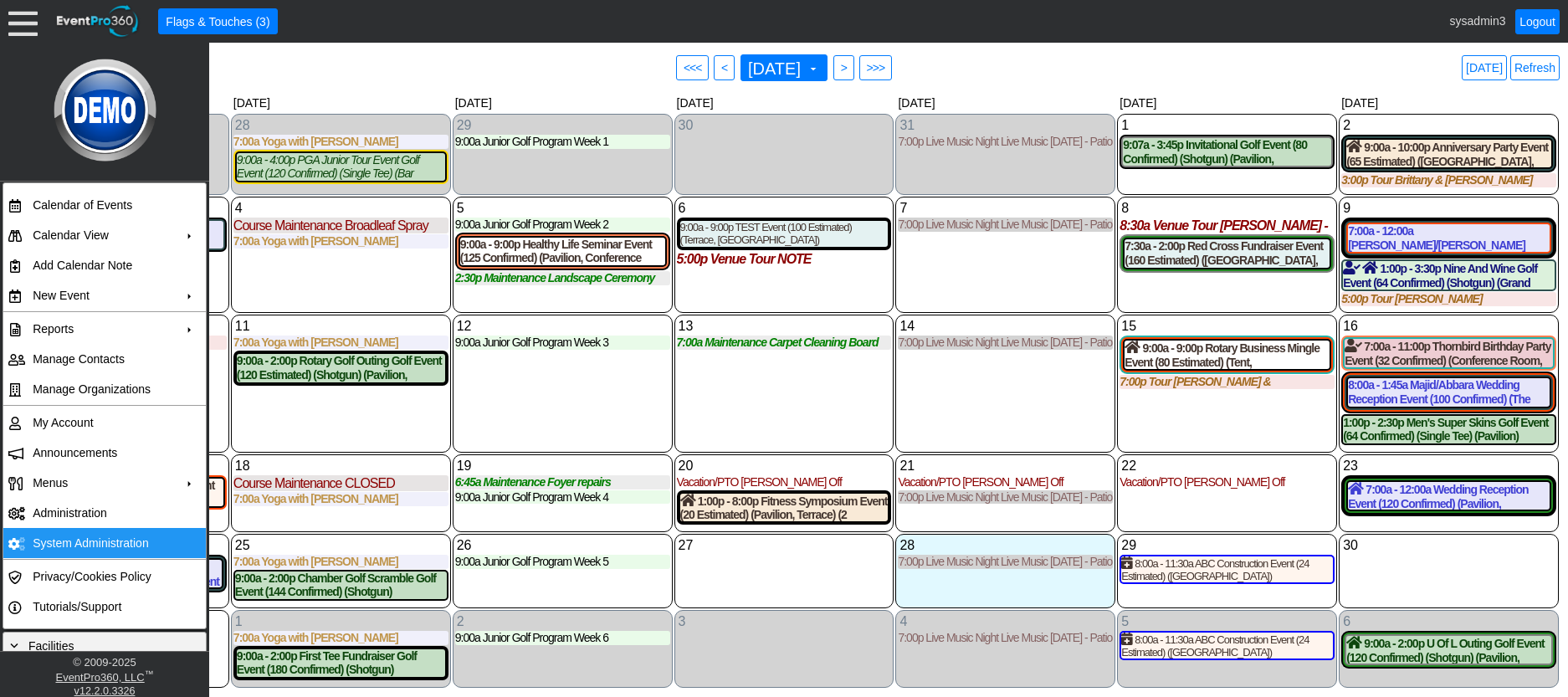
scroll to position [0, 0]
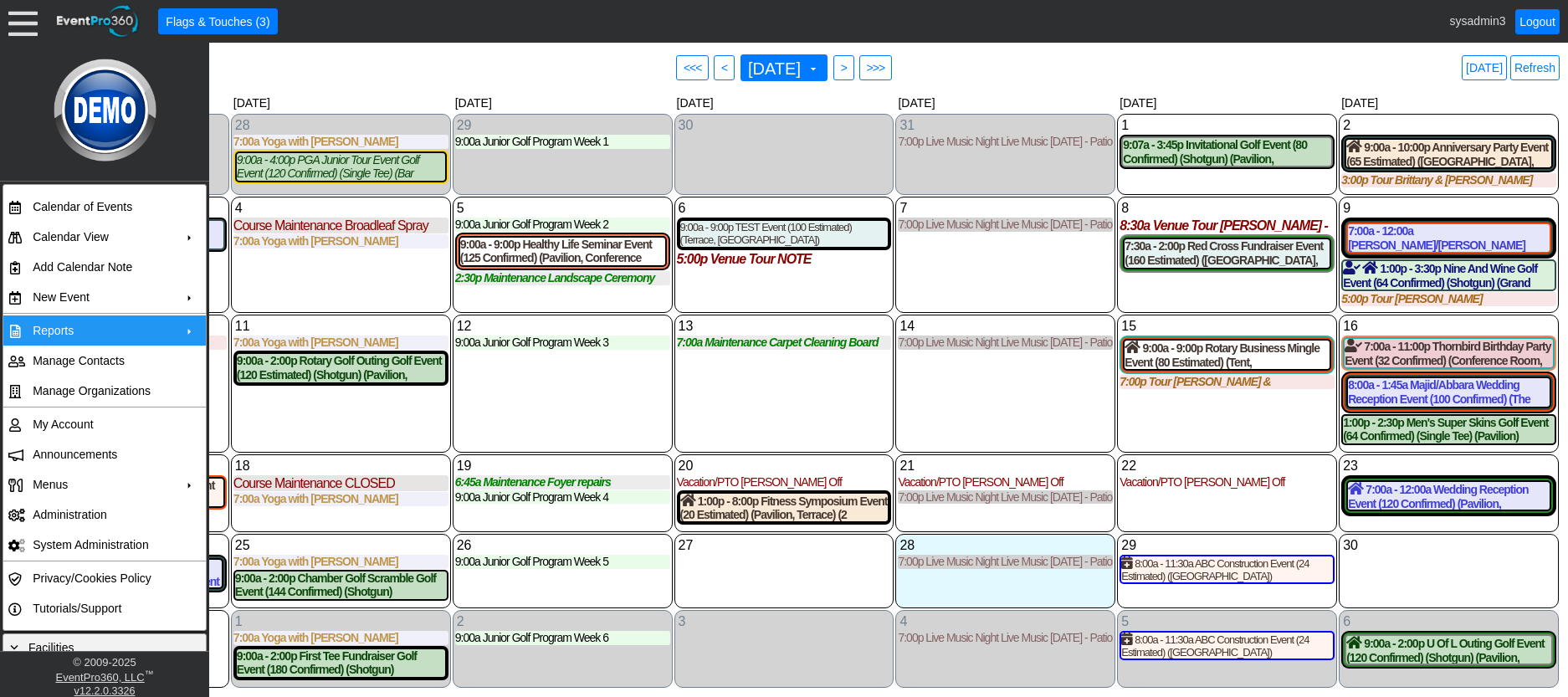
click at [116, 326] on td "Reports" at bounding box center [101, 330] width 149 height 30
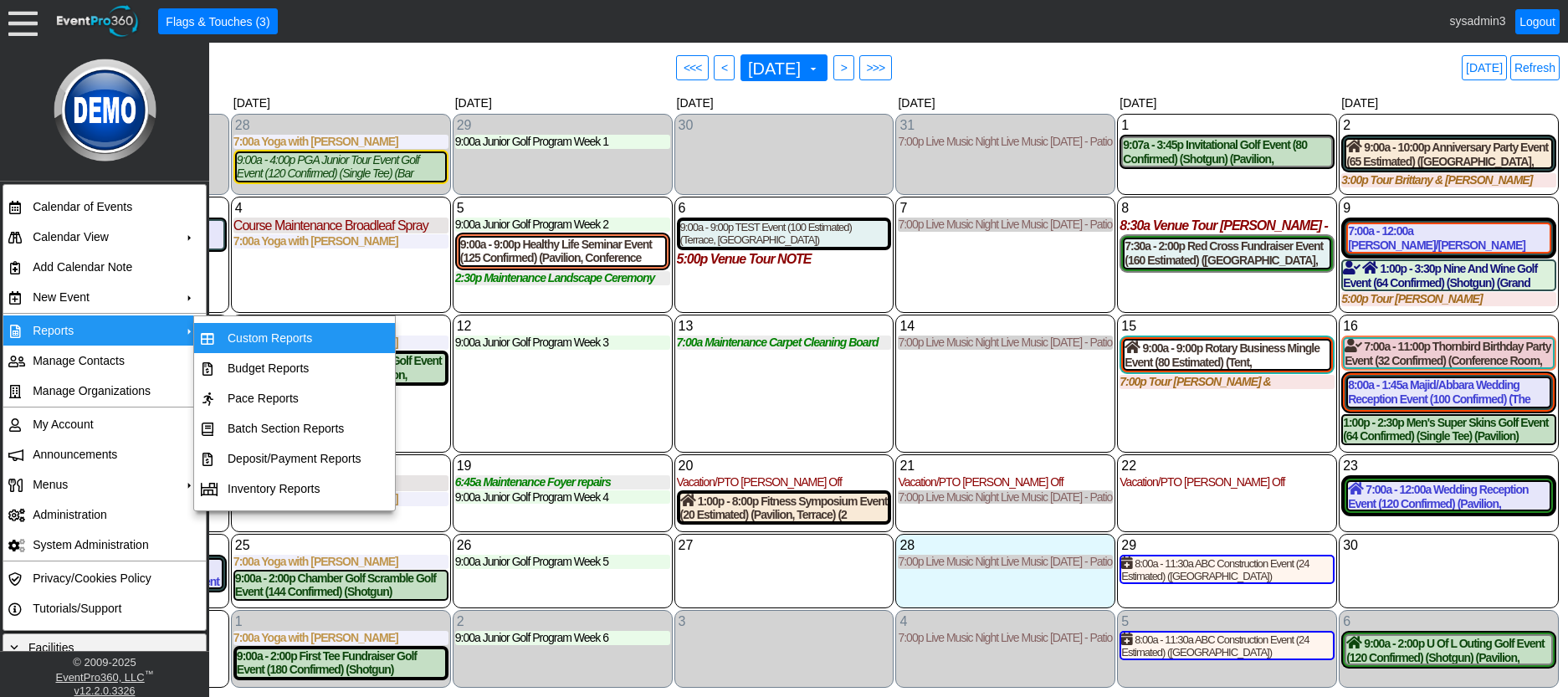
click at [334, 279] on div "4 [DATE] Course Maintenance Broadleaf Spray Broadleaf Spray at Demo Venue 1 Typ…" at bounding box center [341, 255] width 220 height 117
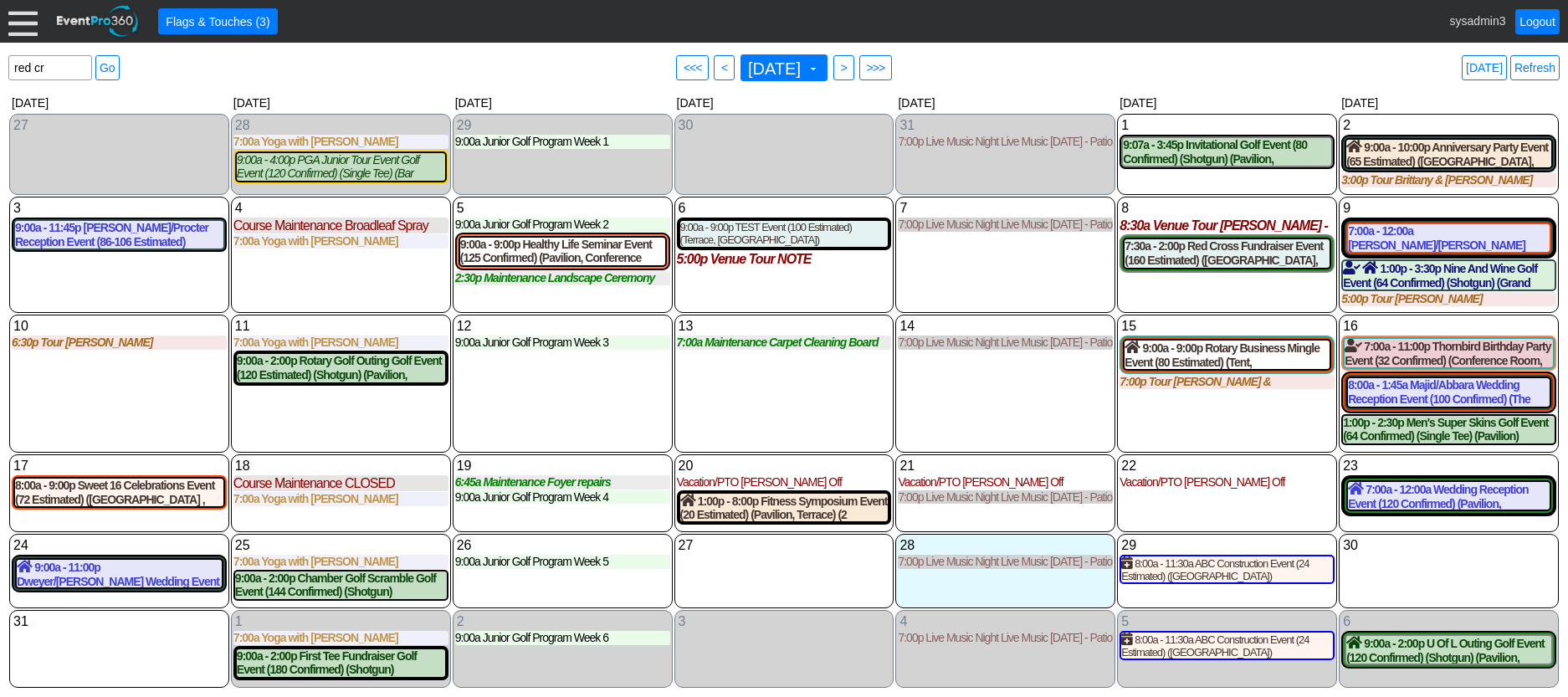
click at [25, 29] on div at bounding box center [23, 21] width 29 height 29
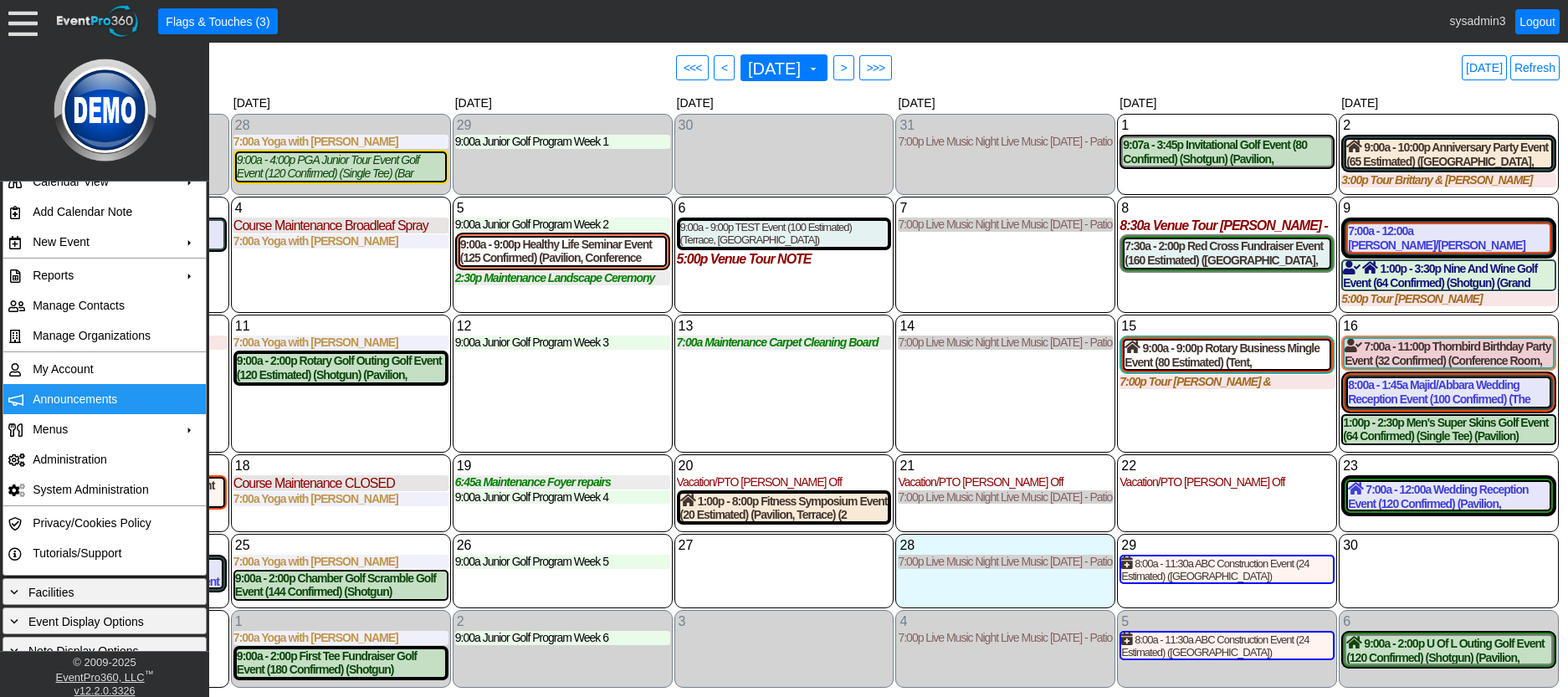
scroll to position [84, 0]
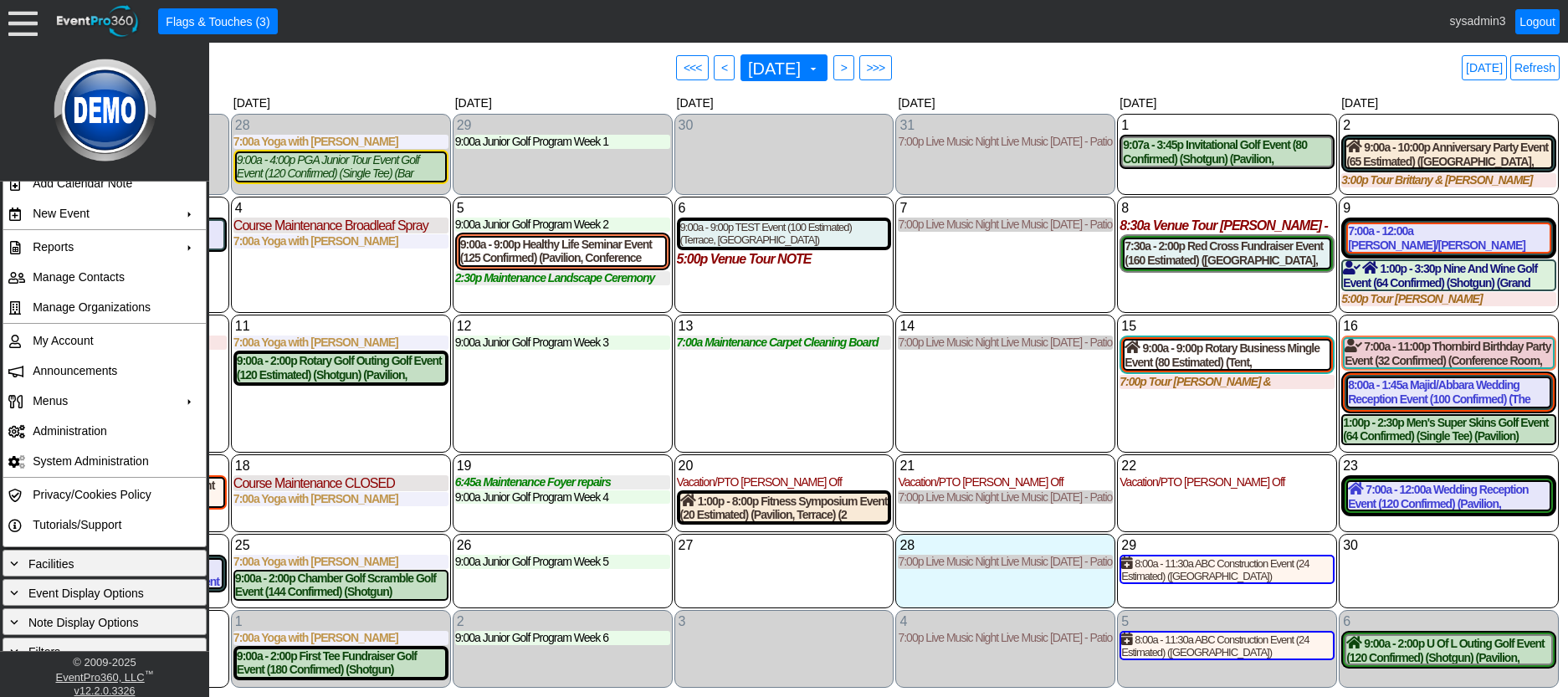
click at [979, 417] on div "14 [DATE] 7:00p Live Music Night Live Music [DATE] - Patio Room Live Music [DAT…" at bounding box center [1005, 383] width 220 height 138
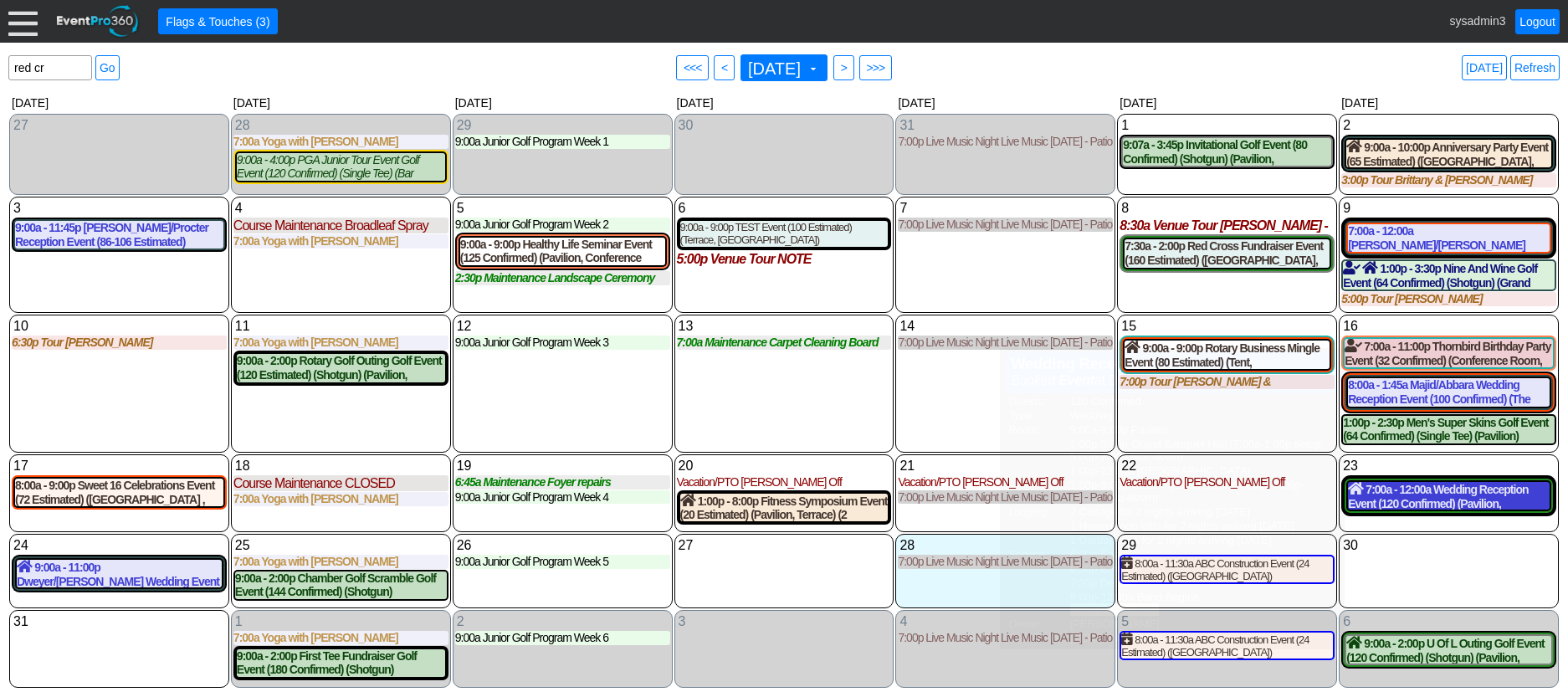
click at [1407, 503] on div "7:00a - 12:00a Wedding Reception Event (120 Confirmed) (Pavilion, [GEOGRAPHIC_D…" at bounding box center [1449, 496] width 202 height 28
click at [1534, 63] on link "Refresh" at bounding box center [1535, 68] width 50 height 25
click at [1541, 67] on link "Refresh" at bounding box center [1535, 68] width 50 height 25
click at [1551, 67] on link "Refresh" at bounding box center [1535, 68] width 50 height 25
click at [1532, 68] on link "Refresh" at bounding box center [1535, 68] width 50 height 25
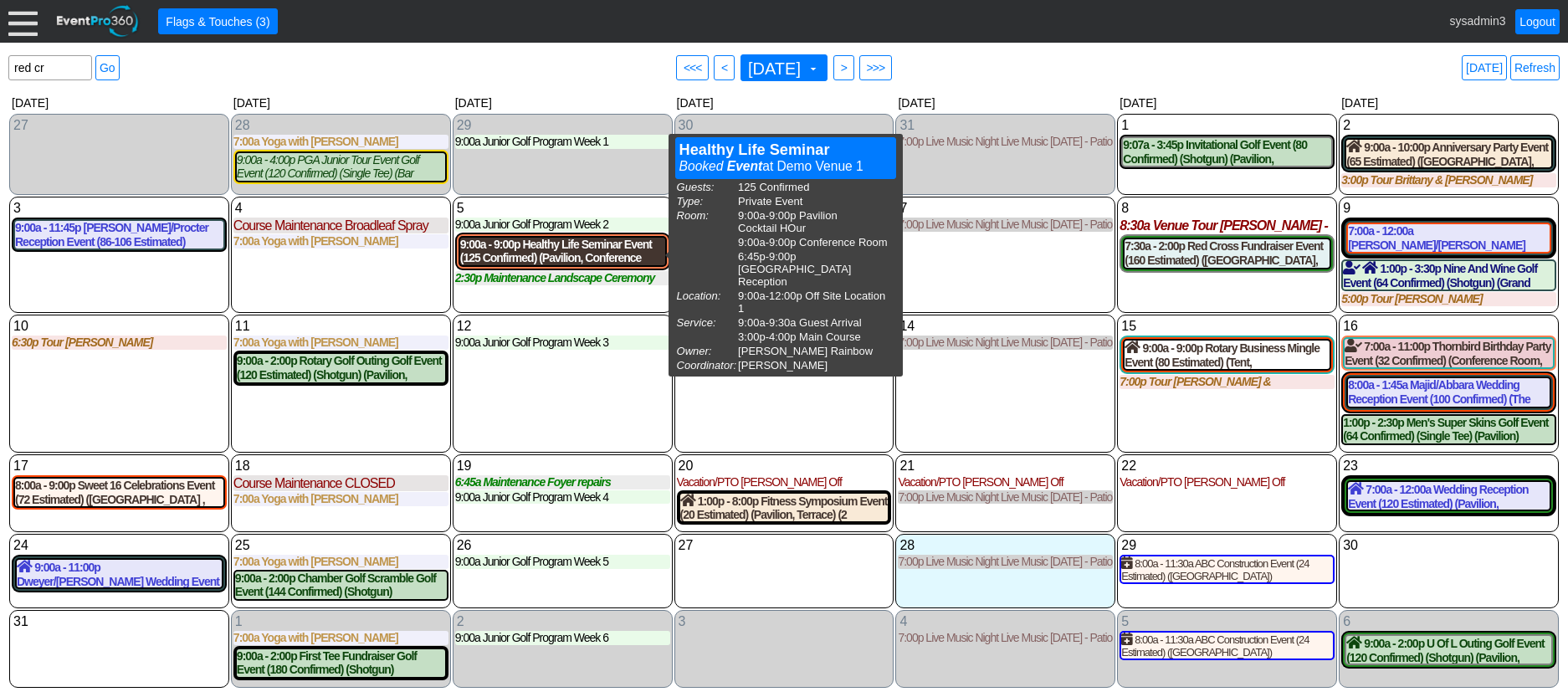
click at [529, 255] on div "9:00a - 9:00p Healthy Life Seminar Event (125 Confirmed) (Pavilion, Conference …" at bounding box center [562, 251] width 205 height 28
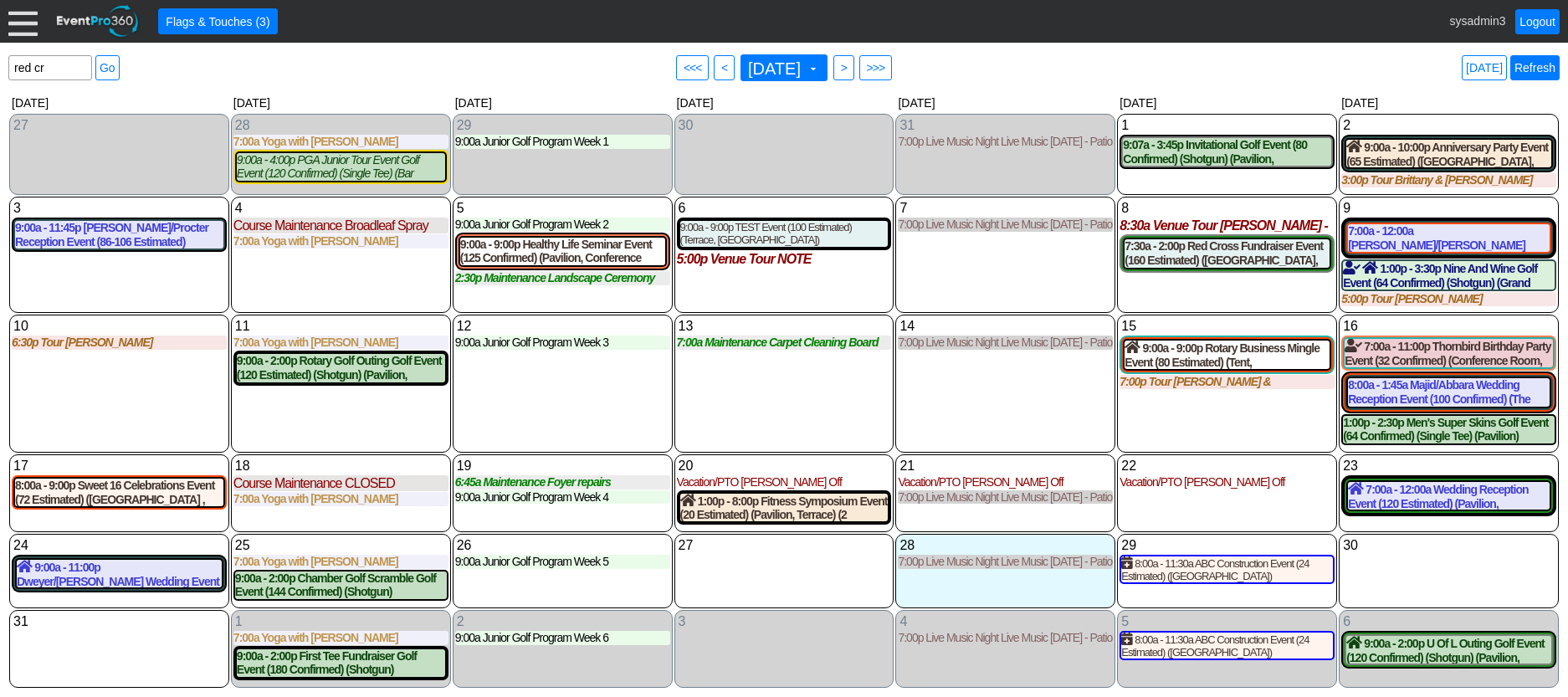
click at [1529, 67] on link "Refresh" at bounding box center [1535, 68] width 50 height 25
click at [1539, 21] on link "Logout" at bounding box center [1537, 21] width 44 height 25
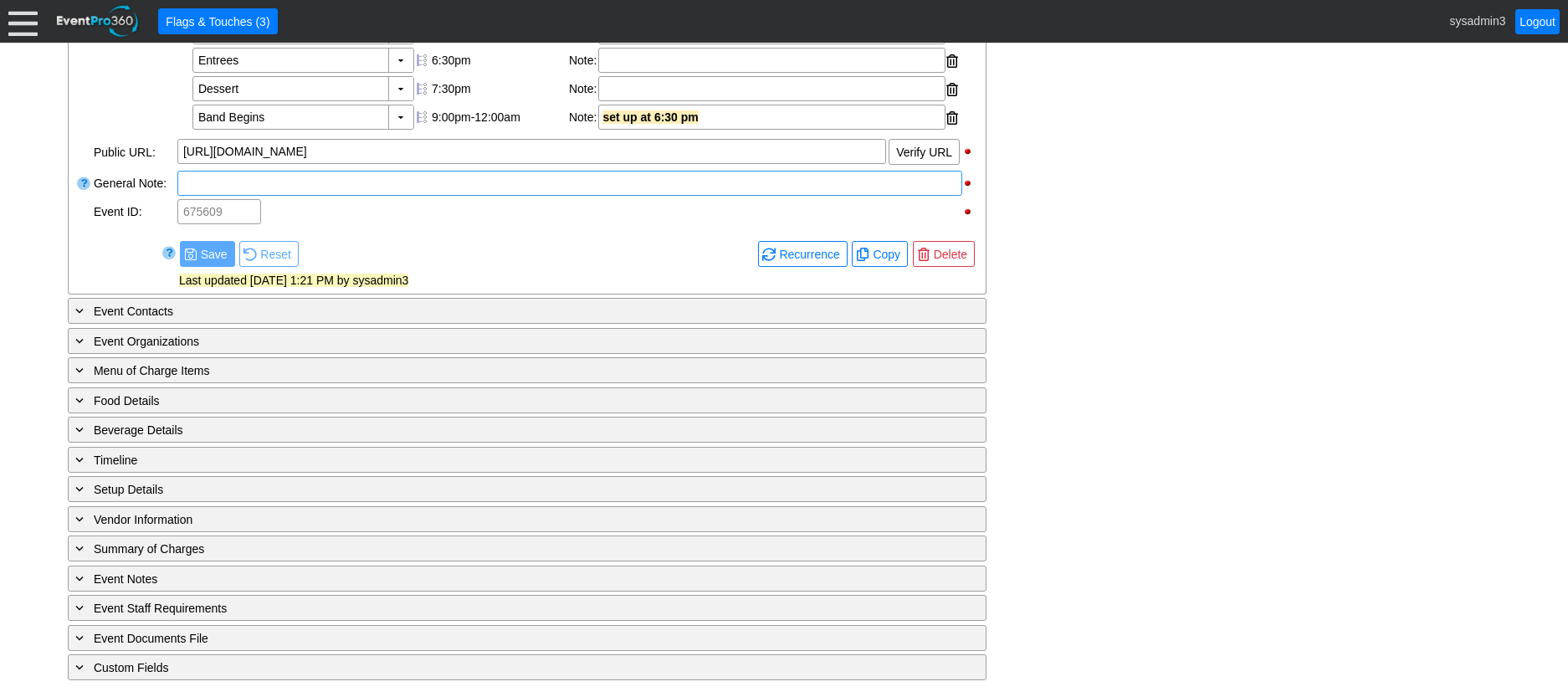
scroll to position [703, 0]
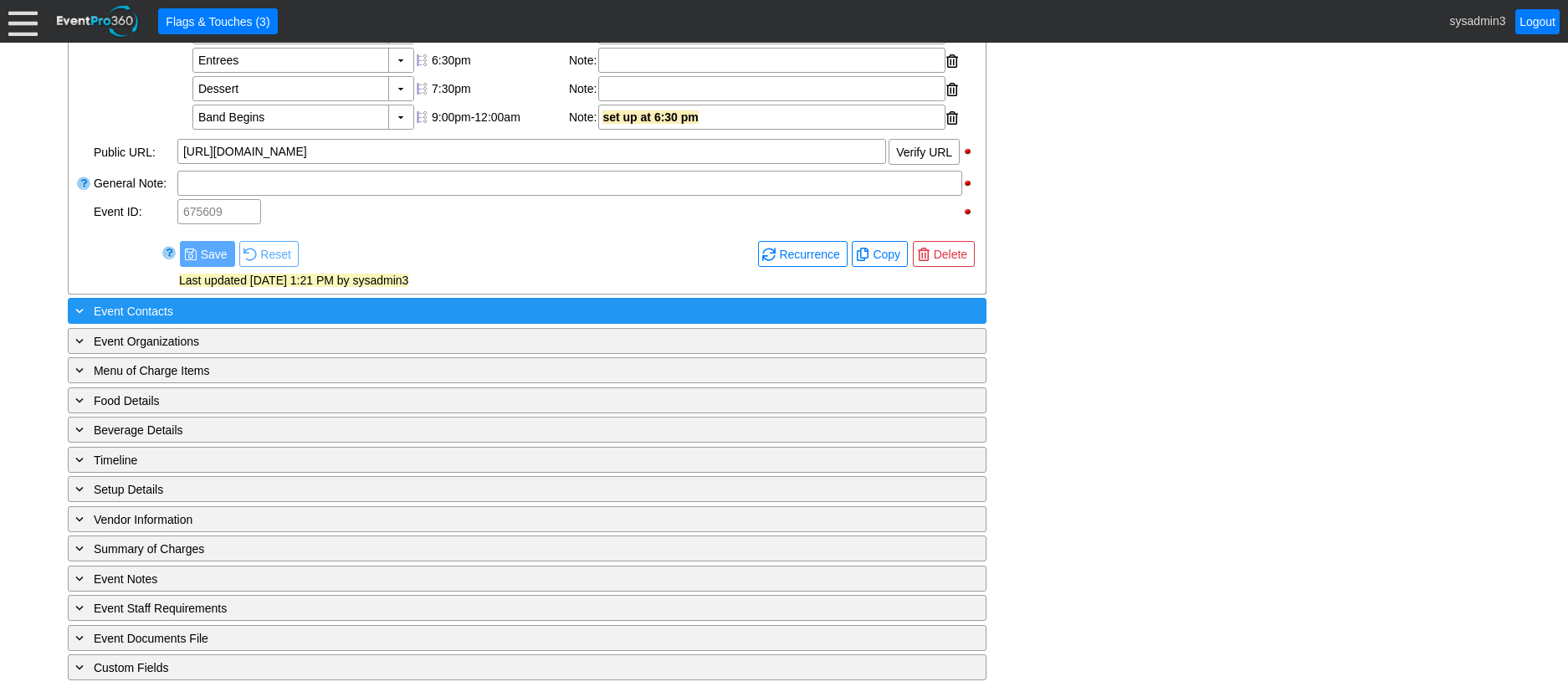
click at [296, 309] on div "+ Event Contacts" at bounding box center [493, 311] width 842 height 20
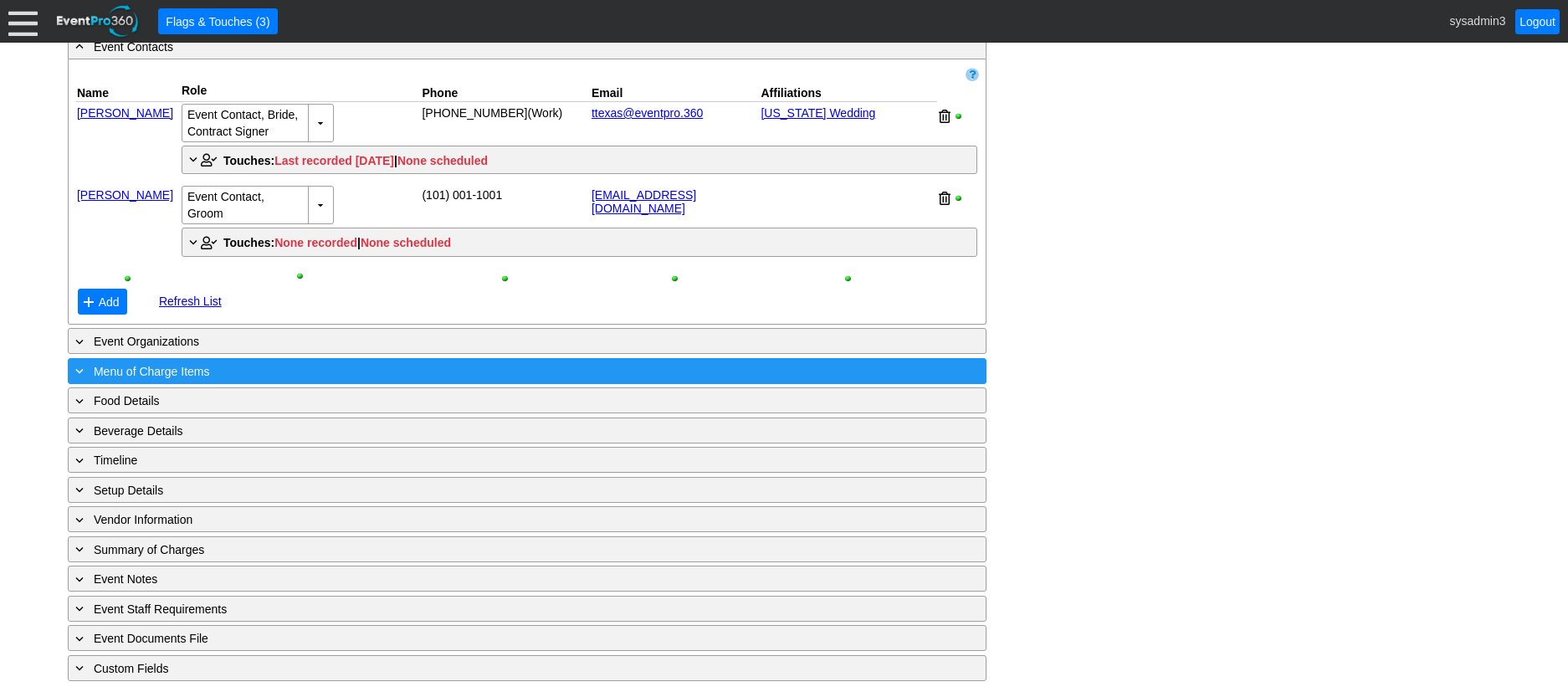
scroll to position [968, 0]
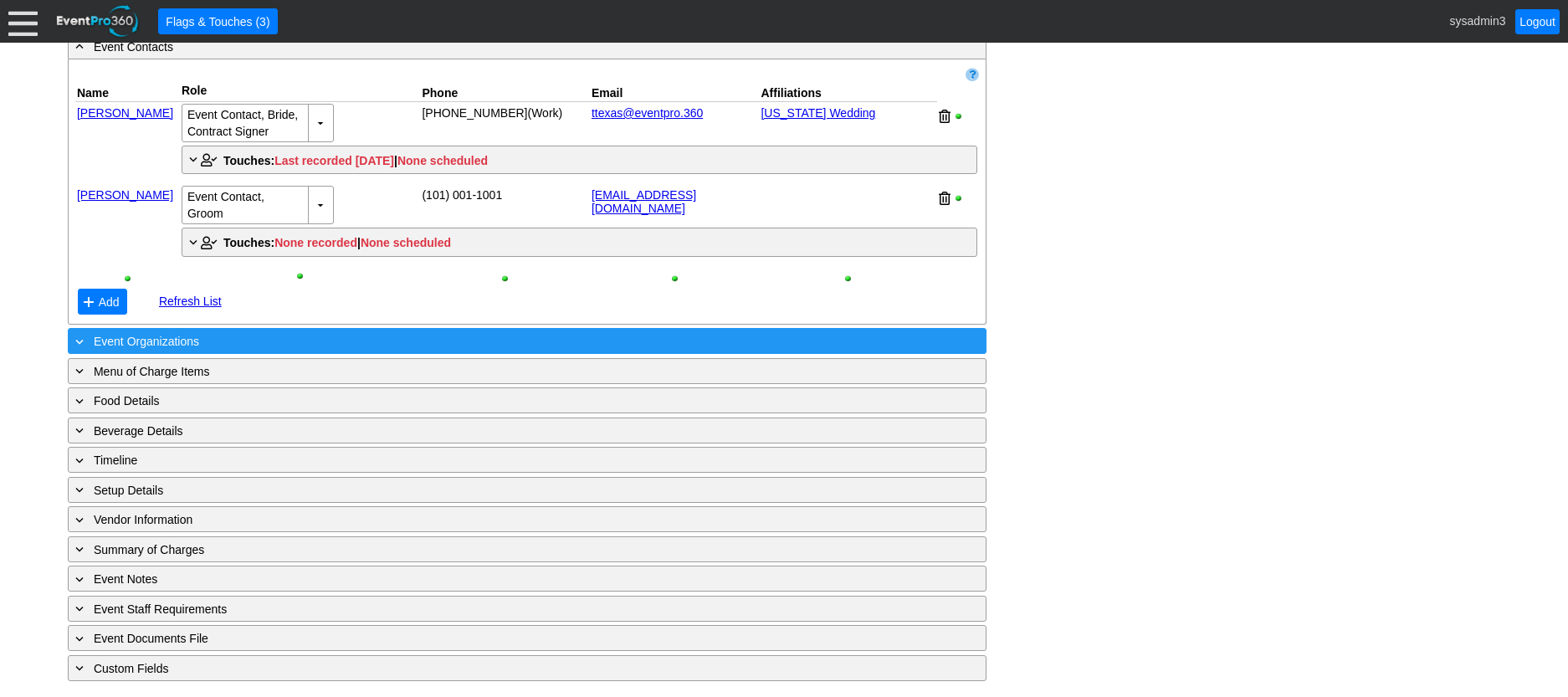
click at [322, 334] on div "+ Event Organizations" at bounding box center [493, 341] width 842 height 20
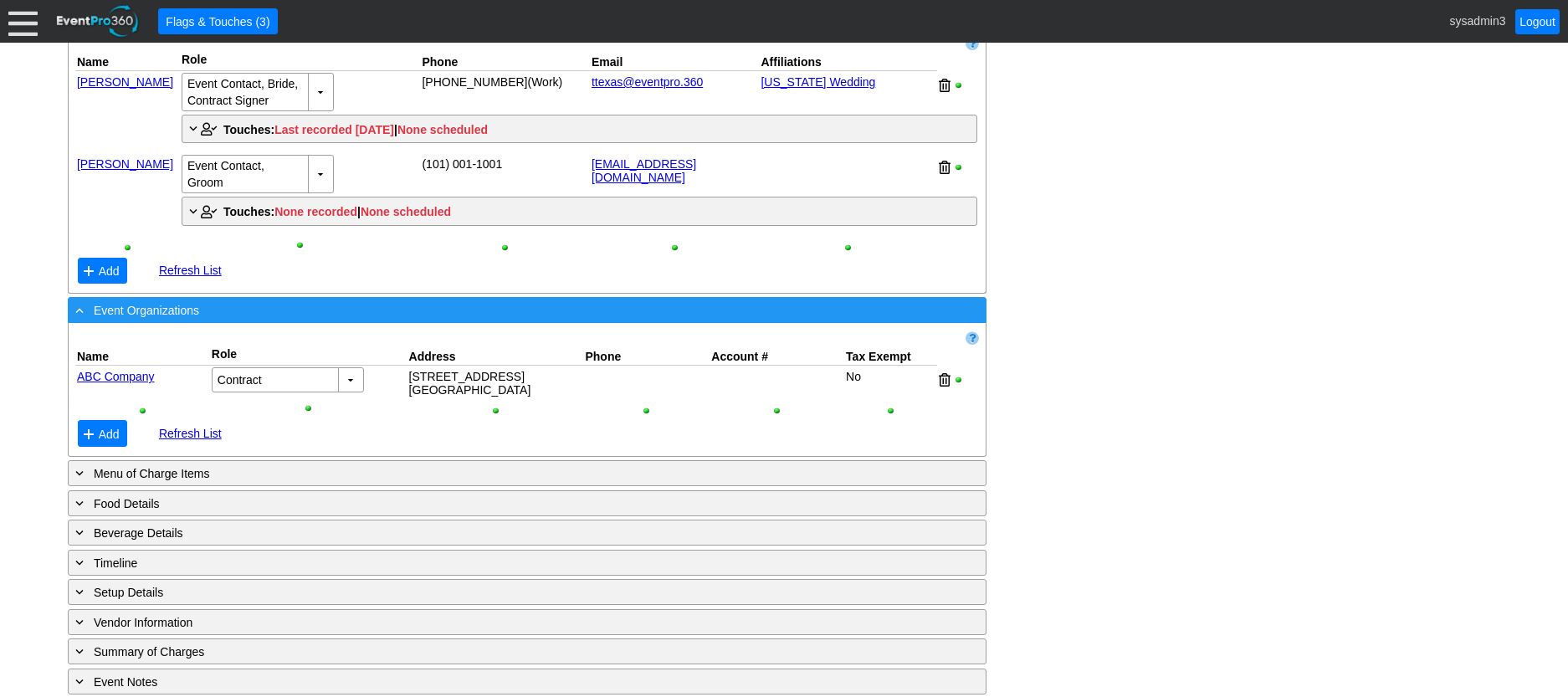
click at [382, 319] on div "- Event Organizations" at bounding box center [493, 310] width 842 height 20
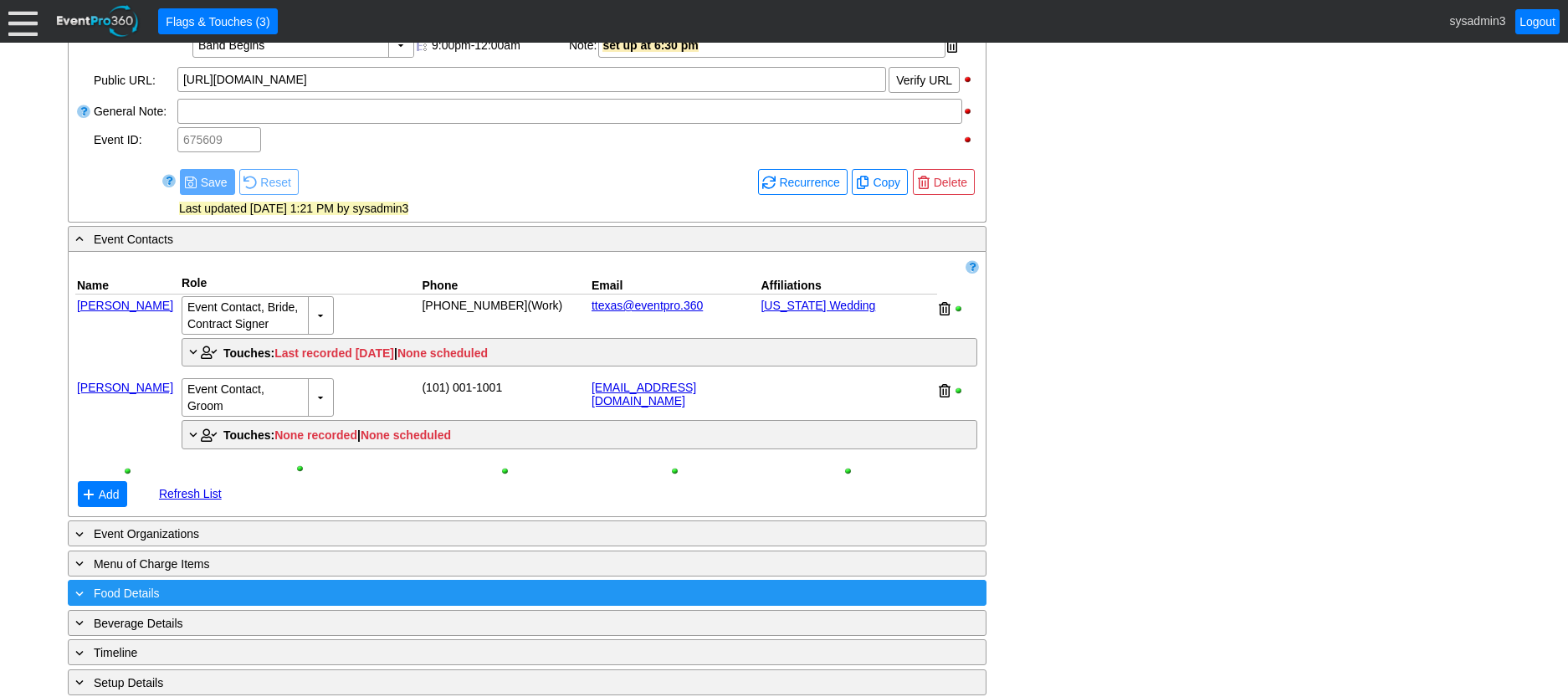
scroll to position [717, 0]
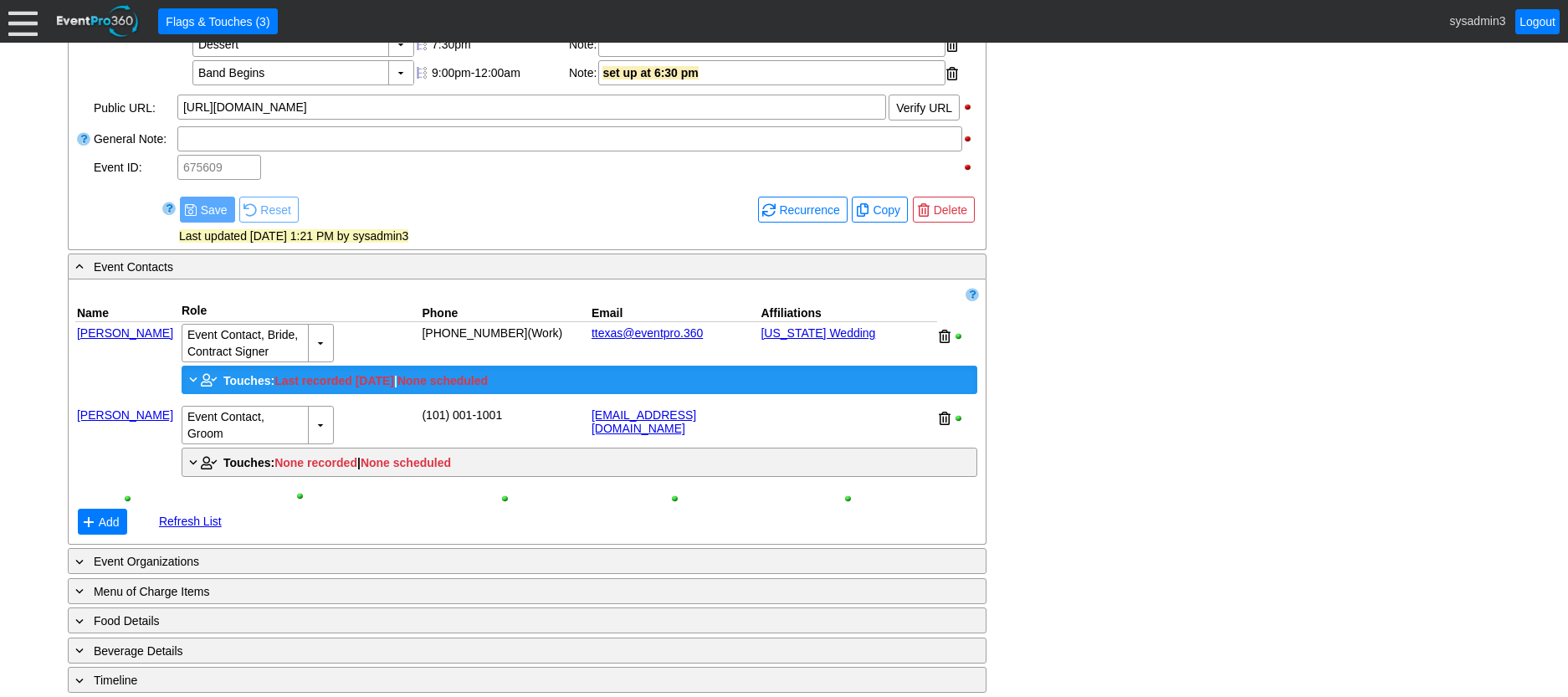
click at [242, 388] on span "Touches:" at bounding box center [249, 381] width 51 height 14
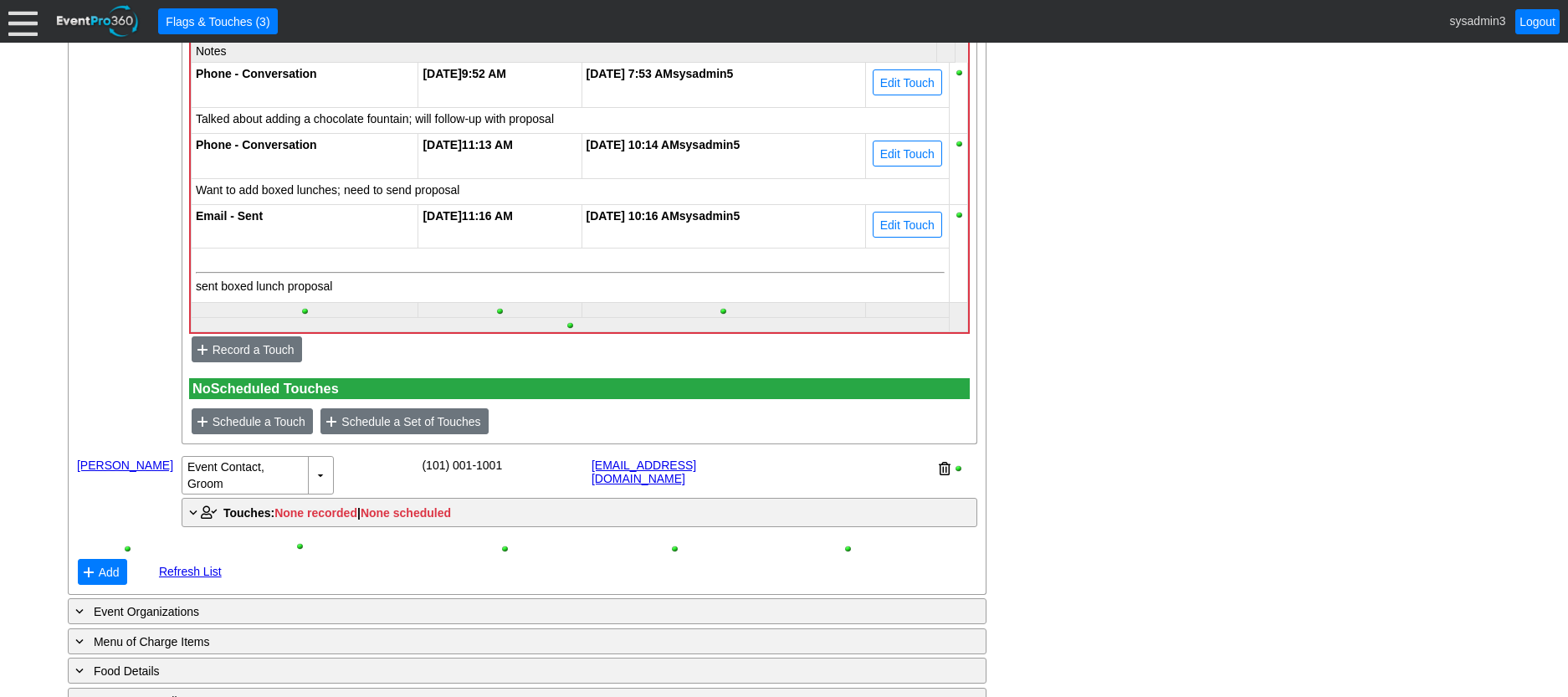
scroll to position [1135, 0]
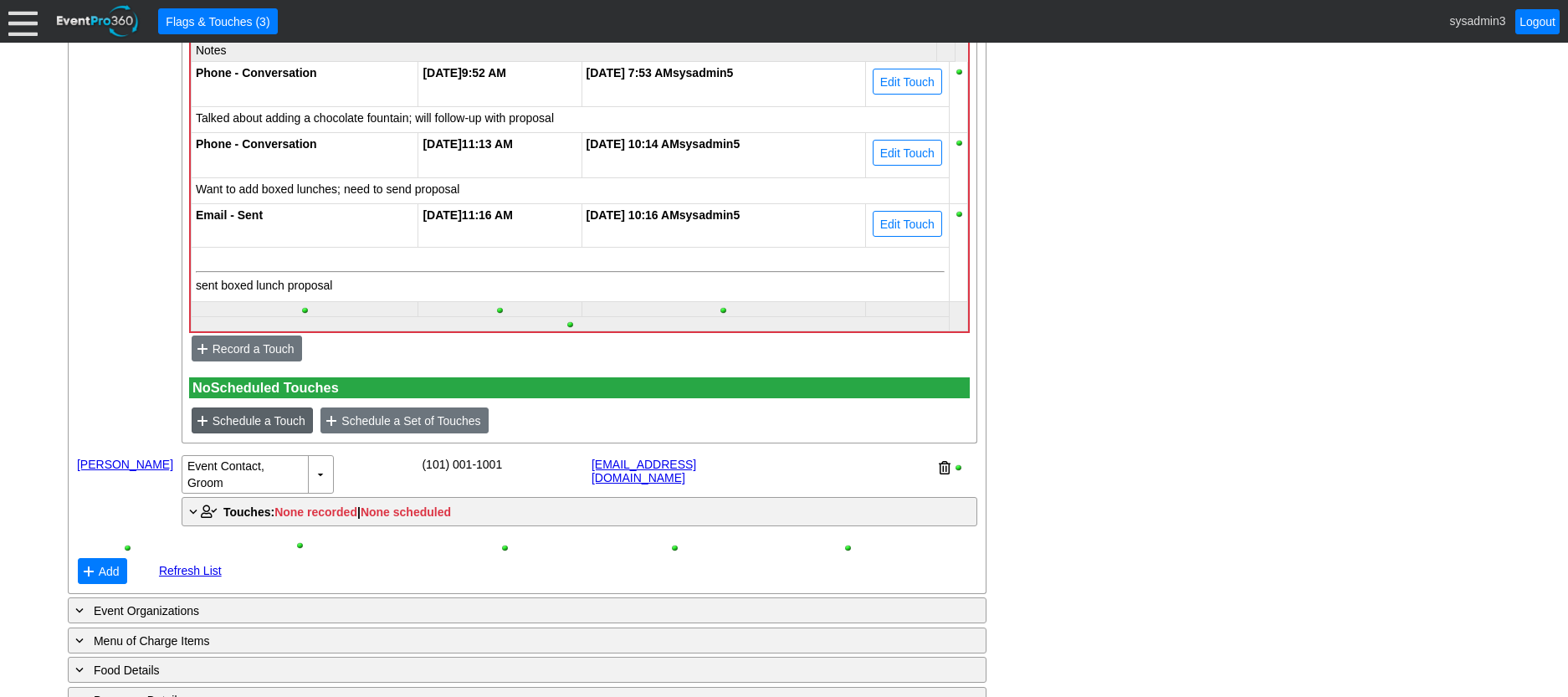
click at [263, 430] on span "Schedule a Touch" at bounding box center [259, 421] width 100 height 17
type input "[DATE]"
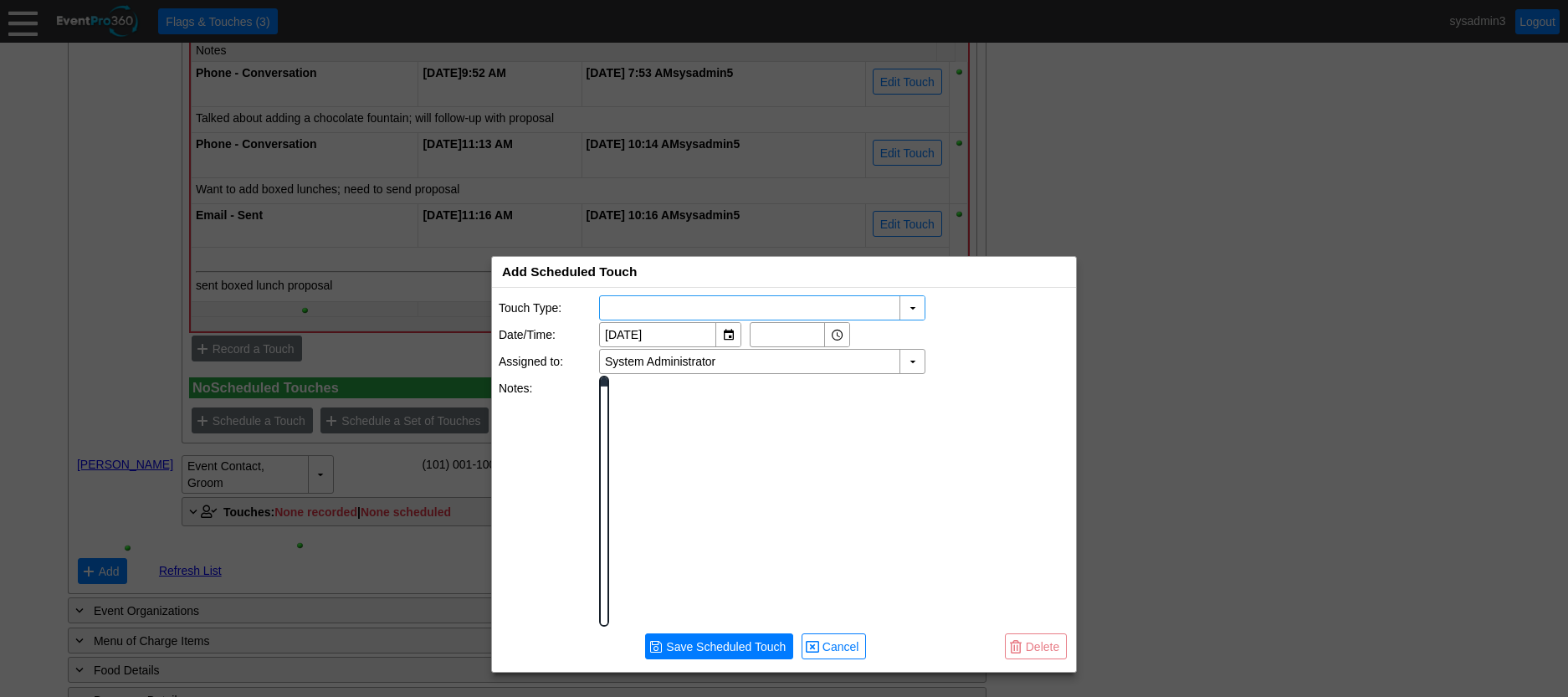
scroll to position [0, 0]
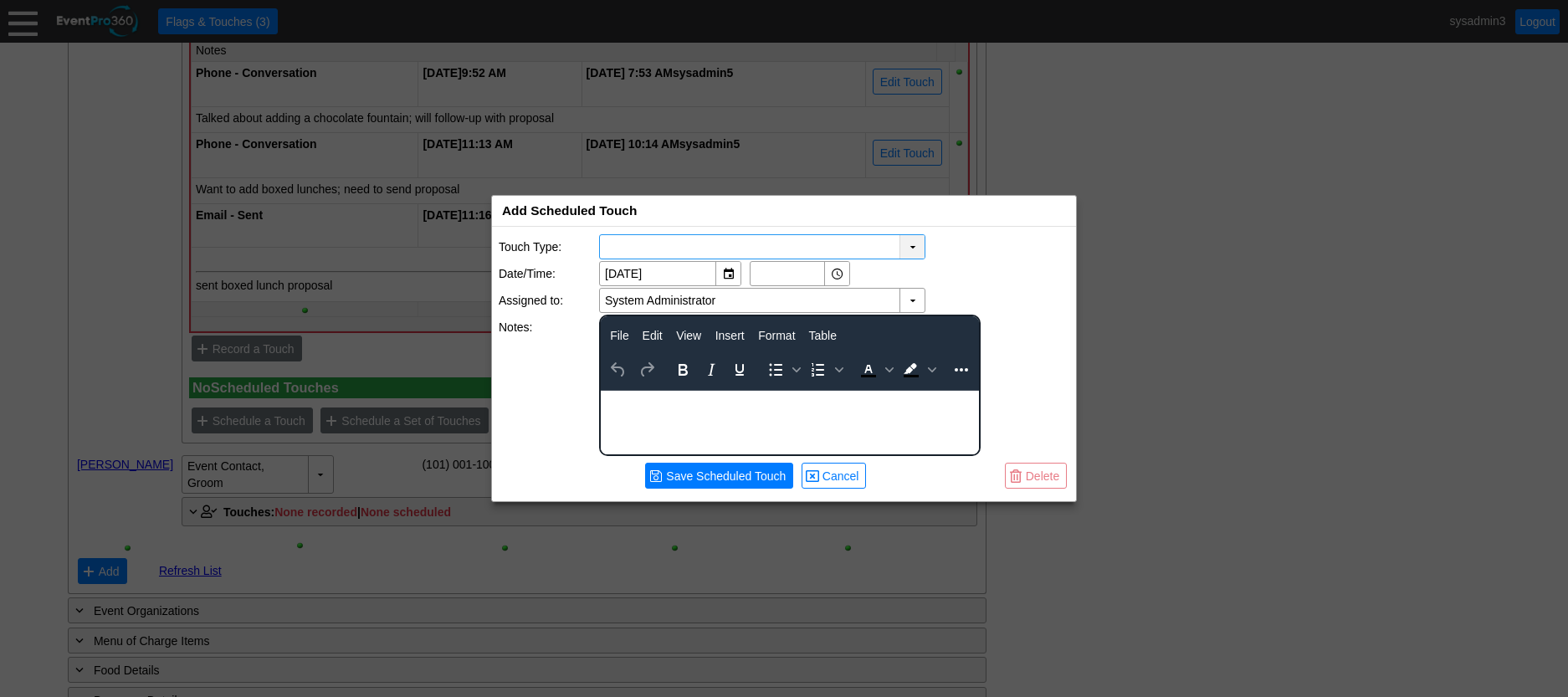
click at [916, 246] on div "▼" at bounding box center [912, 247] width 25 height 23
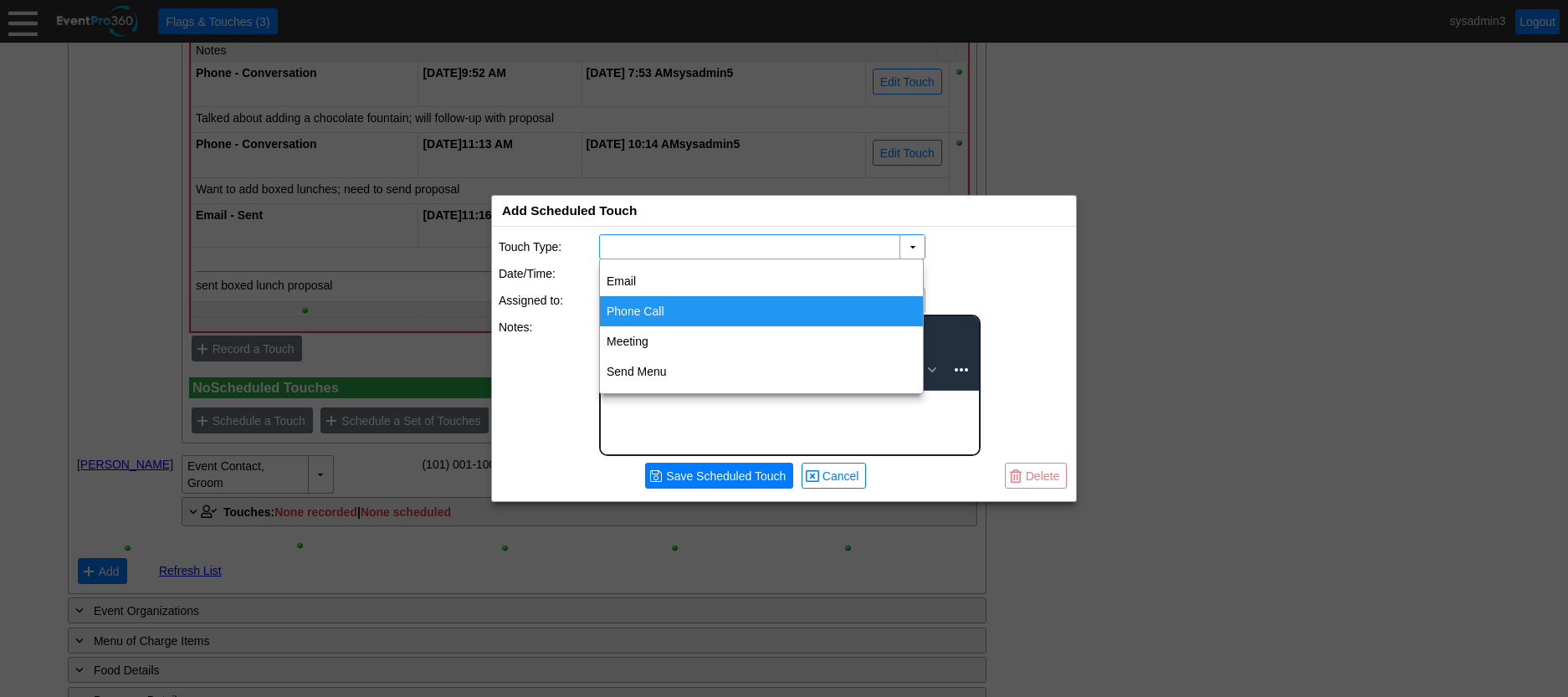
click at [661, 308] on div "Phone Call" at bounding box center [761, 310] width 323 height 30
type input "Phone Call"
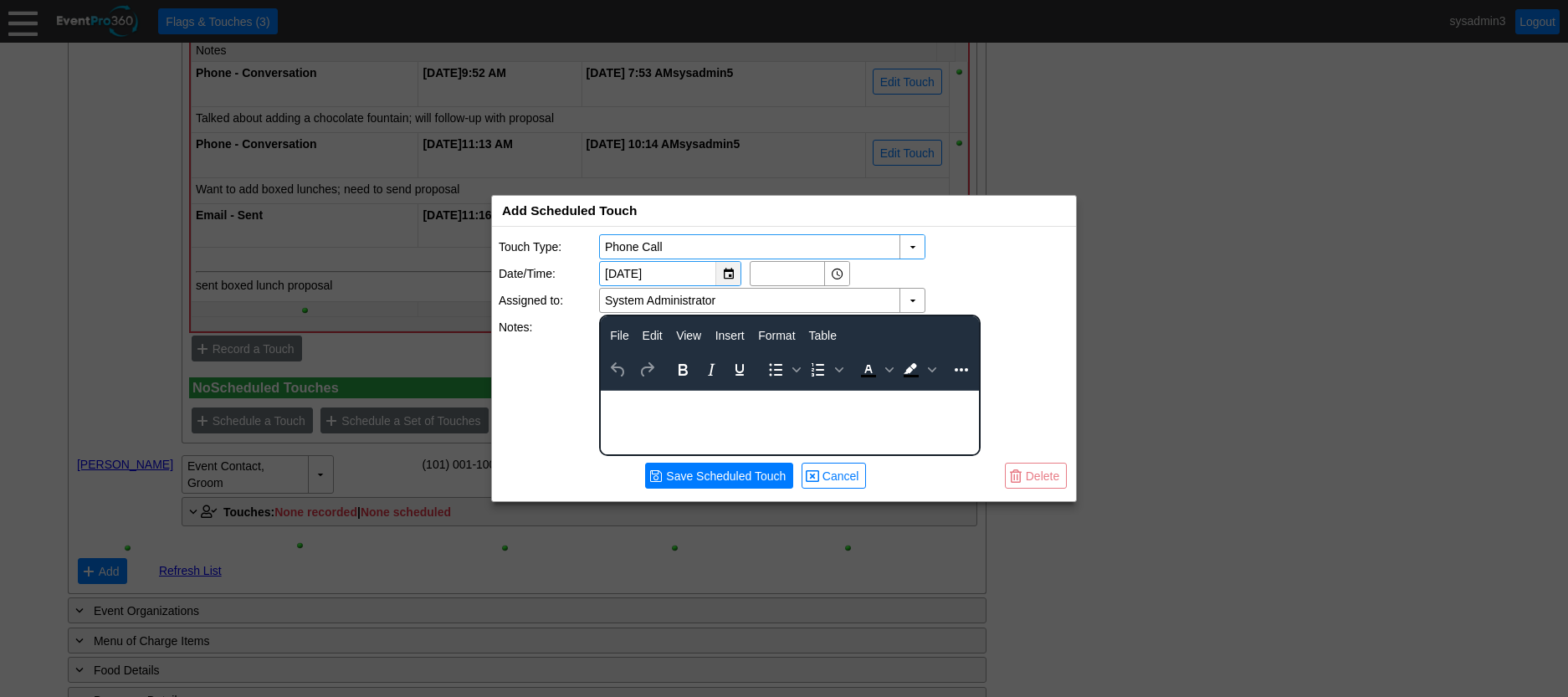
click at [727, 278] on div "▼" at bounding box center [728, 273] width 25 height 23
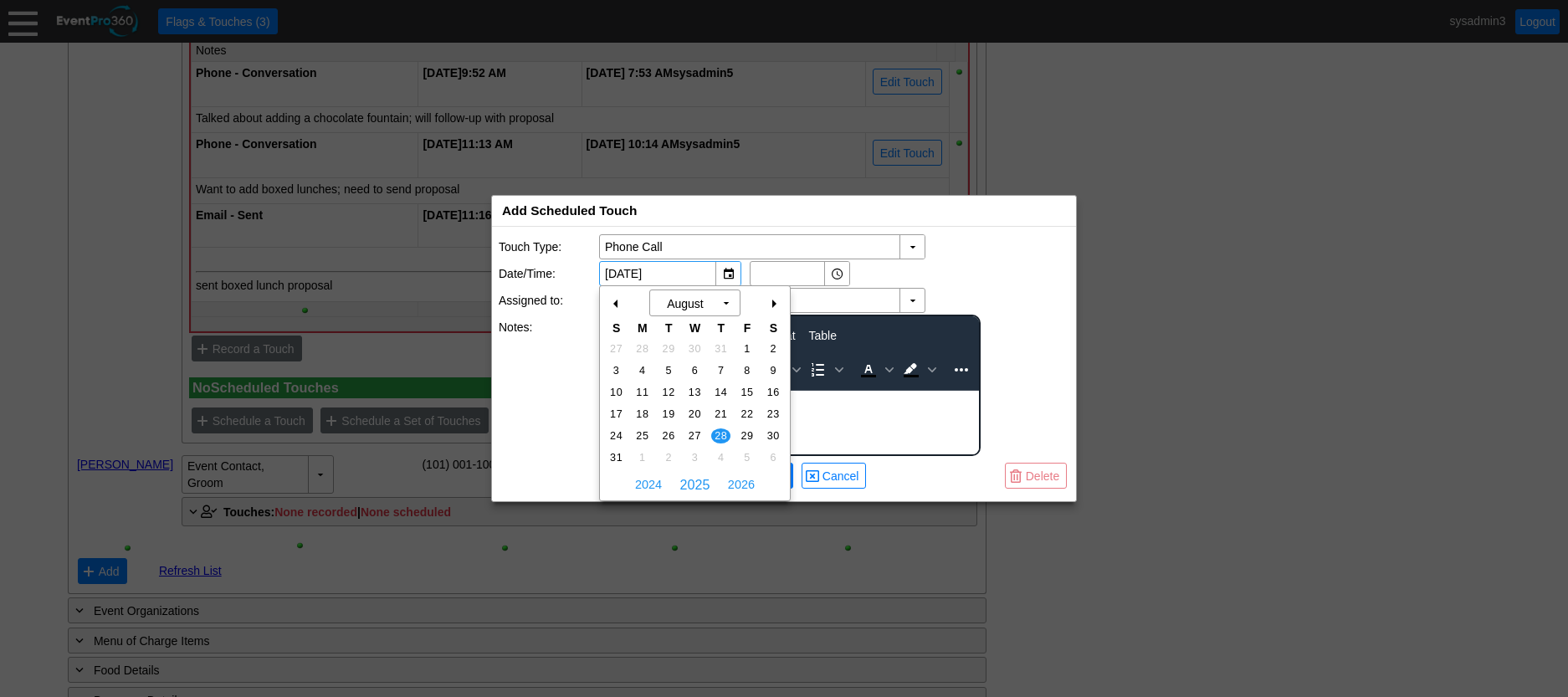
click at [776, 305] on div "+" at bounding box center [772, 304] width 26 height 28
click at [672, 370] on span "9" at bounding box center [669, 370] width 20 height 15
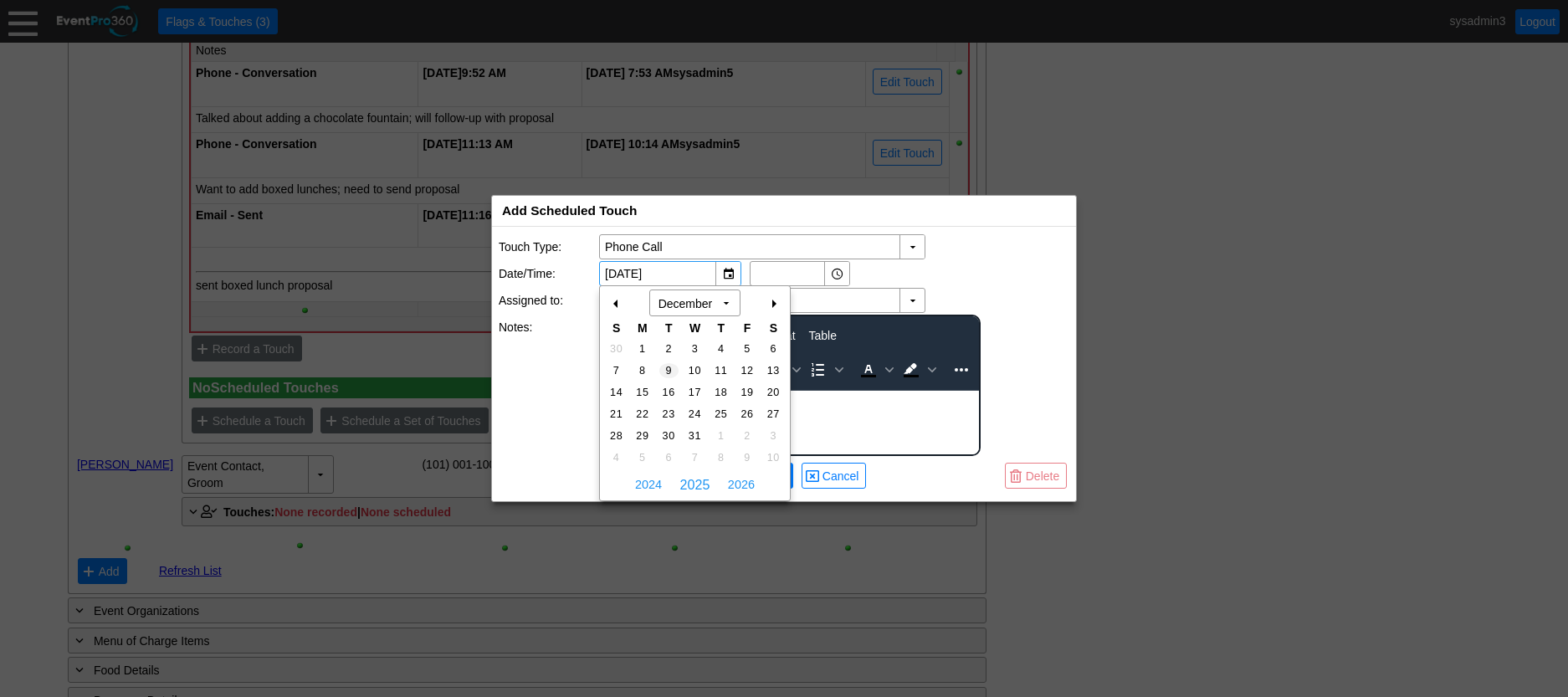
type input "[DATE]"
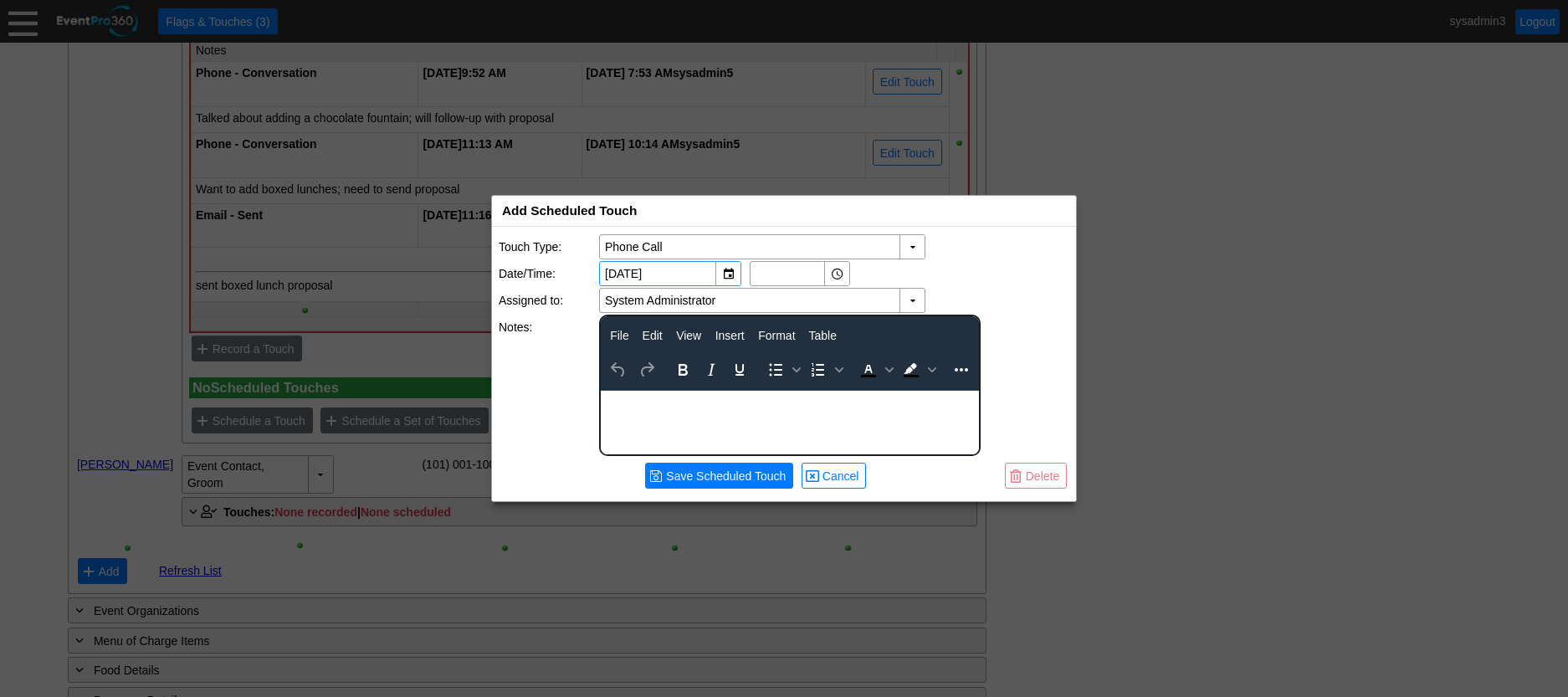
click at [686, 400] on div "Rich Text Area. Press ALT-0 for help." at bounding box center [790, 397] width 377 height 14
click at [726, 471] on span "Save Scheduled Touch" at bounding box center [725, 475] width 126 height 17
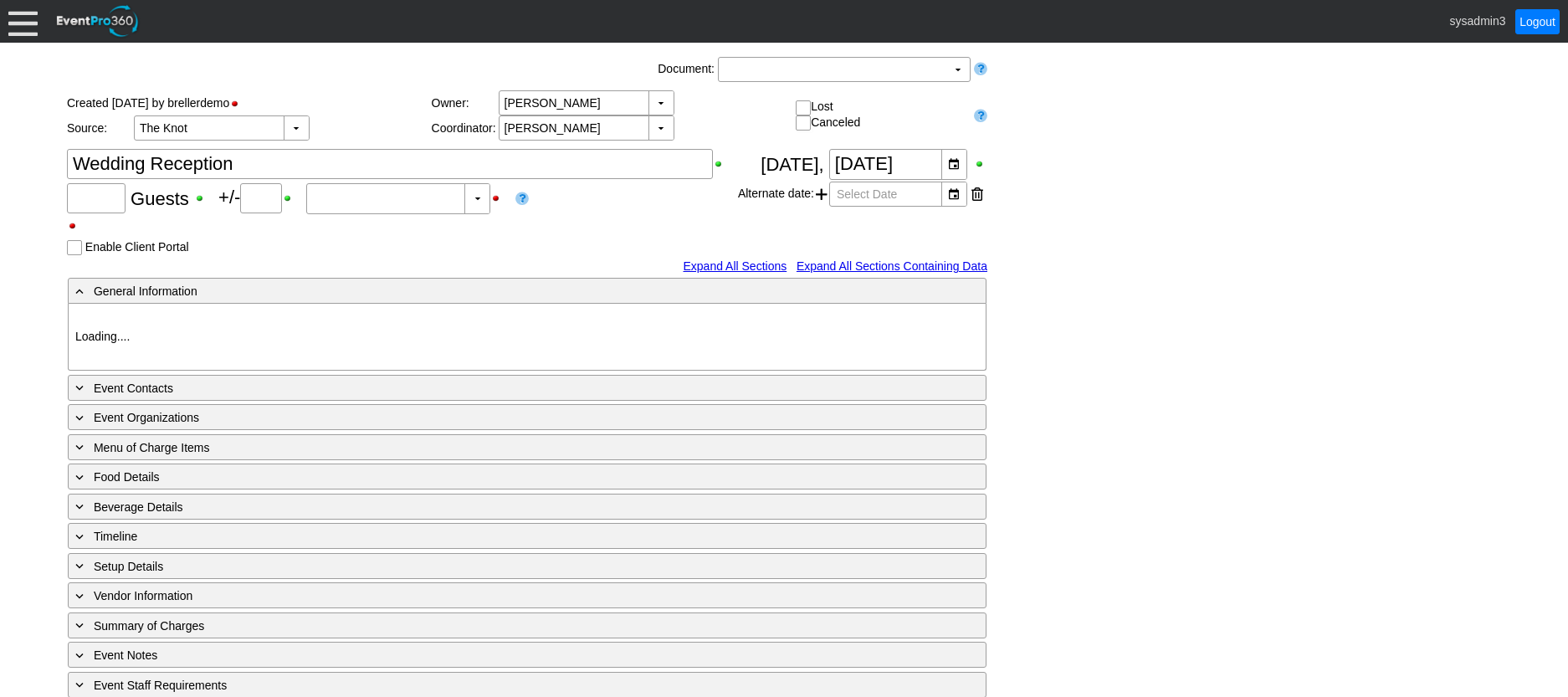
type input "120"
type input "Confirmed"
type input "Demo Venue 1"
type input "Wedding"
type input "[URL][DOMAIN_NAME]"
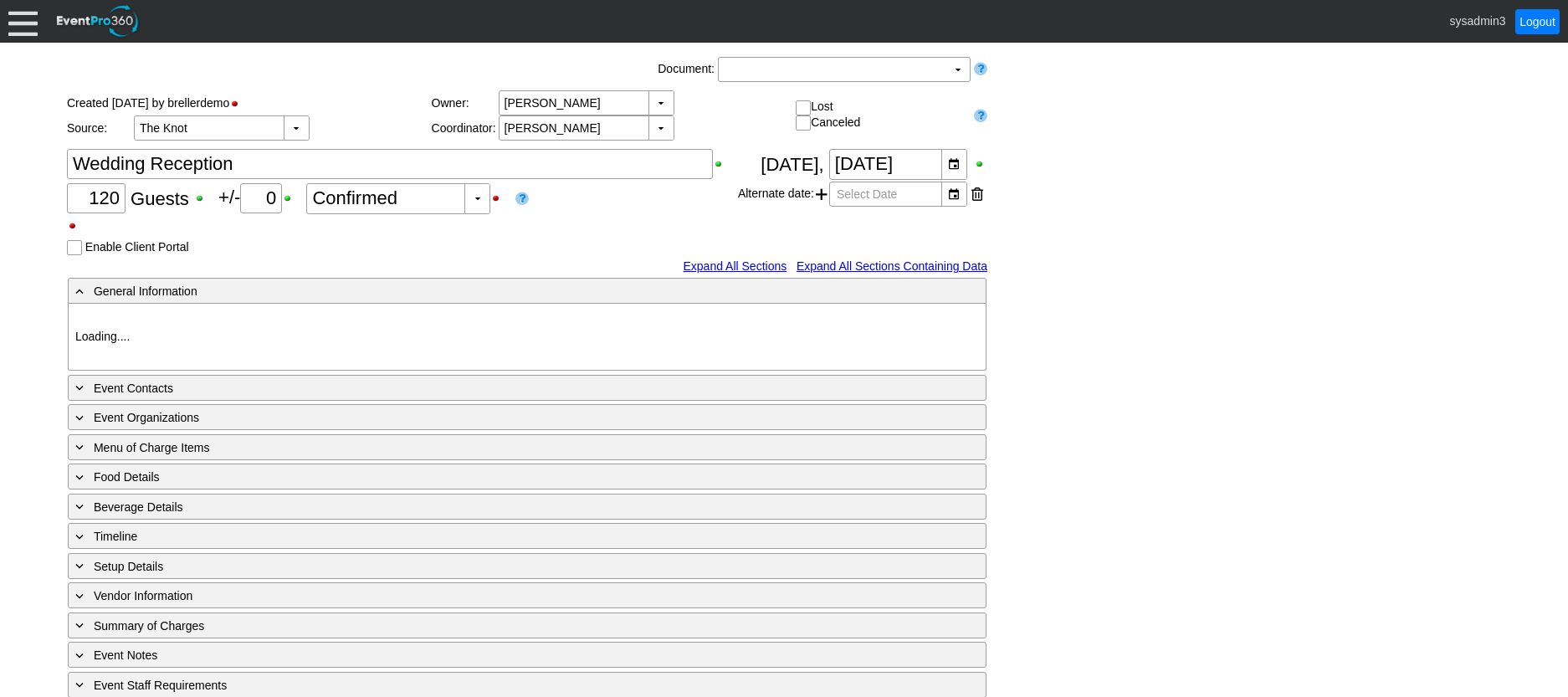
type input "675609"
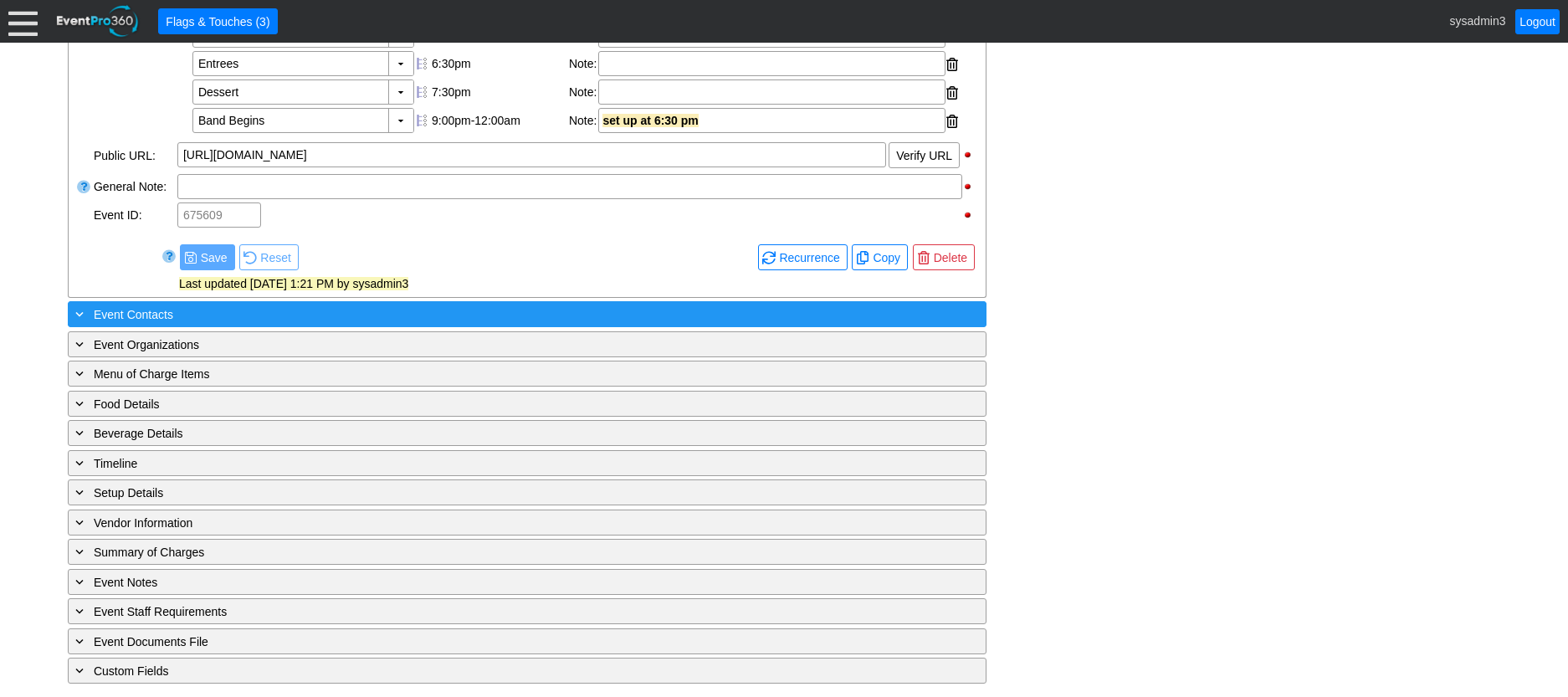
click at [287, 324] on div "+ Event Contacts" at bounding box center [493, 314] width 842 height 20
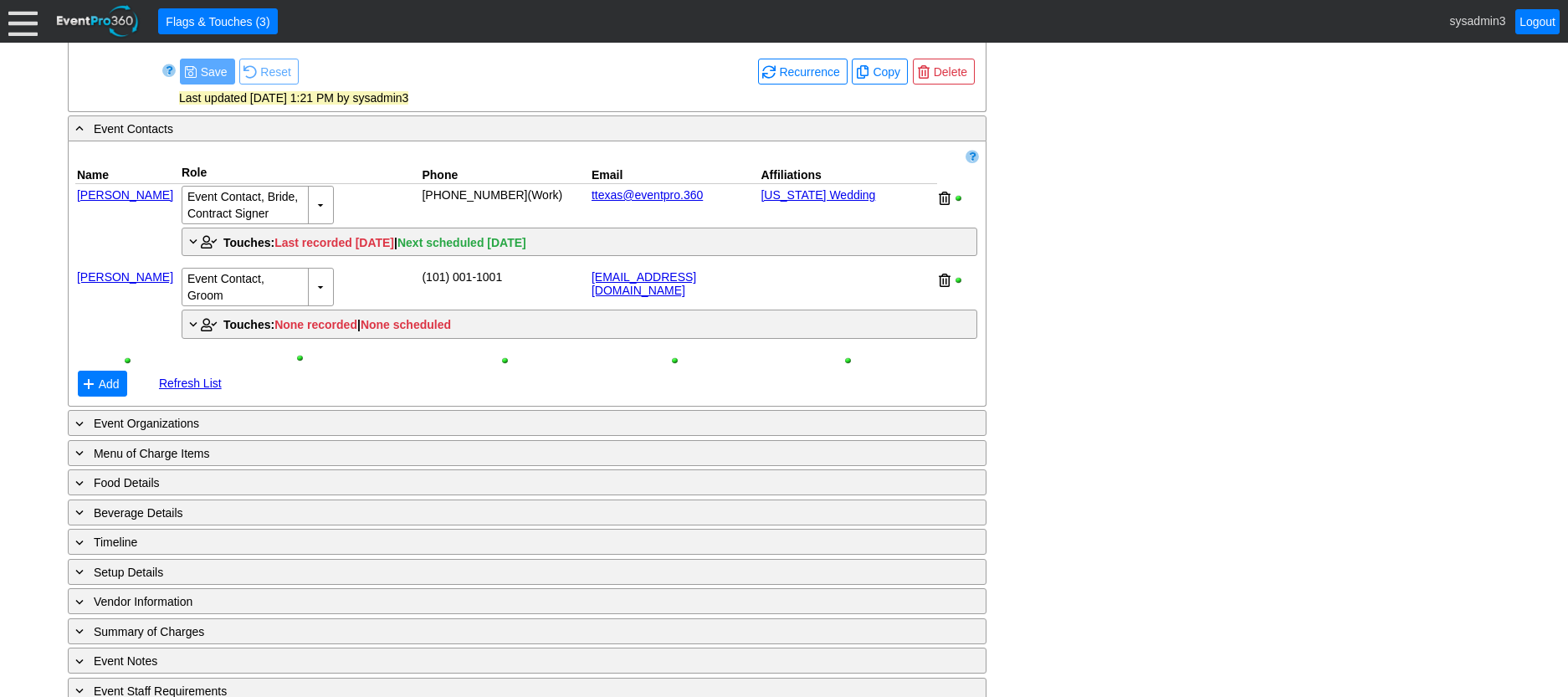
scroll to position [921, 0]
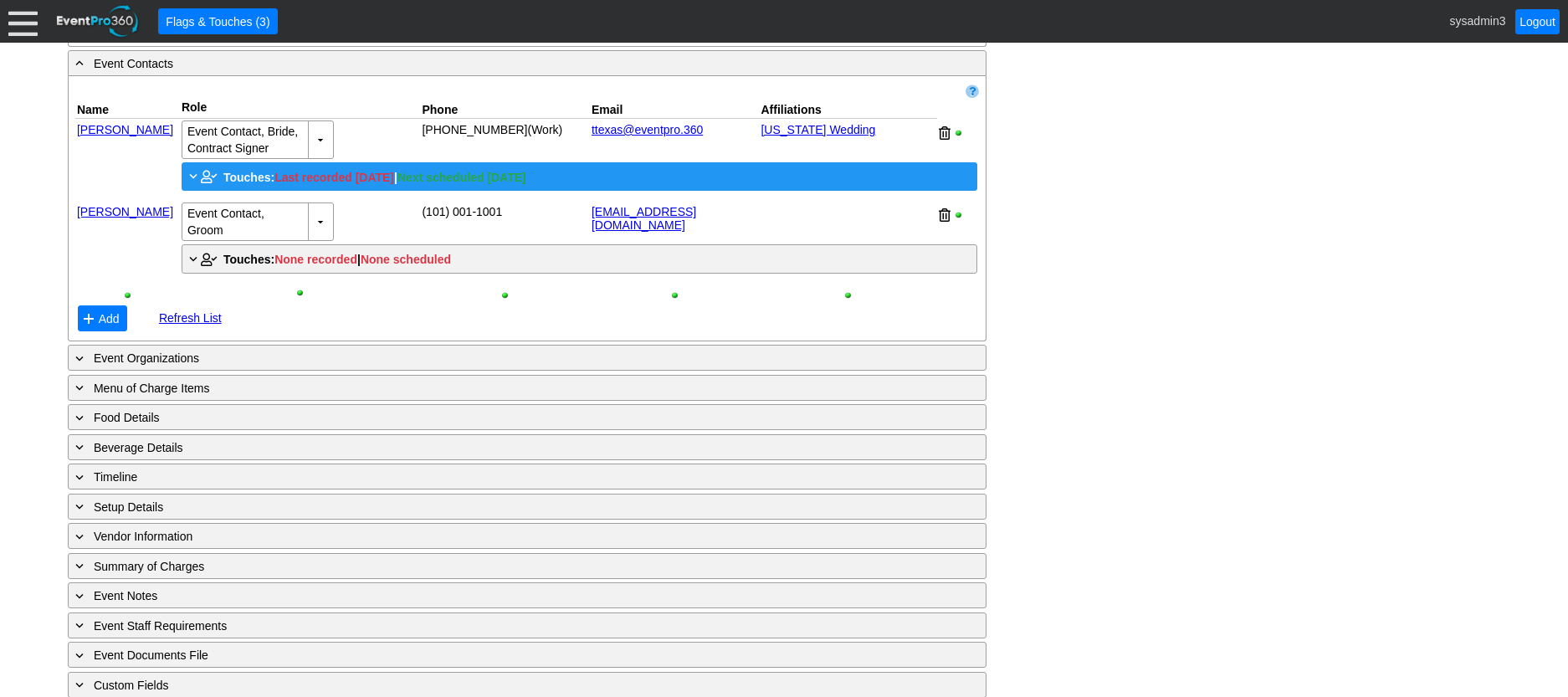
click at [235, 186] on div "+ Touches: Last recorded [DATE] | Next scheduled [DATE]" at bounding box center [579, 177] width 787 height 20
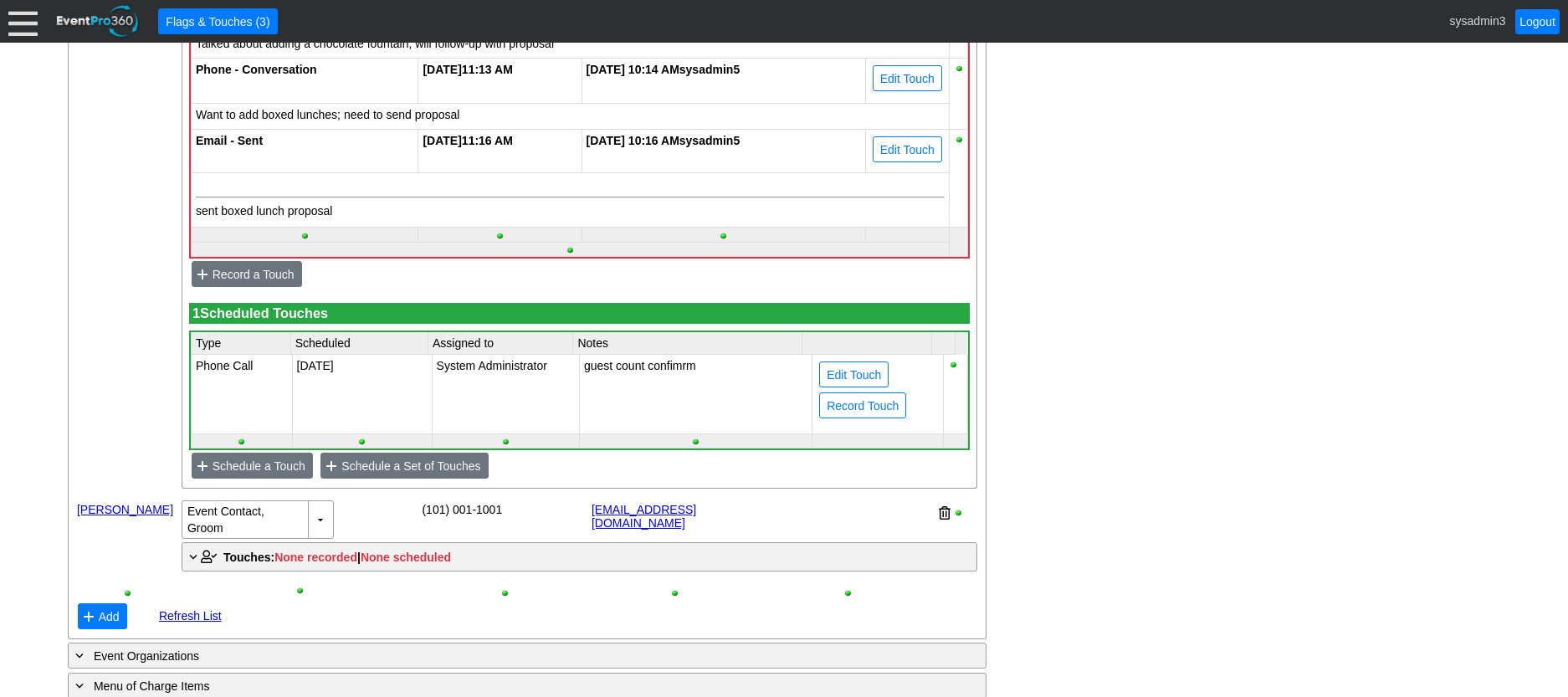
scroll to position [1255, 0]
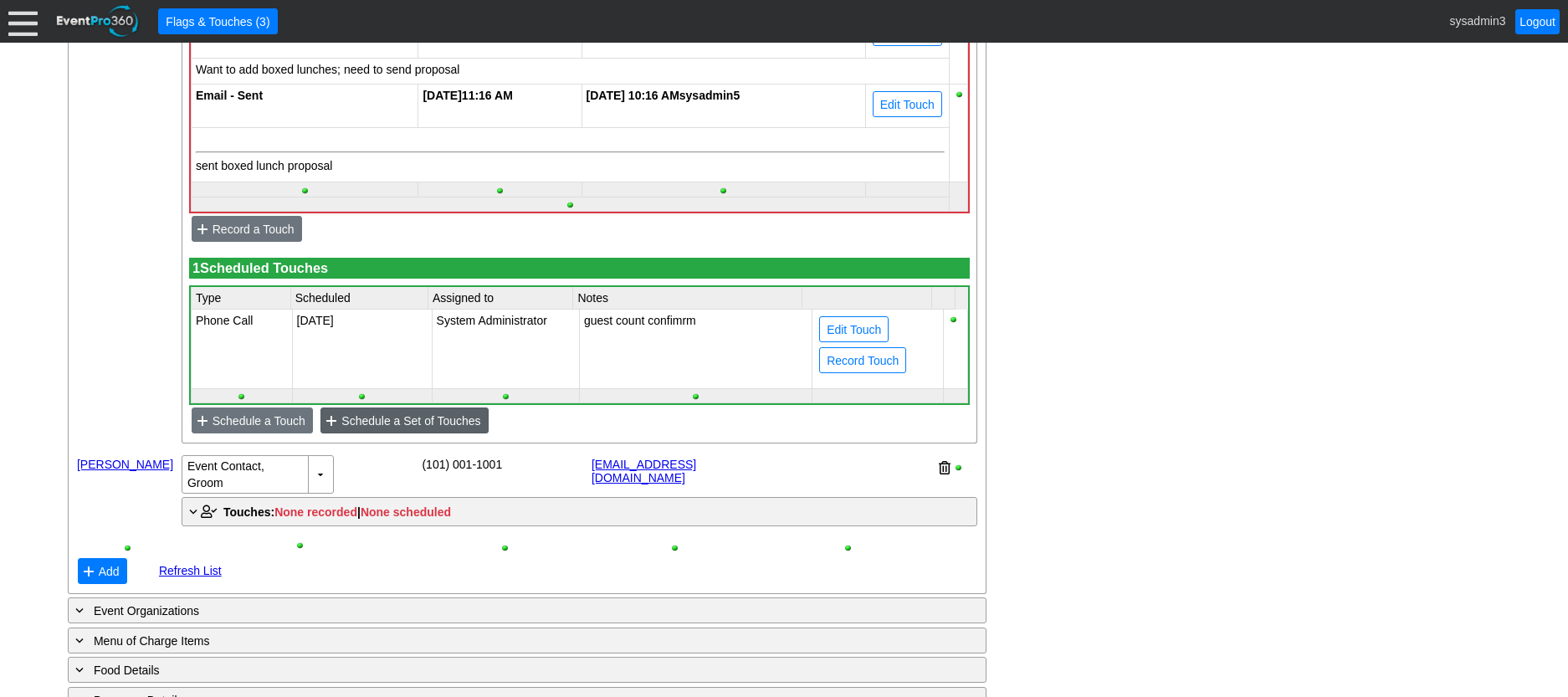
click at [426, 430] on span "Schedule a Set of Touches" at bounding box center [410, 421] width 145 height 17
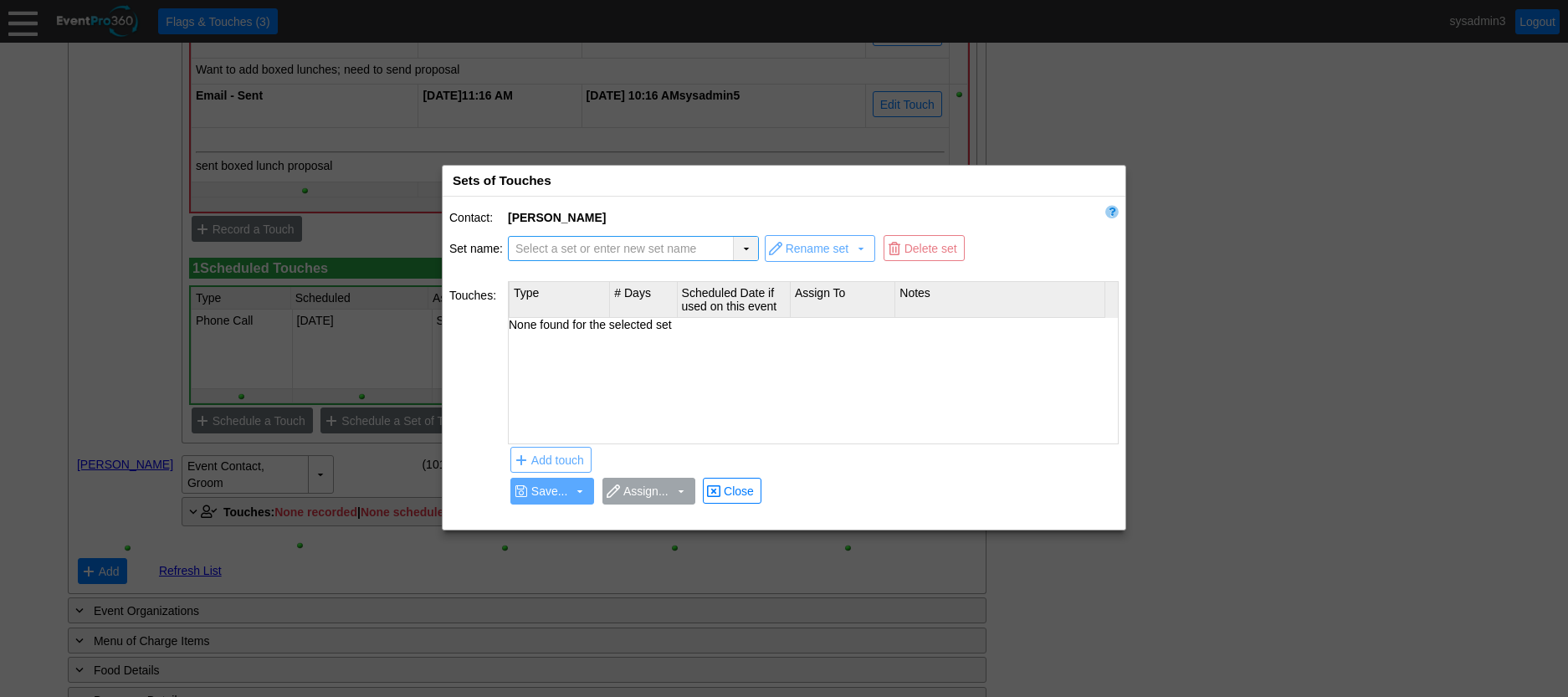
click at [746, 249] on div "▼" at bounding box center [746, 249] width 25 height 23
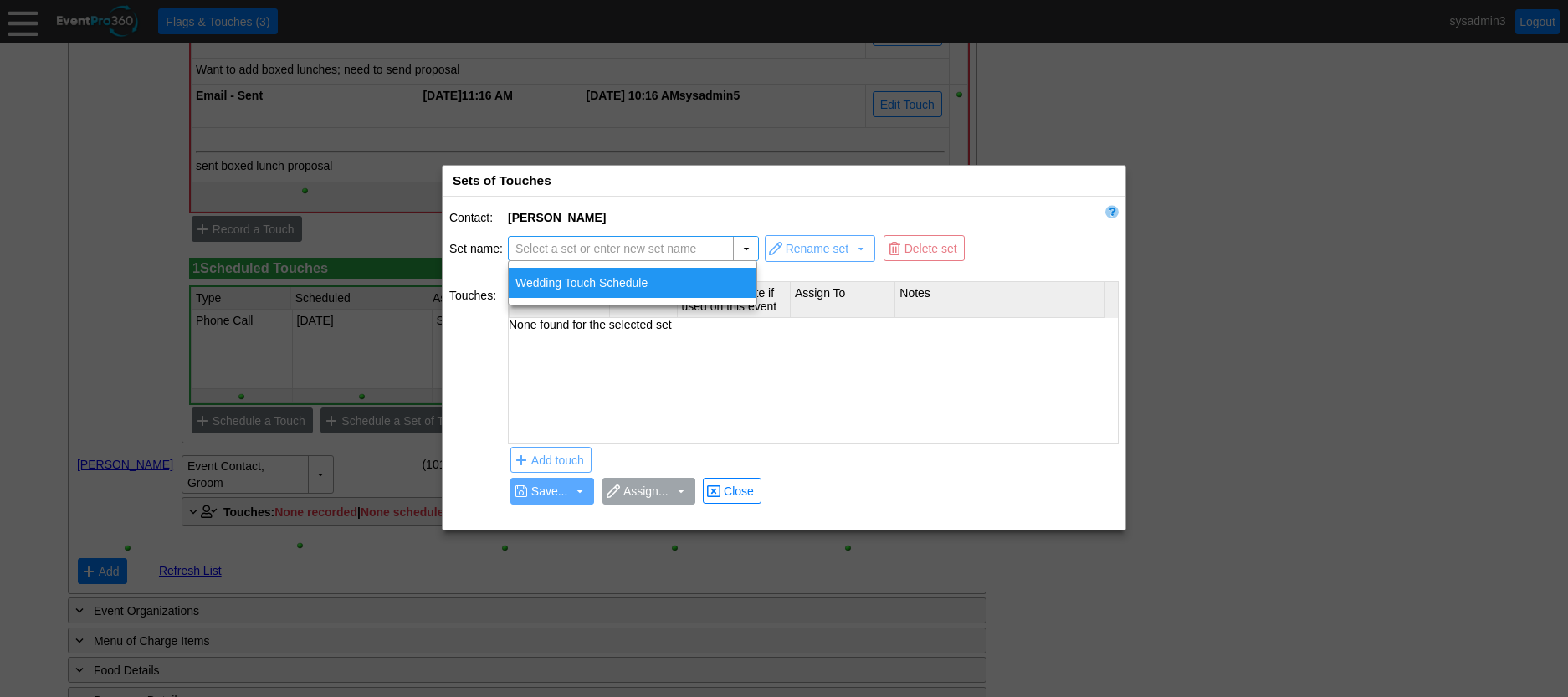
click at [645, 284] on div "Wedding Touch Schedule" at bounding box center [633, 282] width 248 height 30
type input "Wedding Touch Schedule"
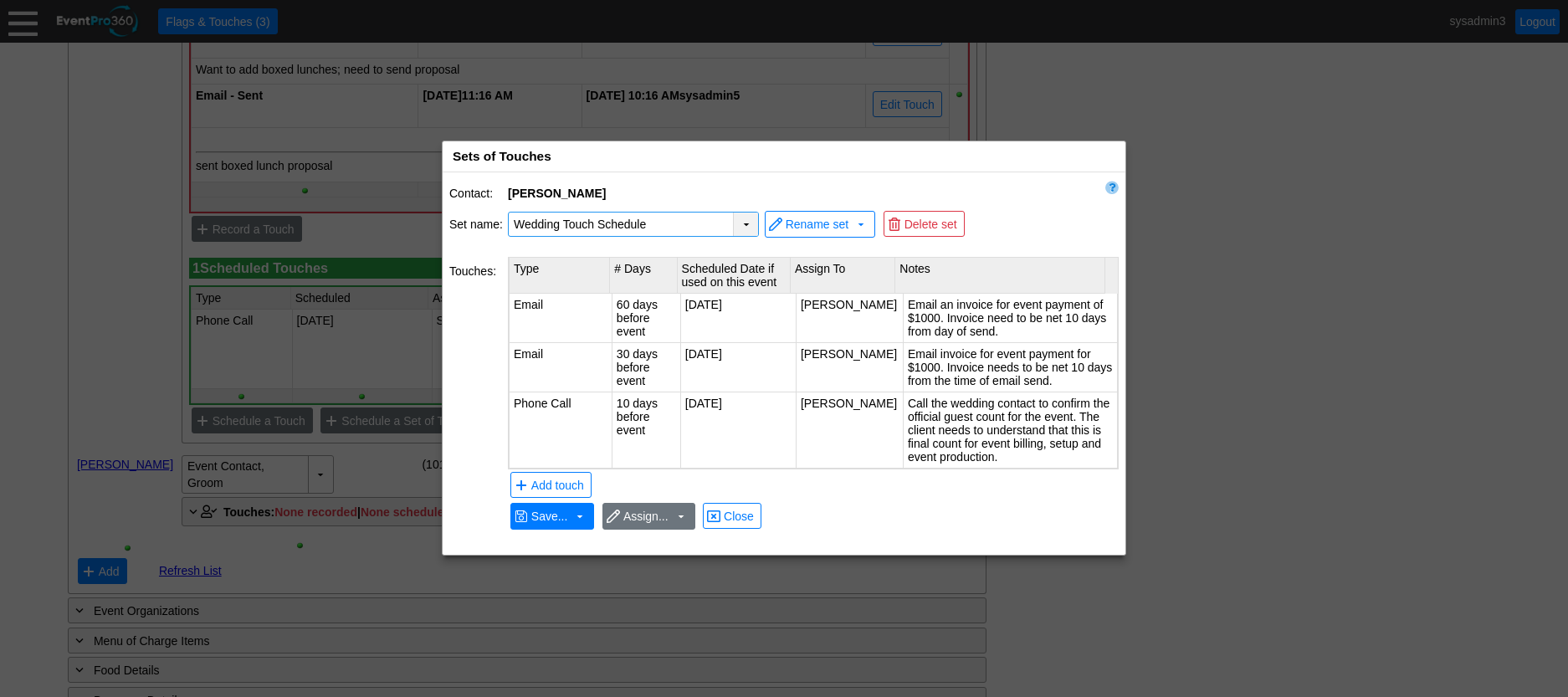
click at [747, 224] on div "▼" at bounding box center [746, 225] width 25 height 23
click at [738, 515] on span "Close" at bounding box center [739, 515] width 37 height 17
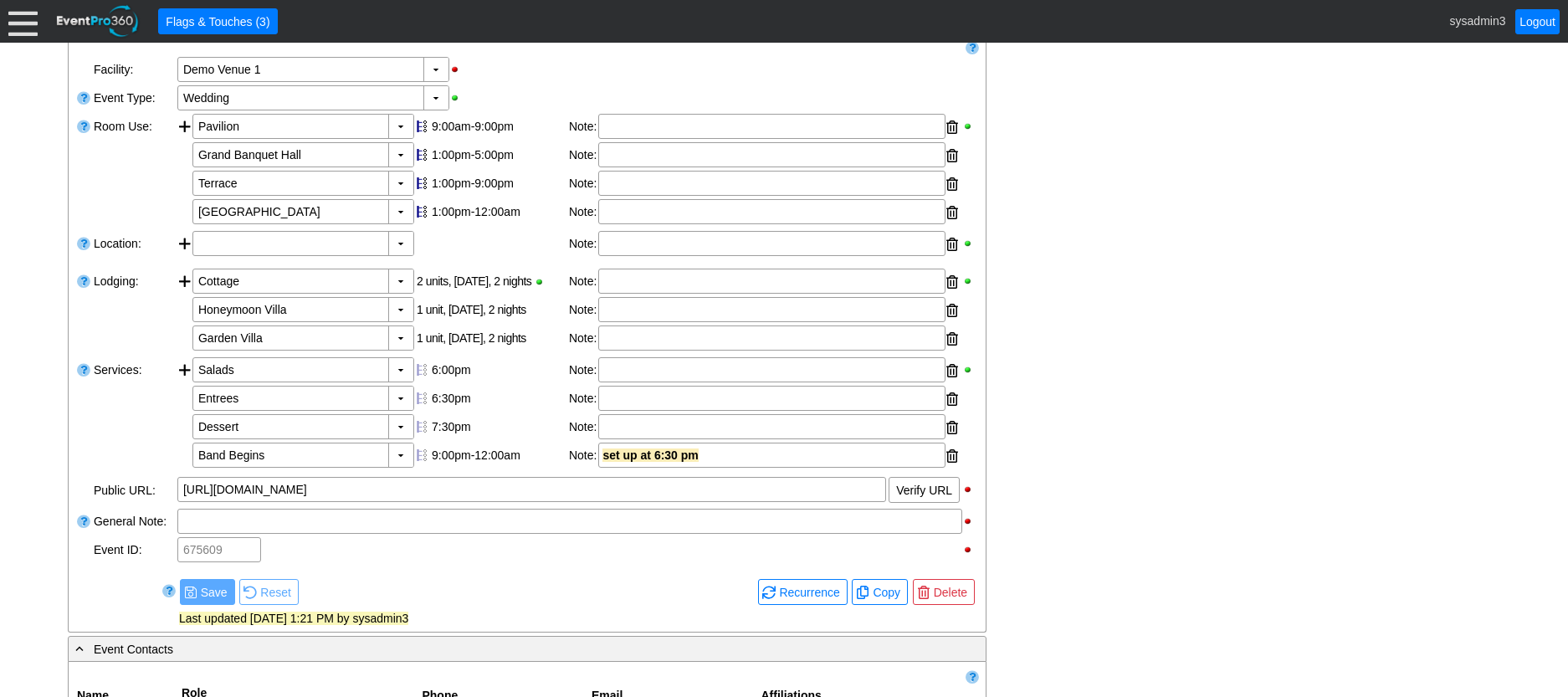
scroll to position [0, 0]
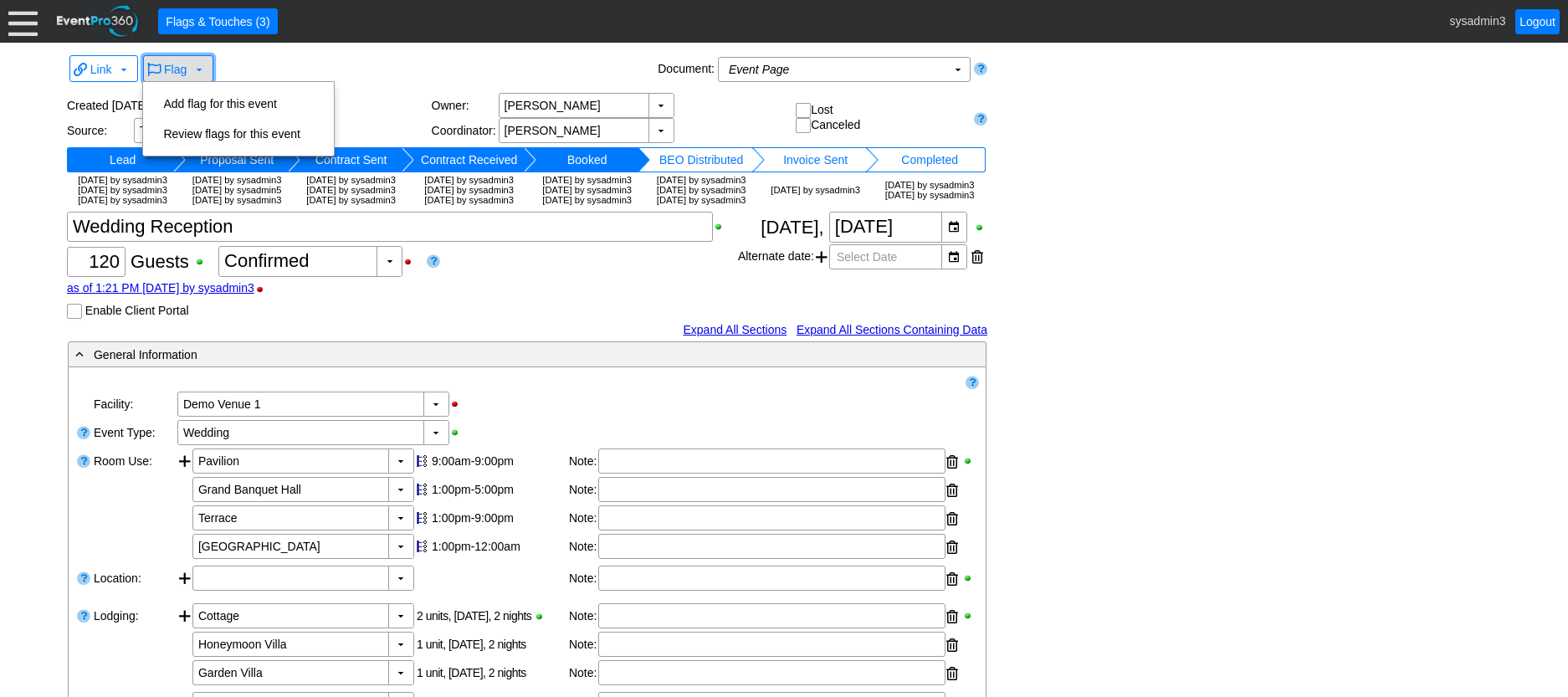
click at [178, 64] on span "Flag" at bounding box center [175, 69] width 22 height 14
click at [457, 319] on div "Χ 120 Guests +/- Χ 0 ▼ Χ Confirmed as of 1:21 PM [DATE] by sysadmin3 Enable Cli…" at bounding box center [402, 266] width 671 height 107
click at [185, 73] on span "Flag" at bounding box center [175, 69] width 22 height 14
click at [193, 102] on td "Add flag for this event" at bounding box center [230, 103] width 149 height 30
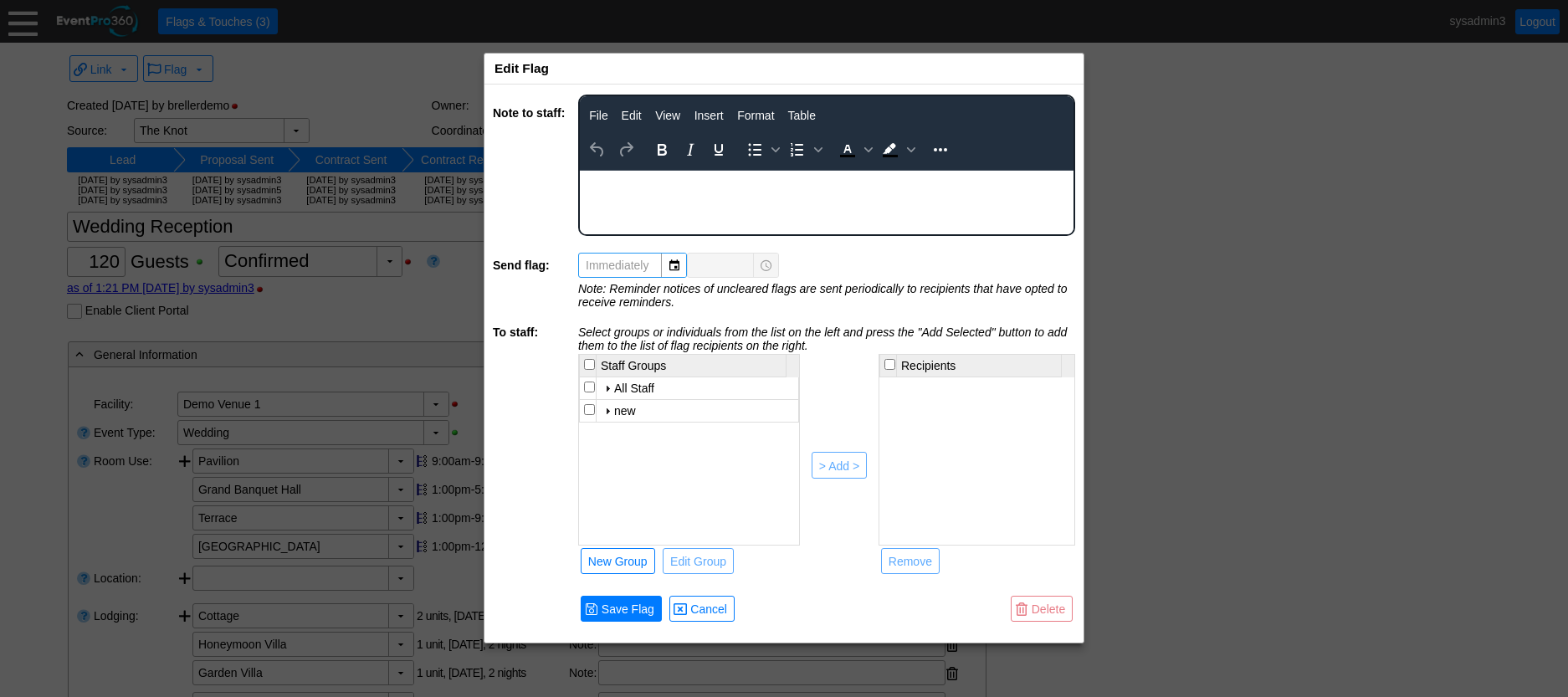
click at [593, 390] on input "checkbox" at bounding box center [589, 387] width 11 height 11
click at [851, 465] on div "> Add >" at bounding box center [839, 466] width 40 height 17
checkbox input "false"
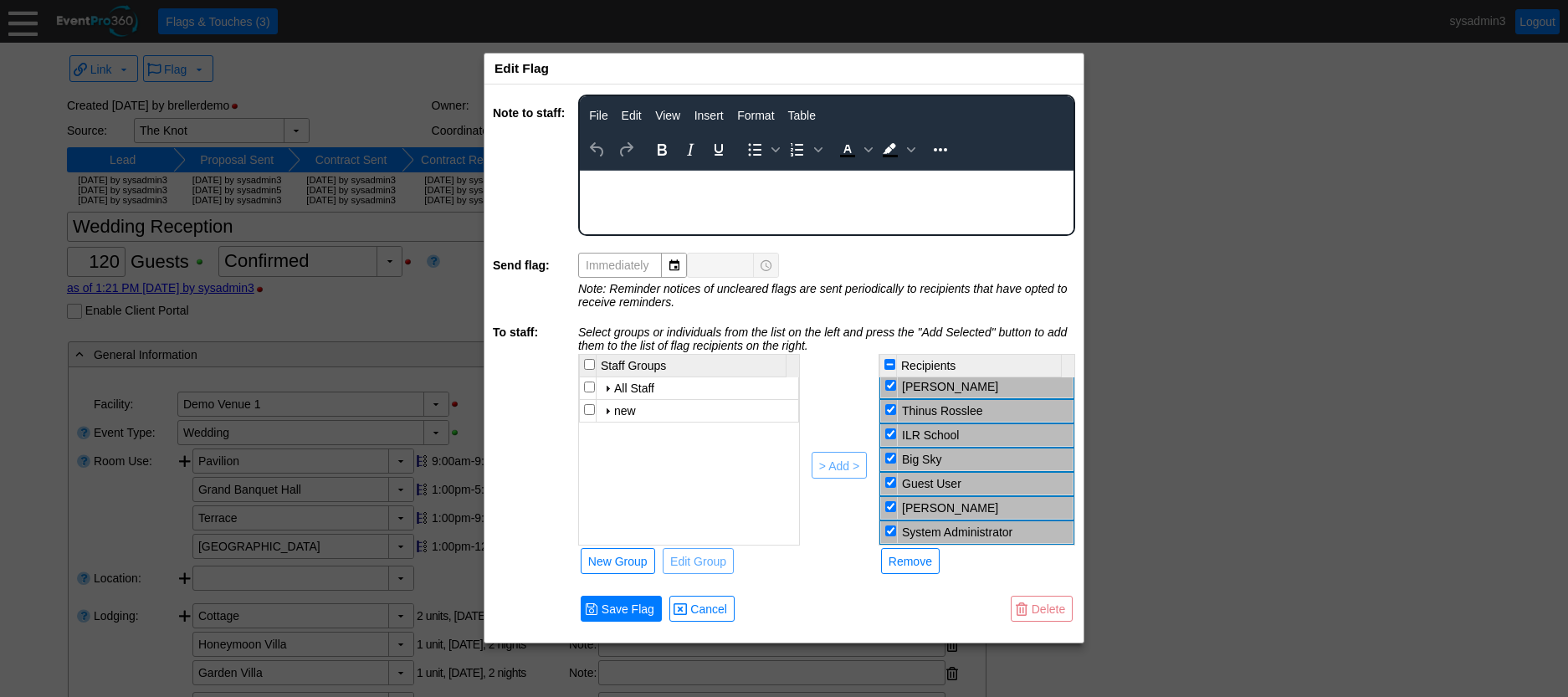
click at [889, 407] on input "checkbox" at bounding box center [890, 409] width 11 height 11
checkbox input "false"
click at [888, 388] on input "checkbox" at bounding box center [890, 387] width 11 height 11
checkbox input "false"
click at [887, 456] on input "checkbox" at bounding box center [890, 458] width 11 height 11
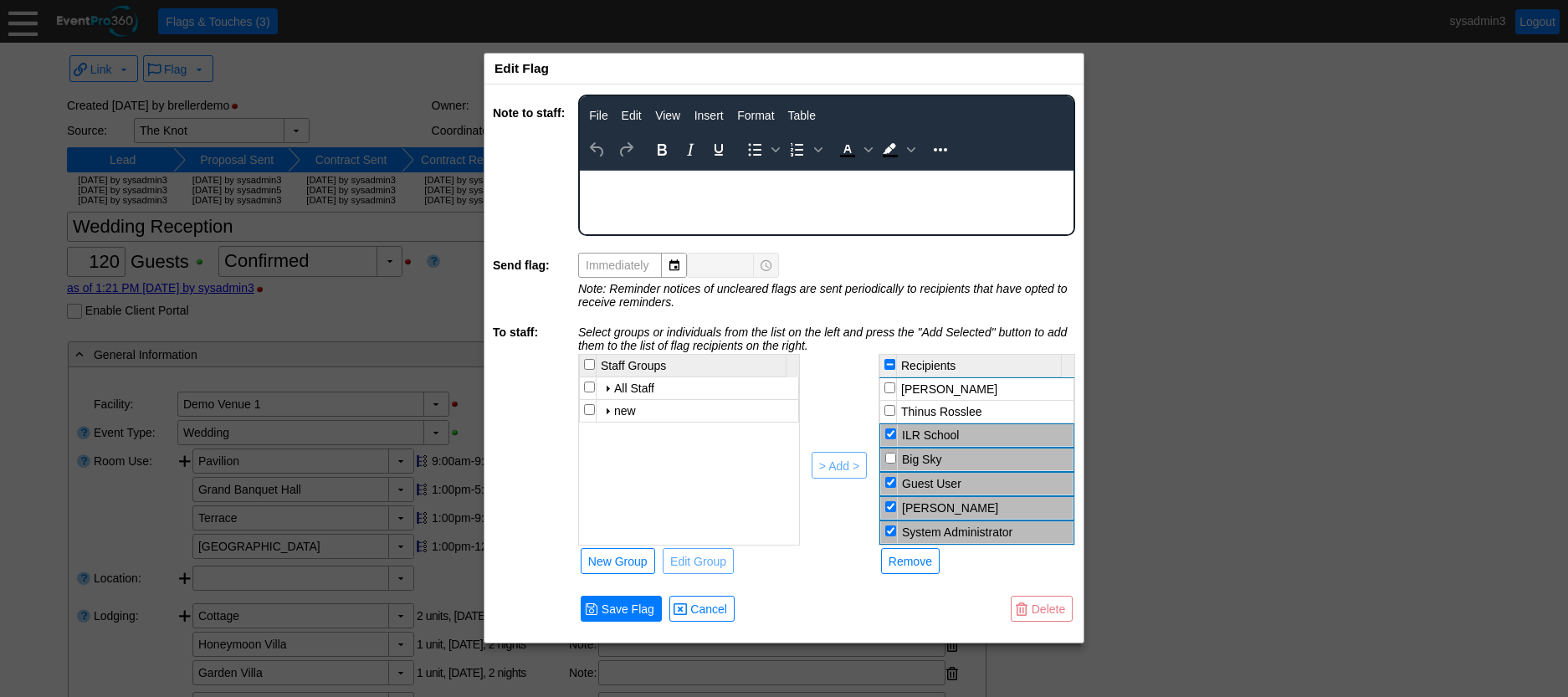
checkbox input "false"
click at [892, 480] on input "checkbox" at bounding box center [890, 481] width 11 height 11
checkbox input "false"
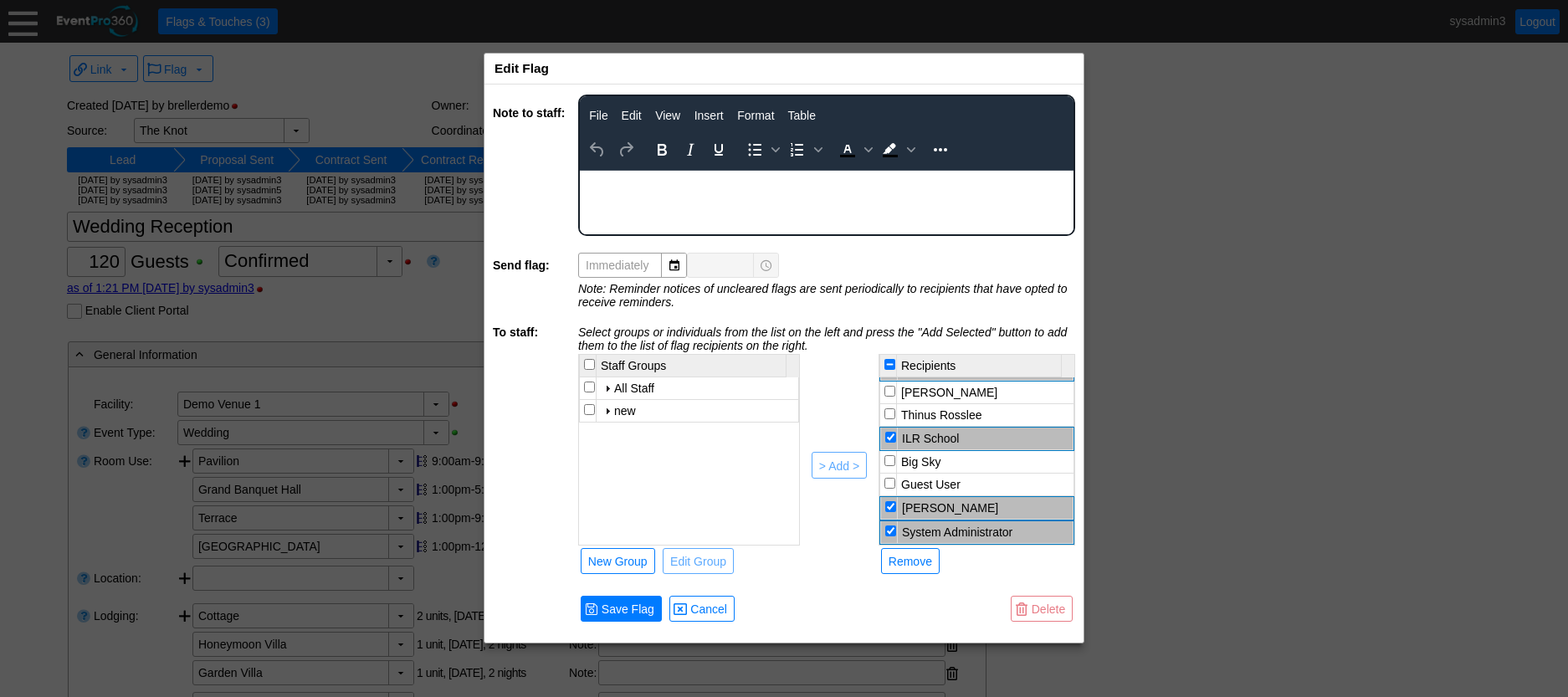
scroll to position [360, 0]
click at [916, 553] on div "Remove" at bounding box center [910, 560] width 44 height 17
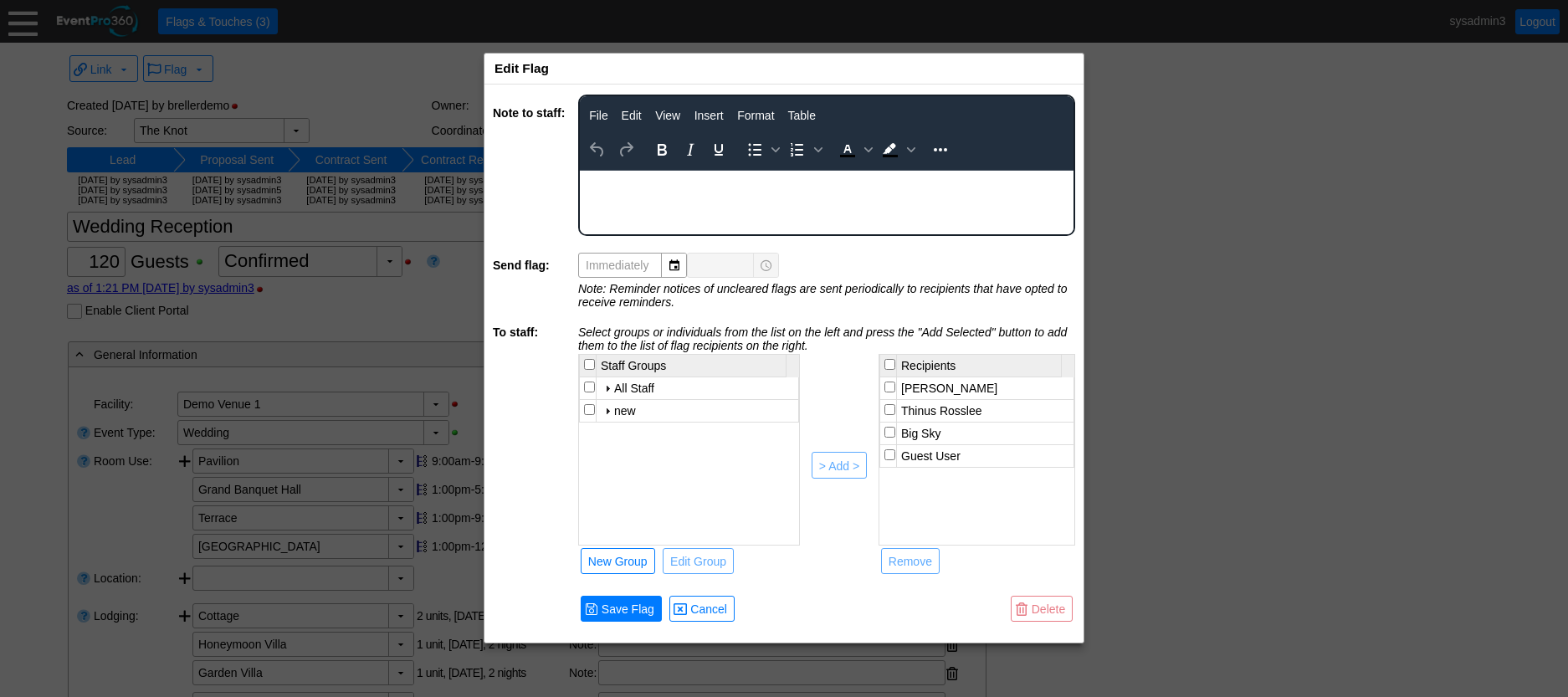
scroll to position [0, 0]
click at [720, 605] on span "Cancel" at bounding box center [709, 608] width 44 height 17
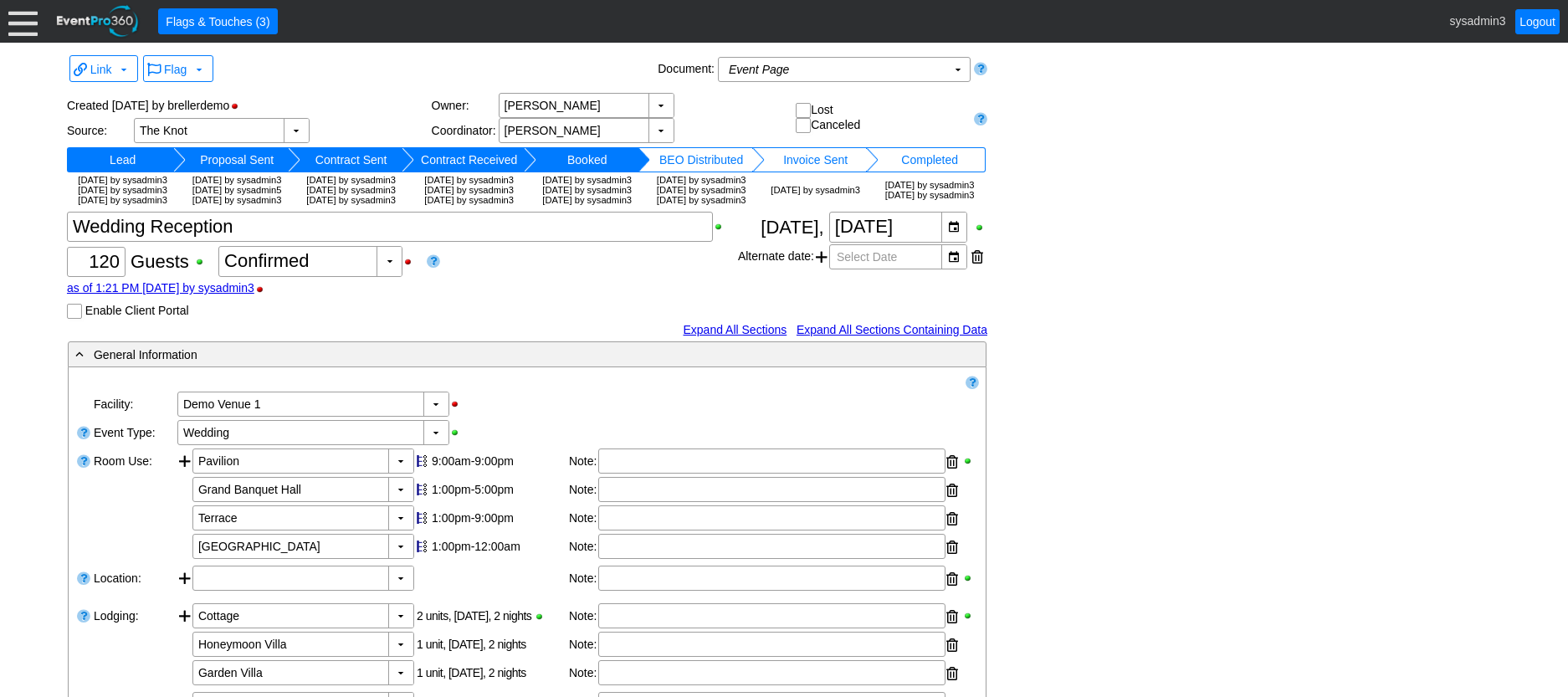
click at [76, 321] on input "Enable Client Portal" at bounding box center [75, 312] width 17 height 17
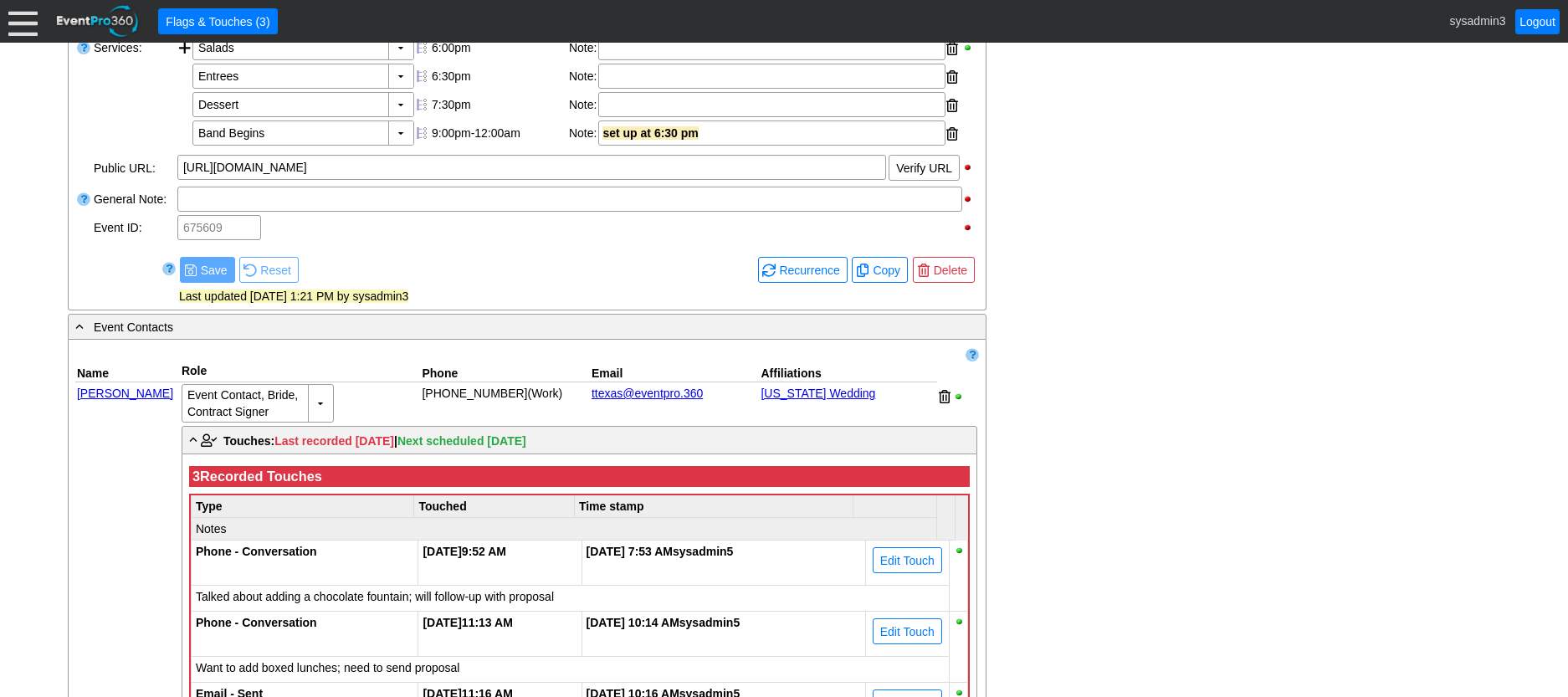
scroll to position [753, 0]
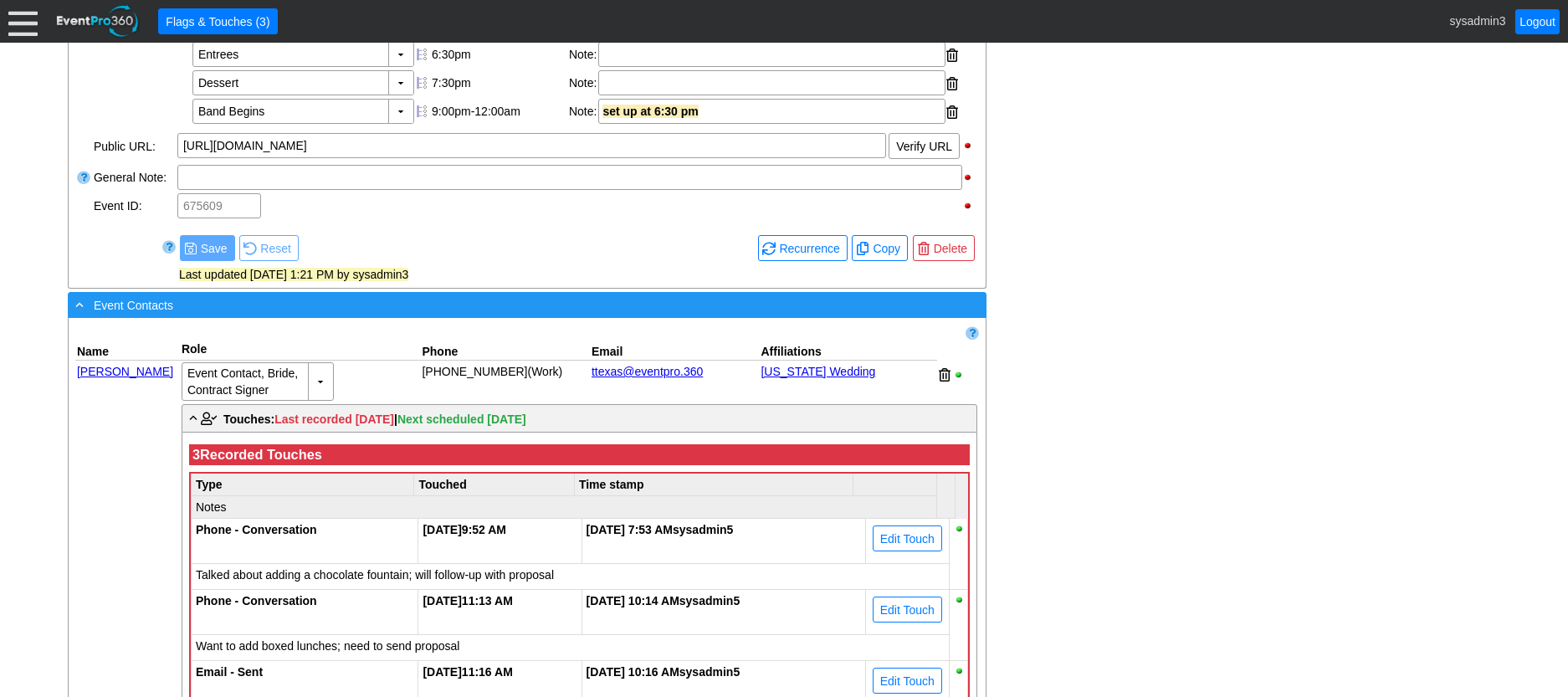
click at [404, 314] on div "- Event Contacts" at bounding box center [493, 306] width 842 height 20
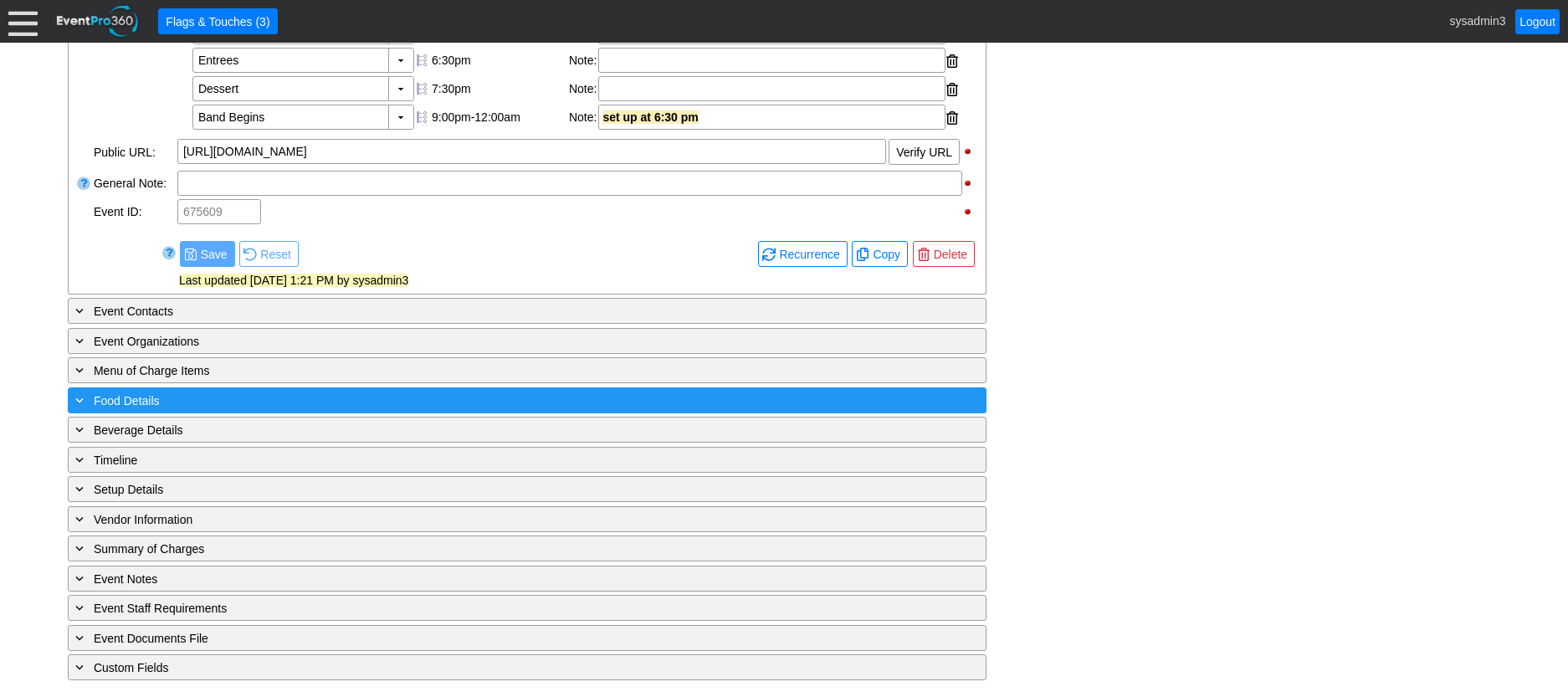
click at [385, 410] on div "+ Food Details" at bounding box center [493, 400] width 842 height 20
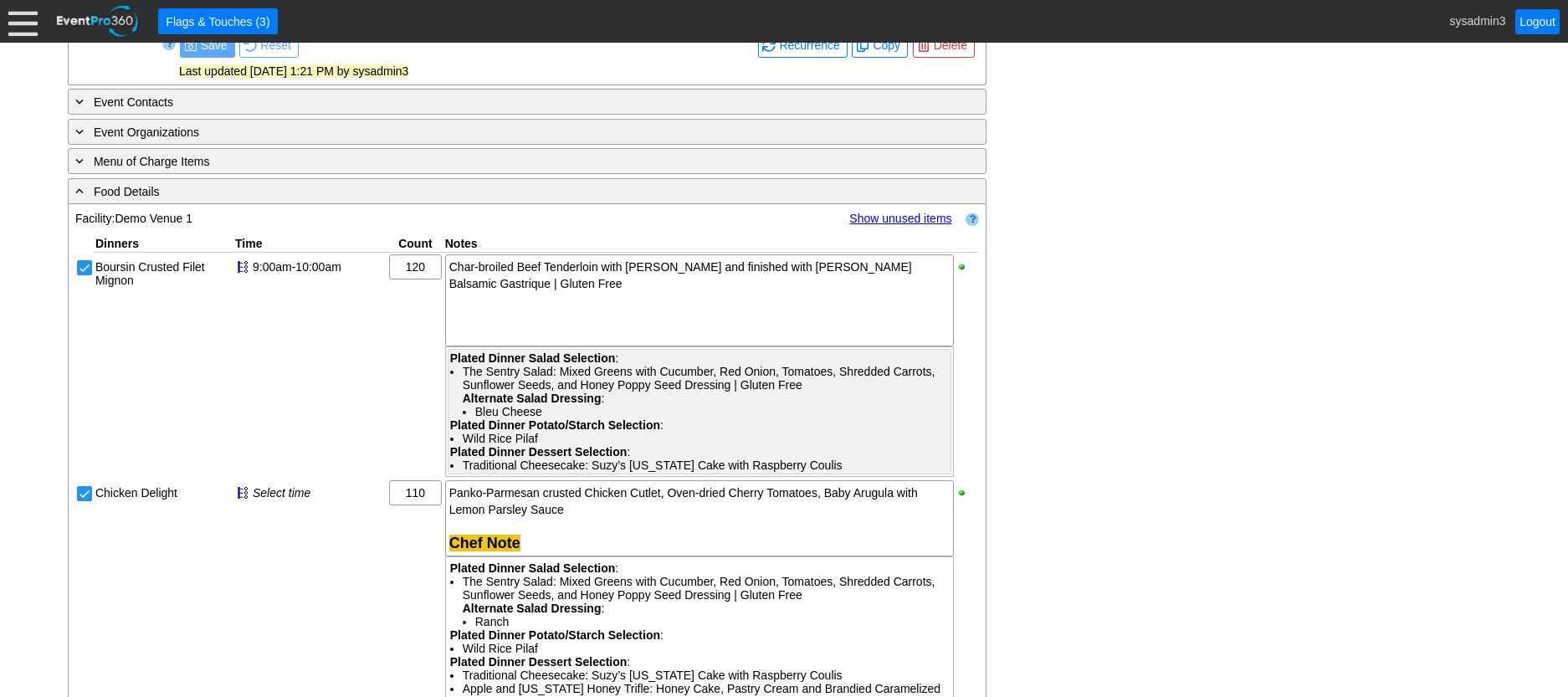
scroll to position [956, 0]
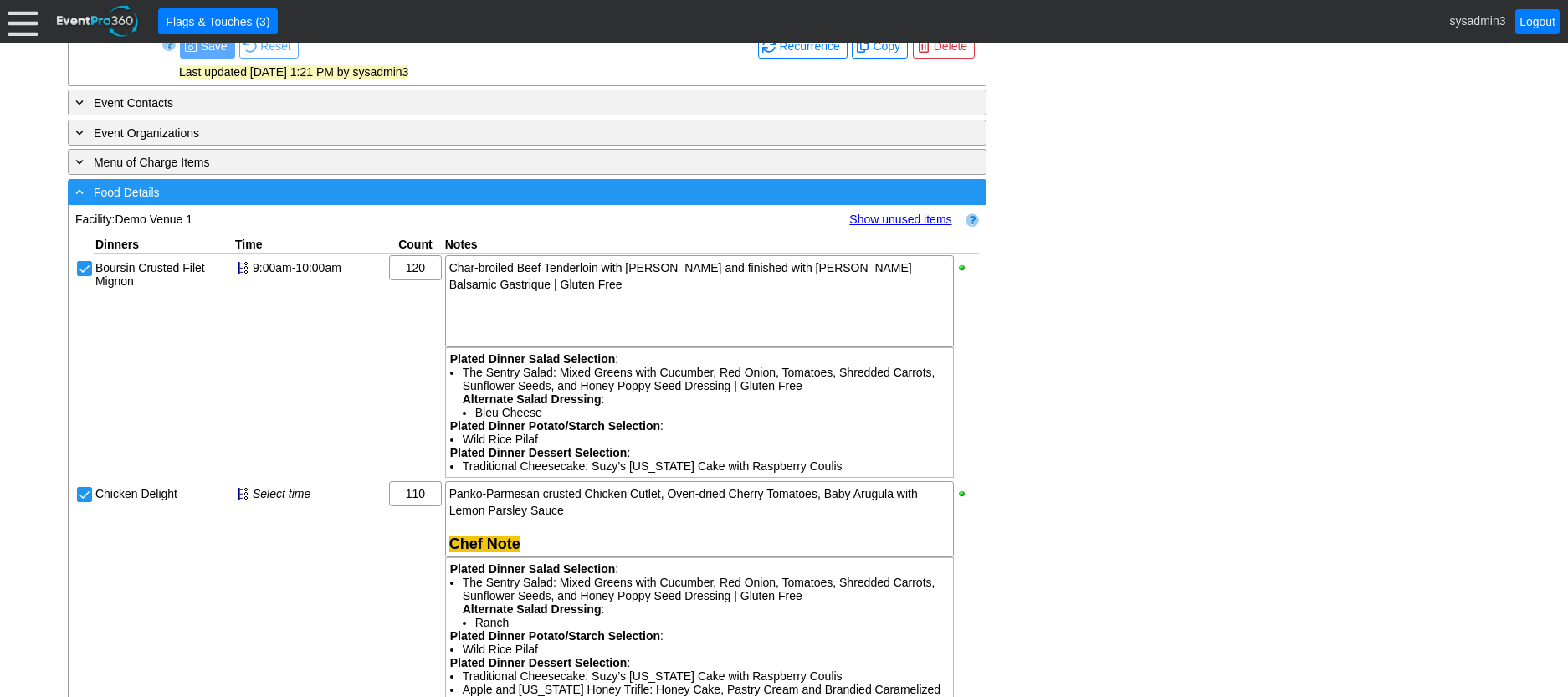
click at [528, 202] on div "- Food Details" at bounding box center [493, 192] width 842 height 20
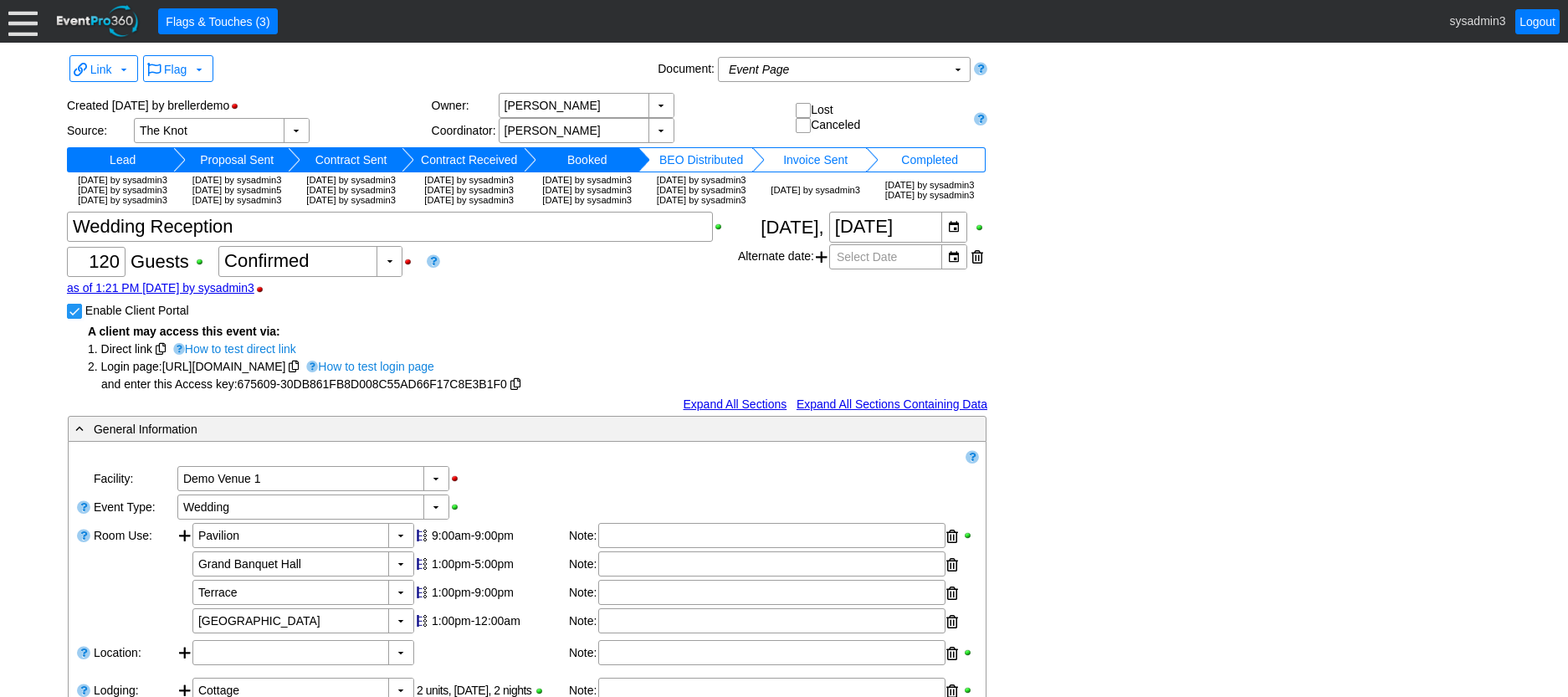
scroll to position [84, 0]
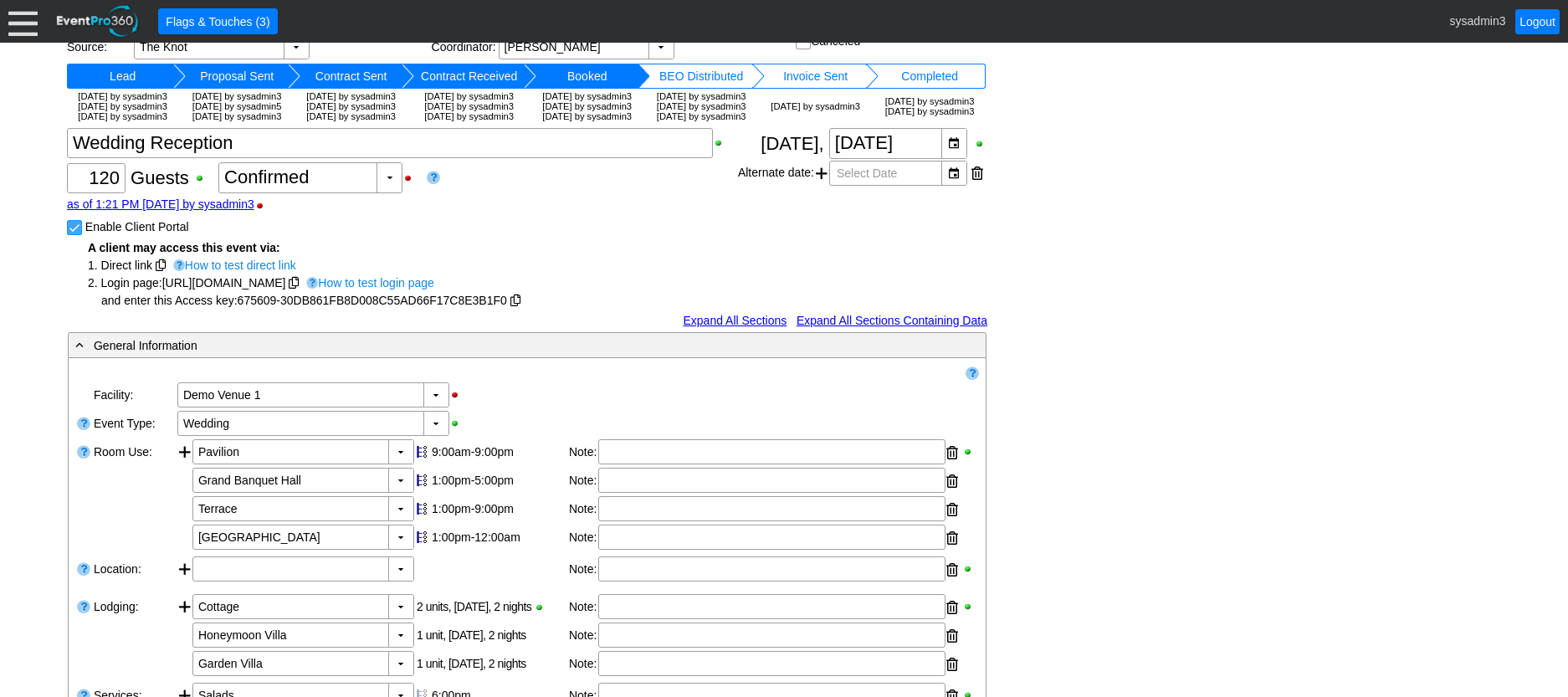
click at [75, 237] on input "Enable Client Portal" at bounding box center [75, 228] width 17 height 17
checkbox input "false"
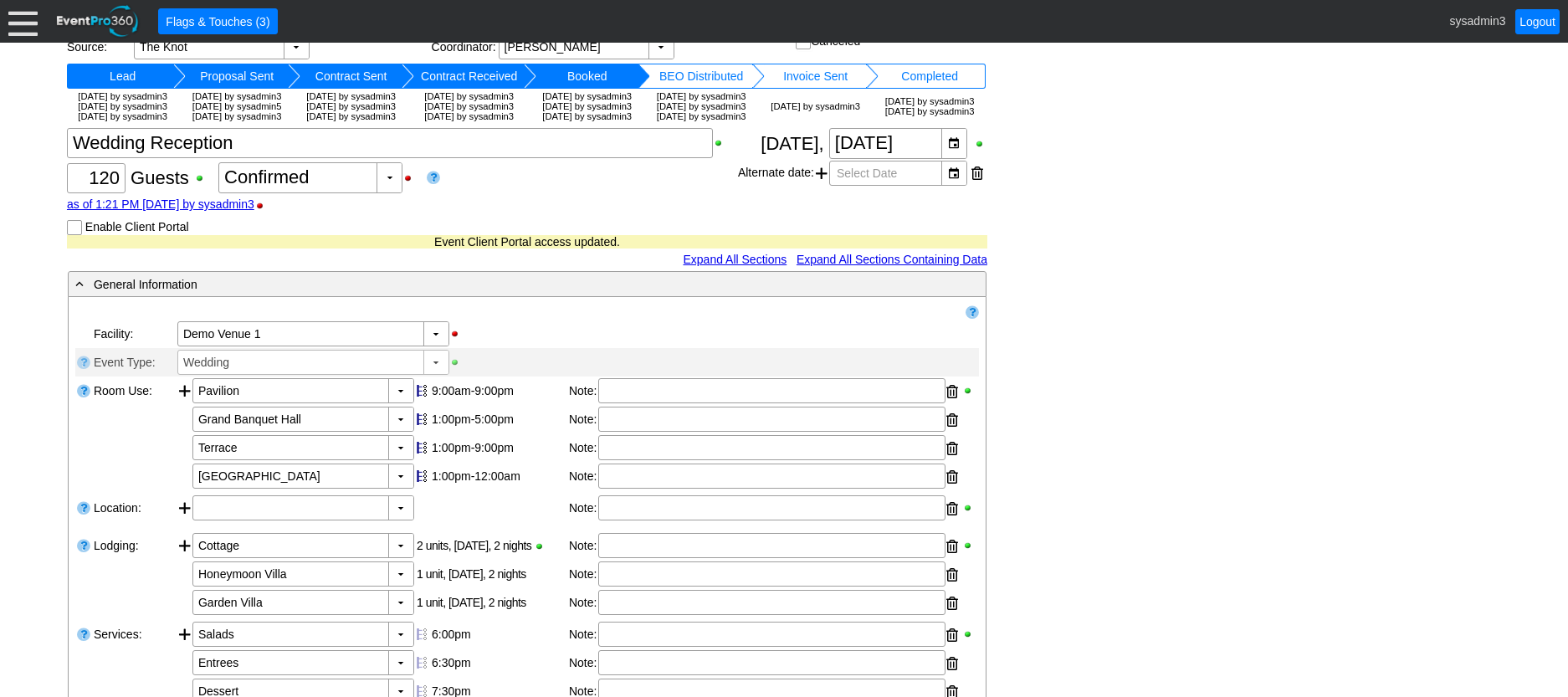
scroll to position [0, 0]
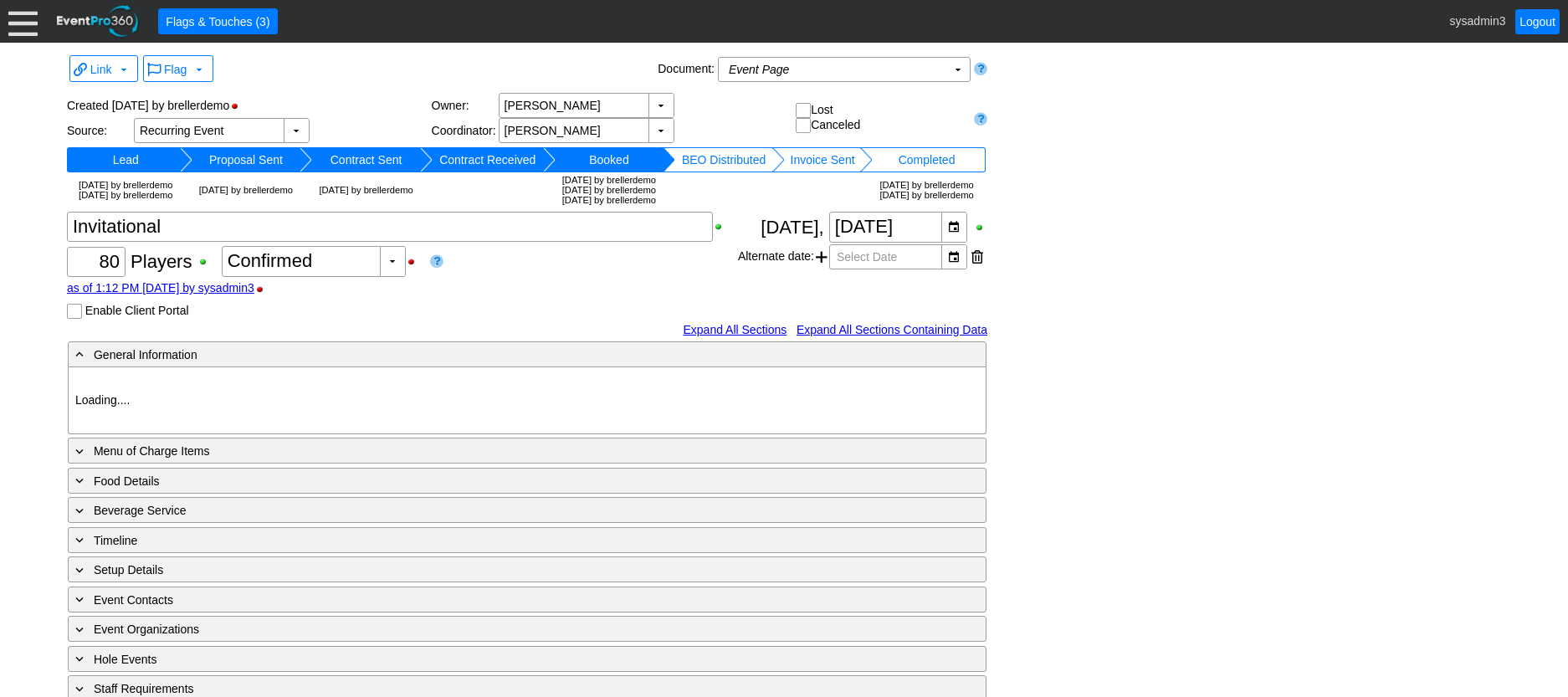
type input "Demo Venue 1"
type input "Golf Outing"
type input "Scramble"
type input "Shotgun"
type input "White"
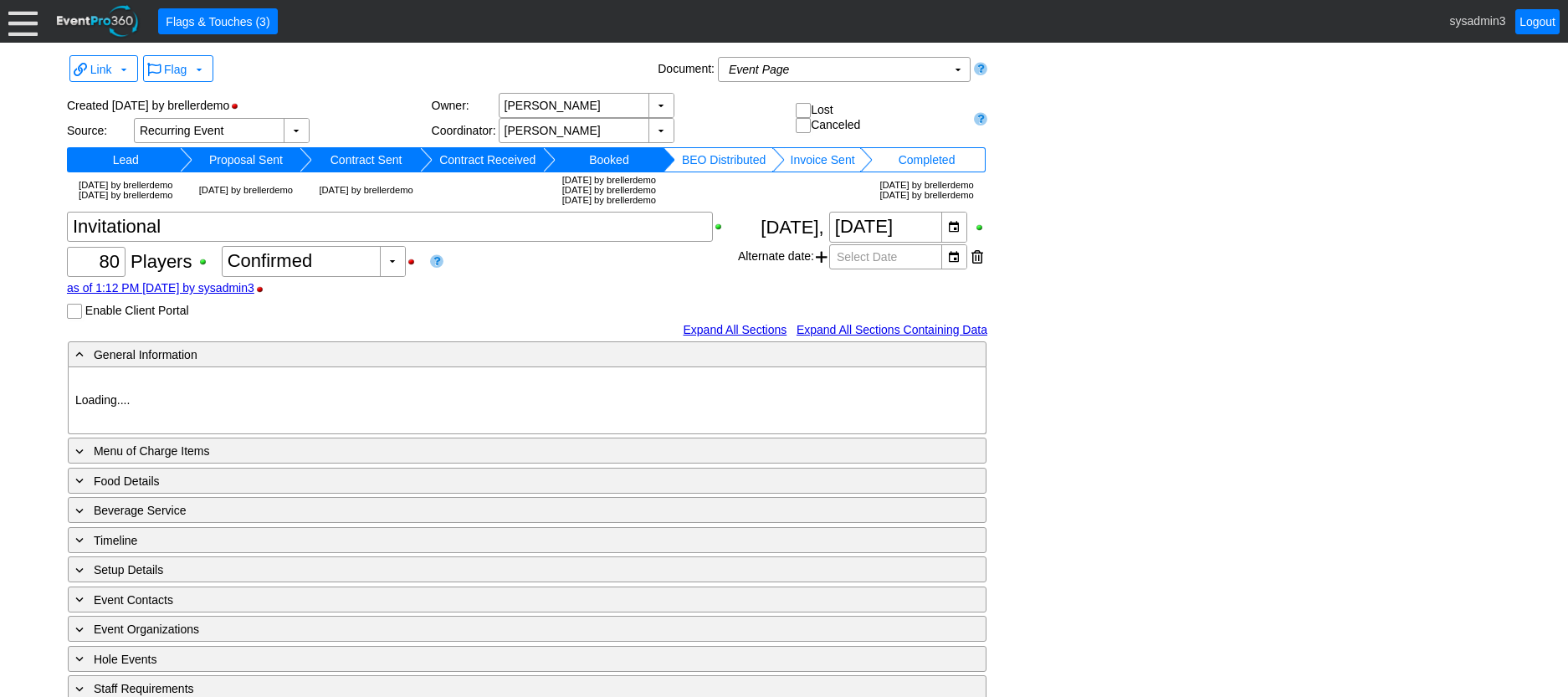
type input "Red"
type input "354064"
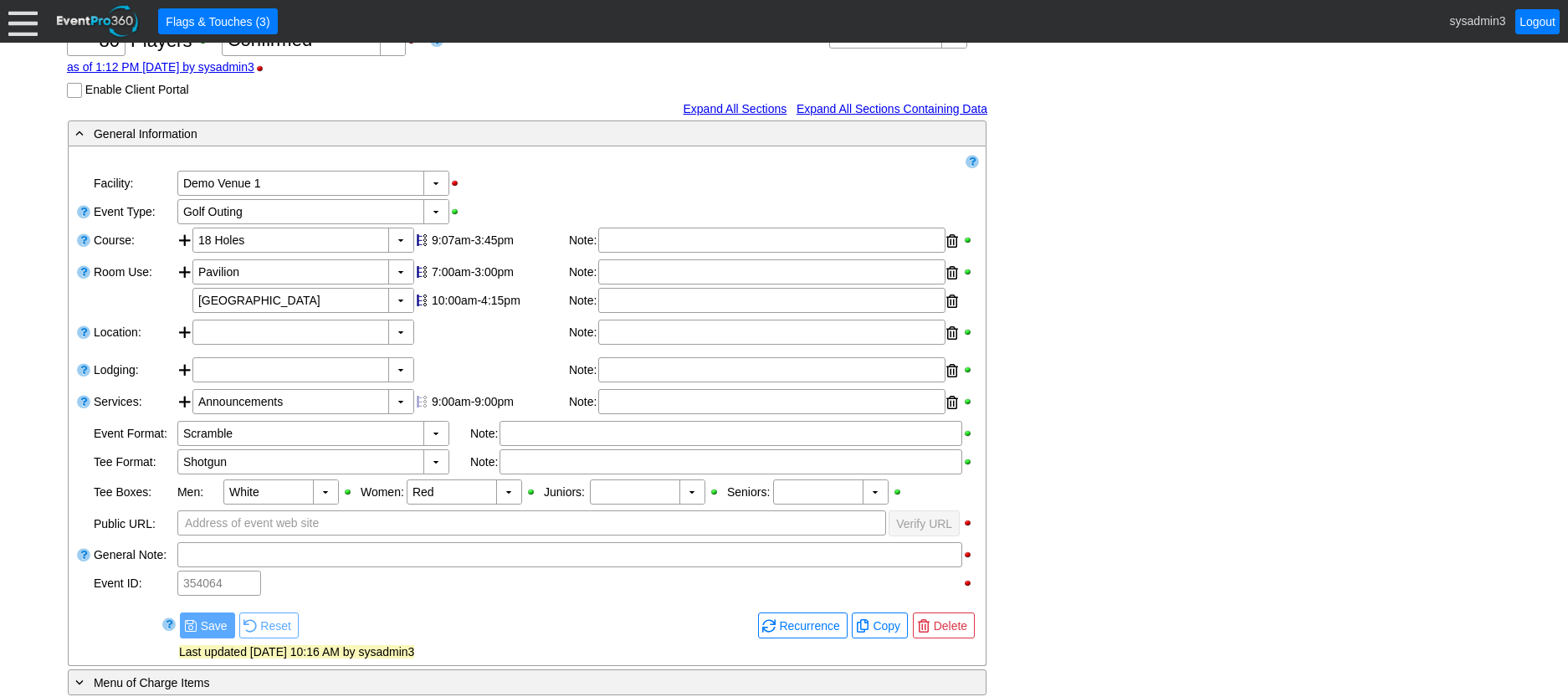
scroll to position [251, 0]
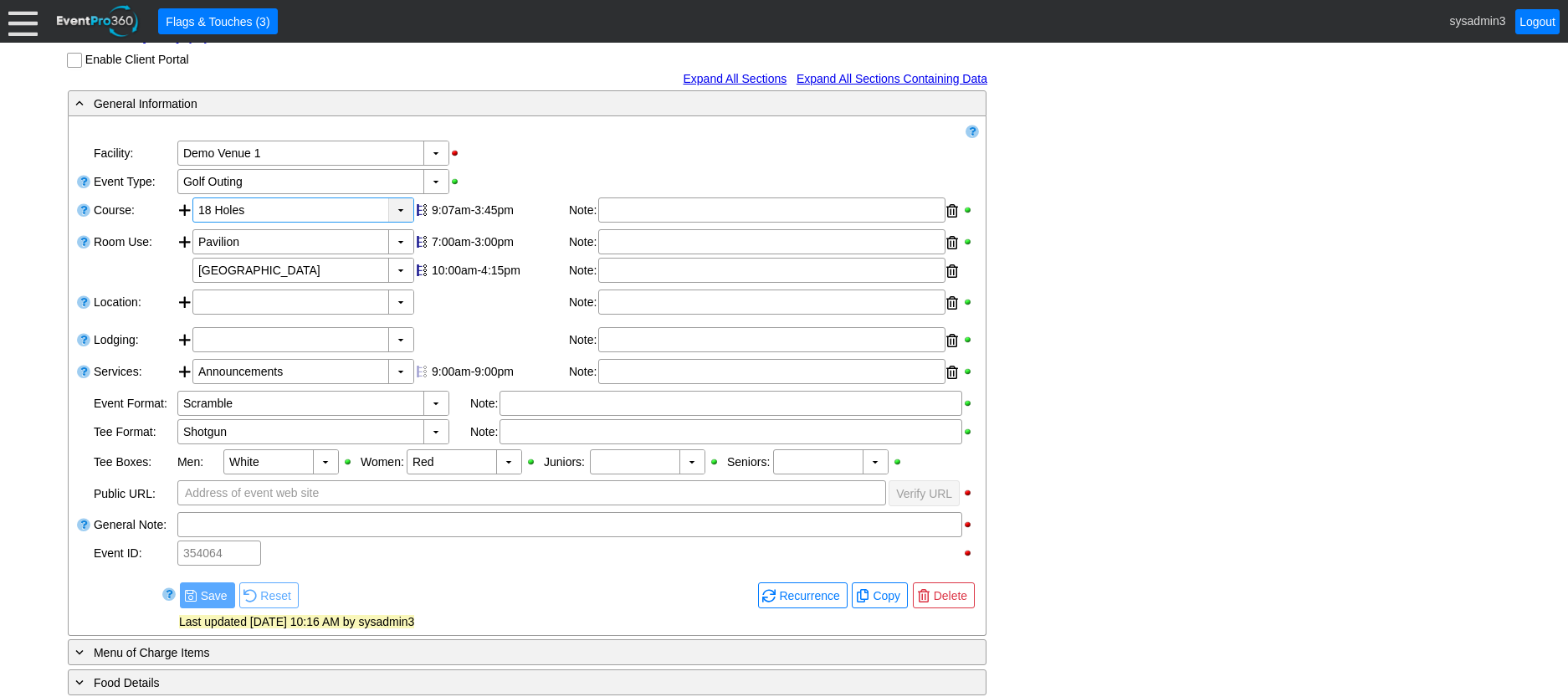
click at [401, 222] on div "▼" at bounding box center [401, 210] width 25 height 23
click at [550, 167] on div "▼ Χ Demo Venue 1" at bounding box center [577, 152] width 804 height 28
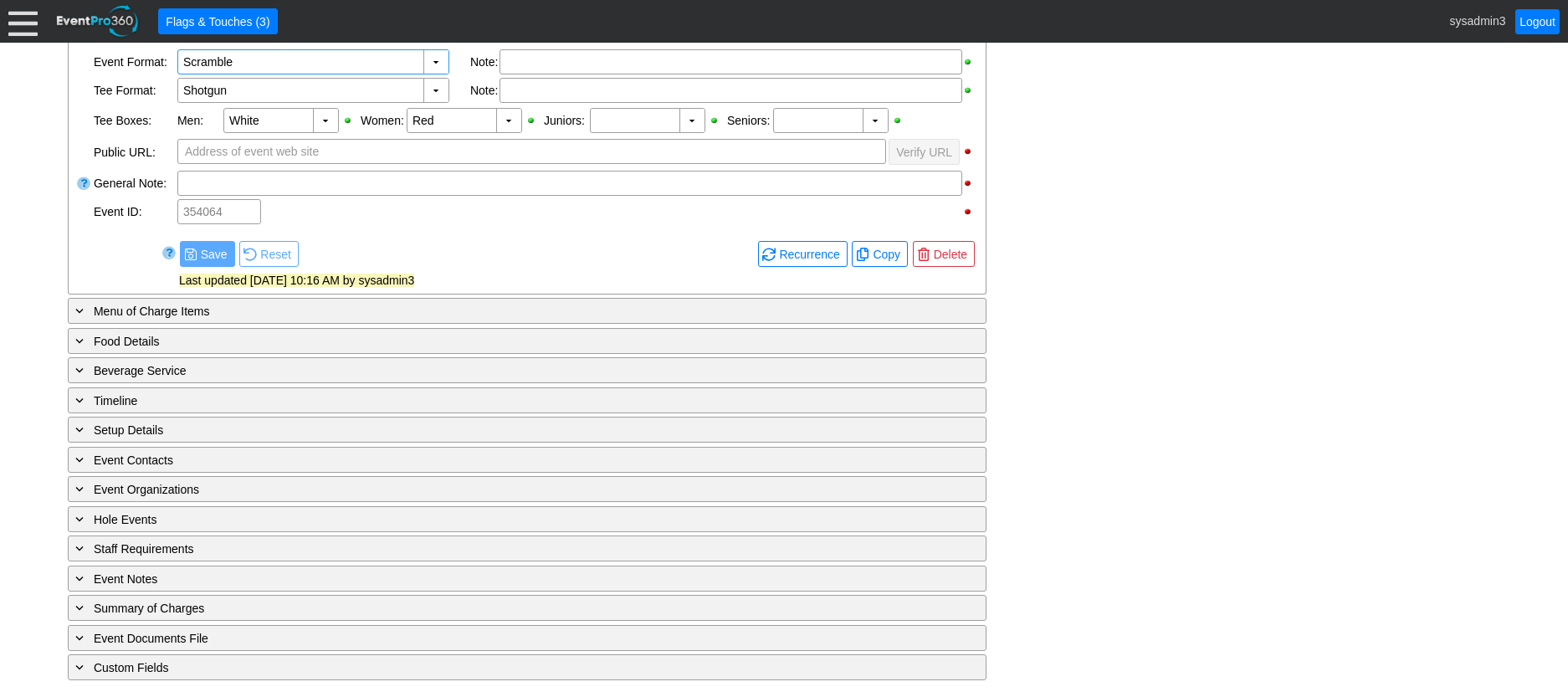
scroll to position [611, 0]
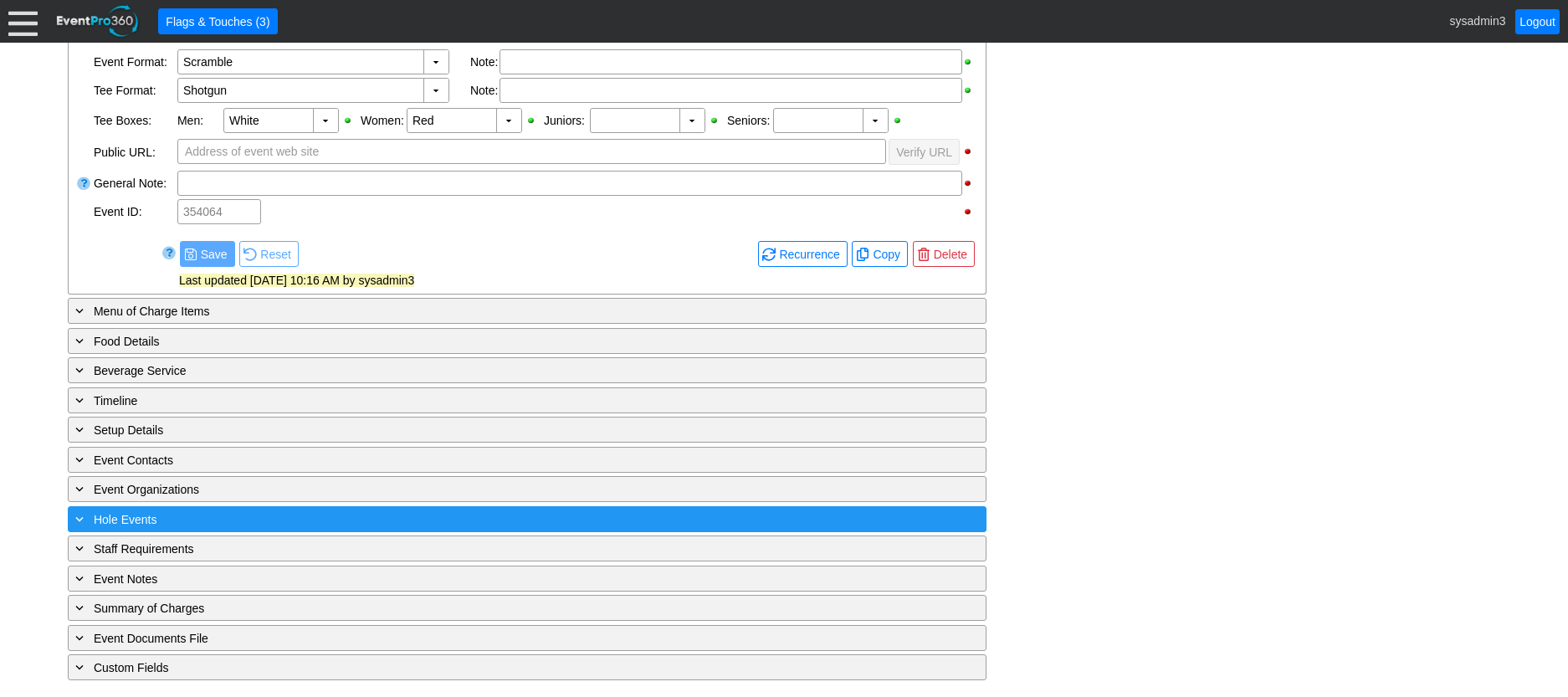
click at [336, 521] on div "+ Hole Events" at bounding box center [493, 519] width 842 height 20
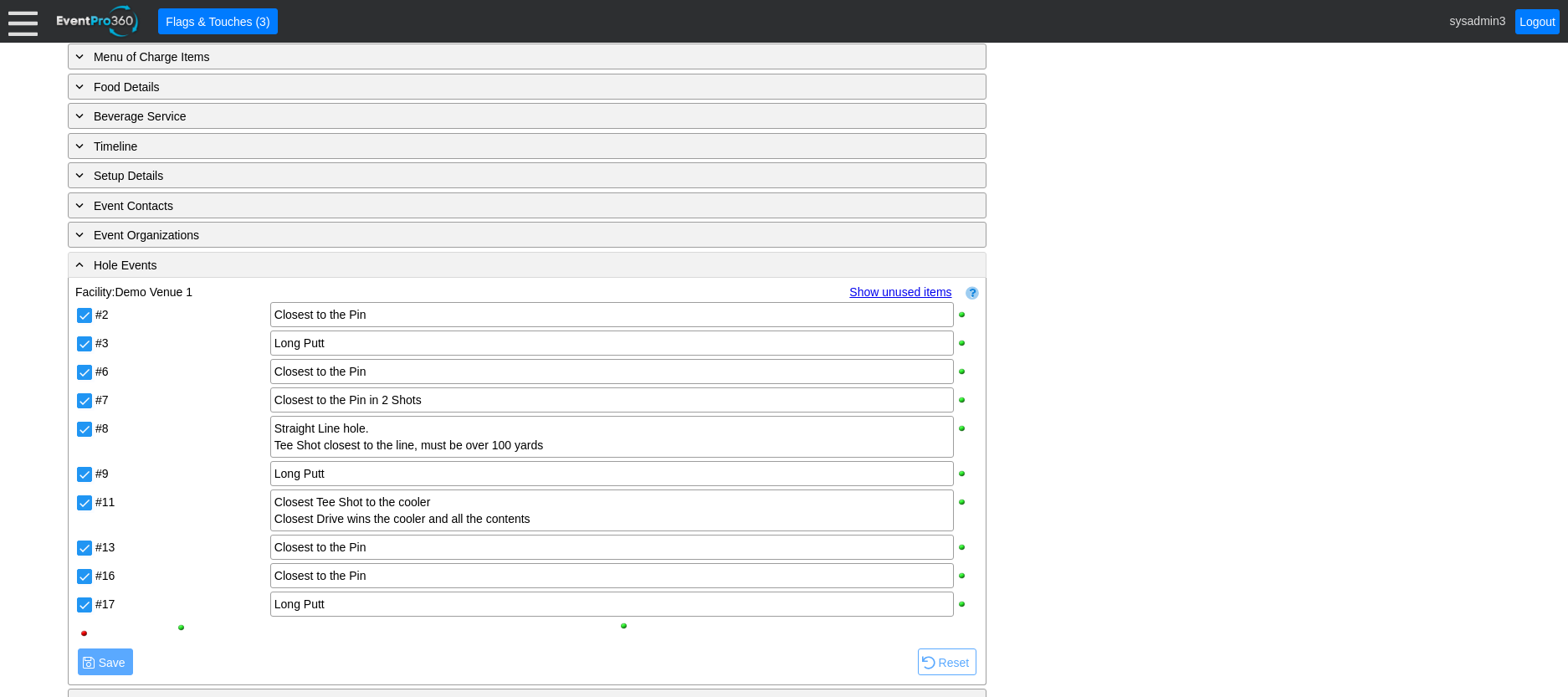
scroll to position [1018, 0]
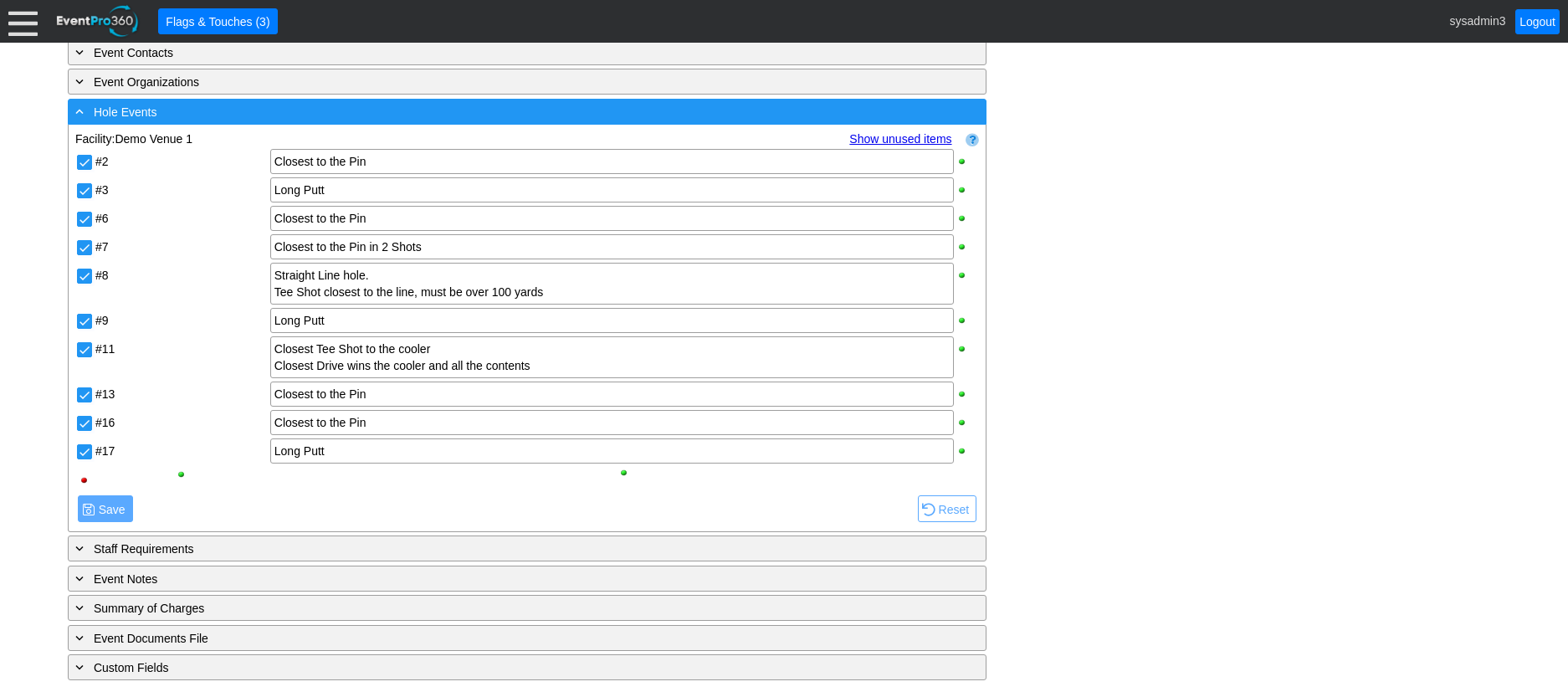
click at [377, 108] on div "- Hole Events" at bounding box center [493, 112] width 842 height 20
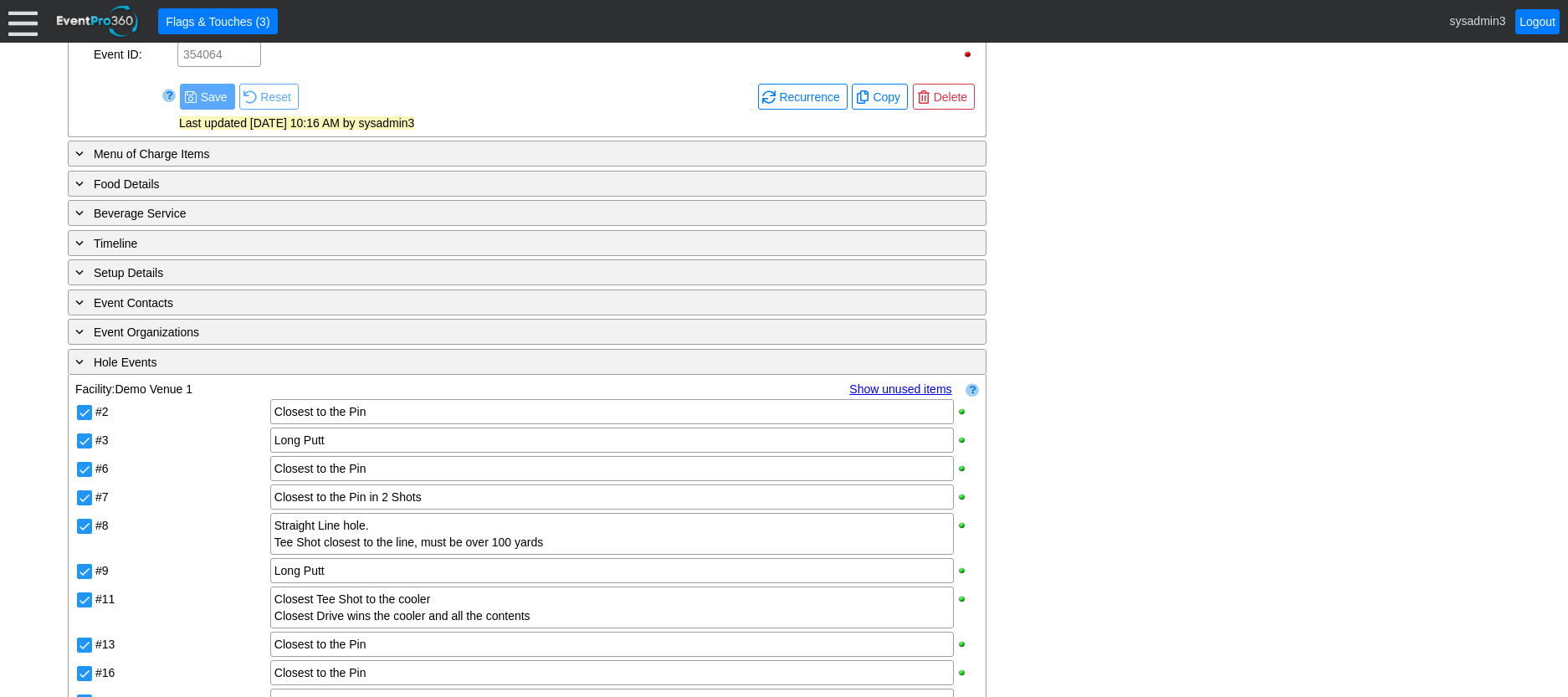
scroll to position [611, 0]
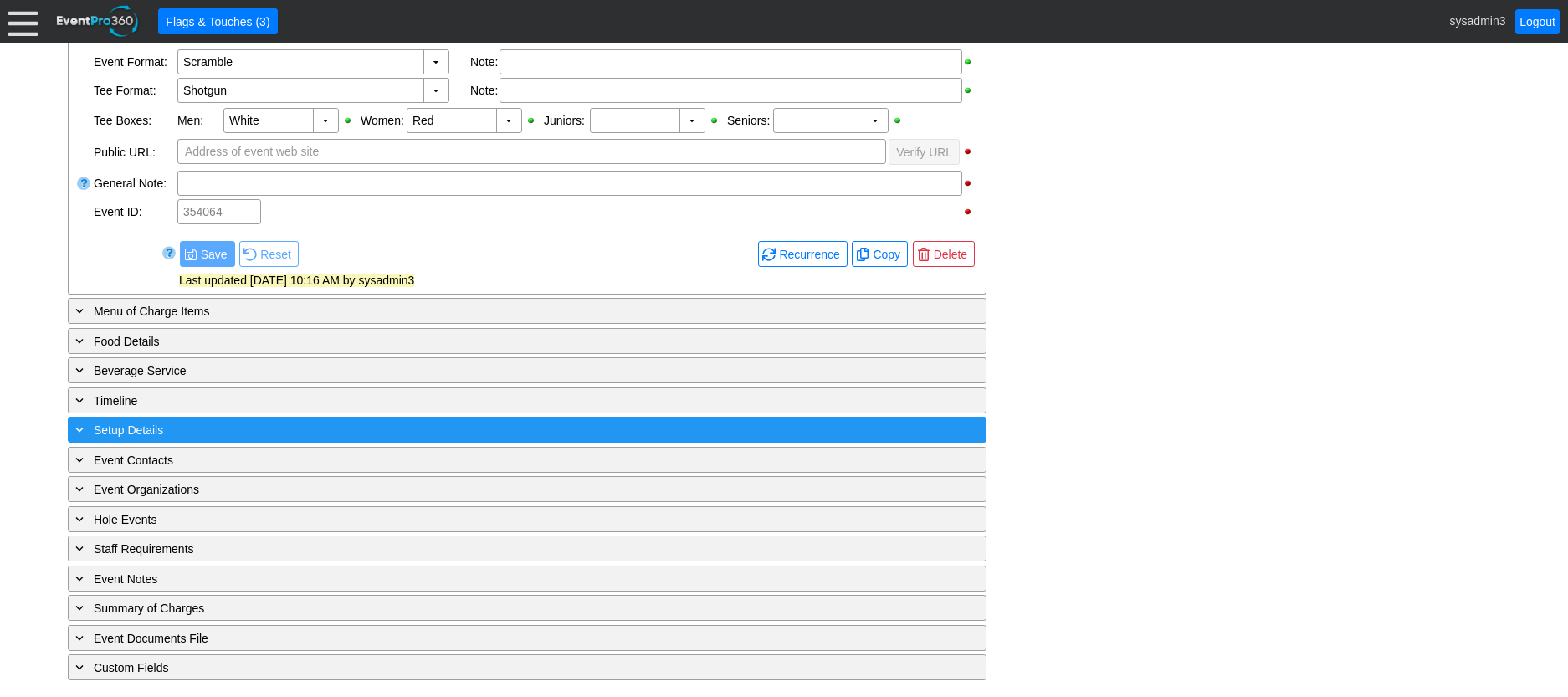
click at [272, 426] on div "+ Setup Details" at bounding box center [493, 430] width 842 height 20
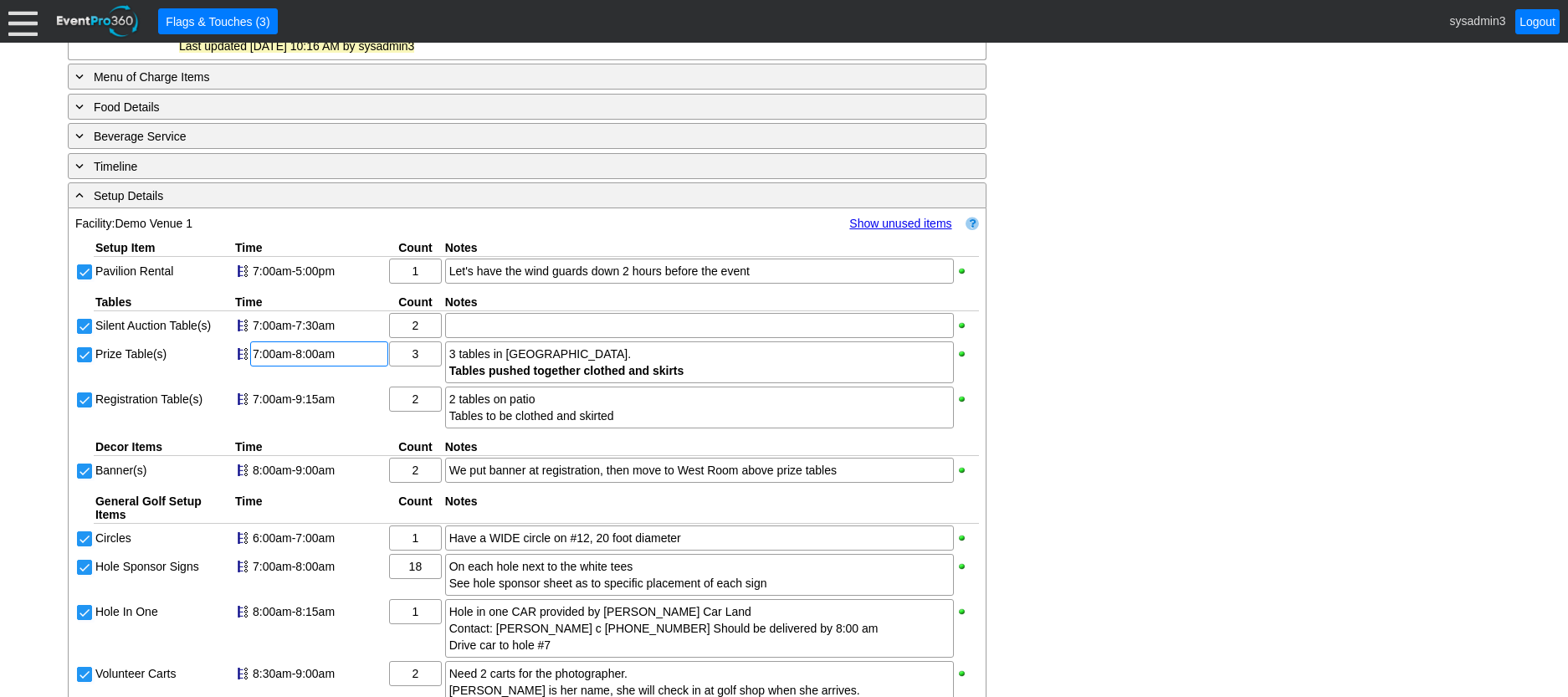
scroll to position [736, 0]
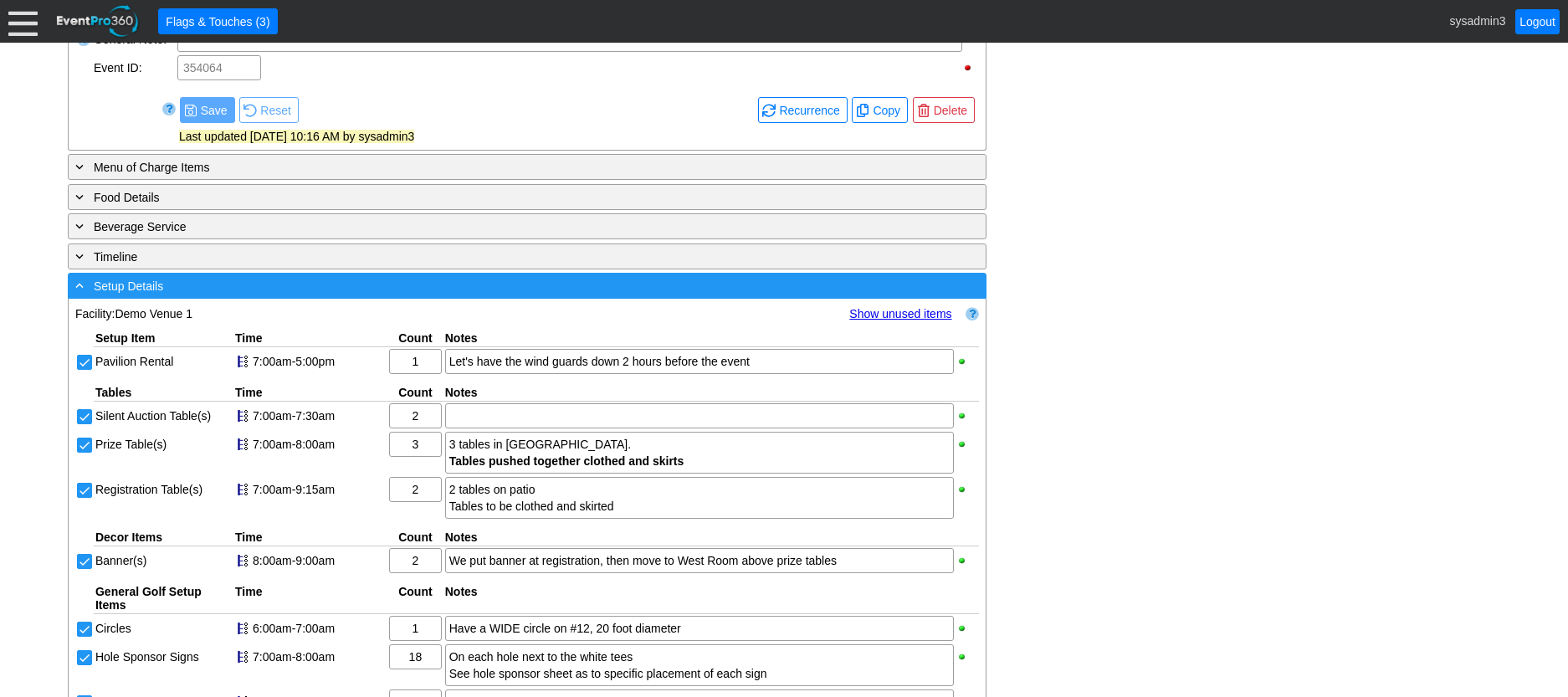
click at [392, 296] on div "- Setup Details" at bounding box center [493, 286] width 842 height 20
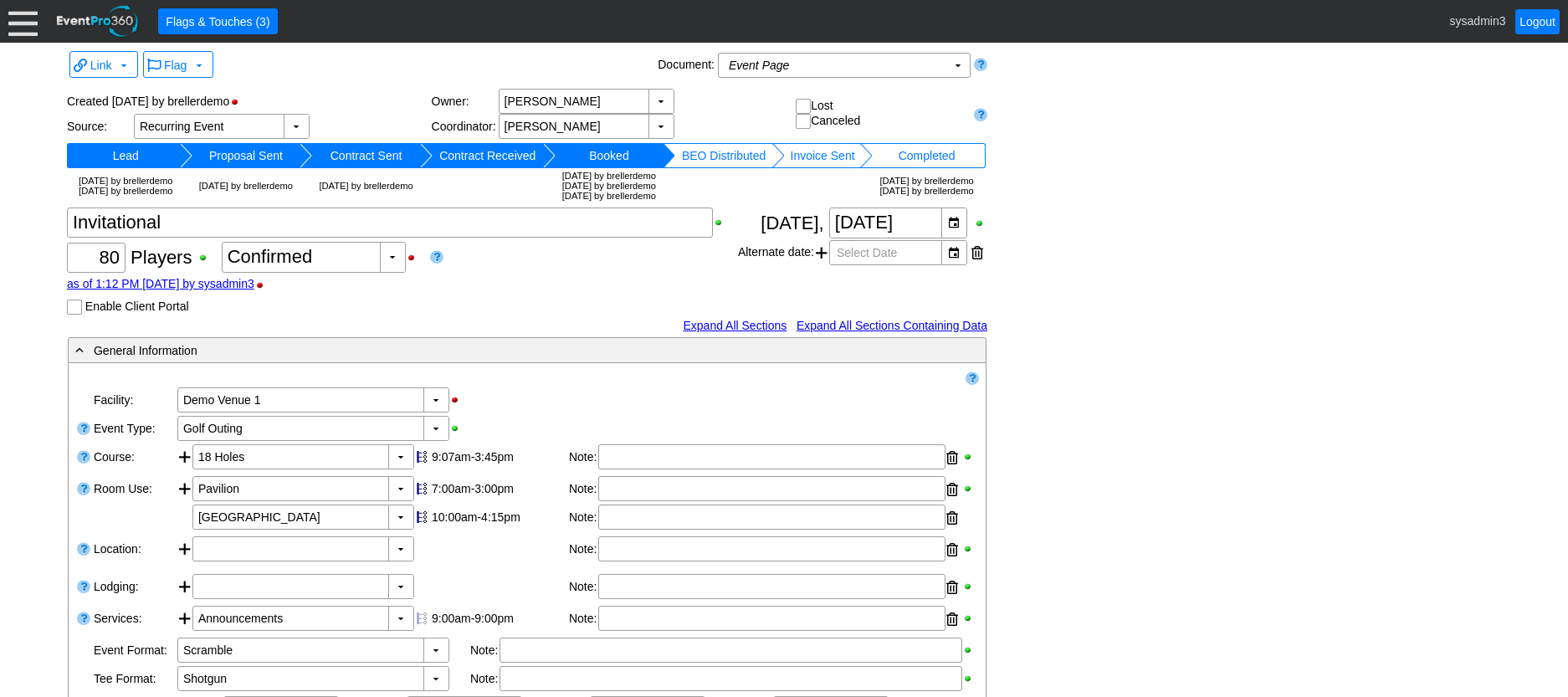
scroll to position [0, 0]
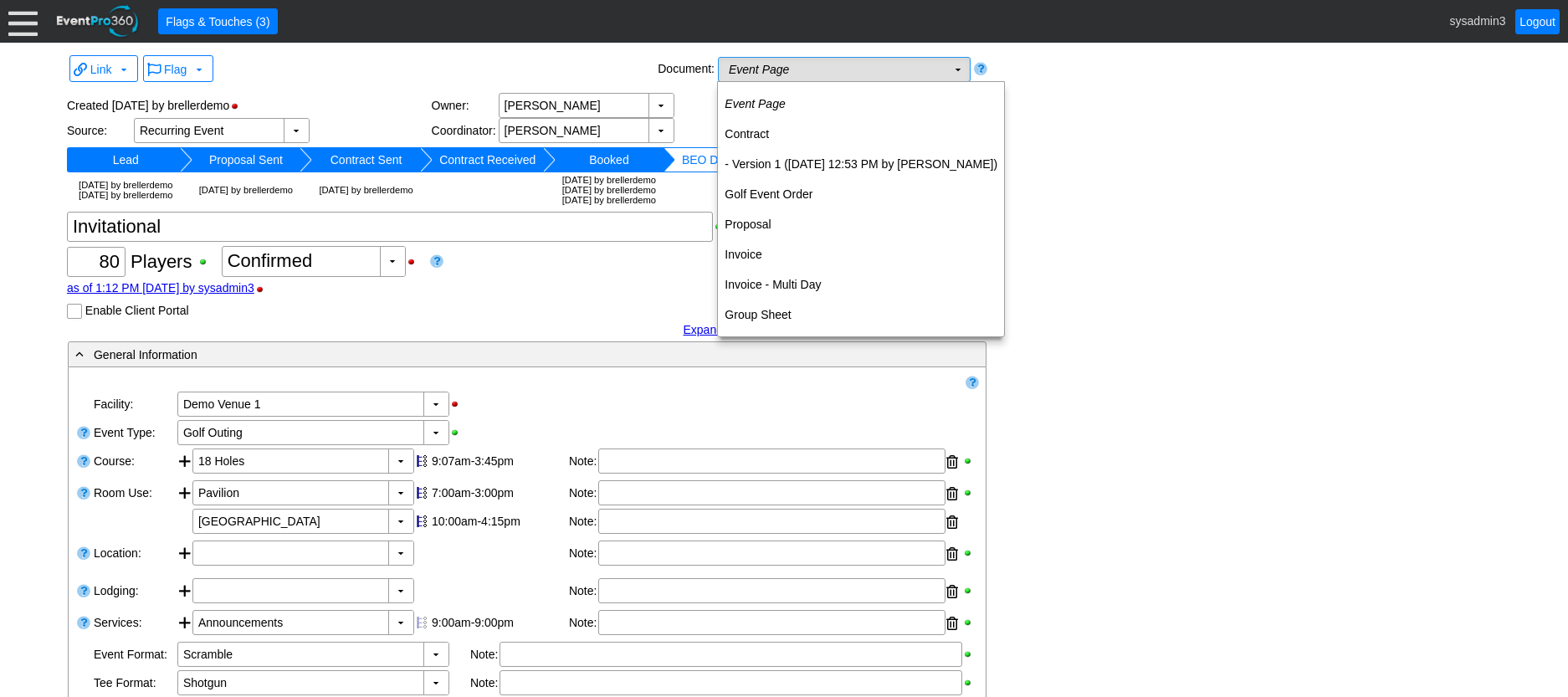
click at [937, 68] on td "Event Page Χ" at bounding box center [832, 69] width 227 height 23
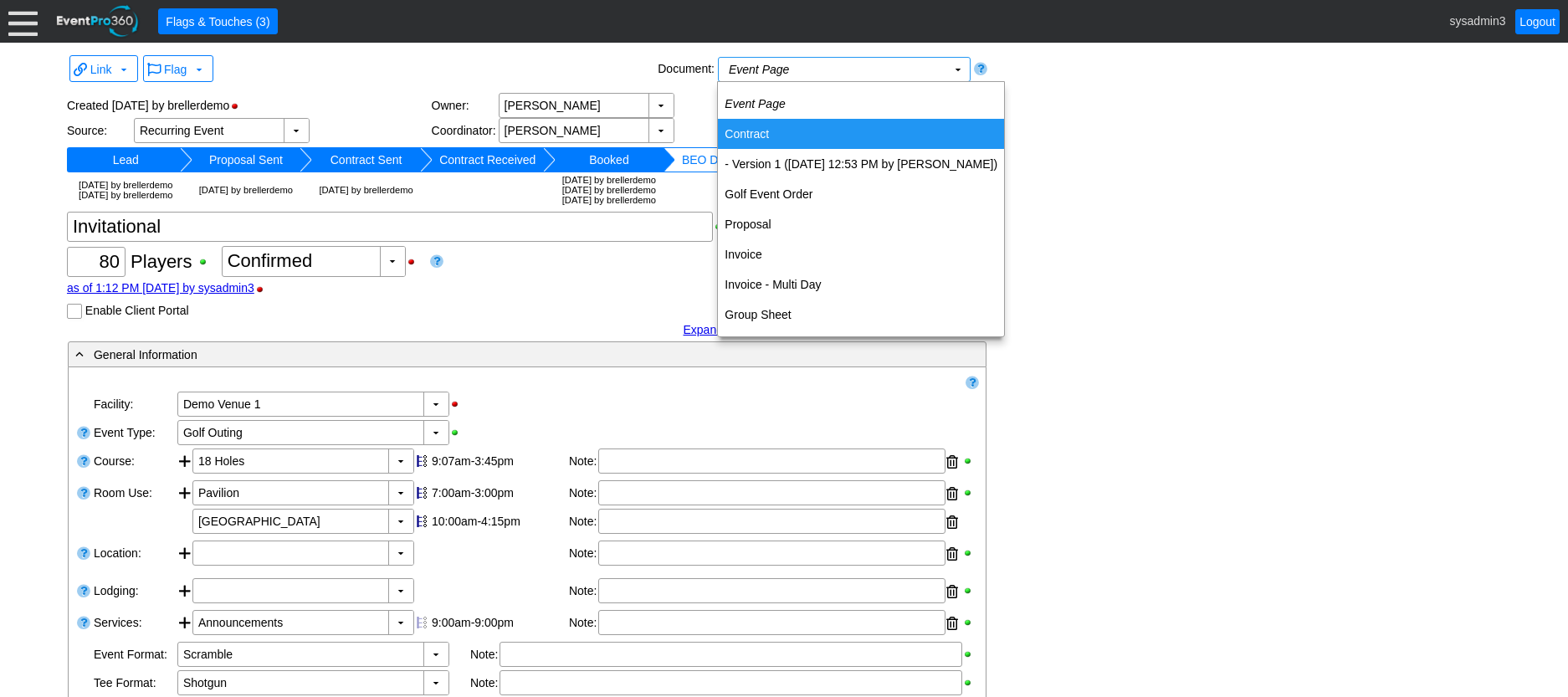
click at [782, 132] on td "Contract" at bounding box center [860, 134] width 286 height 30
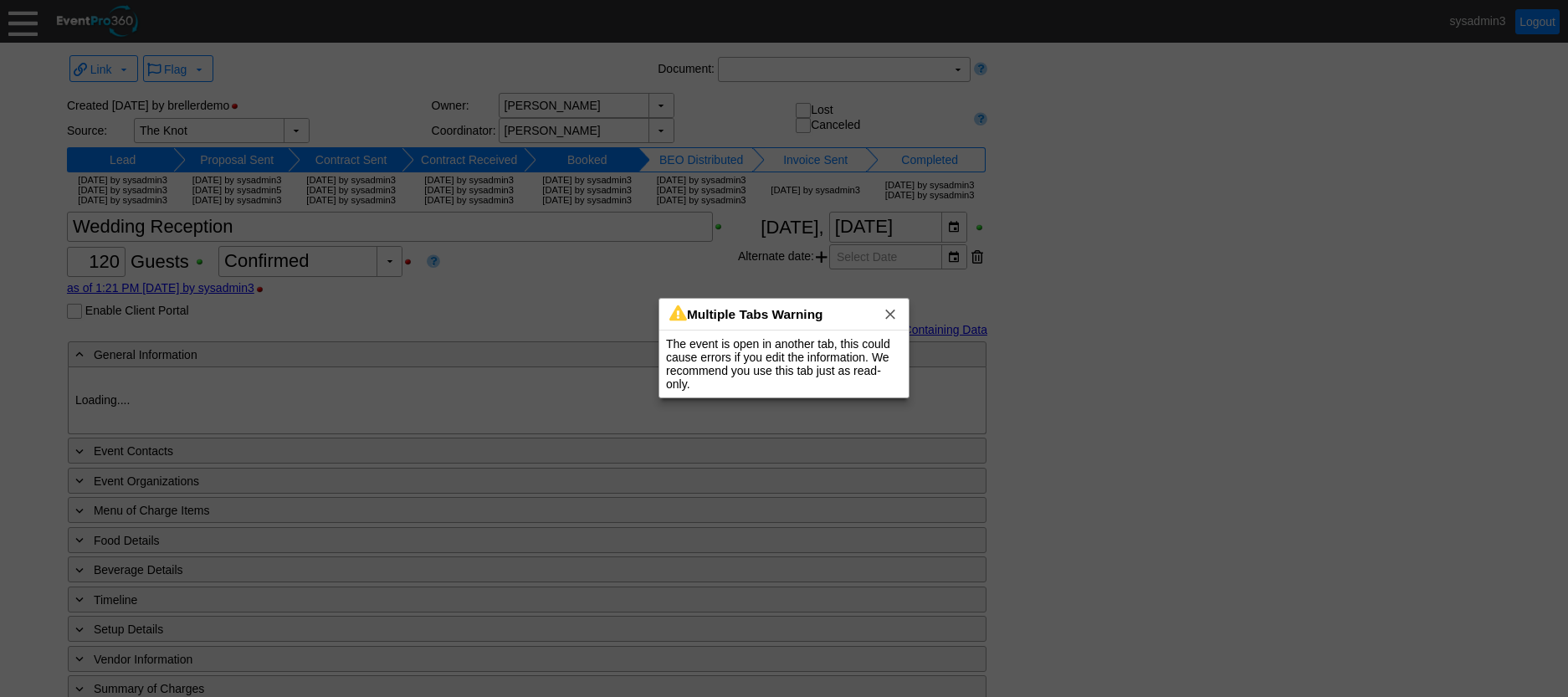
type input "Demo Venue 1"
type input "Wedding"
type input "[URL][DOMAIN_NAME]"
type input "675609"
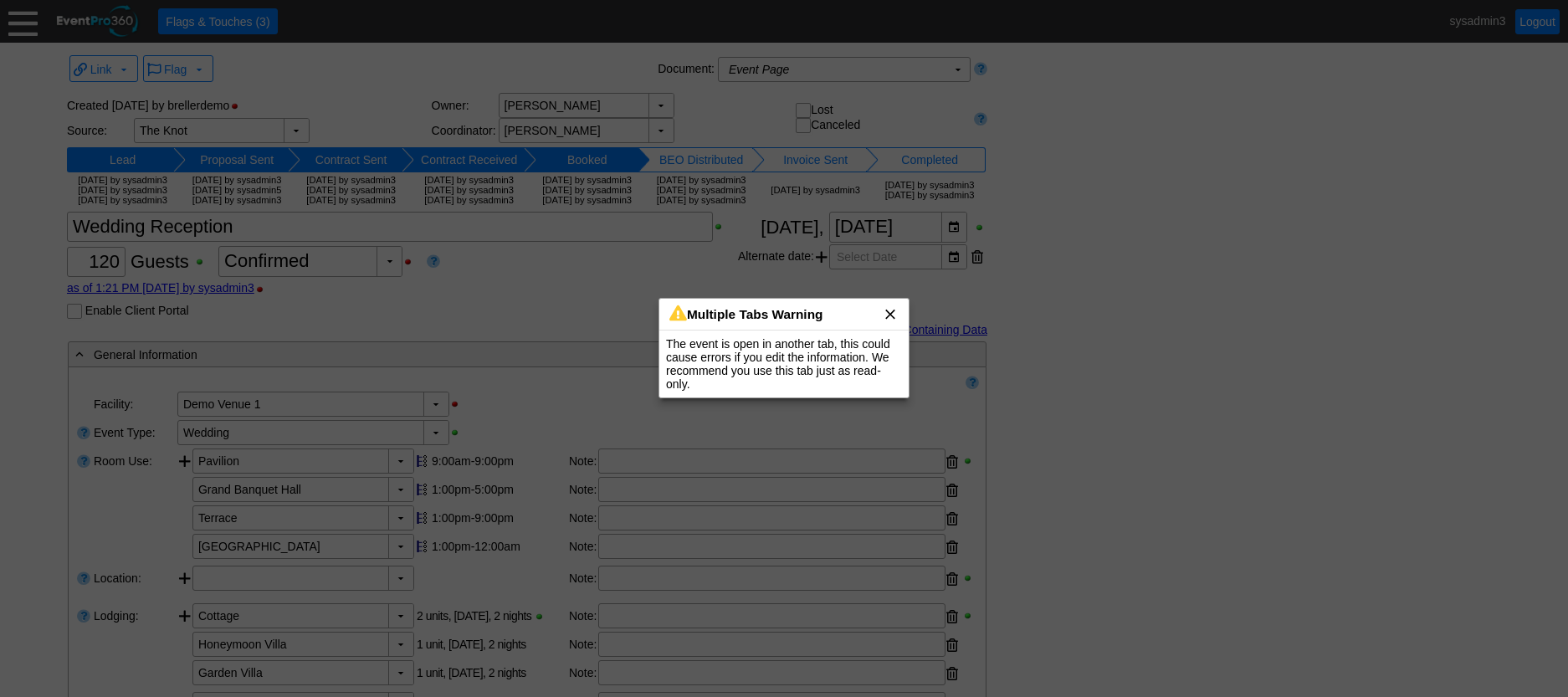
click at [892, 321] on span "x" at bounding box center [889, 313] width 17 height 17
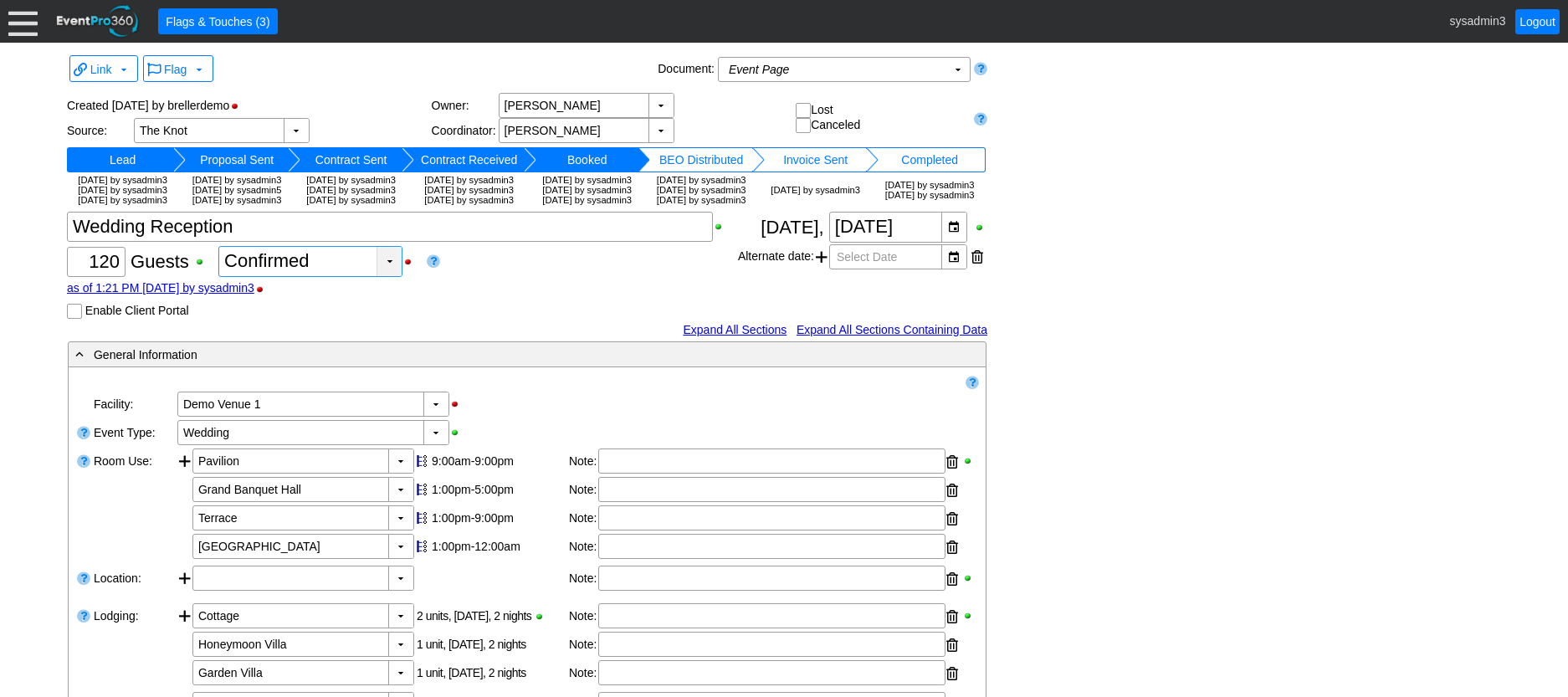
click at [393, 276] on div "▼" at bounding box center [390, 262] width 25 height 29
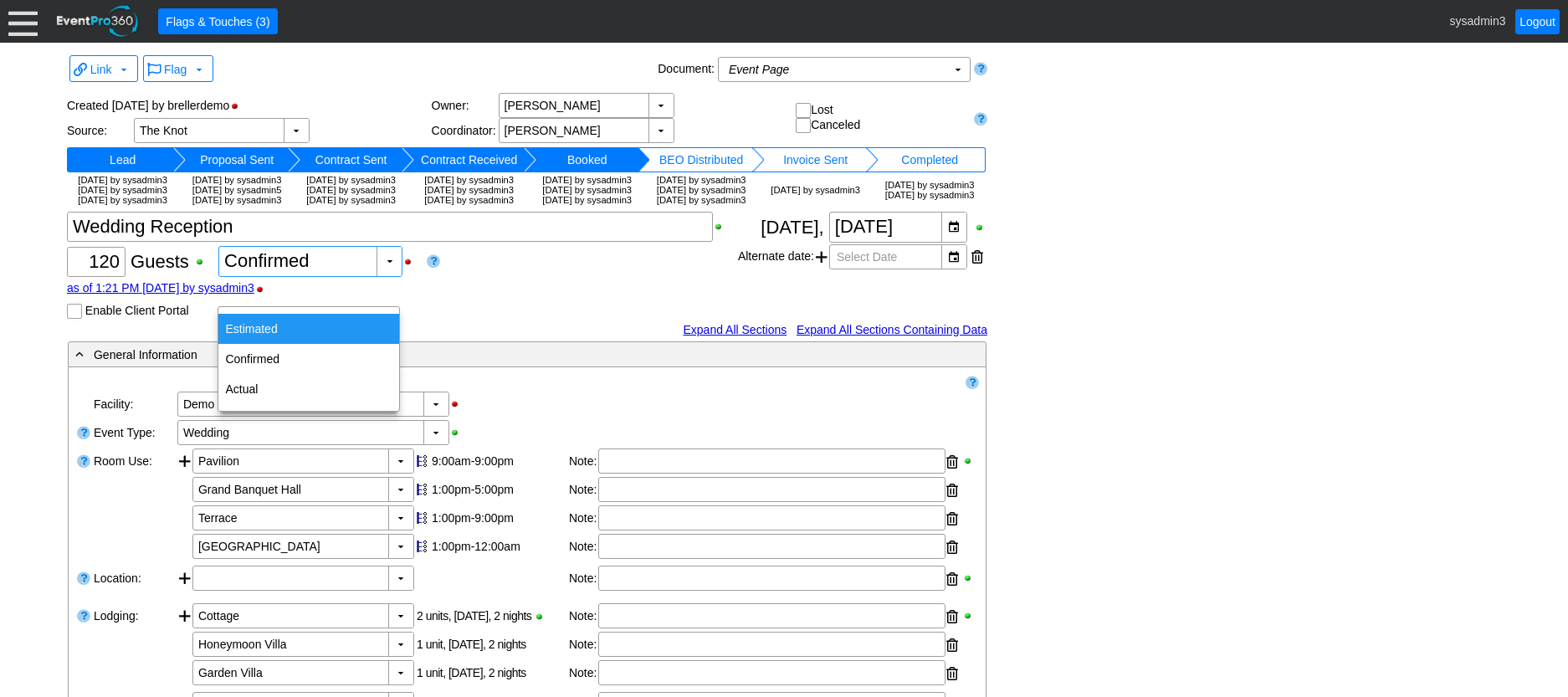
click at [272, 320] on div "Estimated" at bounding box center [309, 328] width 181 height 30
type input "Estimated"
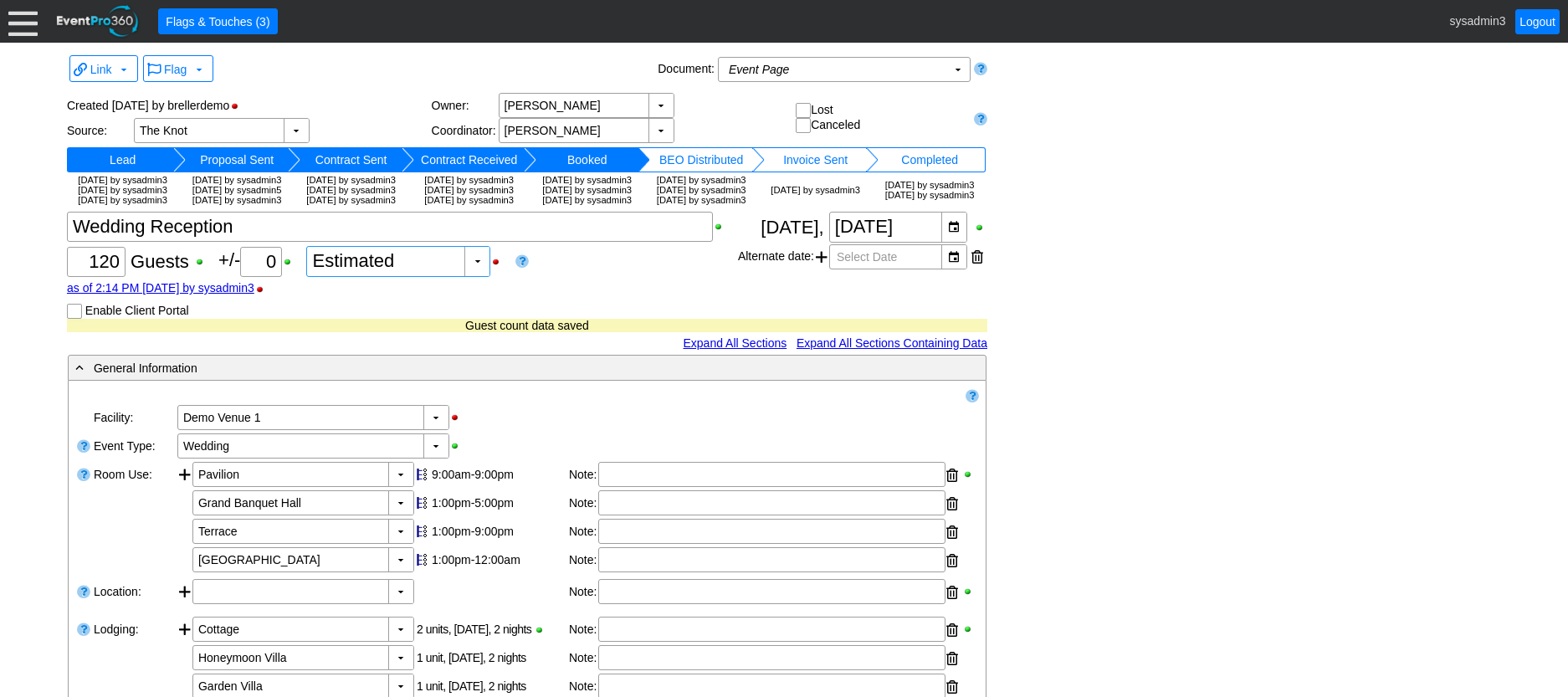
click at [525, 268] on link at bounding box center [522, 261] width 14 height 16
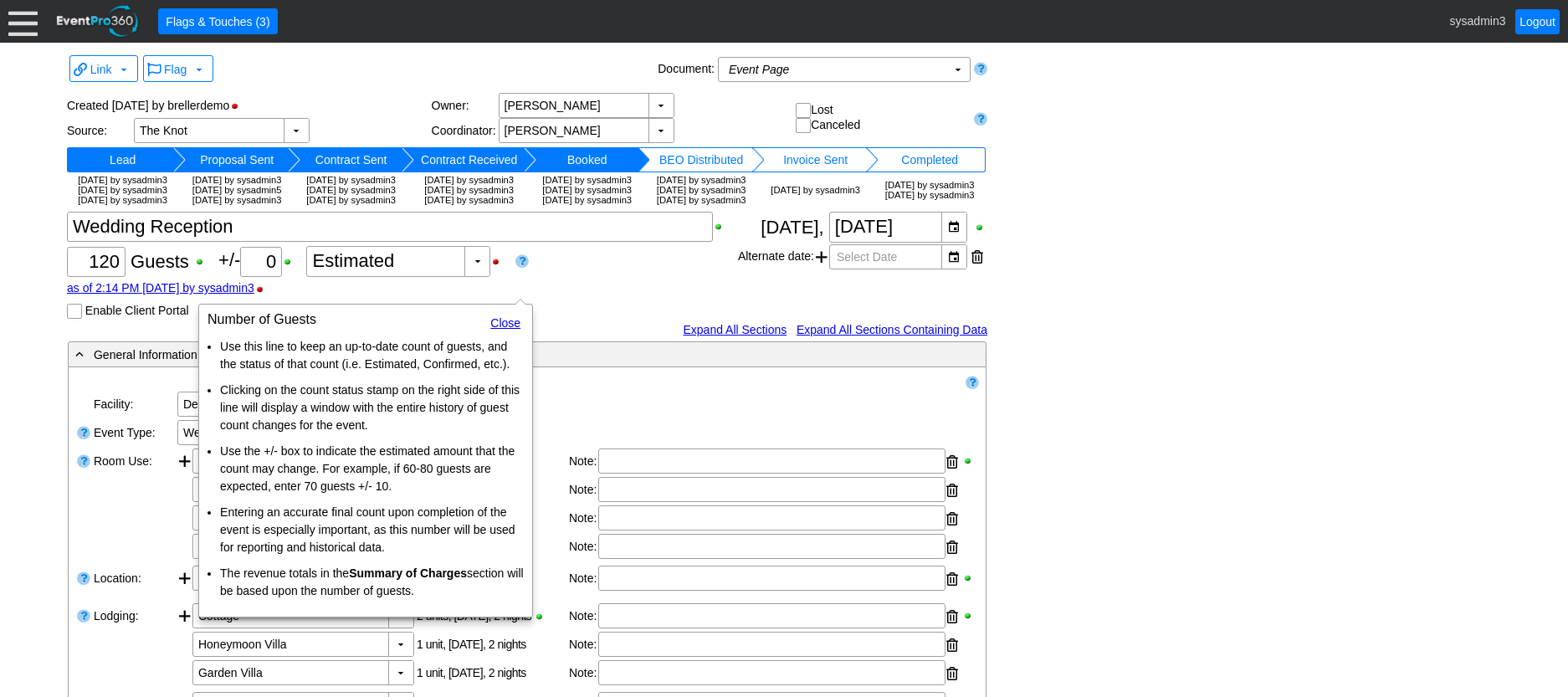
click at [643, 302] on div "Χ 120 Guests +/- Χ 0 ▼ Χ Estimated as of 2:14 PM [DATE] by sysadmin3 Enable Cli…" at bounding box center [402, 266] width 671 height 107
click at [504, 319] on link "Close" at bounding box center [505, 323] width 30 height 14
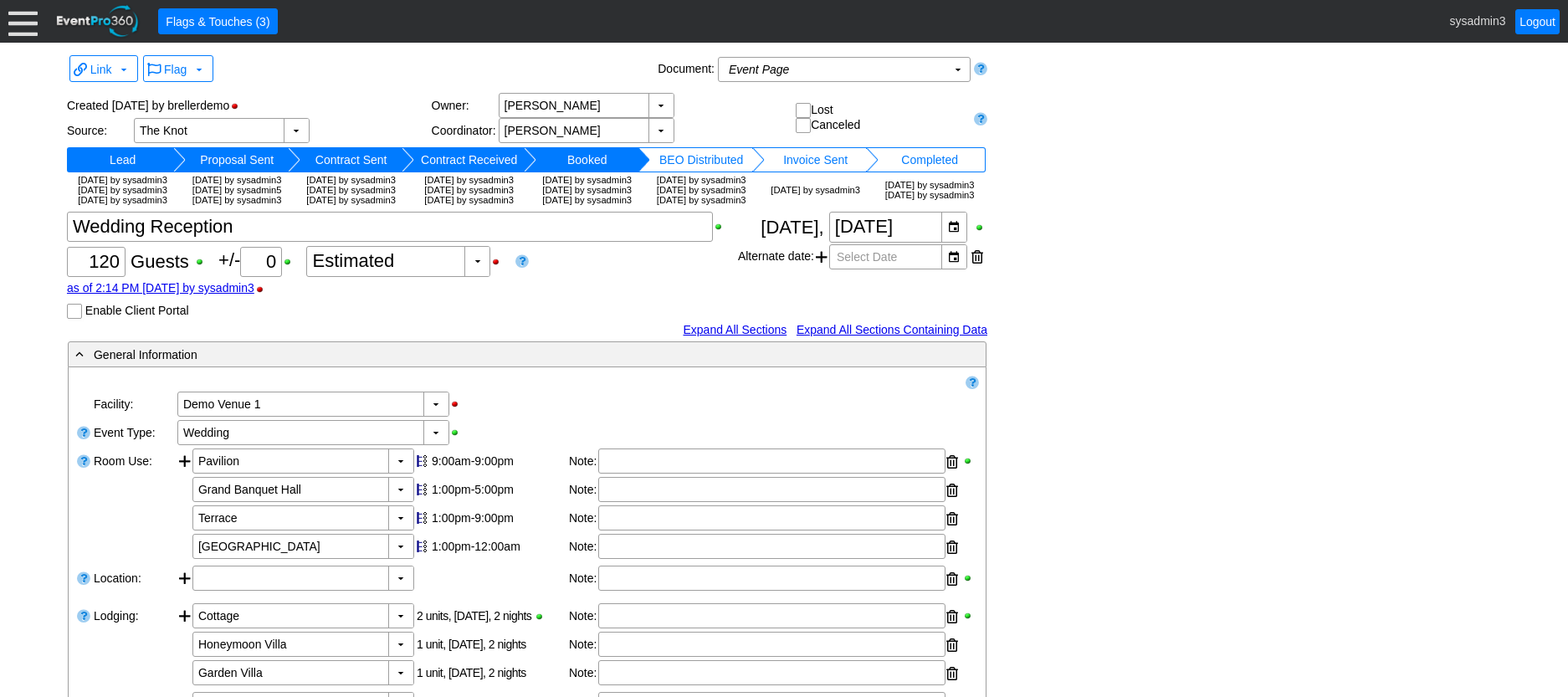
click at [980, 114] on link at bounding box center [981, 118] width 14 height 16
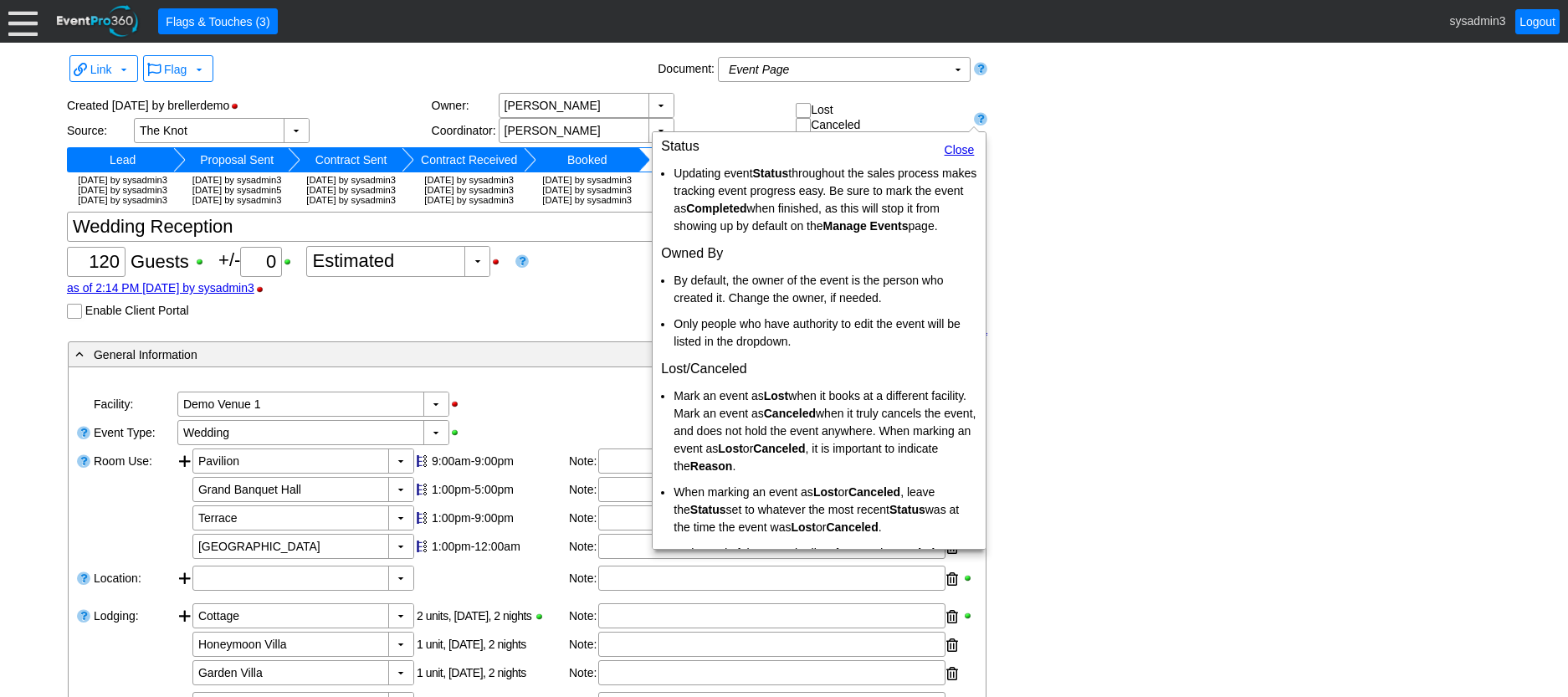
drag, startPoint x: 942, startPoint y: 144, endPoint x: 951, endPoint y: 153, distance: 12.7
click at [945, 144] on link "Close" at bounding box center [960, 150] width 30 height 14
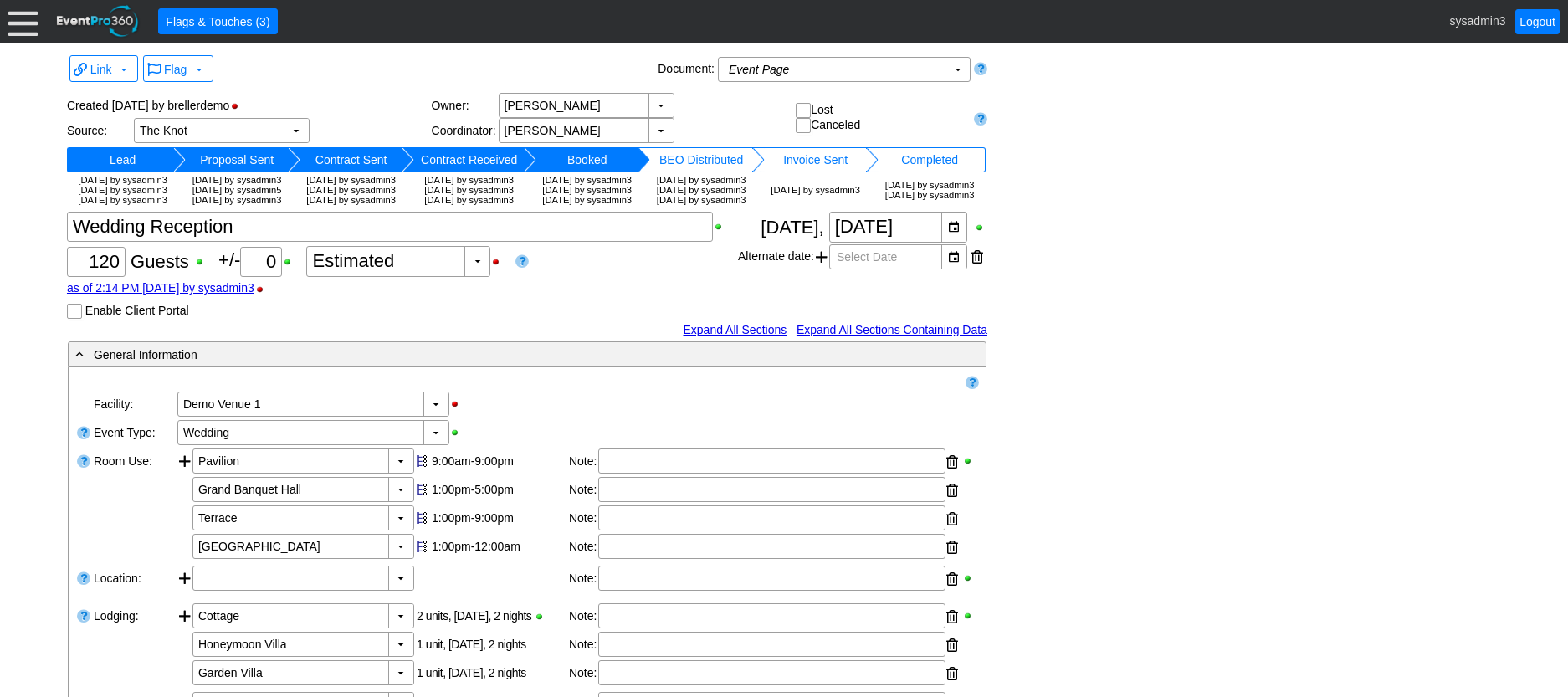
click at [21, 30] on div at bounding box center [23, 21] width 29 height 29
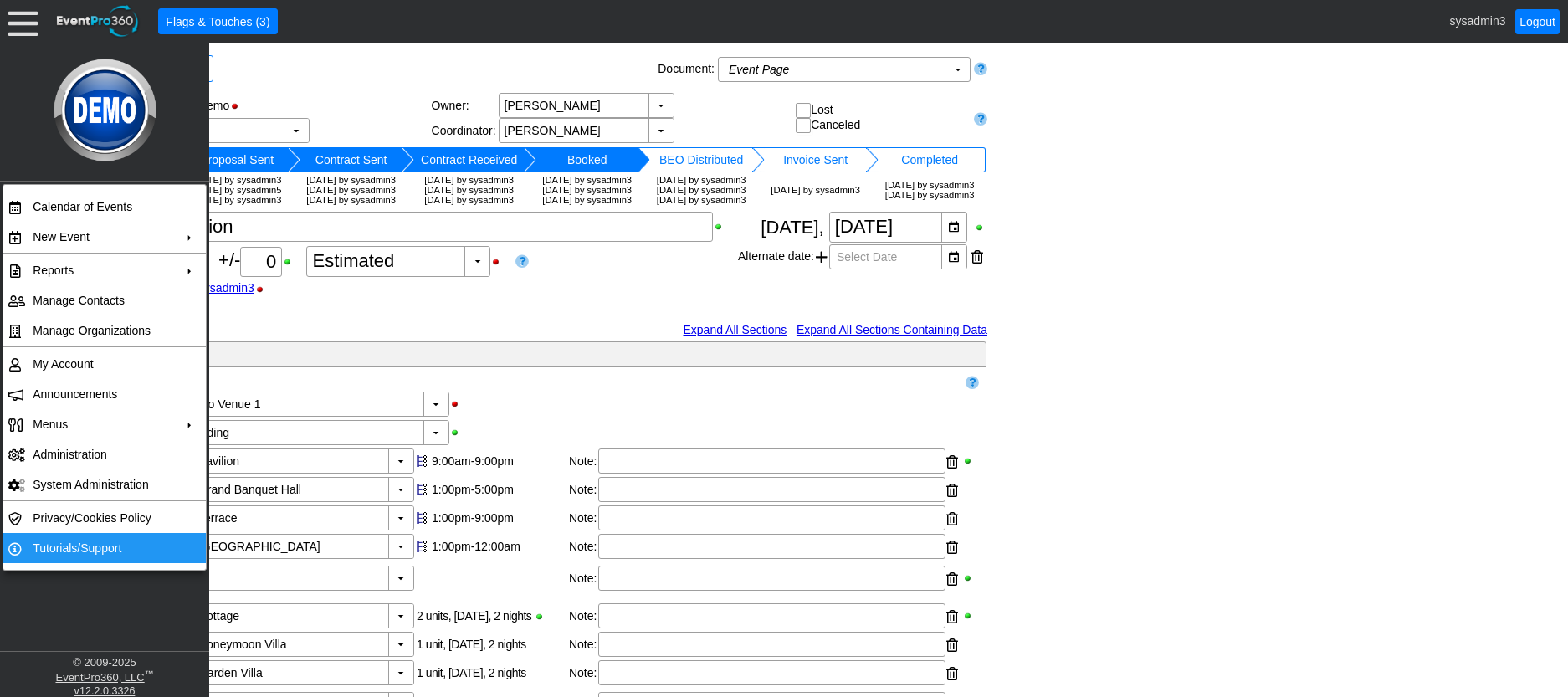
click at [81, 542] on td "Tutorials/Support" at bounding box center [101, 548] width 149 height 30
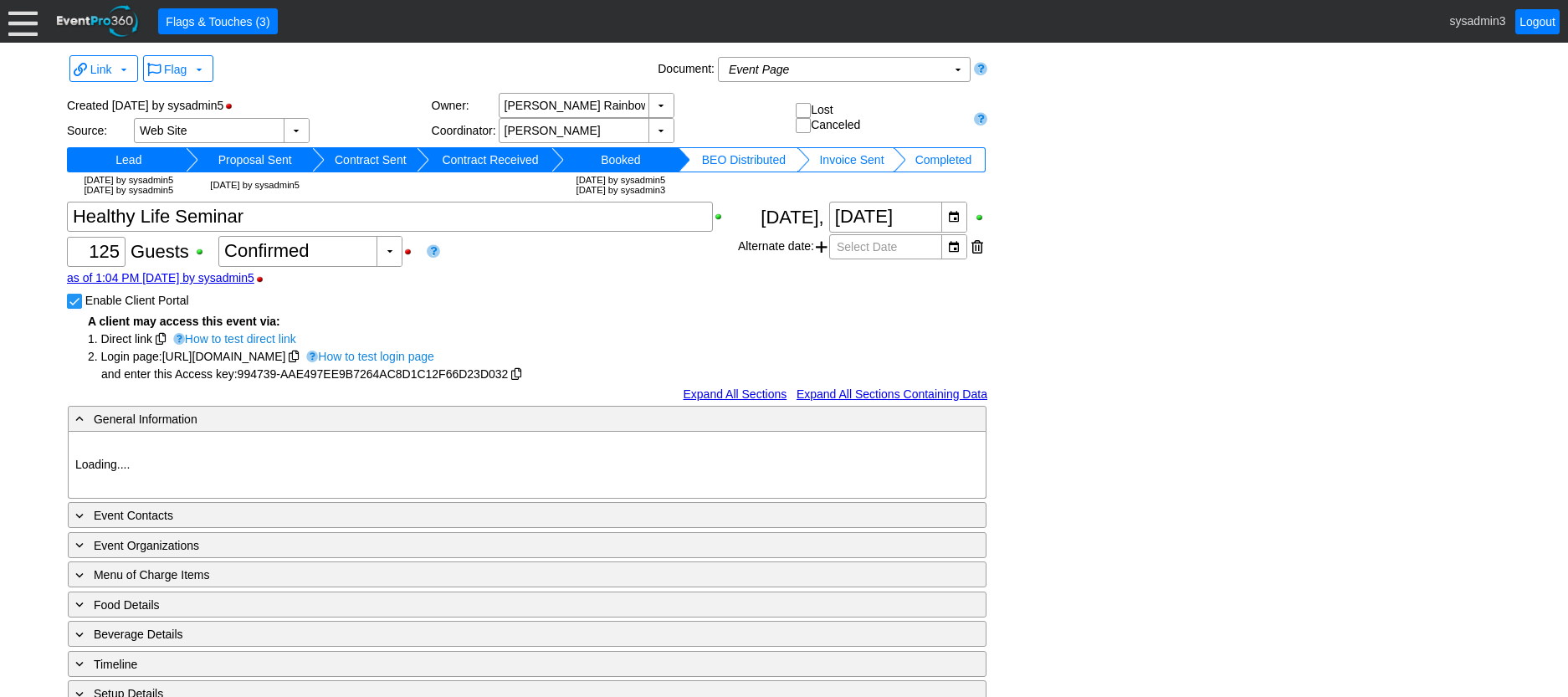
type input "Demo Venue 1"
type input "Private Event"
type input "994739"
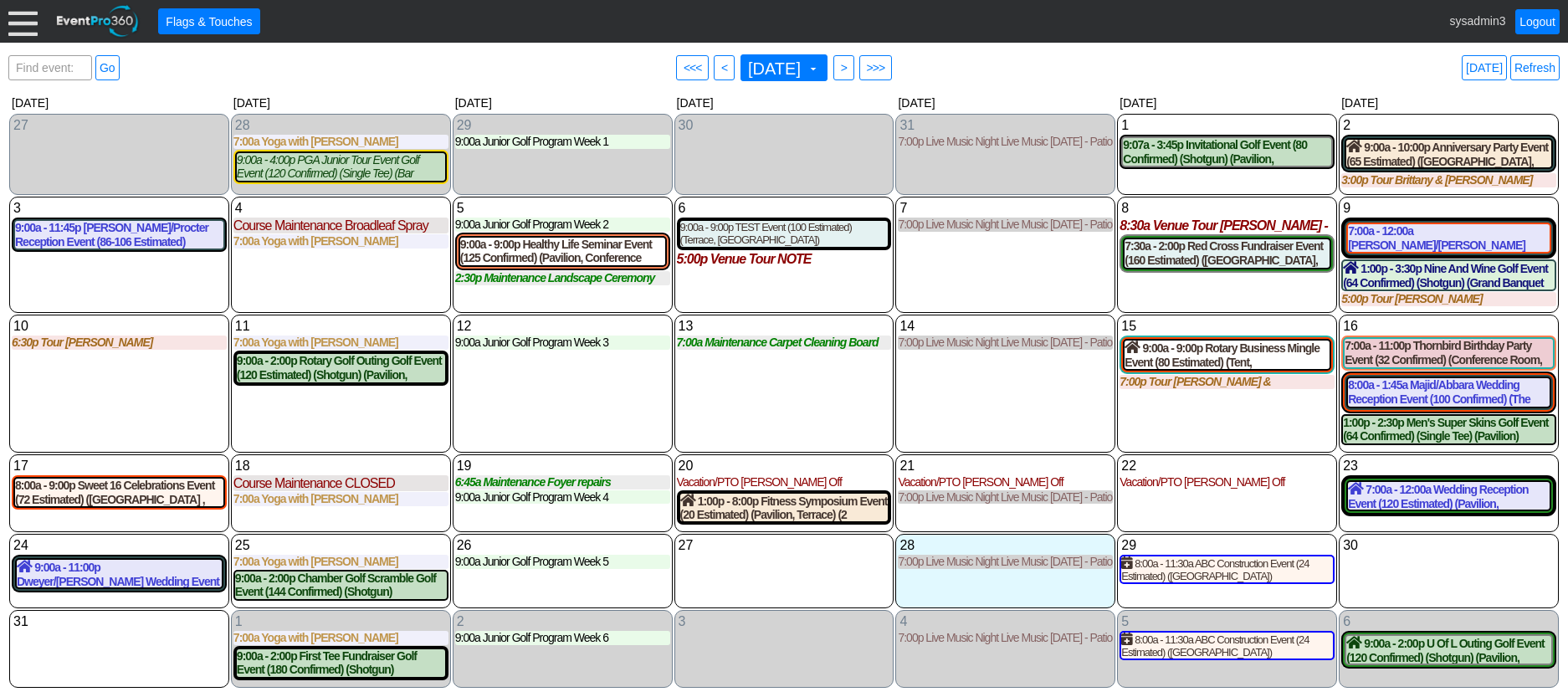
click at [26, 28] on div at bounding box center [23, 21] width 29 height 29
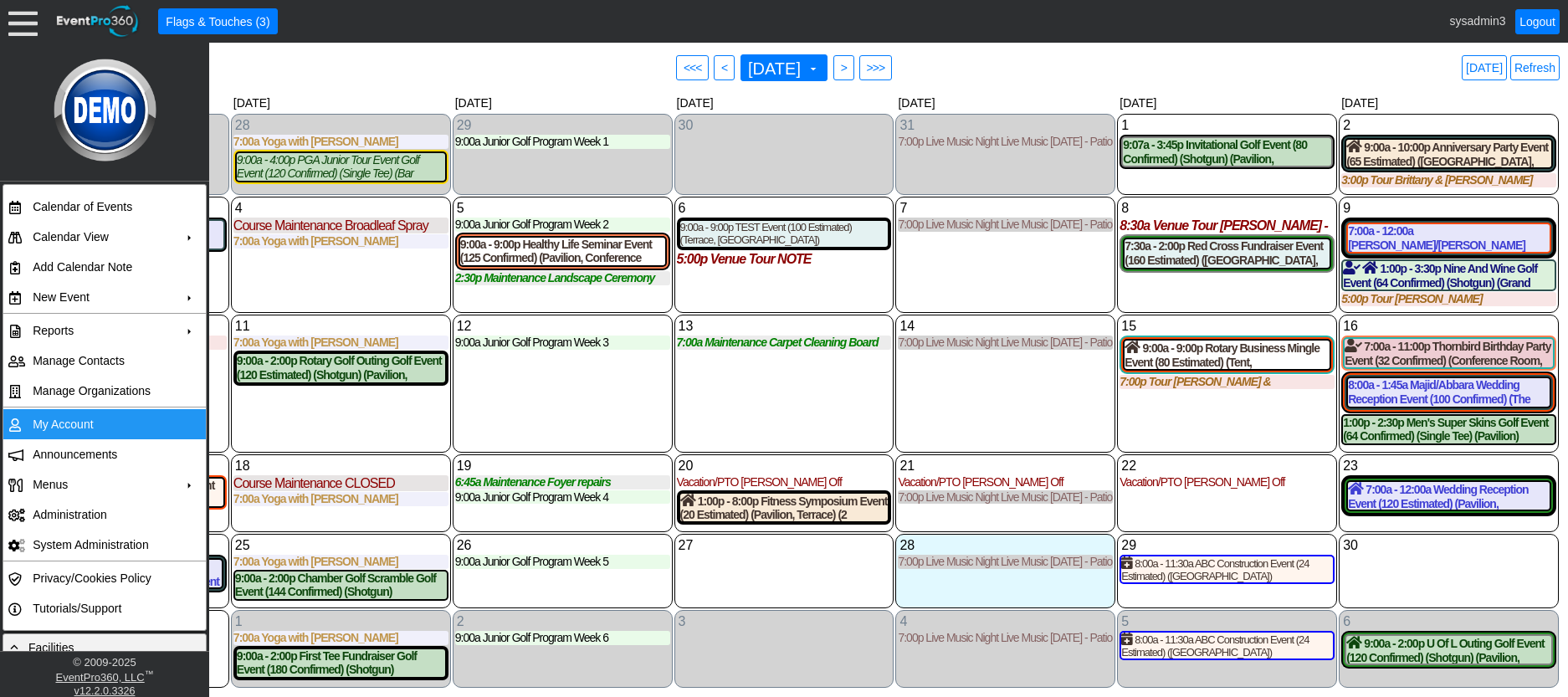
click at [61, 414] on td "My Account" at bounding box center [101, 424] width 149 height 30
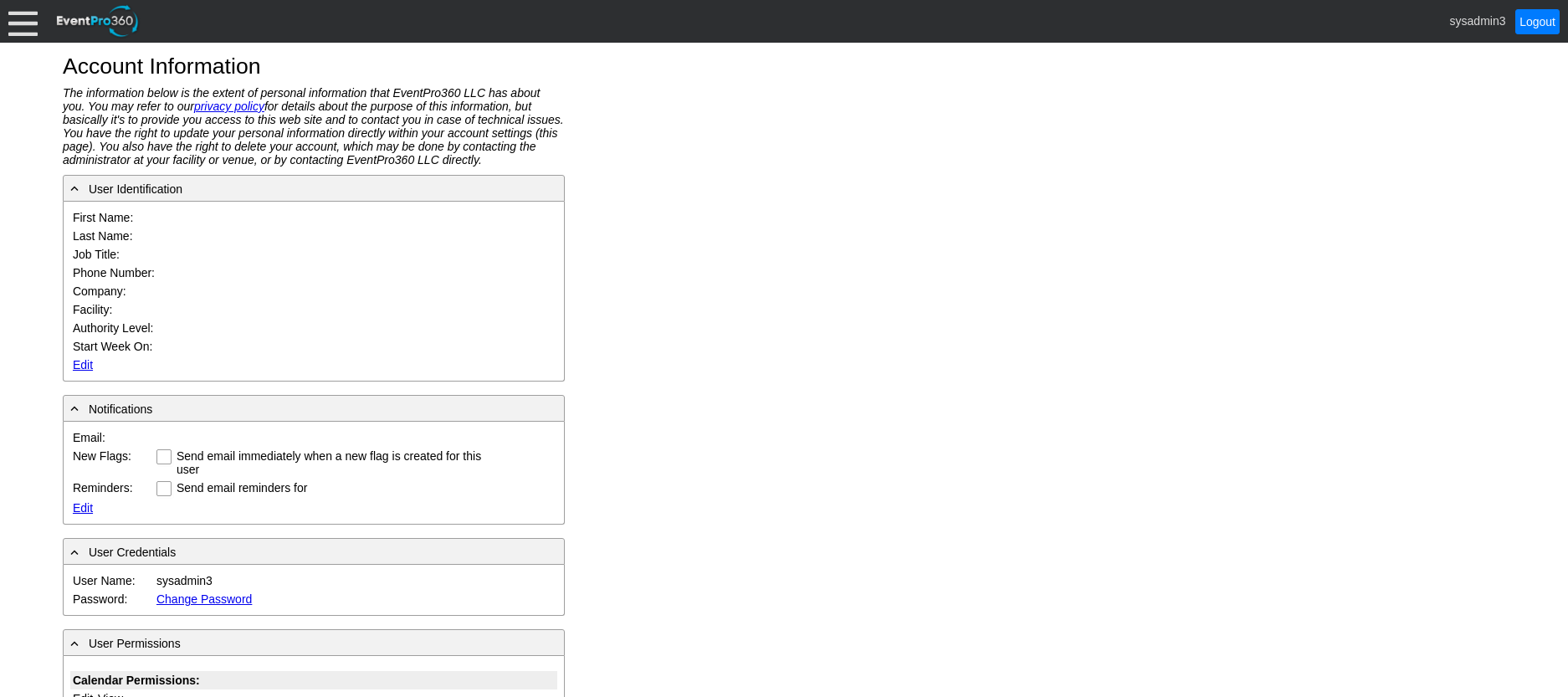
type input "System"
type input "Administrator"
type input "System Administrator"
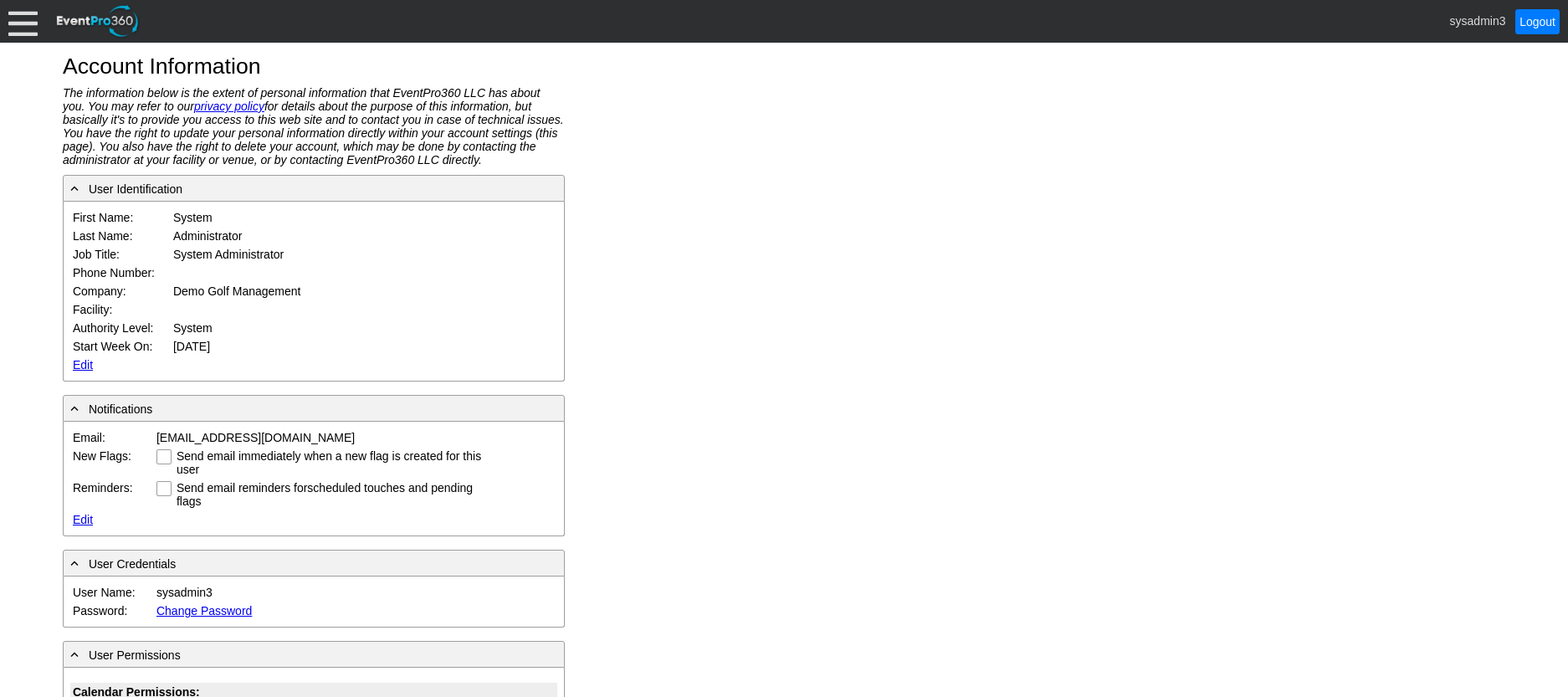
click at [81, 360] on link "Edit" at bounding box center [83, 365] width 21 height 14
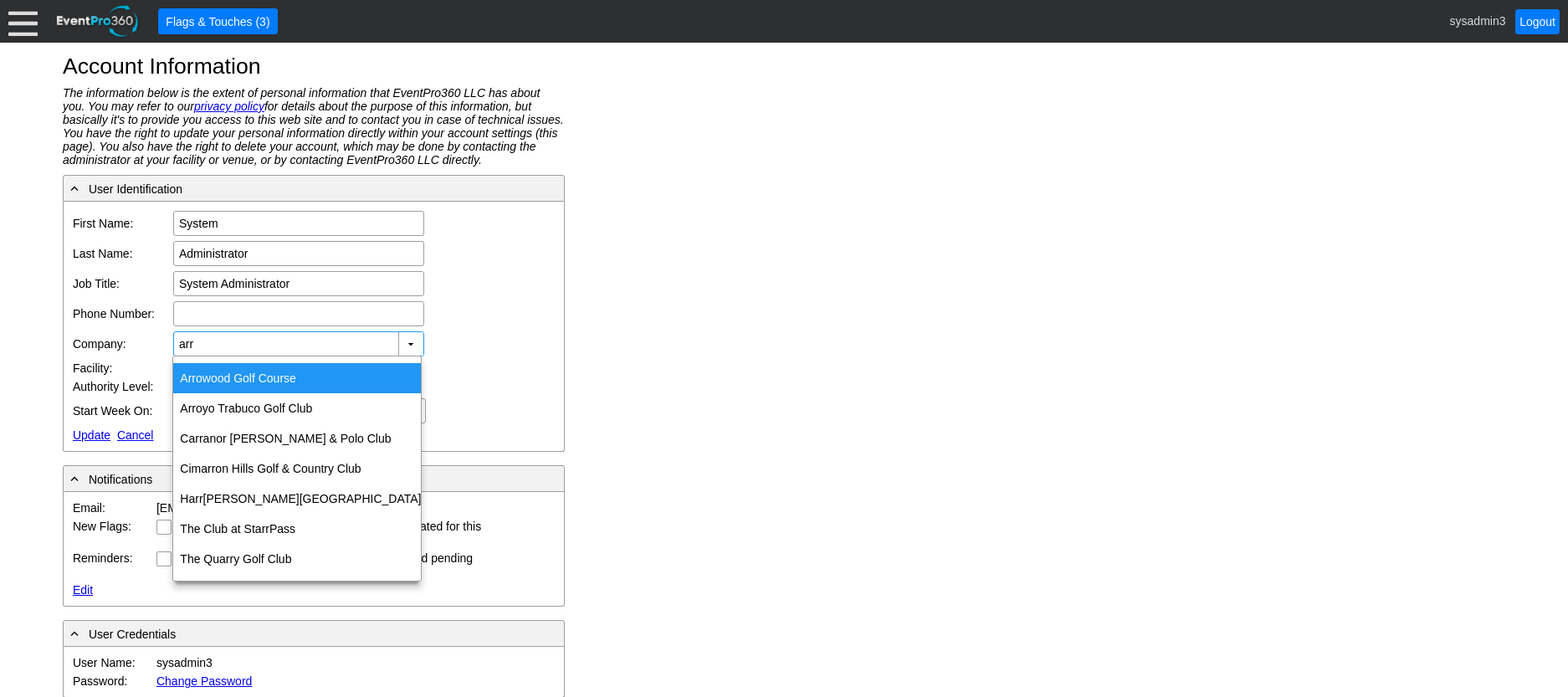
click at [278, 378] on div "Arr owood Golf Course" at bounding box center [297, 378] width 248 height 30
type input "[PERSON_NAME] Golf Course"
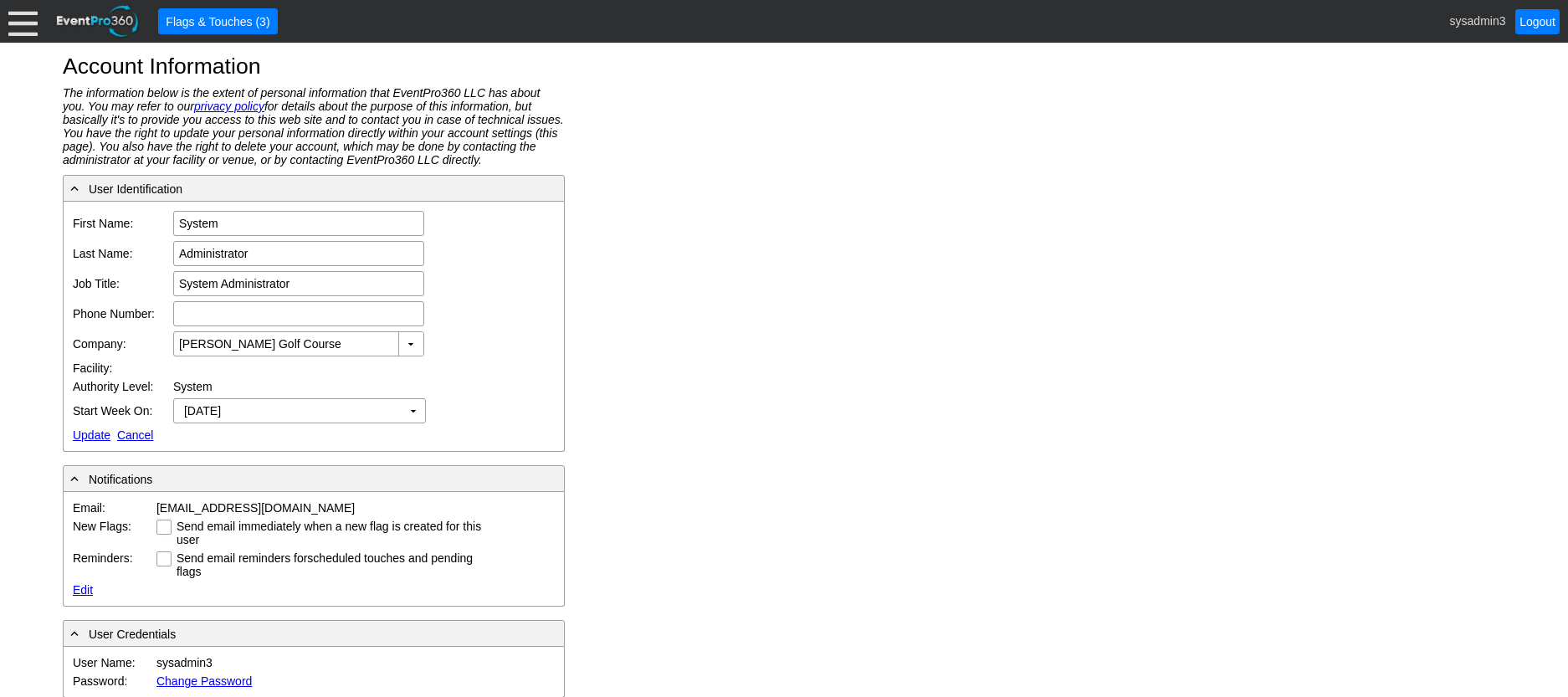
click at [82, 433] on link "Update" at bounding box center [92, 435] width 38 height 14
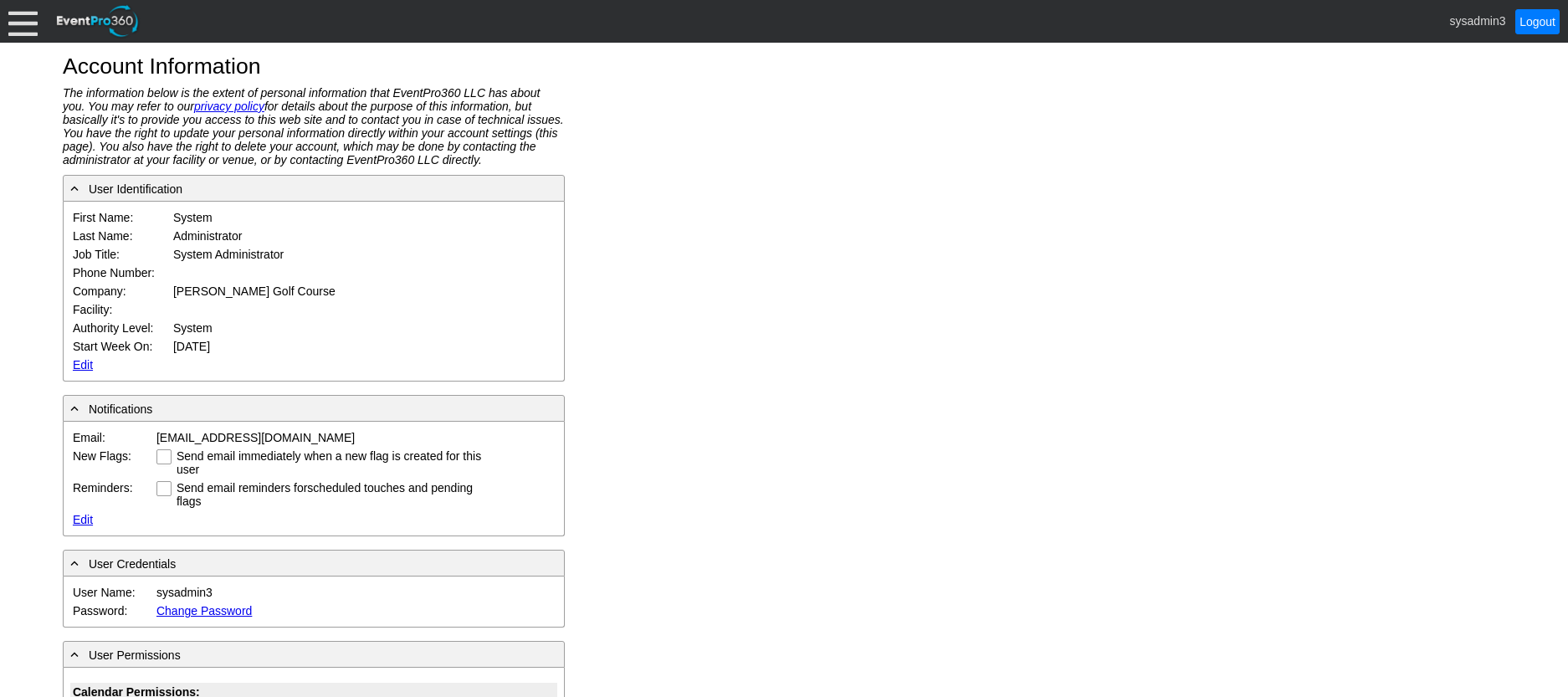
click at [17, 24] on div at bounding box center [23, 21] width 29 height 29
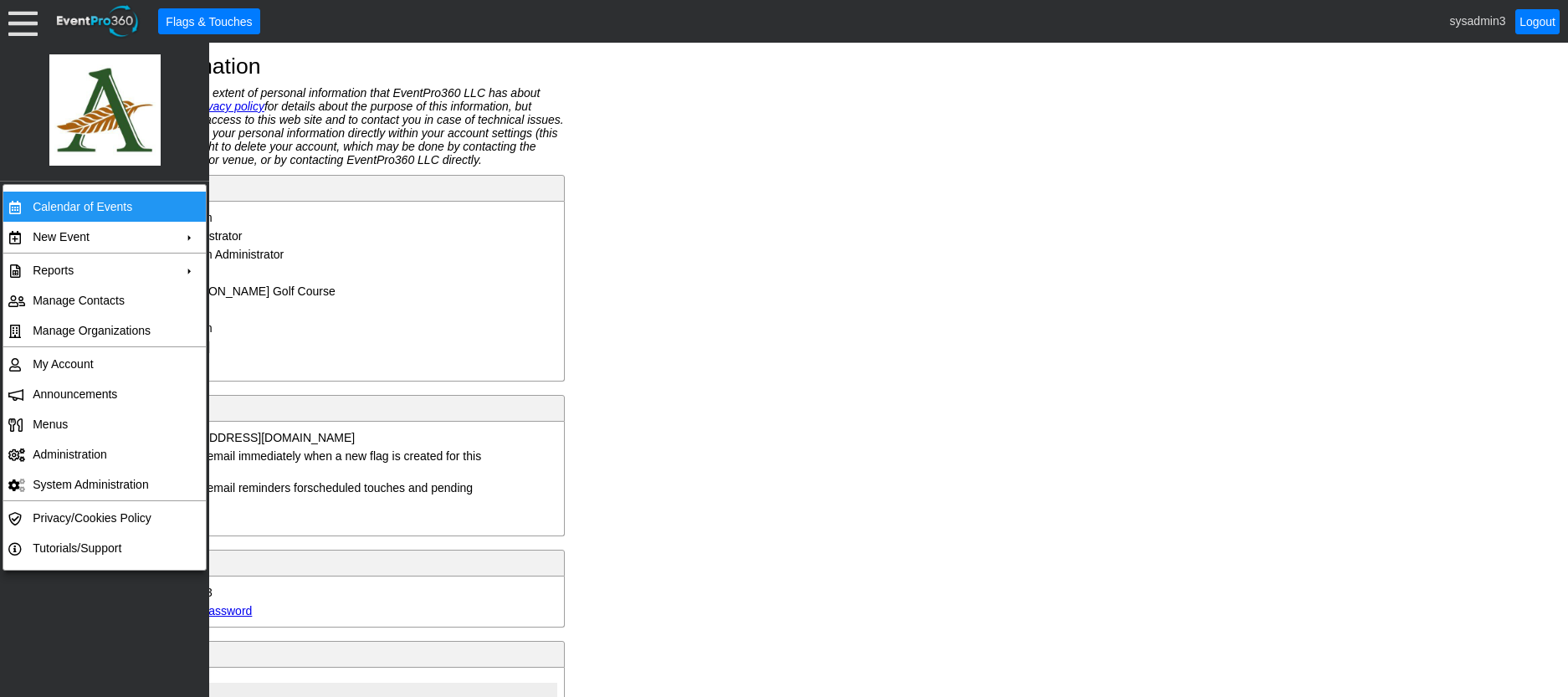
click at [75, 207] on td "Calendar of Events" at bounding box center [101, 206] width 149 height 30
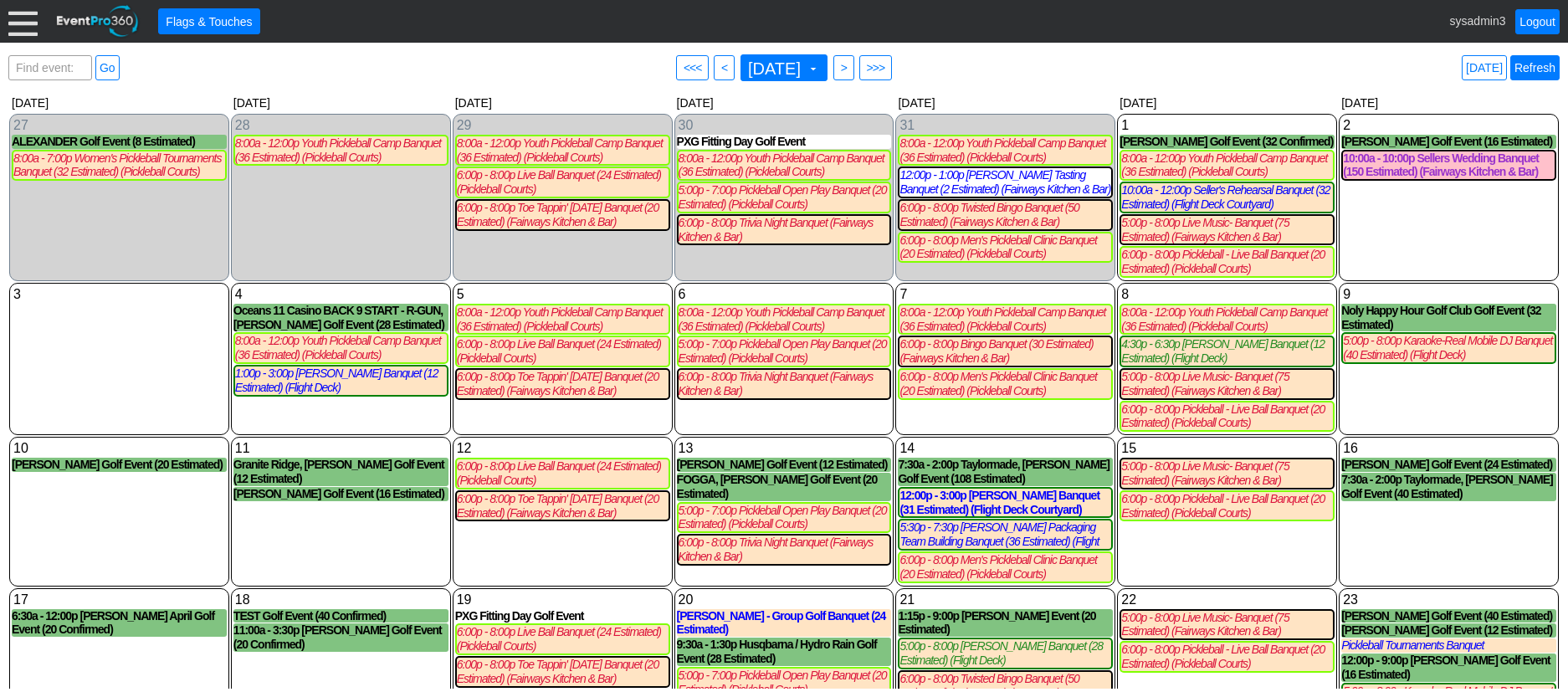
click at [1532, 70] on link "Refresh" at bounding box center [1535, 68] width 50 height 25
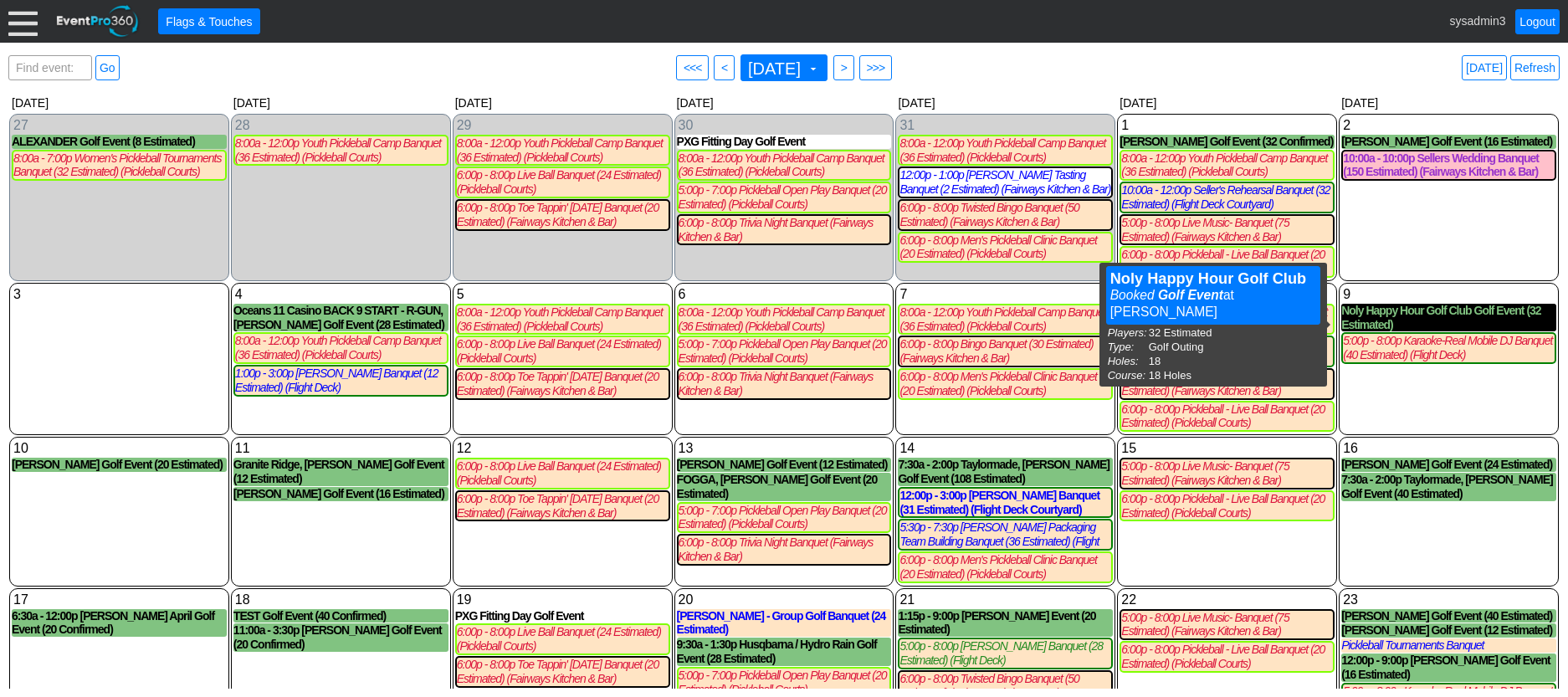
click at [1371, 325] on div "Noly Happy Hour Golf Club Golf Event (32 Estimated)" at bounding box center [1449, 317] width 215 height 28
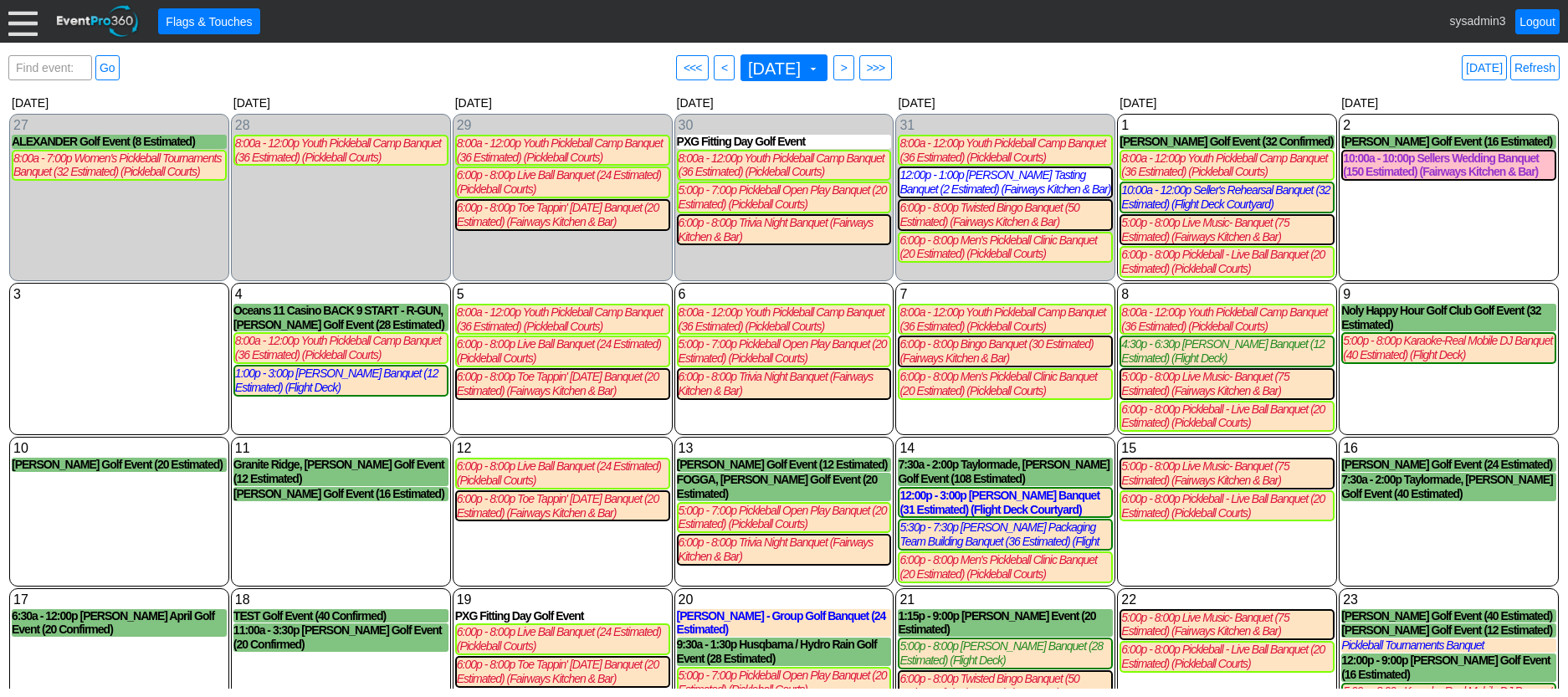
click at [24, 15] on div at bounding box center [23, 21] width 29 height 29
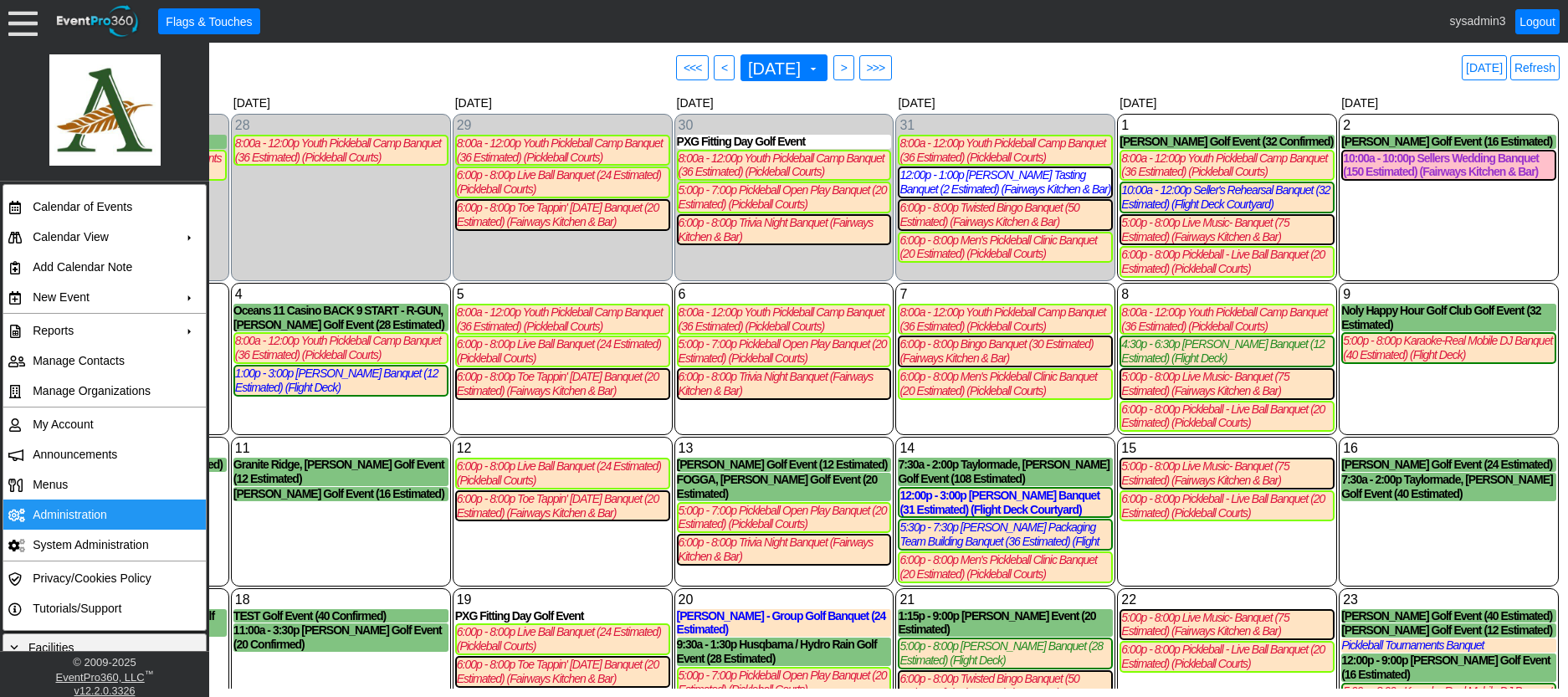
click at [79, 510] on td "Administration" at bounding box center [101, 514] width 149 height 30
click at [1409, 426] on div "9 Saturday Noly Happy Hour Golf Club Golf Event (32 Estimated) Noly Happy Hour …" at bounding box center [1448, 359] width 220 height 152
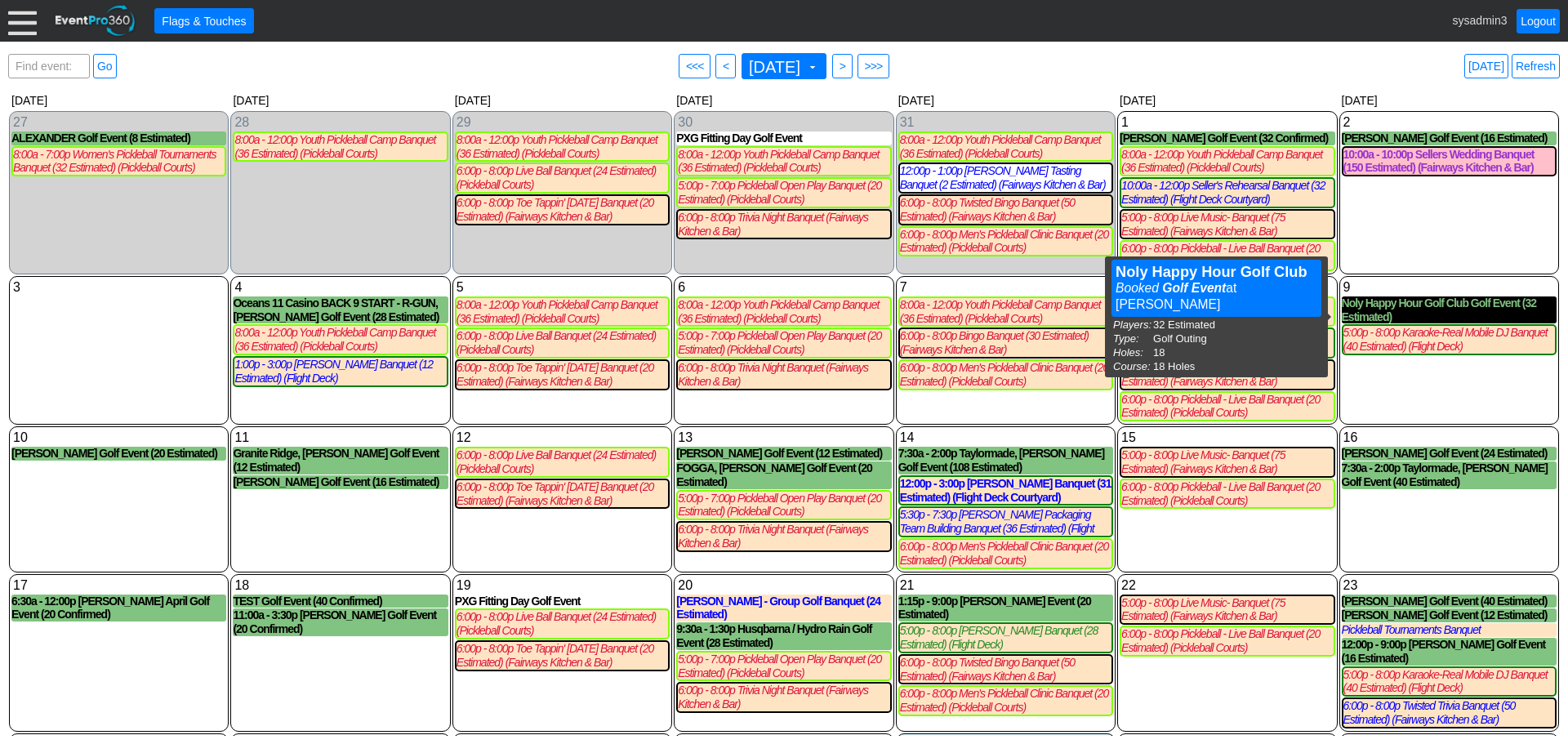
click at [1393, 315] on div "Noly Happy Hour Golf Club Golf Event (32 Estimated)" at bounding box center [1449, 310] width 214 height 28
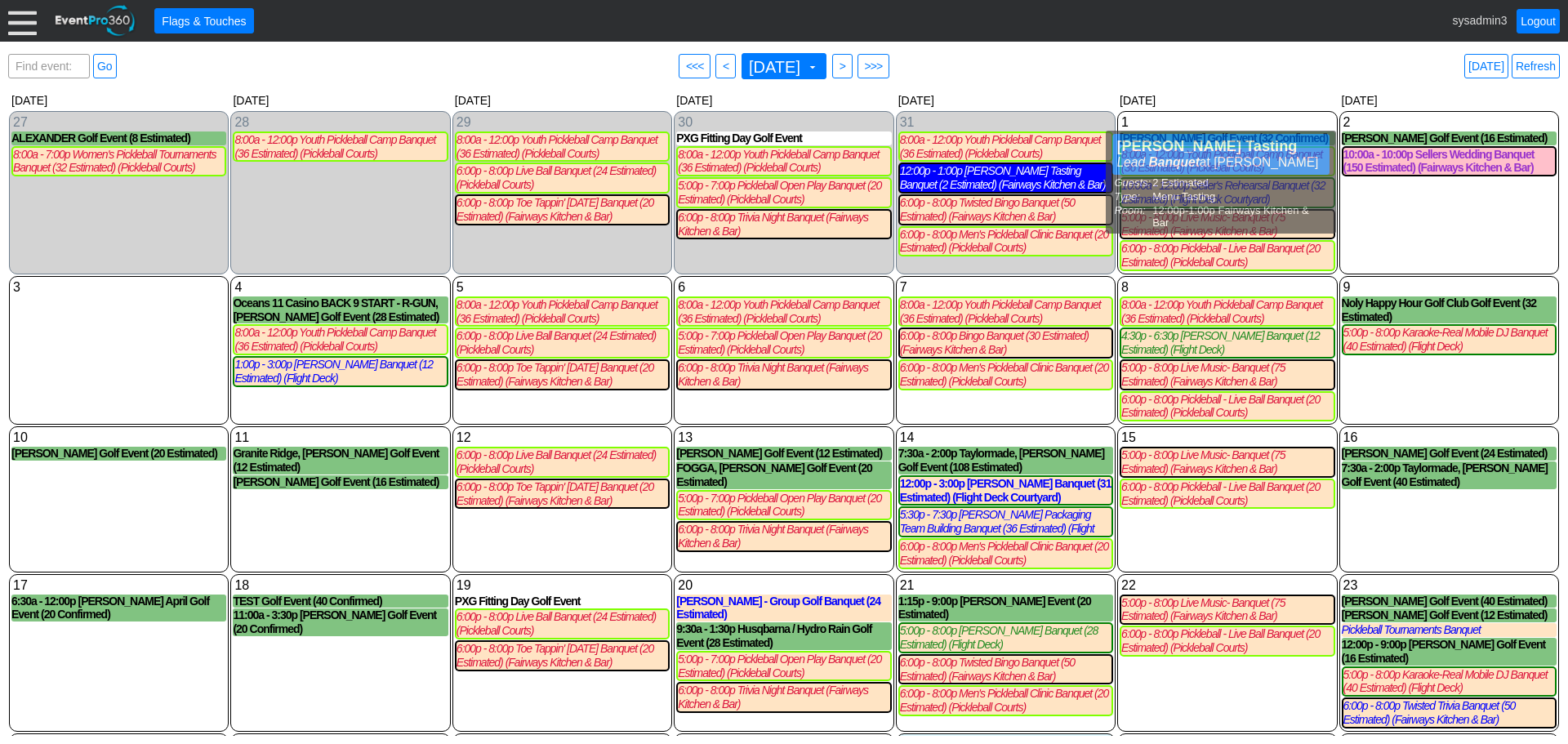
click at [988, 184] on div "12:00p - 1:00p Carlberg Tasting Banquet (2 Estimated) (Fairways Kitchen & Bar)" at bounding box center [1006, 177] width 212 height 28
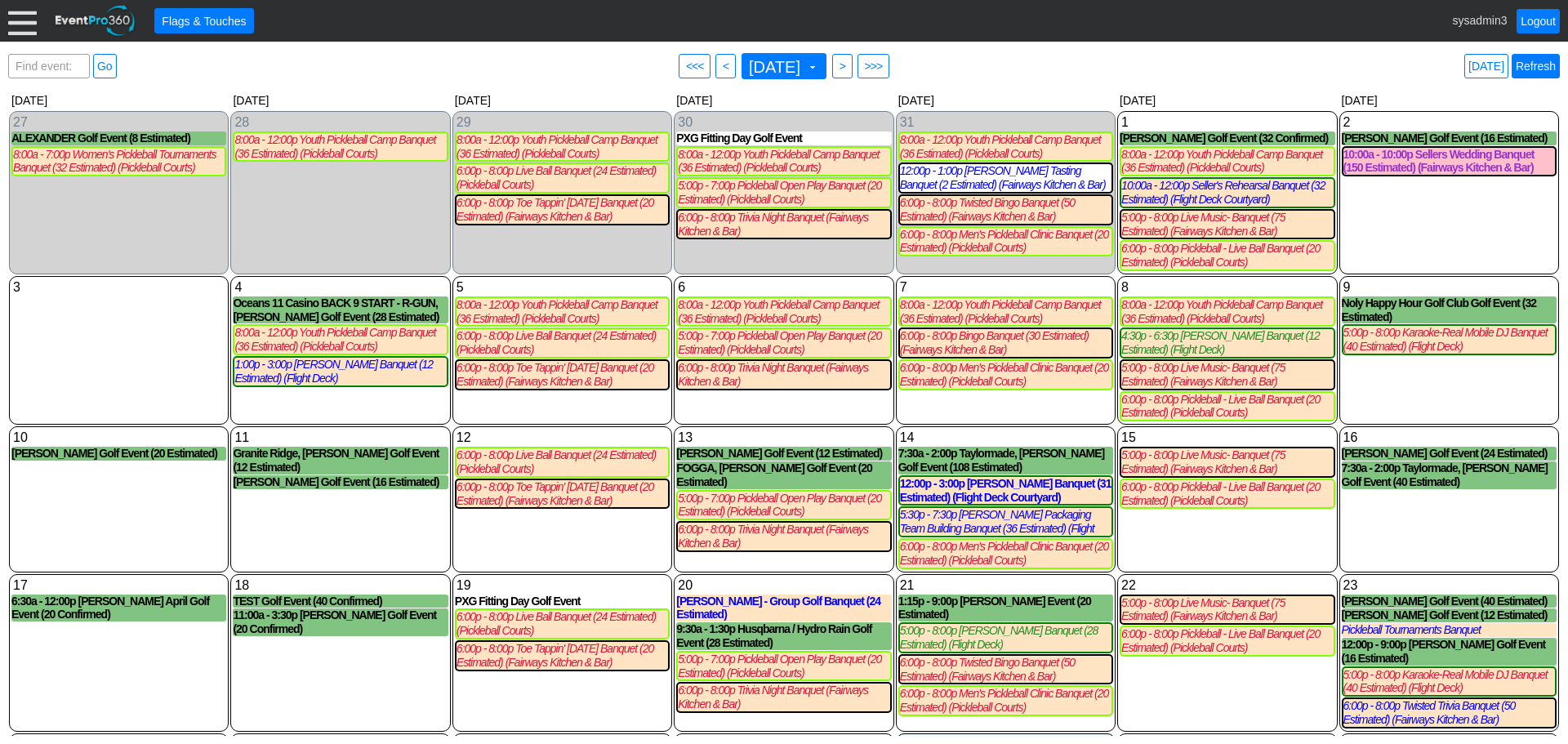
click at [1530, 71] on link "Refresh" at bounding box center [1536, 67] width 49 height 25
click at [1530, 67] on link "Refresh" at bounding box center [1536, 67] width 49 height 25
click at [1530, 63] on link "Refresh" at bounding box center [1536, 67] width 49 height 25
click at [1530, 20] on link "Logout" at bounding box center [1537, 21] width 43 height 25
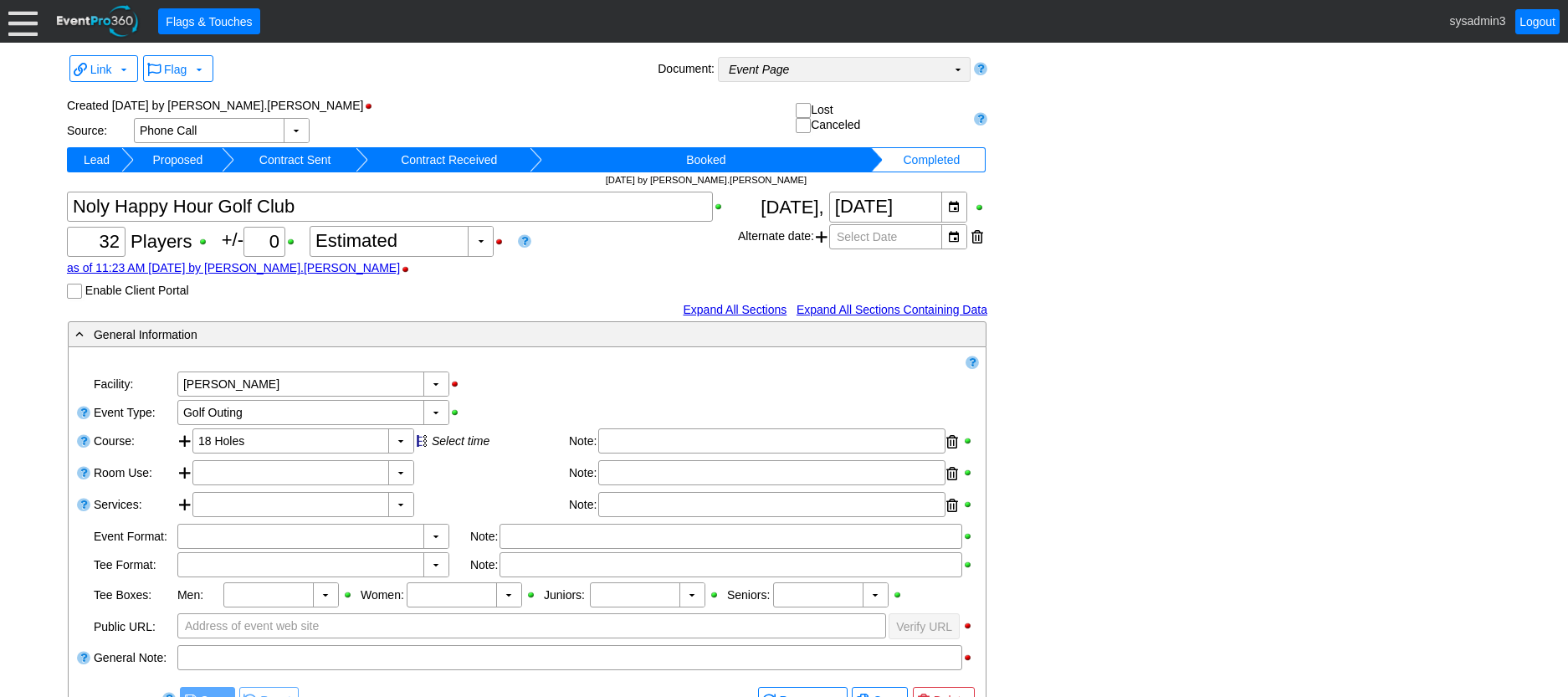
click at [860, 65] on td "Event Page Χ" at bounding box center [832, 69] width 227 height 23
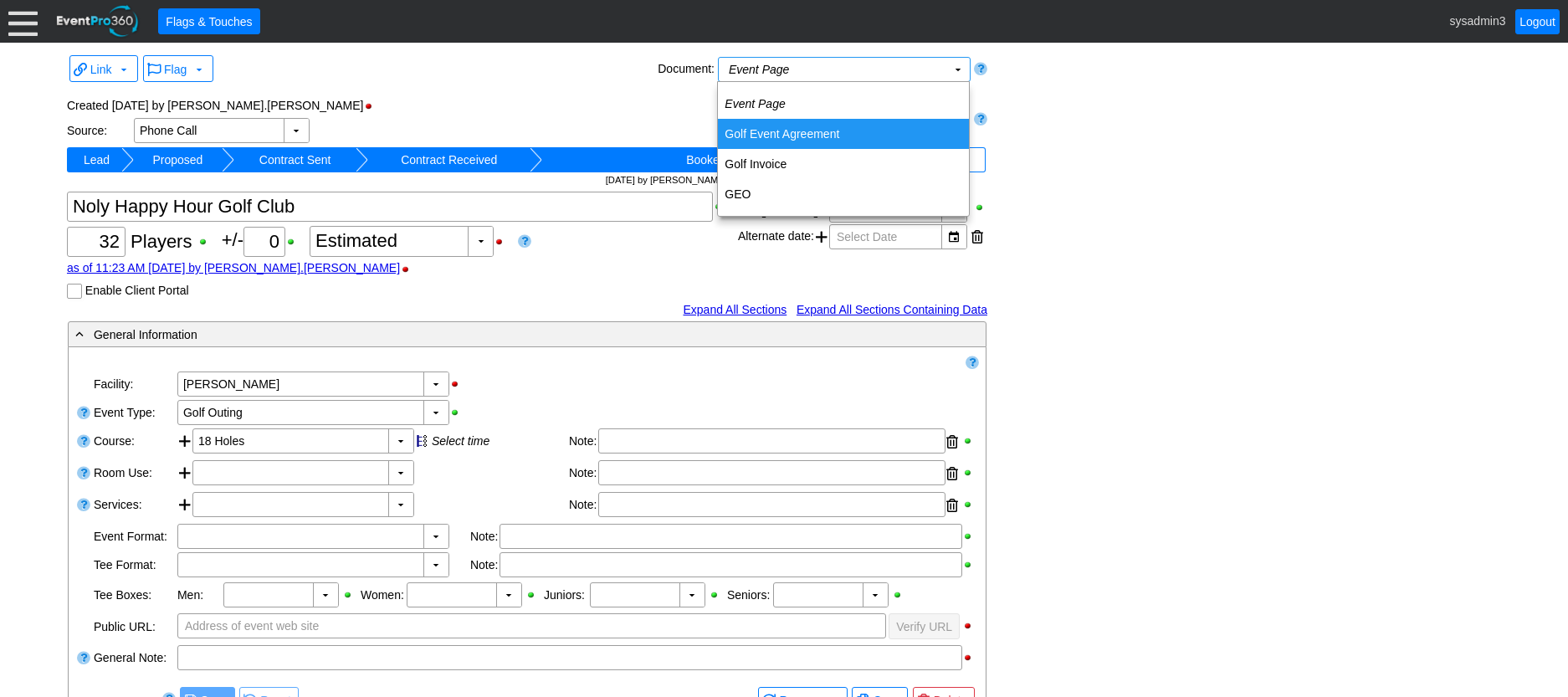
click at [795, 132] on td "Golf Event Agreement" at bounding box center [843, 134] width 251 height 30
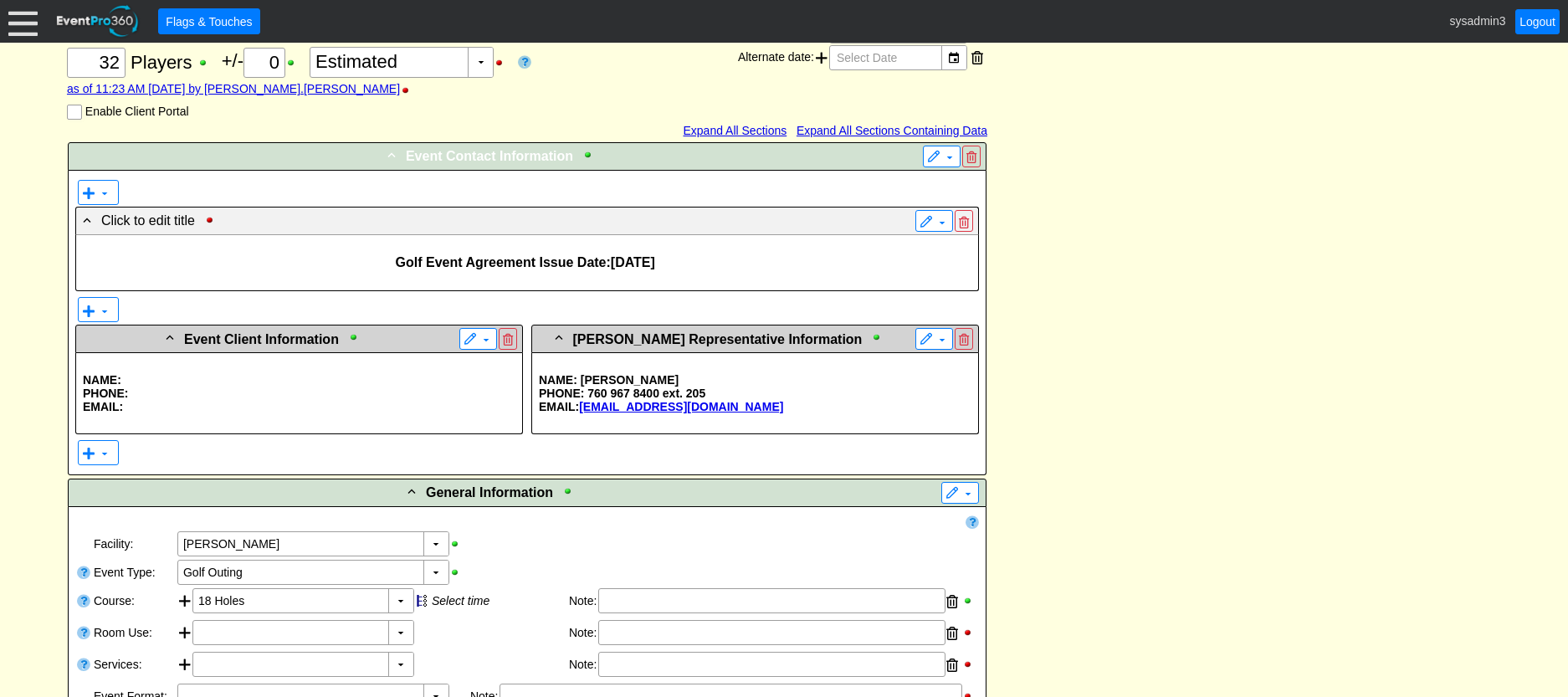
scroll to position [335, 0]
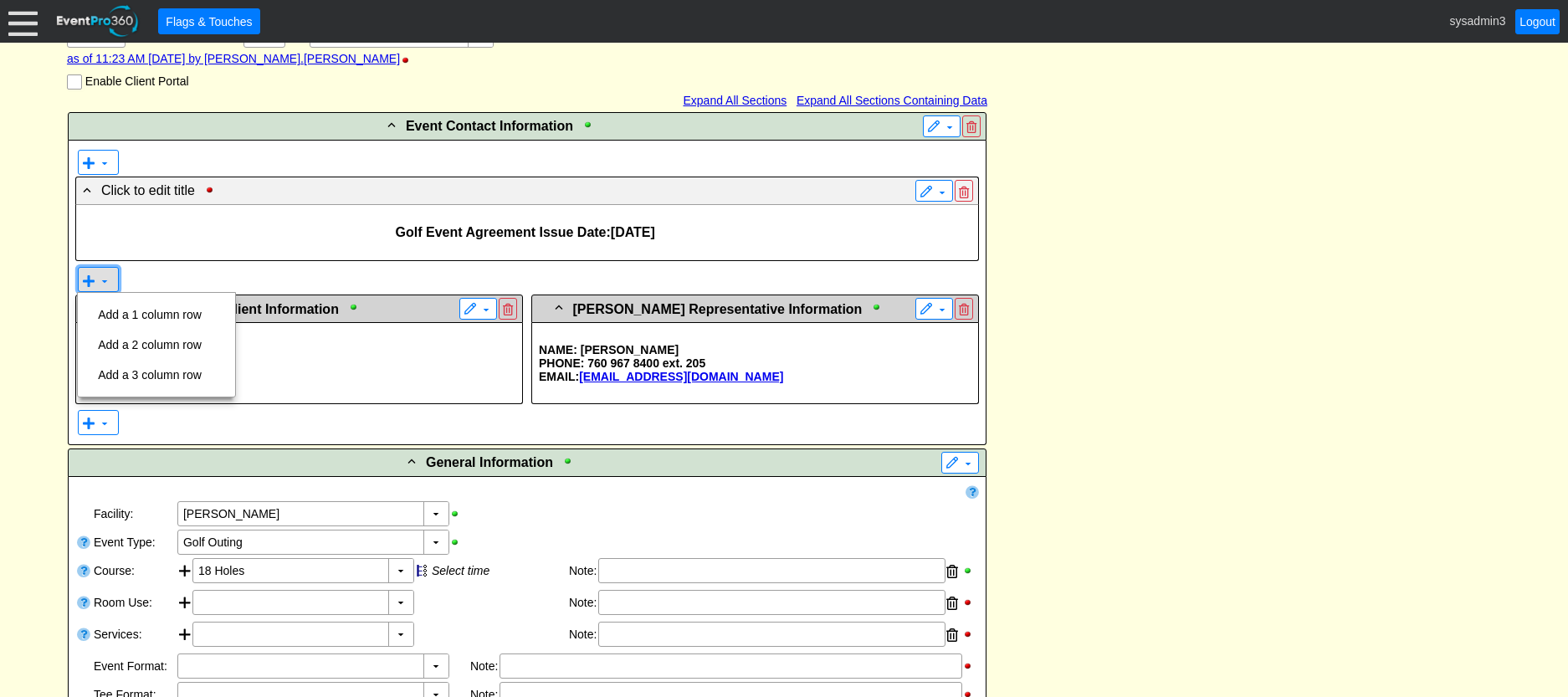
click at [99, 283] on span at bounding box center [104, 281] width 14 height 14
click at [268, 281] on div "▼" at bounding box center [527, 279] width 904 height 30
click at [98, 280] on span at bounding box center [104, 281] width 14 height 14
click at [159, 313] on td "Add a 1 column row" at bounding box center [149, 314] width 117 height 30
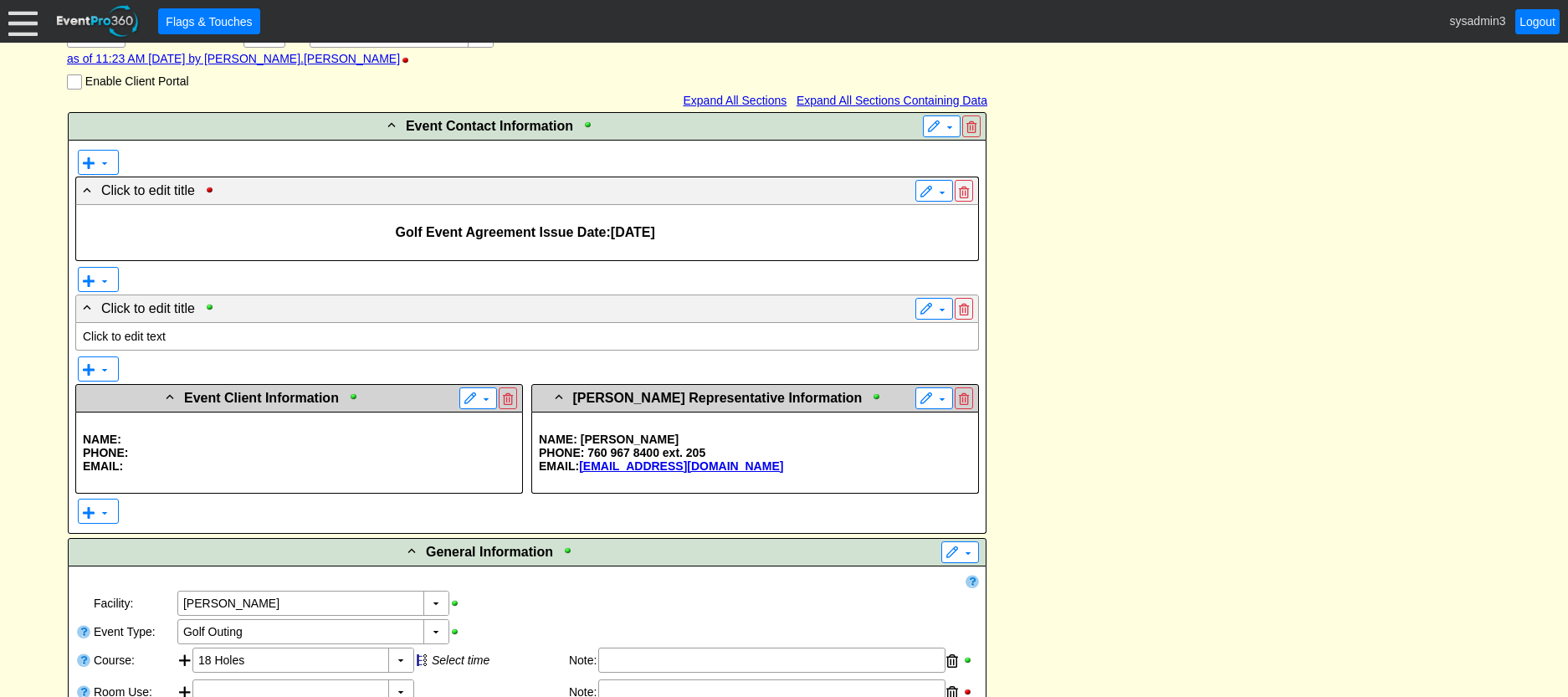
click at [159, 339] on p "Click to edit text" at bounding box center [527, 337] width 888 height 14
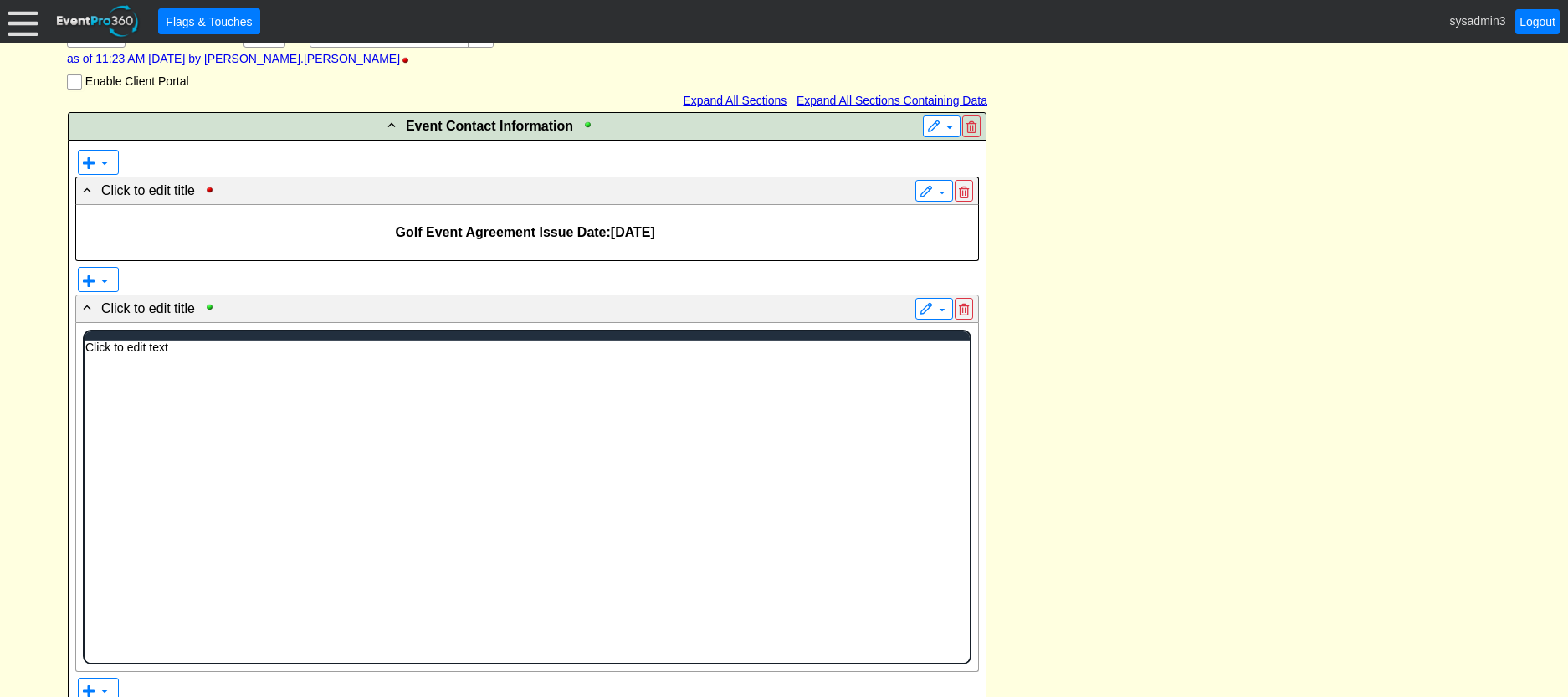
scroll to position [0, 0]
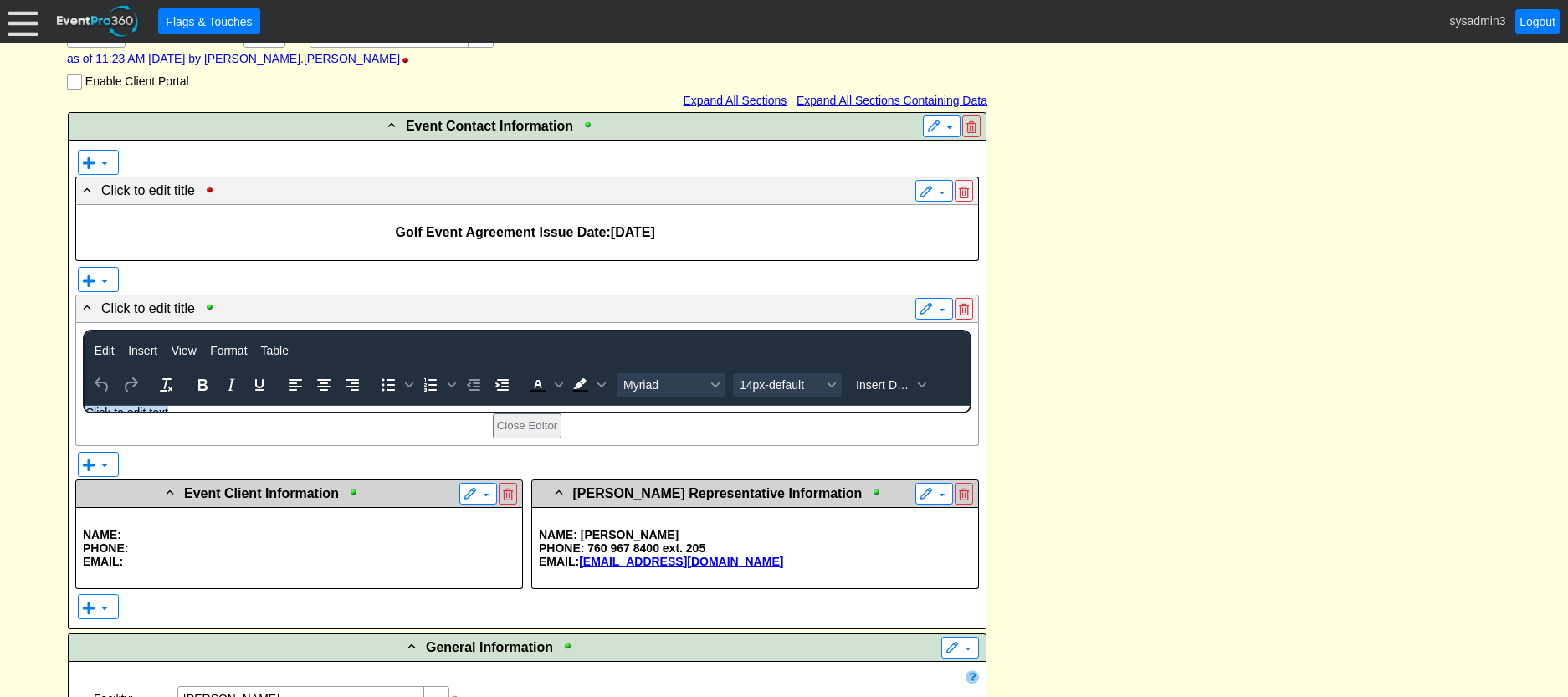
click at [200, 407] on p "Click to edit text" at bounding box center [526, 413] width 884 height 14
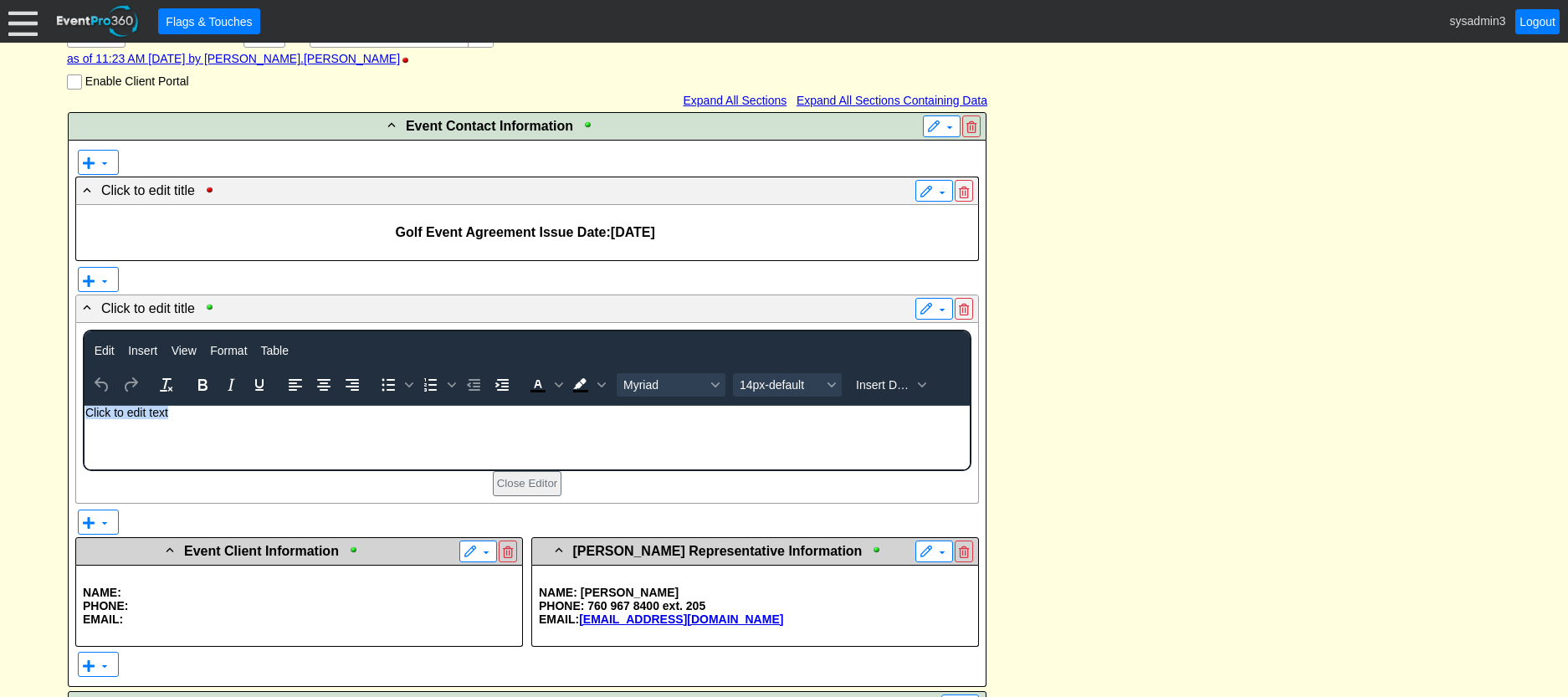
drag, startPoint x: 166, startPoint y: 409, endPoint x: 75, endPoint y: 413, distance: 91.1
click at [84, 413] on html "Click to edit text" at bounding box center [526, 417] width 886 height 21
click at [209, 416] on p "Rich Text Area. Press ALT-0 for help." at bounding box center [526, 413] width 884 height 14
click at [144, 348] on span "Insert" at bounding box center [143, 350] width 29 height 14
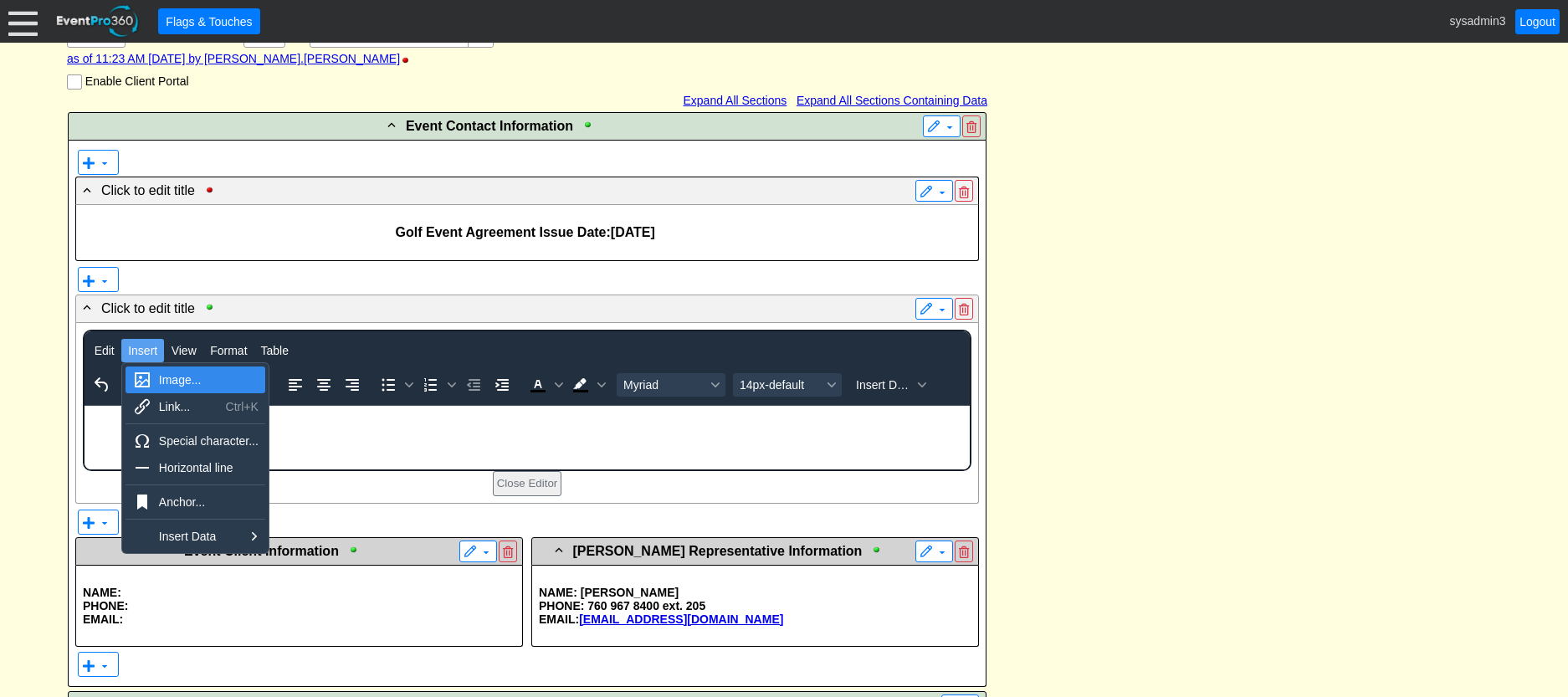
click at [185, 379] on div "Image..." at bounding box center [209, 380] width 100 height 20
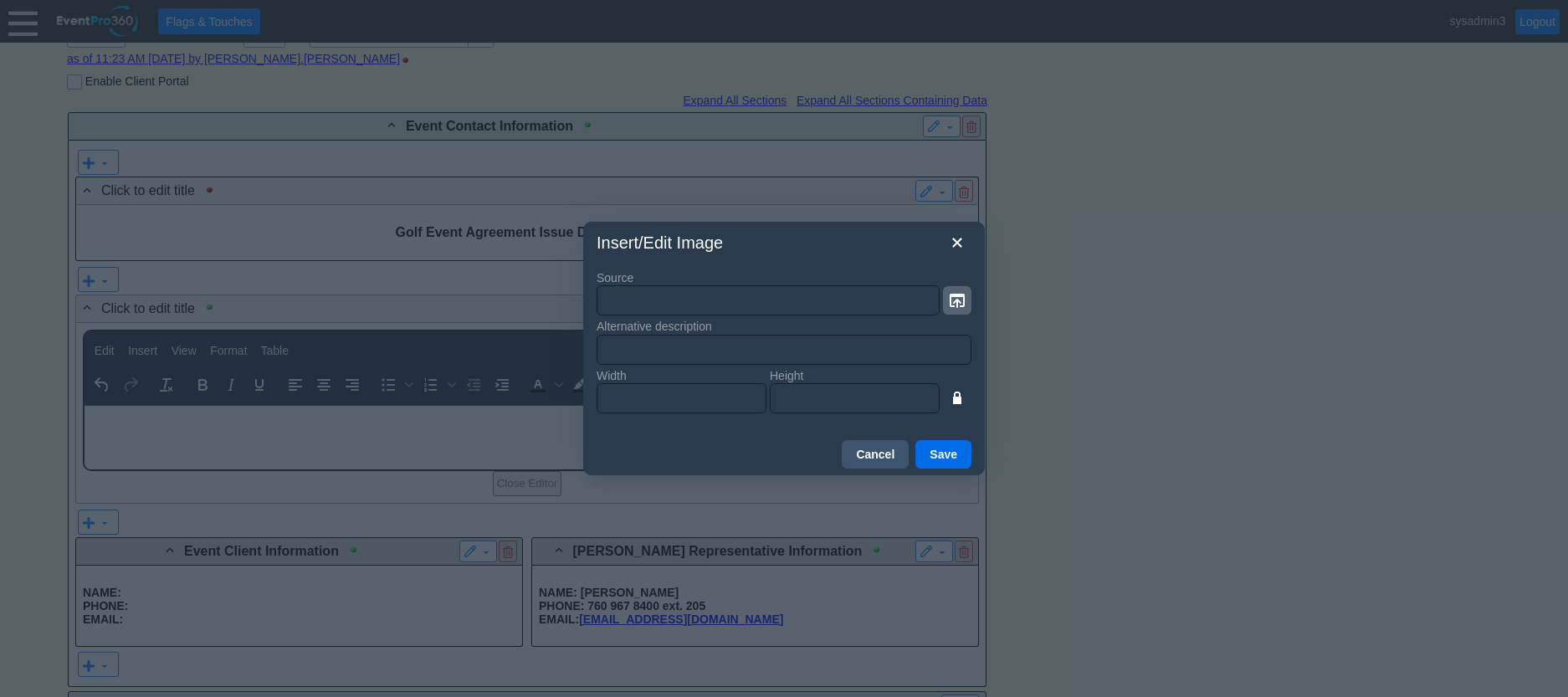
click at [954, 301] on icon "button" at bounding box center [957, 300] width 21 height 20
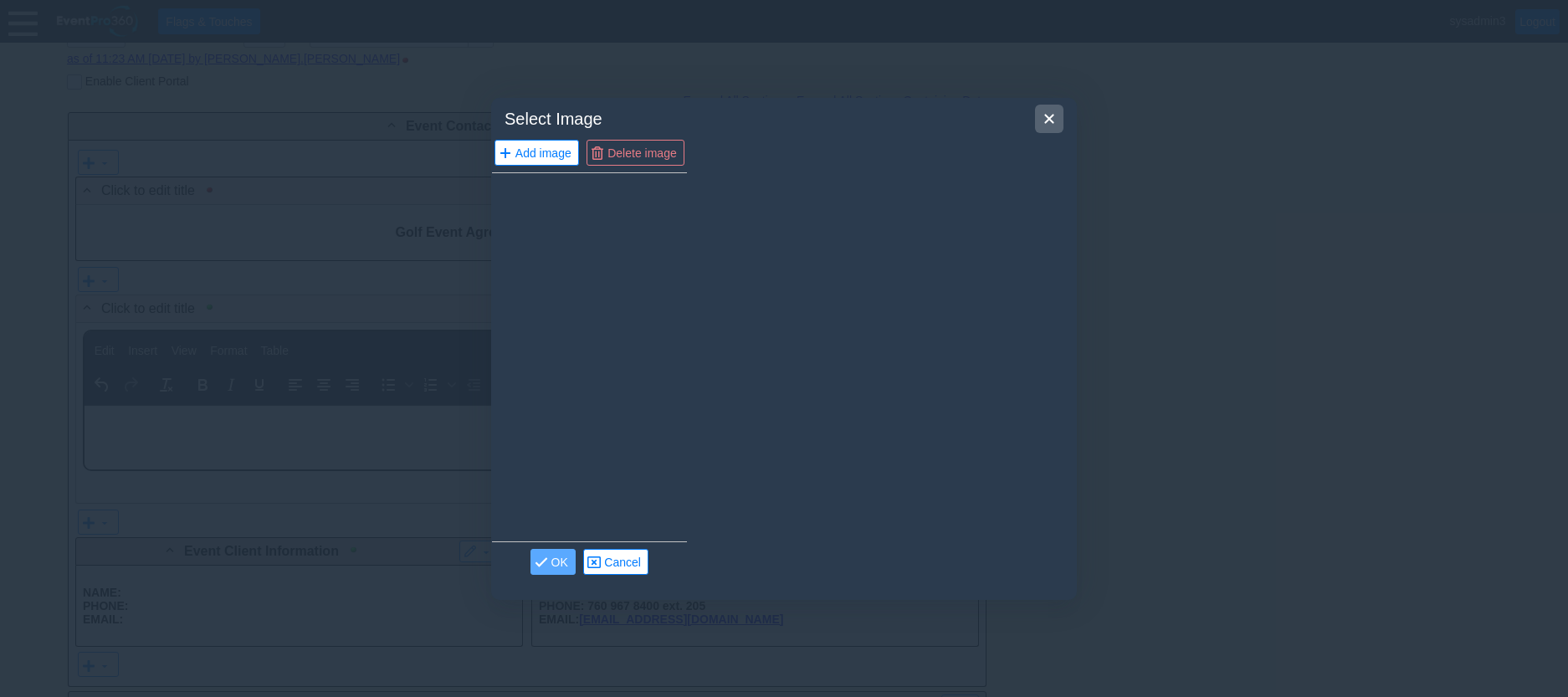
click at [1045, 113] on icon "Close" at bounding box center [1049, 118] width 21 height 20
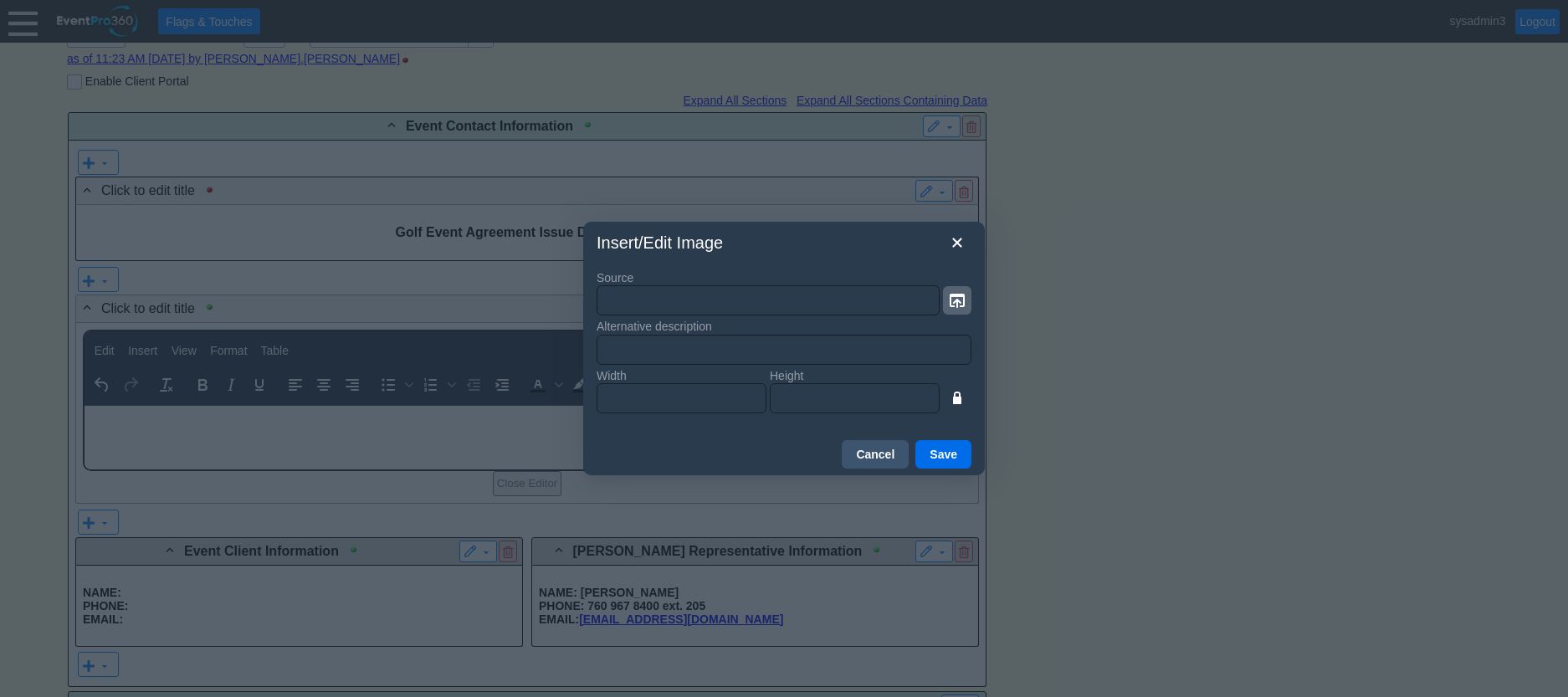
click at [958, 301] on icon "button" at bounding box center [957, 301] width 15 height 15
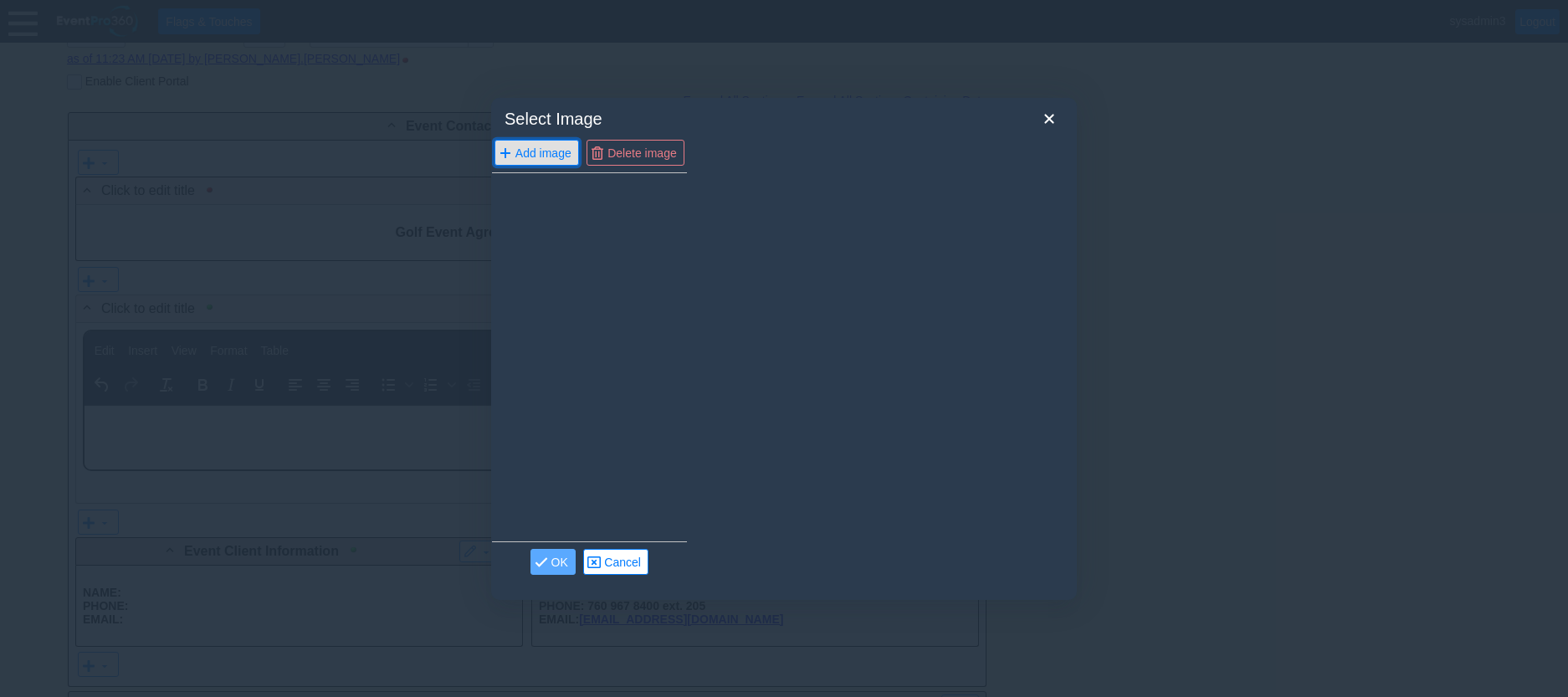
click at [533, 150] on span "Add image" at bounding box center [543, 151] width 62 height 17
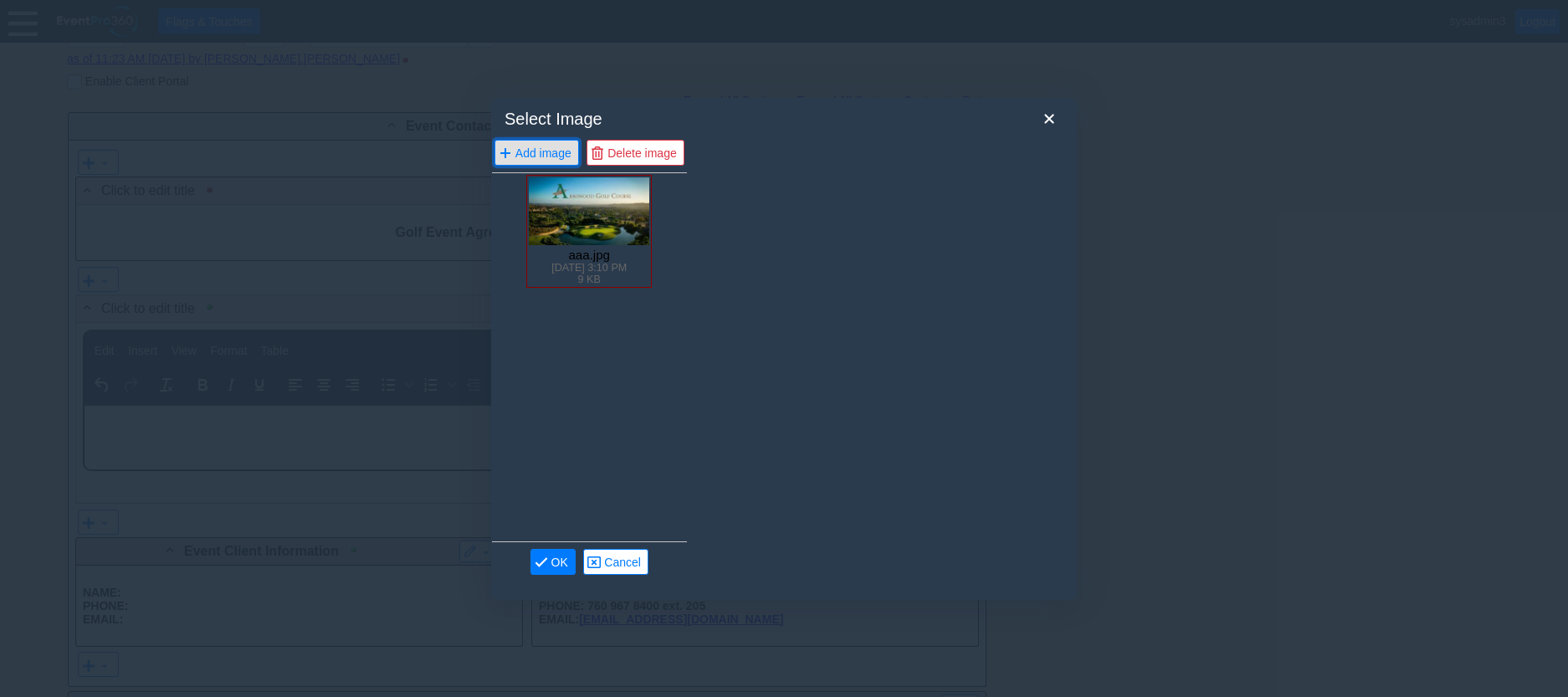
click at [550, 153] on span "Add image" at bounding box center [543, 151] width 62 height 17
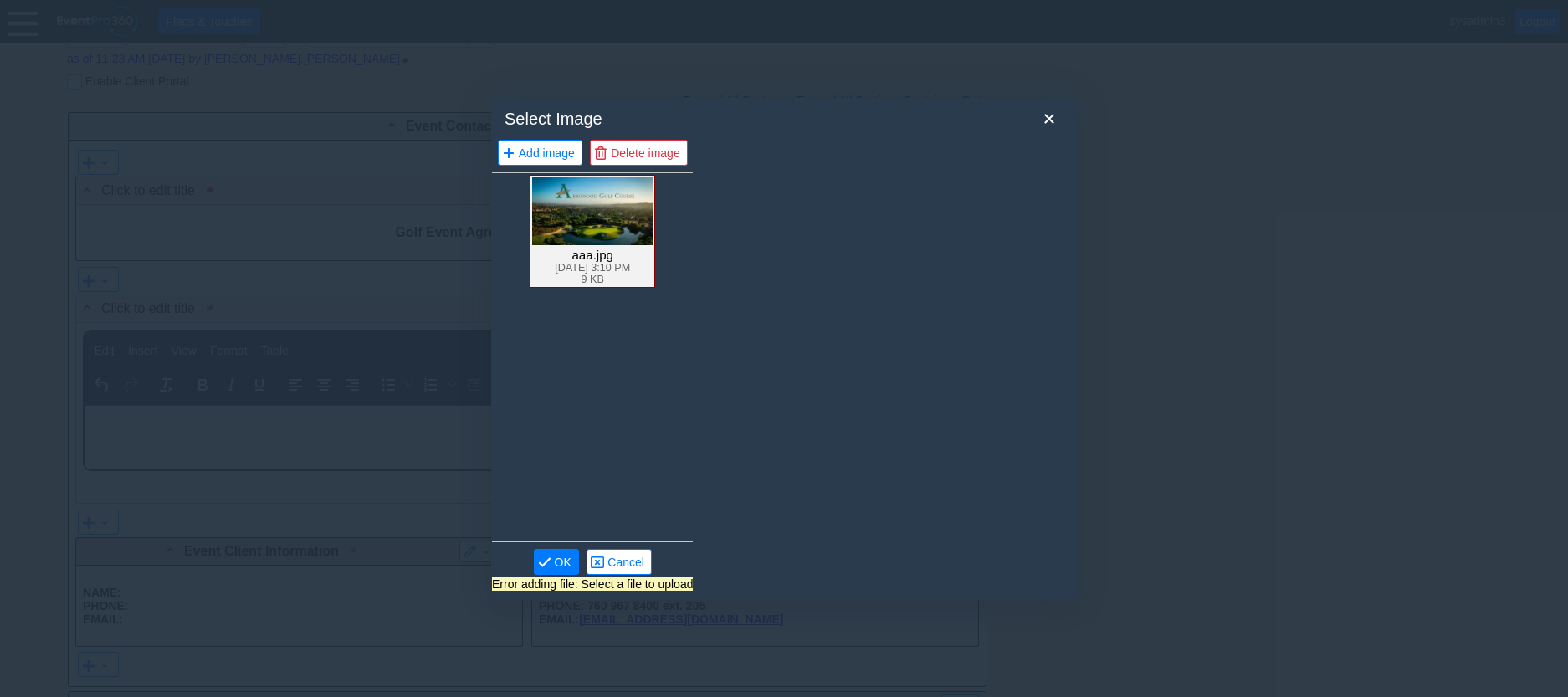
click at [601, 219] on img at bounding box center [592, 210] width 120 height 67
click at [627, 218] on img at bounding box center [592, 210] width 120 height 67
click at [564, 561] on span "OK" at bounding box center [563, 560] width 23 height 17
type input "/gems/images/docs/d53333fe-f406-47b6-bd45-8bae02ac7587/facility_69745/aaa.jpg"
type input "aaa.jpg"
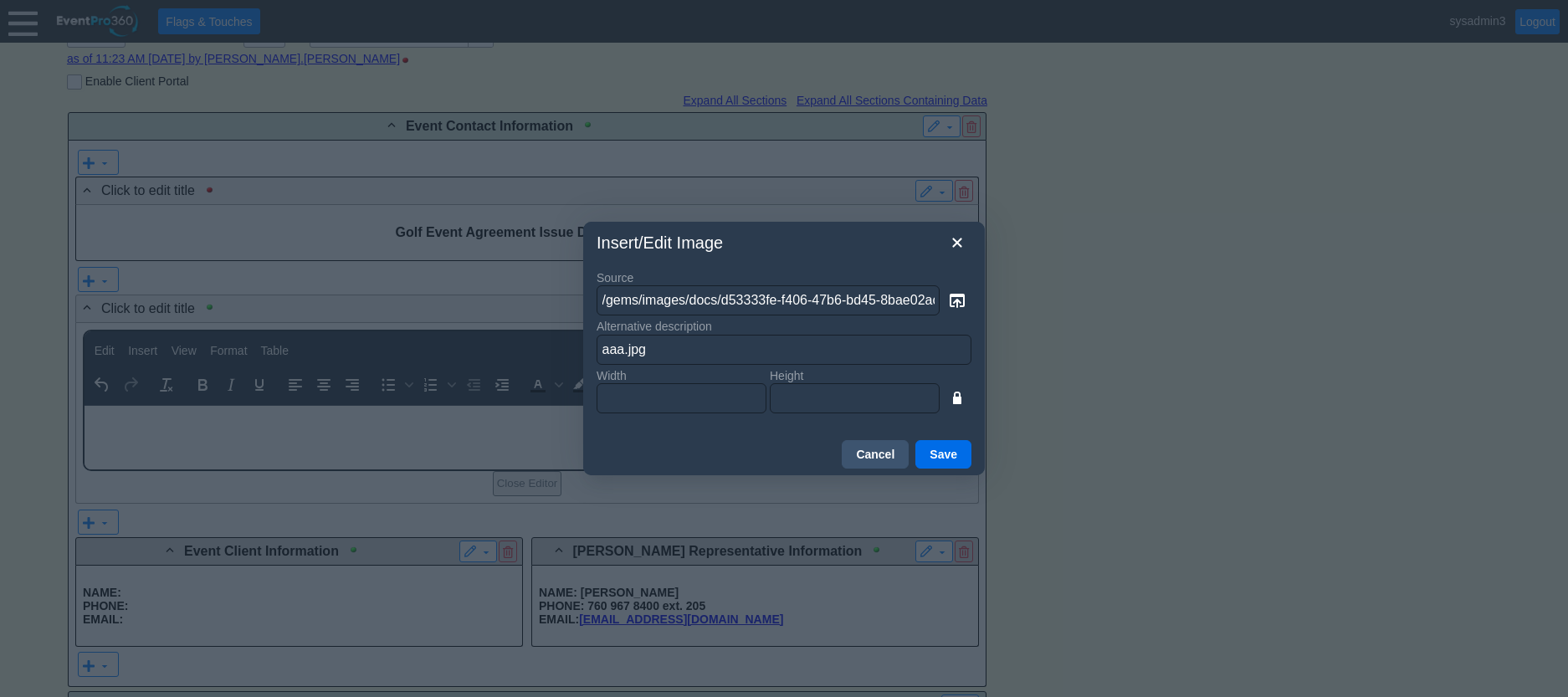
type input "300"
type input "168"
click at [945, 454] on button "Save" at bounding box center [943, 454] width 56 height 28
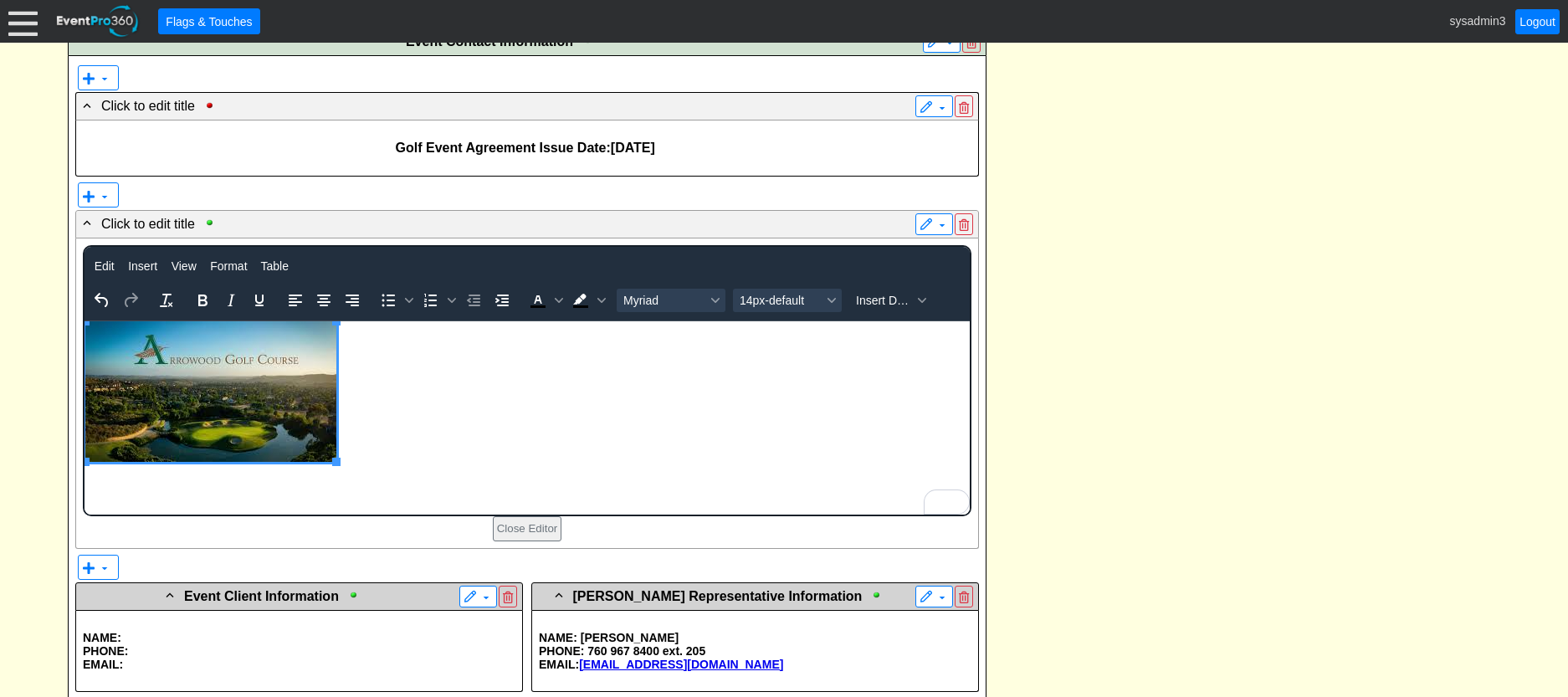
scroll to position [502, 0]
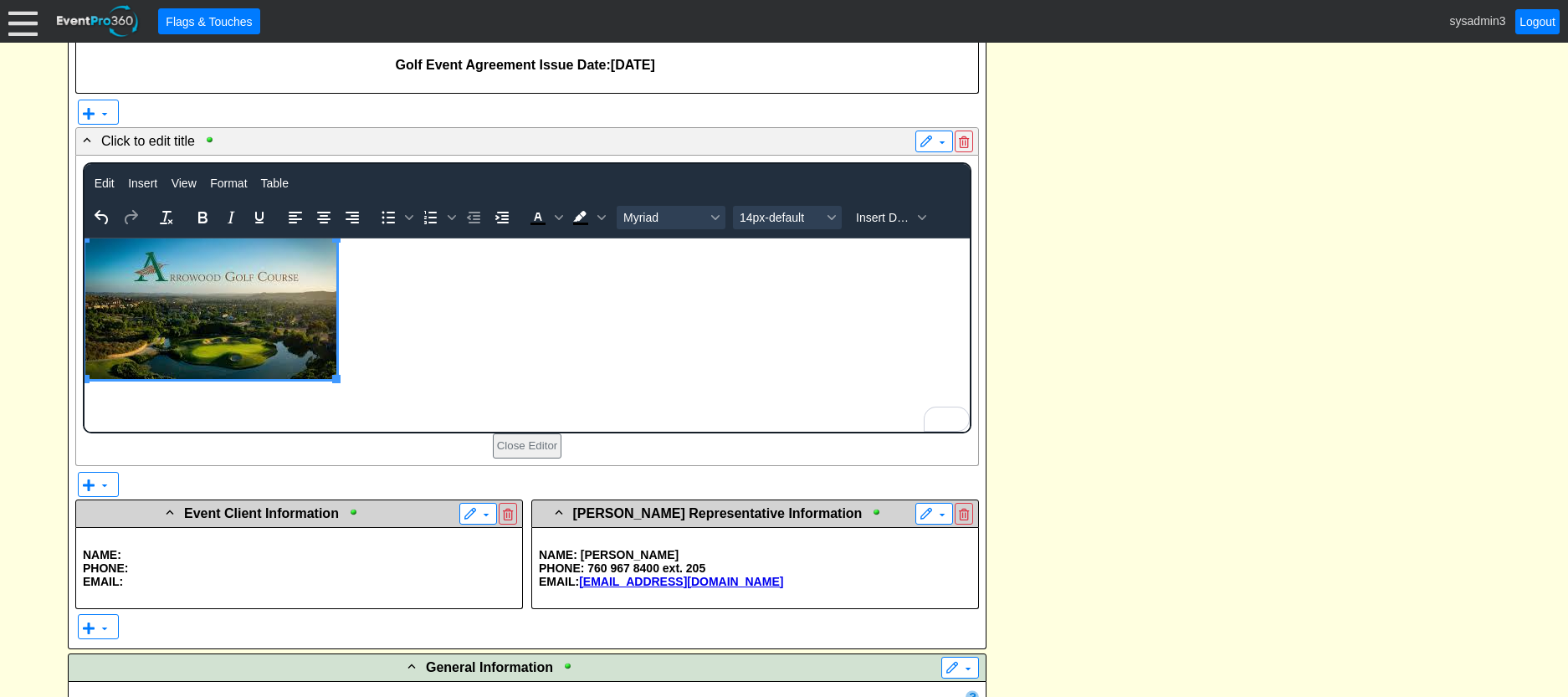
click at [359, 331] on p "To enrich screen reader interactions, please activate Accessibility in Grammarl…" at bounding box center [526, 309] width 884 height 144
click at [359, 321] on p "To enrich screen reader interactions, please activate Accessibility in Grammarl…" at bounding box center [526, 309] width 884 height 144
click at [85, 359] on img "To enrich screen reader interactions, please activate Accessibility in Grammarl…" at bounding box center [210, 308] width 251 height 141
click at [94, 213] on icon "Undo" at bounding box center [102, 218] width 21 height 20
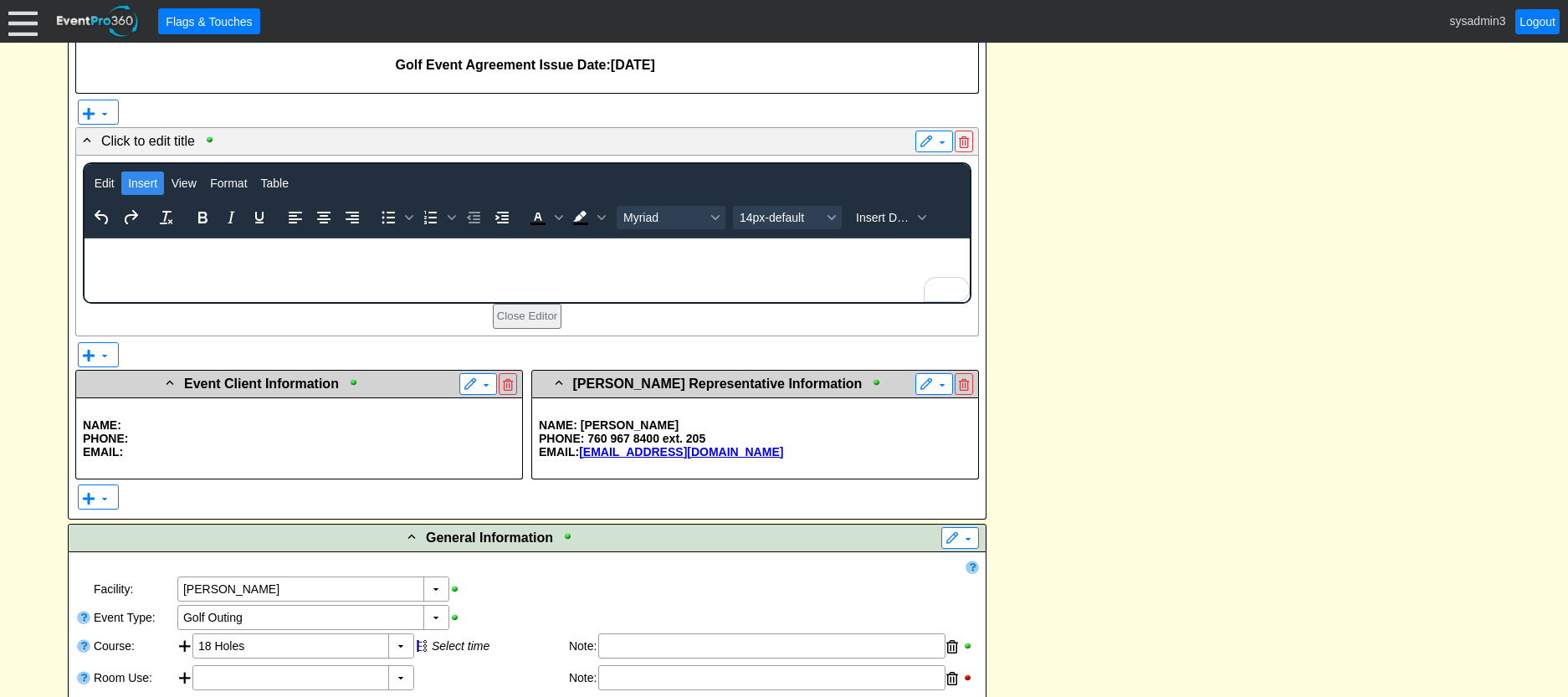
click at [137, 186] on span "Insert" at bounding box center [143, 184] width 29 height 14
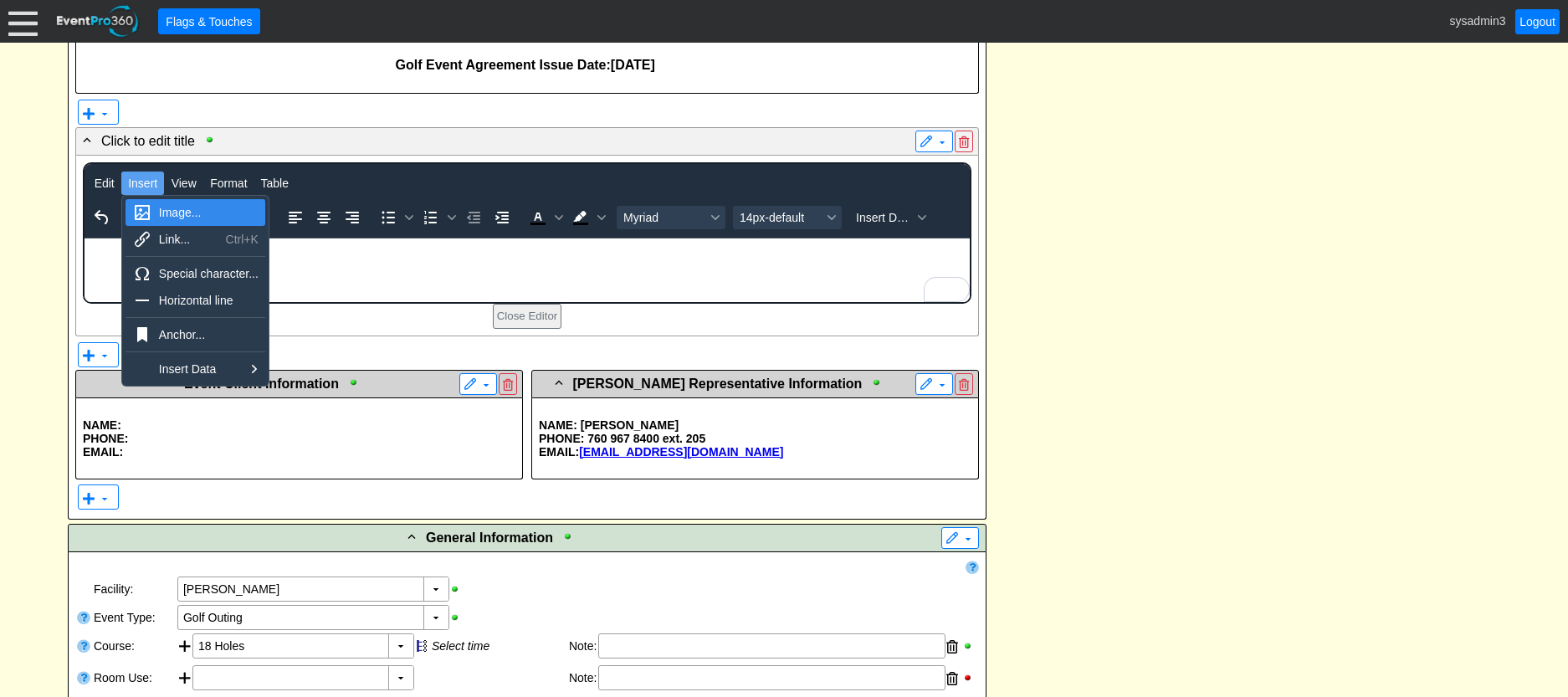
click at [178, 216] on div "Image..." at bounding box center [209, 212] width 100 height 20
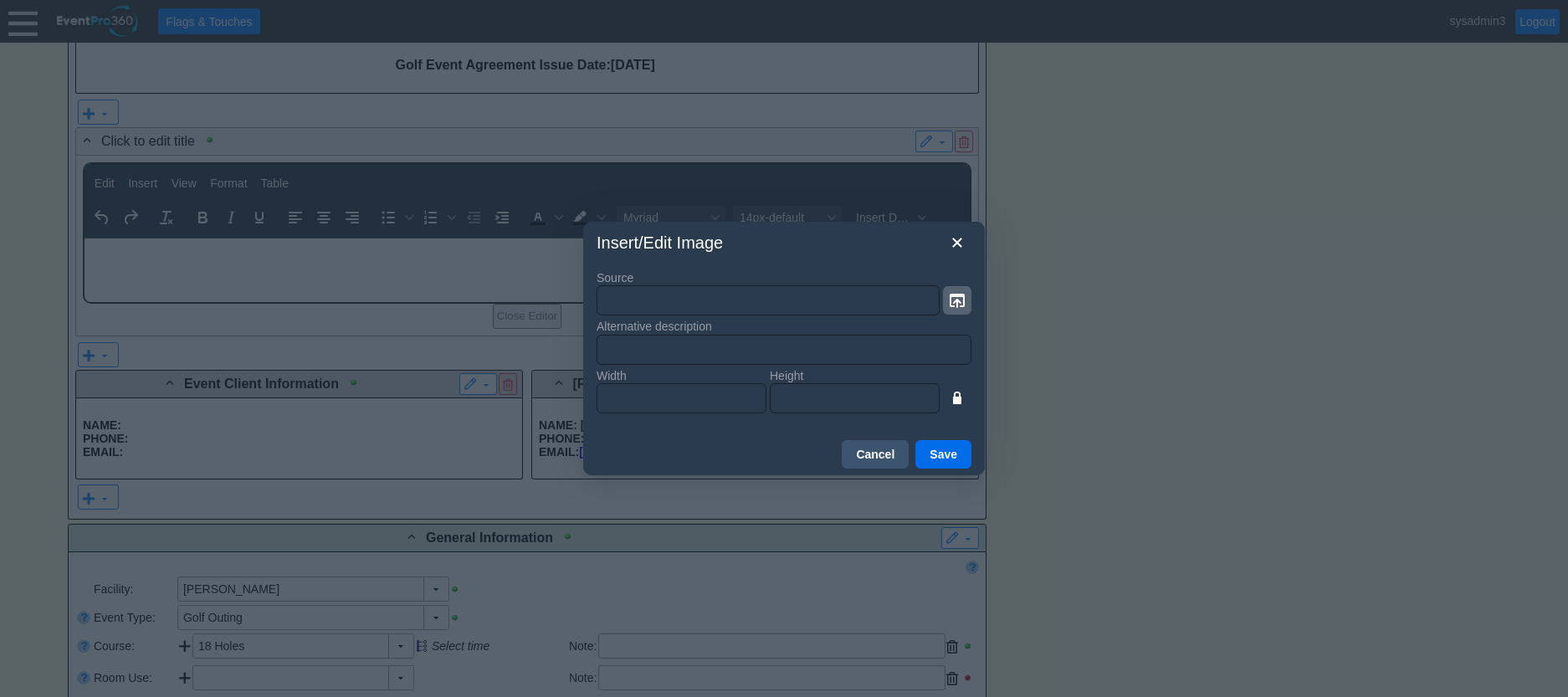
click at [960, 306] on icon "button" at bounding box center [957, 300] width 21 height 20
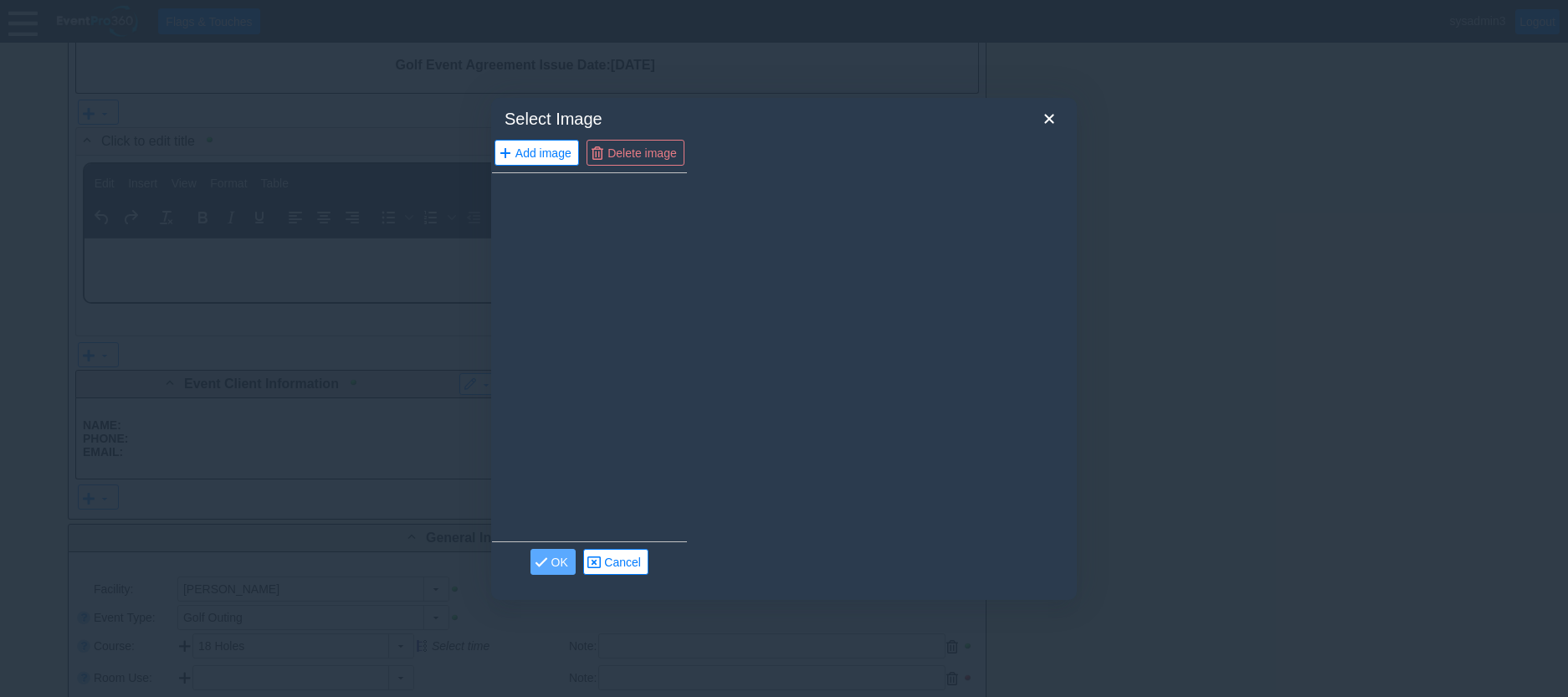
scroll to position [0, 0]
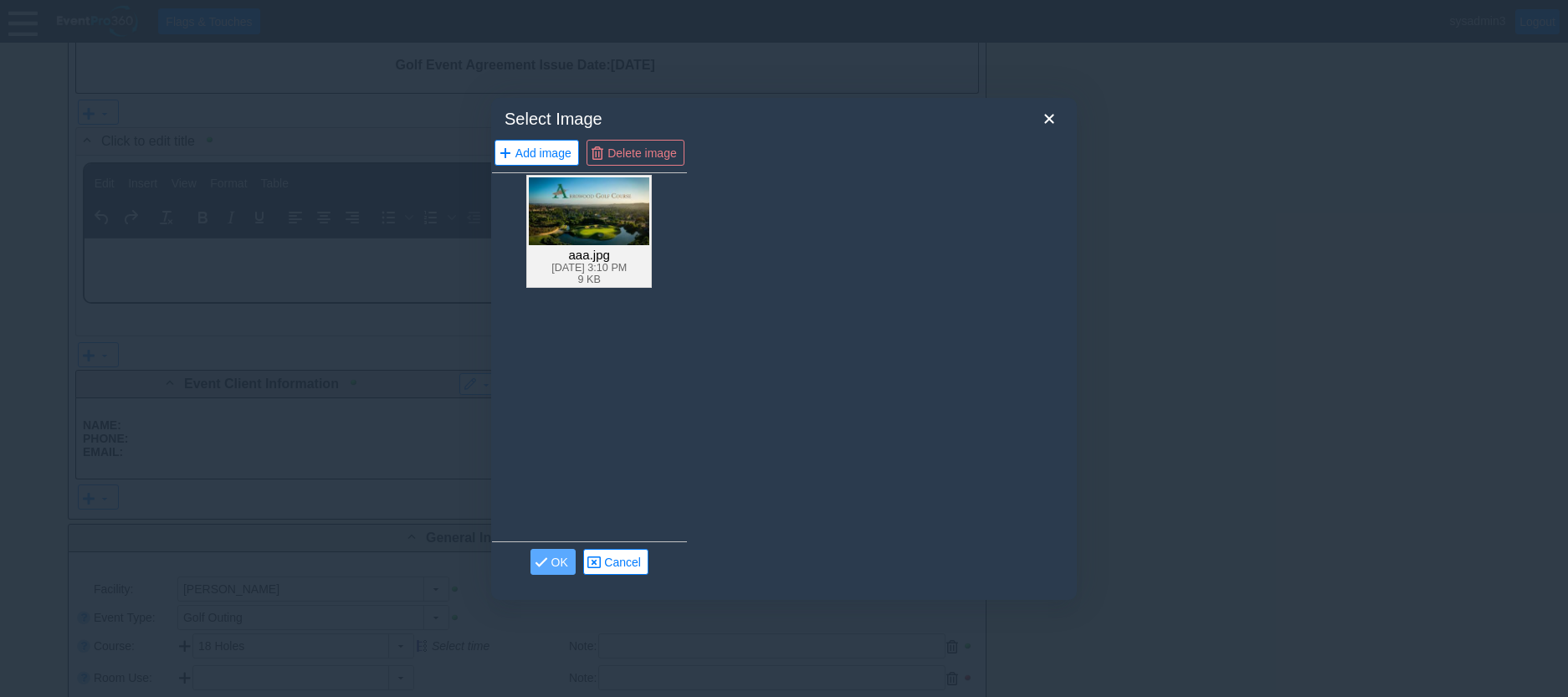
click at [623, 248] on div "aaa.jpg" at bounding box center [589, 254] width 120 height 15
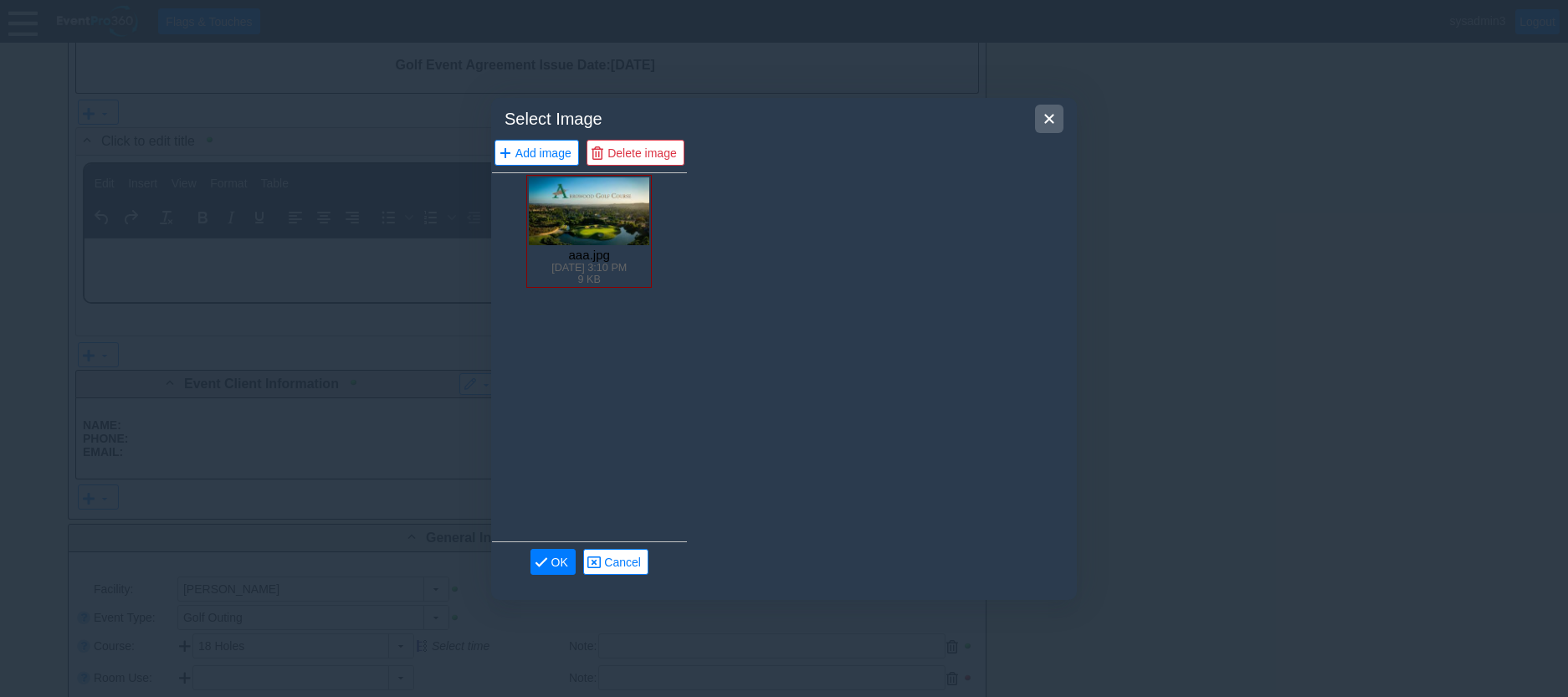
click at [1046, 120] on icon "Close" at bounding box center [1049, 118] width 21 height 20
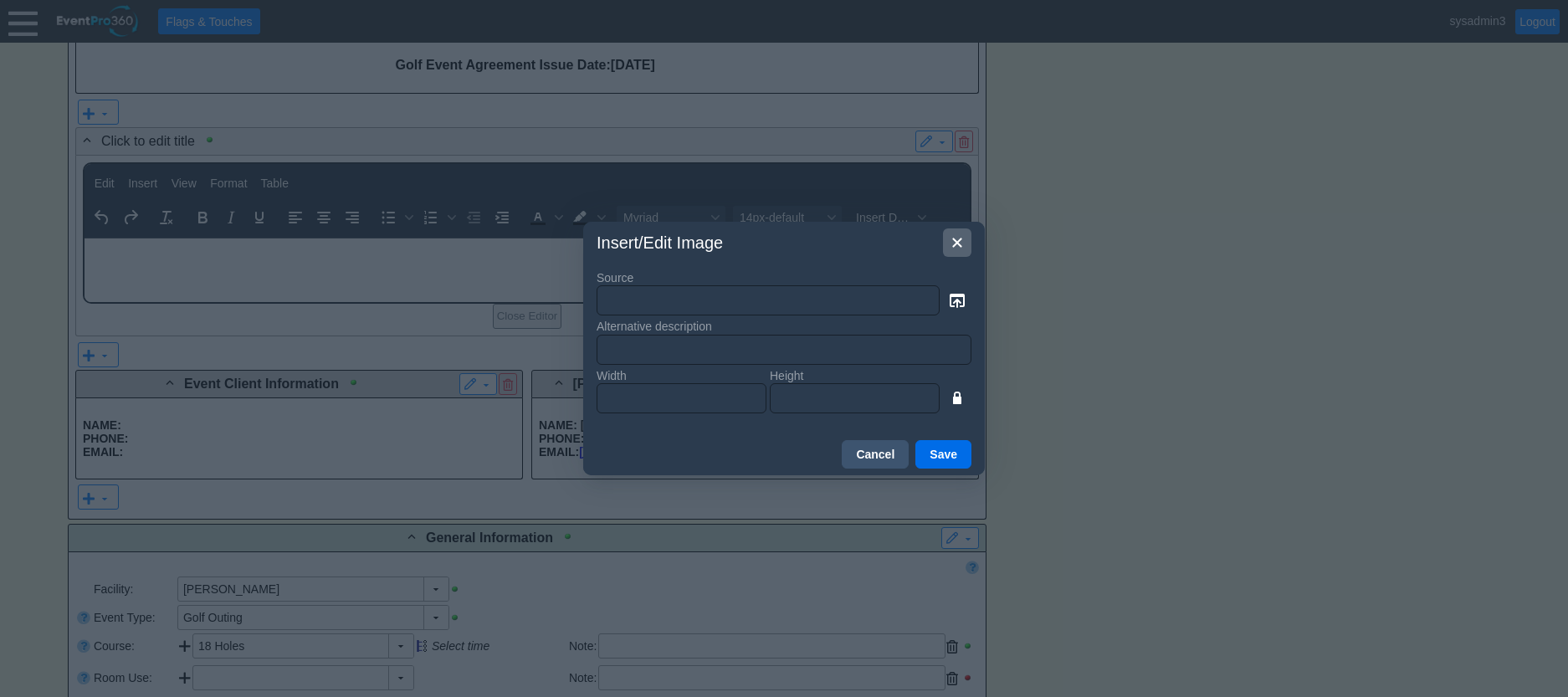
drag, startPoint x: 960, startPoint y: 243, endPoint x: 875, endPoint y: 3, distance: 254.6
click at [960, 243] on icon "Close" at bounding box center [957, 242] width 21 height 20
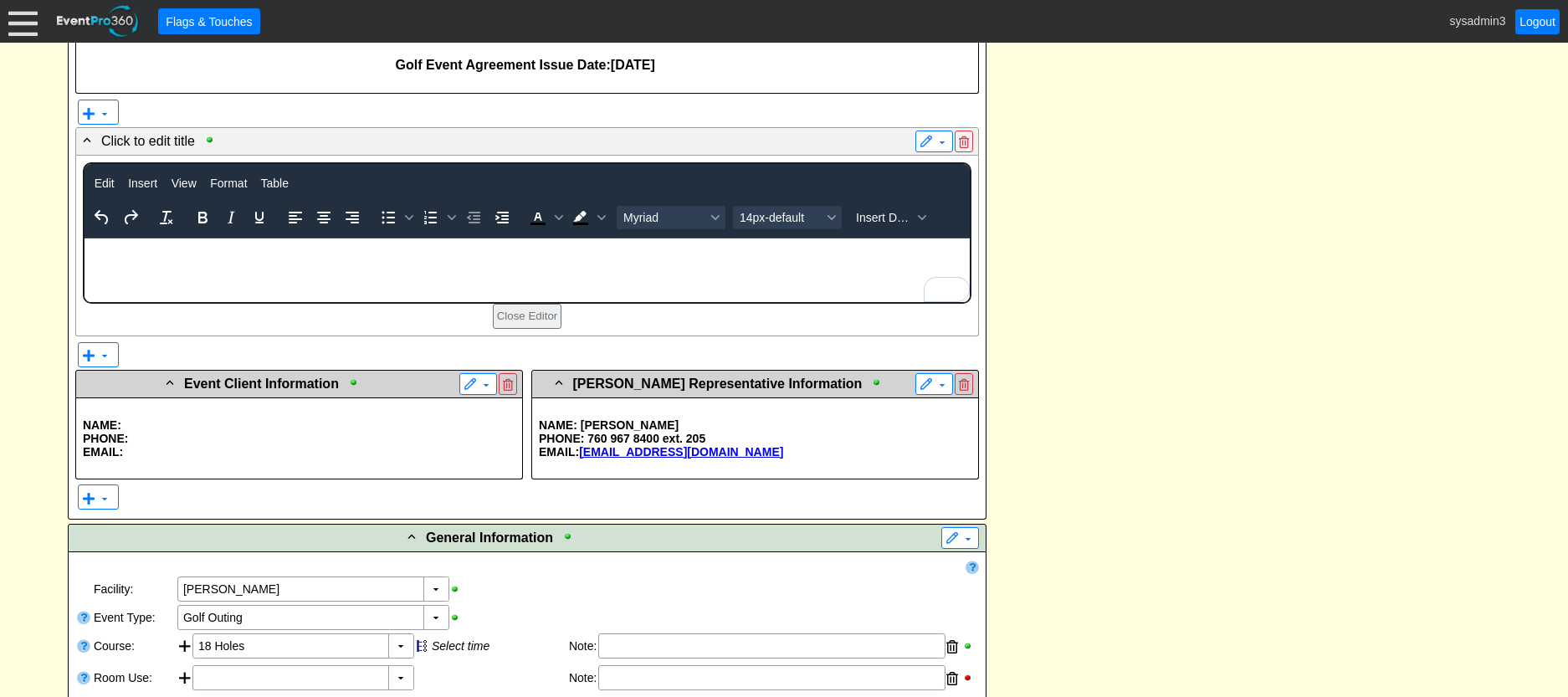
click at [185, 255] on body "To enrich screen reader interactions, please activate Accessibility in Grammarl…" at bounding box center [526, 249] width 886 height 21
click at [144, 188] on span "Insert" at bounding box center [143, 184] width 29 height 14
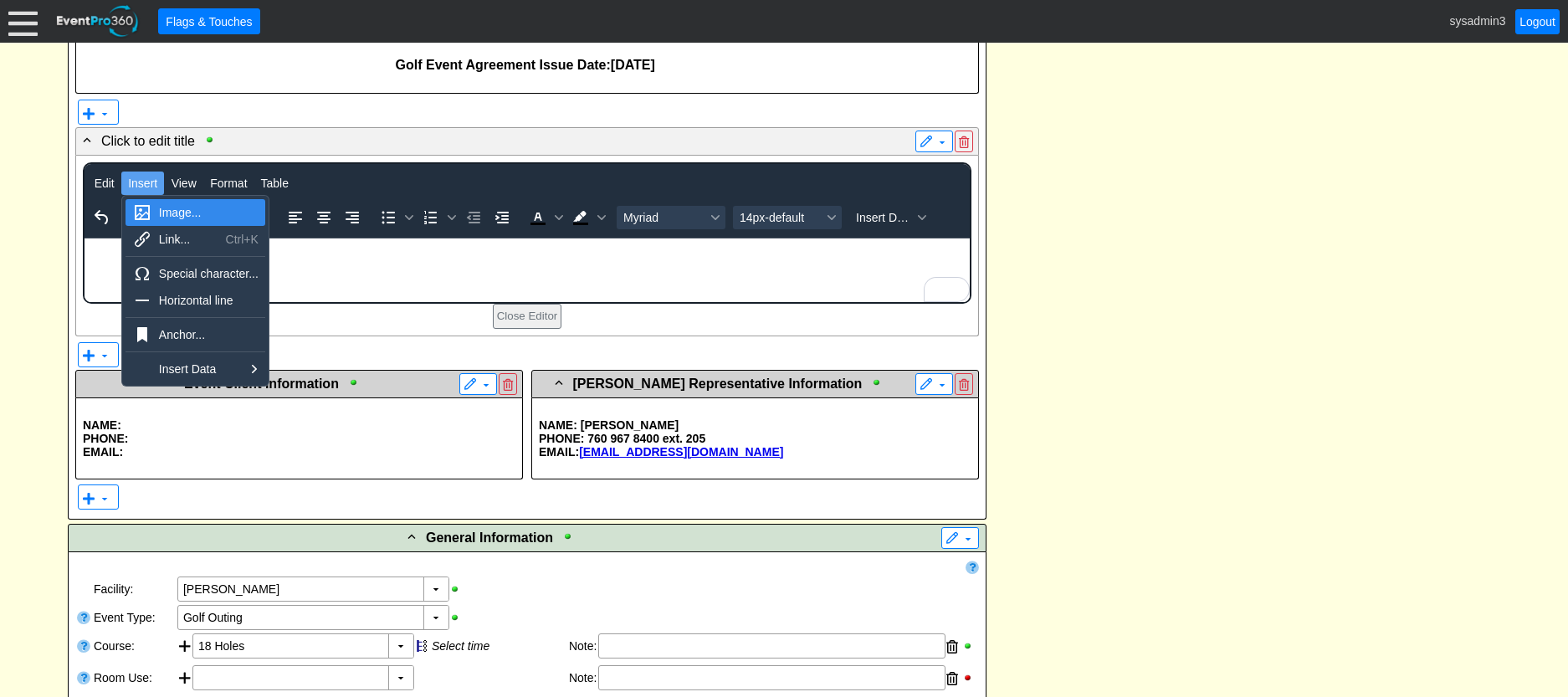
click at [173, 219] on div "Image..." at bounding box center [209, 212] width 100 height 20
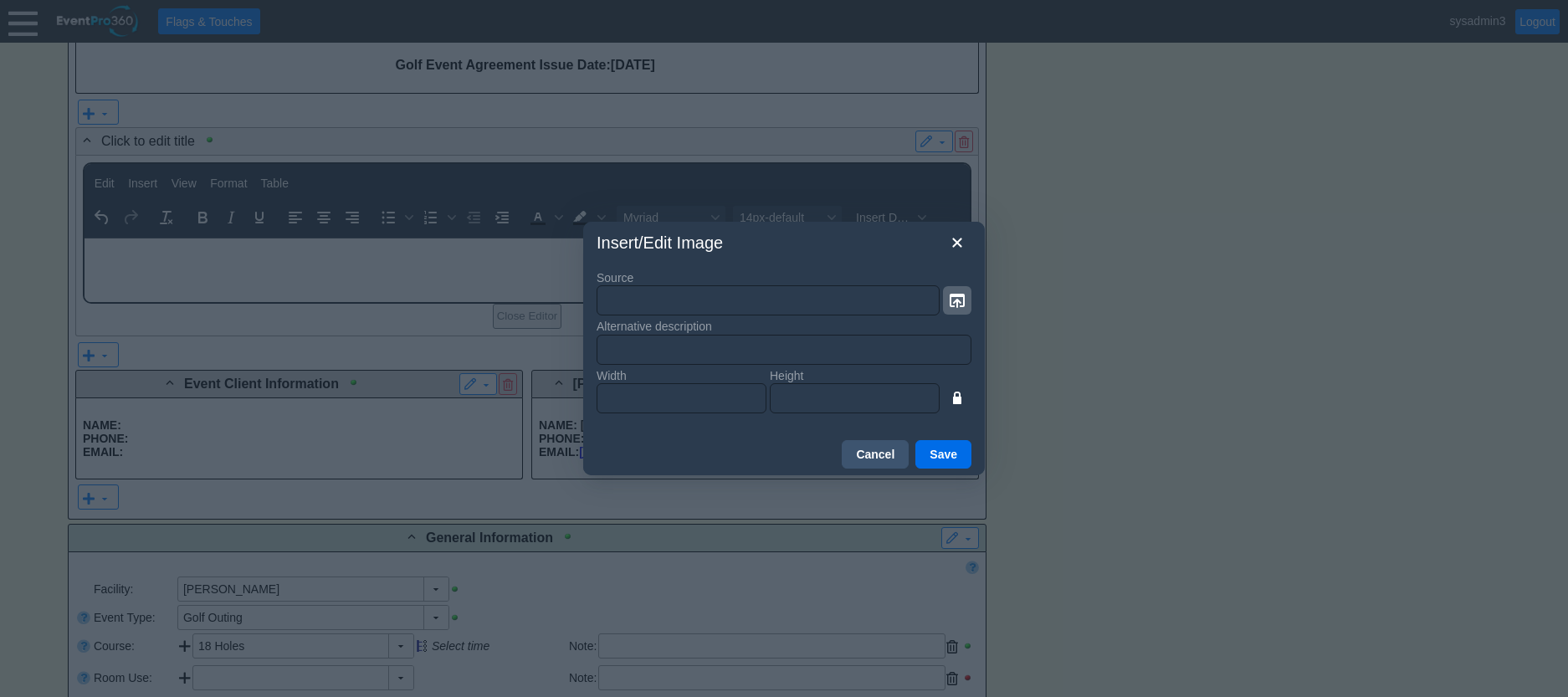
click at [954, 303] on icon "button" at bounding box center [957, 301] width 15 height 15
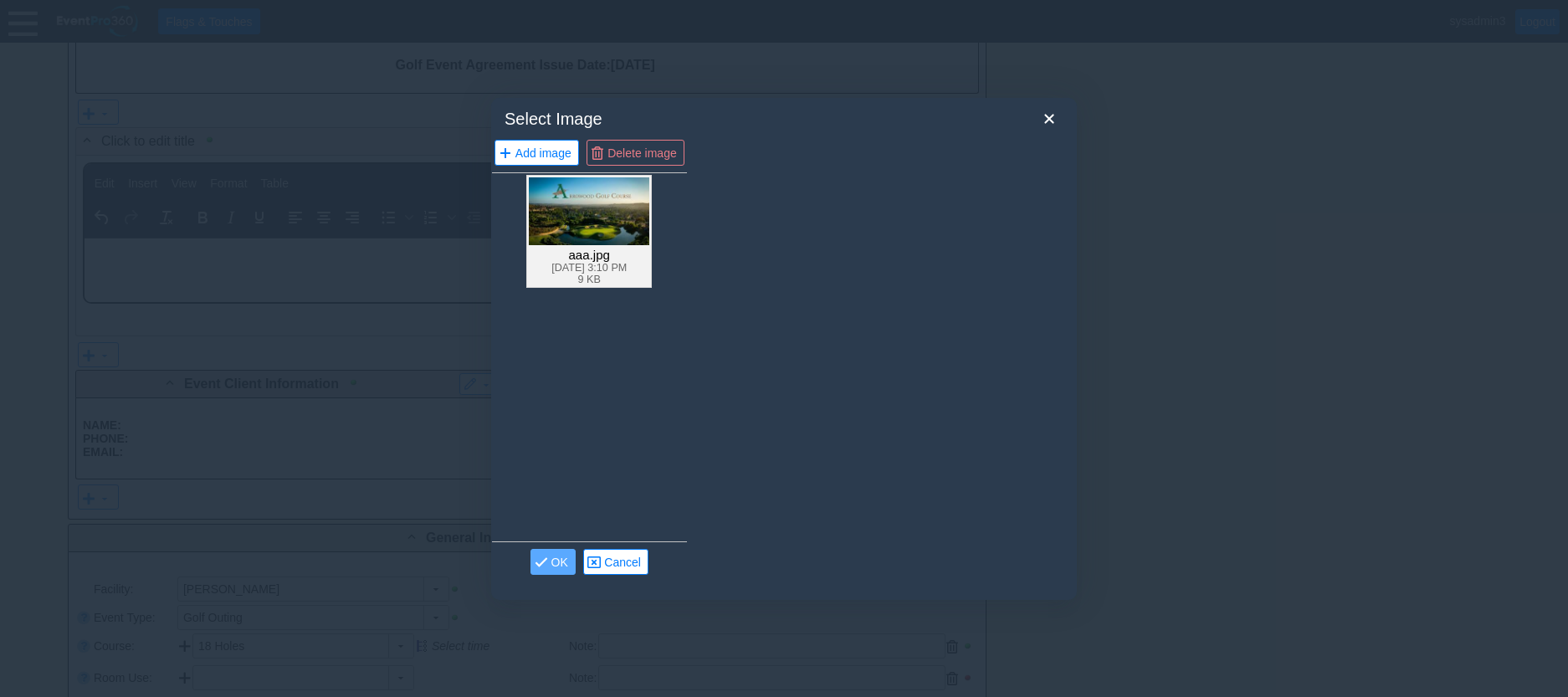
click at [575, 205] on img at bounding box center [589, 210] width 120 height 67
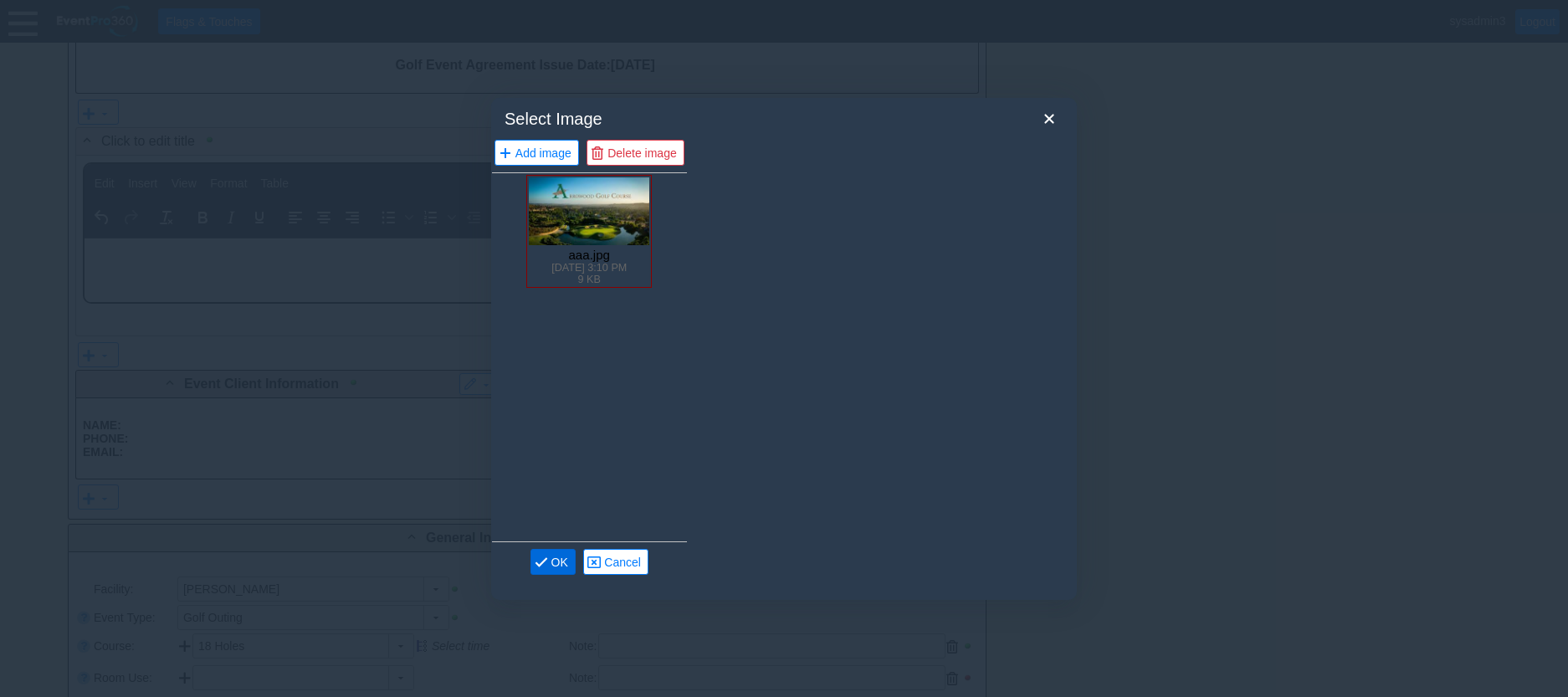
click at [556, 560] on span "OK" at bounding box center [559, 560] width 23 height 17
type input "/gems/images/docs/d53333fe-f406-47b6-bd45-8bae02ac7587/facility_69745/aaa.jpg"
type input "aaa.jpg"
type input "300"
type input "168"
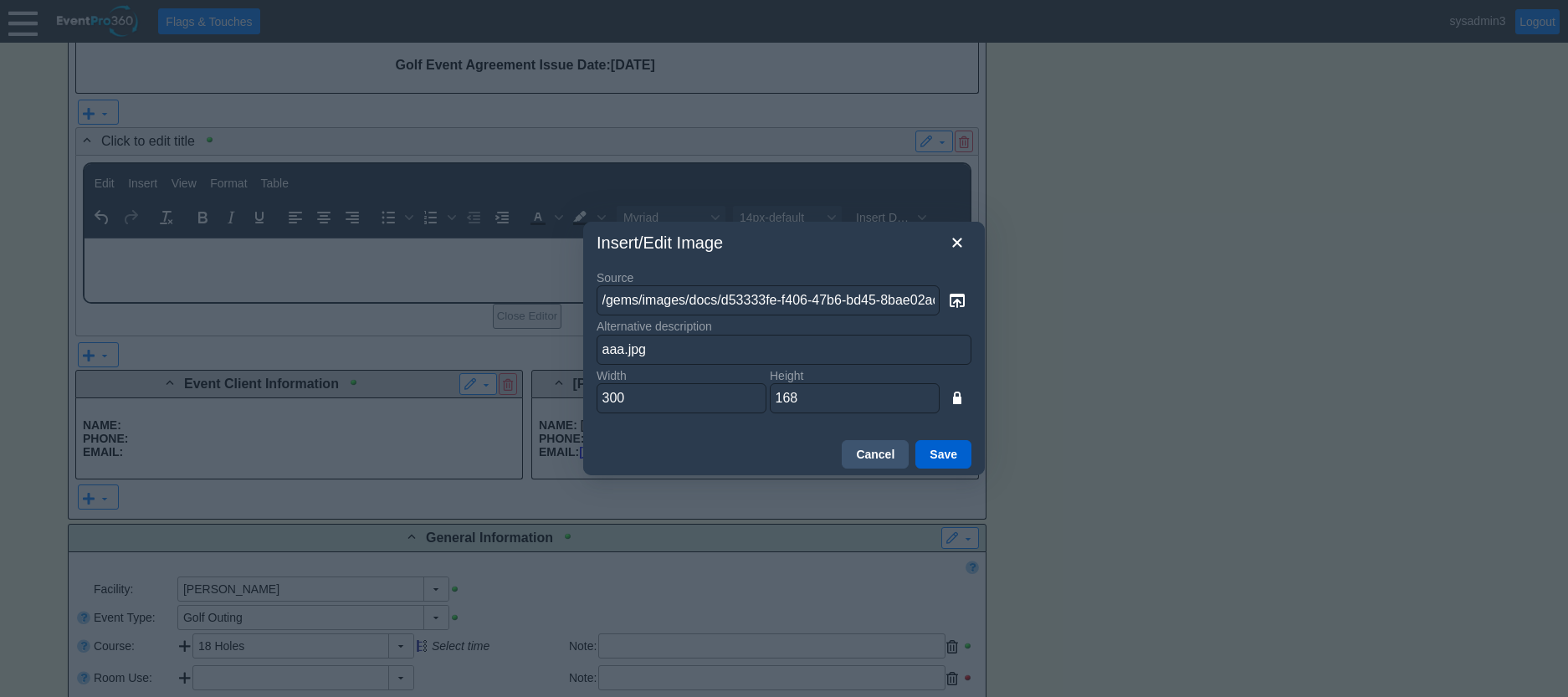
click at [946, 455] on button "Save" at bounding box center [943, 454] width 56 height 28
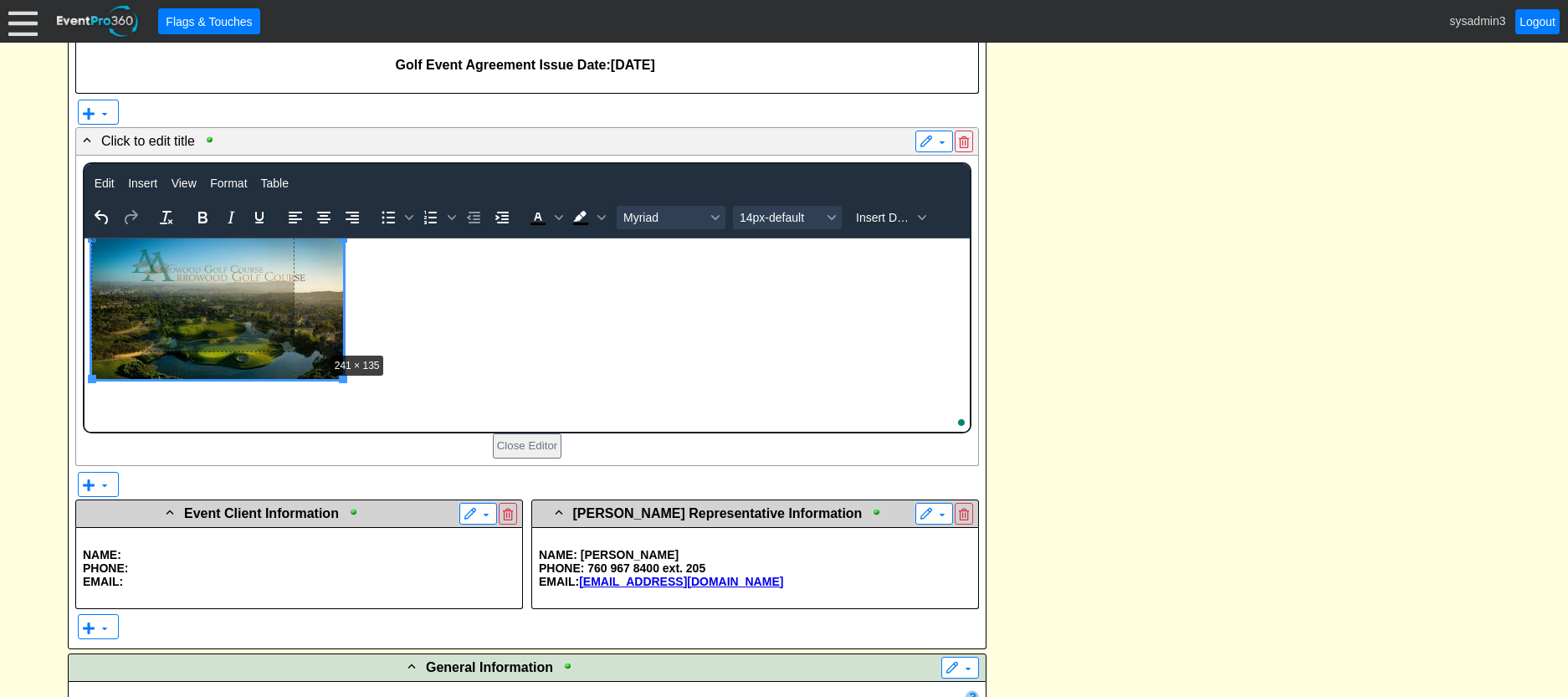
drag, startPoint x: 344, startPoint y: 381, endPoint x: 323, endPoint y: 353, distance: 35.0
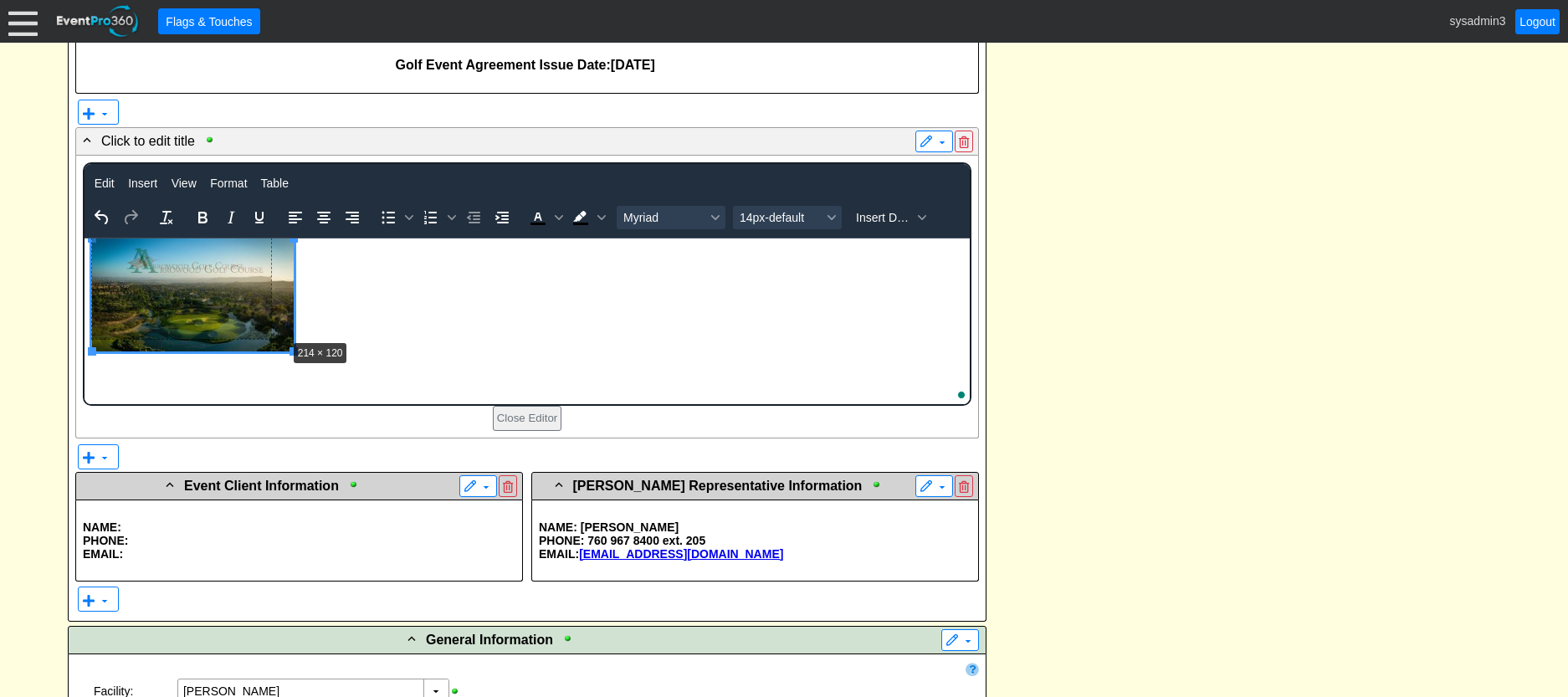
drag, startPoint x: 288, startPoint y: 348, endPoint x: 279, endPoint y: 337, distance: 14.2
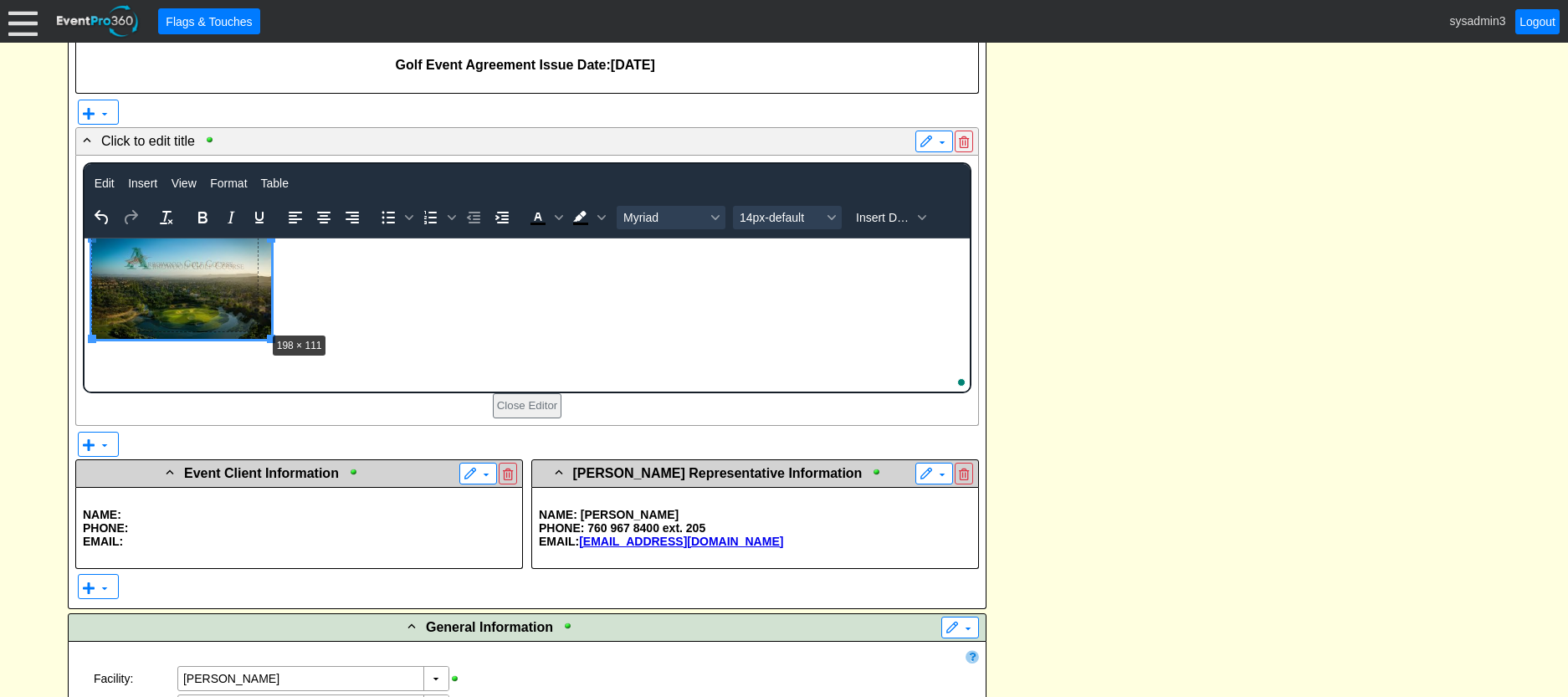
drag, startPoint x: 268, startPoint y: 340, endPoint x: 261, endPoint y: 332, distance: 10.6
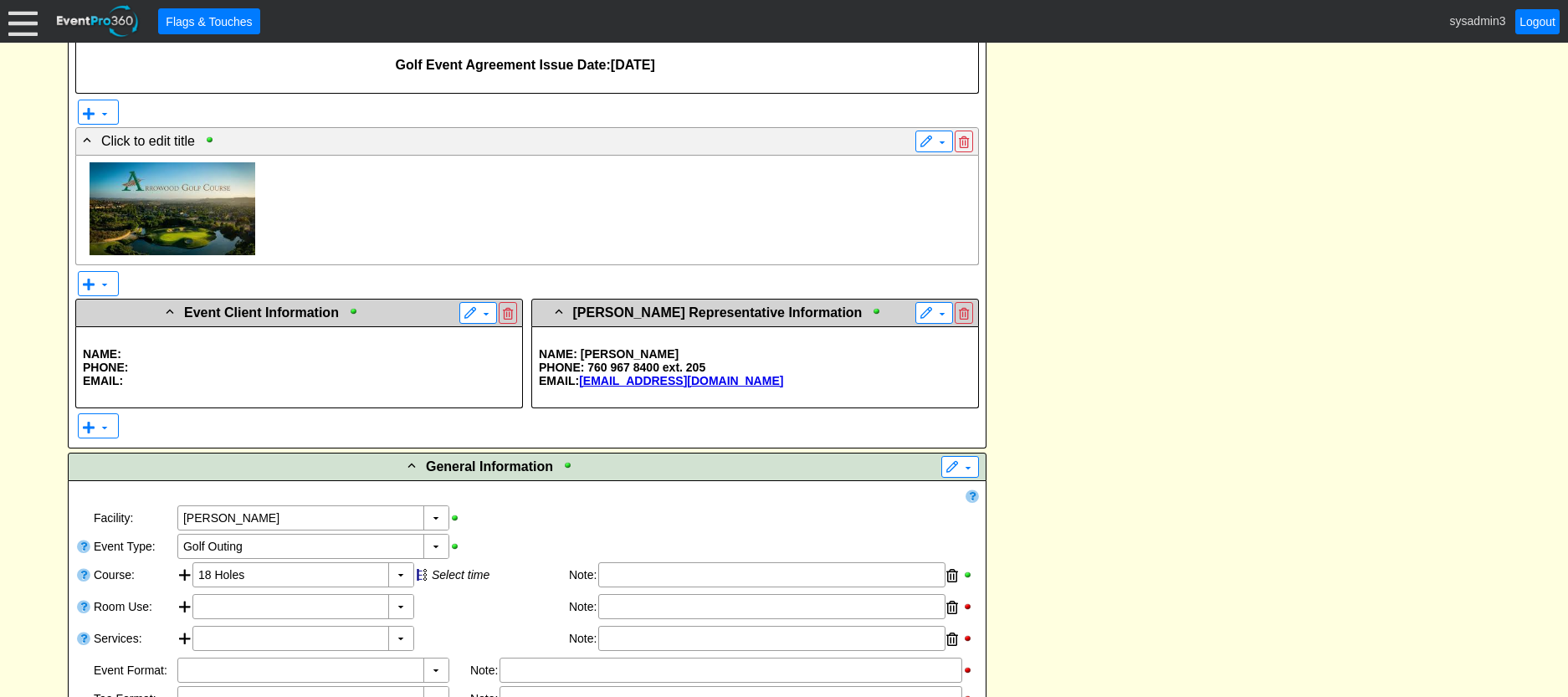
scroll to position [419, 0]
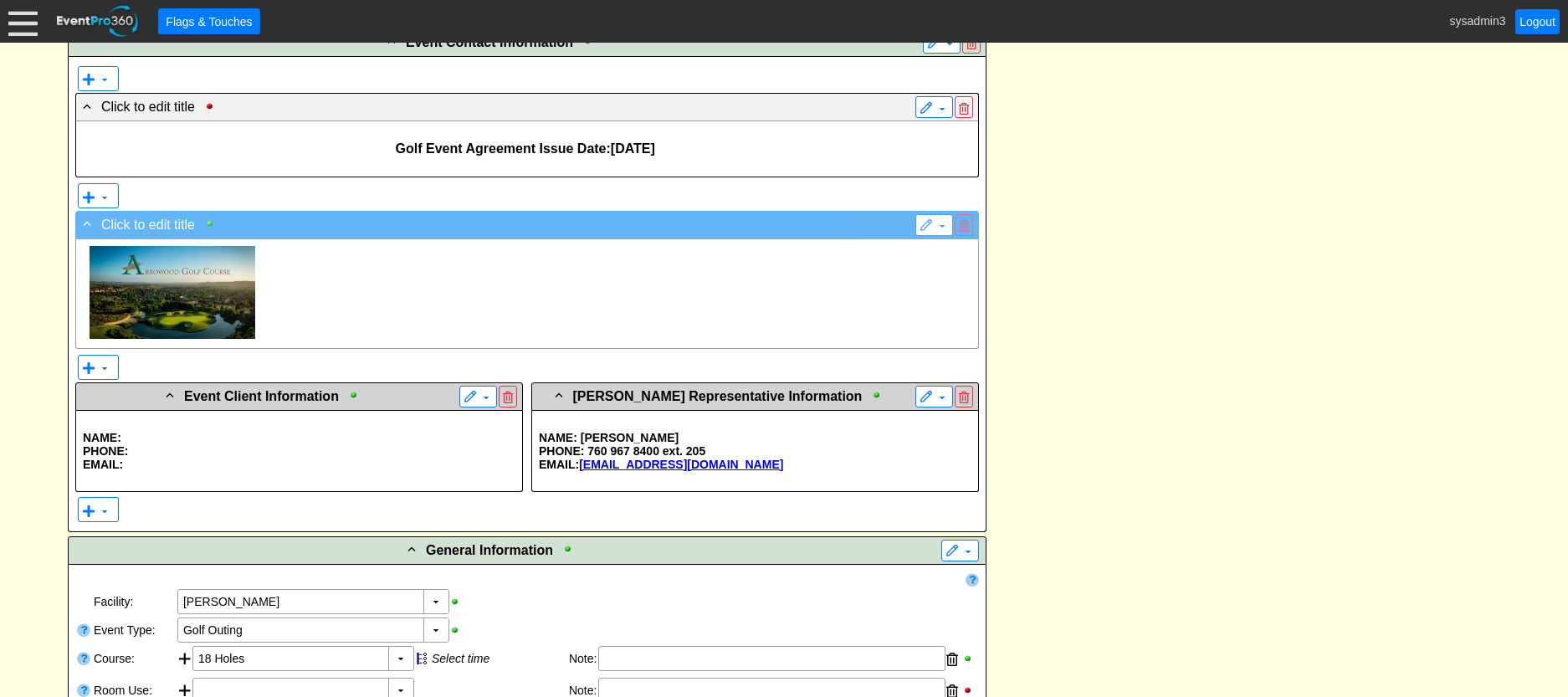
click at [205, 221] on div at bounding box center [214, 224] width 20 height 12
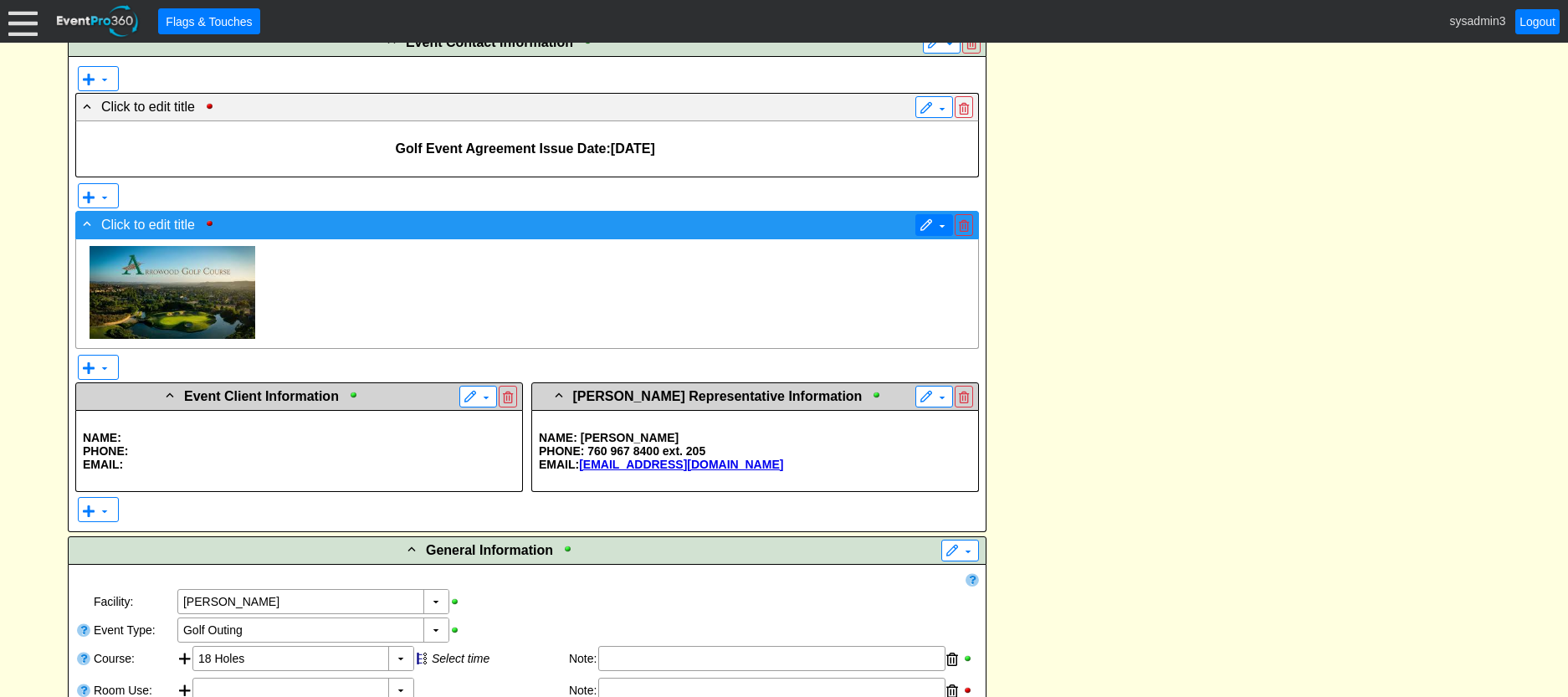
click at [928, 223] on span at bounding box center [927, 226] width 14 height 14
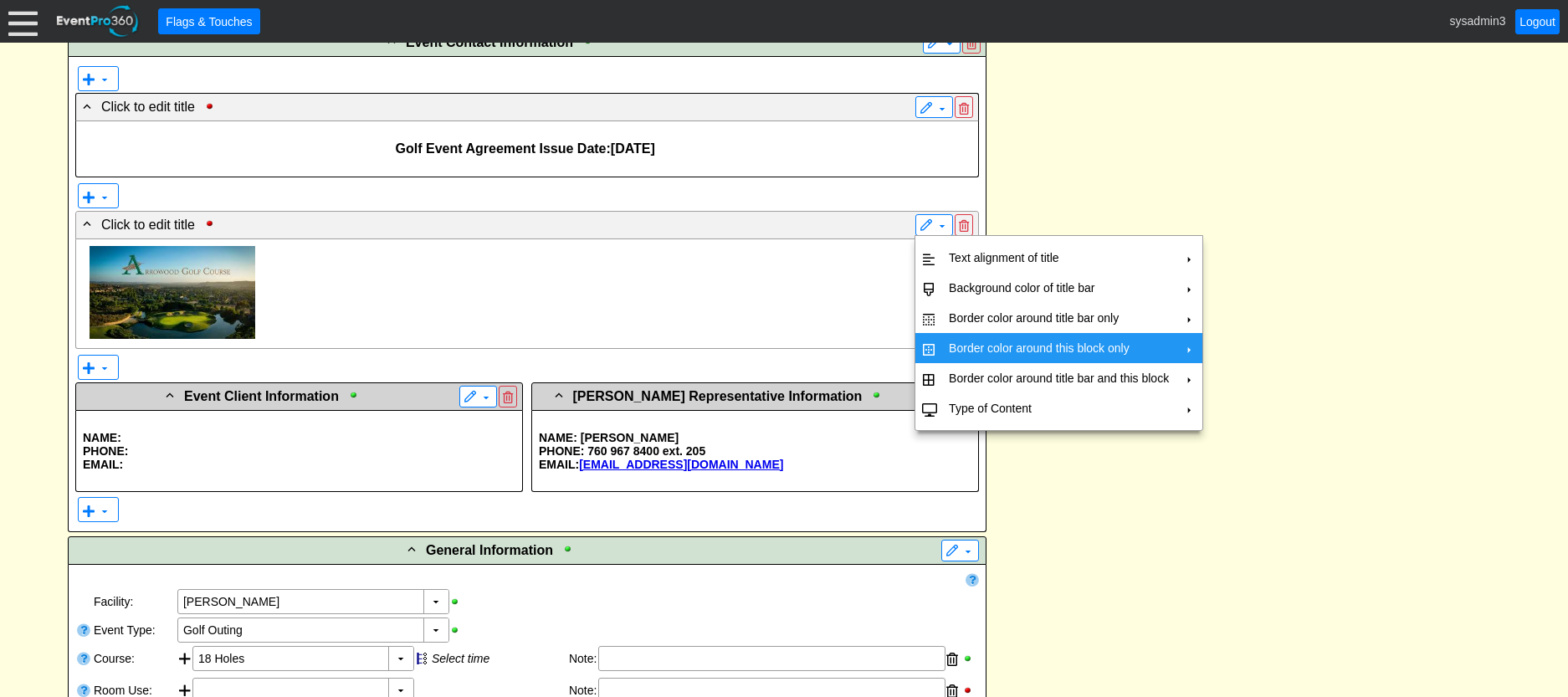
click at [956, 343] on td "Border color around this block only" at bounding box center [1058, 348] width 233 height 30
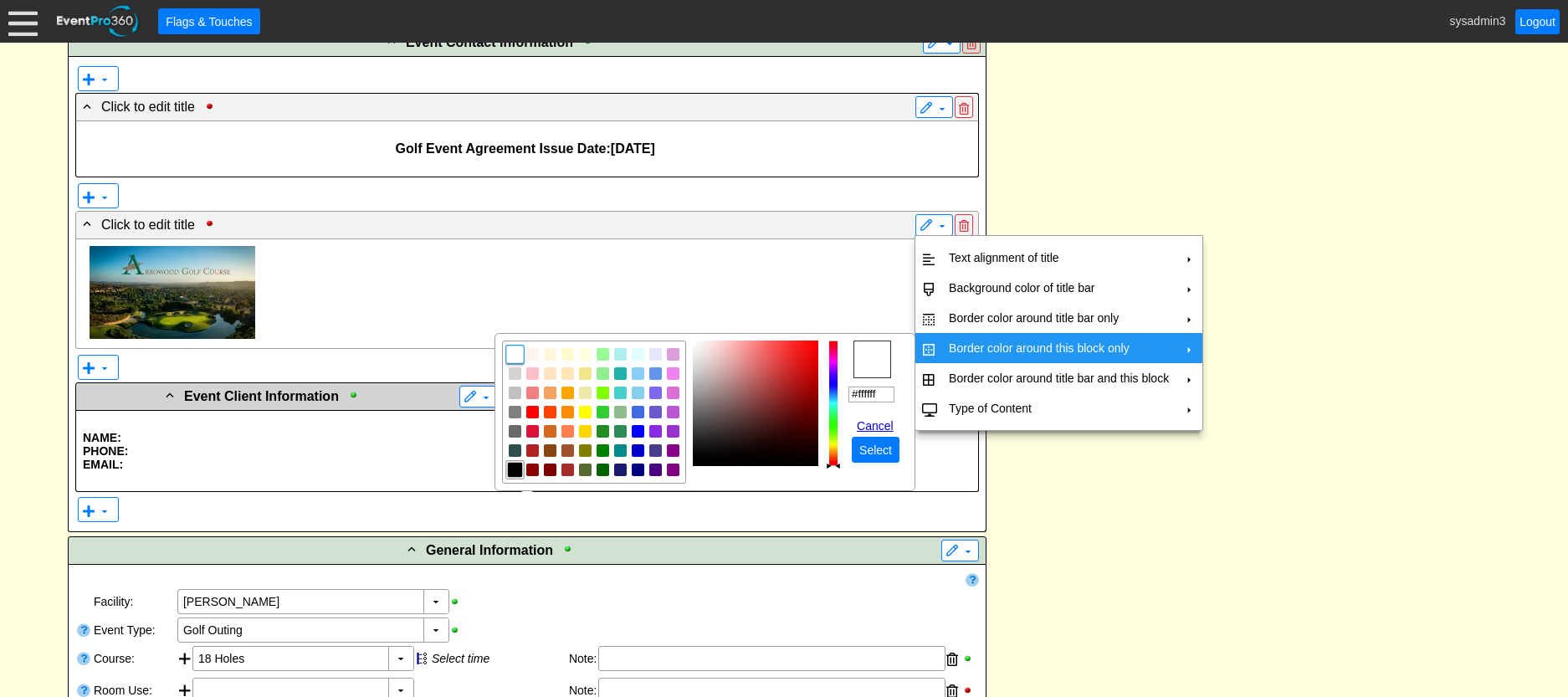
click at [516, 465] on img "focusNode" at bounding box center [515, 470] width 15 height 15
type input "#000000"
click at [866, 448] on span "Select" at bounding box center [876, 450] width 39 height 17
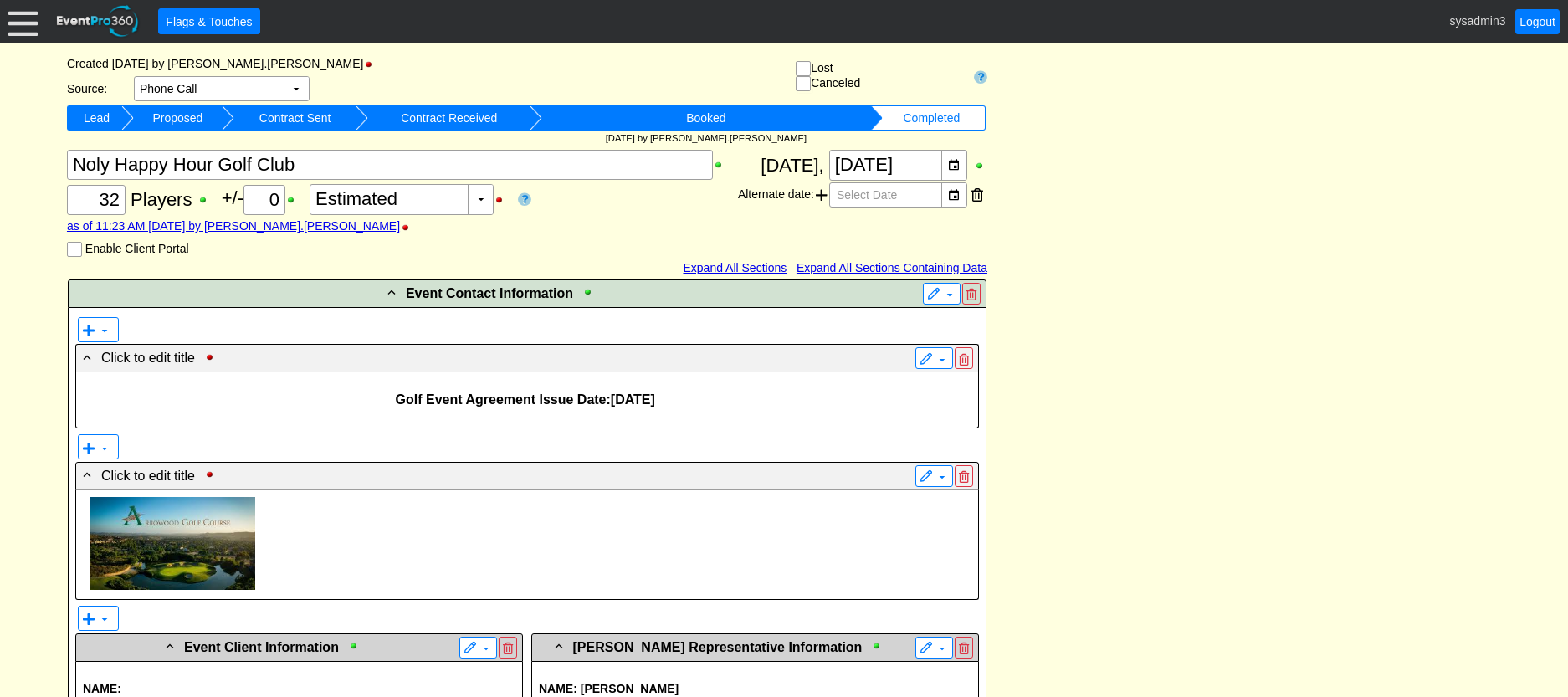
scroll to position [0, 0]
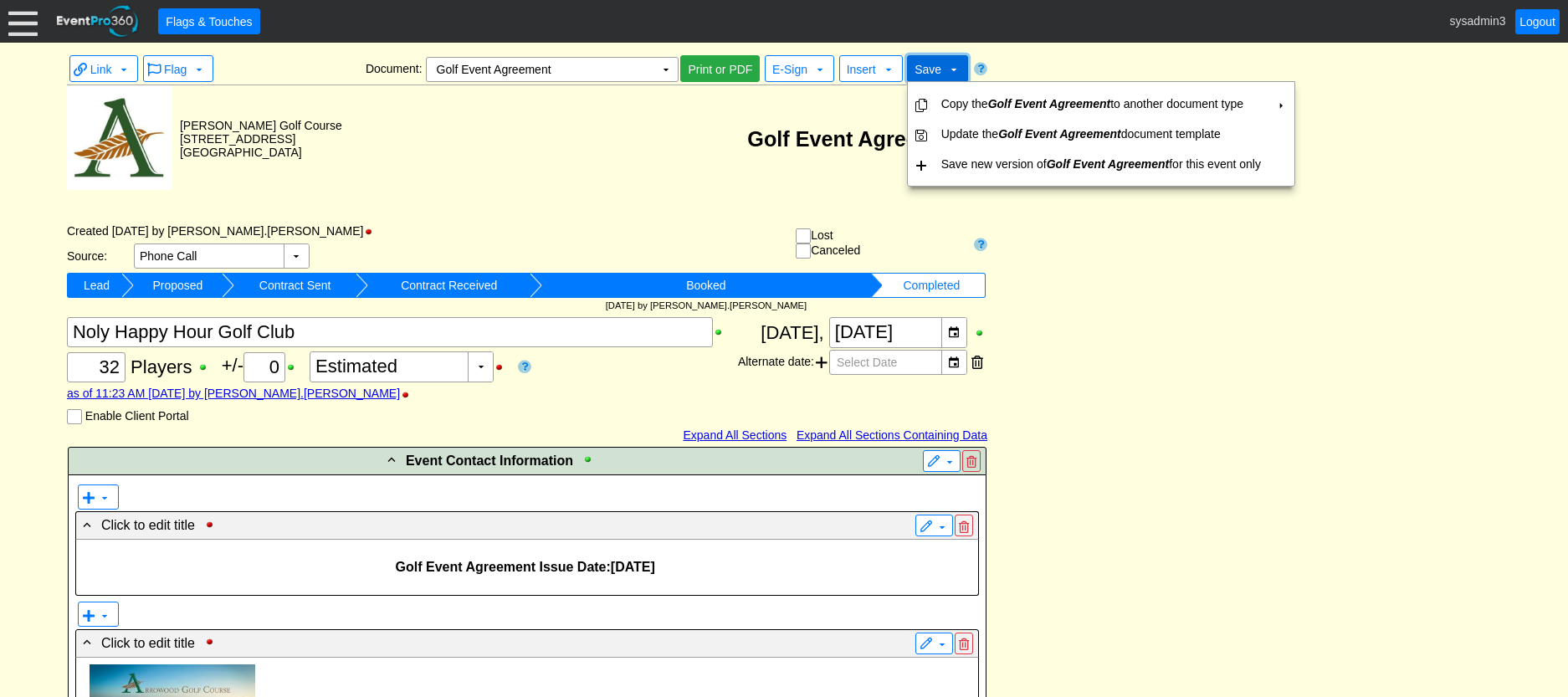
click at [939, 73] on span "Save" at bounding box center [928, 69] width 26 height 14
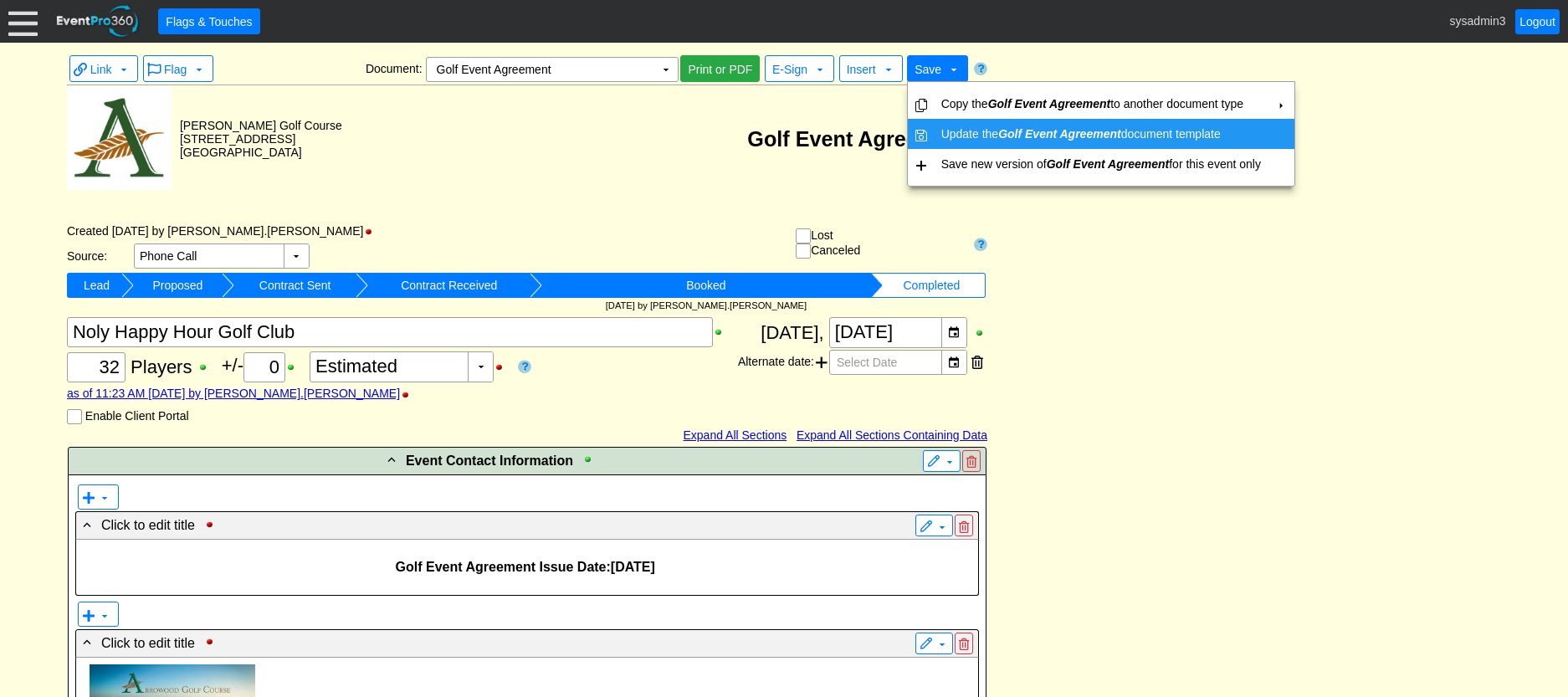
click at [1050, 134] on icon "Golf Event Agreement" at bounding box center [1059, 134] width 123 height 14
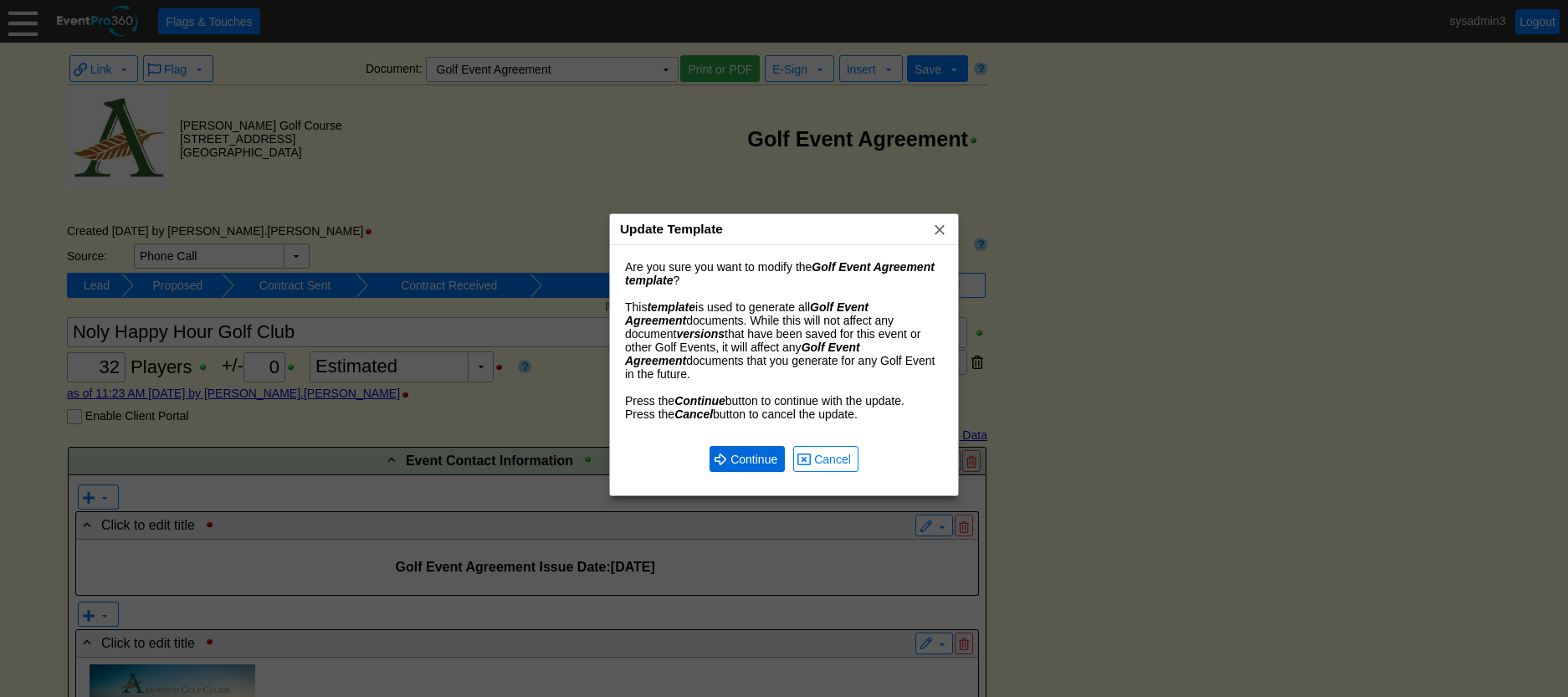
click at [763, 451] on span "Continue" at bounding box center [754, 459] width 54 height 17
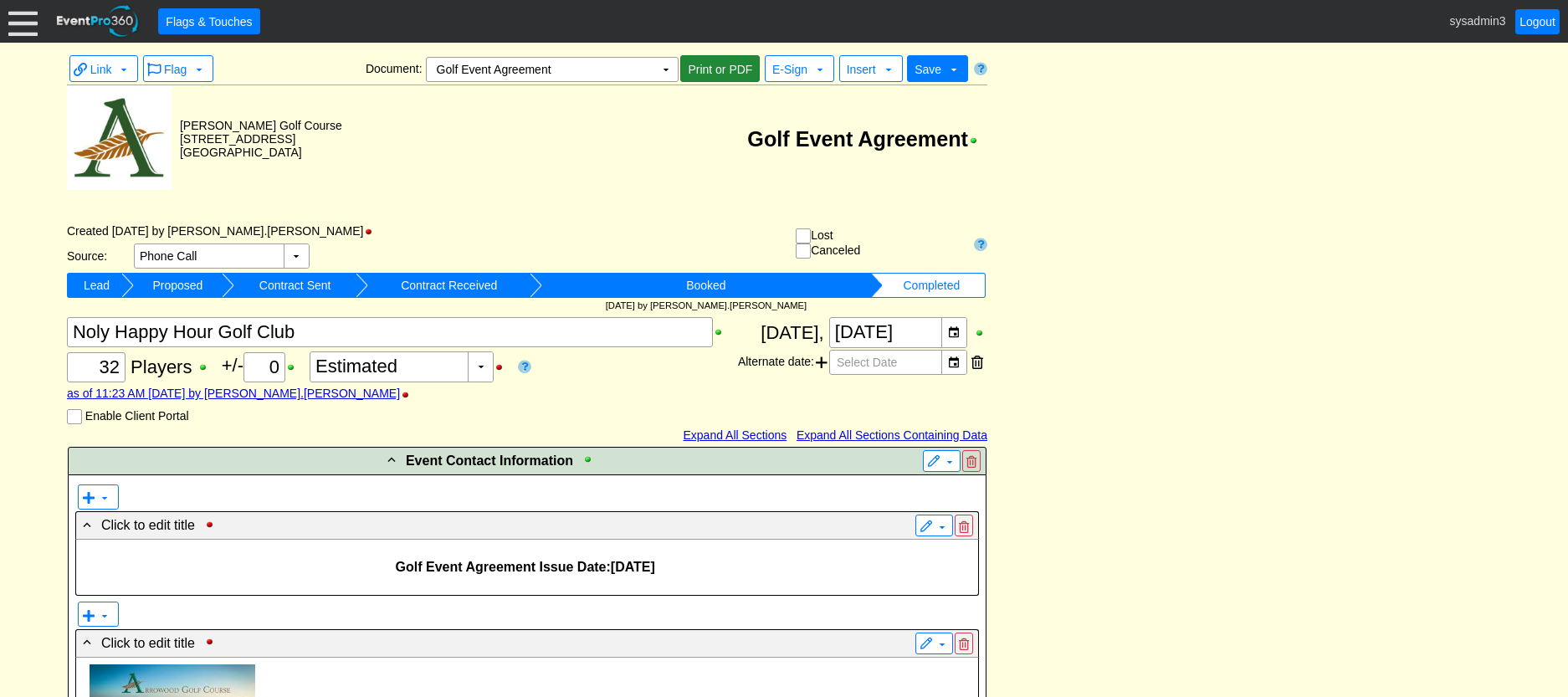
click at [716, 72] on span "Print or PDF" at bounding box center [720, 69] width 71 height 17
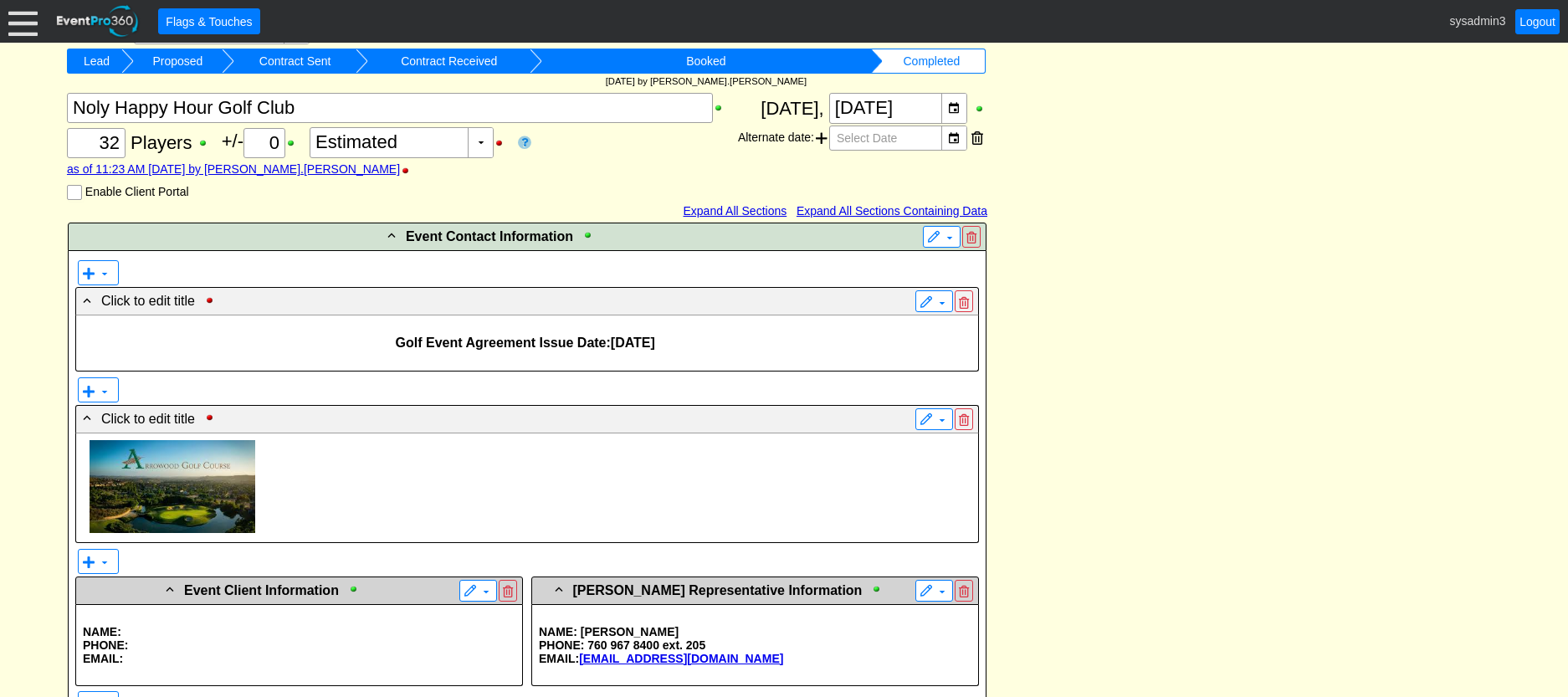
scroll to position [251, 0]
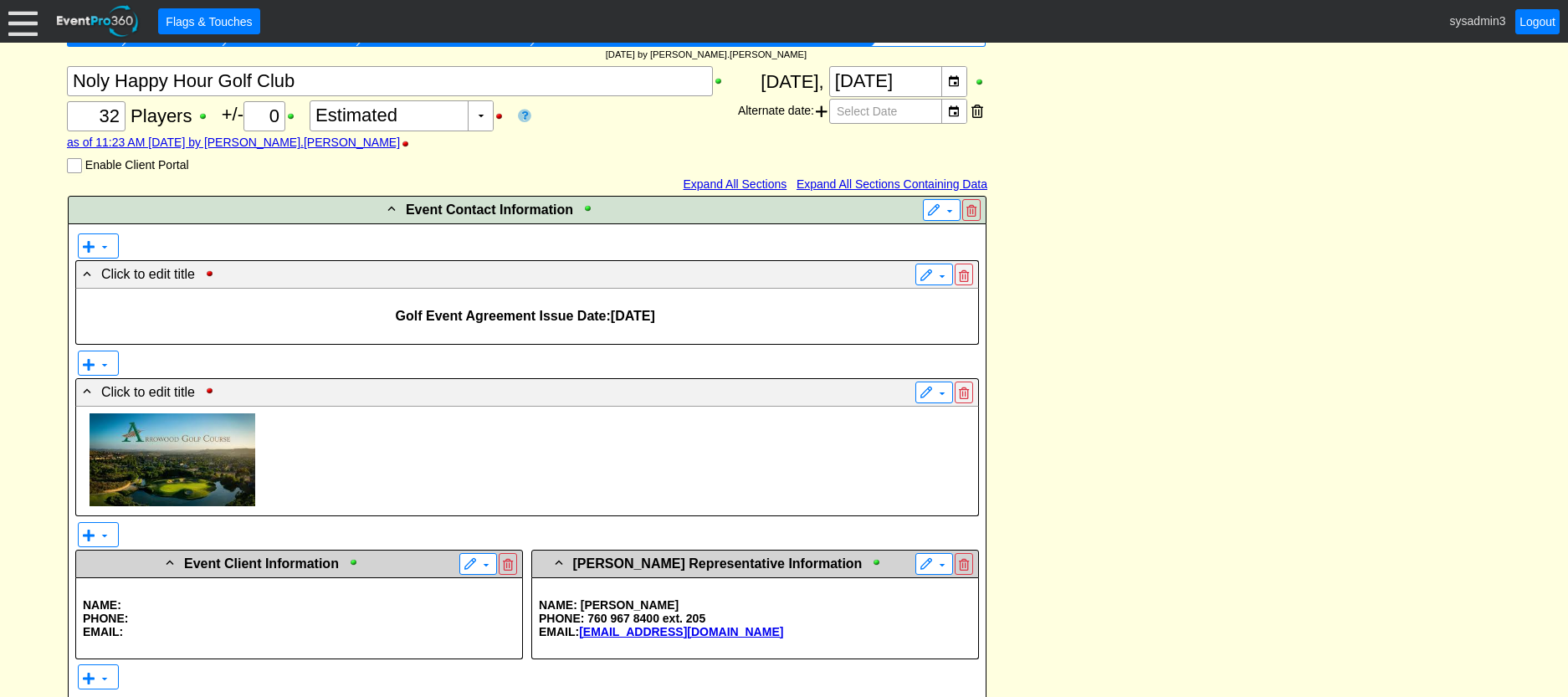
click at [80, 476] on div at bounding box center [527, 461] width 902 height 108
click at [84, 488] on p at bounding box center [527, 461] width 888 height 96
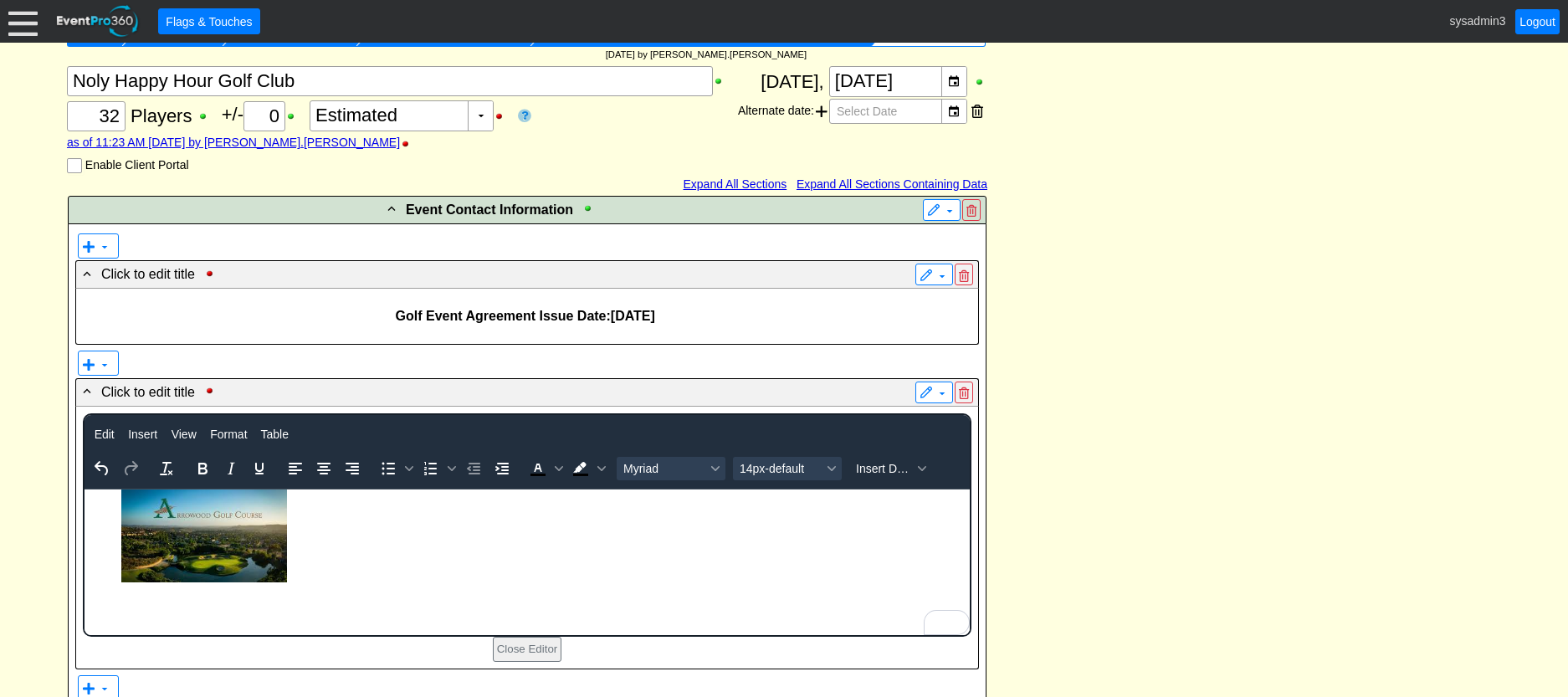
drag, startPoint x: 1093, startPoint y: 407, endPoint x: 1093, endPoint y: 398, distance: 9.0
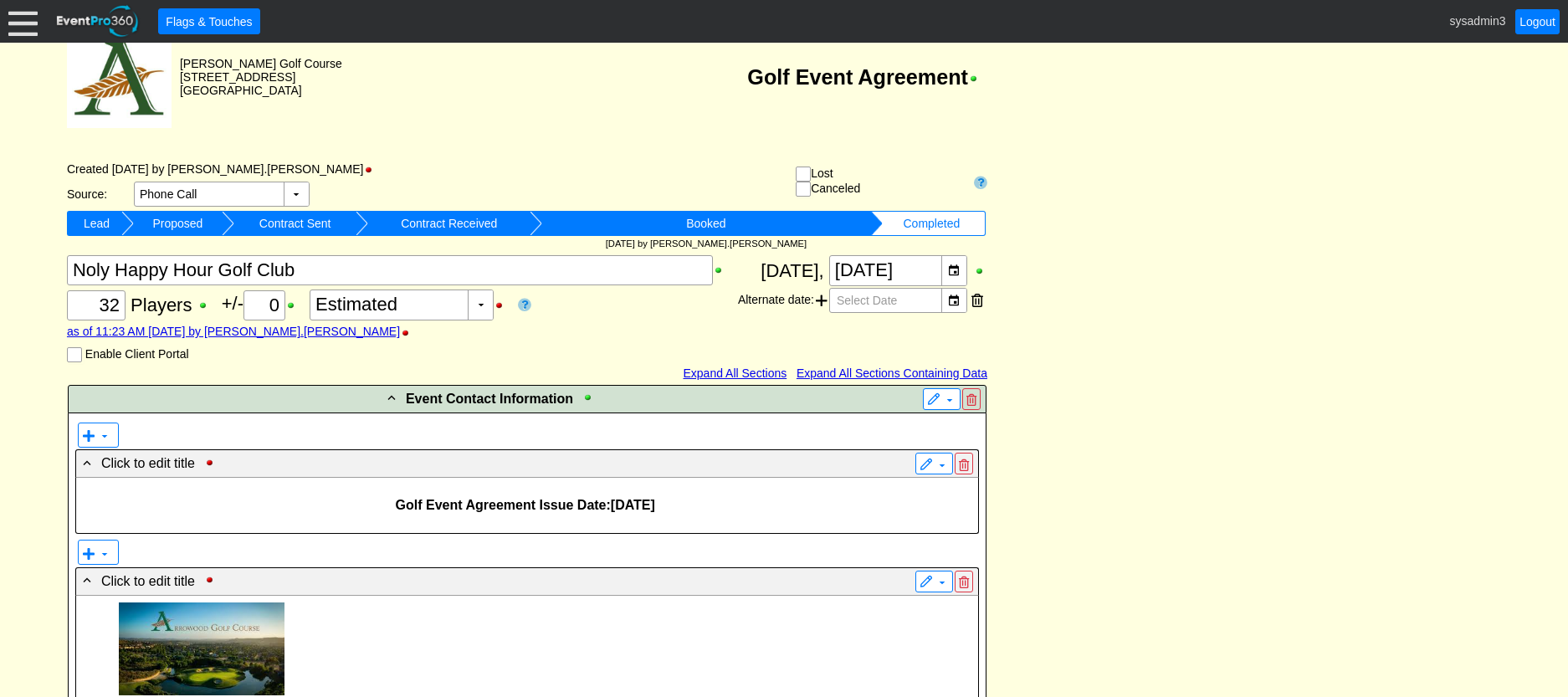
scroll to position [0, 0]
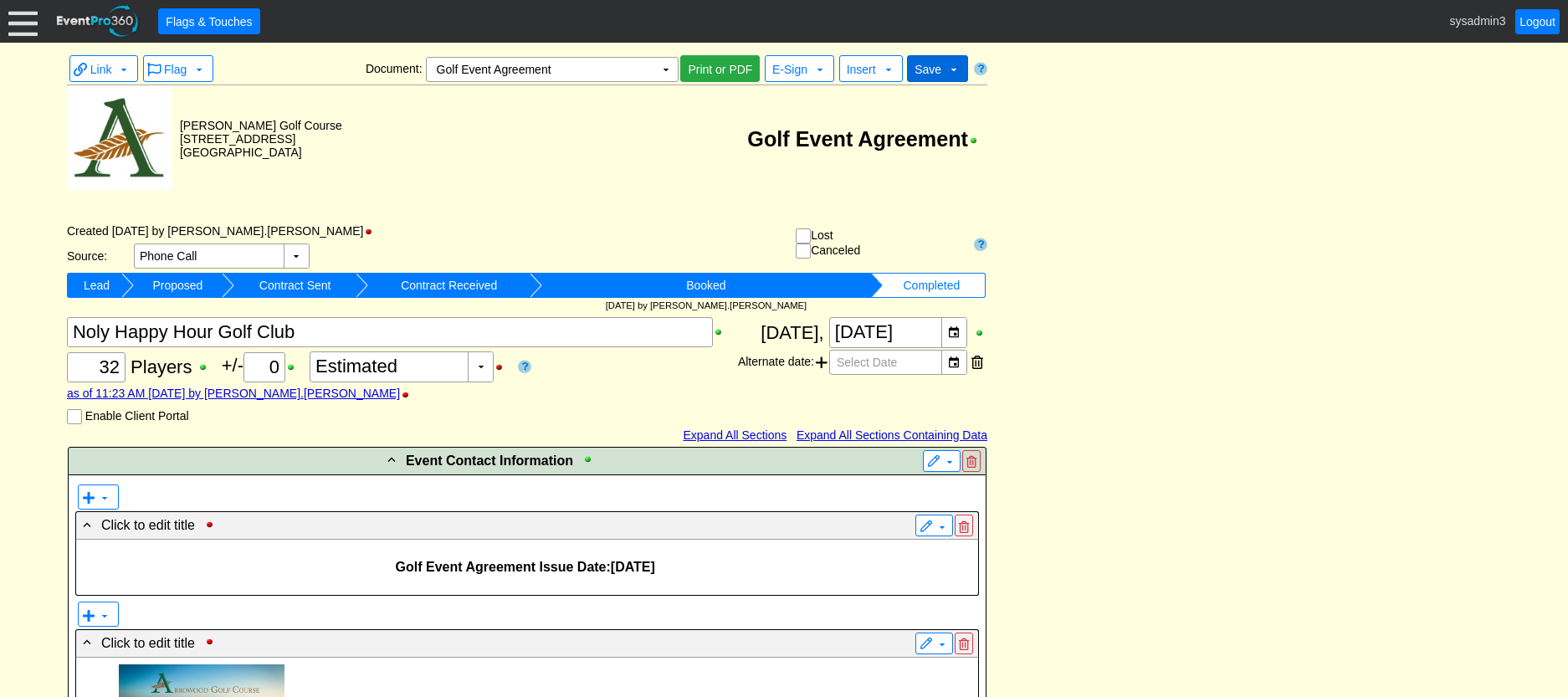
click at [933, 64] on span "Save" at bounding box center [928, 69] width 26 height 14
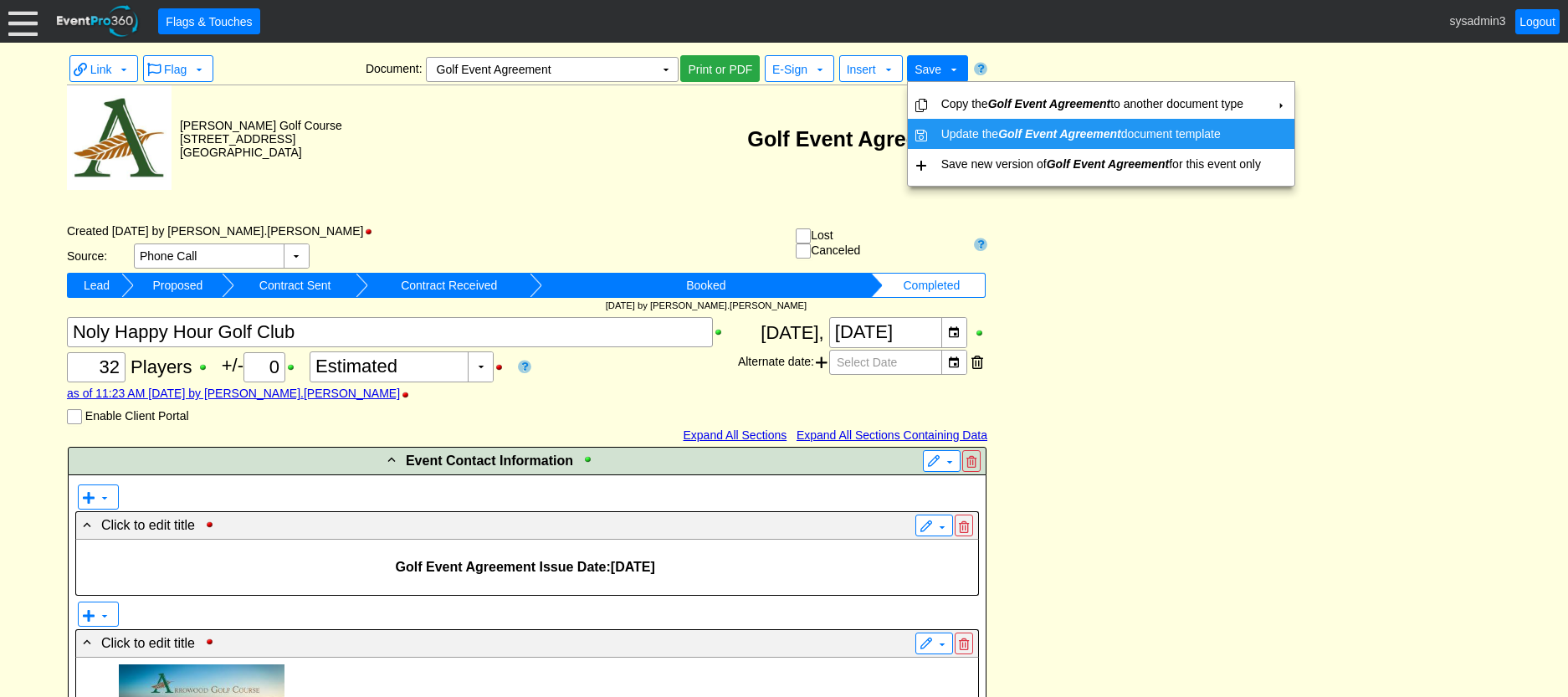
click at [951, 131] on td "Update the Golf Event Agreement document template" at bounding box center [1100, 134] width 333 height 30
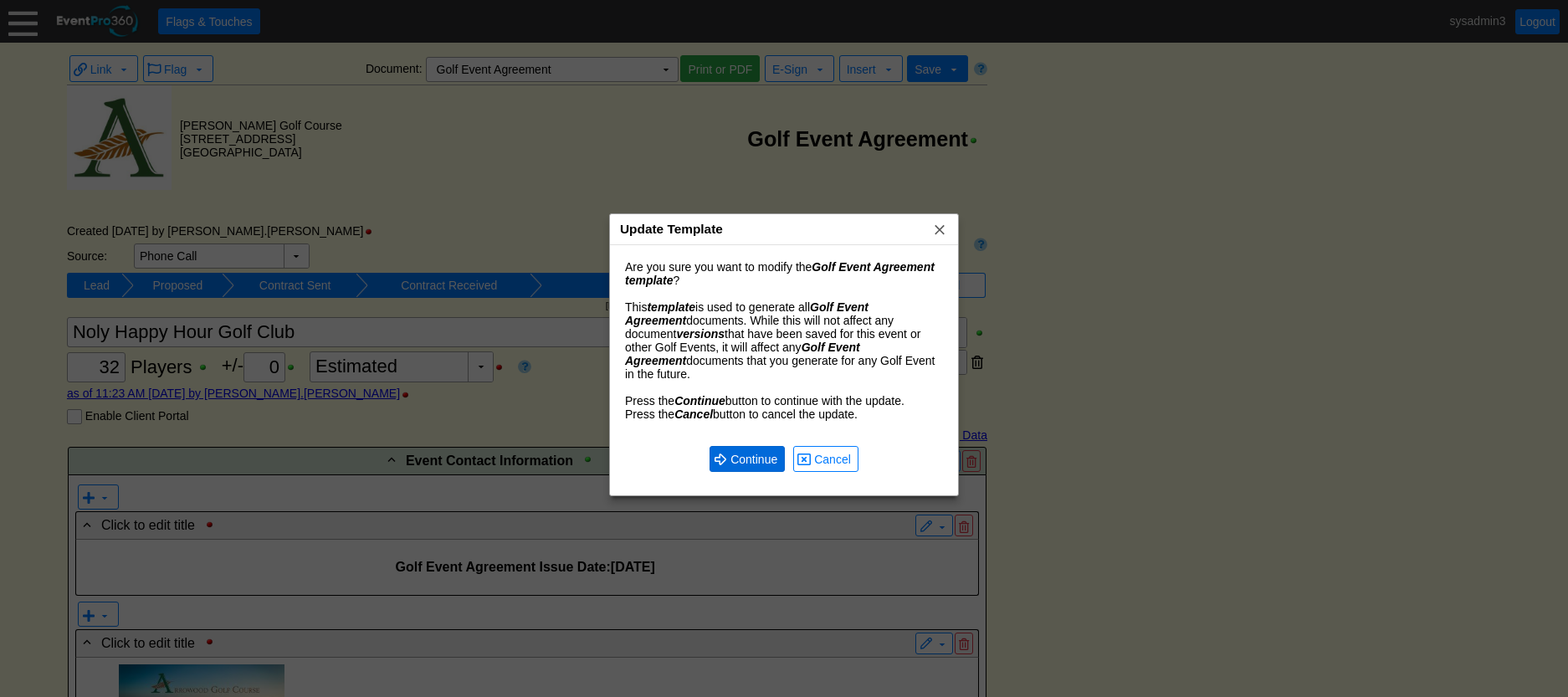
click at [755, 451] on span "Continue" at bounding box center [754, 459] width 54 height 17
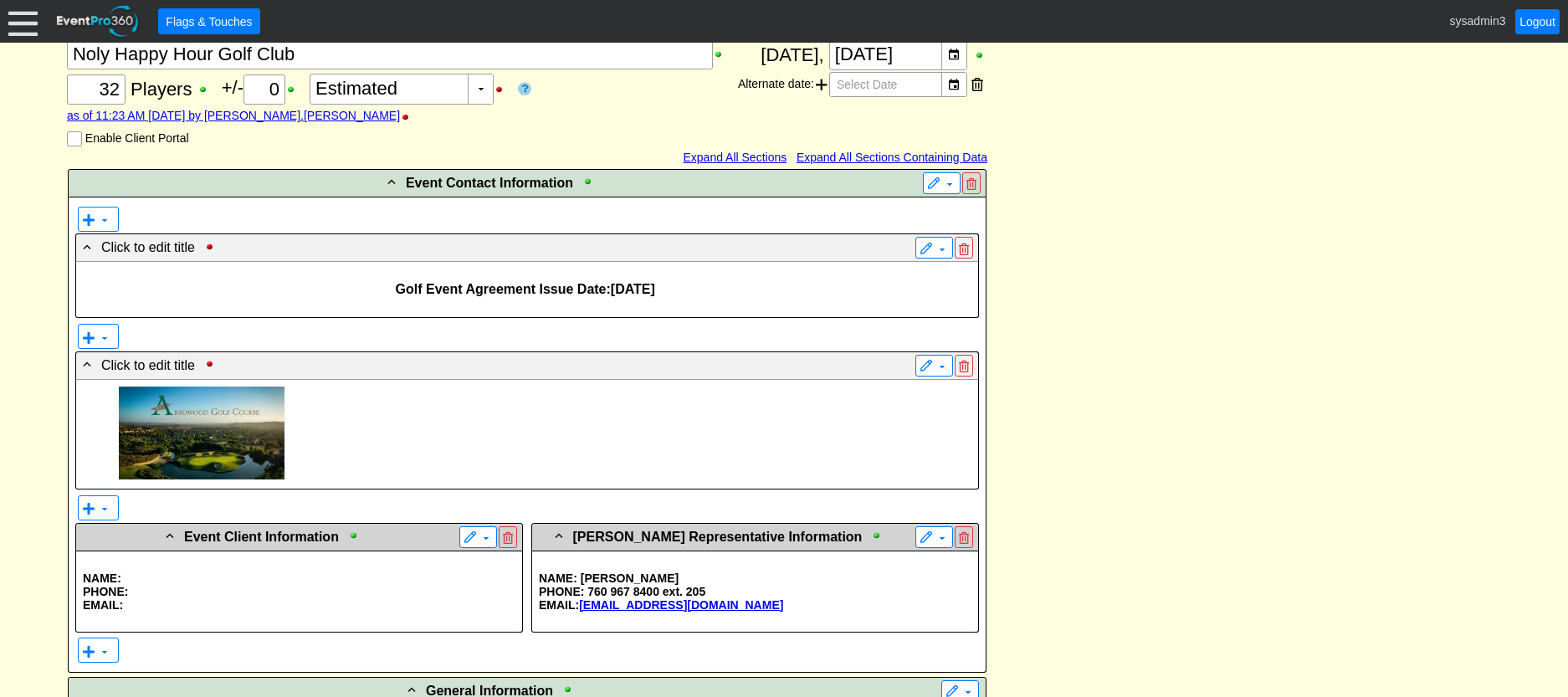
scroll to position [237, 0]
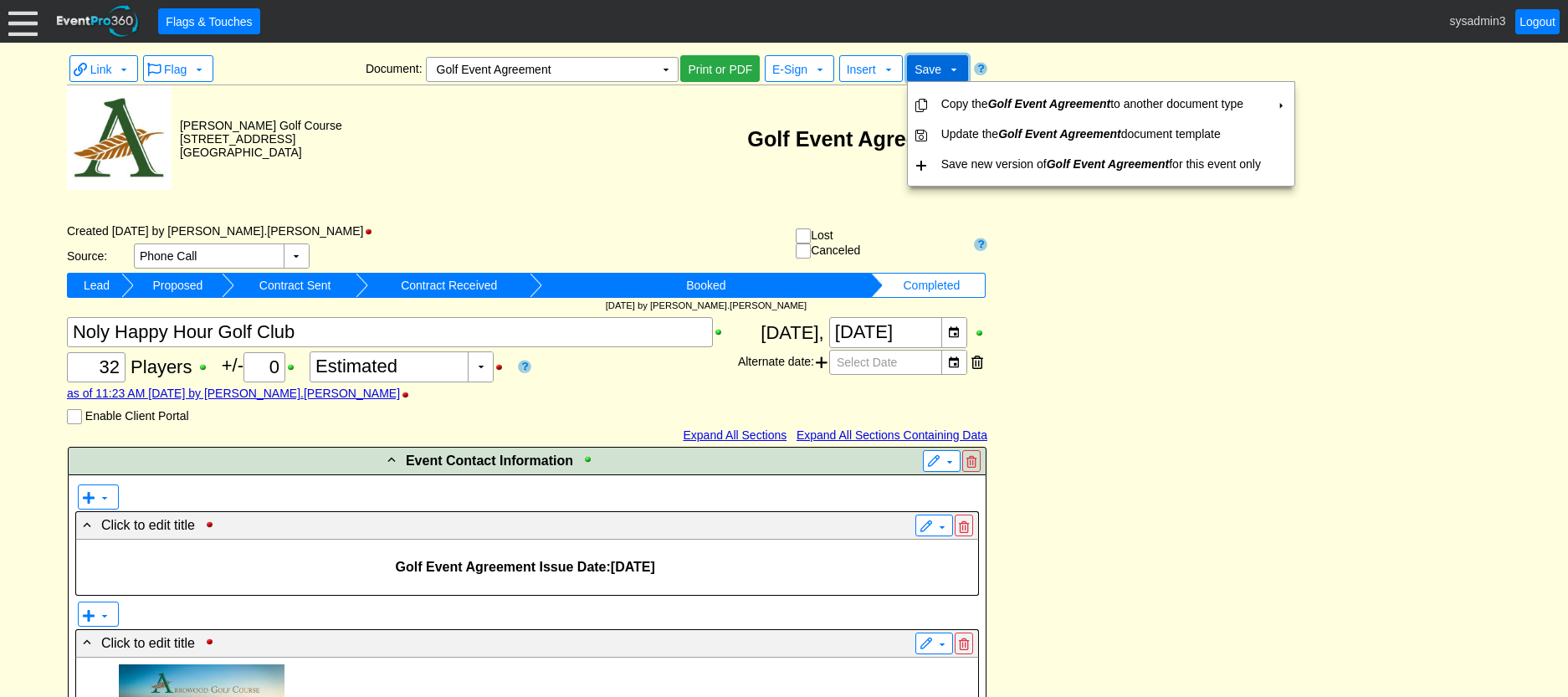
click at [919, 70] on span "Save" at bounding box center [928, 69] width 26 height 14
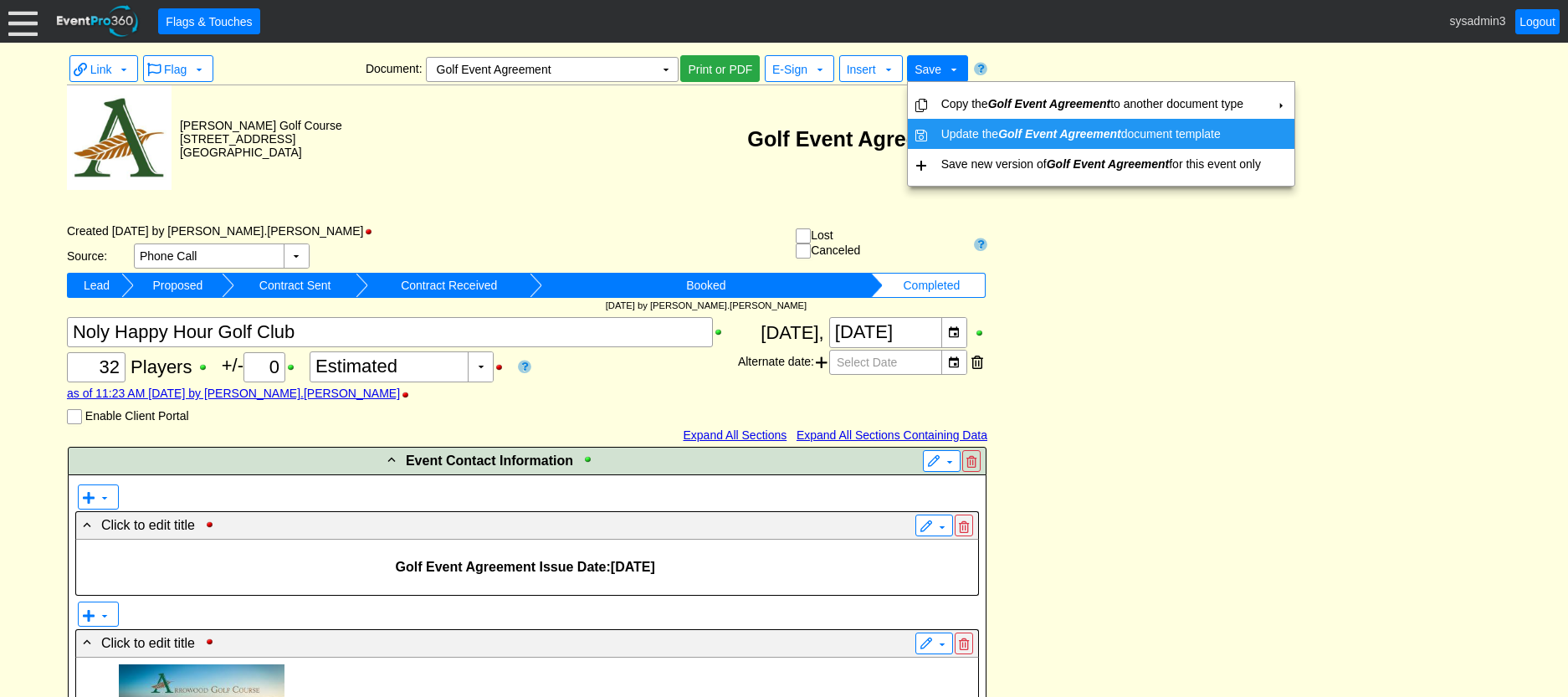
click at [938, 123] on td "Update the Golf Event Agreement document template" at bounding box center [1100, 134] width 333 height 30
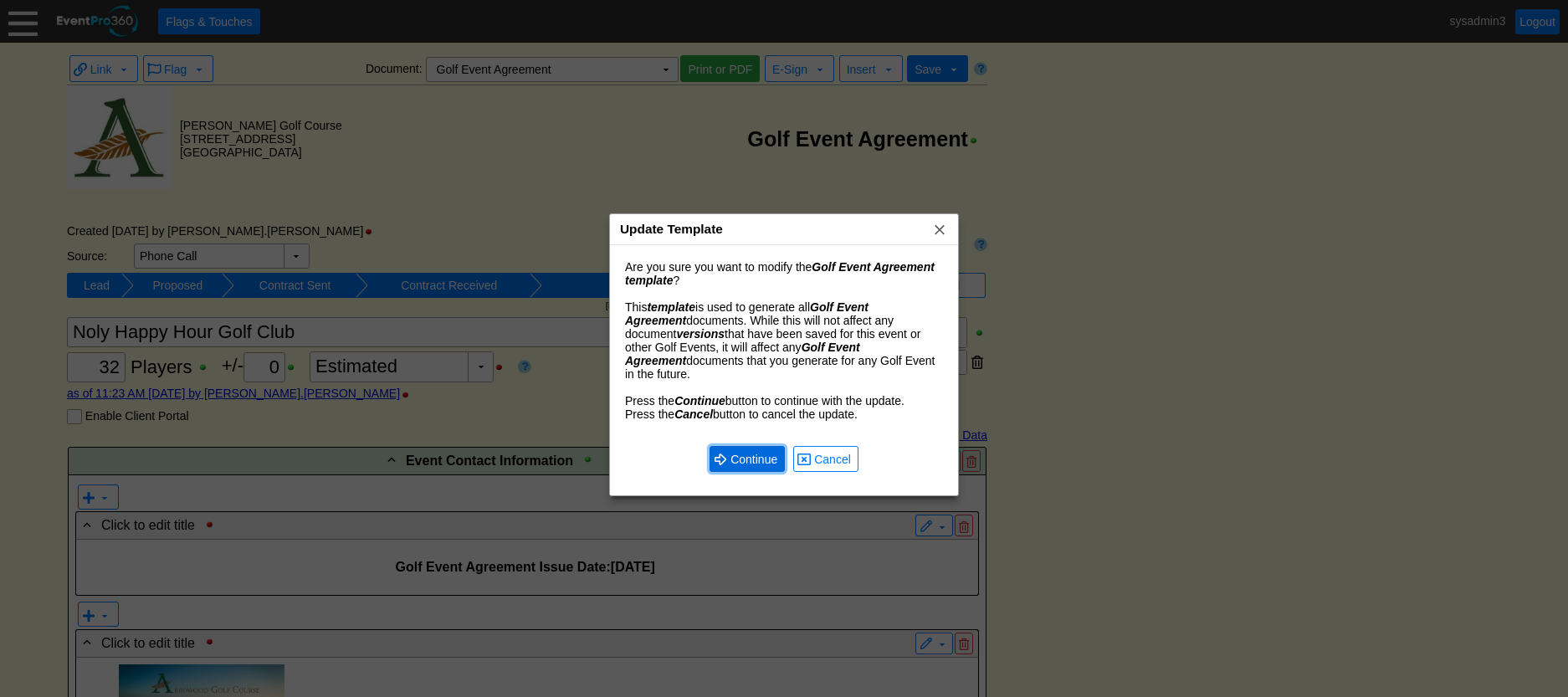
click at [754, 451] on span "Continue" at bounding box center [754, 459] width 54 height 17
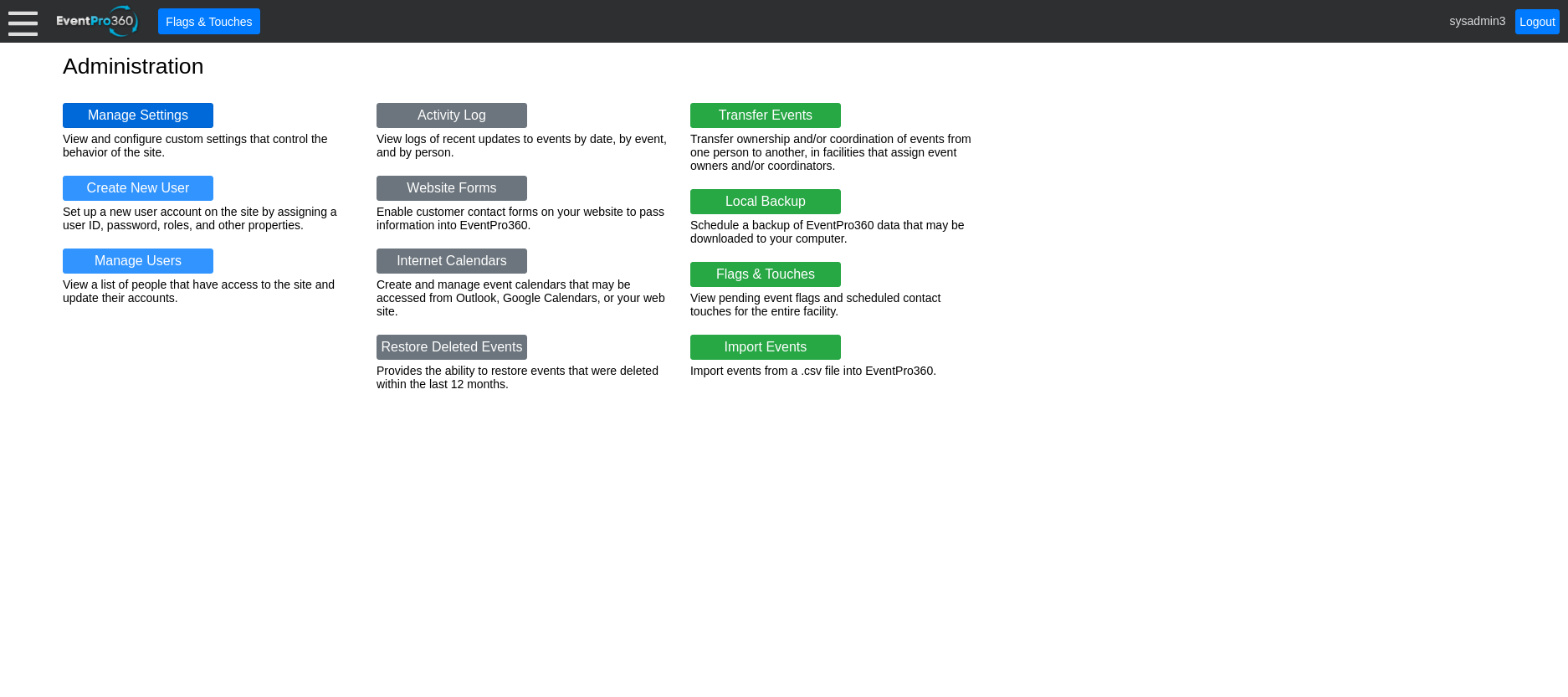
click at [141, 110] on link "Manage Settings" at bounding box center [138, 115] width 150 height 25
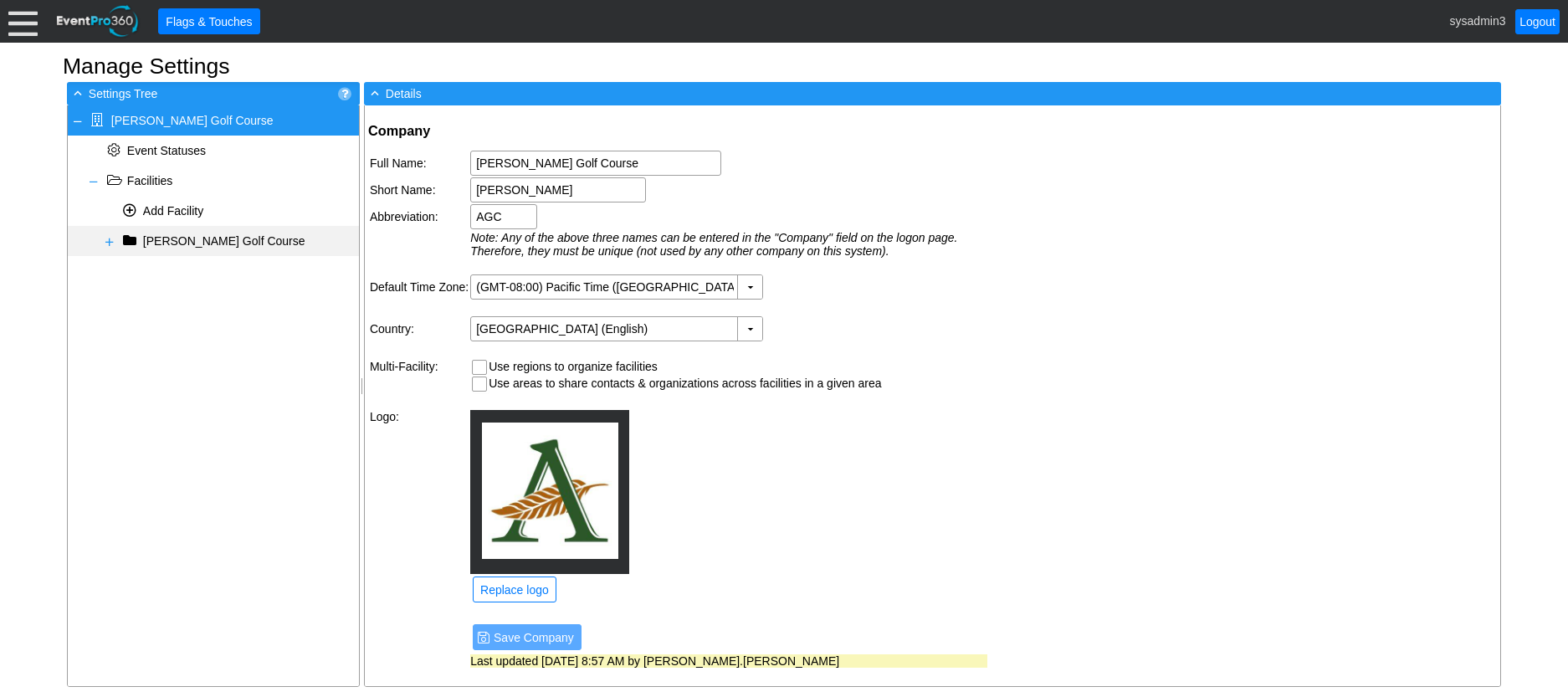
click at [108, 241] on span at bounding box center [109, 242] width 14 height 14
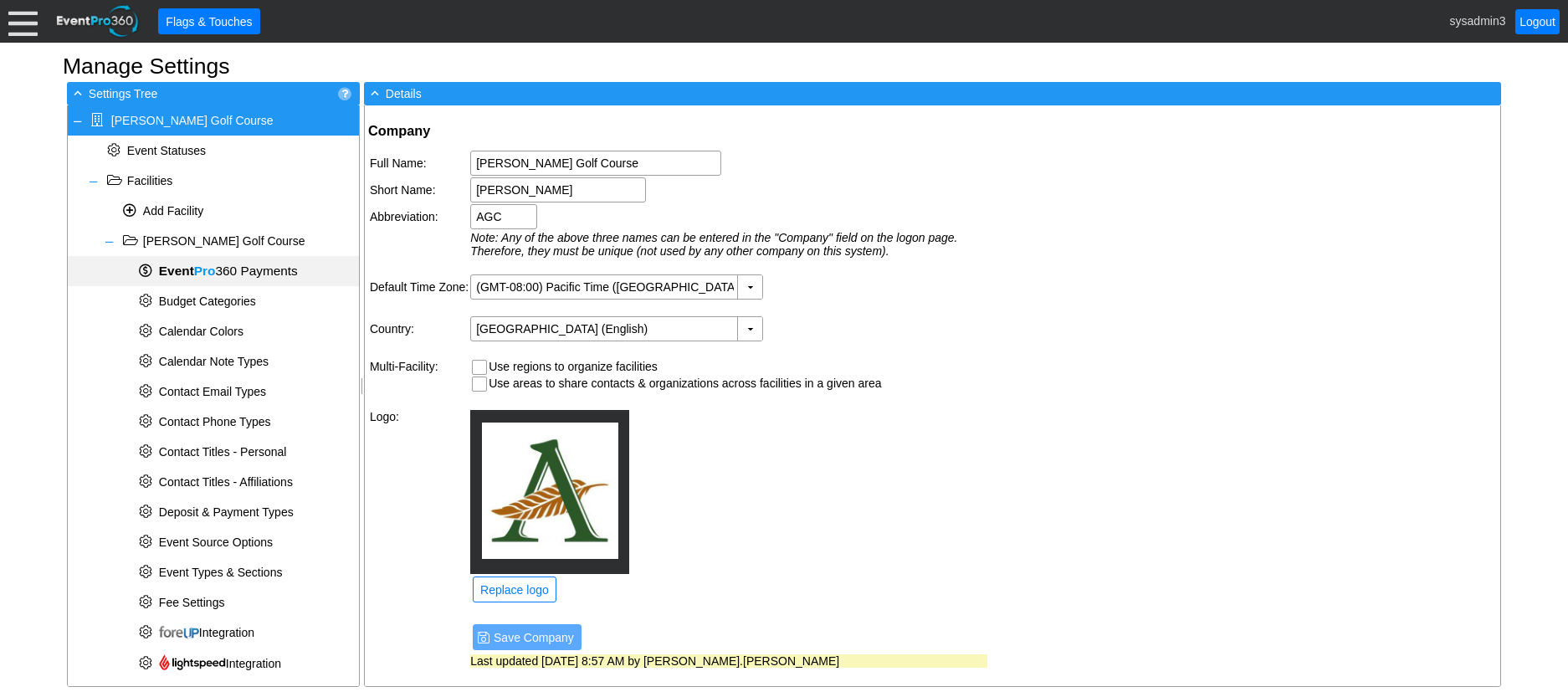
click at [194, 266] on span "Pro" at bounding box center [205, 270] width 21 height 15
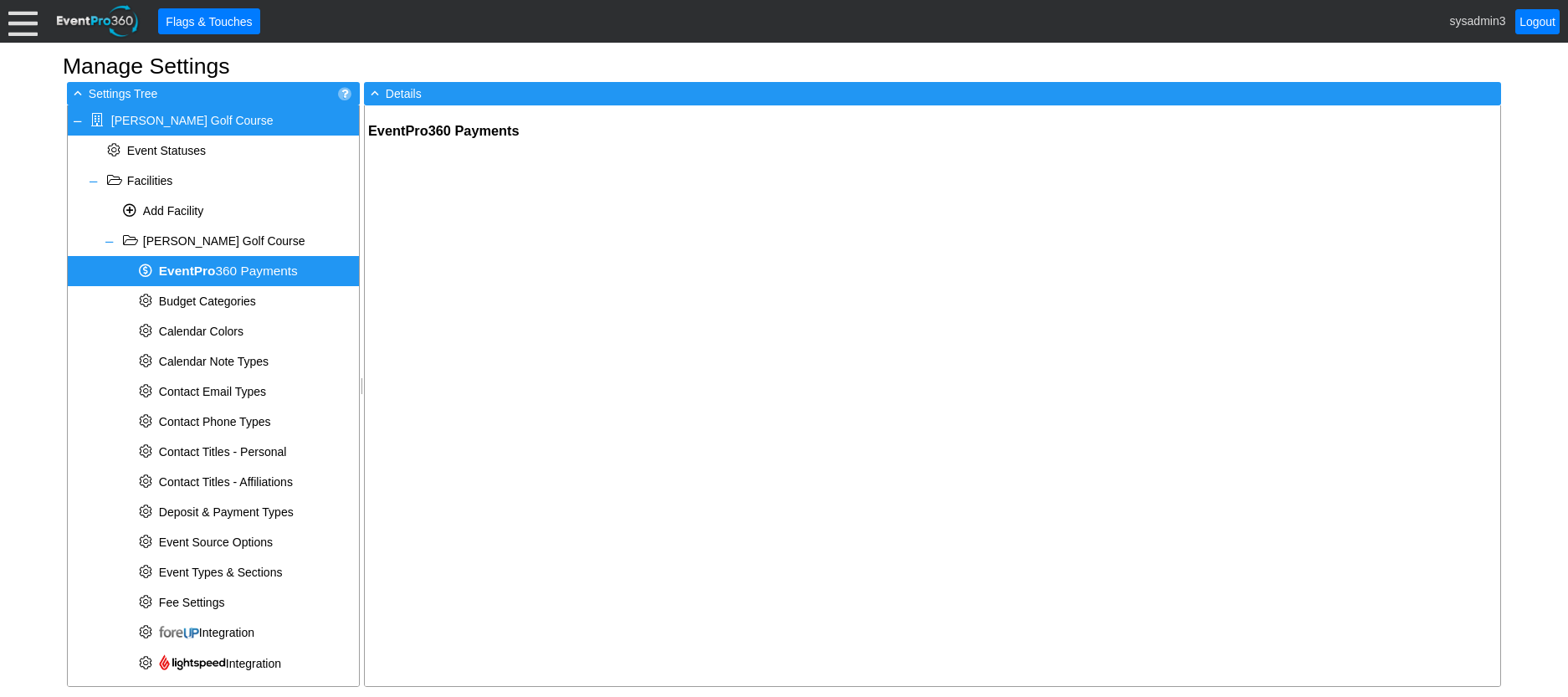
type input "[EMAIL_ADDRESS][DOMAIN_NAME]"
type input "(760) 967-8400 ext. 216"
checkbox input "true"
type input "0.00"
type input "p1_mer_67e2e5f33adb408d6b87d8e"
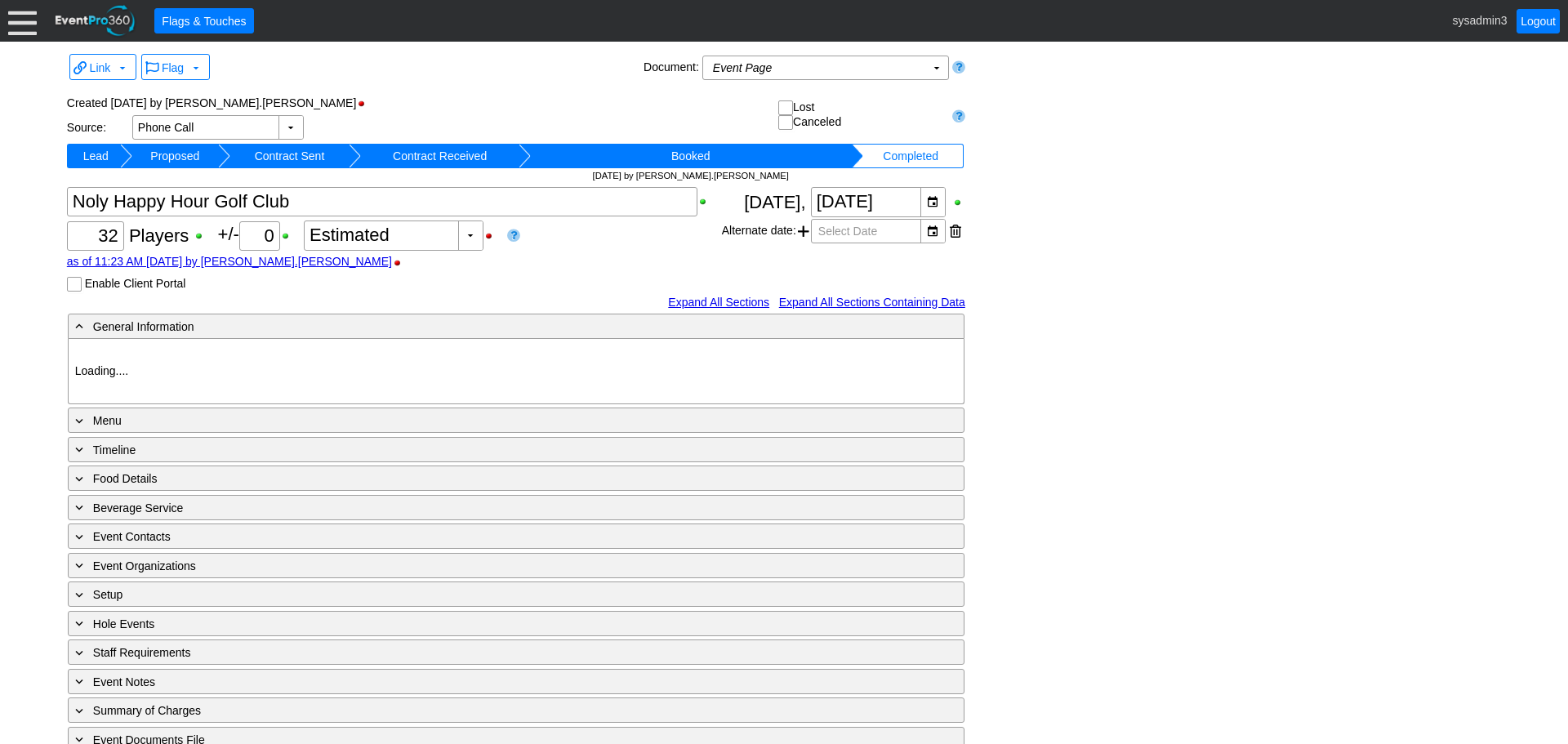
type input "[PERSON_NAME]"
type input "Golf Outing"
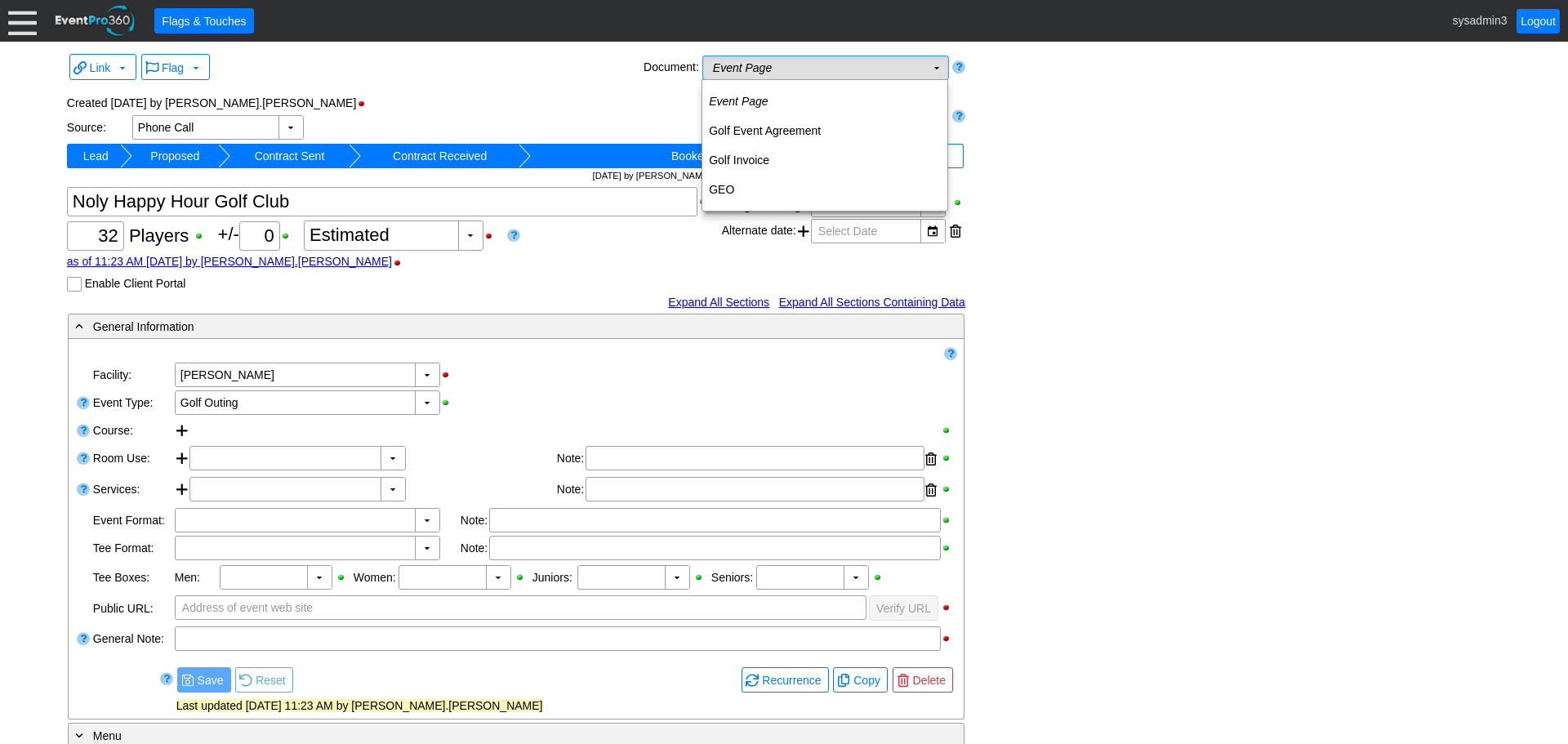
click at [845, 58] on td "Event Page Χ" at bounding box center [814, 68] width 222 height 23
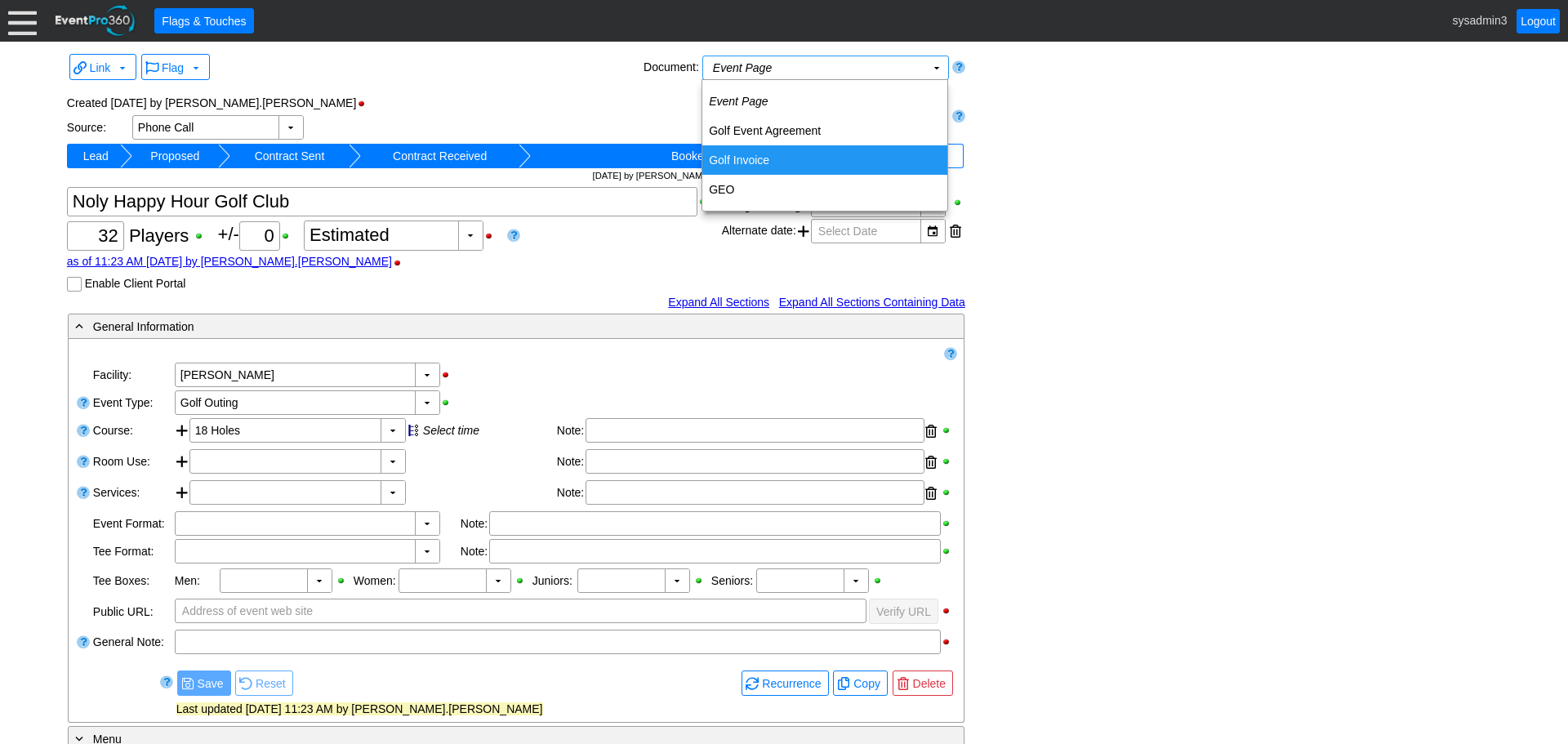
click at [742, 159] on td "Golf Invoice" at bounding box center [825, 160] width 245 height 30
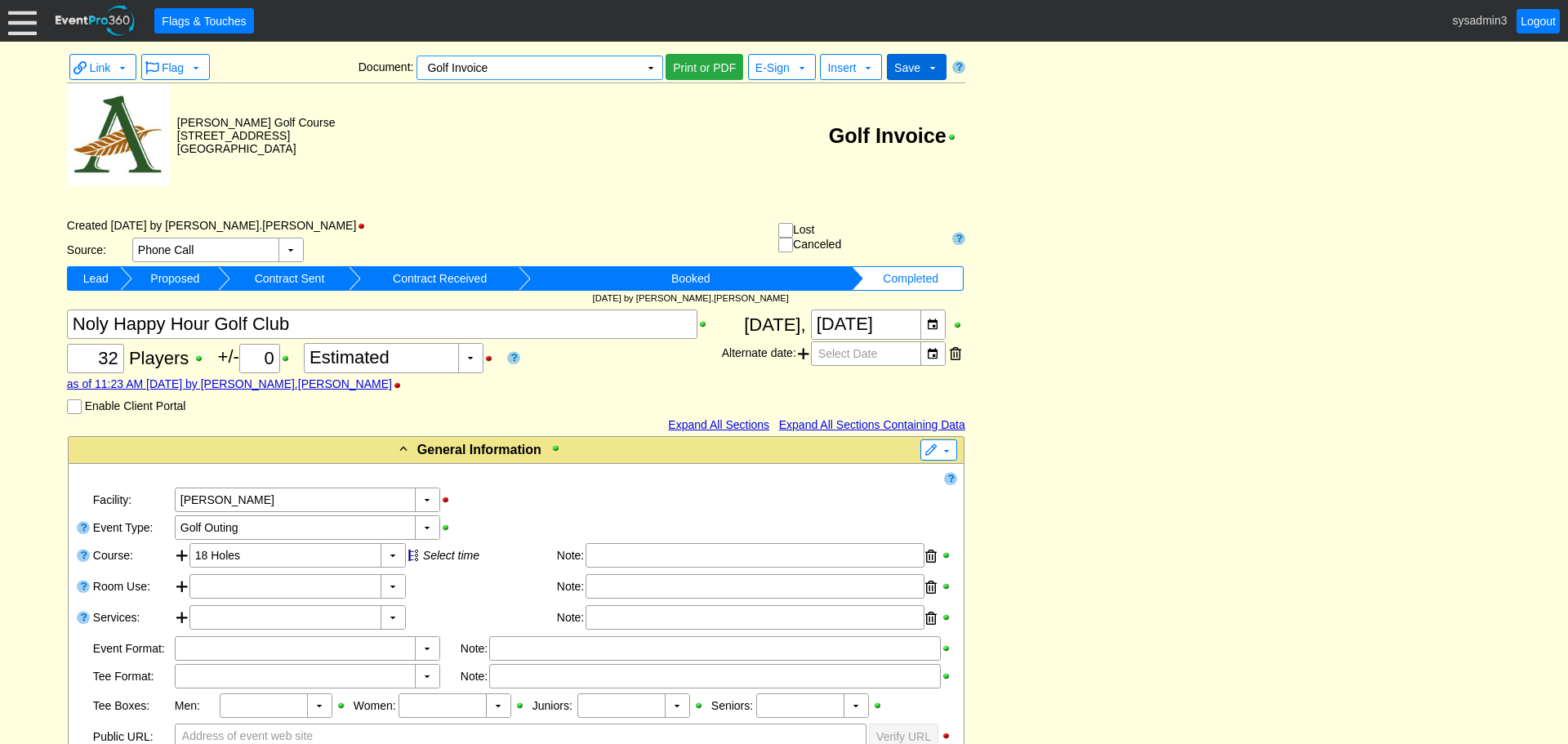
click at [917, 64] on span "Save" at bounding box center [906, 68] width 26 height 13
click at [1164, 246] on div "Link ▼ Flag ▼ Document: Golf Invoice Χ ▼ ● Print or PDF E-Sign ▼ Insert ▼ Save …" at bounding box center [784, 667] width 1442 height 1235
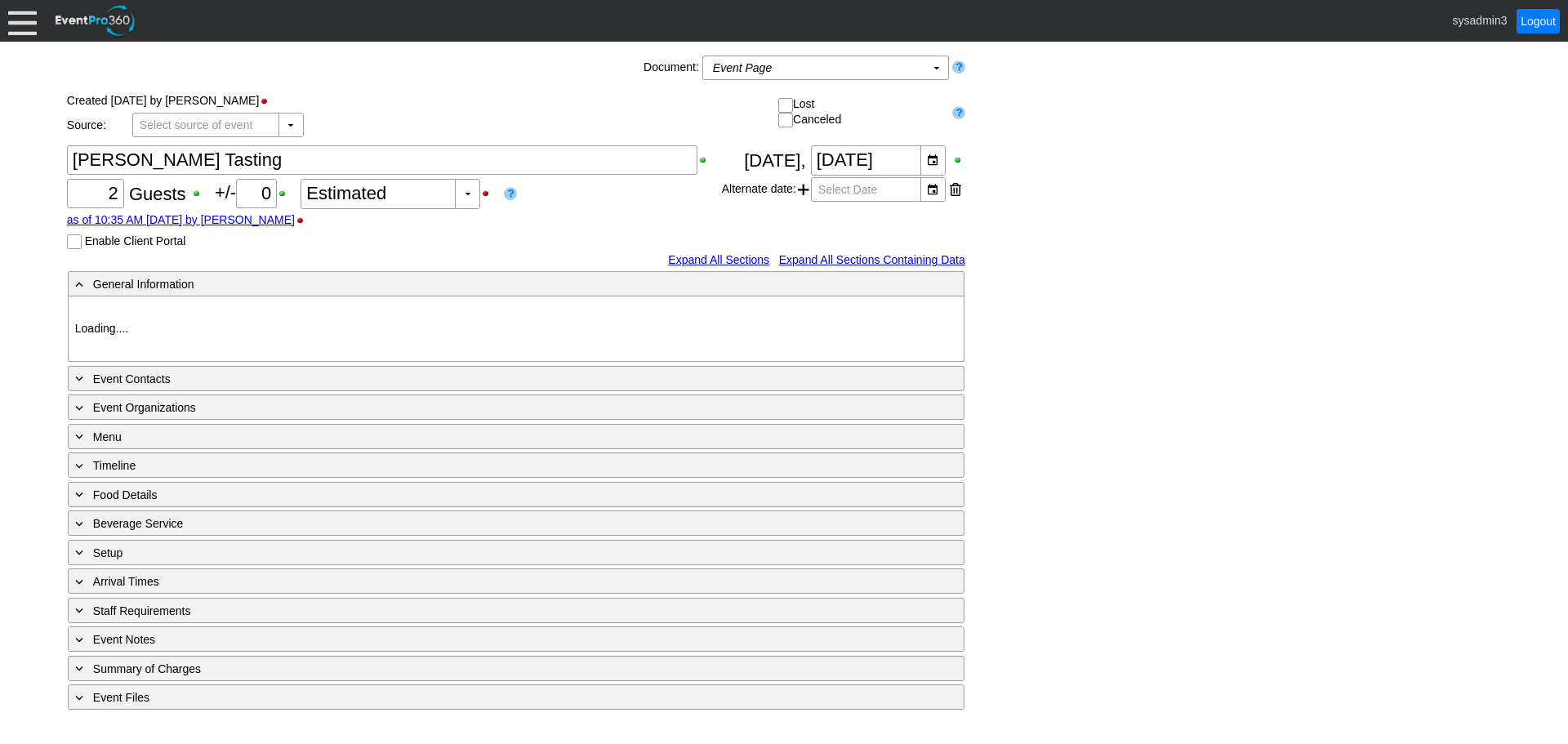
type input "[PERSON_NAME]"
type input "Menu Tasting"
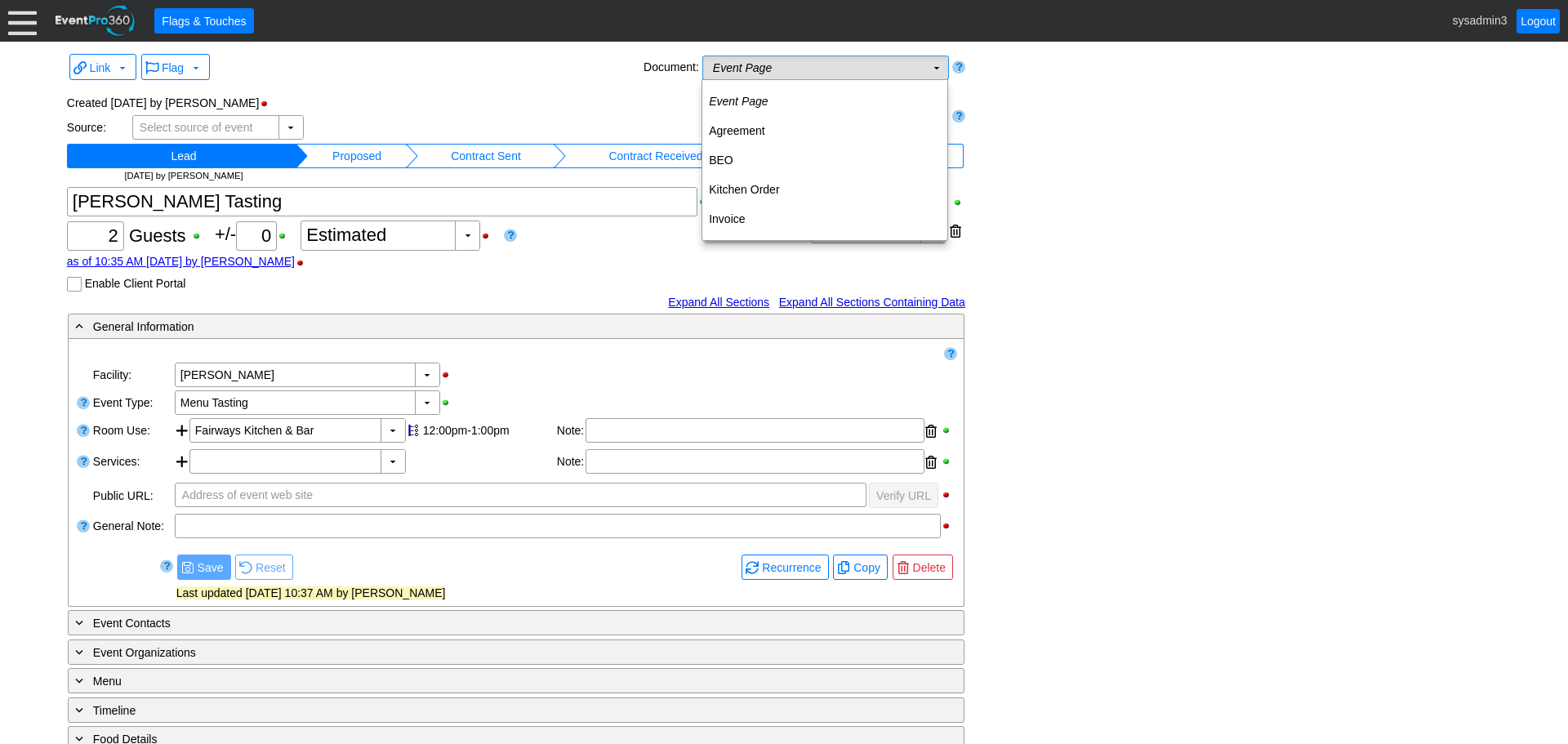
click at [792, 67] on td "Event Page Χ" at bounding box center [814, 68] width 222 height 23
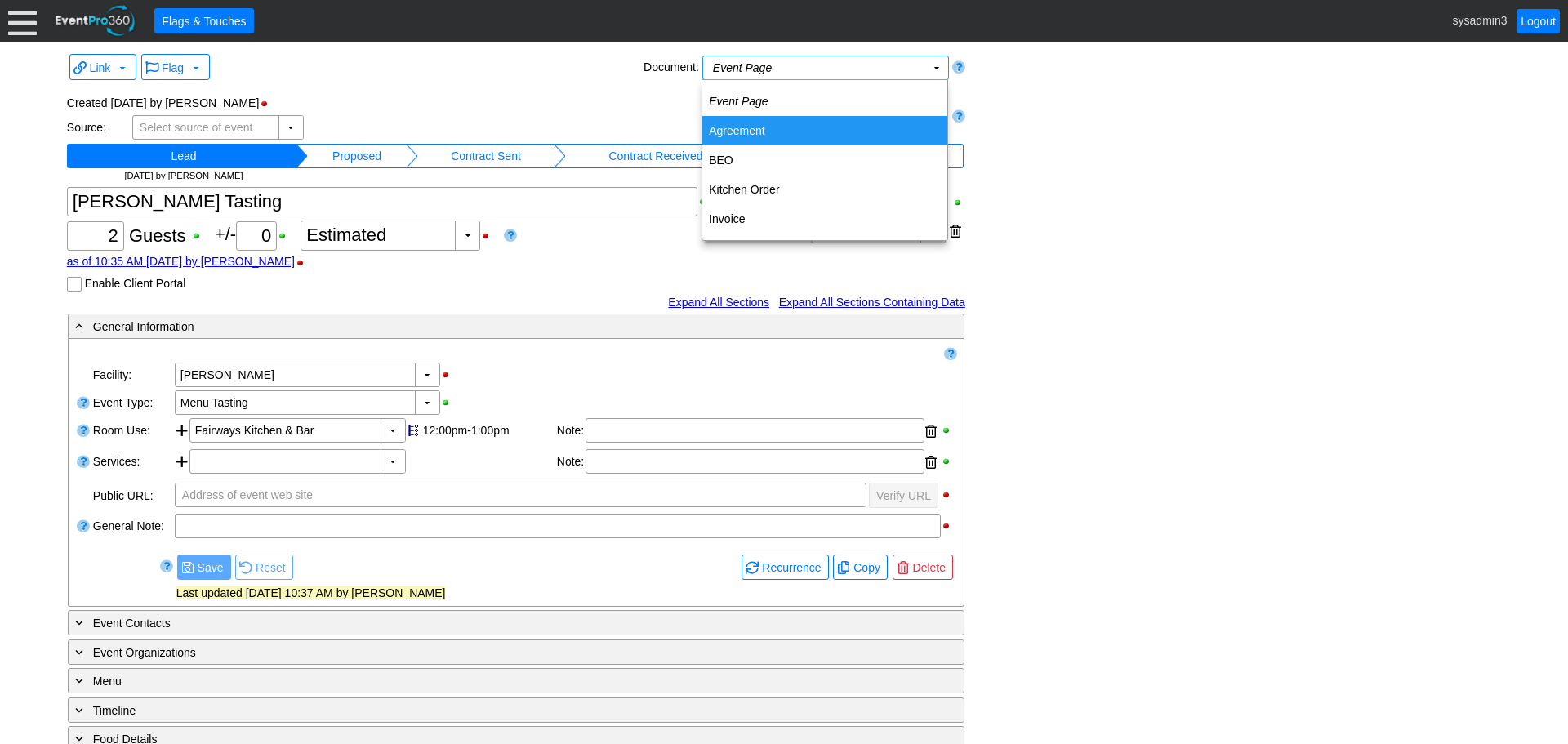
click at [758, 125] on td "Agreement" at bounding box center [825, 131] width 245 height 30
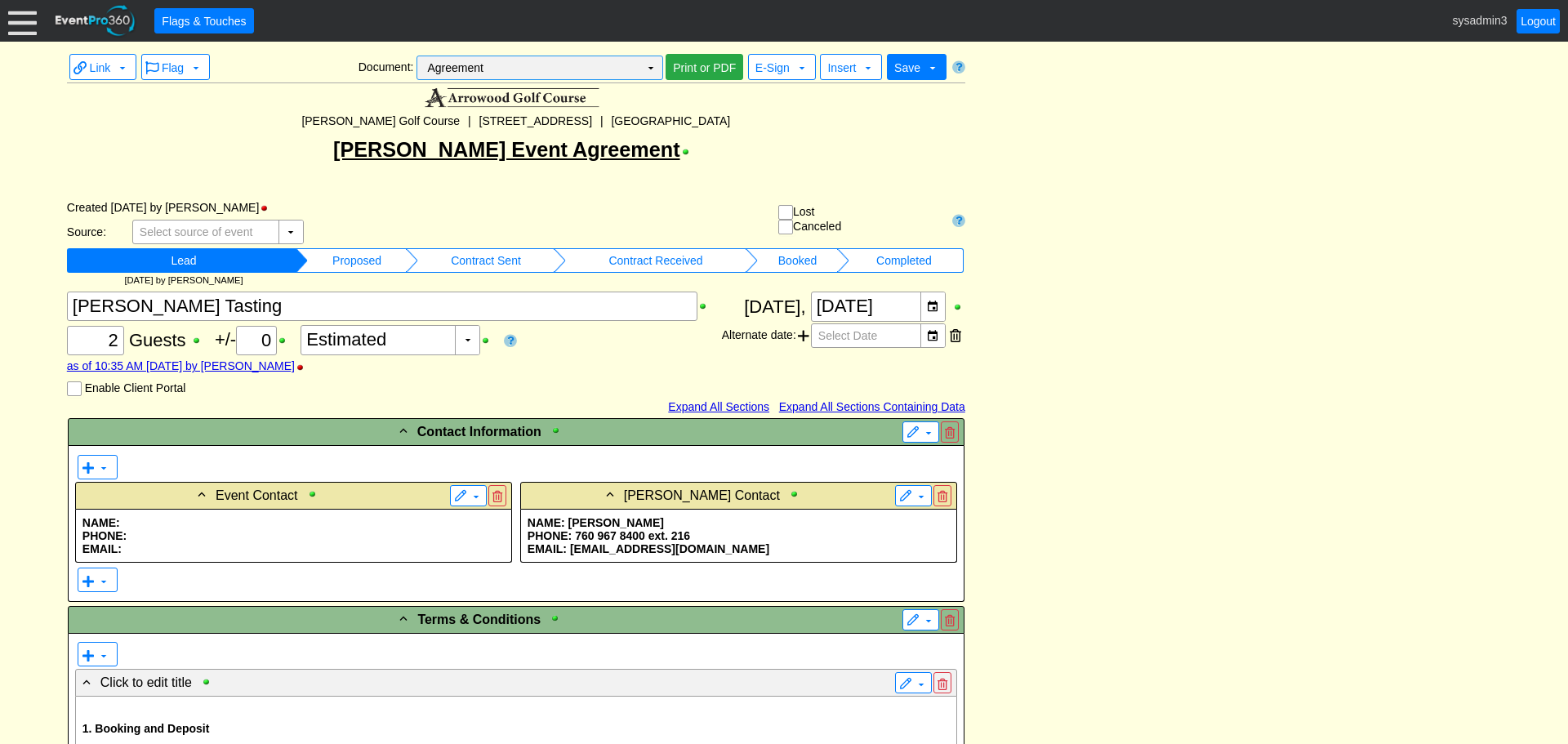
click at [654, 62] on td "▼" at bounding box center [651, 68] width 23 height 23
click at [654, 67] on td "▼" at bounding box center [651, 68] width 23 height 23
